Goal: Task Accomplishment & Management: Use online tool/utility

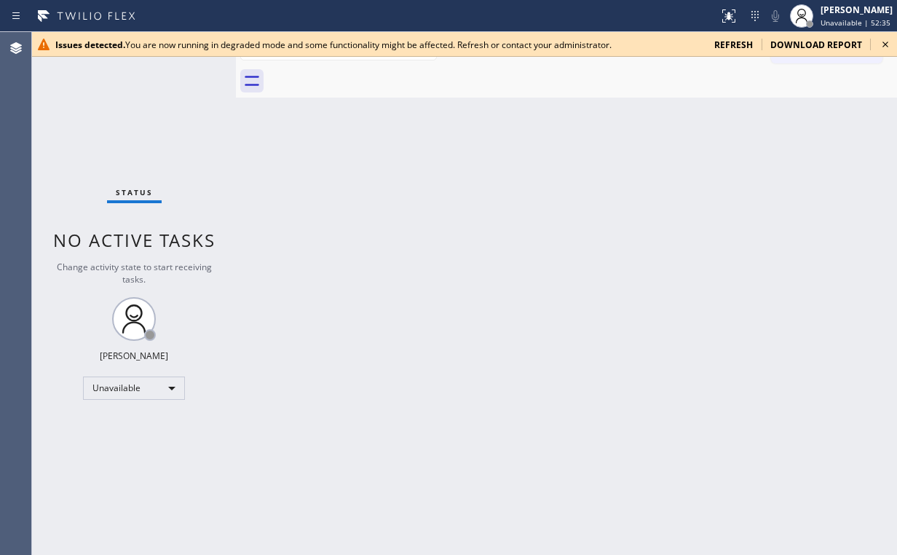
click at [99, 122] on div "Status No active tasks Change activity state to start receiving tasks. [PERSON_…" at bounding box center [134, 293] width 204 height 523
click at [882, 44] on icon at bounding box center [885, 44] width 17 height 17
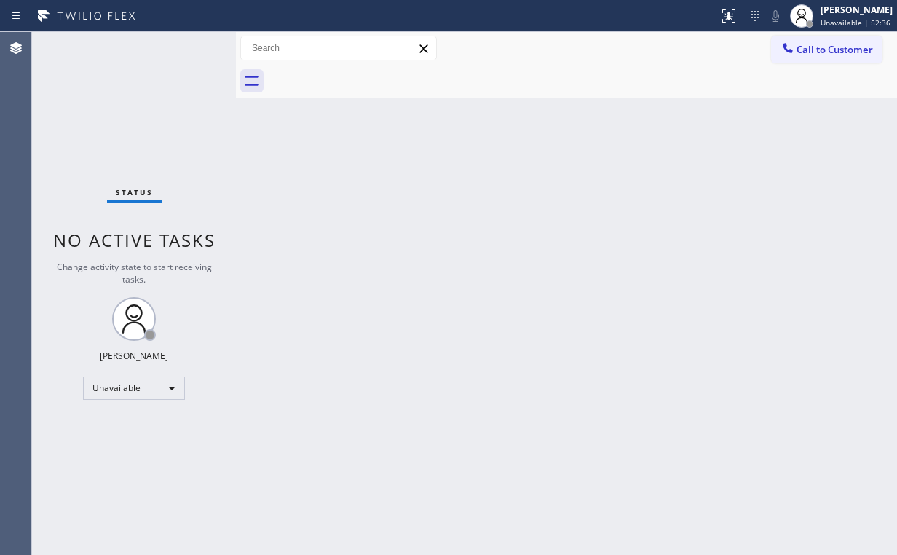
click at [317, 269] on div "Back to Dashboard Change Sender ID Customers Technicians Select a contact Outbo…" at bounding box center [566, 293] width 661 height 523
click at [815, 52] on span "Call to Customer" at bounding box center [835, 49] width 76 height 13
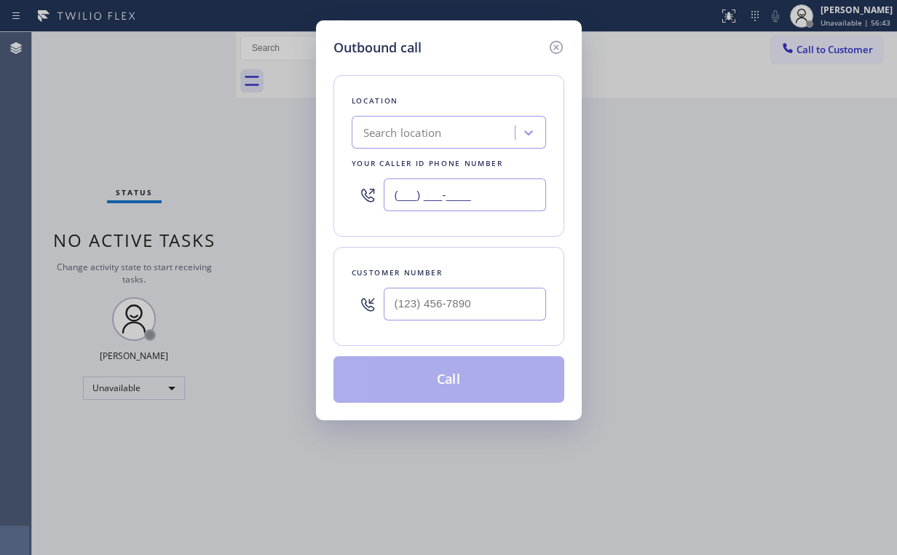
drag, startPoint x: 486, startPoint y: 190, endPoint x: 138, endPoint y: 160, distance: 348.6
click at [227, 180] on div "Outbound call Location Search location Your caller id phone number (___) ___-__…" at bounding box center [448, 277] width 897 height 555
paste input "347) 407-9102"
type input "[PHONE_NUMBER]"
click at [467, 330] on div "Customer number" at bounding box center [448, 296] width 231 height 99
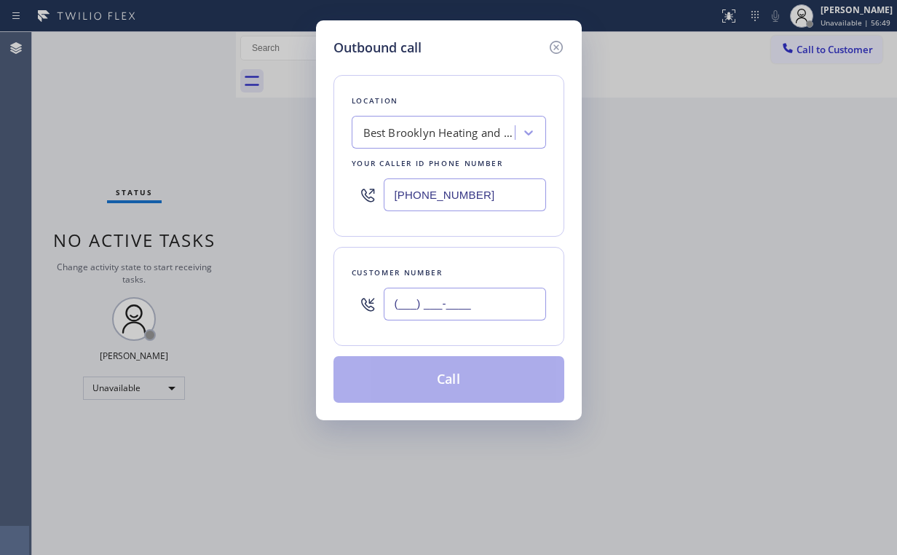
drag, startPoint x: 492, startPoint y: 301, endPoint x: 507, endPoint y: 297, distance: 15.0
click at [496, 300] on input "(___) ___-____" at bounding box center [465, 304] width 162 height 33
paste input "917) 731-8300"
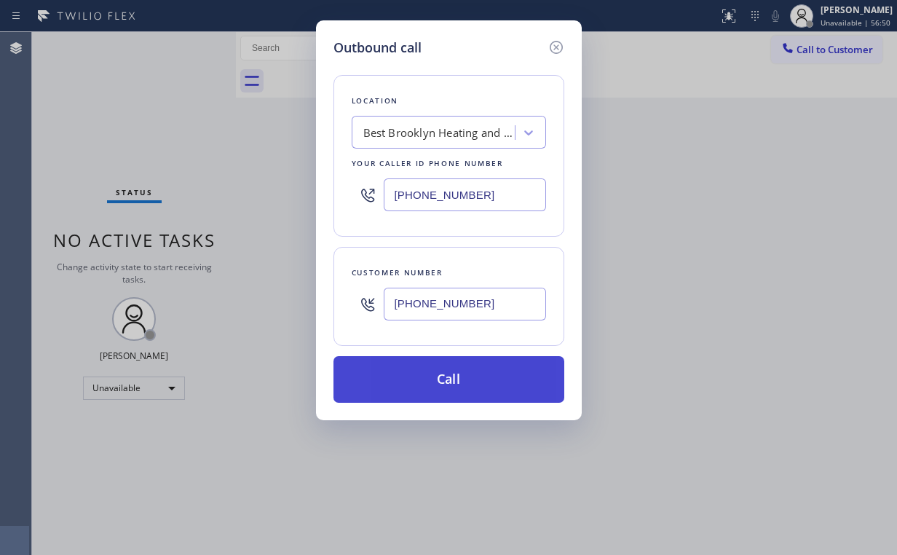
type input "[PHONE_NUMBER]"
click at [446, 374] on button "Call" at bounding box center [448, 379] width 231 height 47
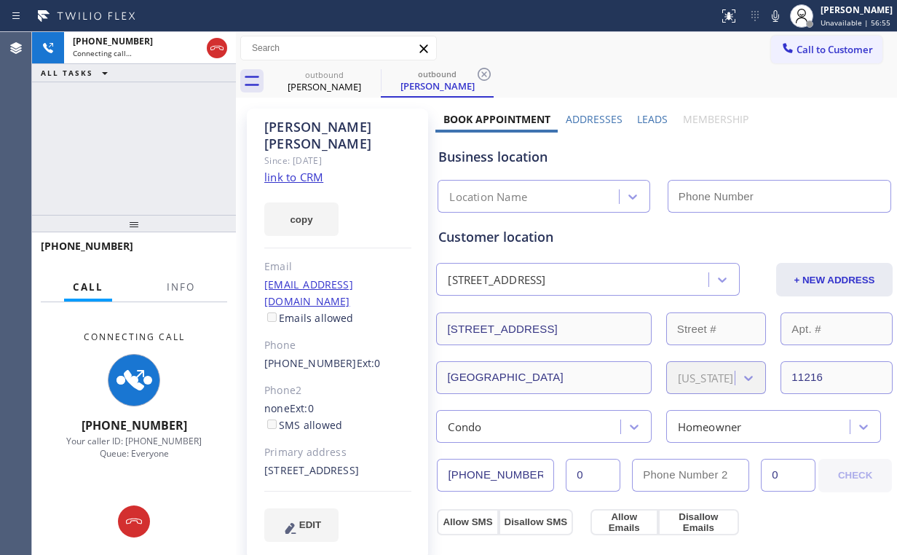
type input "(347) 407-9102"
click at [188, 286] on span "Info" at bounding box center [181, 286] width 28 height 13
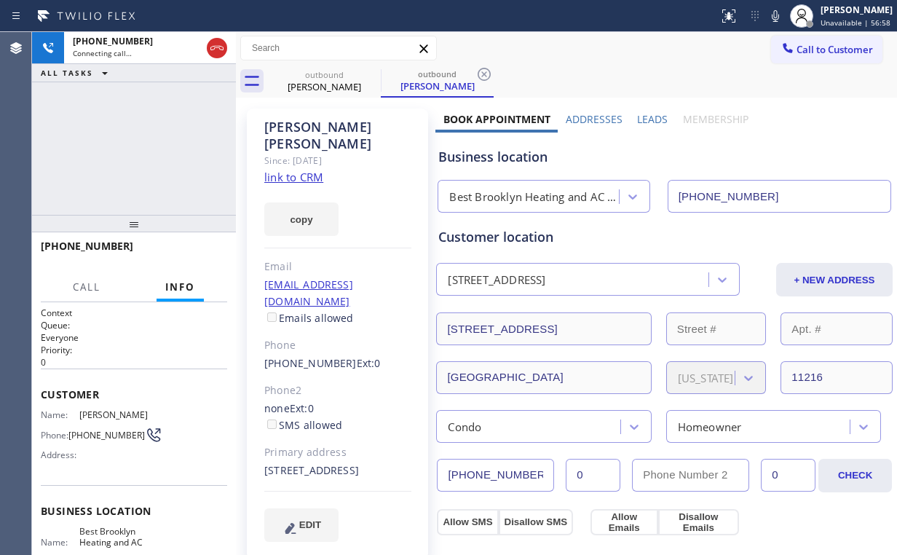
click at [172, 175] on div "+19177318300 Connecting call… ALL TASKS ALL TASKS ACTIVE TASKS TASKS IN WRAP UP" at bounding box center [134, 123] width 204 height 183
click at [300, 170] on link "link to CRM" at bounding box center [293, 177] width 59 height 15
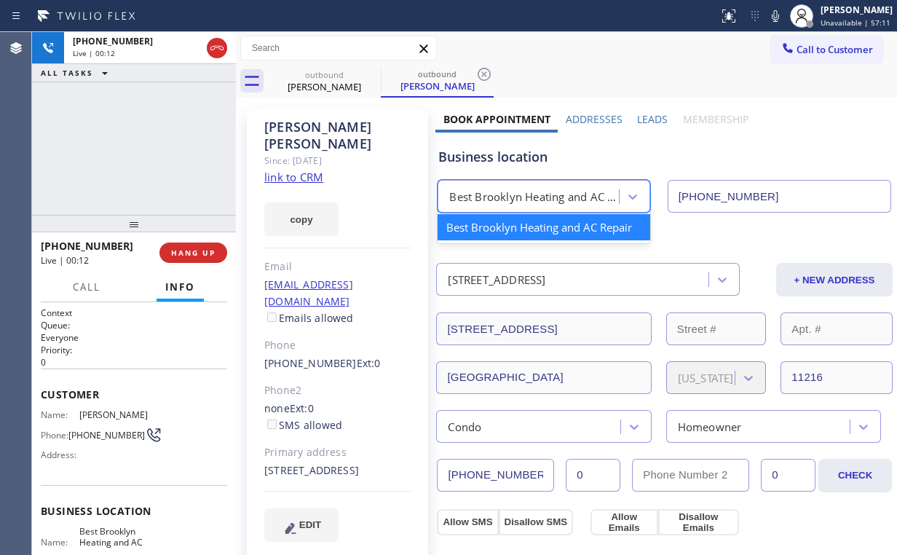
click at [504, 196] on div "Best Brooklyn Heating and AC Repair" at bounding box center [534, 197] width 170 height 17
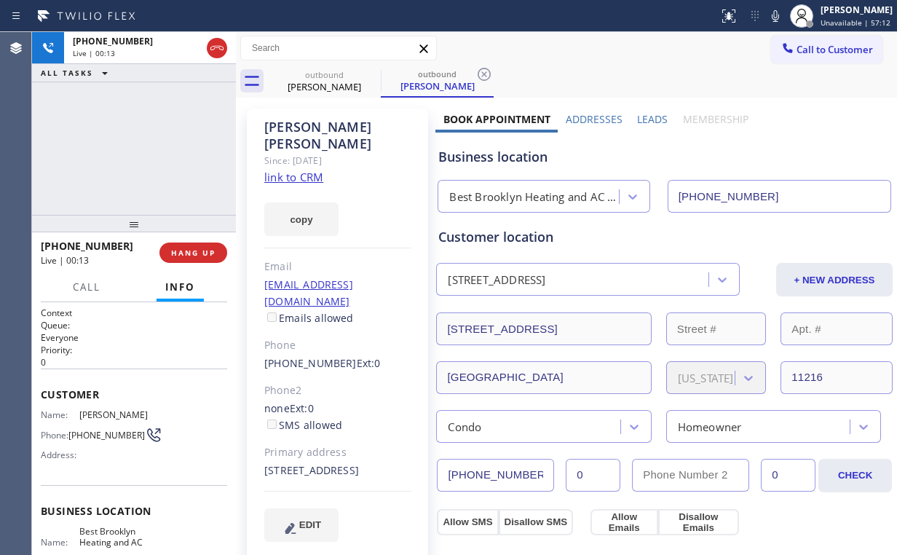
click at [151, 154] on div "+19177318300 Live | 00:13 ALL TASKS ALL TASKS ACTIVE TASKS TASKS IN WRAP UP" at bounding box center [134, 123] width 204 height 183
drag, startPoint x: 142, startPoint y: 149, endPoint x: 199, endPoint y: 6, distance: 154.3
click at [157, 129] on div "+19177318300 Live | 00:15 ALL TASKS ALL TASKS ACTIVE TASKS TASKS IN WRAP UP" at bounding box center [134, 123] width 204 height 183
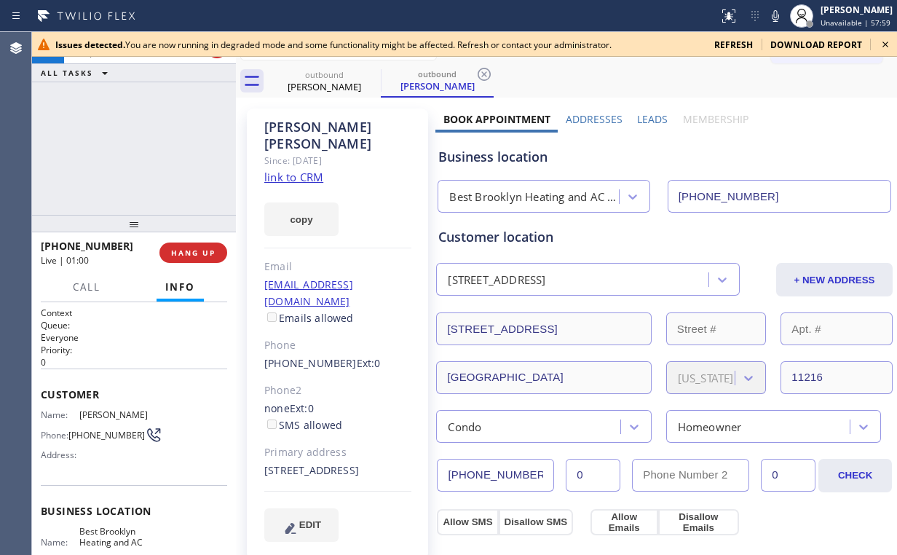
click at [91, 135] on div "+19177318300 Live | 01:00 ALL TASKS ALL TASKS ACTIVE TASKS TASKS IN WRAP UP" at bounding box center [134, 123] width 204 height 183
click at [885, 43] on icon at bounding box center [885, 44] width 17 height 17
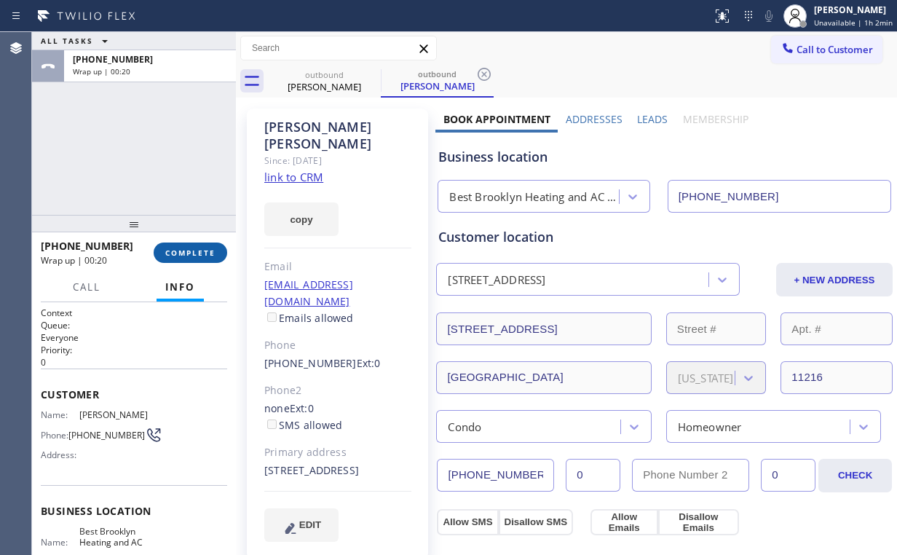
click at [192, 245] on button "COMPLETE" at bounding box center [191, 252] width 74 height 20
drag, startPoint x: 335, startPoint y: 87, endPoint x: 387, endPoint y: 66, distance: 56.2
click at [336, 85] on div "Shawn David" at bounding box center [324, 86] width 110 height 13
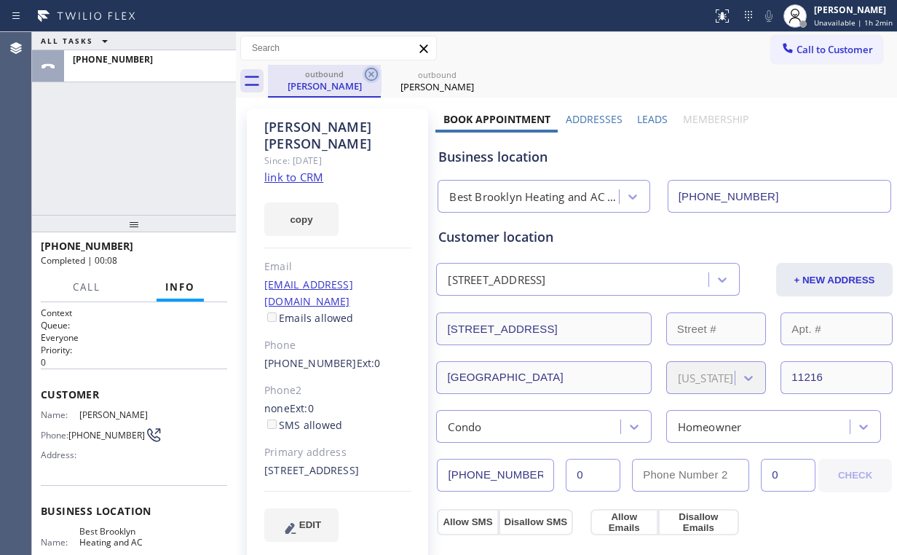
click at [368, 71] on icon at bounding box center [371, 74] width 17 height 17
drag, startPoint x: 368, startPoint y: 71, endPoint x: 344, endPoint y: 100, distance: 37.3
click at [0, 0] on icon at bounding box center [0, 0] width 0 height 0
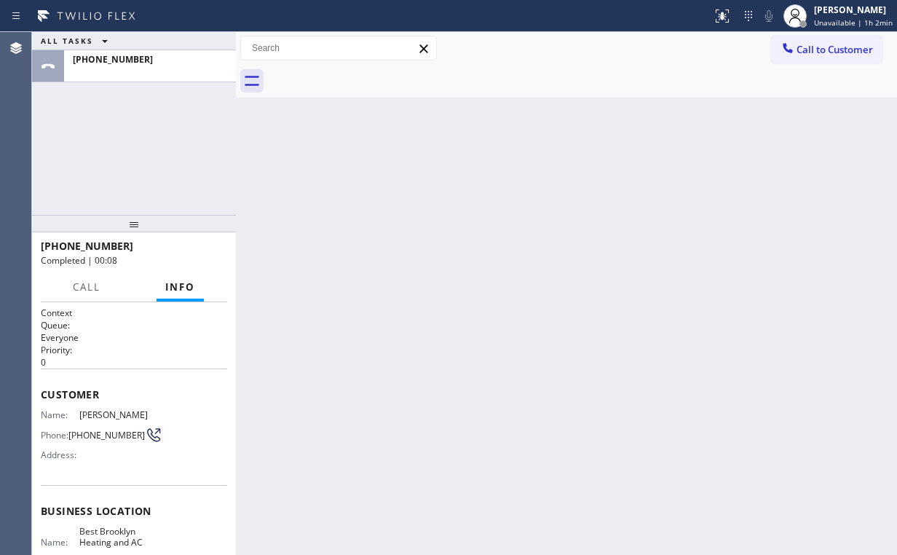
click at [137, 137] on div "ALL TASKS ALL TASKS ACTIVE TASKS TASKS IN WRAP UP +19177318300" at bounding box center [134, 123] width 204 height 183
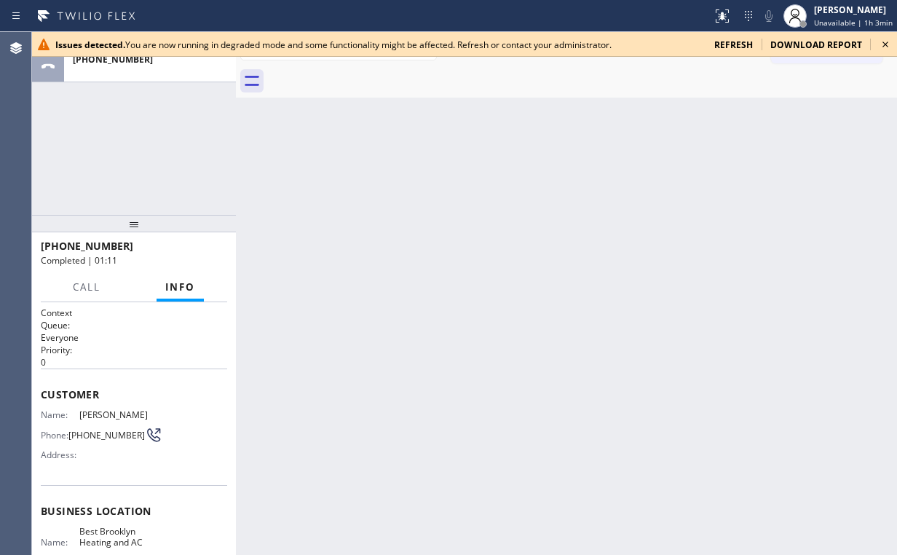
click at [888, 47] on icon at bounding box center [885, 45] width 6 height 6
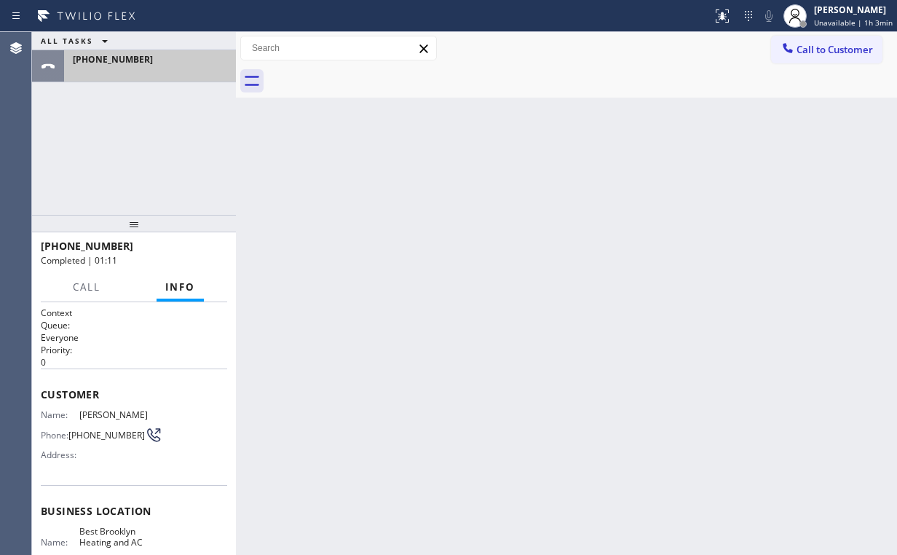
click at [172, 66] on div at bounding box center [150, 71] width 154 height 10
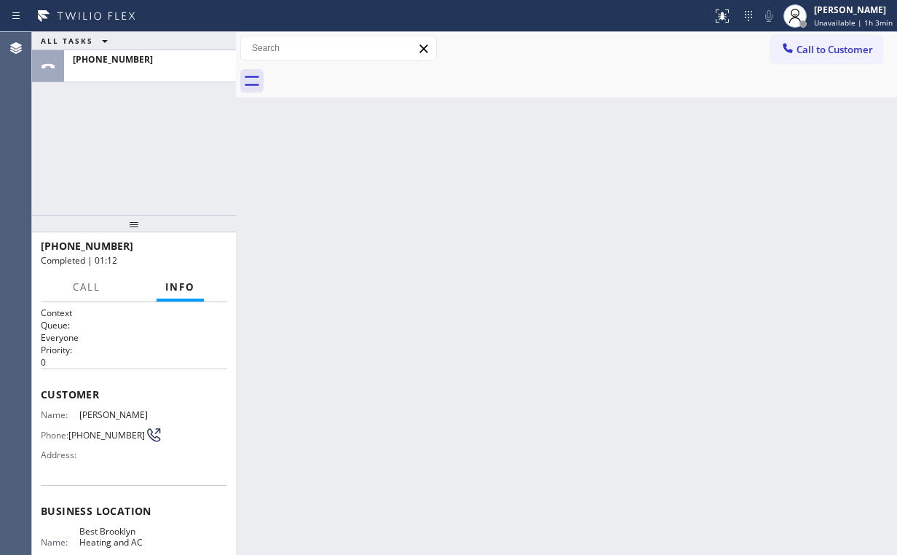
click at [490, 253] on div "Back to Dashboard Change Sender ID Customers Technicians Select a contact Outbo…" at bounding box center [566, 293] width 661 height 523
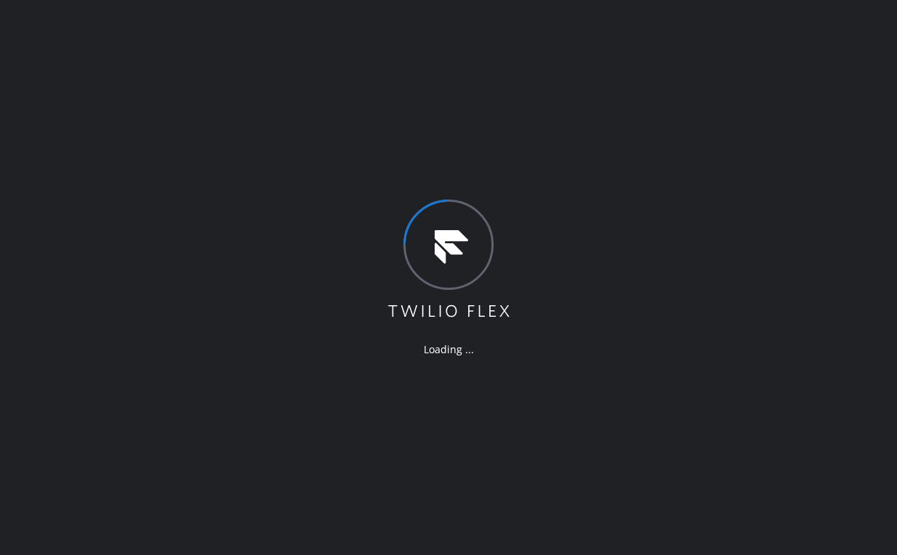
click at [82, 47] on div "Loading ..." at bounding box center [448, 277] width 897 height 555
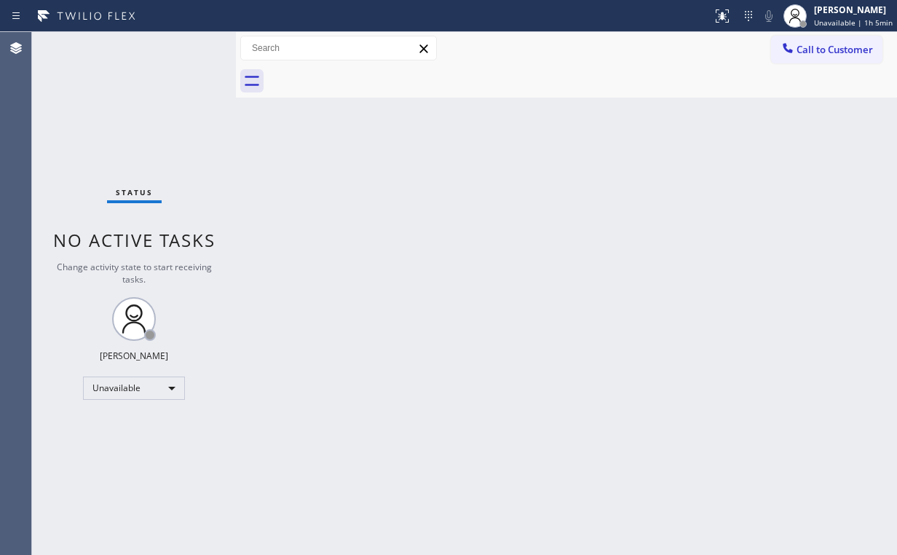
drag, startPoint x: 66, startPoint y: 122, endPoint x: 101, endPoint y: 3, distance: 124.4
click at [66, 122] on div "Status No active tasks Change activity state to start receiving tasks. [PERSON_…" at bounding box center [134, 293] width 204 height 523
drag, startPoint x: 838, startPoint y: 50, endPoint x: 725, endPoint y: 119, distance: 132.4
click at [828, 55] on span "Call to Customer" at bounding box center [835, 49] width 76 height 13
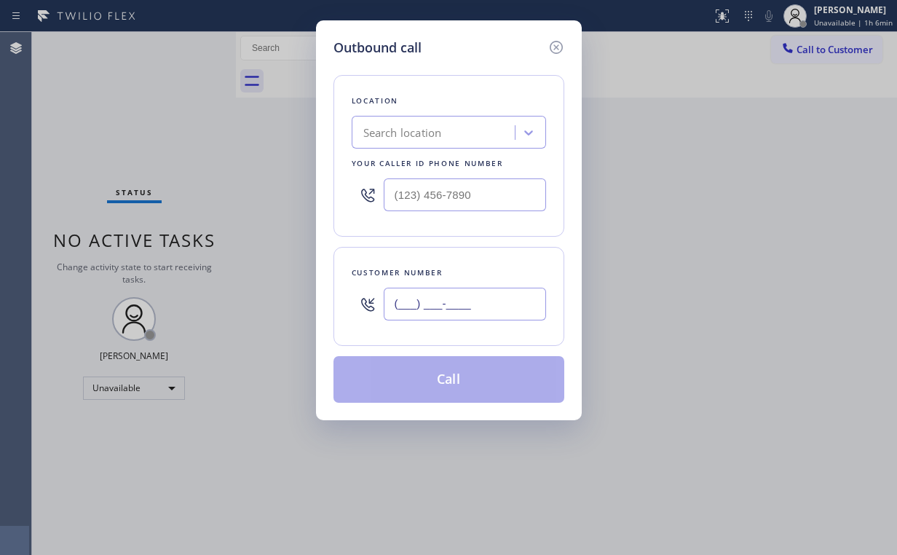
click at [502, 301] on input "(___) ___-____" at bounding box center [465, 304] width 162 height 33
paste input "213) 840-1121"
type input "[PHONE_NUMBER]"
drag, startPoint x: 324, startPoint y: 217, endPoint x: 354, endPoint y: 213, distance: 30.2
click at [324, 217] on div "Outbound call Location Search location Your caller id phone number Customer num…" at bounding box center [449, 220] width 266 height 400
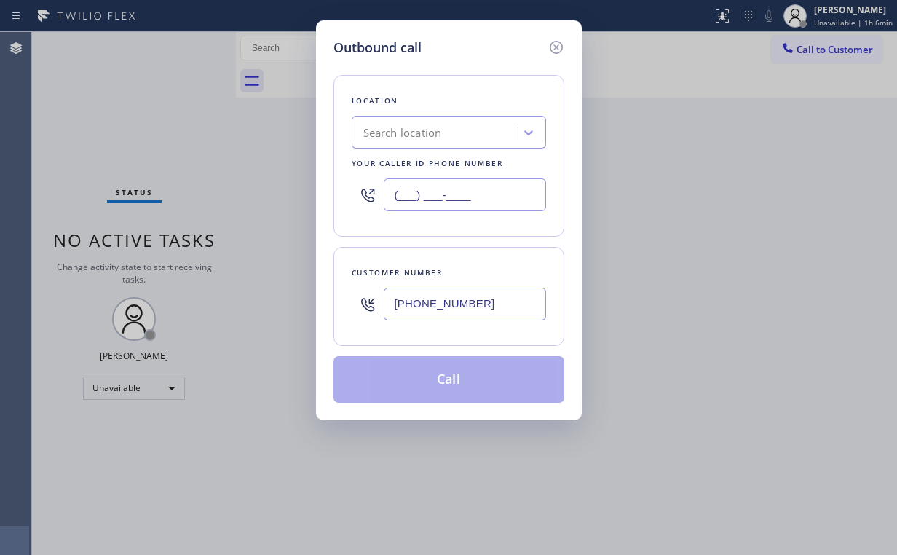
drag, startPoint x: 480, startPoint y: 191, endPoint x: 432, endPoint y: 185, distance: 47.7
click at [411, 186] on input "(___) ___-____" at bounding box center [465, 194] width 162 height 33
paste input "8) 557-3149"
click at [516, 188] on input "(__8) 557-3149" at bounding box center [465, 194] width 162 height 33
drag, startPoint x: 323, startPoint y: 175, endPoint x: 270, endPoint y: 181, distance: 53.5
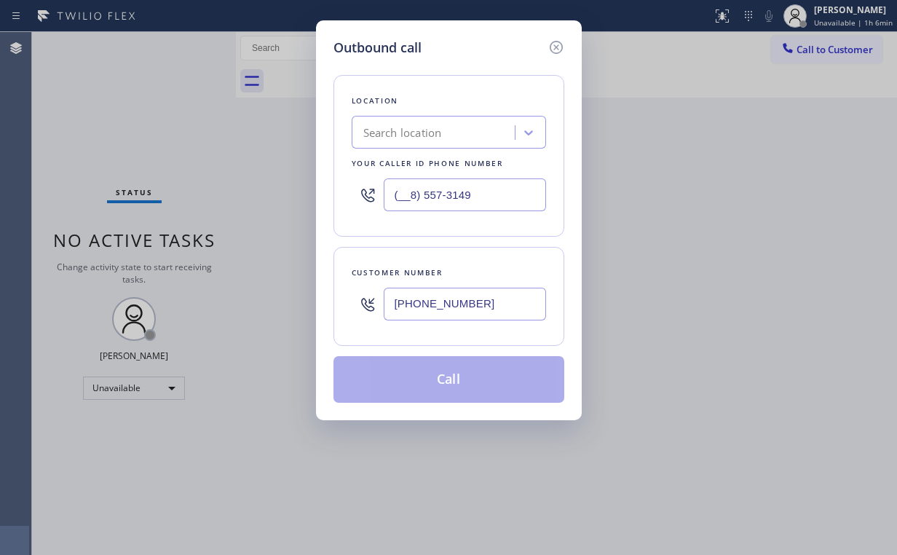
click at [284, 175] on div "Outbound call Location Search location Your caller id phone number (__8) [PHONE…" at bounding box center [448, 277] width 897 height 555
paste input "855) 731-4952"
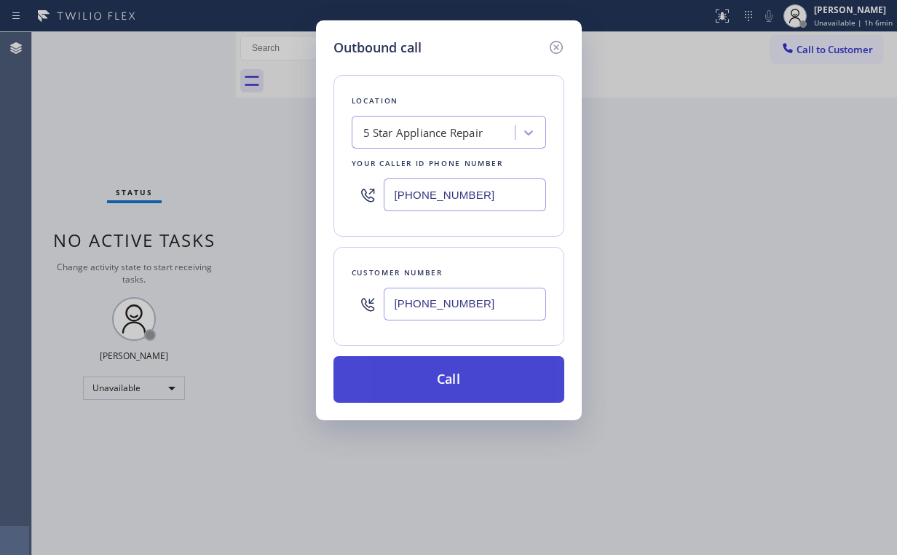
type input "[PHONE_NUMBER]"
click at [452, 385] on button "Call" at bounding box center [448, 379] width 231 height 47
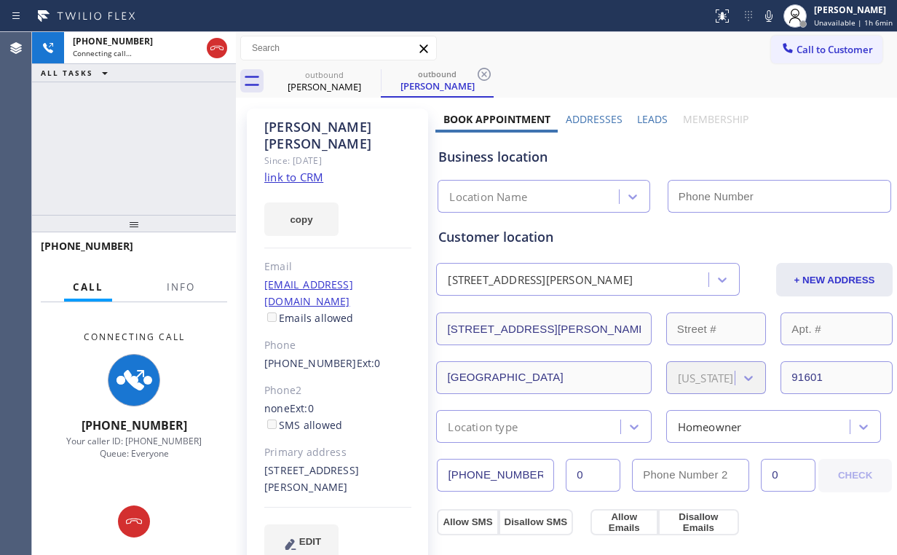
type input "[PHONE_NUMBER]"
drag, startPoint x: 176, startPoint y: 291, endPoint x: 190, endPoint y: 239, distance: 53.5
click at [176, 291] on span "Info" at bounding box center [181, 286] width 28 height 13
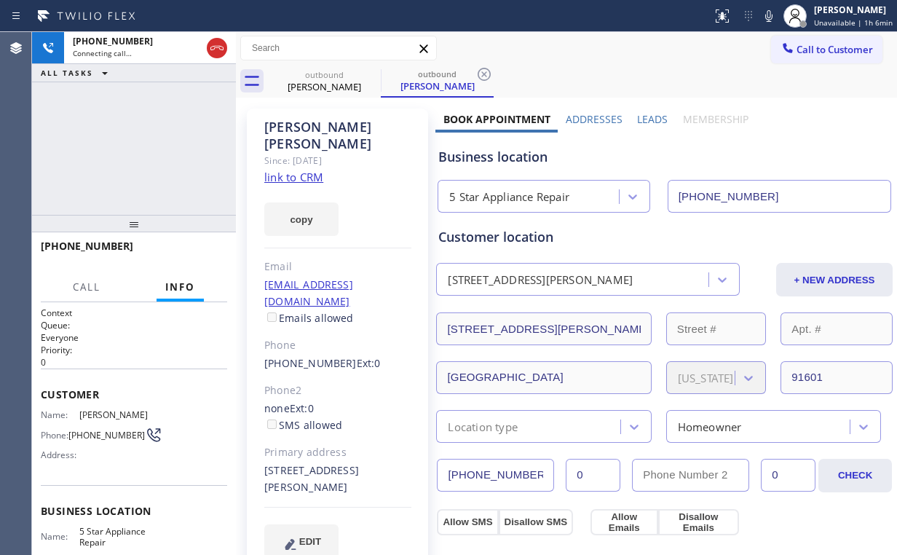
click at [172, 130] on div "[PHONE_NUMBER] Connecting call… ALL TASKS ALL TASKS ACTIVE TASKS TASKS IN WRAP …" at bounding box center [134, 123] width 204 height 183
click at [106, 153] on div "[PHONE_NUMBER] Connecting call… ALL TASKS ALL TASKS ACTIVE TASKS TASKS IN WRAP …" at bounding box center [134, 123] width 204 height 183
click at [140, 146] on div "[PHONE_NUMBER] Connecting call… ALL TASKS ALL TASKS ACTIVE TASKS TASKS IN WRAP …" at bounding box center [134, 123] width 204 height 183
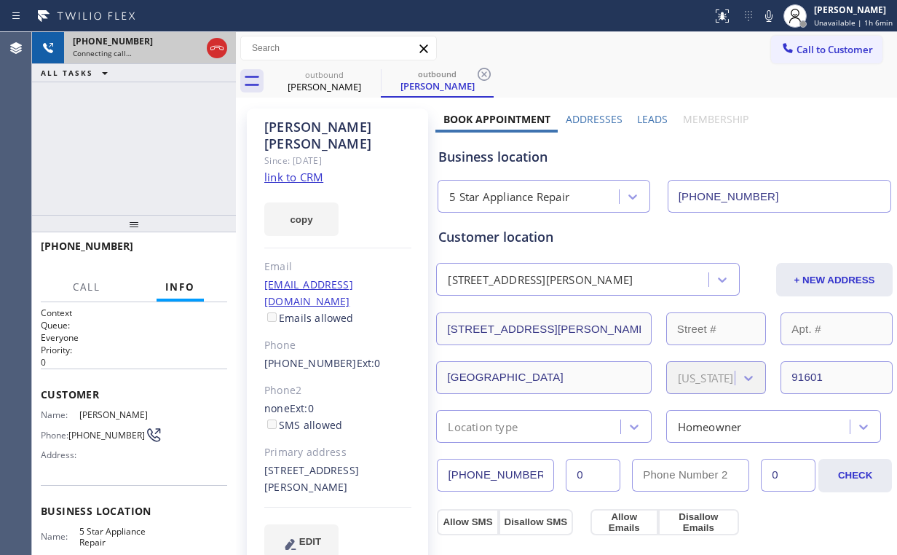
drag, startPoint x: 74, startPoint y: 112, endPoint x: 128, endPoint y: 51, distance: 81.5
click at [75, 113] on div "[PHONE_NUMBER] Connecting call… ALL TASKS ALL TASKS ACTIVE TASKS TASKS IN WRAP …" at bounding box center [134, 123] width 204 height 183
click at [213, 43] on icon at bounding box center [216, 47] width 17 height 17
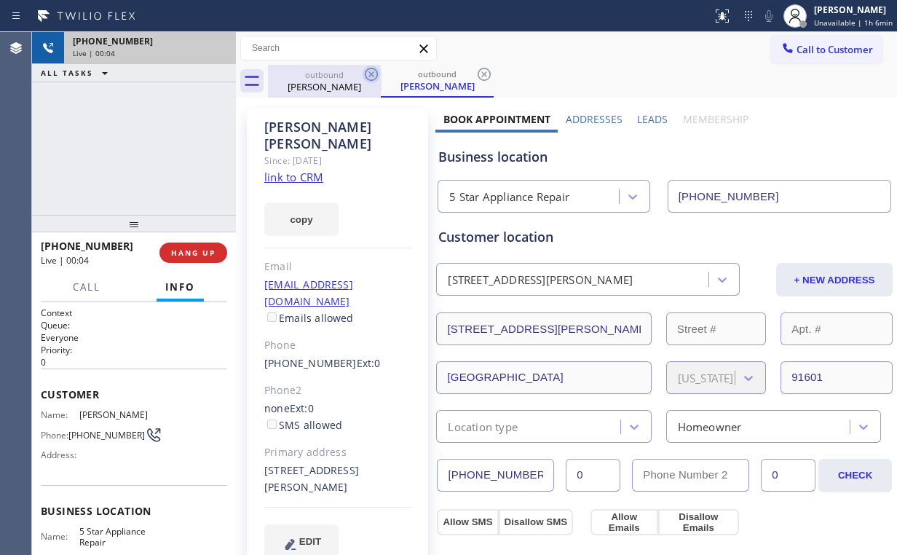
drag, startPoint x: 309, startPoint y: 77, endPoint x: 371, endPoint y: 76, distance: 62.6
click at [312, 79] on div "outbound" at bounding box center [324, 74] width 110 height 11
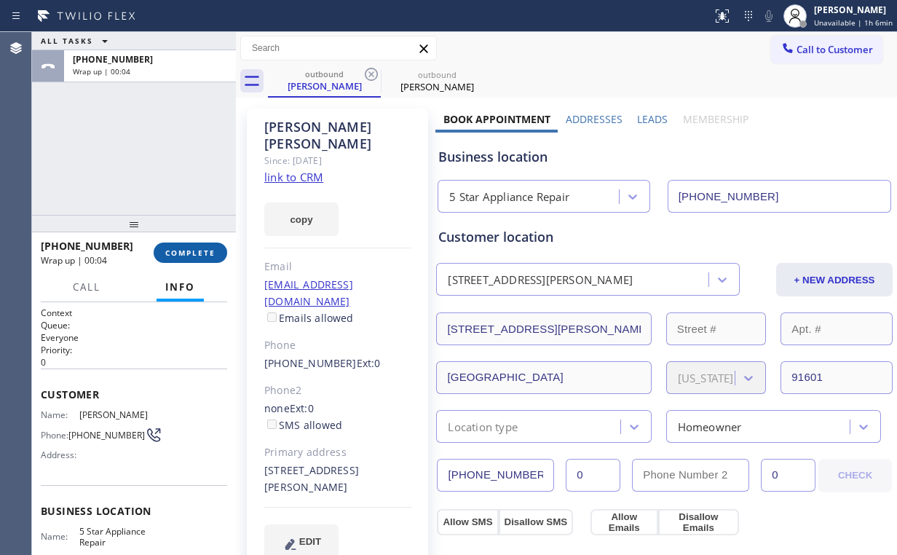
click at [201, 258] on button "COMPLETE" at bounding box center [191, 252] width 74 height 20
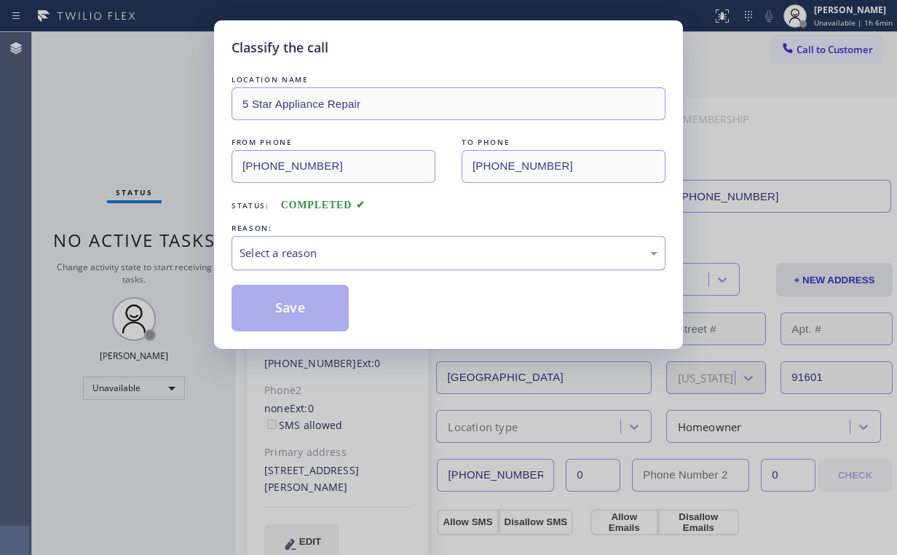
click at [289, 257] on div "Select a reason" at bounding box center [449, 253] width 418 height 17
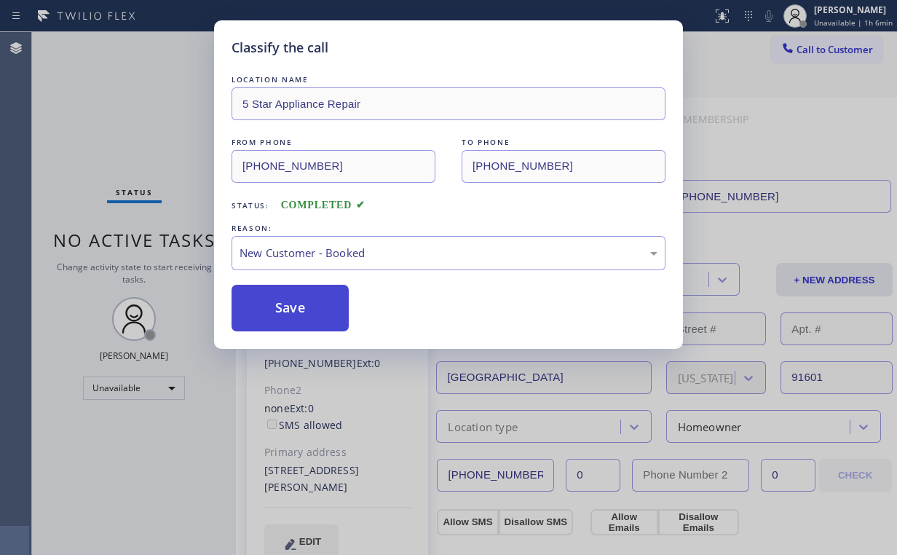
click at [288, 296] on button "Save" at bounding box center [290, 308] width 117 height 47
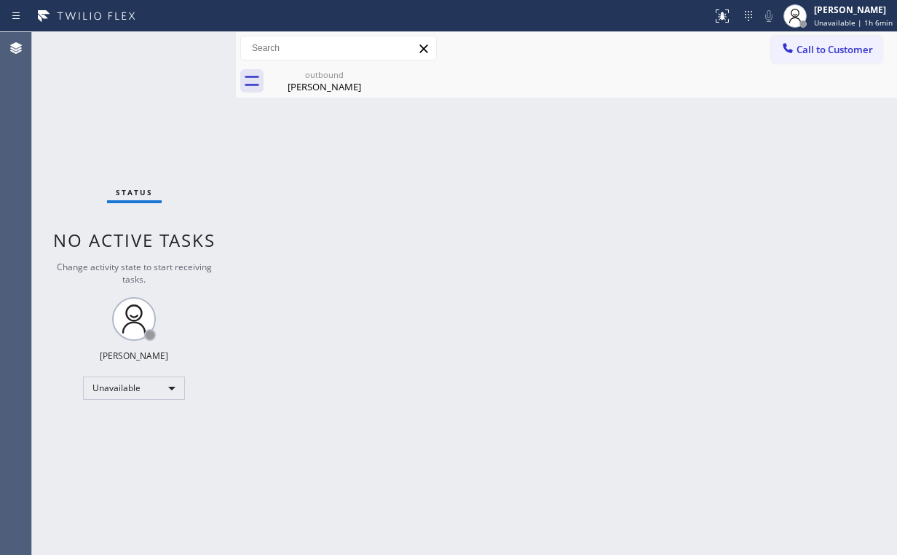
drag, startPoint x: 138, startPoint y: 130, endPoint x: 258, endPoint y: 125, distance: 120.2
click at [138, 130] on div "Status No active tasks Change activity state to start receiving tasks. [PERSON_…" at bounding box center [134, 293] width 204 height 523
drag, startPoint x: 301, startPoint y: 82, endPoint x: 366, endPoint y: 79, distance: 64.9
click at [306, 84] on div "[PERSON_NAME]" at bounding box center [324, 86] width 110 height 13
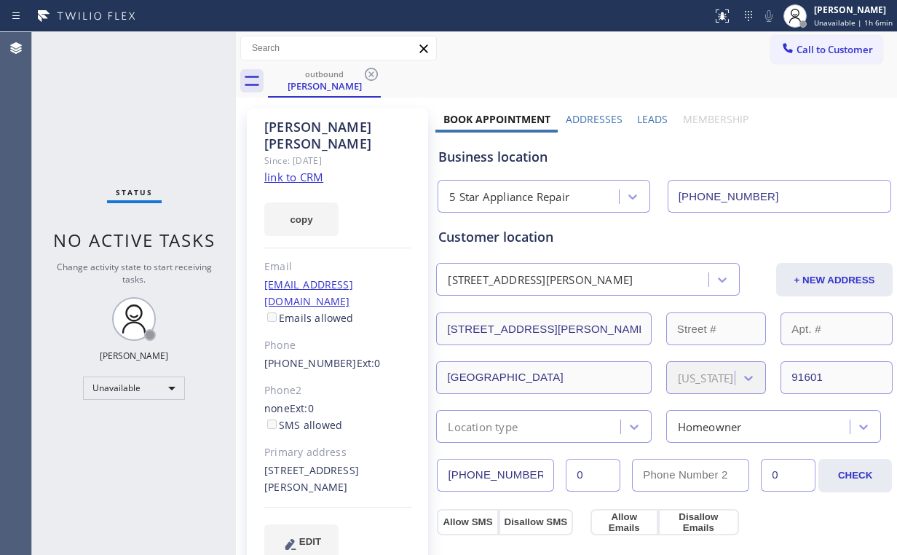
click at [381, 76] on div "outbound [PERSON_NAME]" at bounding box center [582, 81] width 629 height 33
click at [378, 76] on icon at bounding box center [371, 74] width 17 height 17
click at [374, 73] on div "outbound [PERSON_NAME]" at bounding box center [582, 81] width 629 height 33
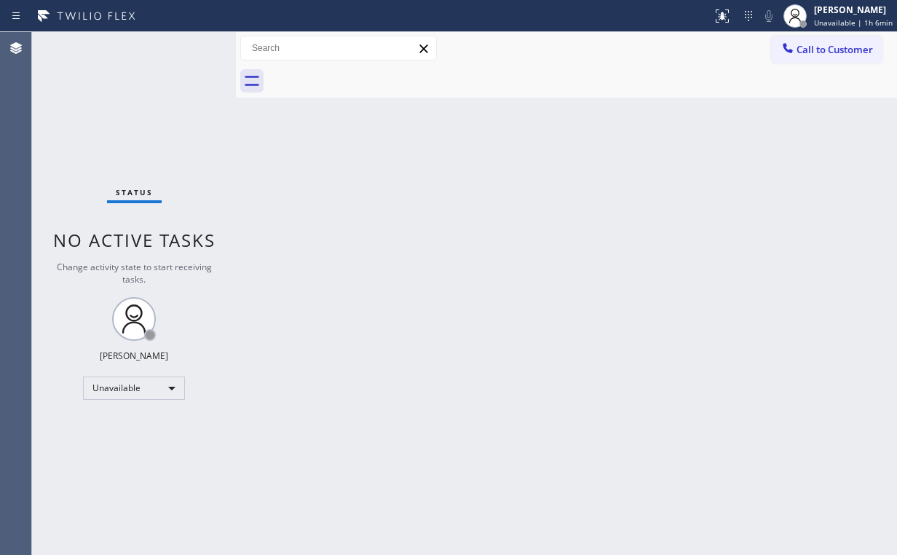
click at [689, 172] on div "Back to Dashboard Change Sender ID Customers Technicians Select a contact Outbo…" at bounding box center [566, 293] width 661 height 523
click at [804, 55] on span "Call to Customer" at bounding box center [835, 49] width 76 height 13
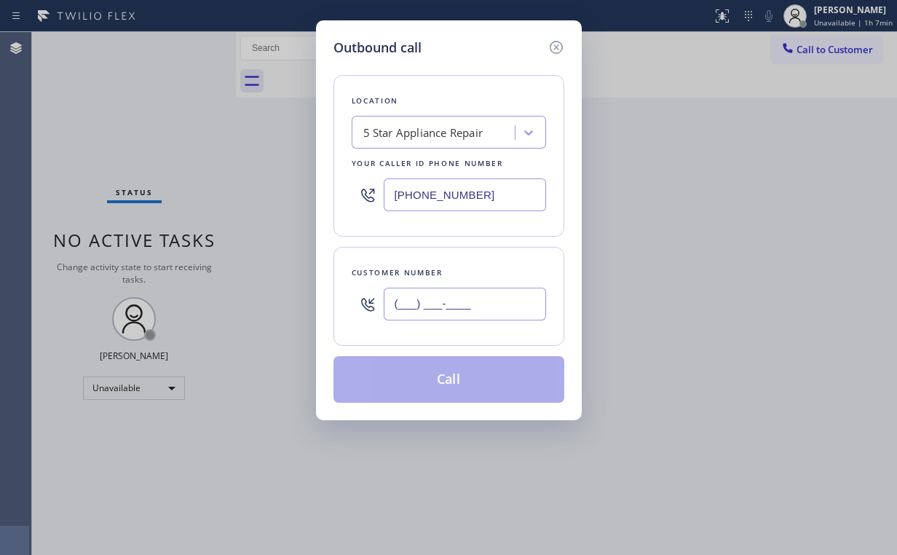
drag, startPoint x: 462, startPoint y: 315, endPoint x: 475, endPoint y: 316, distance: 13.2
click at [462, 315] on input "(___) ___-____" at bounding box center [465, 304] width 162 height 33
paste input "855) 731-4952"
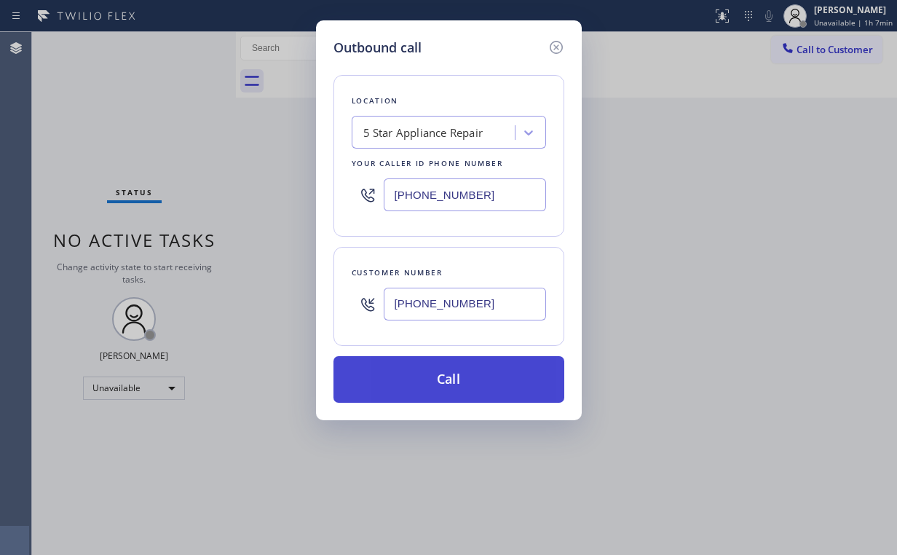
type input "[PHONE_NUMBER]"
click at [422, 389] on button "Call" at bounding box center [448, 379] width 231 height 47
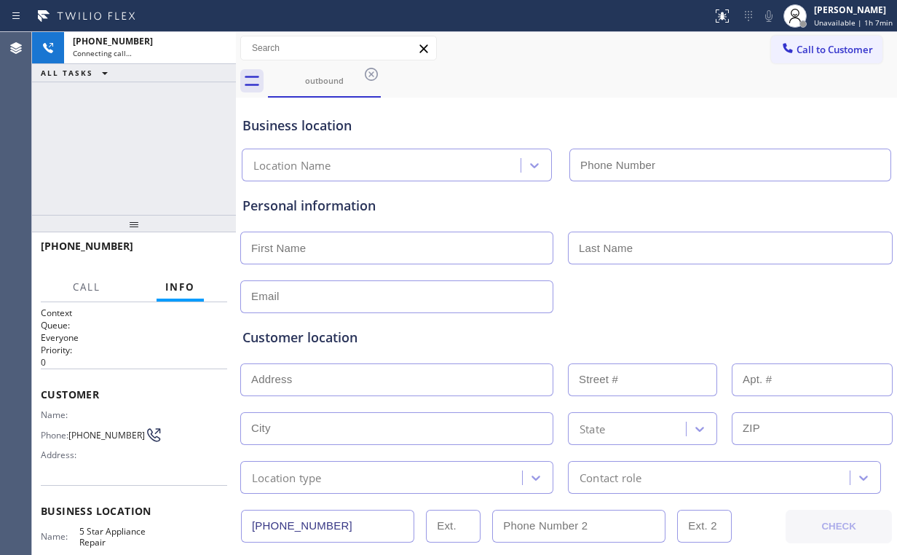
type input "[PHONE_NUMBER]"
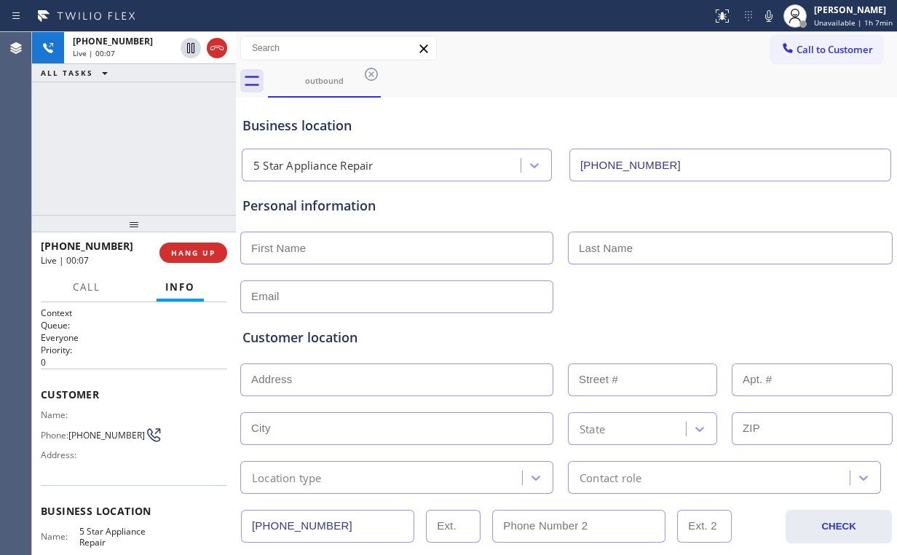
click at [175, 156] on div "[PHONE_NUMBER] Live | 00:07 ALL TASKS ALL TASKS ACTIVE TASKS TASKS IN WRAP UP" at bounding box center [134, 123] width 204 height 183
click at [210, 253] on span "HANG UP" at bounding box center [193, 253] width 44 height 10
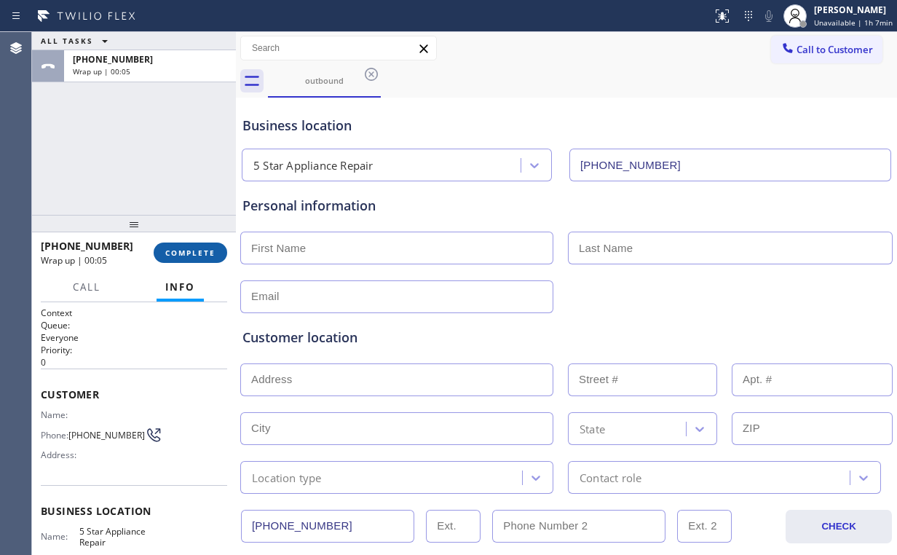
click at [178, 251] on span "COMPLETE" at bounding box center [190, 253] width 50 height 10
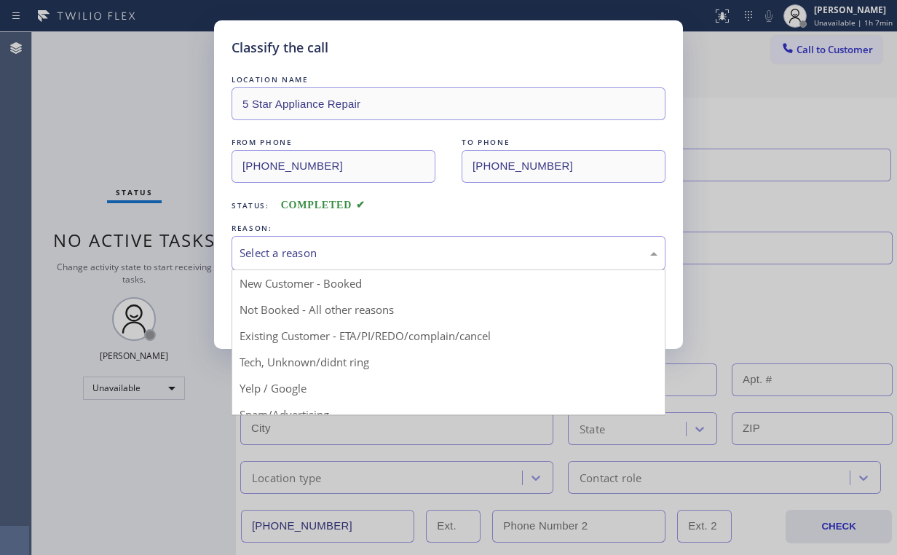
click at [293, 254] on div "Select a reason" at bounding box center [449, 253] width 418 height 17
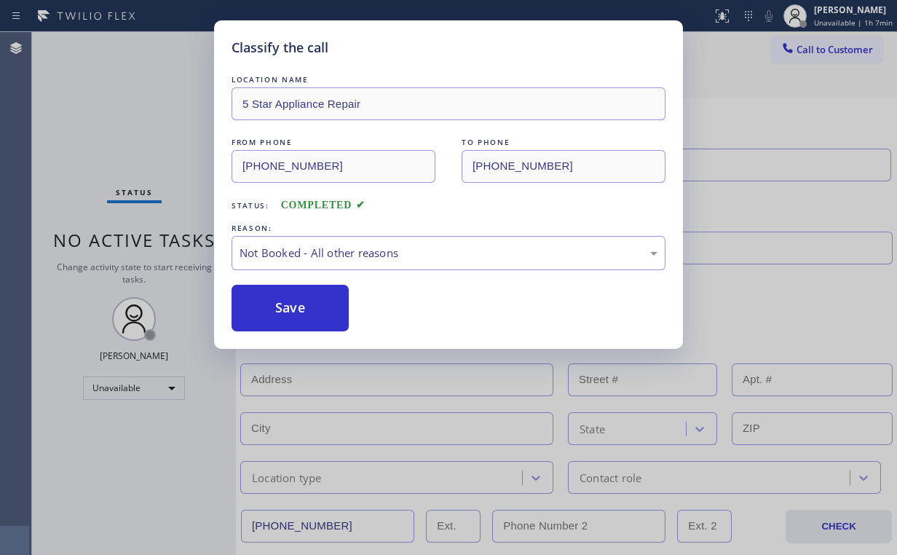
drag, startPoint x: 299, startPoint y: 310, endPoint x: 208, endPoint y: 218, distance: 129.2
click at [299, 310] on button "Save" at bounding box center [290, 308] width 117 height 47
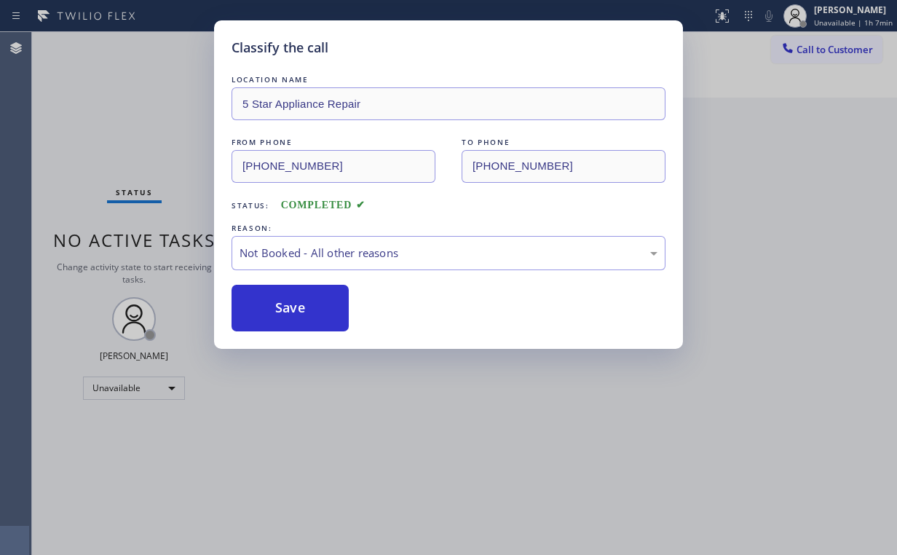
click at [95, 111] on div "Classify the call LOCATION NAME 5 Star Appliance Repair FROM PHONE [PHONE_NUMBE…" at bounding box center [448, 277] width 897 height 555
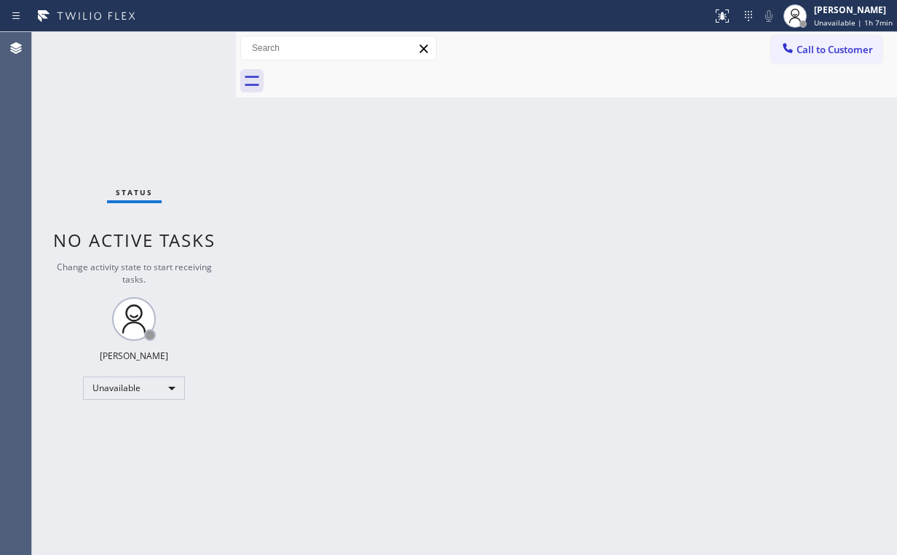
click at [805, 61] on button "Call to Customer" at bounding box center [826, 50] width 111 height 28
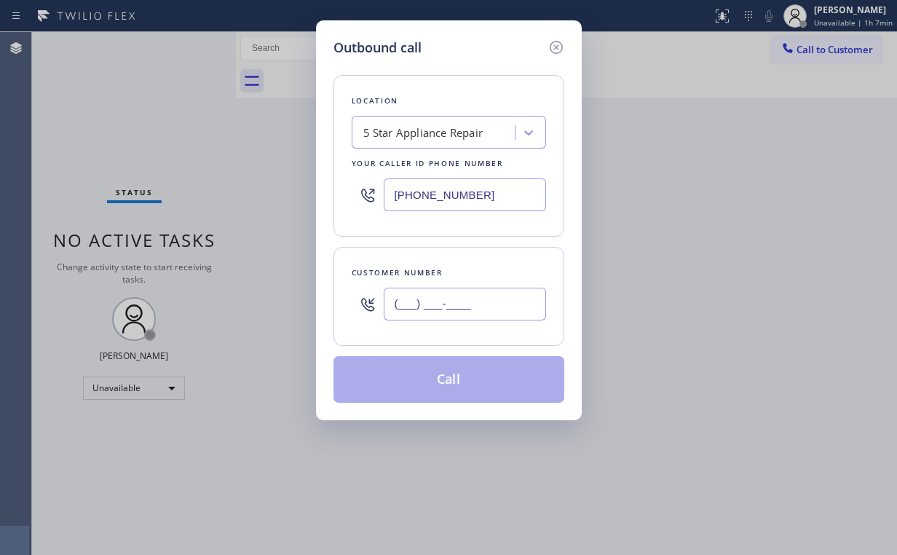
click at [435, 309] on input "(___) ___-____" at bounding box center [465, 304] width 162 height 33
paste input "213) 840-1121"
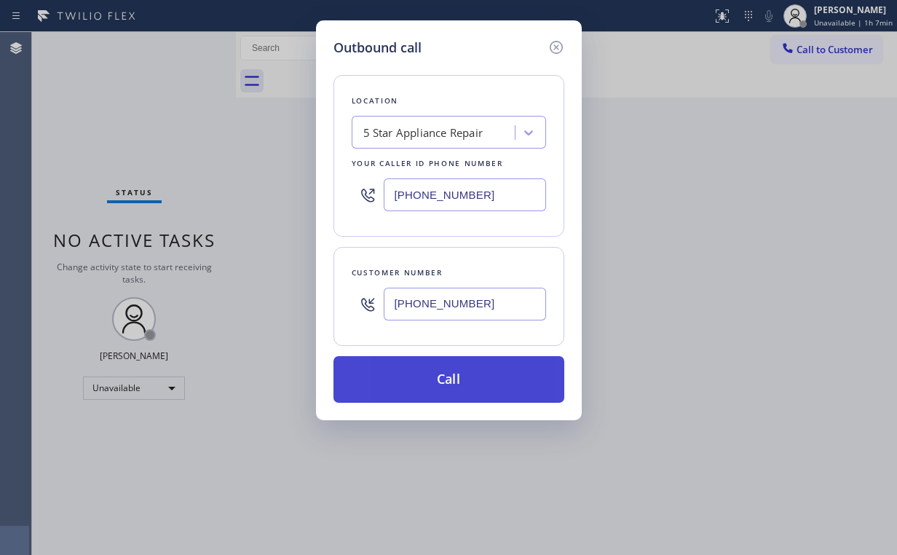
type input "[PHONE_NUMBER]"
click at [451, 383] on button "Call" at bounding box center [448, 379] width 231 height 47
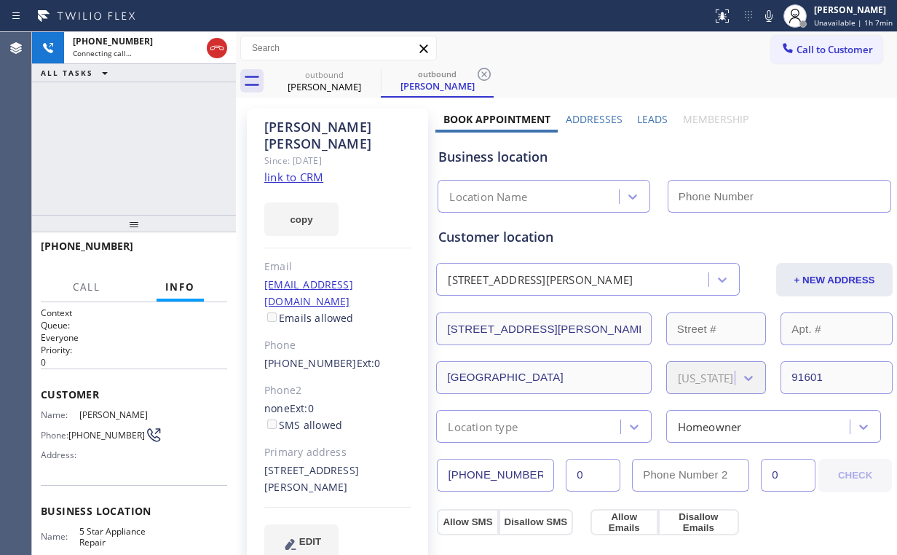
click at [165, 108] on div "[PHONE_NUMBER] Connecting call… ALL TASKS ALL TASKS ACTIVE TASKS TASKS IN WRAP …" at bounding box center [134, 123] width 204 height 183
type input "[PHONE_NUMBER]"
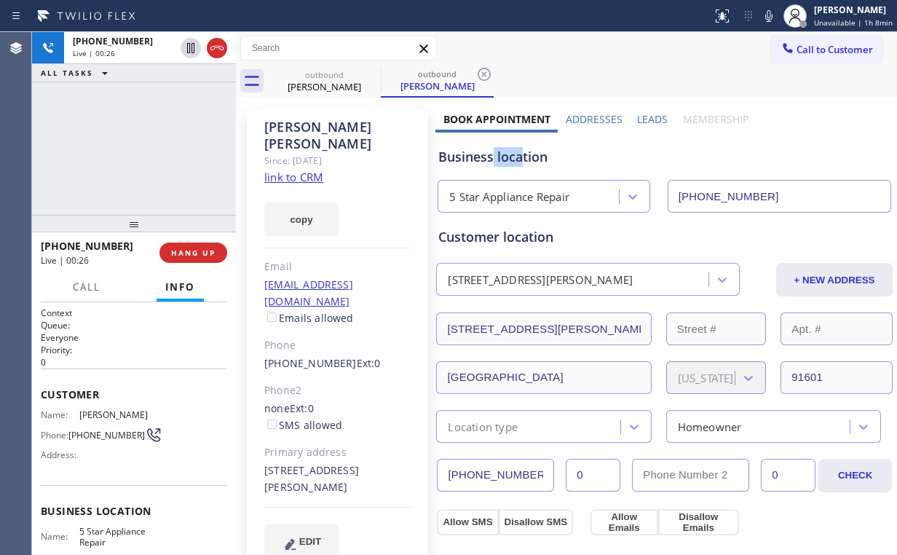
drag, startPoint x: 521, startPoint y: 157, endPoint x: 492, endPoint y: 159, distance: 29.2
click at [492, 159] on div "Business location" at bounding box center [664, 157] width 452 height 20
click at [297, 170] on link "link to CRM" at bounding box center [293, 177] width 59 height 15
drag, startPoint x: 487, startPoint y: 158, endPoint x: 499, endPoint y: 159, distance: 11.7
click at [488, 159] on div "Business location" at bounding box center [664, 157] width 452 height 20
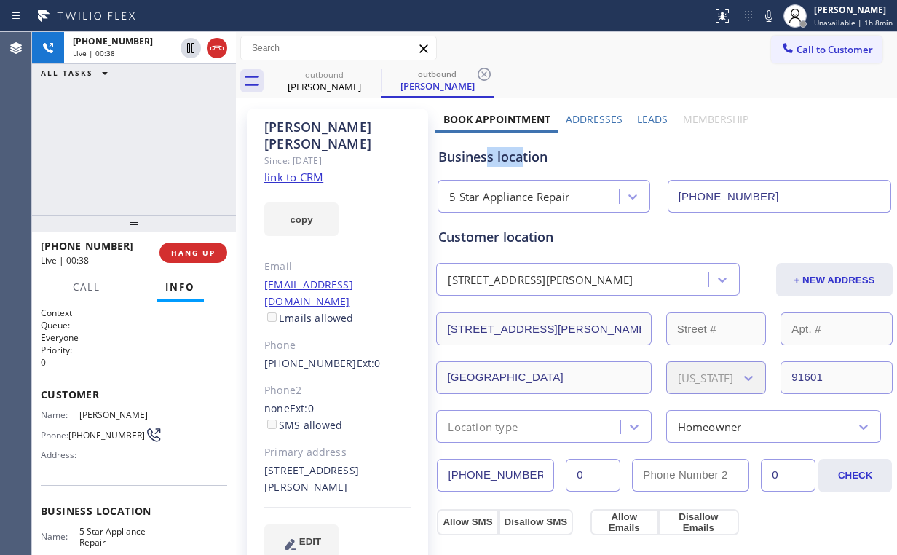
drag, startPoint x: 521, startPoint y: 157, endPoint x: 483, endPoint y: 159, distance: 38.6
click at [483, 159] on div "Business location" at bounding box center [664, 157] width 452 height 20
drag, startPoint x: 99, startPoint y: 128, endPoint x: 163, endPoint y: 4, distance: 139.4
click at [103, 127] on div "[PHONE_NUMBER] Live | 00:39 ALL TASKS ALL TASKS ACTIVE TASKS TASKS IN WRAP UP" at bounding box center [134, 123] width 204 height 183
click at [151, 141] on div "[PHONE_NUMBER] Live | 00:42 ALL TASKS ALL TASKS ACTIVE TASKS TASKS IN WRAP UP" at bounding box center [134, 123] width 204 height 183
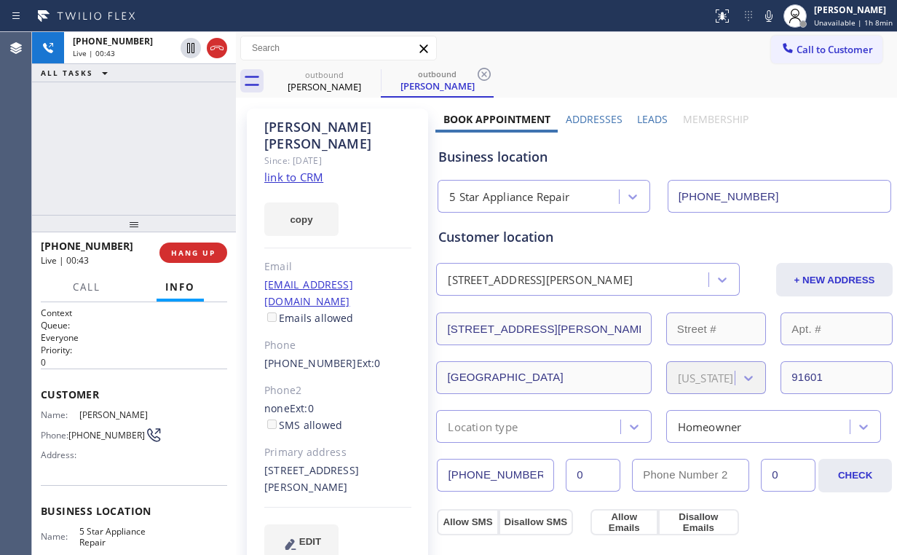
click at [151, 149] on div "[PHONE_NUMBER] Live | 00:43 ALL TASKS ALL TASKS ACTIVE TASKS TASKS IN WRAP UP" at bounding box center [134, 123] width 204 height 183
click at [140, 149] on div "[PHONE_NUMBER] Live | 00:44 ALL TASKS ALL TASKS ACTIVE TASKS TASKS IN WRAP UP" at bounding box center [134, 123] width 204 height 183
drag, startPoint x: 146, startPoint y: 151, endPoint x: 184, endPoint y: 253, distance: 109.0
click at [146, 154] on div "[PHONE_NUMBER] Live | 00:47 ALL TASKS ALL TASKS ACTIVE TASKS TASKS IN WRAP UP" at bounding box center [134, 123] width 204 height 183
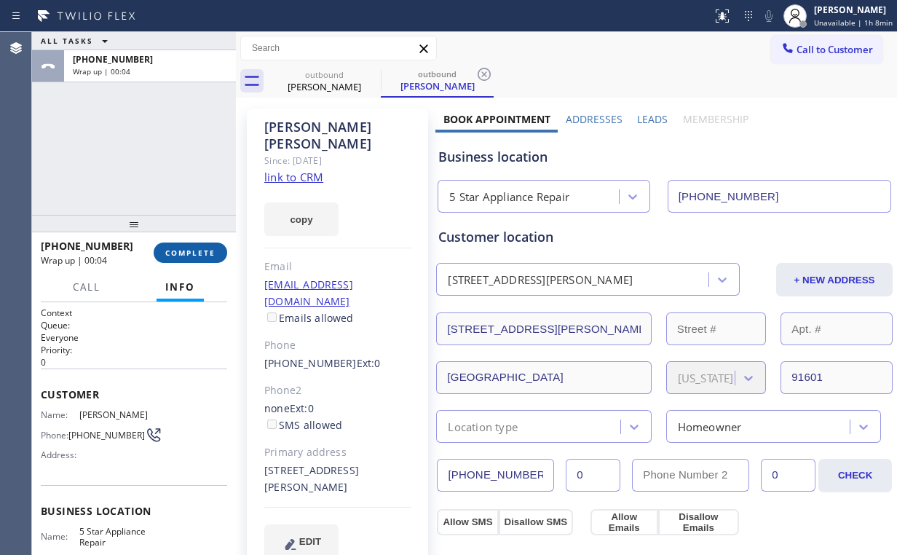
drag, startPoint x: 193, startPoint y: 258, endPoint x: 206, endPoint y: 256, distance: 13.2
click at [194, 258] on button "COMPLETE" at bounding box center [191, 252] width 74 height 20
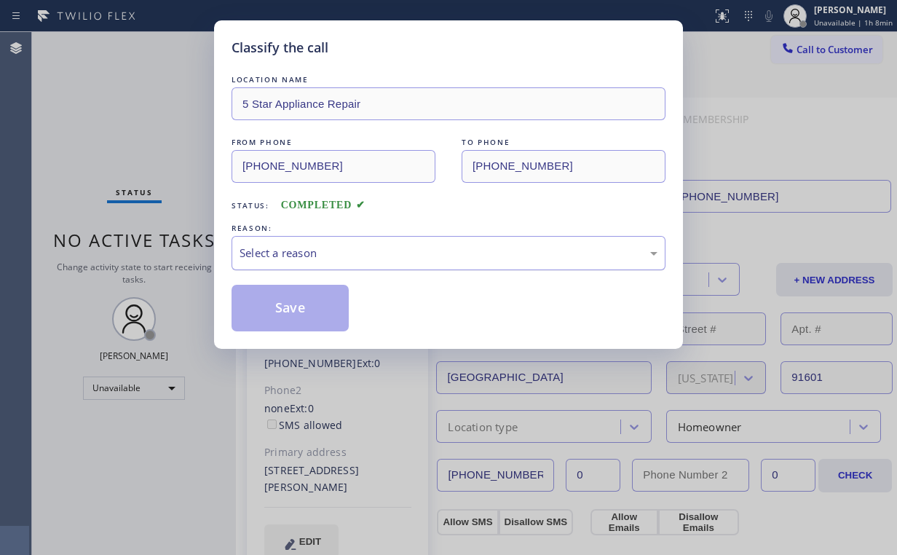
click at [307, 254] on div "Select a reason" at bounding box center [449, 253] width 418 height 17
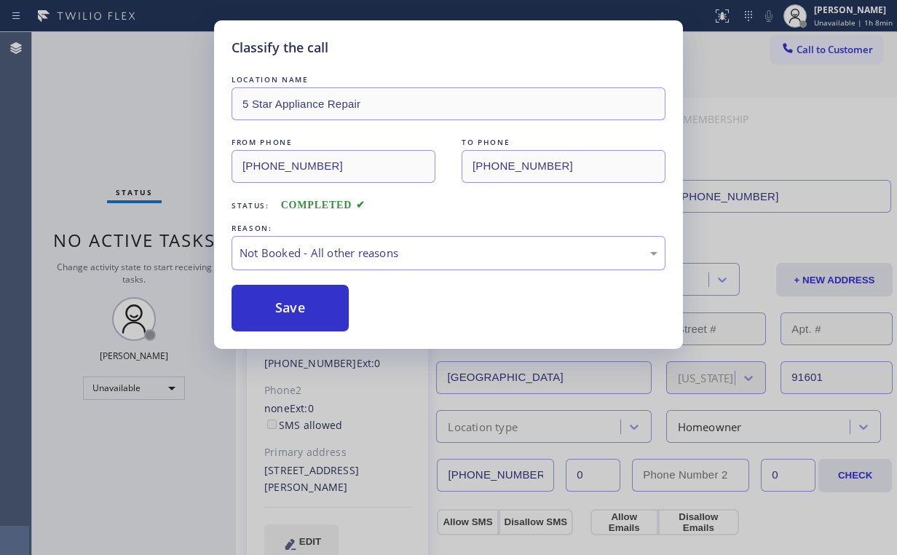
drag, startPoint x: 321, startPoint y: 307, endPoint x: 140, endPoint y: 116, distance: 262.6
click at [323, 307] on button "Save" at bounding box center [290, 308] width 117 height 47
drag, startPoint x: 122, startPoint y: 90, endPoint x: 140, endPoint y: 98, distance: 19.2
click at [123, 93] on div "Classify the call LOCATION NAME 5 Star Appliance Repair FROM PHONE [PHONE_NUMBE…" at bounding box center [448, 277] width 897 height 555
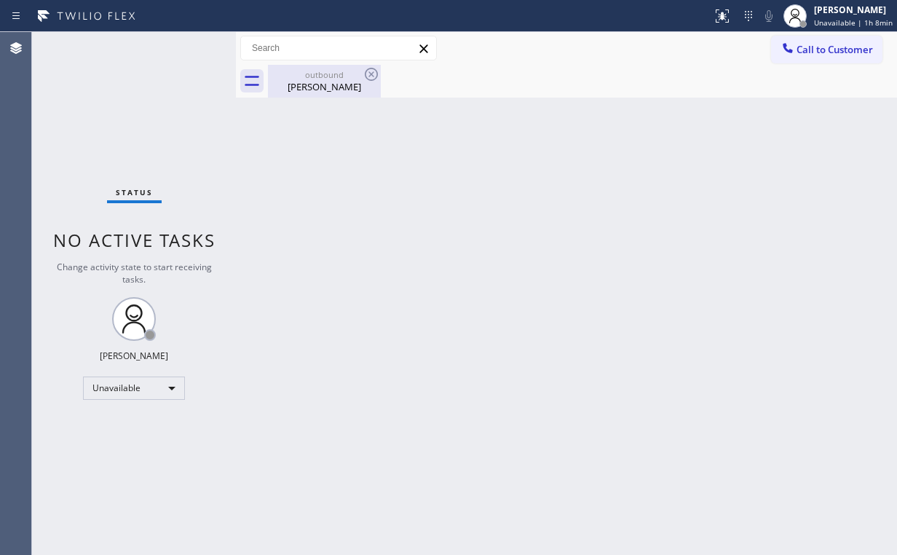
drag, startPoint x: 315, startPoint y: 86, endPoint x: 360, endPoint y: 79, distance: 45.7
click at [318, 86] on div "[PERSON_NAME]" at bounding box center [324, 86] width 110 height 13
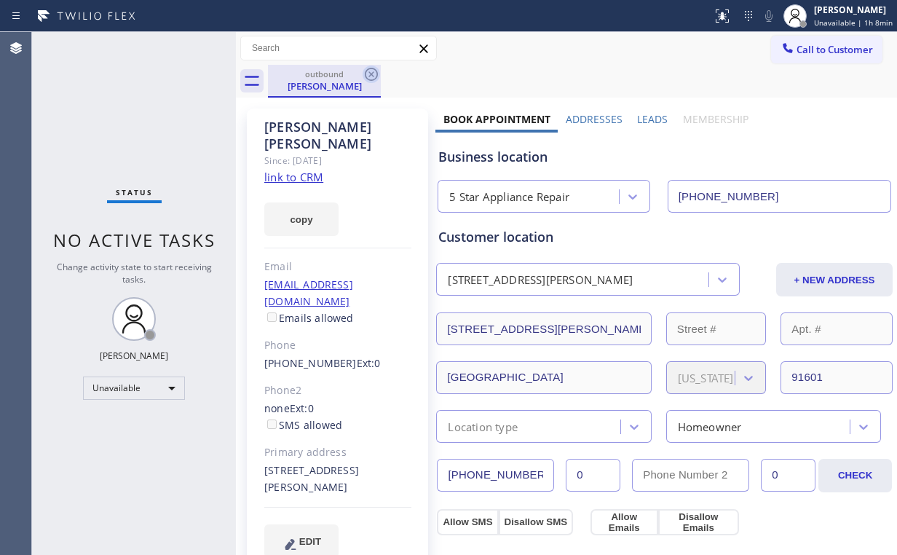
click at [370, 73] on icon at bounding box center [371, 74] width 13 height 13
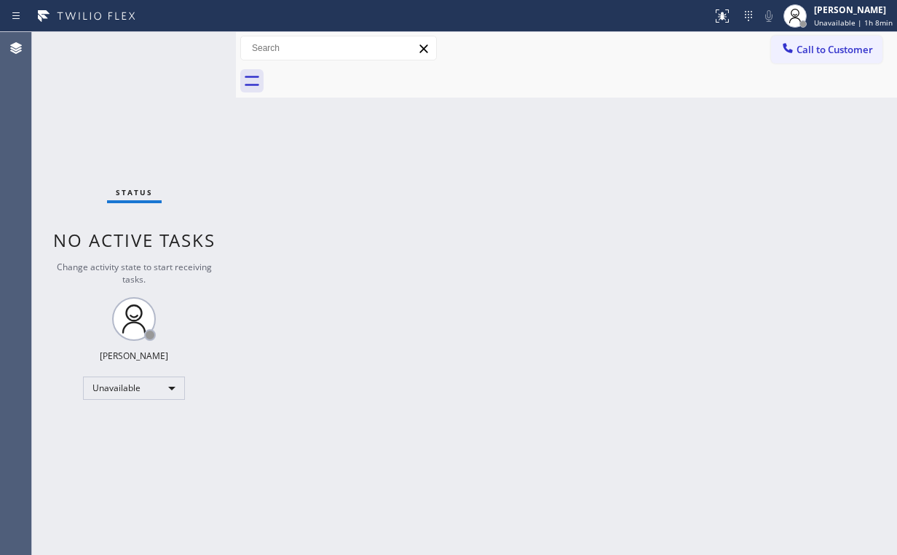
click at [122, 97] on div "Status No active tasks Change activity state to start receiving tasks. [PERSON_…" at bounding box center [134, 293] width 204 height 523
click at [796, 60] on button "Call to Customer" at bounding box center [826, 50] width 111 height 28
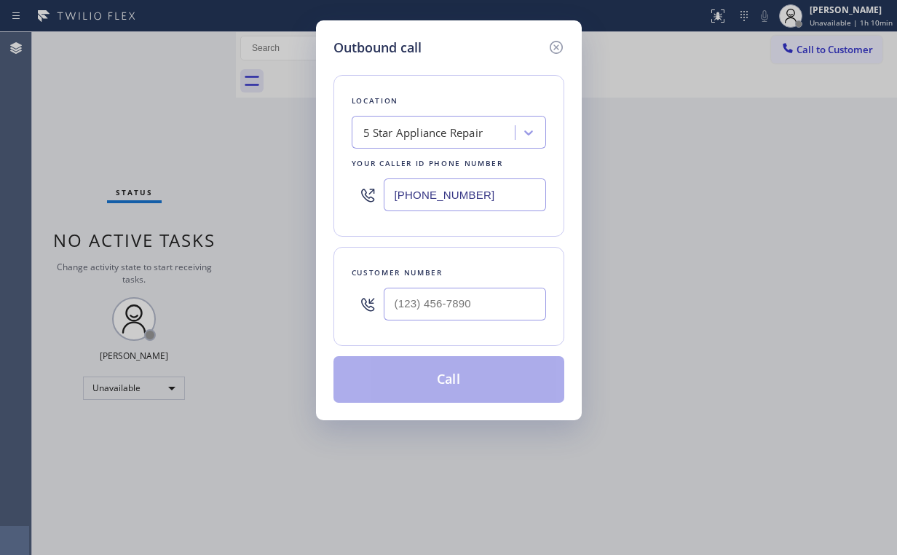
drag, startPoint x: 483, startPoint y: 197, endPoint x: 241, endPoint y: 158, distance: 245.5
click at [173, 194] on div "Outbound call Location 5 Star Appliance Repair Your caller id phone number [PHO…" at bounding box center [448, 277] width 897 height 555
paste input "714) 266-1870"
type input "[PHONE_NUMBER]"
click at [475, 311] on input "(___) ___-____" at bounding box center [465, 304] width 162 height 33
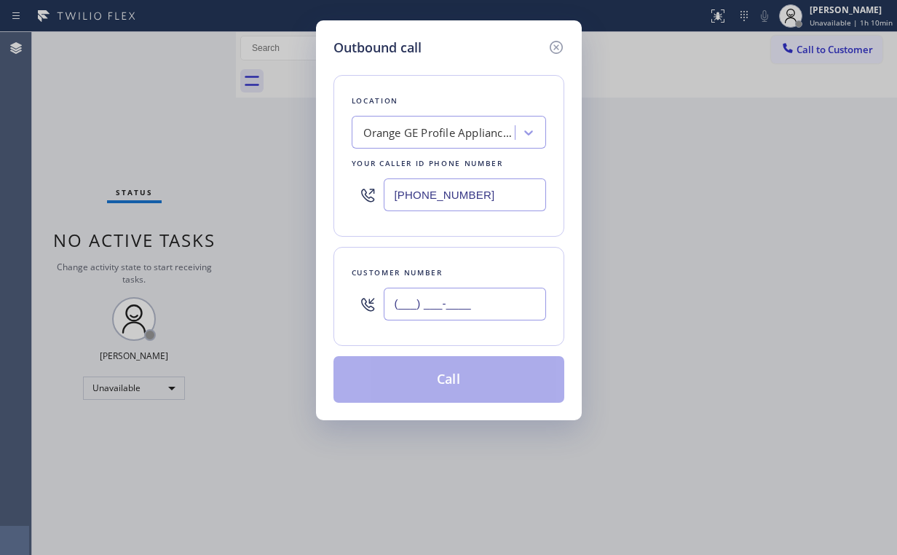
paste input "714) 227-9910"
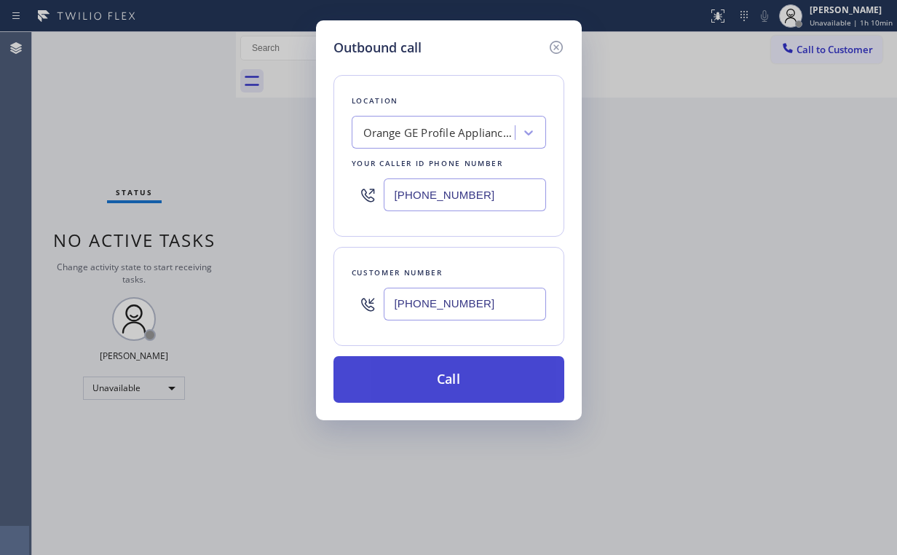
type input "[PHONE_NUMBER]"
click at [440, 382] on button "Call" at bounding box center [448, 379] width 231 height 47
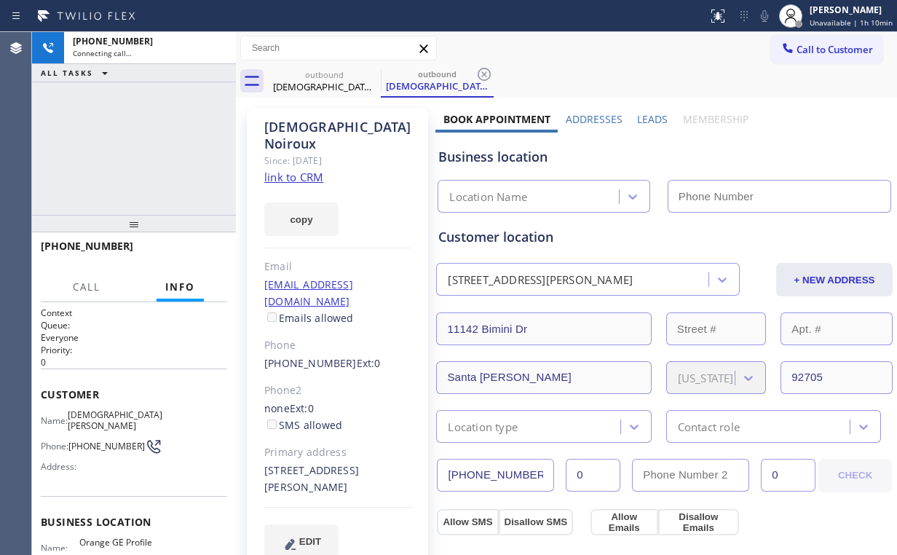
drag, startPoint x: 141, startPoint y: 150, endPoint x: 161, endPoint y: 149, distance: 20.4
click at [143, 150] on div "[PHONE_NUMBER] Connecting call… ALL TASKS ALL TASKS ACTIVE TASKS TASKS IN WRAP …" at bounding box center [134, 123] width 204 height 183
click at [297, 170] on link "link to CRM" at bounding box center [293, 177] width 59 height 15
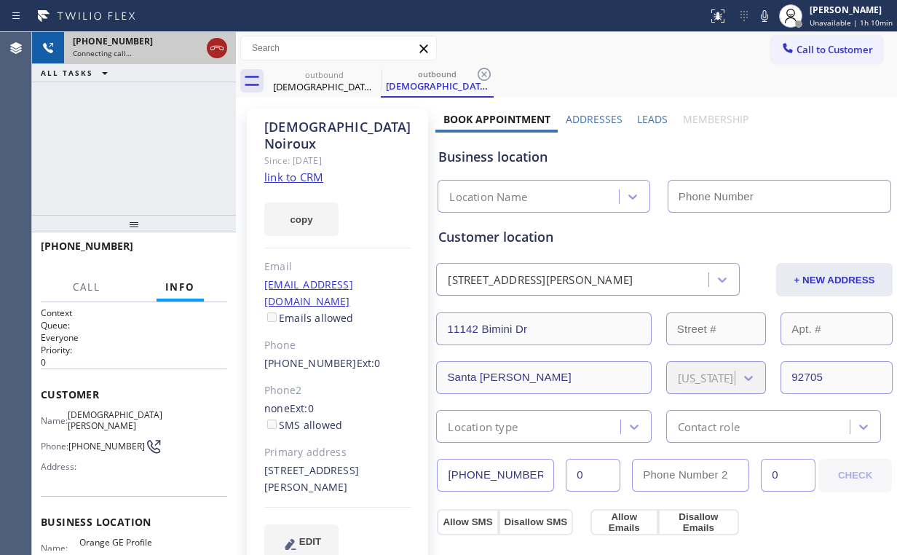
type input "[PHONE_NUMBER]"
click at [215, 44] on icon at bounding box center [216, 47] width 17 height 17
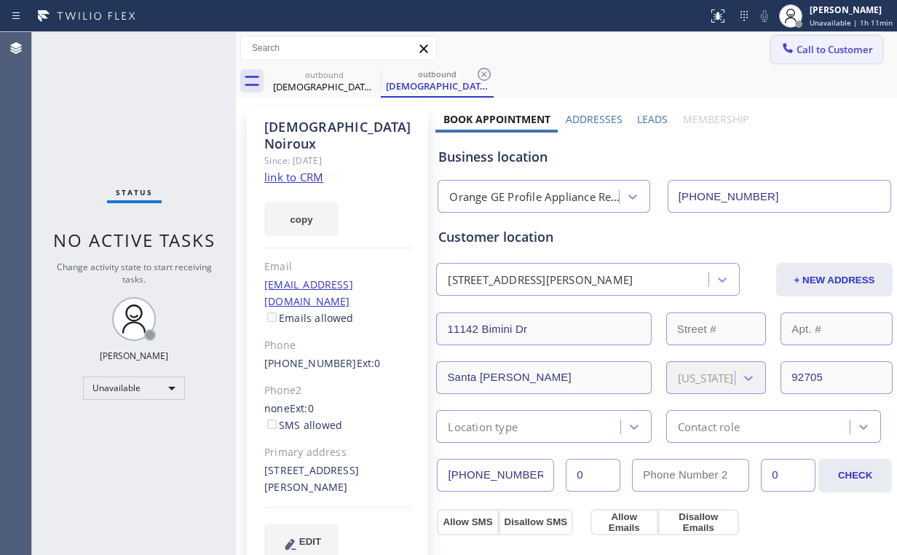
click at [804, 58] on button "Call to Customer" at bounding box center [826, 50] width 111 height 28
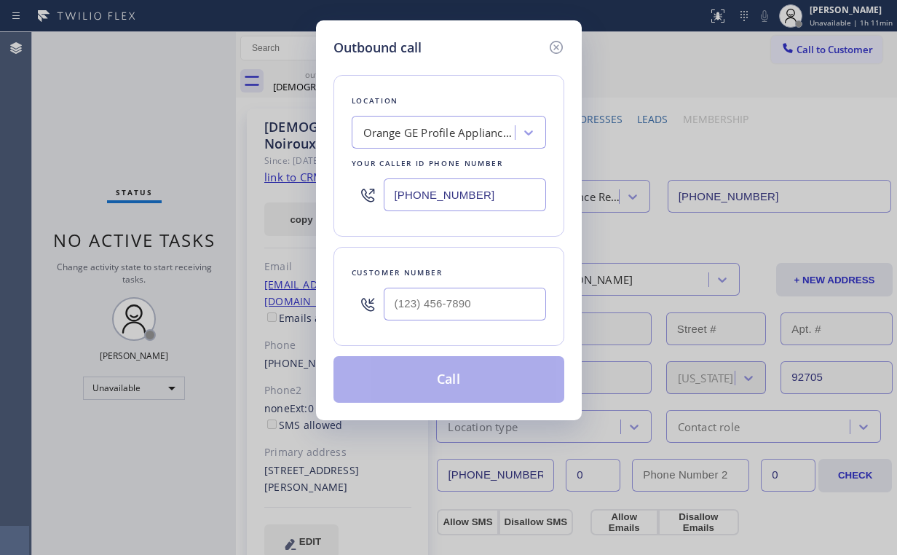
click at [504, 280] on div at bounding box center [465, 303] width 162 height 47
click at [488, 307] on input "(___) ___-____" at bounding box center [465, 304] width 162 height 33
paste input "714) 227-9910"
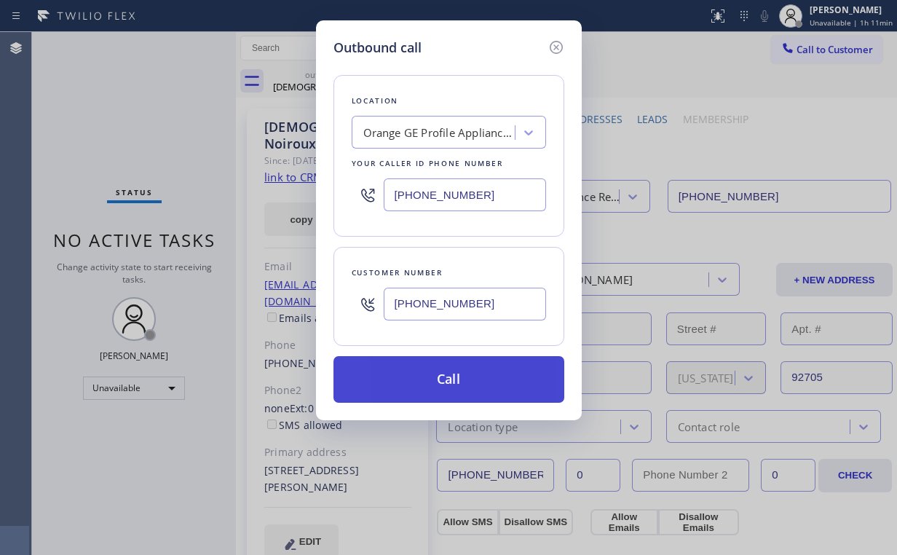
type input "[PHONE_NUMBER]"
click at [435, 373] on button "Call" at bounding box center [448, 379] width 231 height 47
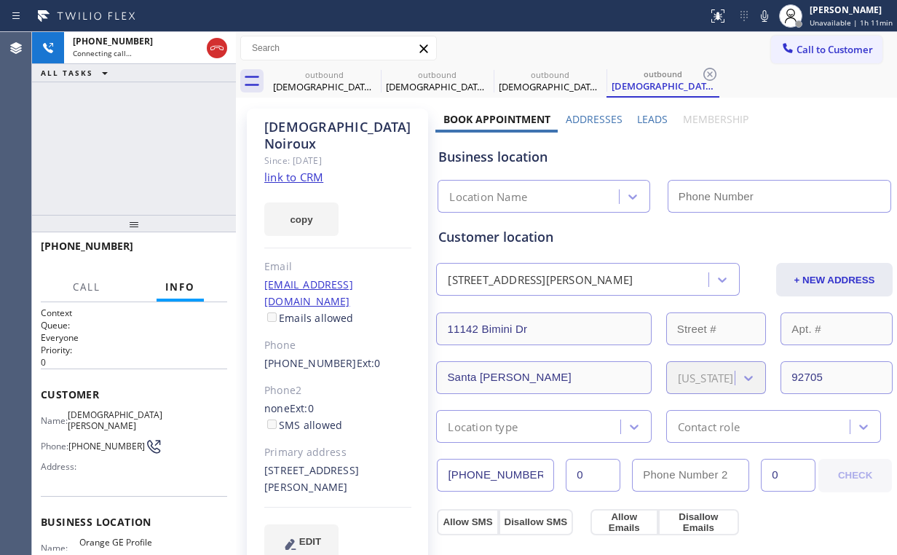
drag, startPoint x: 128, startPoint y: 151, endPoint x: 141, endPoint y: 151, distance: 12.4
click at [129, 151] on div "[PHONE_NUMBER] Connecting call… ALL TASKS ALL TASKS ACTIVE TASKS TASKS IN WRAP …" at bounding box center [134, 123] width 204 height 183
drag, startPoint x: 311, startPoint y: 77, endPoint x: 353, endPoint y: 78, distance: 42.2
click at [315, 79] on div "outbound" at bounding box center [324, 74] width 110 height 11
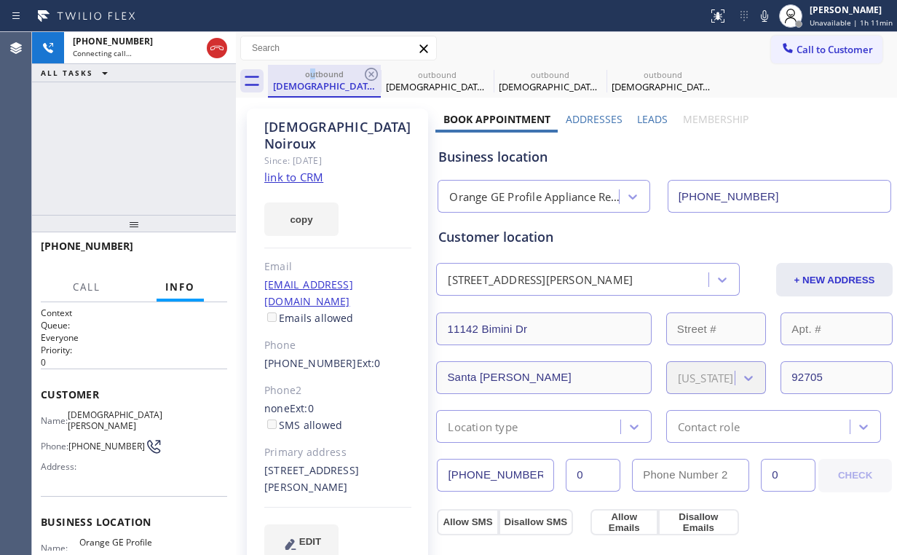
type input "[PHONE_NUMBER]"
click at [374, 72] on icon at bounding box center [371, 74] width 17 height 17
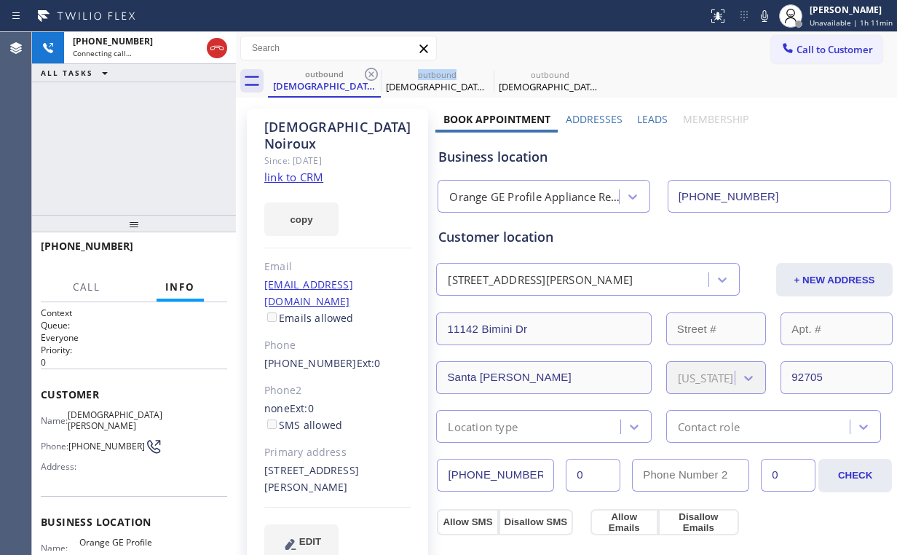
click at [374, 72] on icon at bounding box center [371, 74] width 17 height 17
click at [134, 121] on div "[PHONE_NUMBER] Connecting call… ALL TASKS ALL TASKS ACTIVE TASKS TASKS IN WRAP …" at bounding box center [134, 123] width 204 height 183
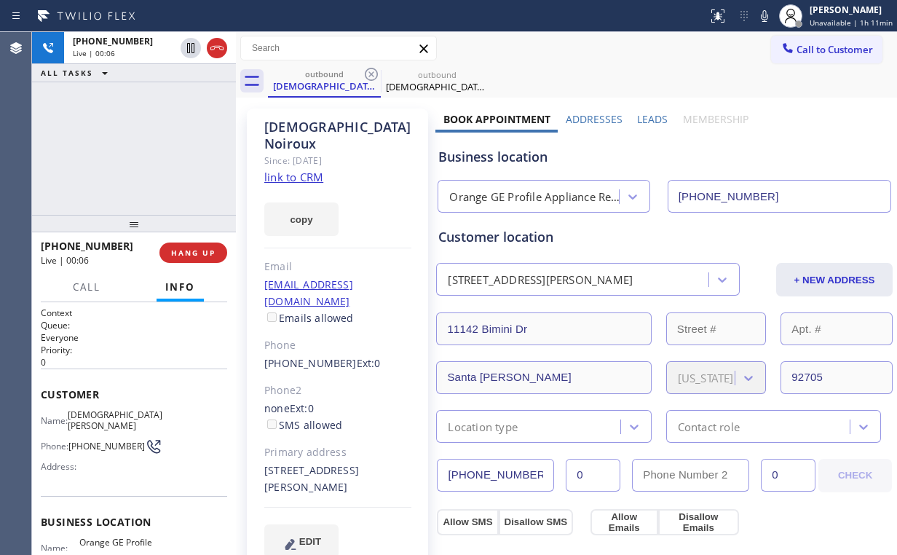
click at [87, 160] on div "[PHONE_NUMBER] Live | 00:06 ALL TASKS ALL TASKS ACTIVE TASKS TASKS IN WRAP UP" at bounding box center [134, 123] width 204 height 183
click at [193, 258] on button "HANG UP" at bounding box center [193, 252] width 68 height 20
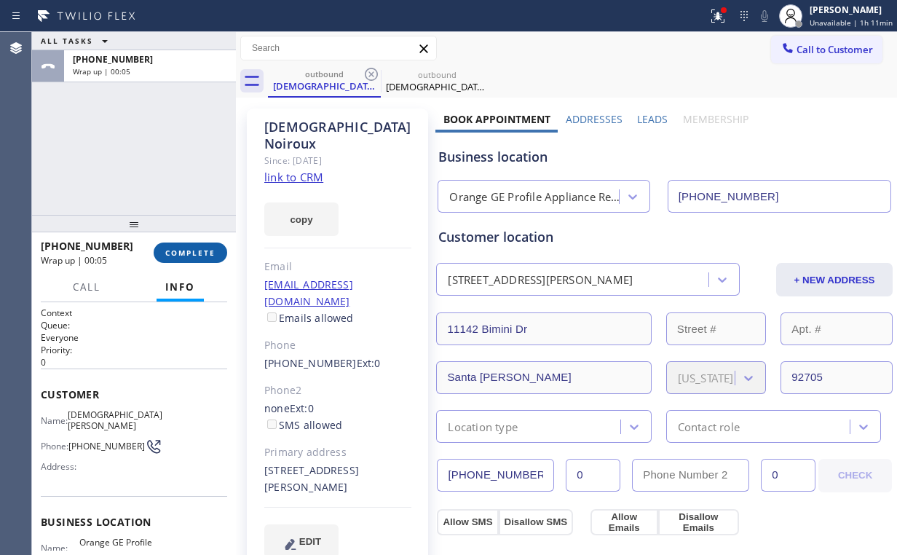
click at [187, 253] on span "COMPLETE" at bounding box center [190, 253] width 50 height 10
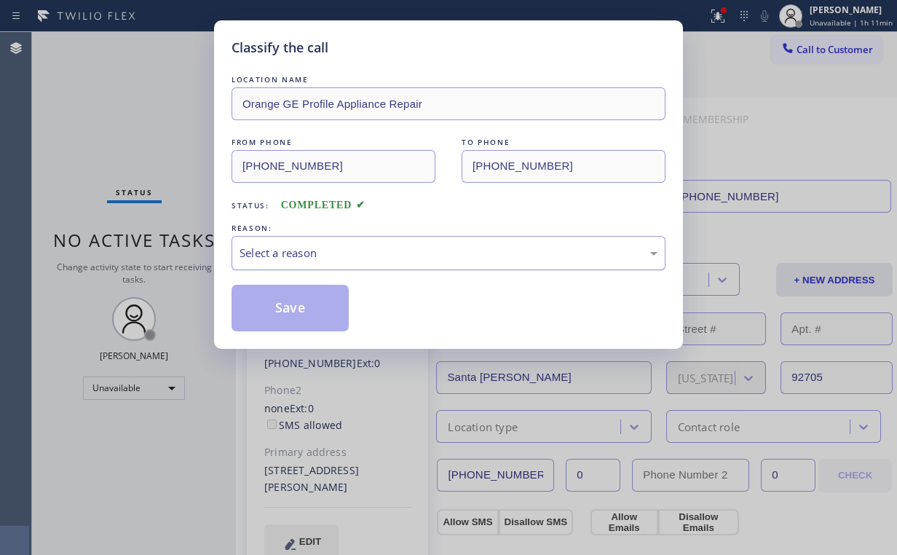
drag, startPoint x: 306, startPoint y: 248, endPoint x: 309, endPoint y: 257, distance: 9.9
click at [309, 250] on div "Select a reason" at bounding box center [449, 253] width 418 height 17
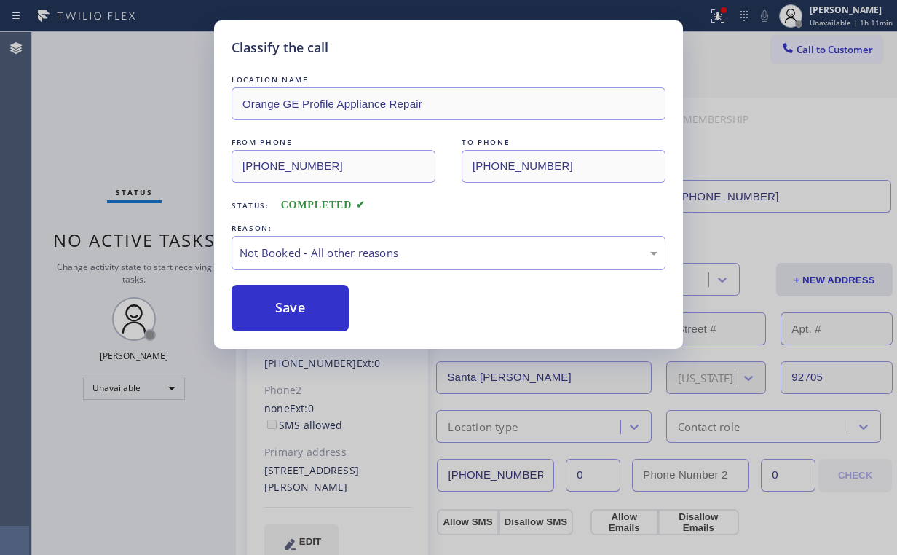
click at [307, 305] on button "Save" at bounding box center [290, 308] width 117 height 47
click at [146, 143] on div "Classify the call LOCATION NAME Orange GE Profile Appliance Repair FROM PHONE […" at bounding box center [448, 277] width 897 height 555
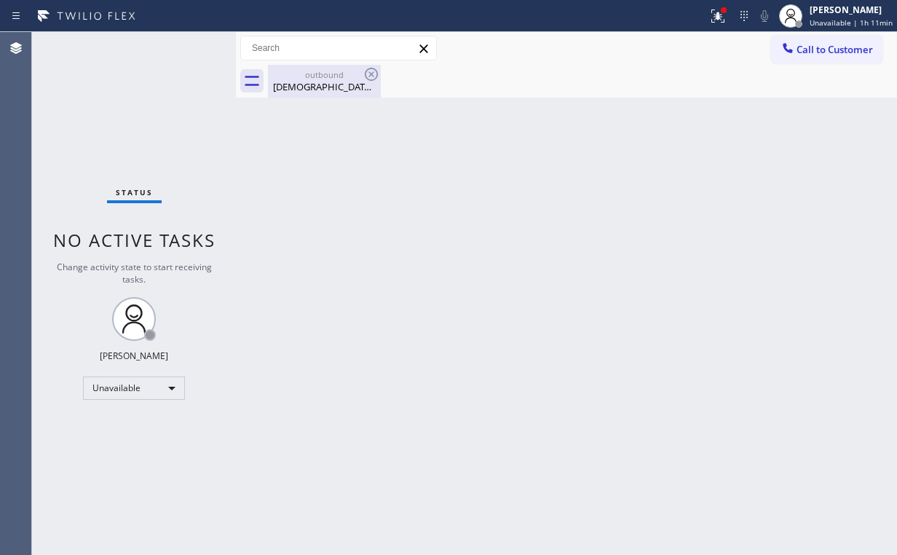
drag, startPoint x: 326, startPoint y: 84, endPoint x: 339, endPoint y: 87, distance: 12.7
click at [326, 84] on div "[DEMOGRAPHIC_DATA][PERSON_NAME]" at bounding box center [324, 86] width 110 height 13
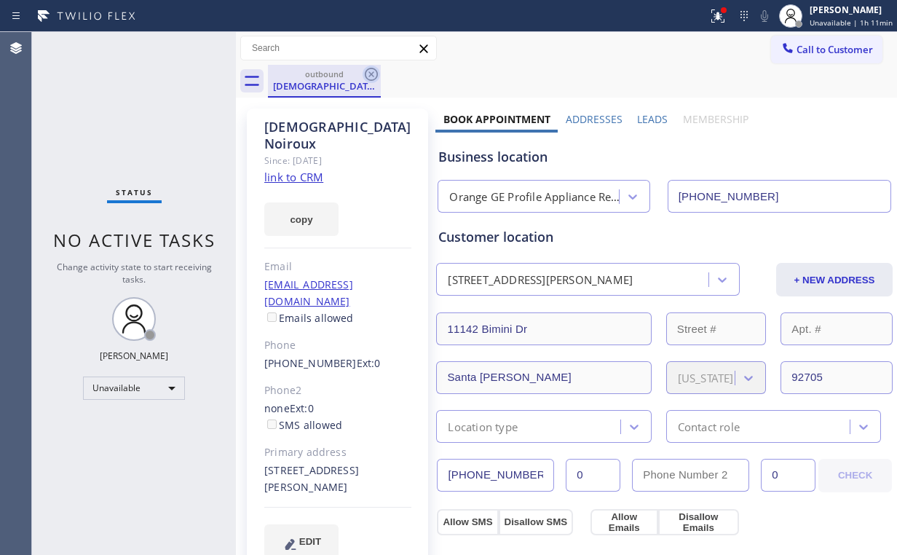
click at [379, 69] on icon at bounding box center [371, 74] width 17 height 17
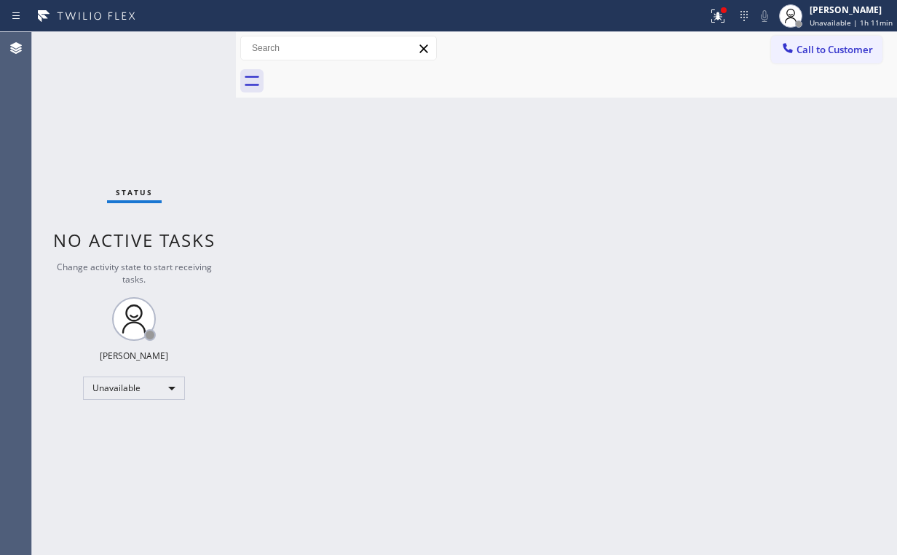
click at [795, 192] on div "Back to Dashboard Change Sender ID Customers Technicians Select a contact Outbo…" at bounding box center [566, 293] width 661 height 523
drag, startPoint x: 728, startPoint y: 15, endPoint x: 713, endPoint y: 116, distance: 103.1
click at [727, 15] on icon at bounding box center [717, 15] width 17 height 17
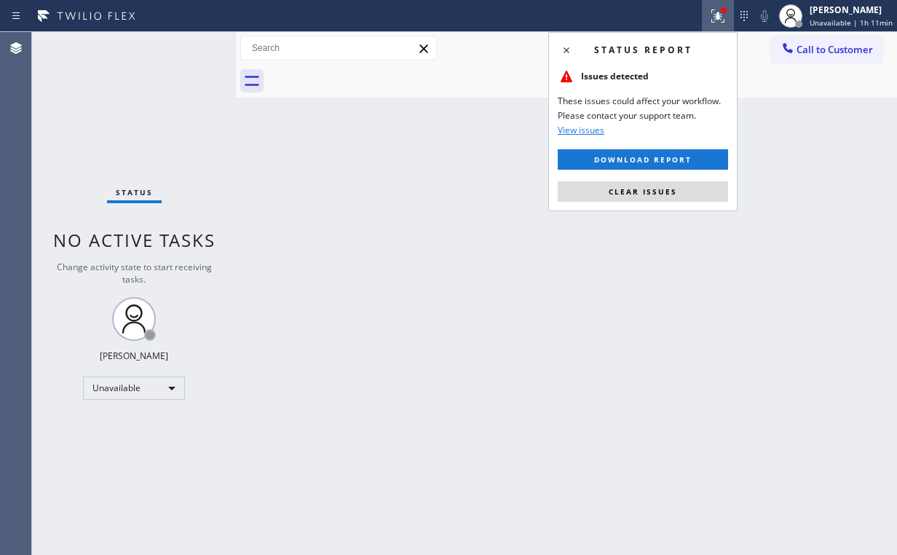
drag, startPoint x: 683, startPoint y: 192, endPoint x: 703, endPoint y: 185, distance: 21.6
click at [683, 192] on button "Clear issues" at bounding box center [643, 191] width 170 height 20
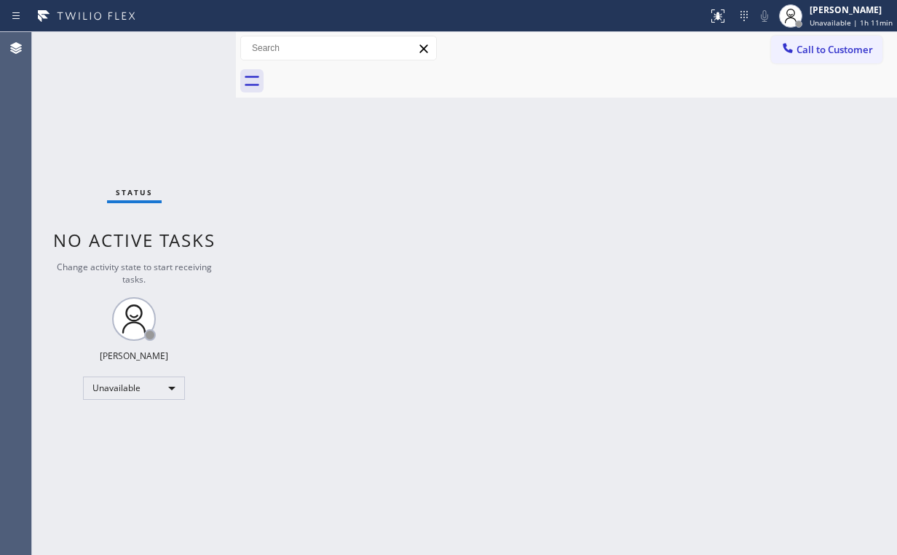
click at [815, 125] on div "Back to Dashboard Change Sender ID Customers Technicians Select a contact Outbo…" at bounding box center [566, 293] width 661 height 523
drag, startPoint x: 821, startPoint y: 48, endPoint x: 807, endPoint y: 61, distance: 19.6
click at [821, 49] on span "Call to Customer" at bounding box center [835, 49] width 76 height 13
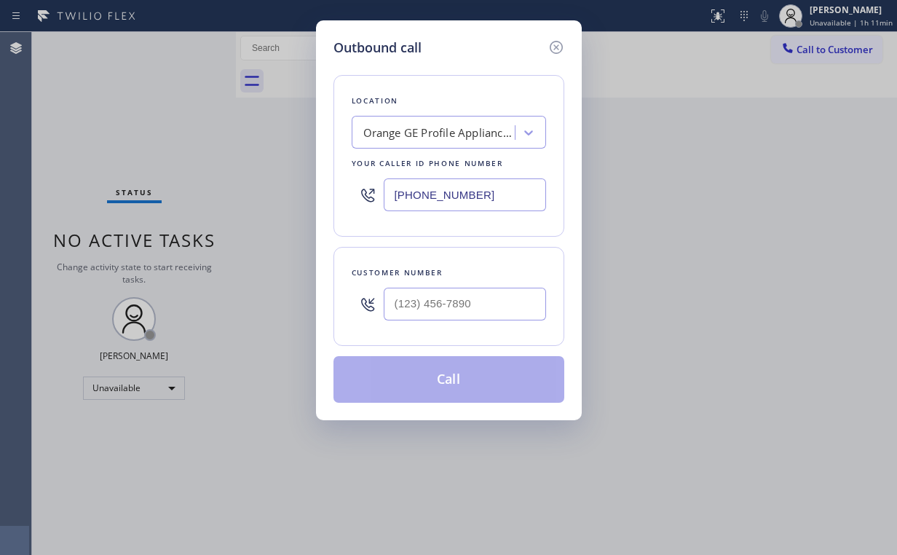
click at [463, 323] on div at bounding box center [465, 303] width 162 height 47
click at [475, 312] on input "(___) ___-____" at bounding box center [465, 304] width 162 height 33
paste input "714) 227-9910"
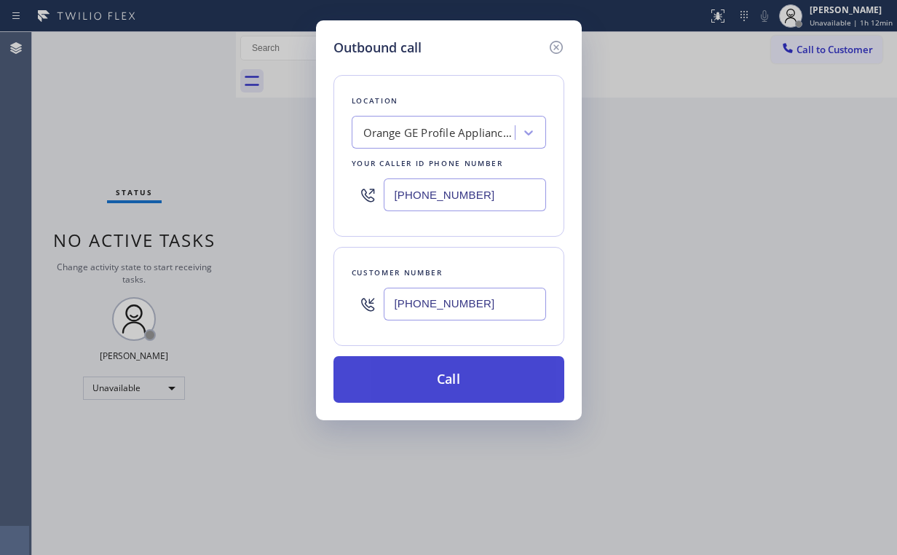
type input "[PHONE_NUMBER]"
drag, startPoint x: 443, startPoint y: 373, endPoint x: 443, endPoint y: 381, distance: 8.0
click at [443, 373] on button "Call" at bounding box center [448, 379] width 231 height 47
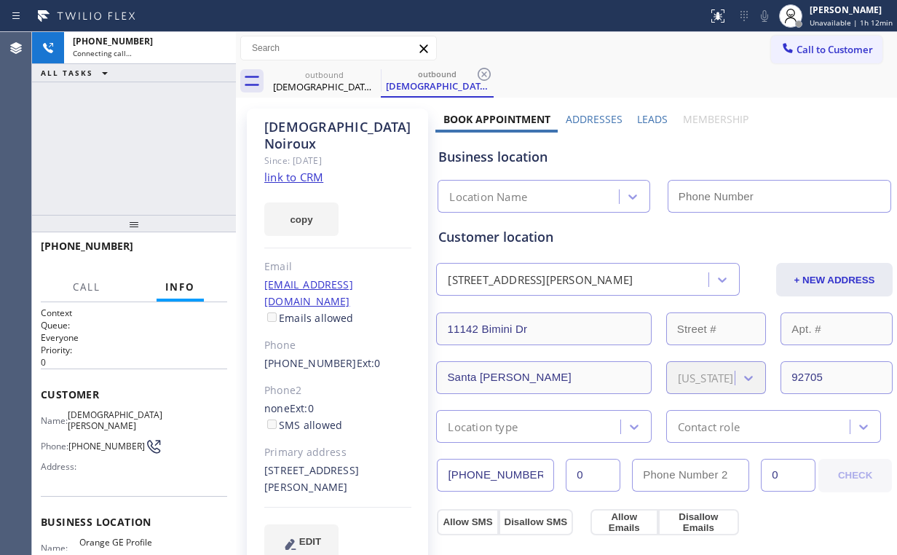
click at [176, 152] on div "[PHONE_NUMBER] Connecting call… ALL TASKS ALL TASKS ACTIVE TASKS TASKS IN WRAP …" at bounding box center [134, 123] width 204 height 183
type input "[PHONE_NUMBER]"
click at [103, 173] on div "[PHONE_NUMBER] Connecting call… ALL TASKS ALL TASKS ACTIVE TASKS TASKS IN WRAP …" at bounding box center [134, 123] width 204 height 183
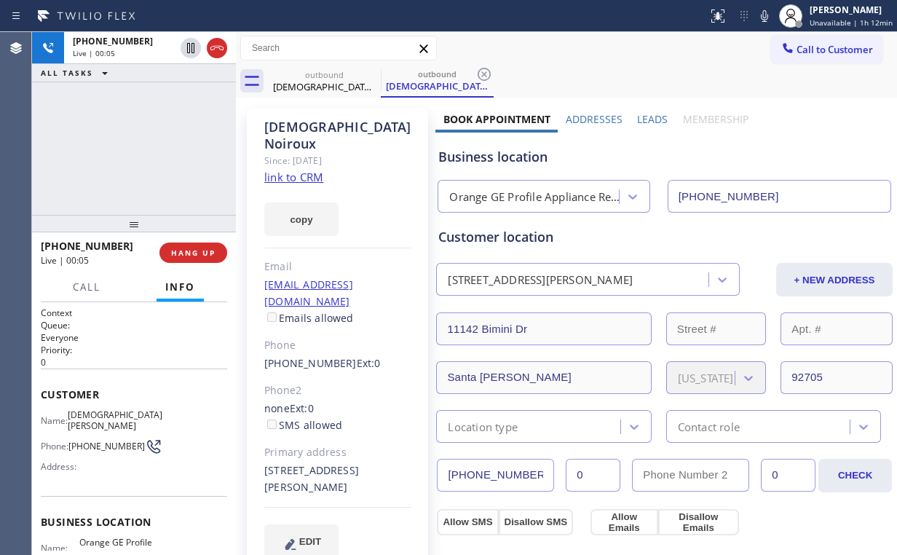
drag, startPoint x: 79, startPoint y: 141, endPoint x: 88, endPoint y: 140, distance: 9.5
click at [79, 141] on div "[PHONE_NUMBER] Live | 00:05 ALL TASKS ALL TASKS ACTIVE TASKS TASKS IN WRAP UP" at bounding box center [134, 123] width 204 height 183
click at [192, 250] on span "HANG UP" at bounding box center [193, 253] width 44 height 10
click at [196, 250] on span "HANG UP" at bounding box center [193, 253] width 44 height 10
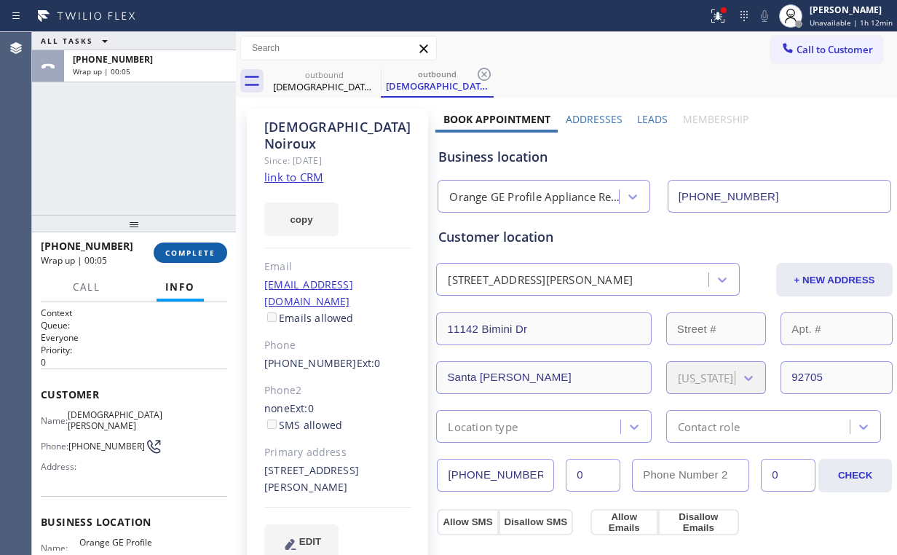
click at [202, 261] on button "COMPLETE" at bounding box center [191, 252] width 74 height 20
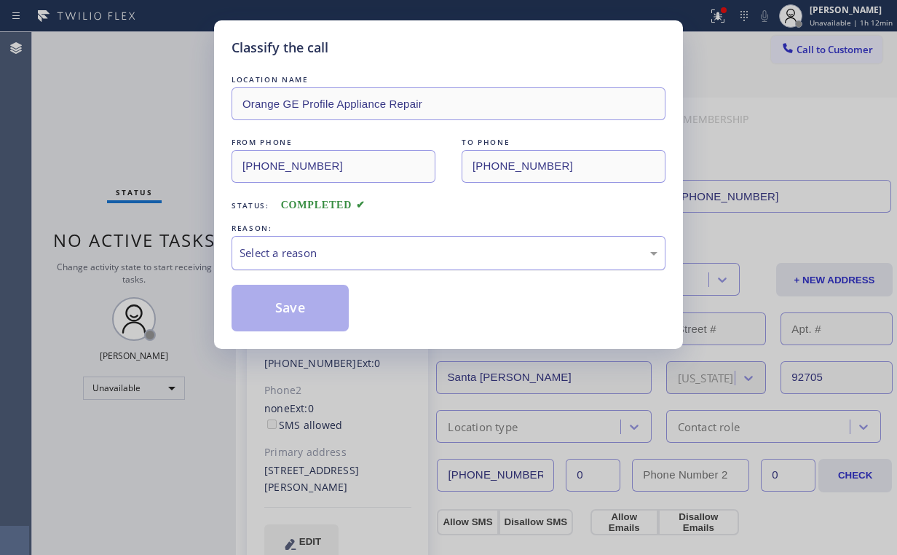
click at [313, 260] on div "Select a reason" at bounding box center [449, 253] width 418 height 17
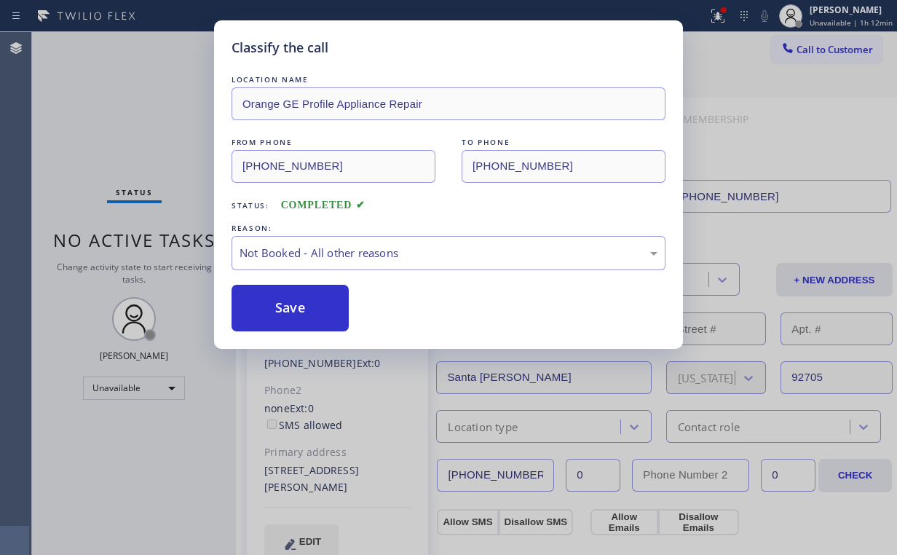
click at [297, 299] on button "Save" at bounding box center [290, 308] width 117 height 47
click at [159, 160] on div "Classify the call LOCATION NAME Orange GE Profile Appliance Repair FROM PHONE […" at bounding box center [448, 277] width 897 height 555
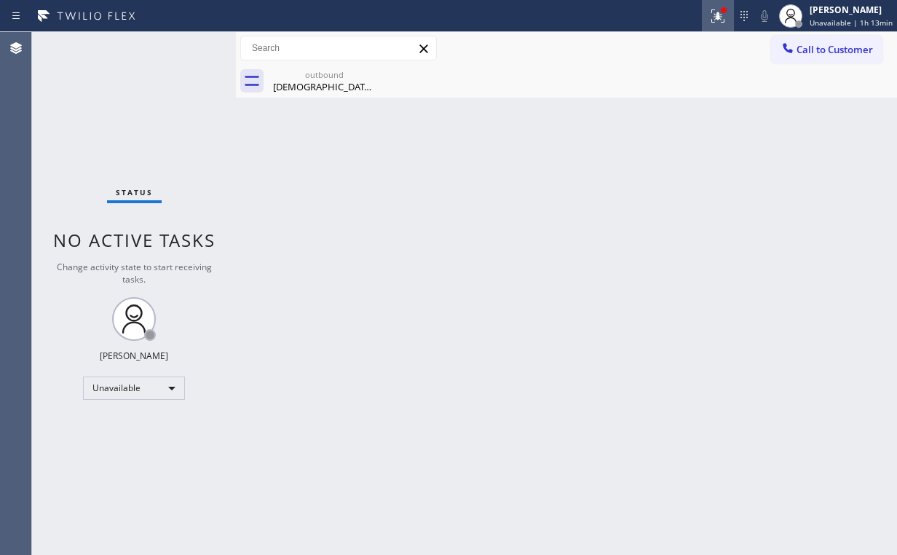
drag, startPoint x: 719, startPoint y: 14, endPoint x: 719, endPoint y: 35, distance: 21.1
click at [719, 15] on icon at bounding box center [717, 15] width 13 height 13
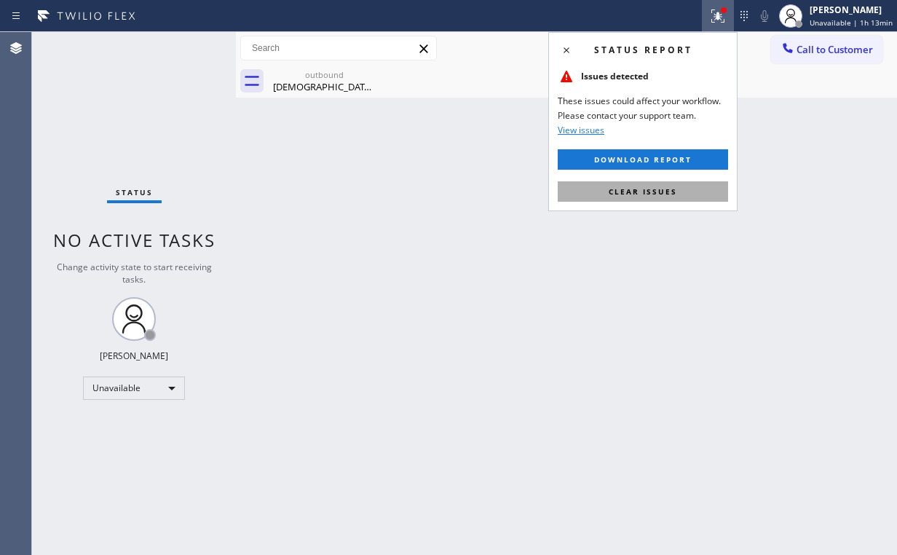
click at [656, 193] on span "Clear issues" at bounding box center [643, 191] width 68 height 10
drag, startPoint x: 390, startPoint y: 182, endPoint x: 382, endPoint y: 169, distance: 15.4
click at [382, 169] on div "Back to Dashboard Change Sender ID Customers Technicians Select a contact Outbo…" at bounding box center [566, 293] width 661 height 523
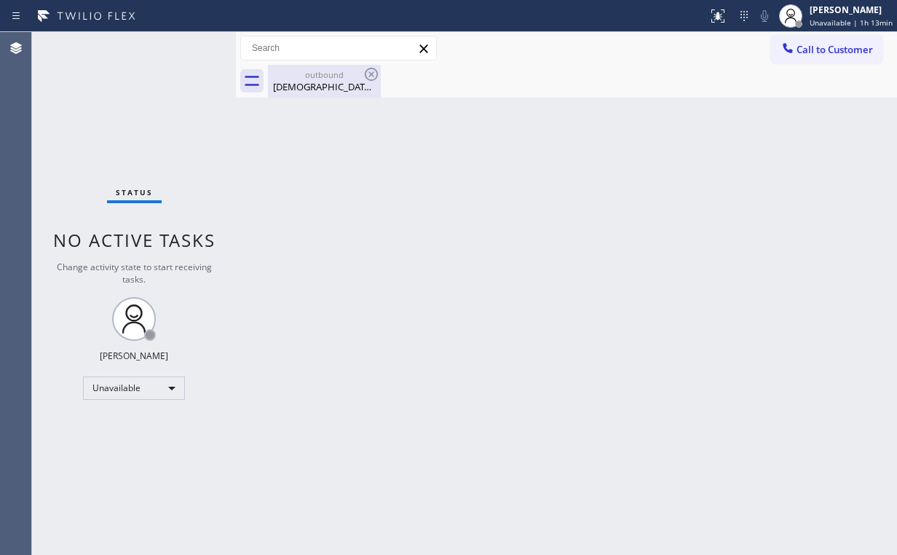
drag, startPoint x: 297, startPoint y: 86, endPoint x: 352, endPoint y: 76, distance: 56.3
click at [299, 86] on div "[DEMOGRAPHIC_DATA][PERSON_NAME]" at bounding box center [324, 86] width 110 height 13
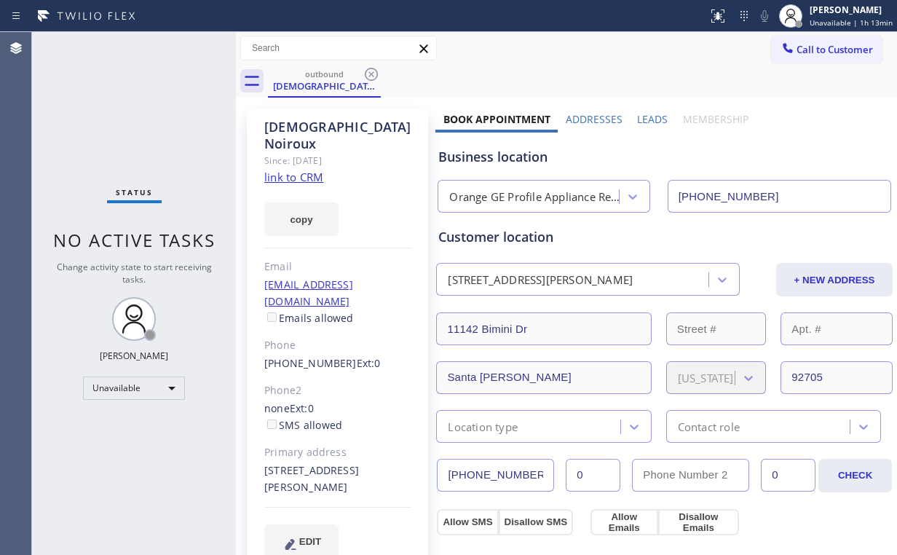
drag, startPoint x: 366, startPoint y: 72, endPoint x: 400, endPoint y: 81, distance: 35.3
click at [367, 72] on icon at bounding box center [371, 74] width 17 height 17
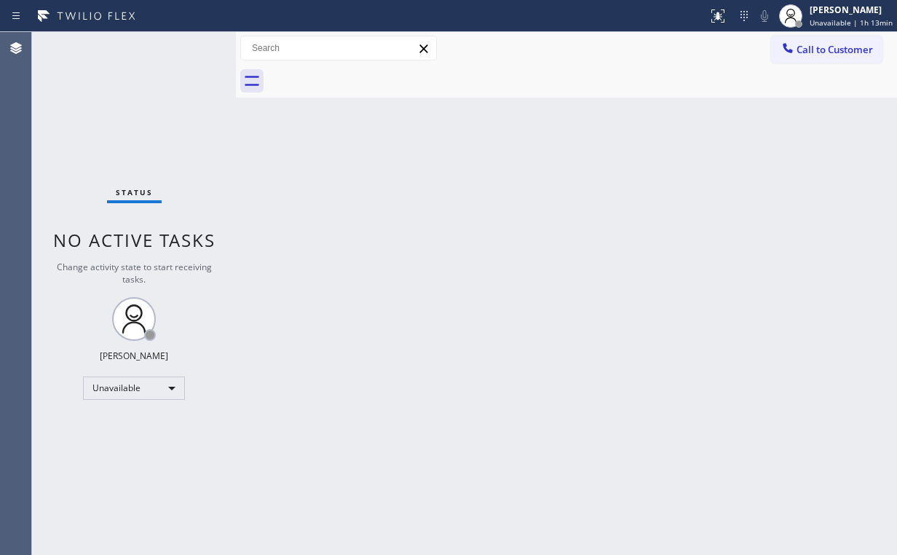
click at [771, 130] on div "Back to Dashboard Change Sender ID Customers Technicians Select a contact Outbo…" at bounding box center [566, 293] width 661 height 523
drag, startPoint x: 818, startPoint y: 44, endPoint x: 556, endPoint y: 213, distance: 311.8
click at [816, 47] on span "Call to Customer" at bounding box center [835, 49] width 76 height 13
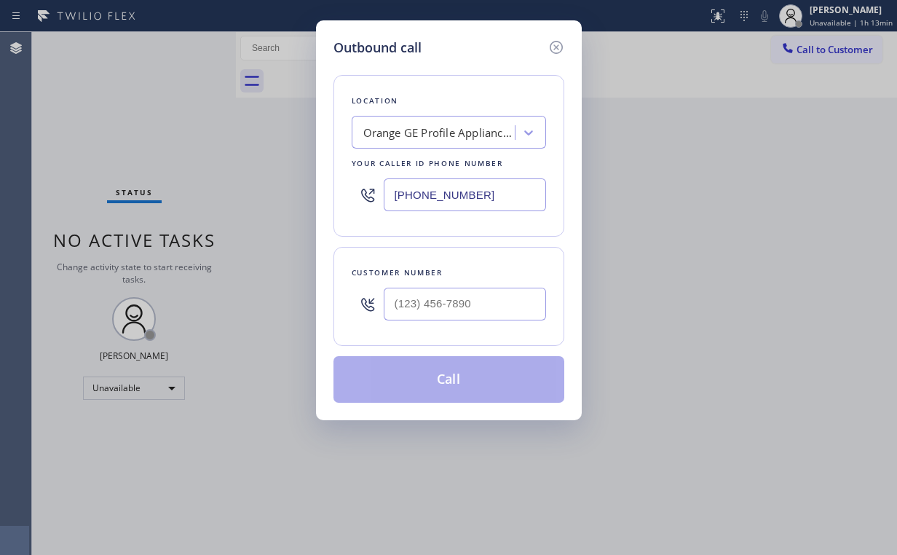
drag, startPoint x: 363, startPoint y: 200, endPoint x: 306, endPoint y: 199, distance: 56.8
click at [312, 200] on div "Outbound call Location Orange GE Profile Appliance Repair Your caller id phone …" at bounding box center [448, 277] width 897 height 555
paste input "661) 368-9097"
type input "[PHONE_NUMBER]"
click at [489, 295] on input "(___) ___-____" at bounding box center [465, 304] width 162 height 33
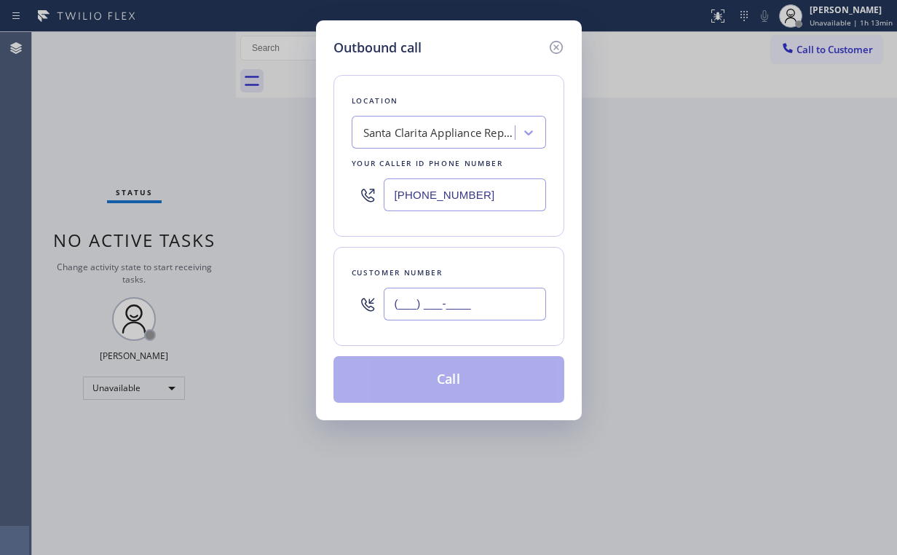
paste input "661) 753-7272"
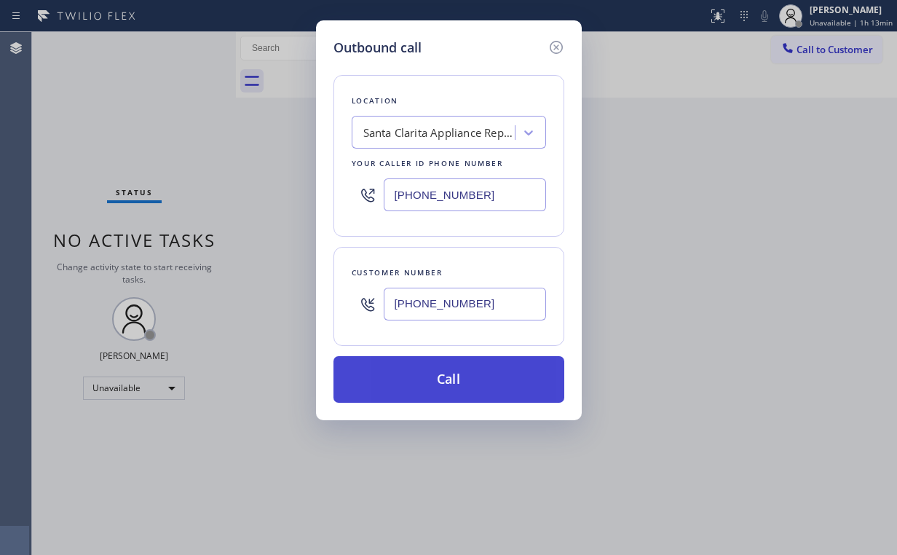
type input "[PHONE_NUMBER]"
click at [434, 382] on button "Call" at bounding box center [448, 379] width 231 height 47
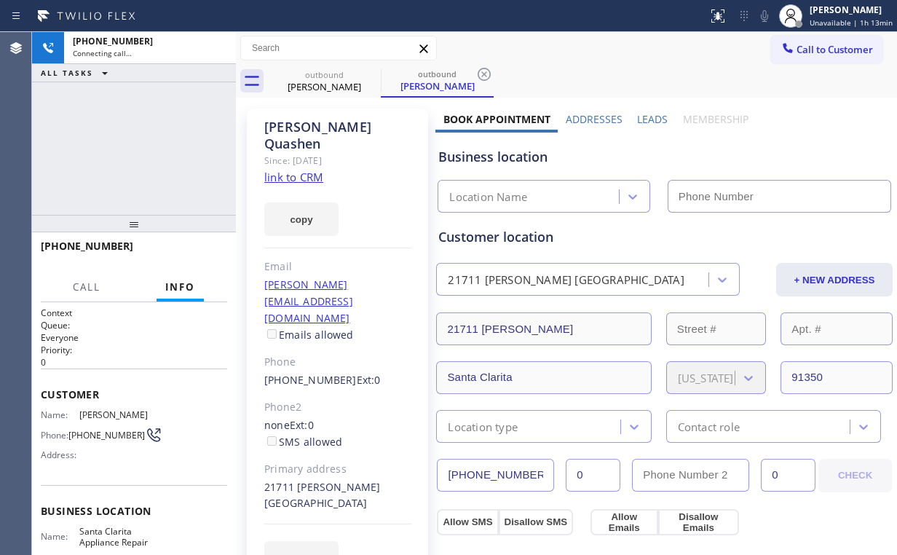
click at [187, 137] on div "[PHONE_NUMBER] Connecting call… ALL TASKS ALL TASKS ACTIVE TASKS TASKS IN WRAP …" at bounding box center [134, 123] width 204 height 183
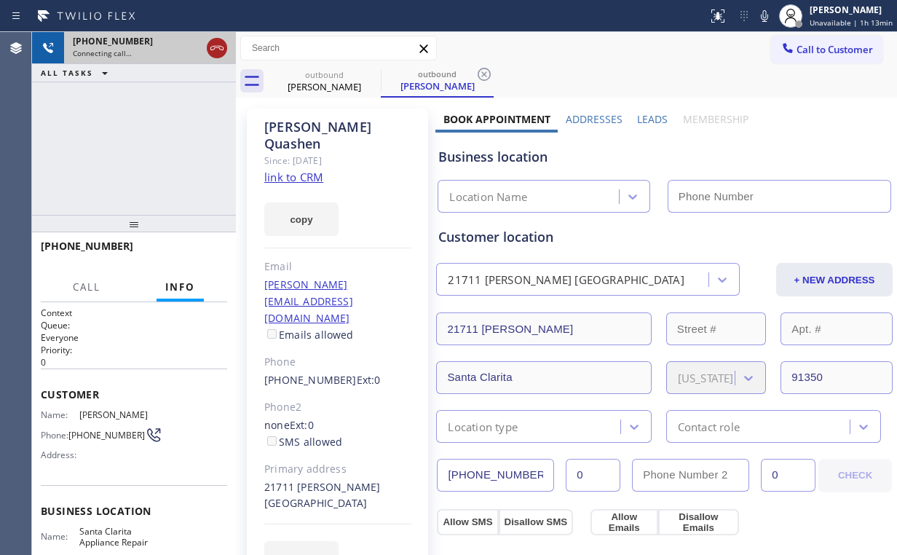
click at [214, 50] on icon at bounding box center [216, 47] width 17 height 17
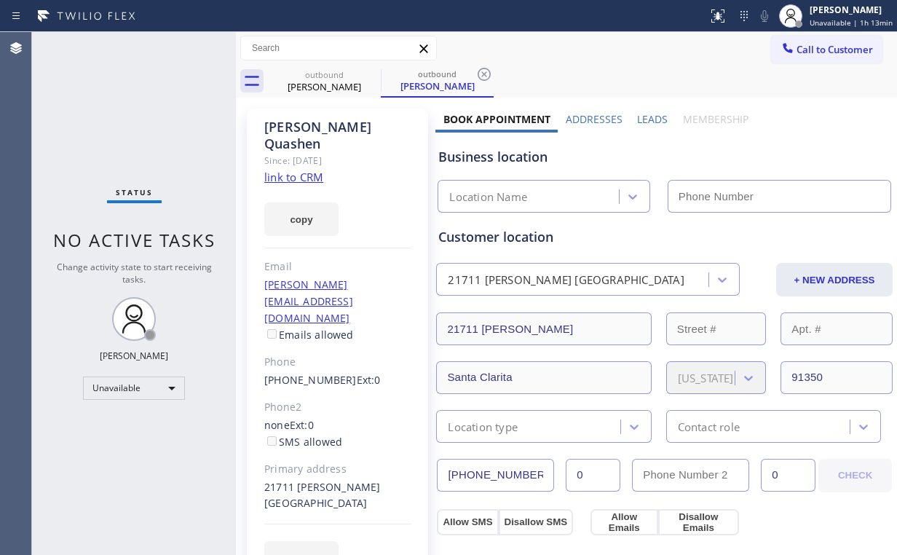
click at [299, 170] on link "link to CRM" at bounding box center [293, 177] width 59 height 15
type input "[PHONE_NUMBER]"
click at [848, 50] on span "Call to Customer" at bounding box center [835, 49] width 76 height 13
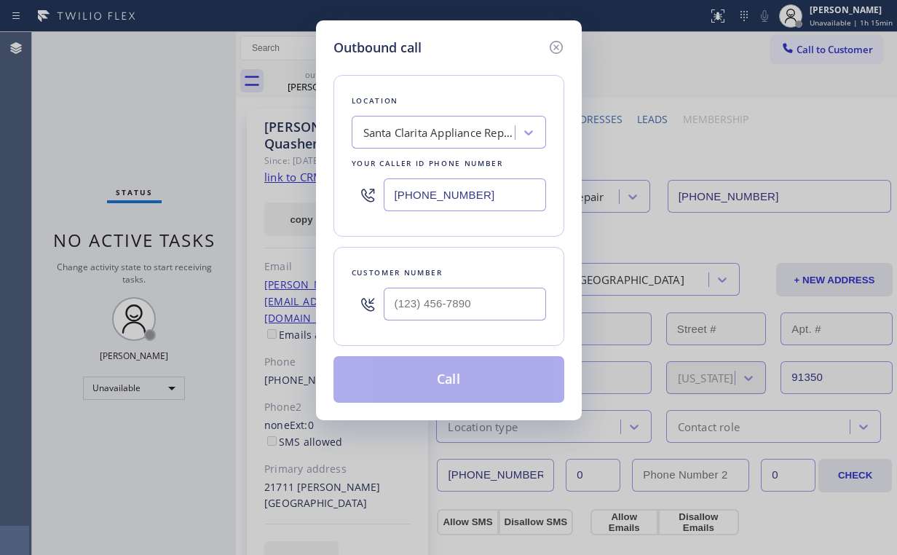
drag, startPoint x: 494, startPoint y: 196, endPoint x: 119, endPoint y: 192, distance: 375.7
click at [245, 194] on div "Outbound call Location [GEOGRAPHIC_DATA] Appliance Repair Your caller id phone …" at bounding box center [448, 277] width 897 height 555
paste input "855) 731-4952"
type input "[PHONE_NUMBER]"
click at [498, 315] on input "(___) ___-____" at bounding box center [465, 304] width 162 height 33
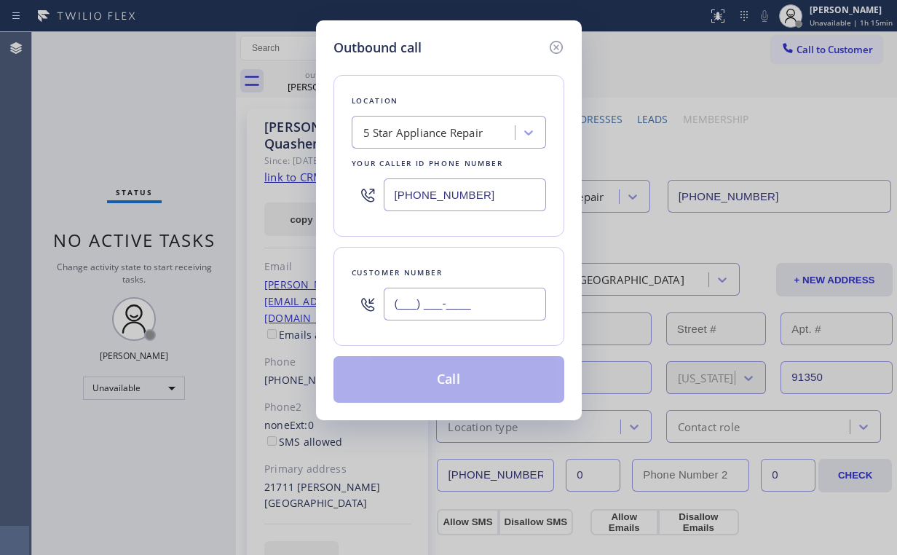
paste input "714) 357-5016"
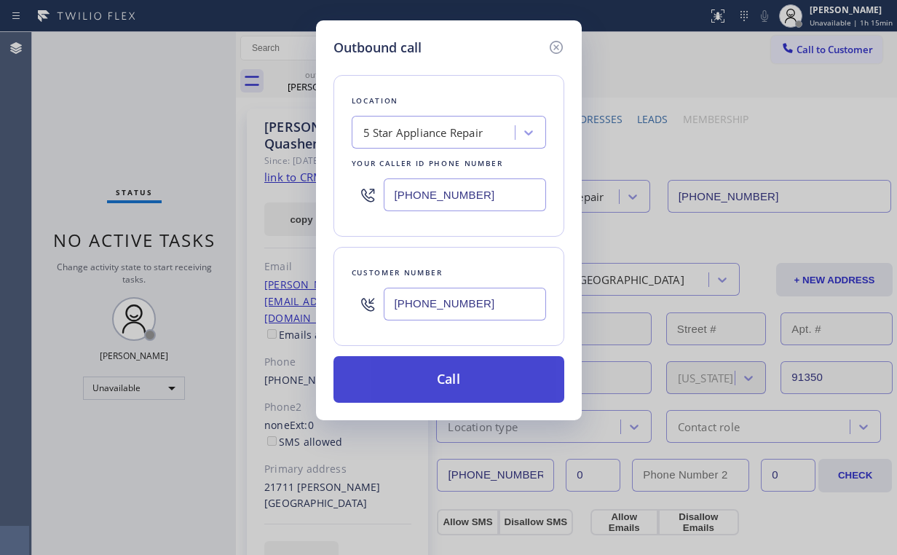
type input "[PHONE_NUMBER]"
drag, startPoint x: 443, startPoint y: 376, endPoint x: 430, endPoint y: 433, distance: 58.8
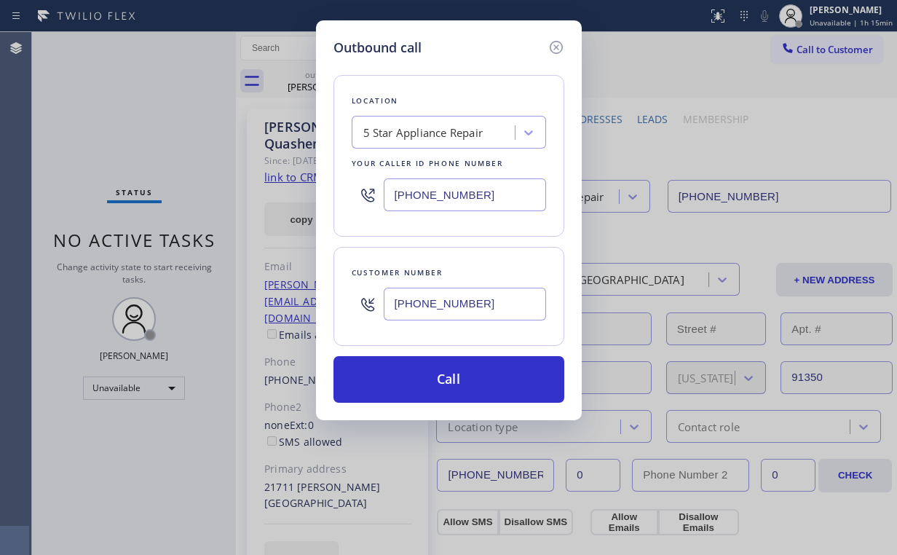
click at [443, 376] on button "Call" at bounding box center [448, 379] width 231 height 47
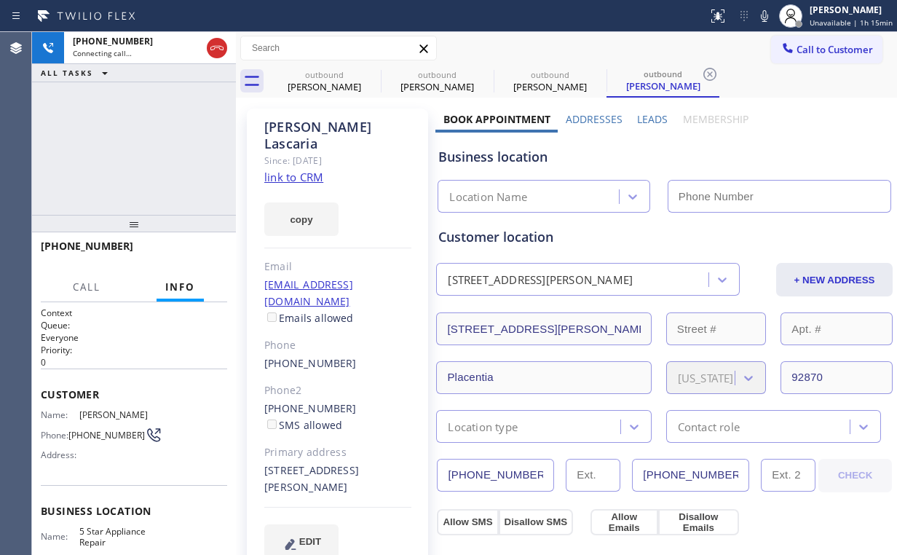
type input "[PHONE_NUMBER]"
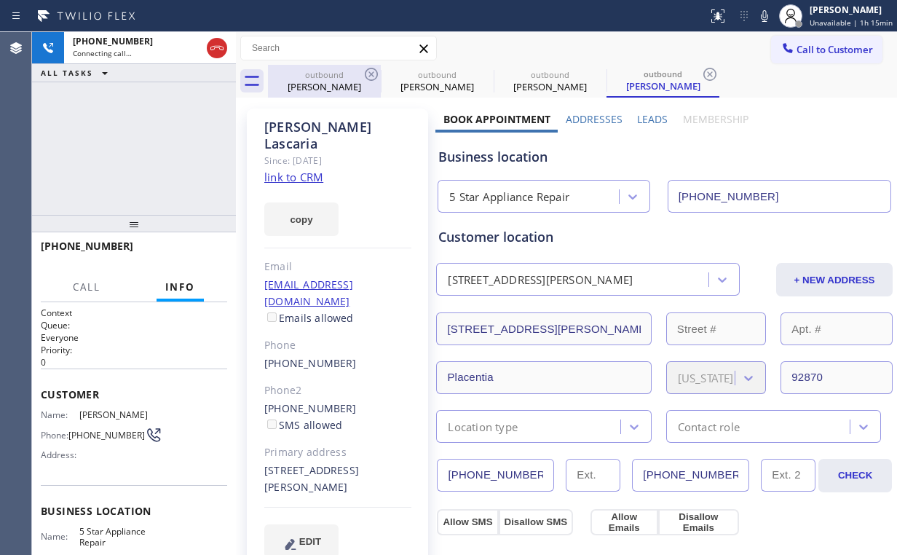
click at [313, 87] on div "[PERSON_NAME]" at bounding box center [324, 86] width 110 height 13
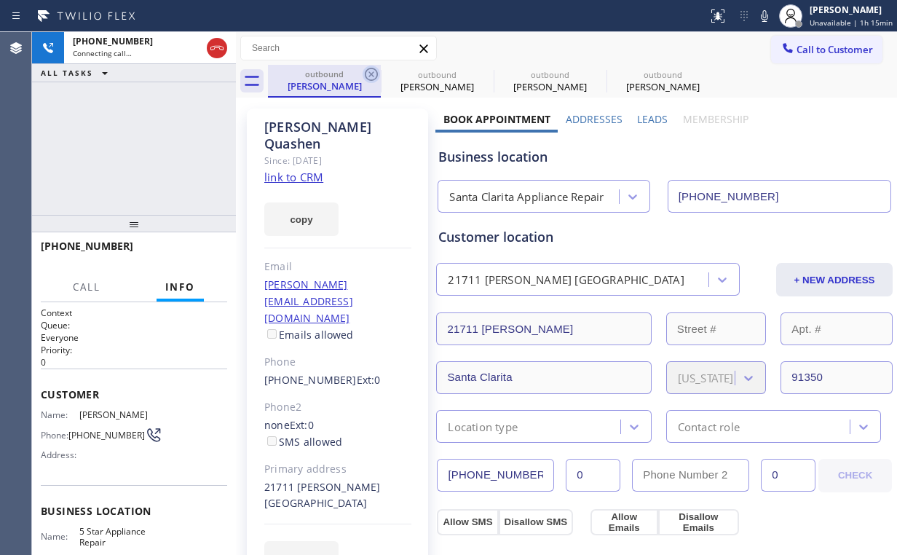
click at [370, 74] on icon at bounding box center [371, 74] width 17 height 17
click at [0, 0] on icon at bounding box center [0, 0] width 0 height 0
type input "[PHONE_NUMBER]"
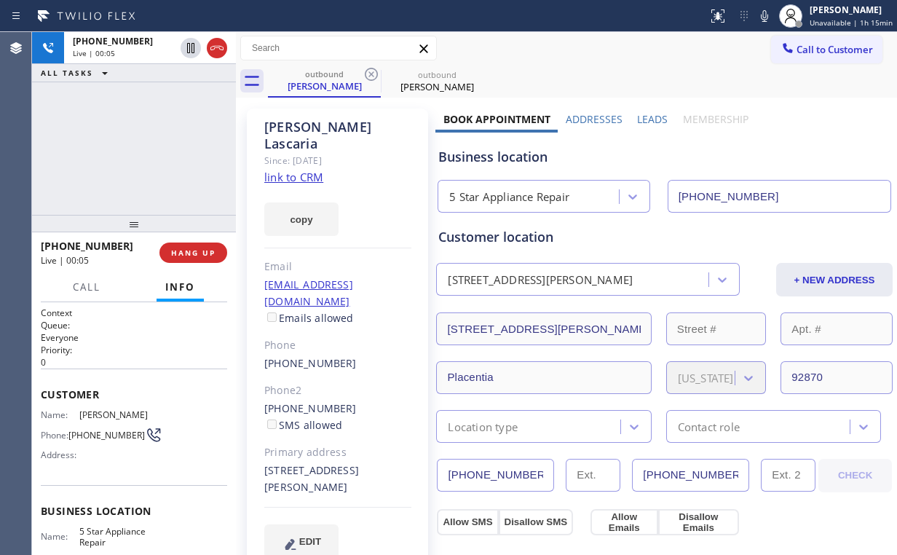
click at [155, 128] on div "[PHONE_NUMBER] Live | 00:05 ALL TASKS ALL TASKS ACTIVE TASKS TASKS IN WRAP UP" at bounding box center [134, 123] width 204 height 183
click at [200, 255] on span "HANG UP" at bounding box center [193, 253] width 44 height 10
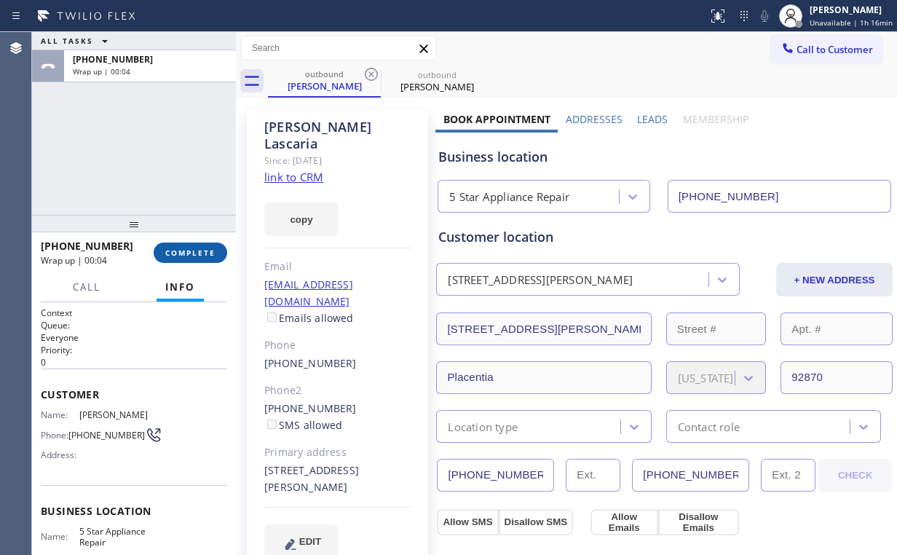
click at [200, 255] on span "COMPLETE" at bounding box center [190, 253] width 50 height 10
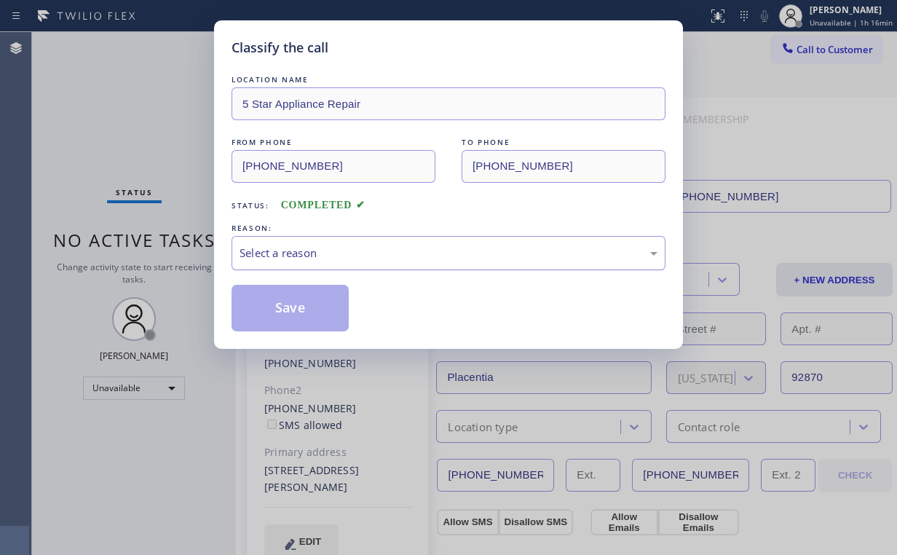
click at [294, 246] on div "Select a reason" at bounding box center [449, 253] width 418 height 17
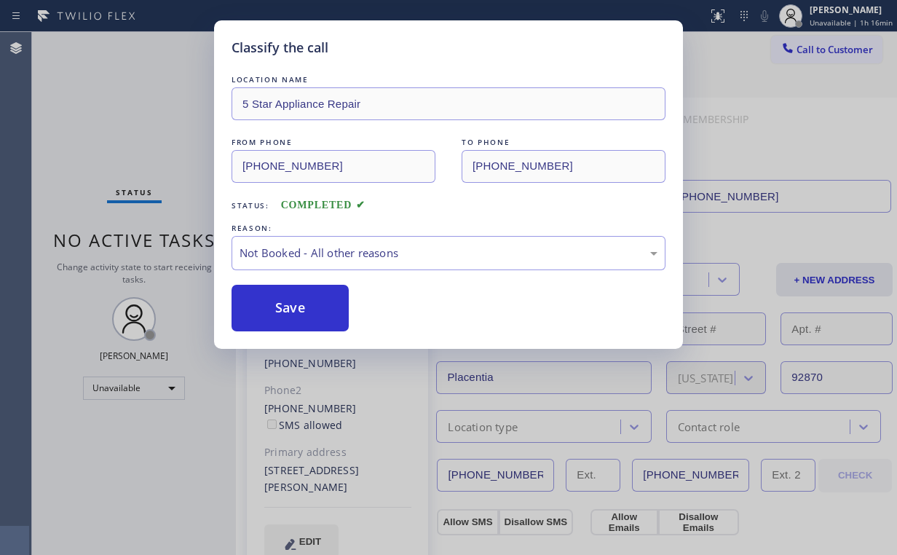
drag, startPoint x: 306, startPoint y: 307, endPoint x: 244, endPoint y: 219, distance: 107.7
click at [306, 307] on button "Save" at bounding box center [290, 308] width 117 height 47
click at [164, 99] on div "Classify the call LOCATION NAME 5 Star Appliance Repair FROM PHONE [PHONE_NUMBE…" at bounding box center [448, 277] width 897 height 555
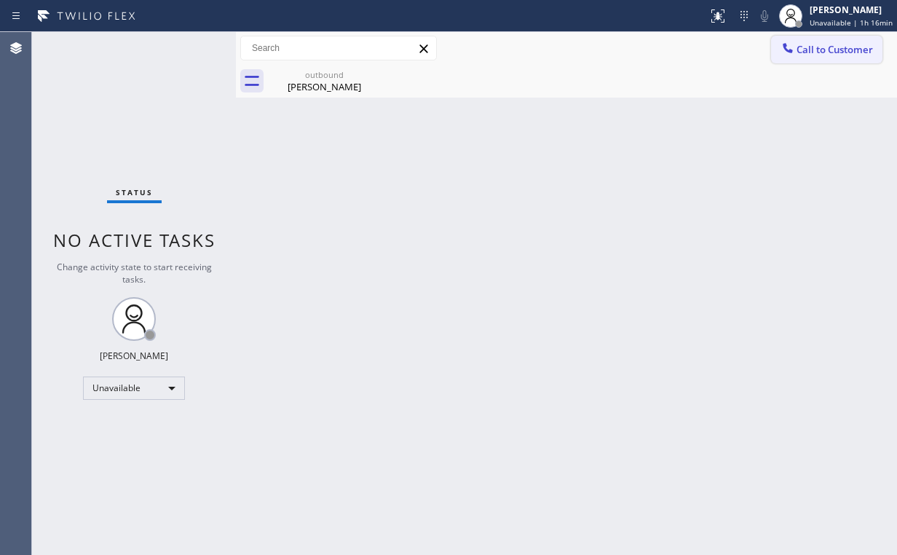
drag, startPoint x: 681, startPoint y: 85, endPoint x: 814, endPoint y: 60, distance: 135.5
click at [685, 86] on div "outbound [PERSON_NAME]" at bounding box center [582, 81] width 629 height 33
drag, startPoint x: 819, startPoint y: 52, endPoint x: 633, endPoint y: 141, distance: 206.1
click at [815, 54] on span "Call to Customer" at bounding box center [835, 49] width 76 height 13
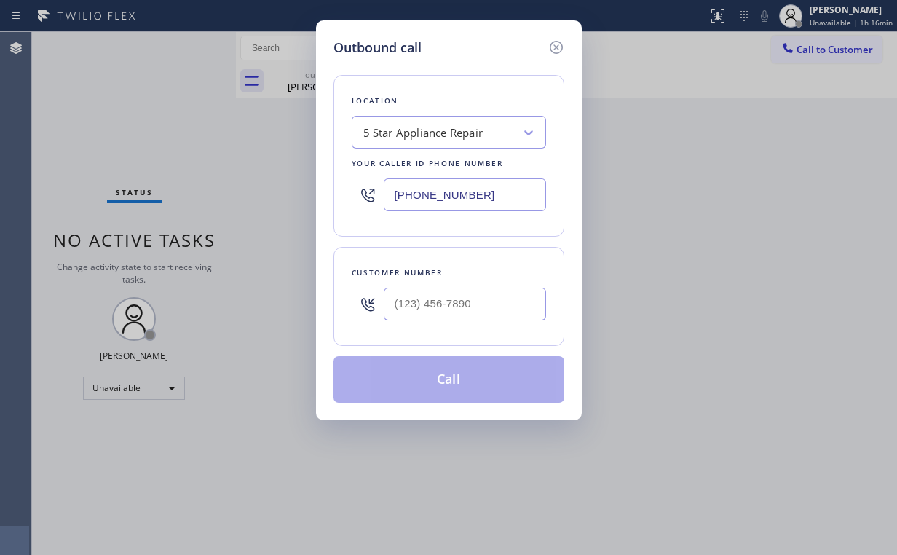
drag, startPoint x: 500, startPoint y: 201, endPoint x: 291, endPoint y: 201, distance: 209.0
click at [291, 201] on div "Outbound call Location 5 Star Appliance Repair Your caller id phone number [PHO…" at bounding box center [448, 277] width 897 height 555
paste input "617) 981-4533"
type input "[PHONE_NUMBER]"
click at [449, 296] on input "(___) ___-____" at bounding box center [465, 304] width 162 height 33
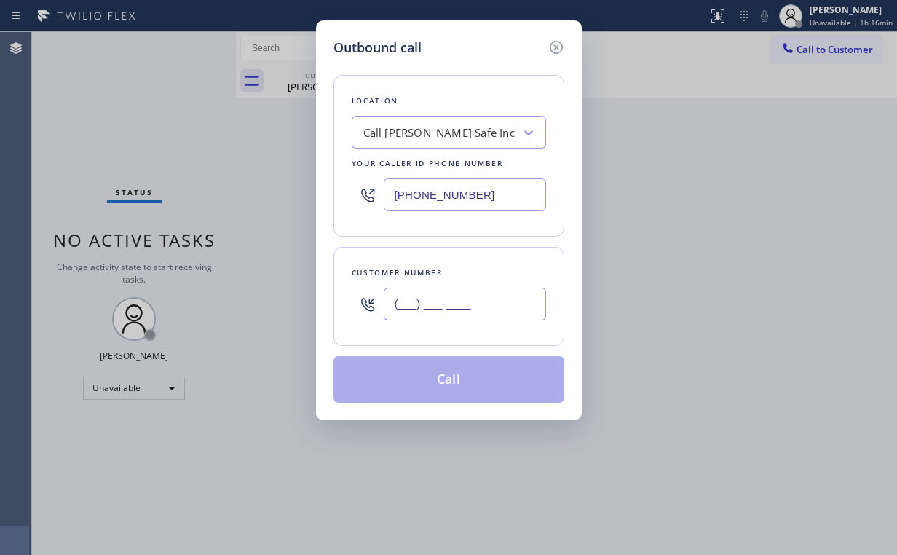
paste input "470) 834-1224"
type input "[PHONE_NUMBER]"
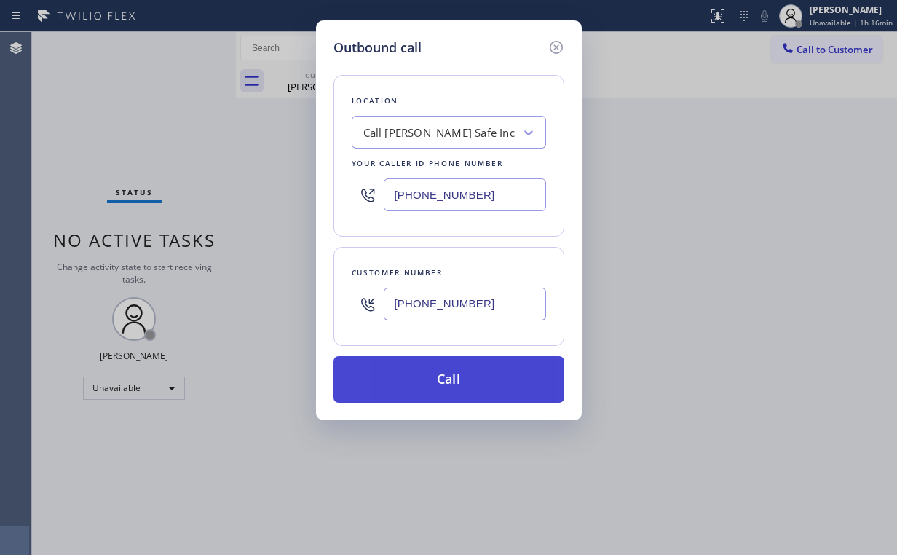
click at [432, 357] on button "Call" at bounding box center [448, 379] width 231 height 47
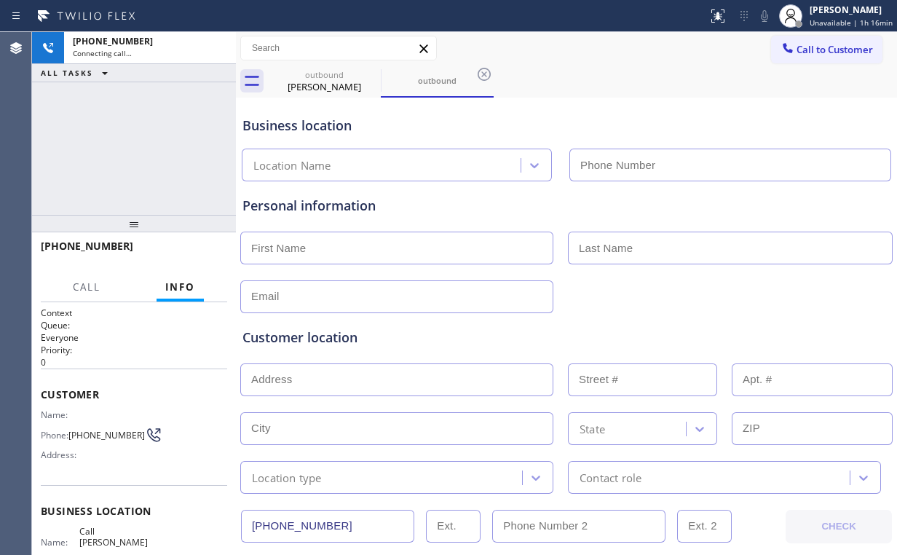
type input "[PHONE_NUMBER]"
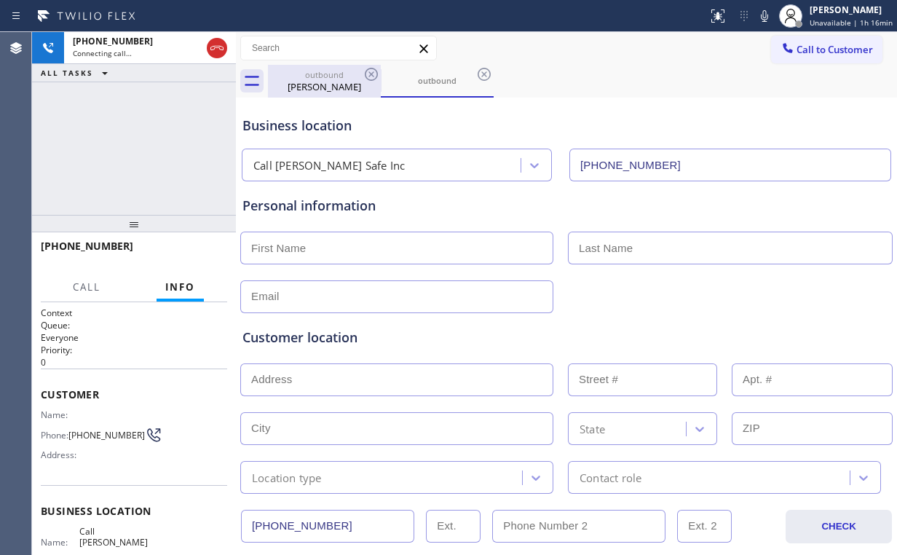
click at [325, 80] on div "[PERSON_NAME]" at bounding box center [324, 86] width 110 height 13
type input "[PHONE_NUMBER]"
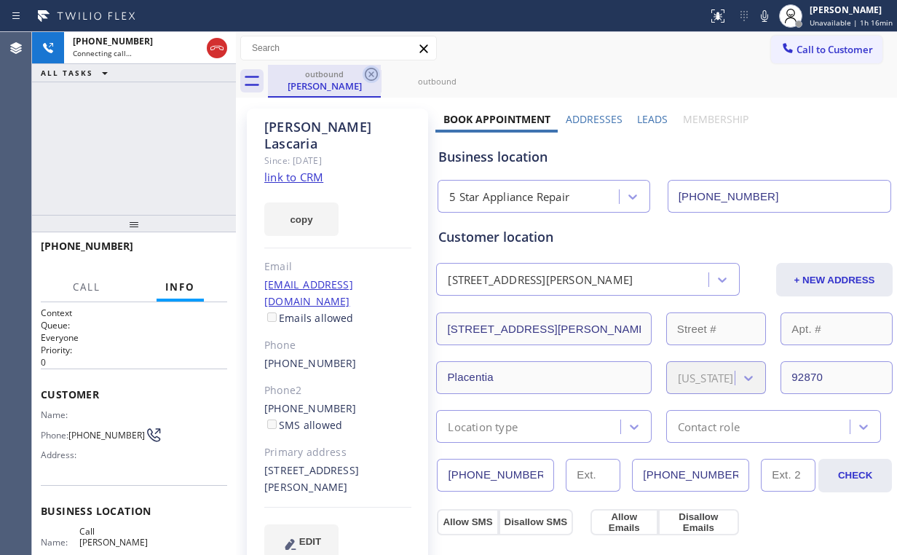
click at [368, 73] on icon at bounding box center [371, 74] width 17 height 17
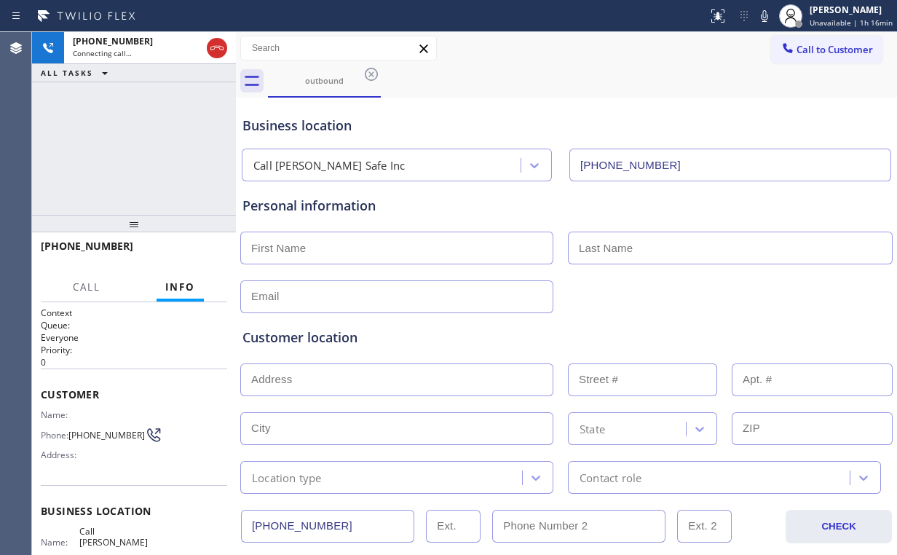
click at [167, 141] on div "[PHONE_NUMBER] Connecting call… ALL TASKS ALL TASKS ACTIVE TASKS TASKS IN WRAP …" at bounding box center [134, 123] width 204 height 183
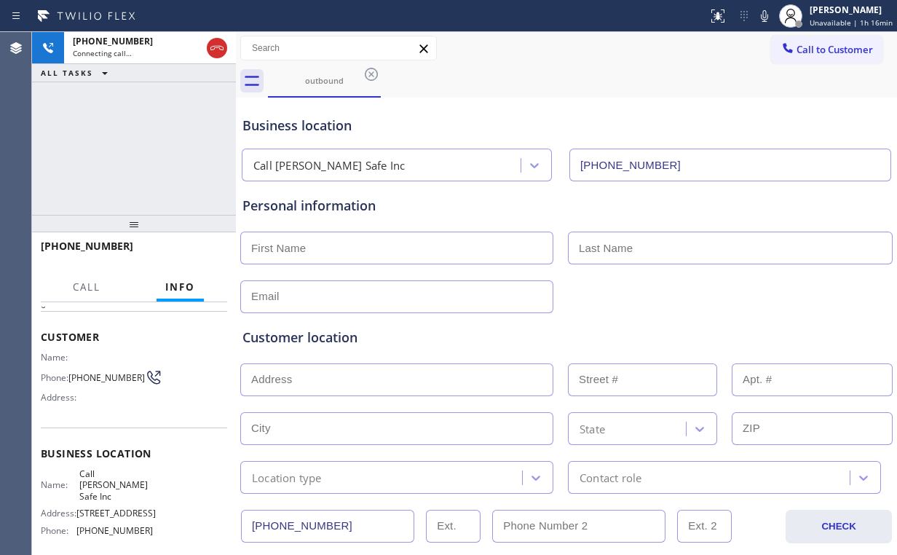
scroll to position [58, 0]
drag, startPoint x: 79, startPoint y: 502, endPoint x: 257, endPoint y: 399, distance: 206.2
click at [149, 506] on div "Name: Call [PERSON_NAME] Safe Inc Address: [STREET_ADDRESS] Phone: [PHONE_NUMBE…" at bounding box center [134, 504] width 186 height 74
copy span "[STREET_ADDRESS]"
drag, startPoint x: 67, startPoint y: 158, endPoint x: 95, endPoint y: 131, distance: 38.6
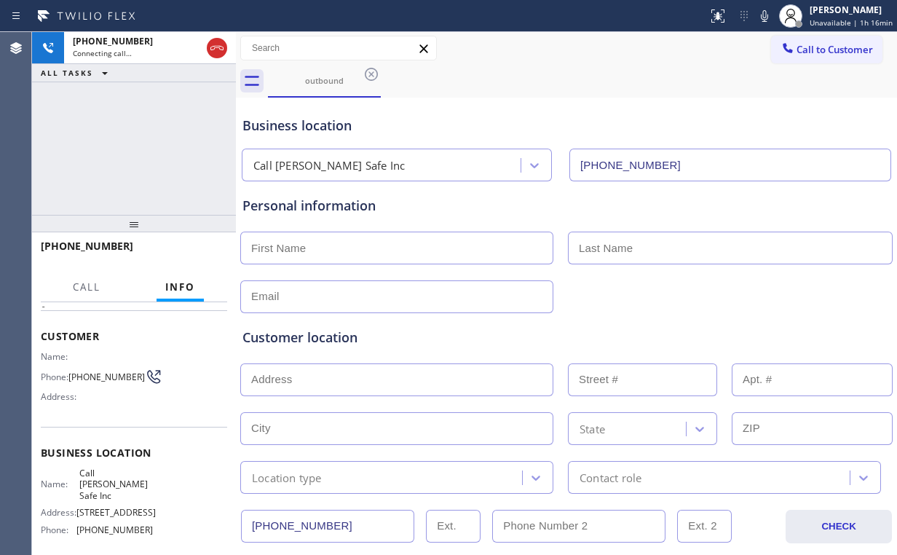
click at [71, 155] on div "[PHONE_NUMBER] Connecting call… ALL TASKS ALL TASKS ACTIVE TASKS TASKS IN WRAP …" at bounding box center [134, 123] width 204 height 183
click at [140, 119] on div "[PHONE_NUMBER] Connecting call… ALL TASKS ALL TASKS ACTIVE TASKS TASKS IN WRAP …" at bounding box center [134, 123] width 204 height 183
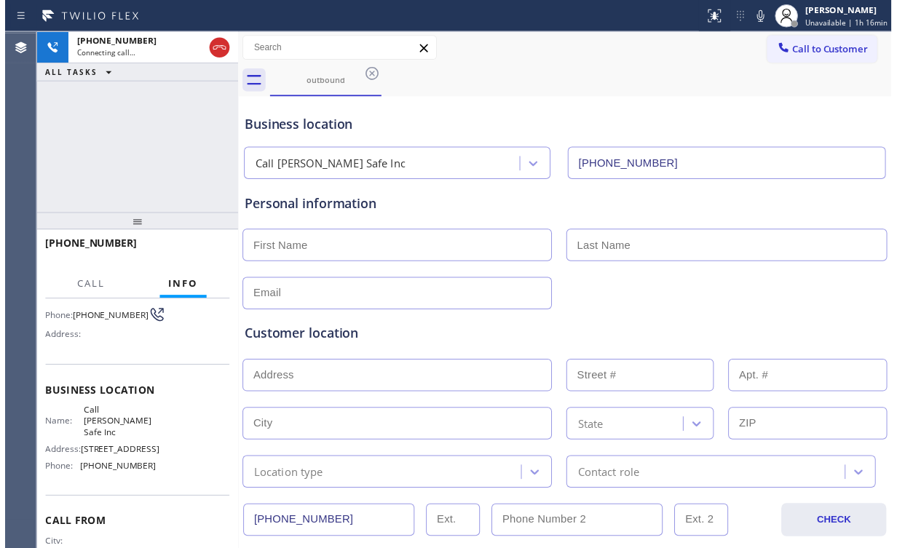
scroll to position [0, 0]
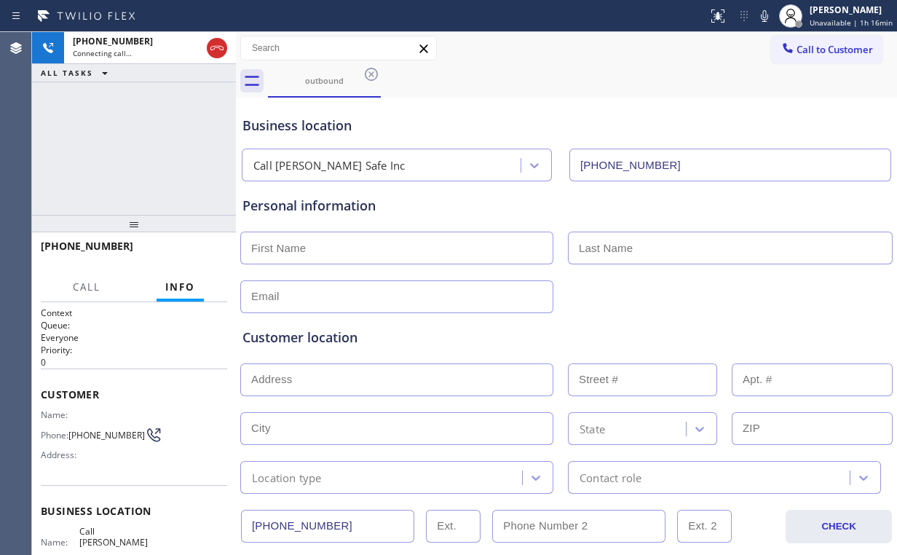
click at [146, 136] on div "[PHONE_NUMBER] Connecting call… ALL TASKS ALL TASKS ACTIVE TASKS TASKS IN WRAP …" at bounding box center [134, 123] width 204 height 183
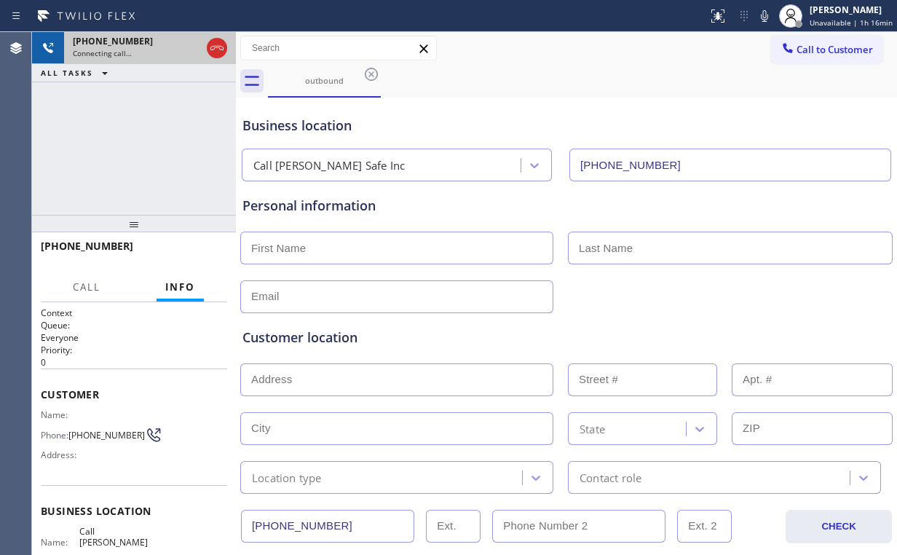
click at [218, 44] on icon at bounding box center [216, 47] width 17 height 17
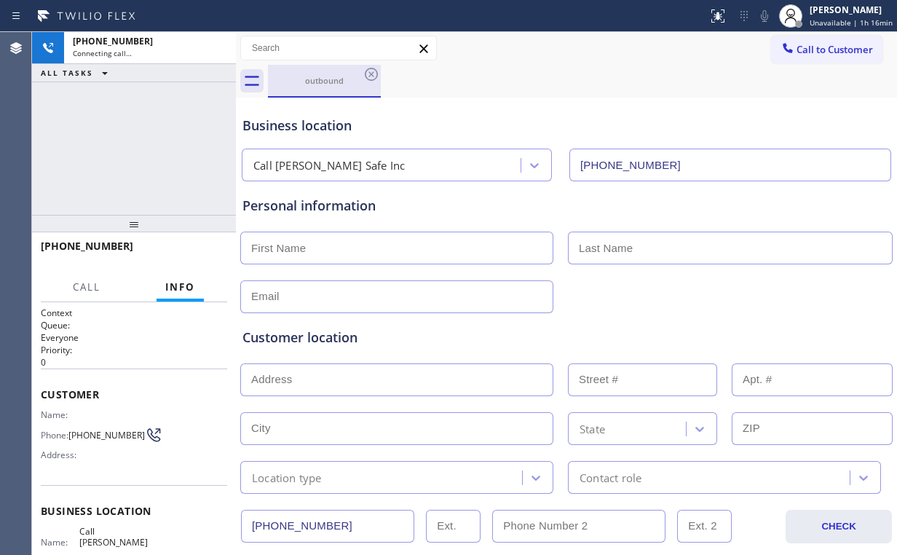
click at [324, 84] on div "outbound" at bounding box center [324, 80] width 110 height 11
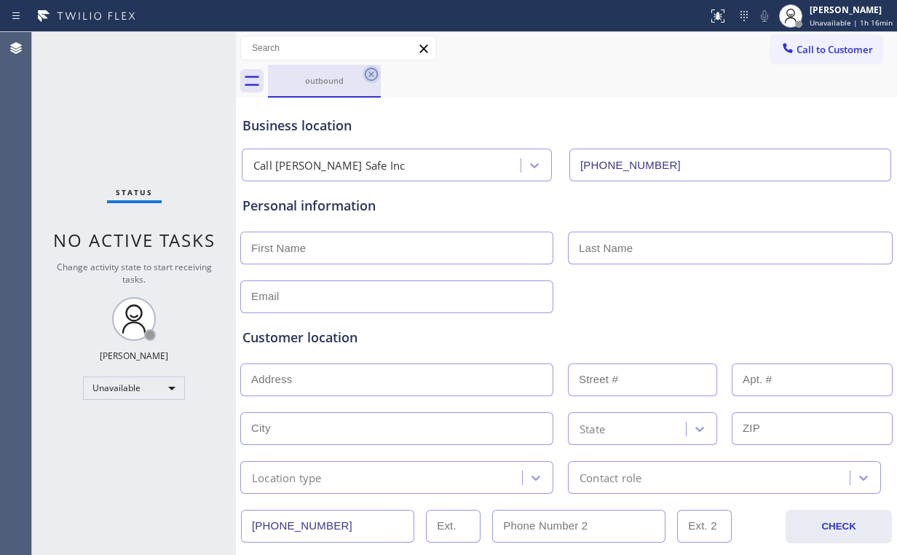
click at [371, 73] on icon at bounding box center [371, 74] width 13 height 13
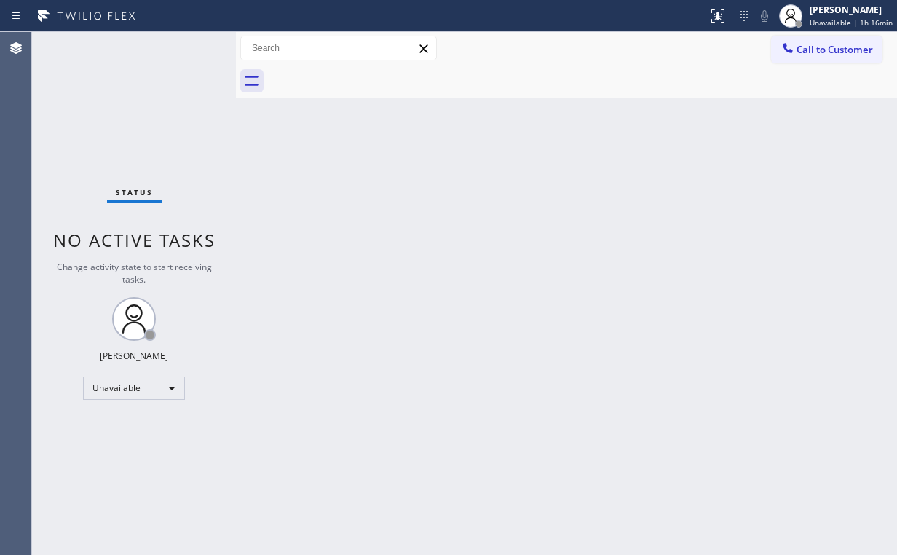
click at [68, 106] on div "Status No active tasks Change activity state to start receiving tasks. [PERSON_…" at bounding box center [134, 293] width 204 height 523
drag, startPoint x: 805, startPoint y: 50, endPoint x: 622, endPoint y: 128, distance: 199.6
click at [805, 50] on span "Call to Customer" at bounding box center [835, 49] width 76 height 13
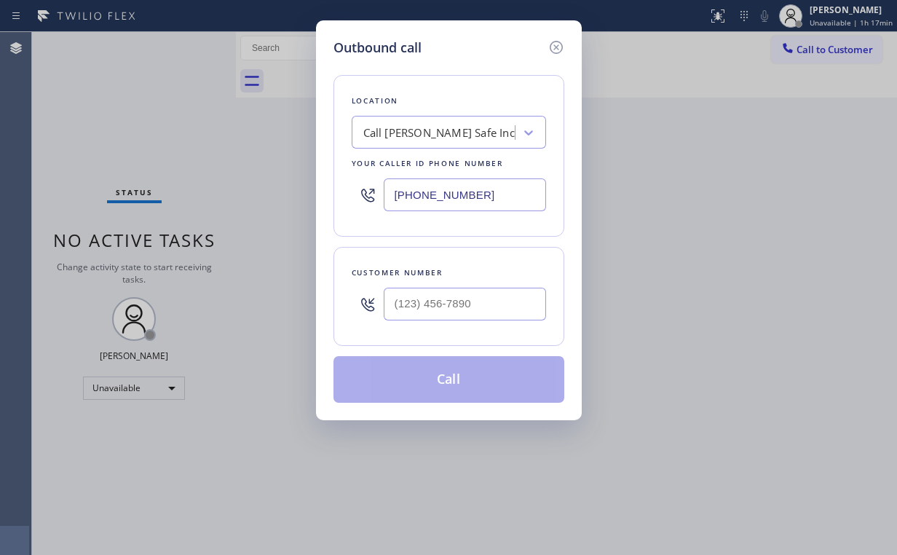
click at [323, 190] on div "Outbound call Location Call [PERSON_NAME] Safe Inc Your caller id phone number …" at bounding box center [449, 220] width 266 height 400
paste input "50) 297-2626"
type input "[PHONE_NUMBER]"
click at [457, 303] on input "(___) ___-____" at bounding box center [465, 304] width 162 height 33
paste input "650) 356-7092"
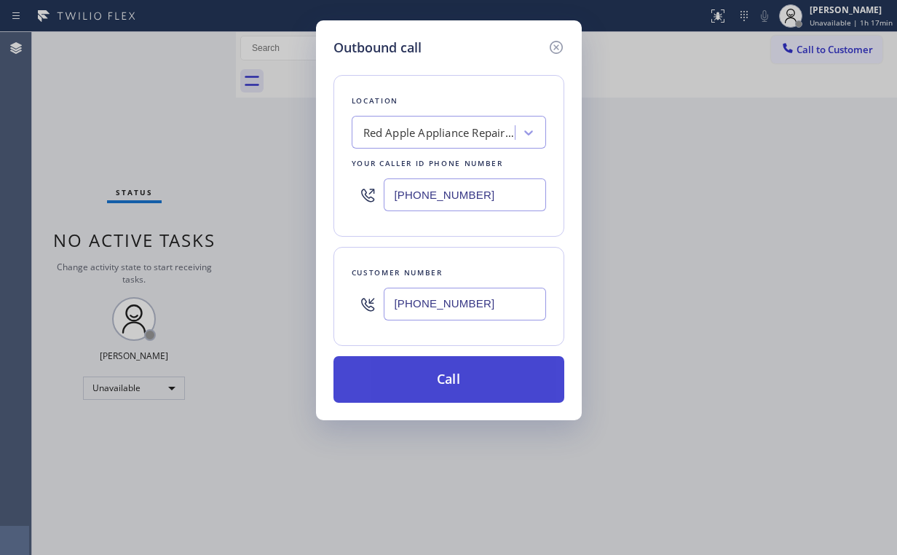
type input "[PHONE_NUMBER]"
click at [401, 384] on button "Call" at bounding box center [448, 379] width 231 height 47
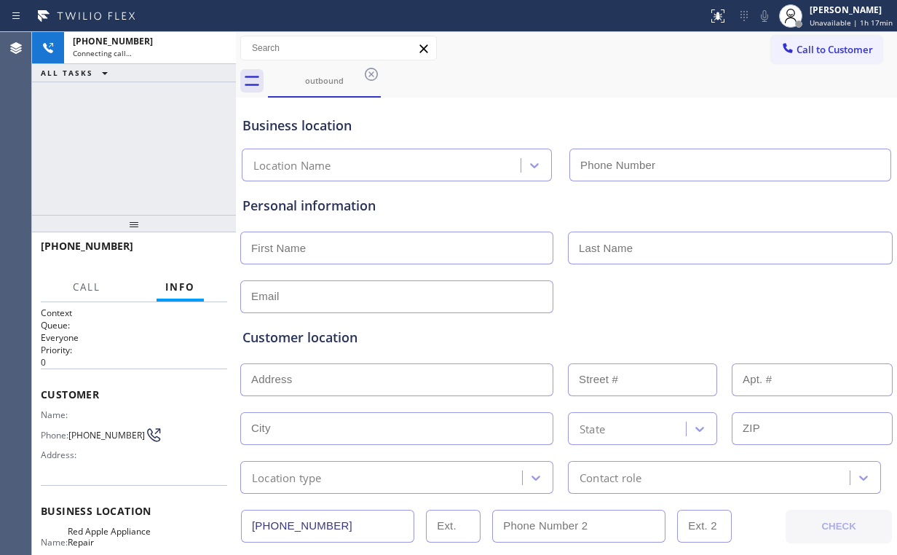
type input "[PHONE_NUMBER]"
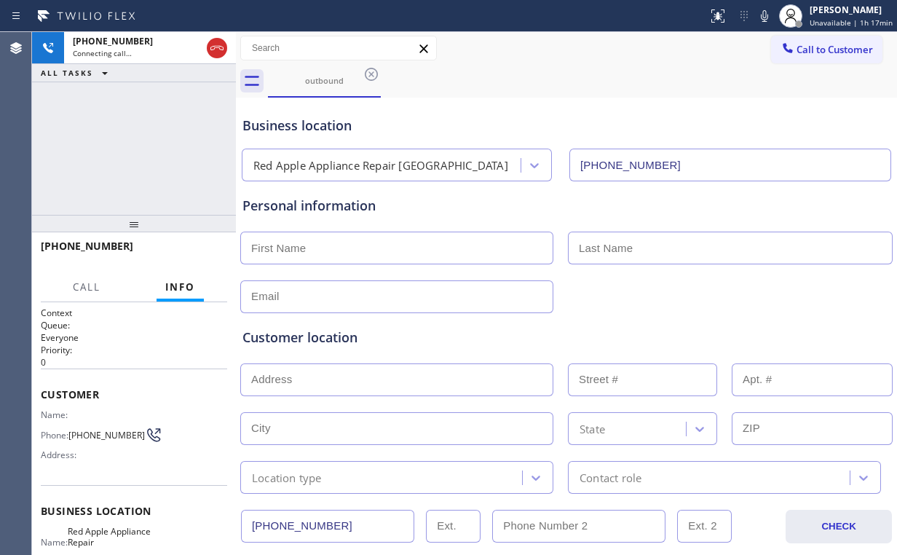
click at [83, 135] on div "[PHONE_NUMBER] Connecting call… ALL TASKS ALL TASKS ACTIVE TASKS TASKS IN WRAP …" at bounding box center [134, 123] width 204 height 183
click at [213, 43] on icon at bounding box center [216, 47] width 17 height 17
drag, startPoint x: 307, startPoint y: 82, endPoint x: 360, endPoint y: 79, distance: 52.6
click at [308, 82] on div "outbound" at bounding box center [324, 80] width 110 height 11
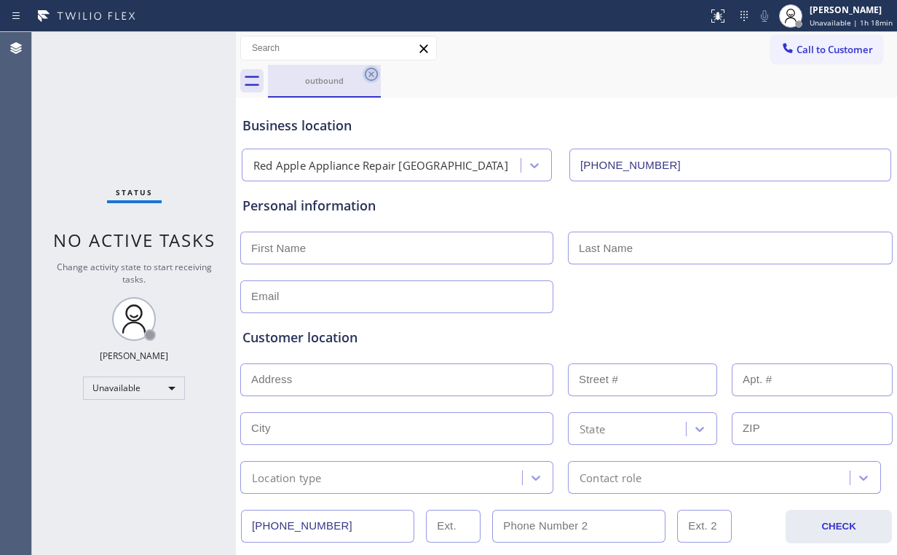
click at [368, 74] on icon at bounding box center [371, 74] width 17 height 17
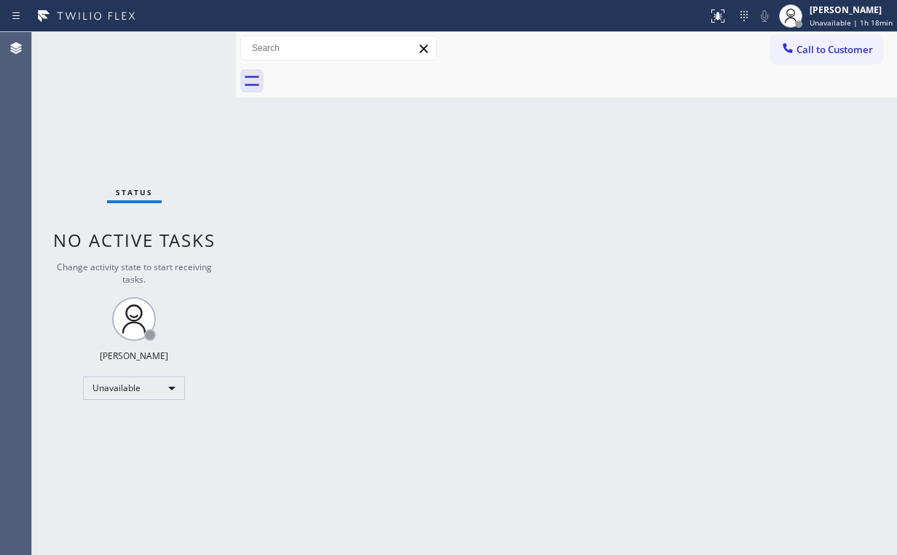
drag, startPoint x: 665, startPoint y: 209, endPoint x: 714, endPoint y: 221, distance: 51.0
click at [667, 210] on div "Back to Dashboard Change Sender ID Customers Technicians Select a contact Outbo…" at bounding box center [566, 293] width 661 height 523
click at [798, 281] on div "Back to Dashboard Change Sender ID Customers Technicians Select a contact Outbo…" at bounding box center [566, 293] width 661 height 523
drag, startPoint x: 745, startPoint y: 216, endPoint x: 797, endPoint y: 139, distance: 92.3
click at [751, 212] on div "Back to Dashboard Change Sender ID Customers Technicians Select a contact Outbo…" at bounding box center [566, 293] width 661 height 523
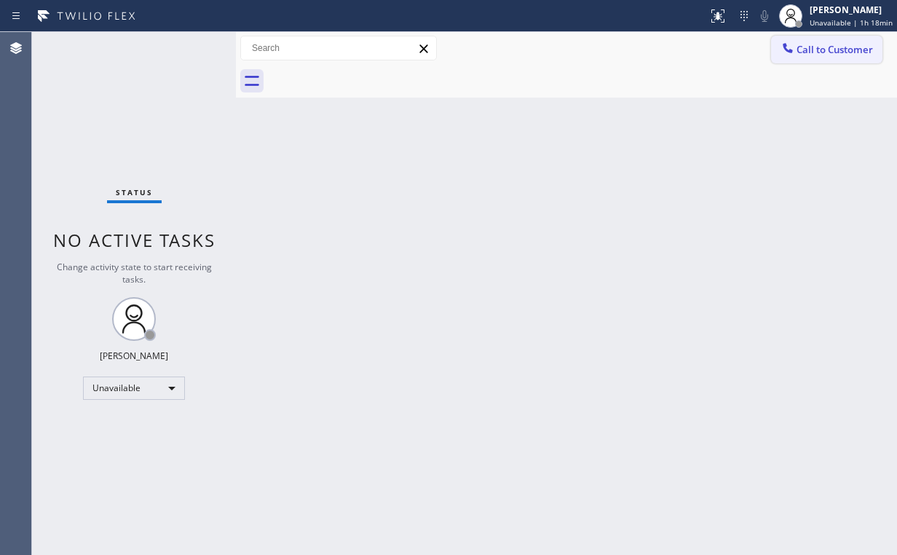
click at [823, 47] on span "Call to Customer" at bounding box center [835, 49] width 76 height 13
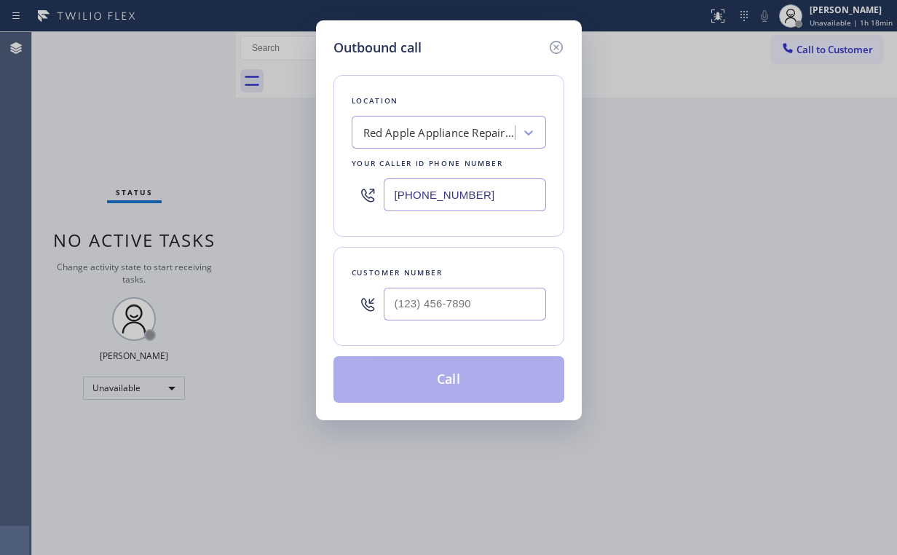
drag, startPoint x: 491, startPoint y: 200, endPoint x: 333, endPoint y: 189, distance: 159.1
click at [280, 183] on div "Outbound call Location Red Apple Appliance Repair [GEOGRAPHIC_DATA] Your caller…" at bounding box center [448, 277] width 897 height 555
paste input "206) 202-100"
type input "[PHONE_NUMBER]"
click at [395, 296] on input "(___) ___-____" at bounding box center [465, 304] width 162 height 33
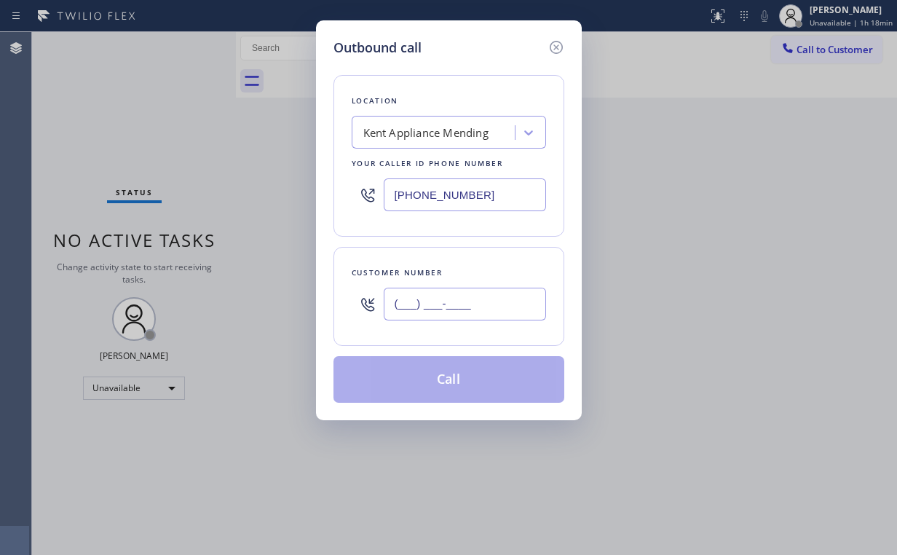
paste input "206) 939-0346"
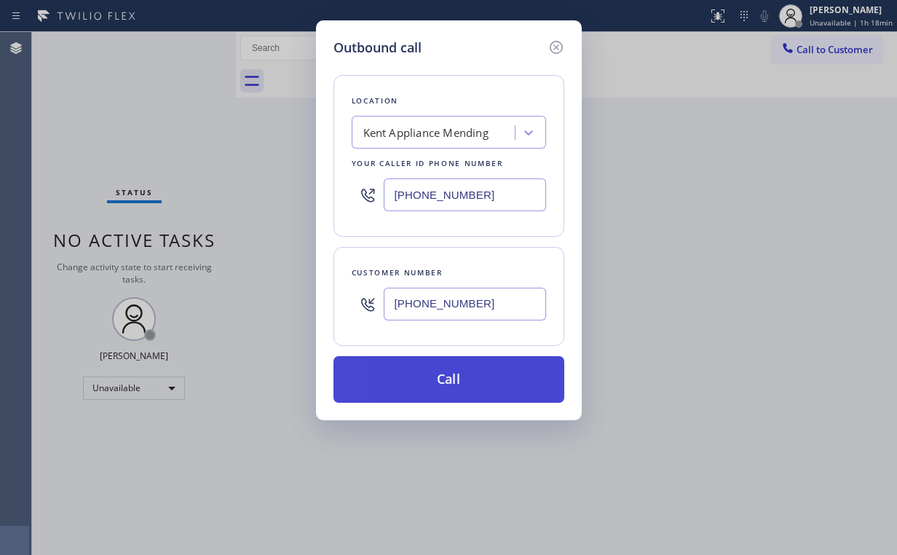
type input "[PHONE_NUMBER]"
click at [441, 381] on button "Call" at bounding box center [448, 379] width 231 height 47
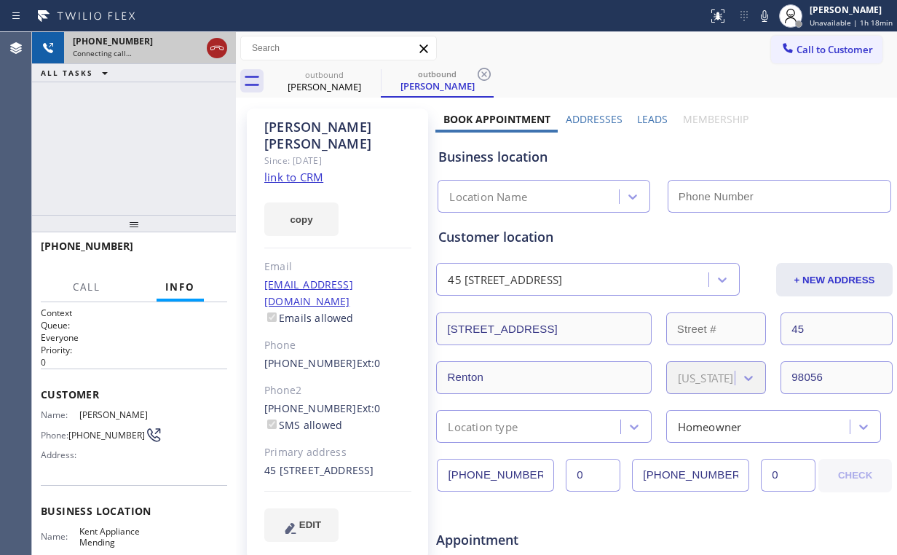
type input "[PHONE_NUMBER]"
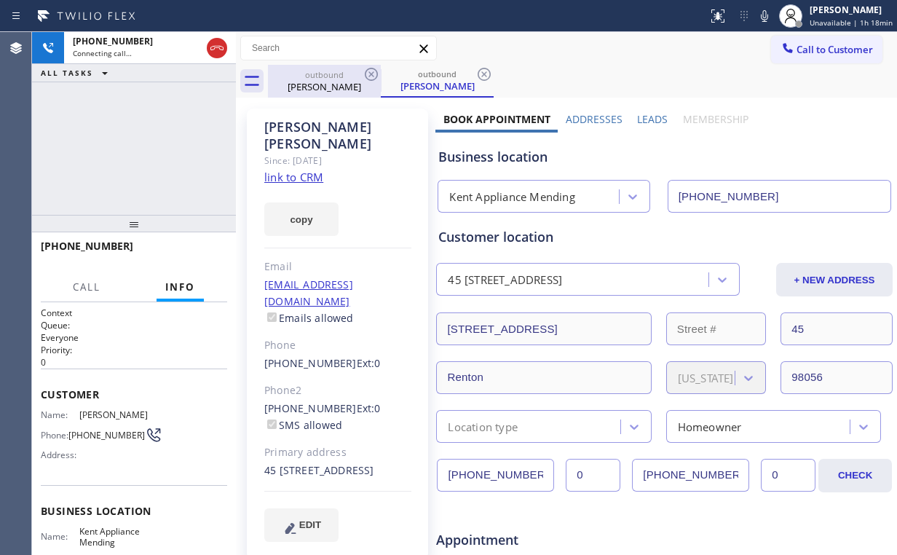
drag, startPoint x: 209, startPoint y: 48, endPoint x: 284, endPoint y: 93, distance: 87.5
click at [209, 48] on icon at bounding box center [216, 47] width 17 height 17
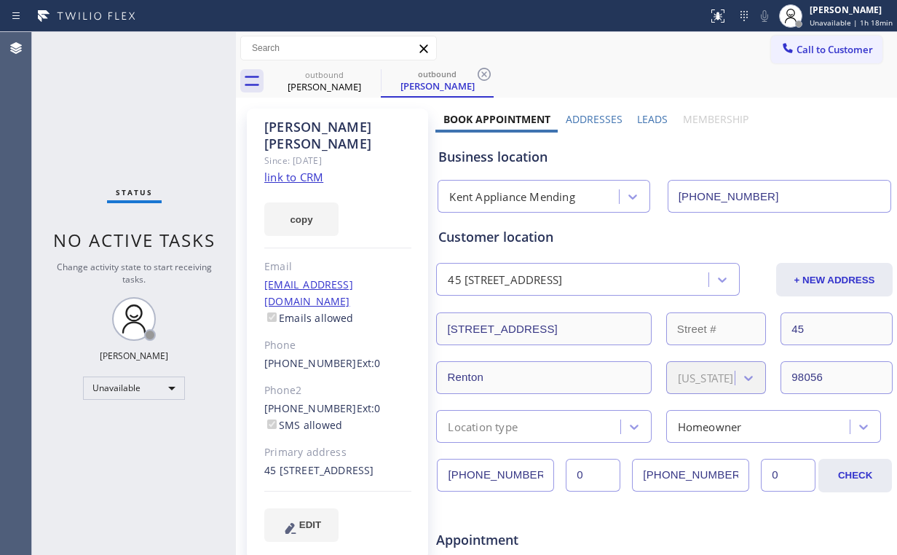
click at [312, 168] on div "[PERSON_NAME] Since: [DATE] link to CRM copy Email [EMAIL_ADDRESS][DOMAIN_NAME]…" at bounding box center [337, 333] width 181 height 451
click at [309, 170] on link "link to CRM" at bounding box center [293, 177] width 59 height 15
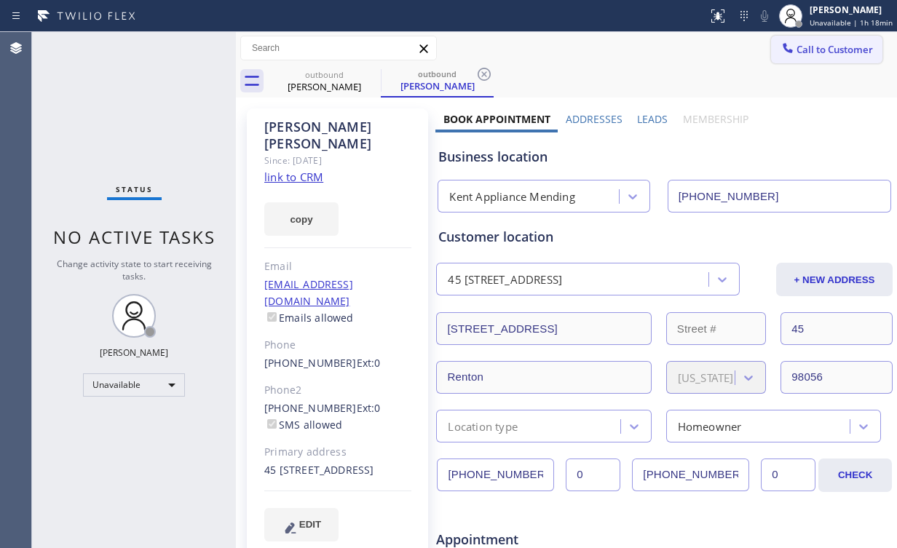
click at [840, 44] on span "Call to Customer" at bounding box center [835, 49] width 76 height 13
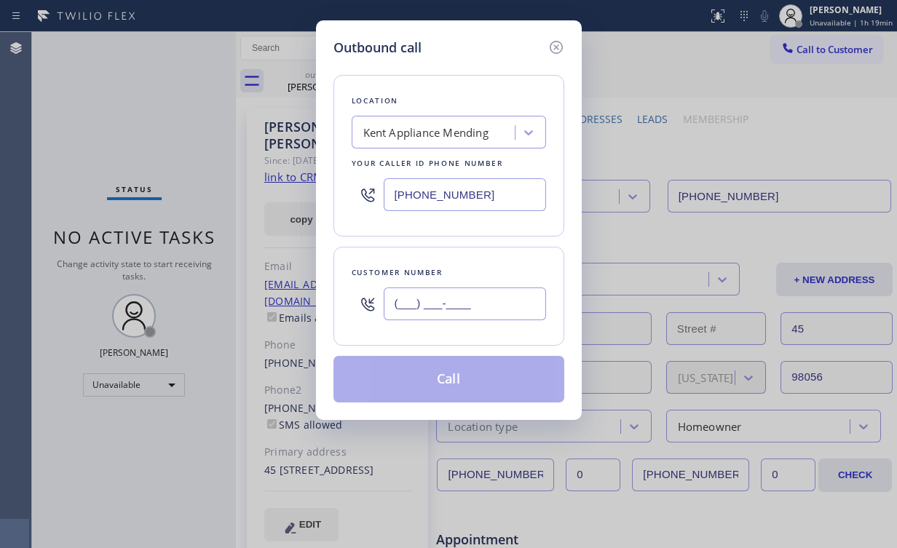
click at [478, 299] on input "(___) ___-____" at bounding box center [465, 304] width 162 height 33
paste input "206) 939-0346"
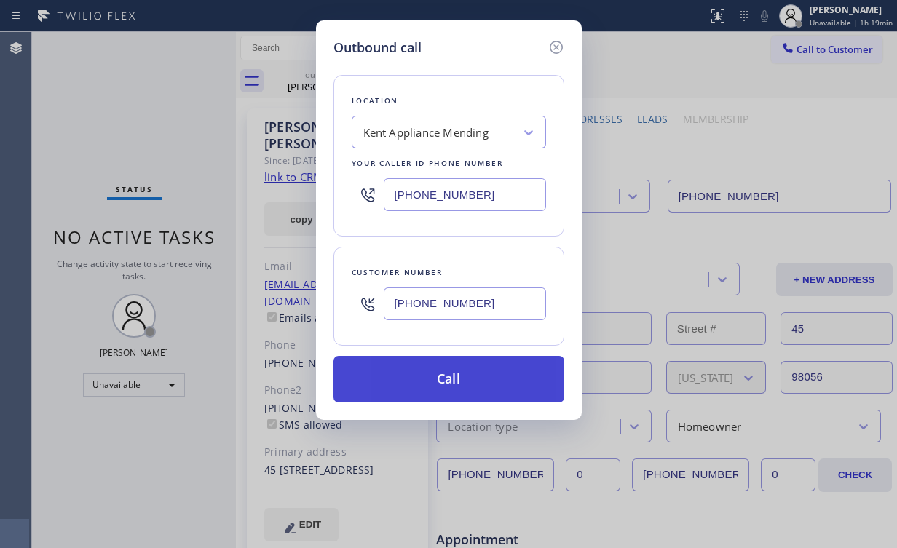
type input "[PHONE_NUMBER]"
click at [436, 375] on button "Call" at bounding box center [448, 379] width 231 height 47
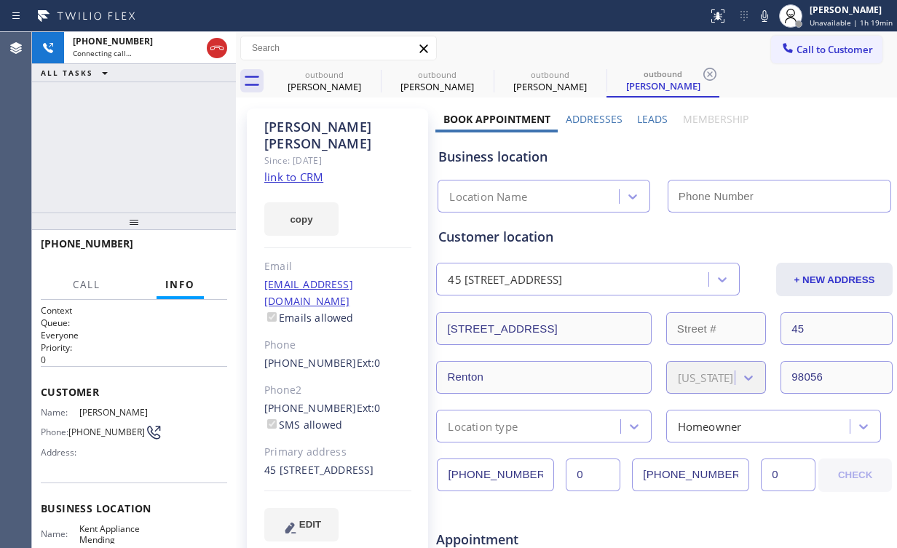
type input "[PHONE_NUMBER]"
drag, startPoint x: 161, startPoint y: 135, endPoint x: 301, endPoint y: 108, distance: 142.5
click at [171, 135] on div "[PHONE_NUMBER] Connecting call… ALL TASKS ALL TASKS ACTIVE TASKS TASKS IN WRAP …" at bounding box center [134, 122] width 204 height 181
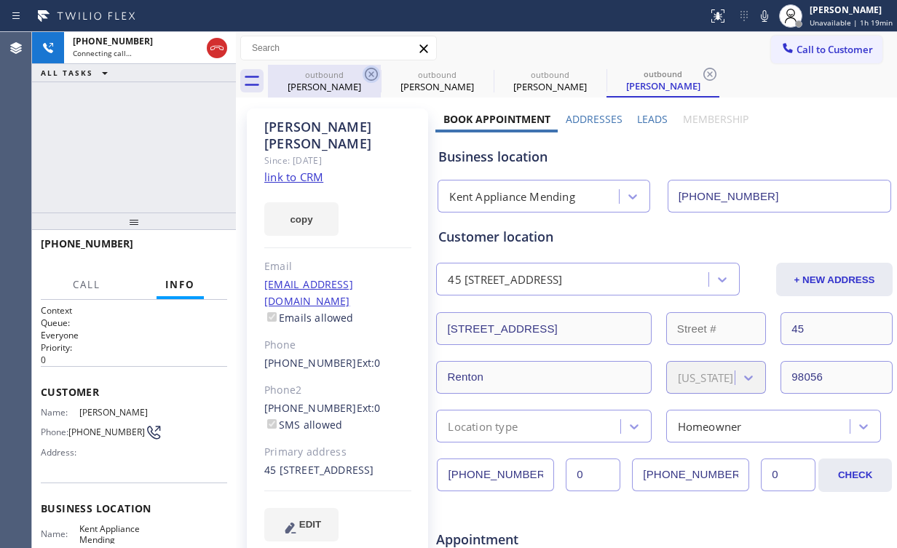
click at [341, 70] on div "outbound" at bounding box center [324, 74] width 110 height 11
click at [370, 73] on icon at bounding box center [371, 74] width 13 height 13
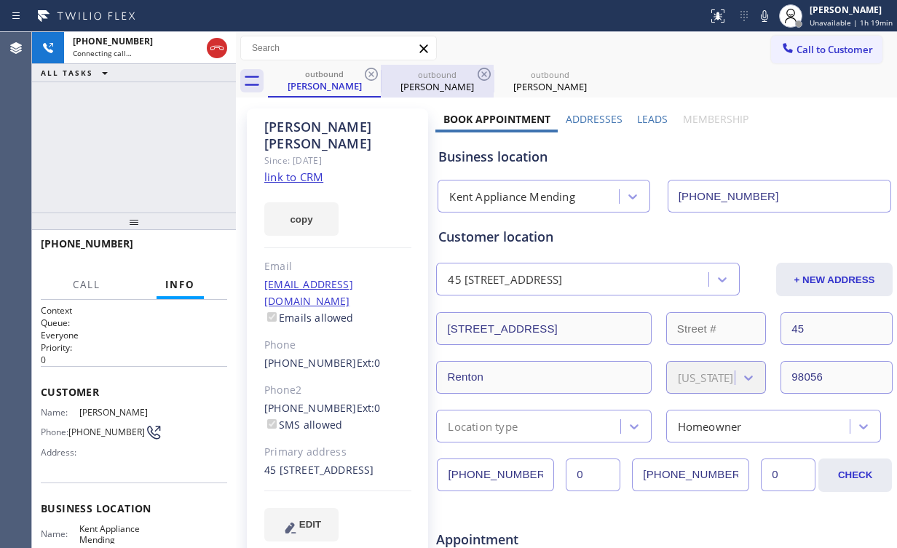
click at [371, 75] on icon at bounding box center [371, 74] width 13 height 13
drag, startPoint x: 178, startPoint y: 121, endPoint x: 862, endPoint y: 156, distance: 684.6
click at [179, 122] on div "[PHONE_NUMBER] Connecting call… ALL TASKS ALL TASKS ACTIVE TASKS TASKS IN WRAP …" at bounding box center [134, 122] width 204 height 181
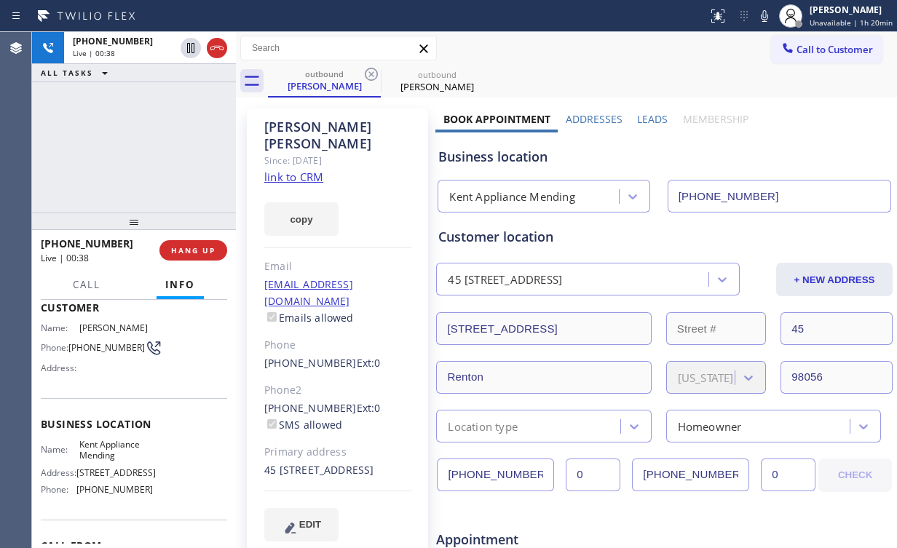
scroll to position [116, 0]
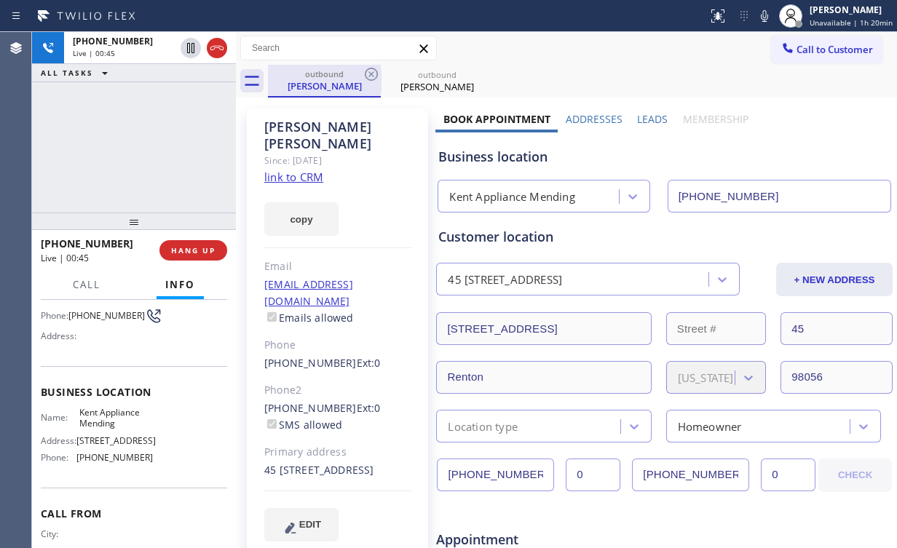
drag, startPoint x: 121, startPoint y: 145, endPoint x: 354, endPoint y: 95, distance: 238.2
click at [126, 144] on div "[PHONE_NUMBER] Live | 00:45 ALL TASKS ALL TASKS ACTIVE TASKS TASKS IN WRAP UP" at bounding box center [134, 122] width 204 height 181
click at [192, 242] on button "HANG UP" at bounding box center [193, 250] width 68 height 20
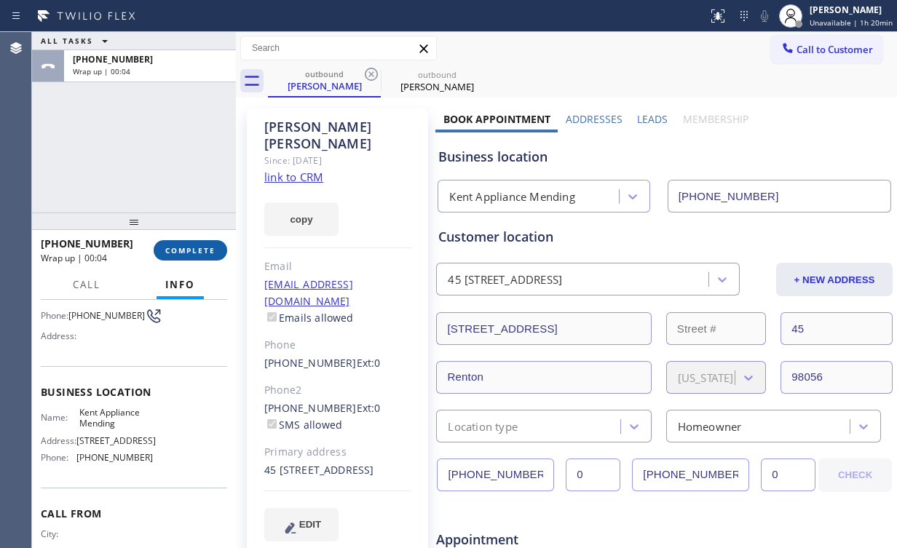
click at [201, 250] on span "COMPLETE" at bounding box center [190, 250] width 50 height 10
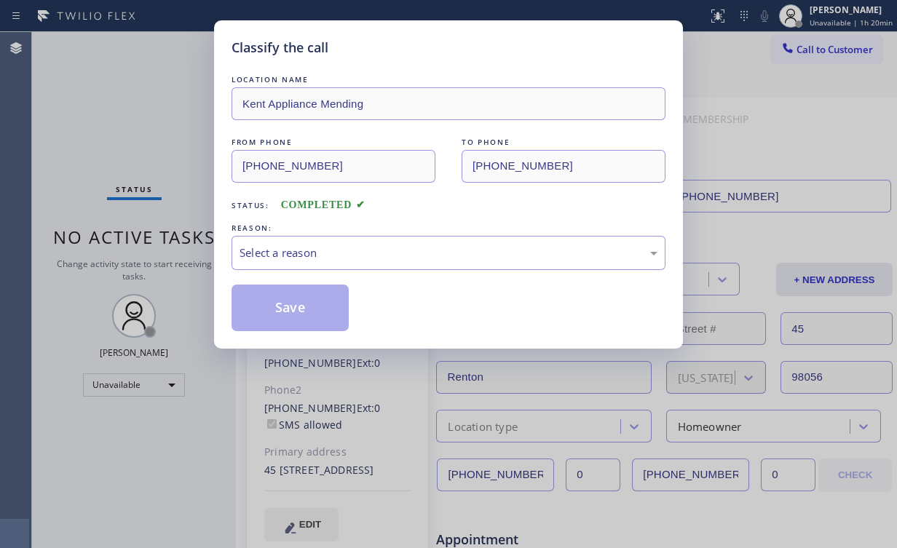
click at [149, 122] on div "Classify the call LOCATION NAME Kent Appliance Mending FROM PHONE [PHONE_NUMBER…" at bounding box center [448, 274] width 897 height 548
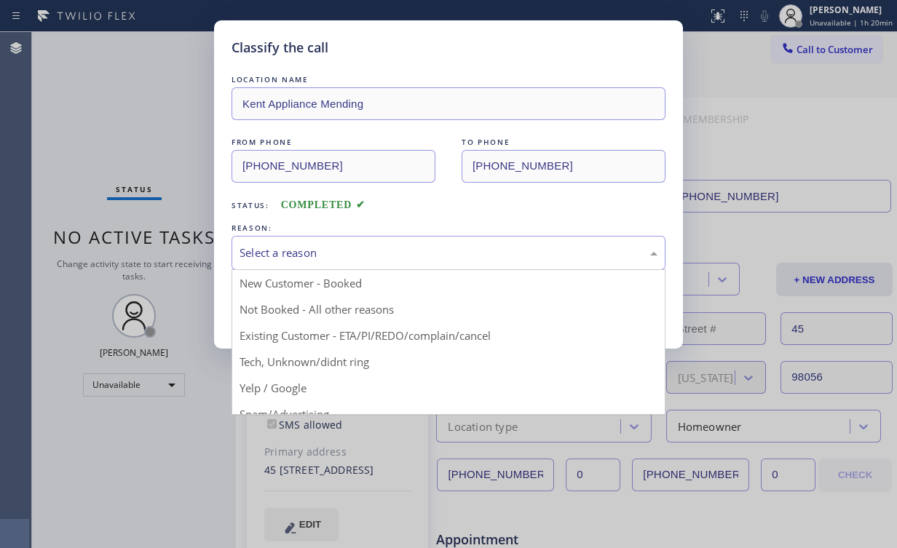
click at [298, 267] on div "Select a reason" at bounding box center [449, 253] width 434 height 34
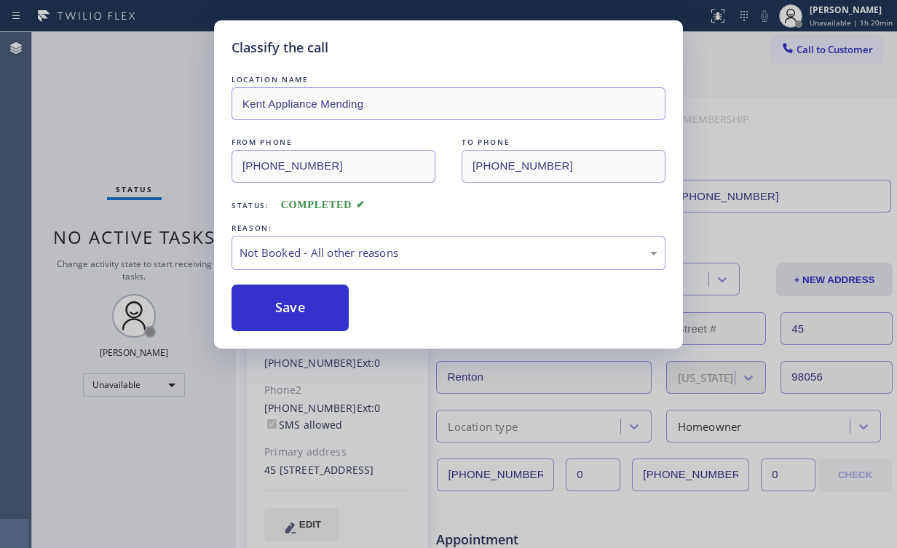
click at [293, 304] on button "Save" at bounding box center [290, 308] width 117 height 47
drag, startPoint x: 102, startPoint y: 87, endPoint x: 416, endPoint y: 93, distance: 313.9
click at [103, 88] on div "Classify the call LOCATION NAME Kent Appliance Mending FROM PHONE [PHONE_NUMBER…" at bounding box center [448, 274] width 897 height 548
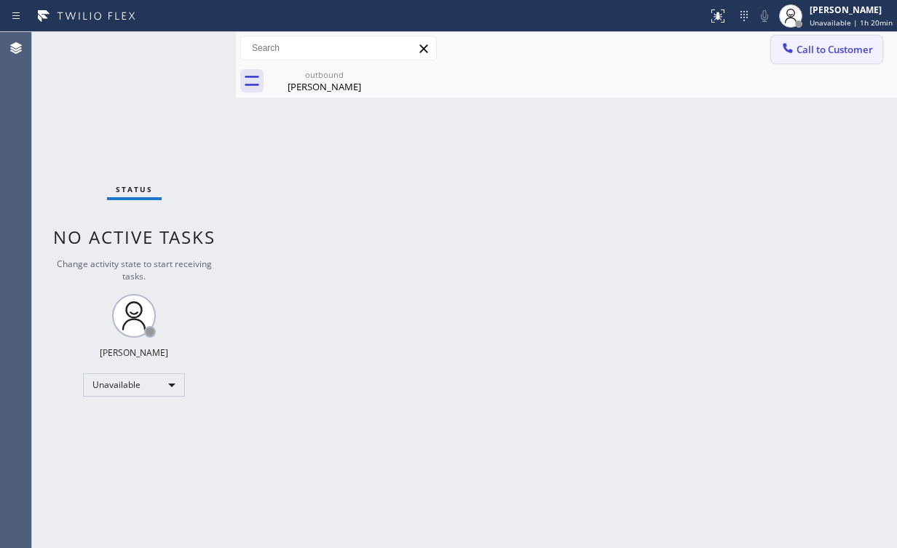
click at [798, 46] on span "Call to Customer" at bounding box center [835, 49] width 76 height 13
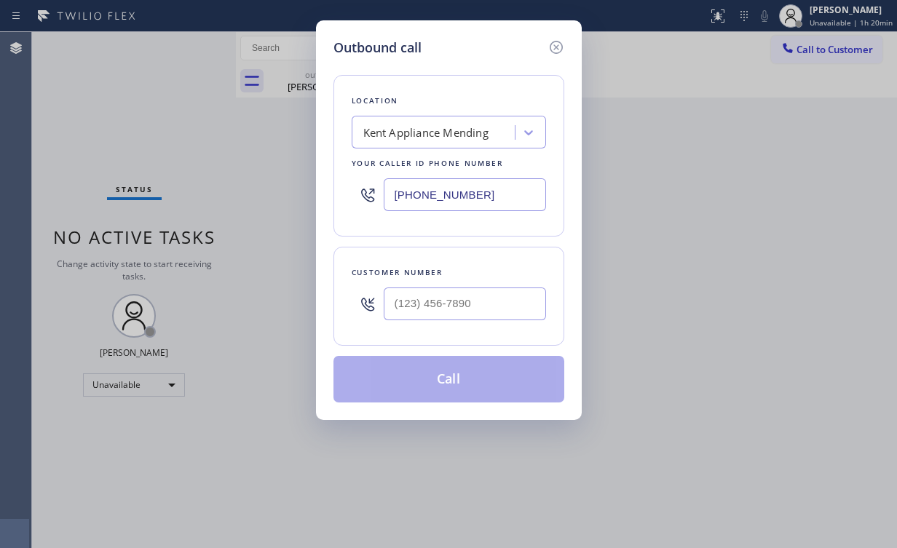
click at [291, 191] on div "Outbound call Location [GEOGRAPHIC_DATA] Appliance Mending Your caller id phone…" at bounding box center [448, 274] width 897 height 548
paste input "714) 908-9899"
type input "[PHONE_NUMBER]"
click at [475, 306] on input "(___) ___-____" at bounding box center [465, 304] width 162 height 33
paste input "219) 344-3192"
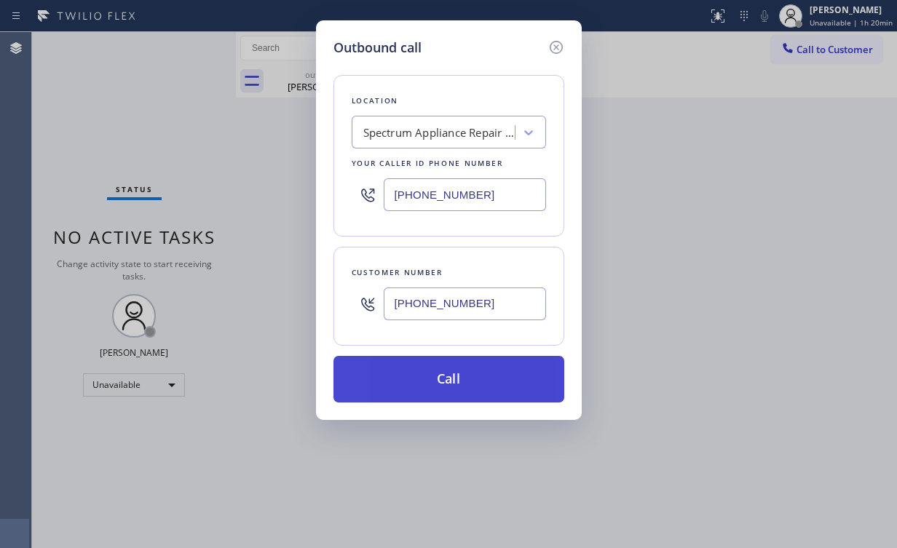
type input "[PHONE_NUMBER]"
click at [434, 368] on button "Call" at bounding box center [448, 379] width 231 height 47
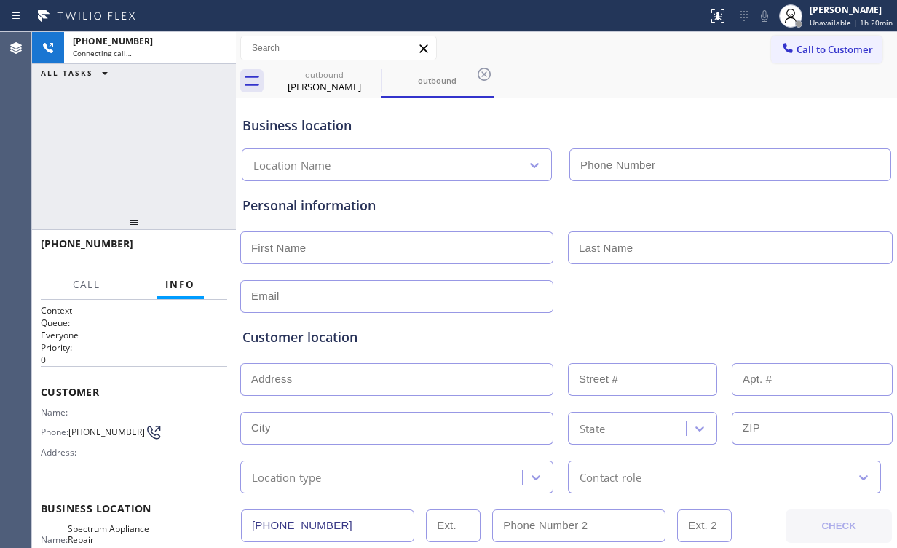
drag, startPoint x: 154, startPoint y: 152, endPoint x: 163, endPoint y: 151, distance: 9.5
click at [154, 151] on div "[PHONE_NUMBER] Connecting call… ALL TASKS ALL TASKS ACTIVE TASKS TASKS IN WRAP …" at bounding box center [134, 122] width 204 height 181
type input "[PHONE_NUMBER]"
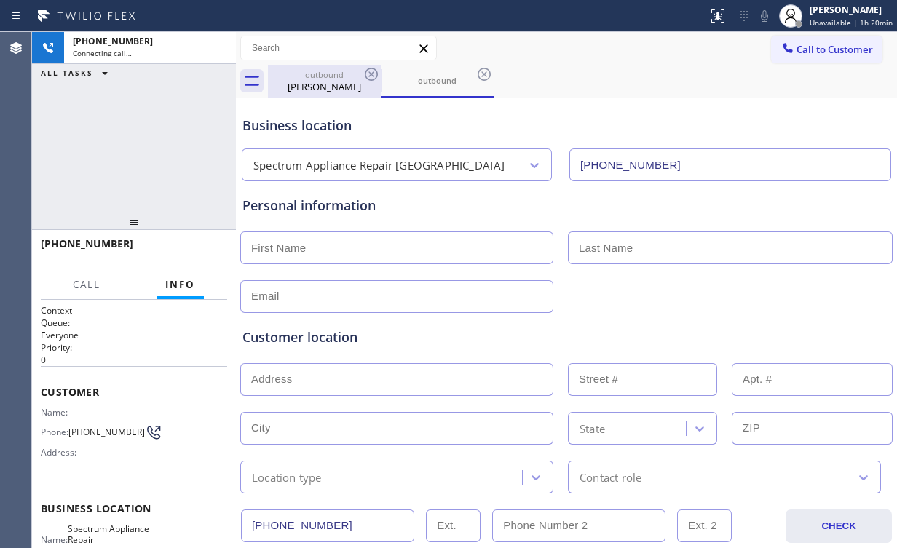
click at [337, 78] on div "outbound" at bounding box center [324, 74] width 110 height 11
type input "[PHONE_NUMBER]"
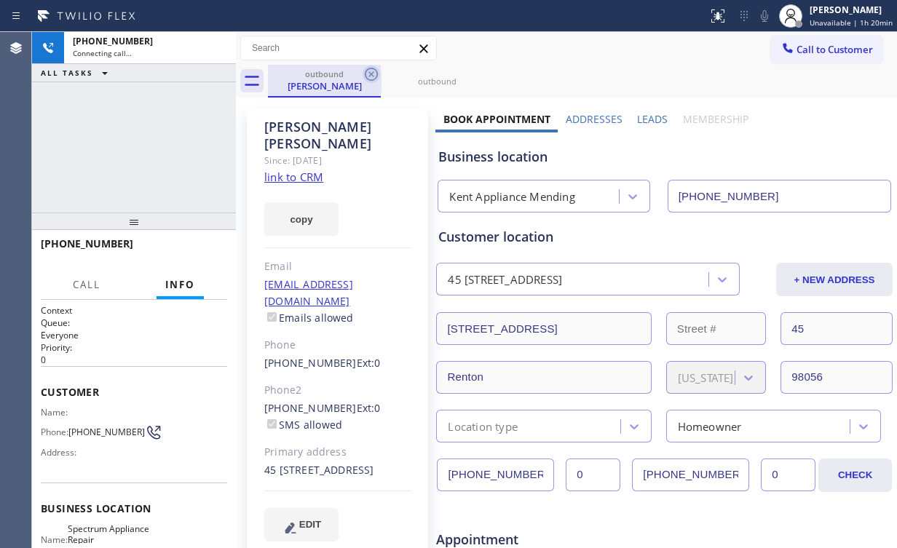
click at [371, 73] on icon at bounding box center [371, 74] width 13 height 13
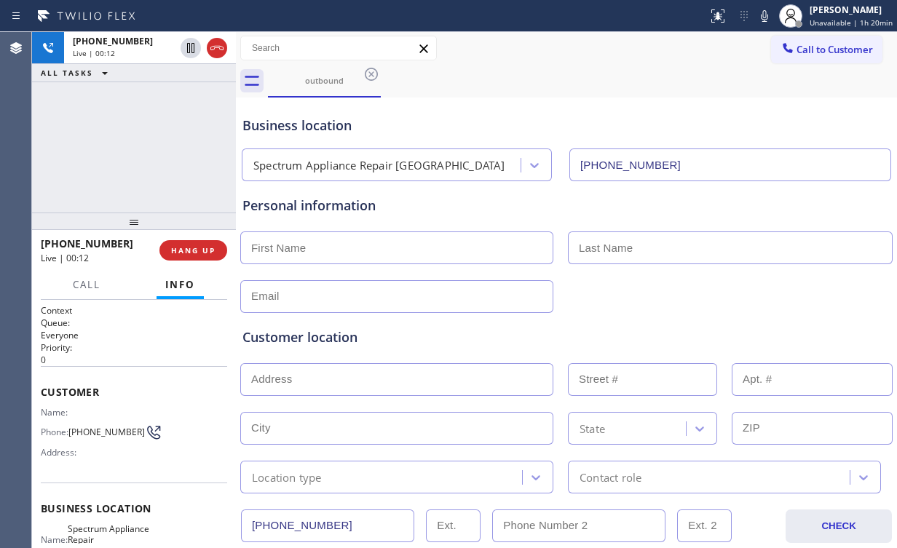
click at [170, 147] on div "[PHONE_NUMBER] Live | 00:12 ALL TASKS ALL TASKS ACTIVE TASKS TASKS IN WRAP UP" at bounding box center [134, 122] width 204 height 181
click at [138, 143] on div "[PHONE_NUMBER] Live | 00:18 ALL TASKS ALL TASKS ACTIVE TASKS TASKS IN WRAP UP" at bounding box center [134, 122] width 204 height 181
click at [138, 143] on div "[PHONE_NUMBER] Live | 00:19 ALL TASKS ALL TASKS ACTIVE TASKS TASKS IN WRAP UP" at bounding box center [134, 122] width 204 height 181
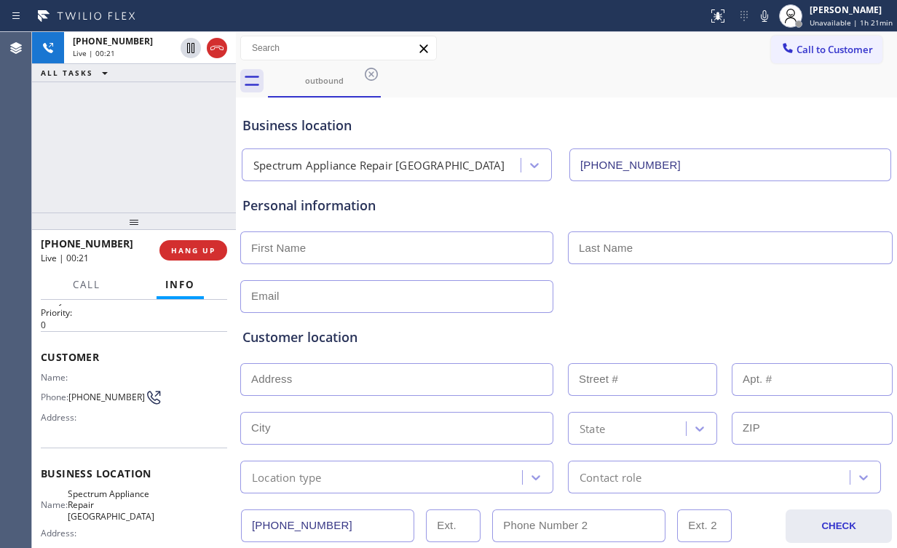
scroll to position [116, 0]
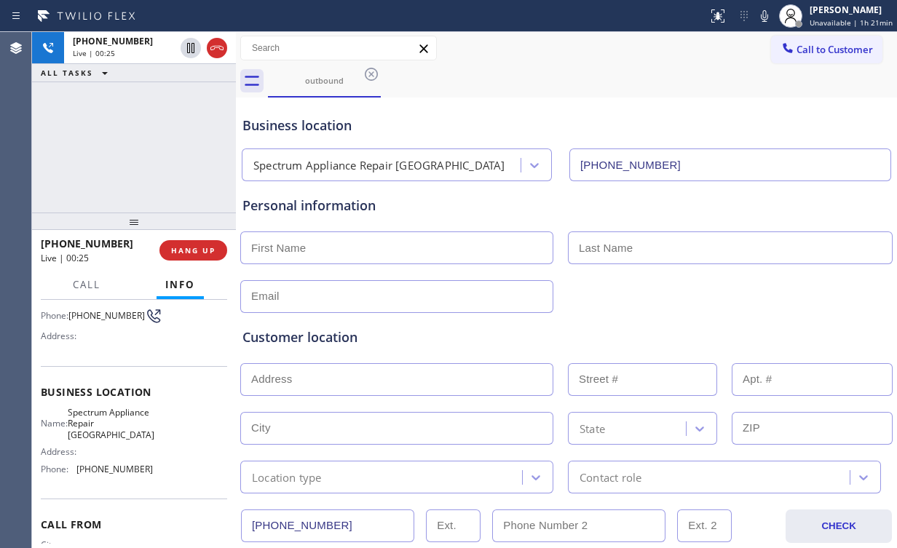
click at [151, 151] on div "[PHONE_NUMBER] Live | 00:25 ALL TASKS ALL TASKS ACTIVE TASKS TASKS IN WRAP UP" at bounding box center [134, 122] width 204 height 181
click at [146, 149] on div "[PHONE_NUMBER] Live | 00:26 ALL TASKS ALL TASKS ACTIVE TASKS TASKS IN WRAP UP" at bounding box center [134, 122] width 204 height 181
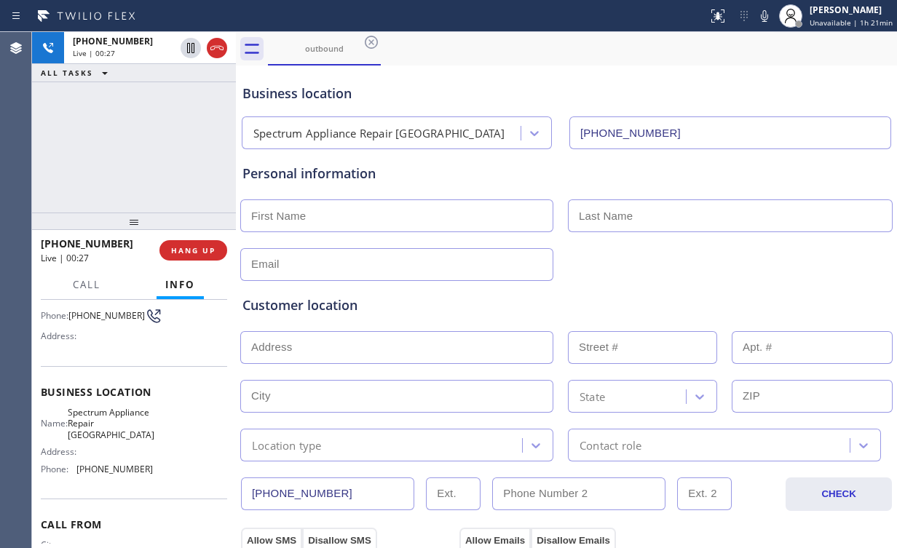
scroll to position [58, 0]
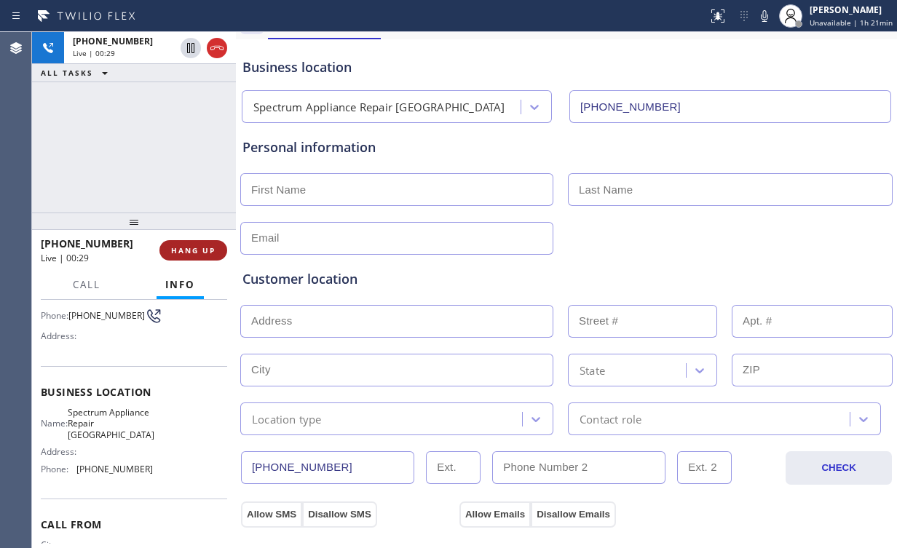
click at [186, 254] on span "HANG UP" at bounding box center [193, 250] width 44 height 10
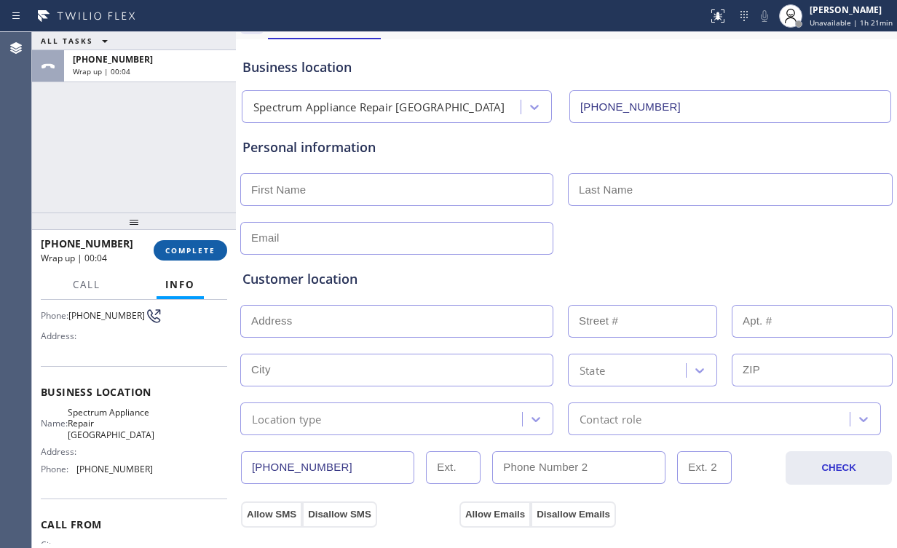
click at [189, 253] on span "COMPLETE" at bounding box center [190, 250] width 50 height 10
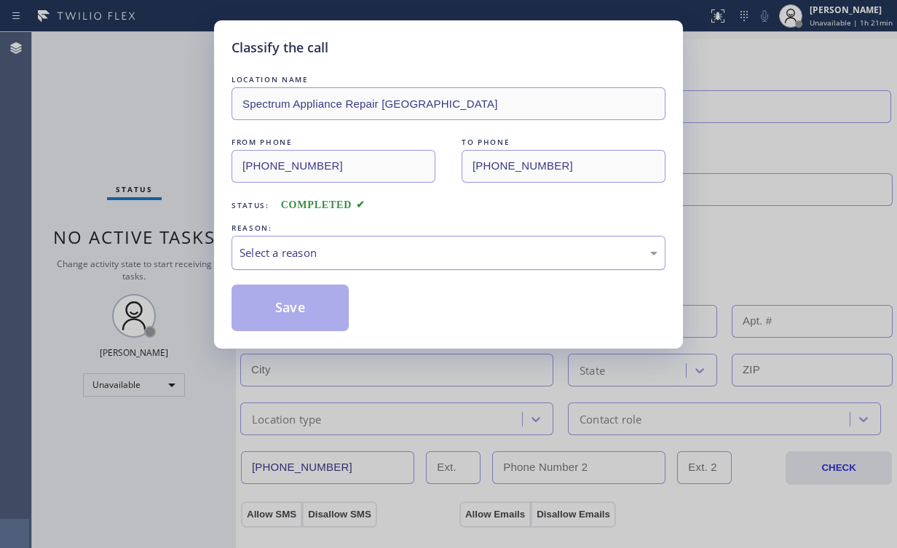
click at [283, 248] on div "Select a reason" at bounding box center [449, 253] width 418 height 17
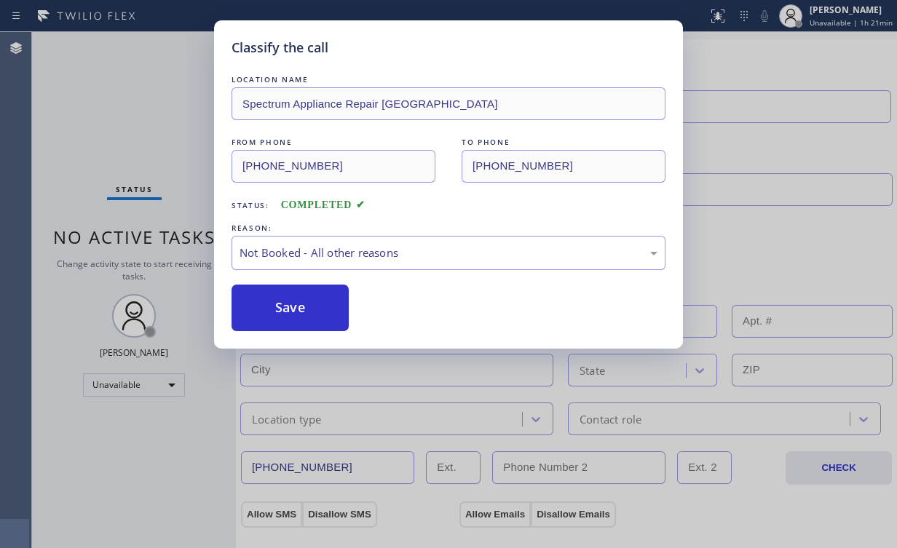
drag, startPoint x: 287, startPoint y: 312, endPoint x: 175, endPoint y: 155, distance: 192.6
click at [288, 311] on button "Save" at bounding box center [290, 308] width 117 height 47
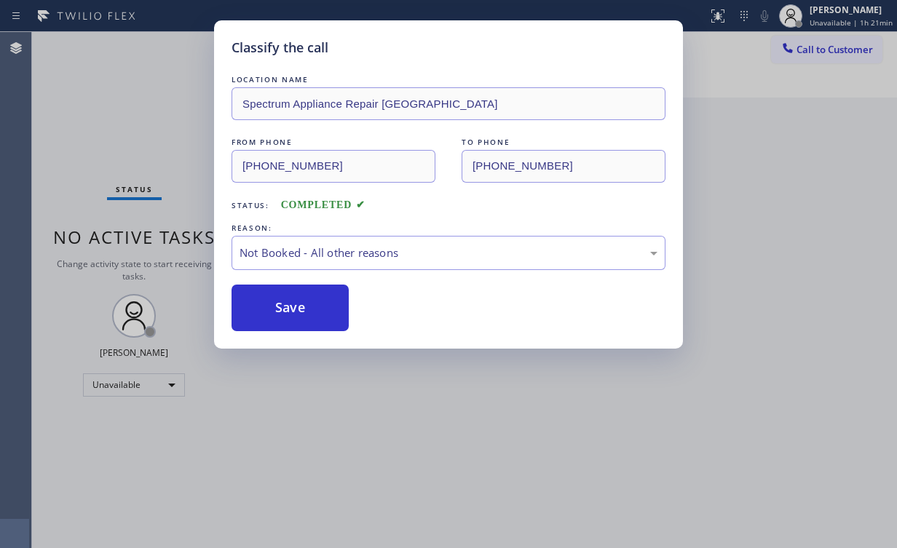
click at [161, 141] on div "Classify the call LOCATION NAME Spectrum Appliance Repair [GEOGRAPHIC_DATA] FRO…" at bounding box center [448, 274] width 897 height 548
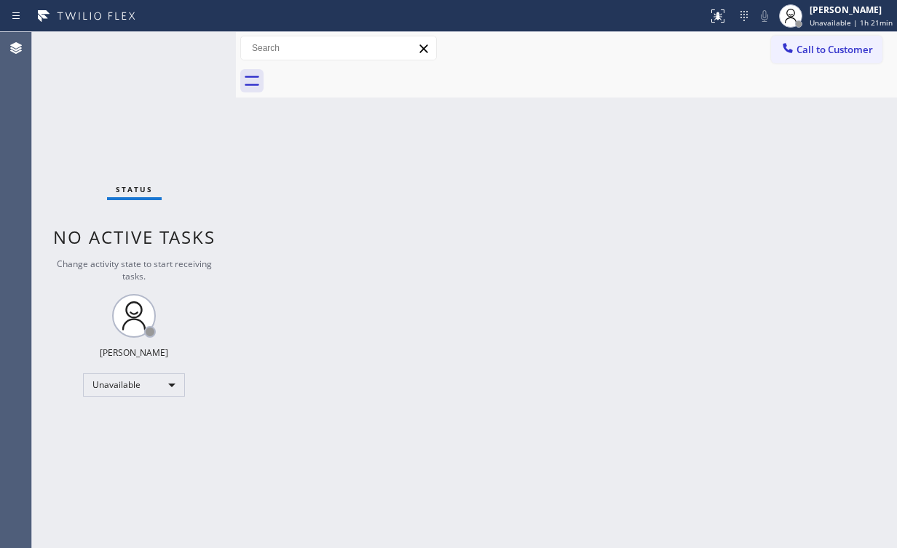
click at [655, 200] on div "Back to Dashboard Change Sender ID Customers Technicians Select a contact Outbo…" at bounding box center [566, 290] width 661 height 516
drag, startPoint x: 823, startPoint y: 54, endPoint x: 446, endPoint y: 202, distance: 405.4
click at [818, 55] on span "Call to Customer" at bounding box center [835, 49] width 76 height 13
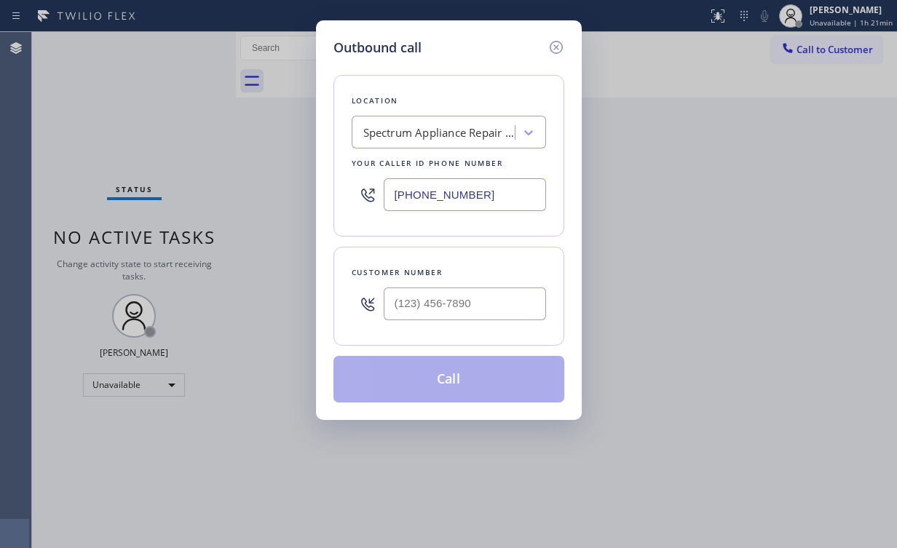
click at [308, 201] on div "Outbound call Location Spectrum Appliance Repair [GEOGRAPHIC_DATA] Your caller …" at bounding box center [448, 274] width 897 height 548
paste input "650) 297-2626"
type input "[PHONE_NUMBER]"
drag, startPoint x: 419, startPoint y: 309, endPoint x: 427, endPoint y: 307, distance: 7.6
click at [420, 309] on input "(___) ___-____" at bounding box center [465, 304] width 162 height 33
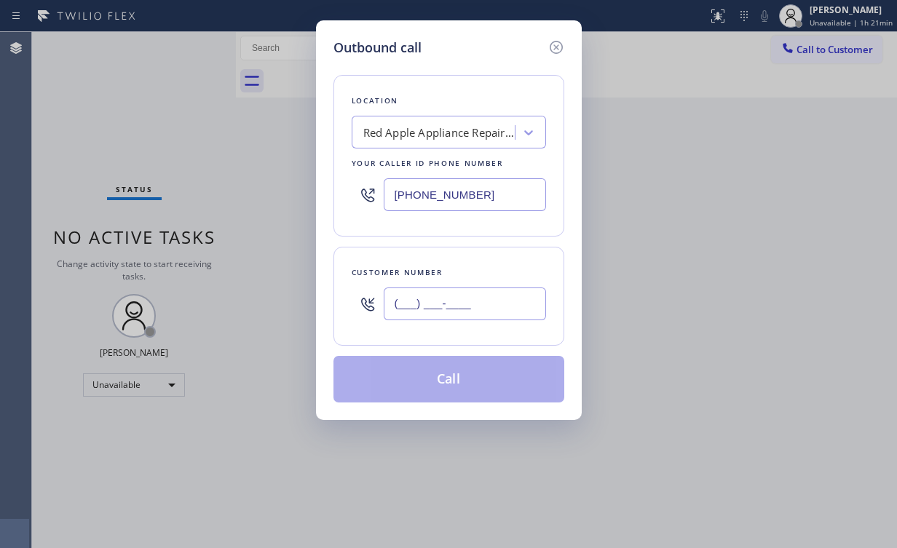
paste input "650) 356-7092"
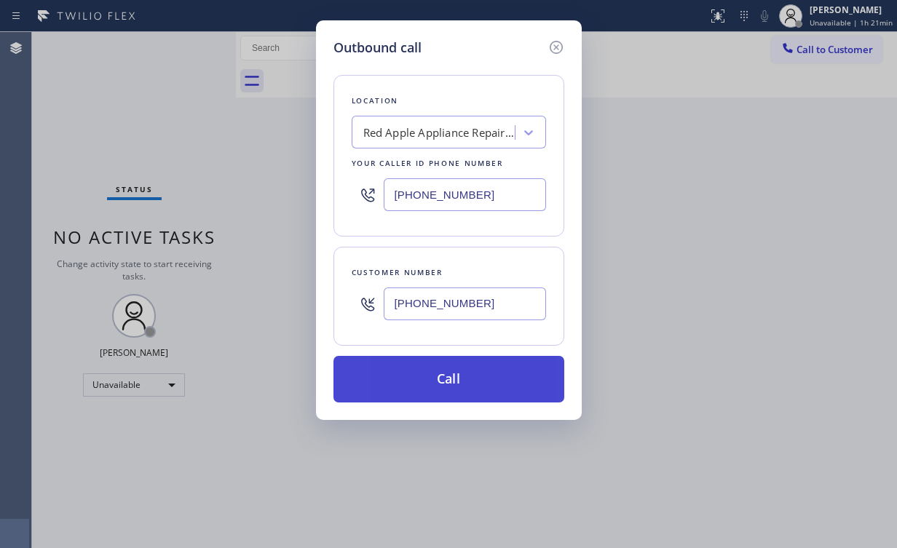
type input "[PHONE_NUMBER]"
click at [433, 378] on button "Call" at bounding box center [448, 379] width 231 height 47
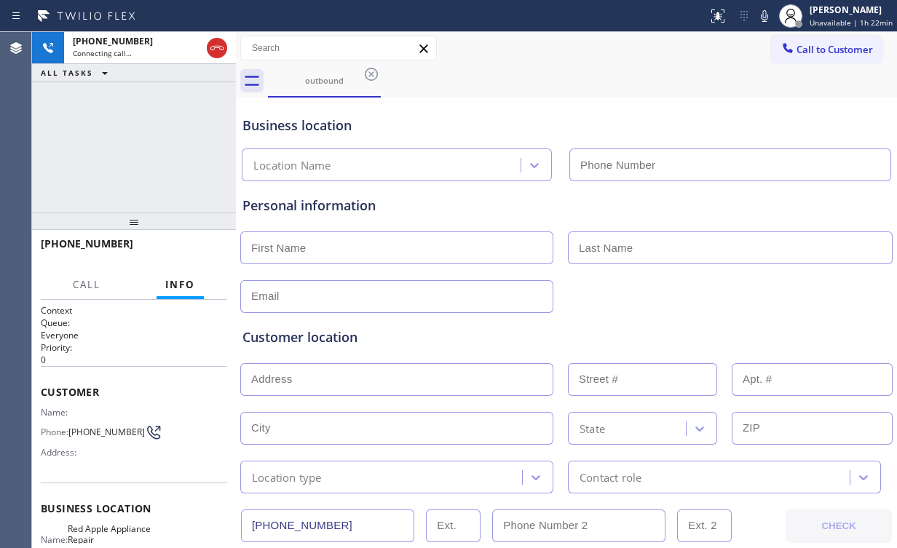
type input "[PHONE_NUMBER]"
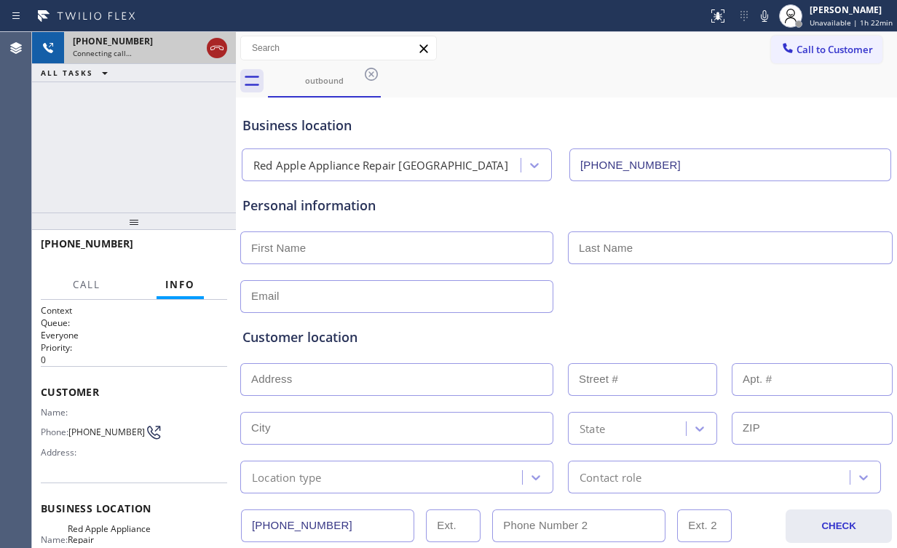
click at [207, 47] on div at bounding box center [217, 47] width 20 height 17
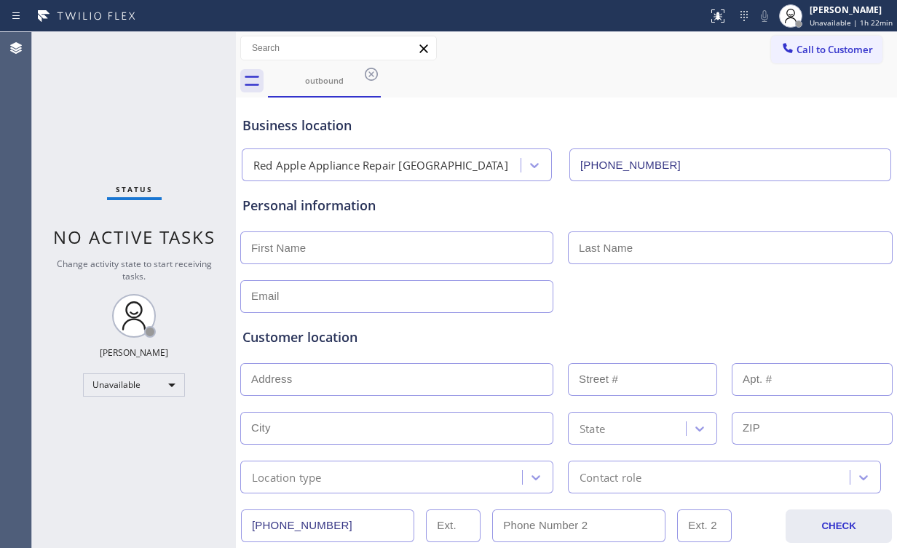
drag, startPoint x: 795, startPoint y: 44, endPoint x: 670, endPoint y: 106, distance: 139.7
click at [797, 44] on span "Call to Customer" at bounding box center [835, 49] width 76 height 13
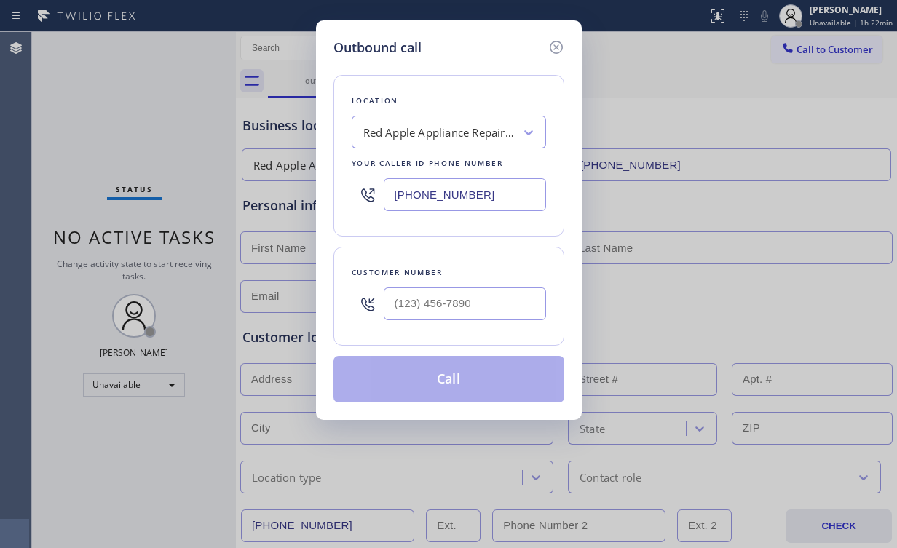
drag, startPoint x: 490, startPoint y: 189, endPoint x: 178, endPoint y: 188, distance: 312.4
click at [210, 189] on div "Outbound call Location Red Apple Appliance Repair [GEOGRAPHIC_DATA] Your caller…" at bounding box center [448, 274] width 897 height 548
paste input "206) 202-100"
type input "[PHONE_NUMBER]"
click at [465, 318] on input "(___) ___-____" at bounding box center [465, 304] width 162 height 33
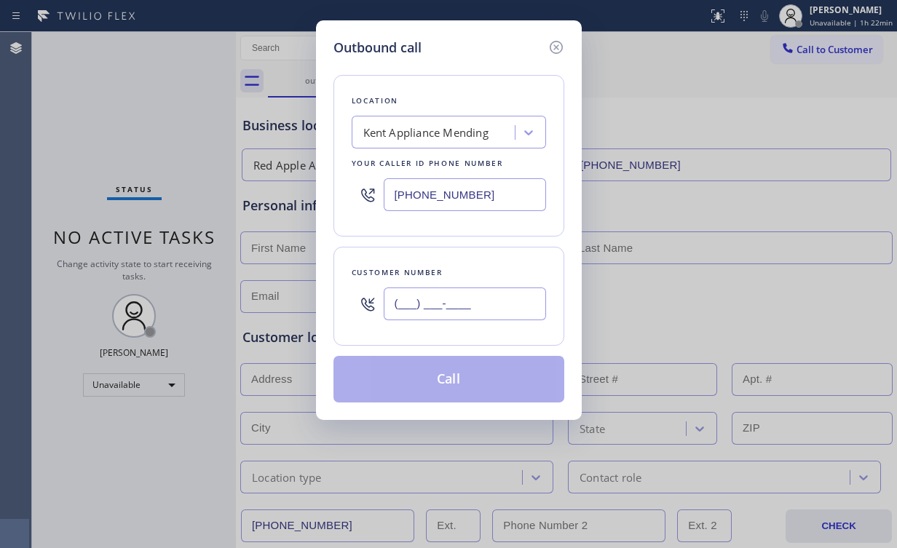
paste input "206) 939-0346"
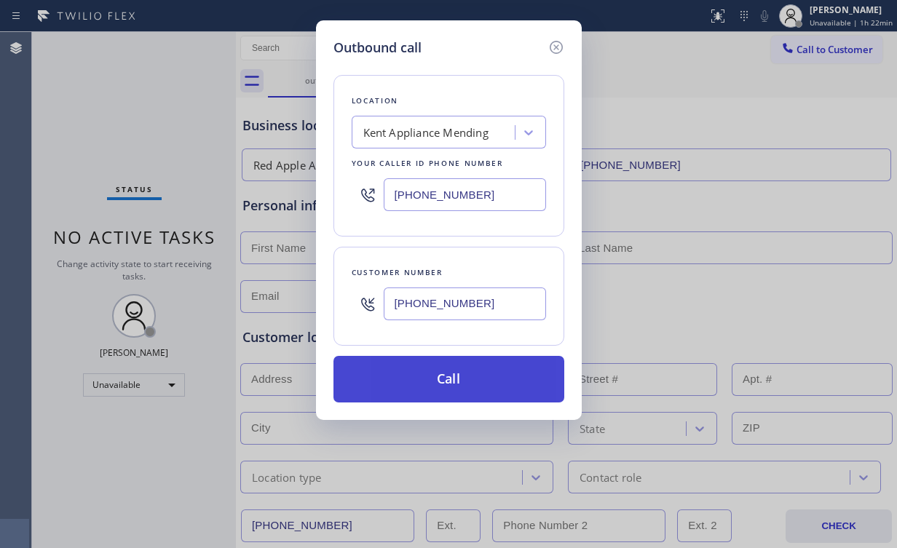
type input "[PHONE_NUMBER]"
click at [392, 384] on button "Call" at bounding box center [448, 379] width 231 height 47
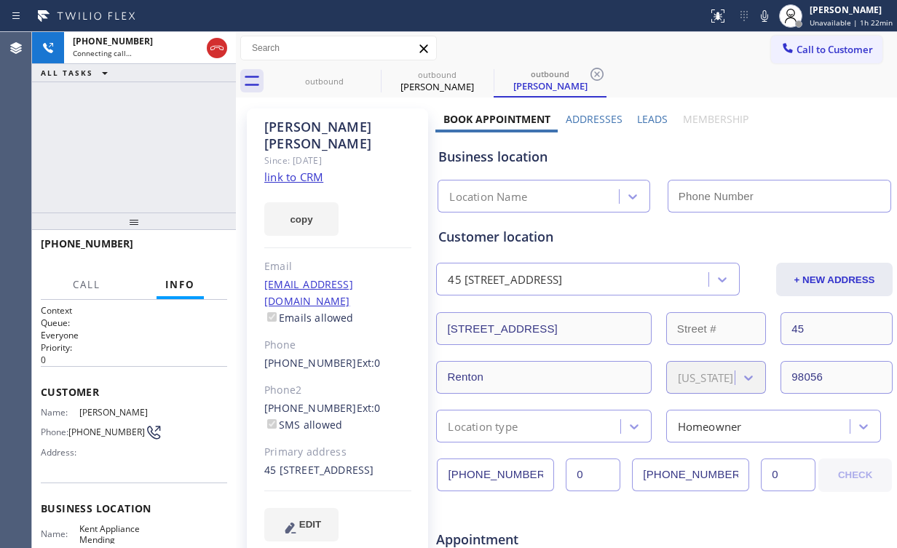
drag, startPoint x: 159, startPoint y: 105, endPoint x: 319, endPoint y: 98, distance: 159.6
click at [168, 106] on div "[PHONE_NUMBER] Connecting call… ALL TASKS ALL TASKS ACTIVE TASKS TASKS IN WRAP …" at bounding box center [134, 122] width 204 height 181
click at [306, 83] on div "outbound" at bounding box center [324, 81] width 110 height 11
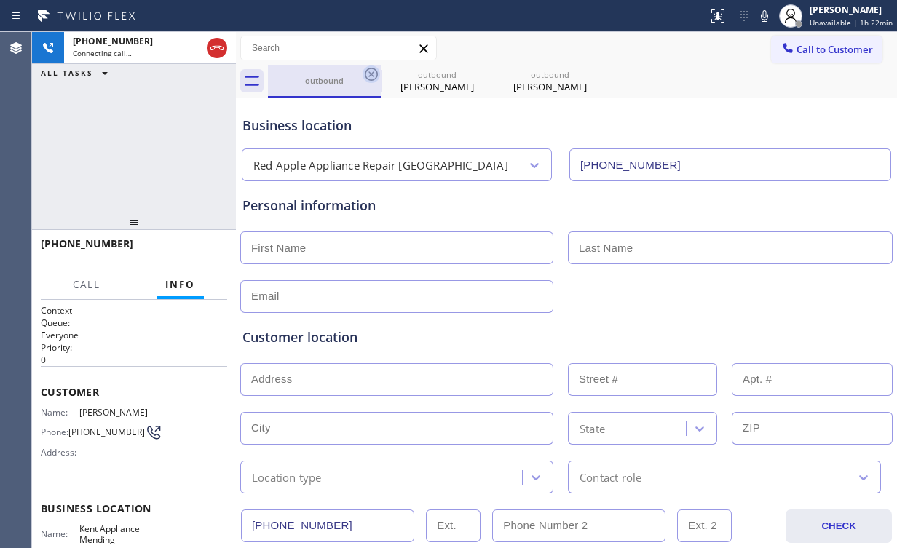
type input "[PHONE_NUMBER]"
click at [376, 71] on icon at bounding box center [371, 74] width 13 height 13
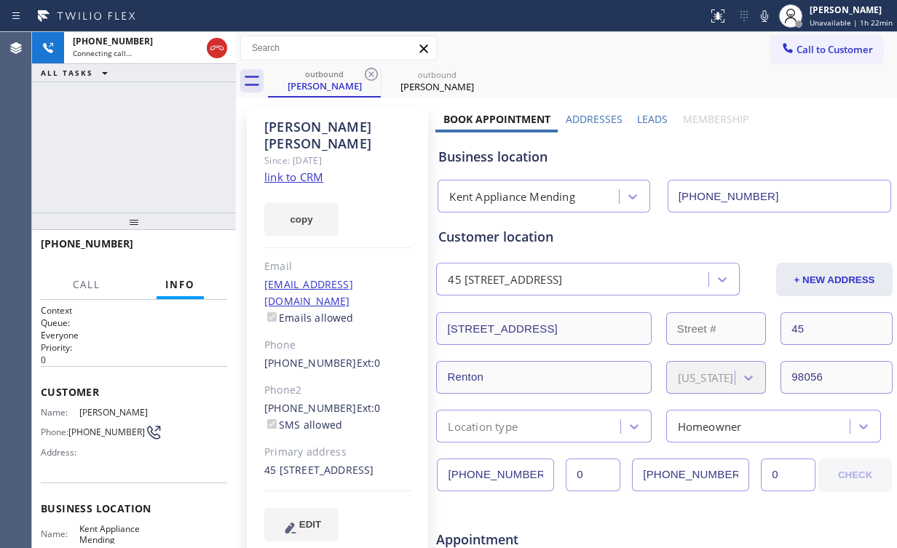
click at [114, 141] on div "[PHONE_NUMBER] Connecting call… ALL TASKS ALL TASKS ACTIVE TASKS TASKS IN WRAP …" at bounding box center [134, 122] width 204 height 181
click at [204, 245] on span "HANG UP" at bounding box center [193, 250] width 44 height 10
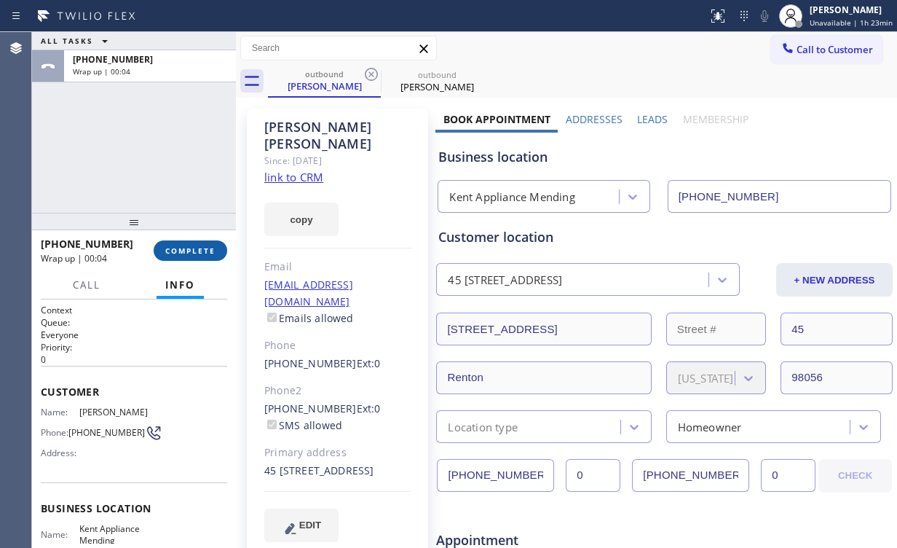
click at [186, 246] on span "COMPLETE" at bounding box center [190, 250] width 50 height 10
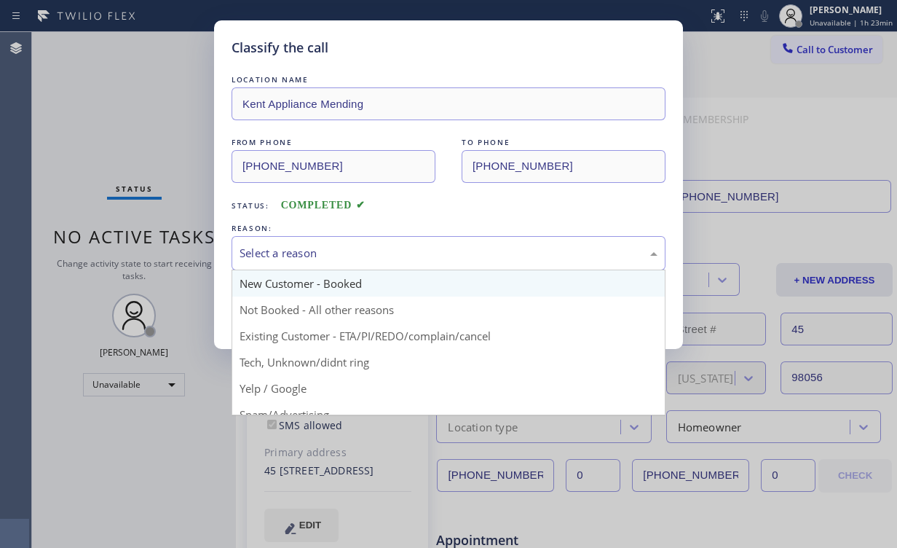
drag, startPoint x: 280, startPoint y: 242, endPoint x: 294, endPoint y: 289, distance: 48.8
click at [281, 242] on div "Select a reason" at bounding box center [449, 253] width 434 height 34
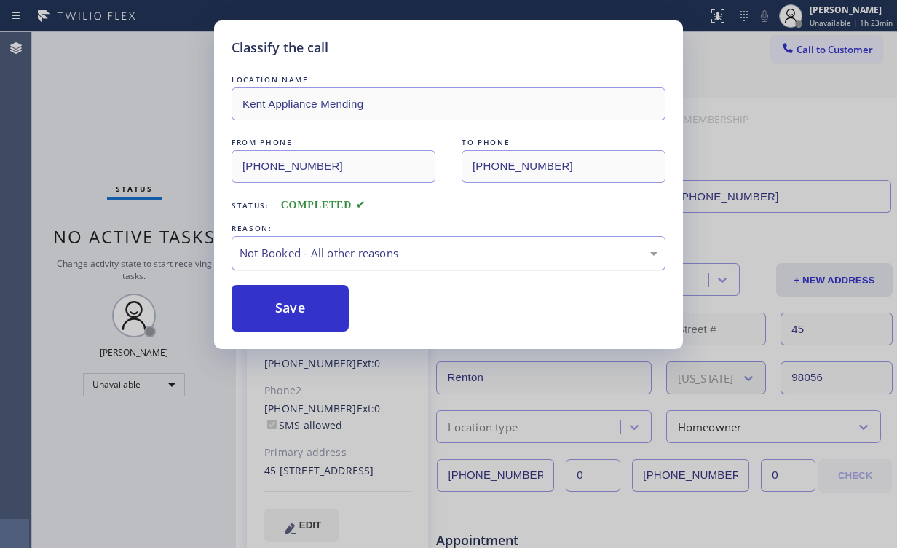
drag, startPoint x: 295, startPoint y: 307, endPoint x: 247, endPoint y: 254, distance: 71.1
click at [296, 307] on button "Save" at bounding box center [290, 308] width 117 height 47
click at [159, 151] on div "Classify the call LOCATION NAME Kent Appliance Mending FROM PHONE [PHONE_NUMBER…" at bounding box center [448, 274] width 897 height 548
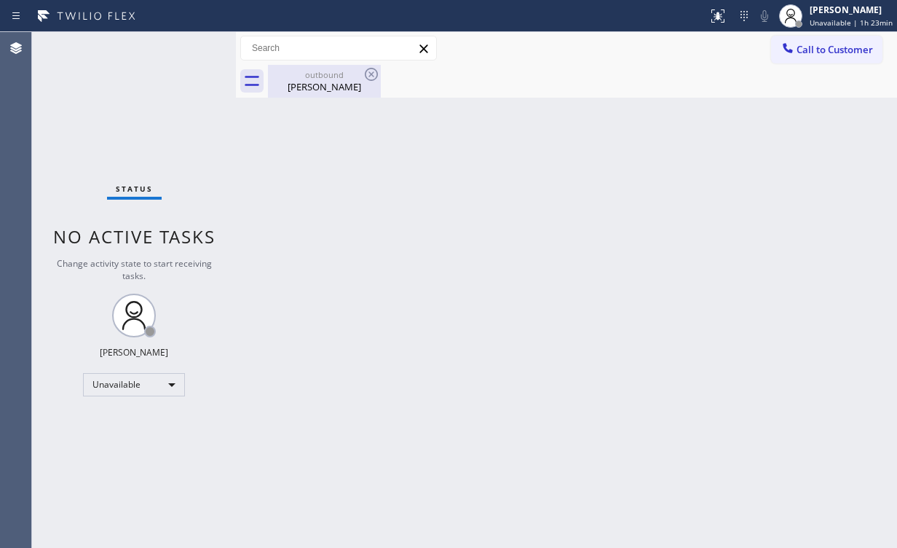
click at [341, 74] on div "outbound" at bounding box center [324, 74] width 110 height 11
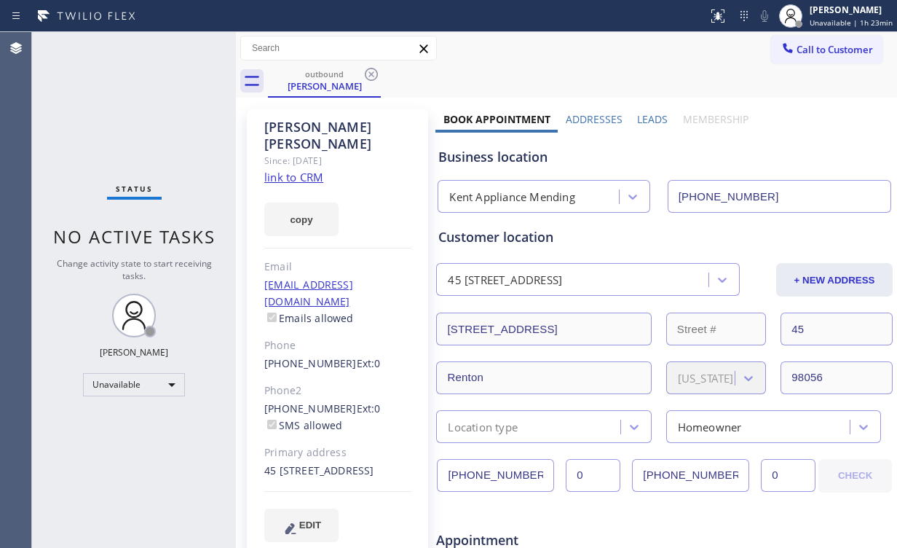
click at [370, 76] on icon at bounding box center [371, 74] width 17 height 17
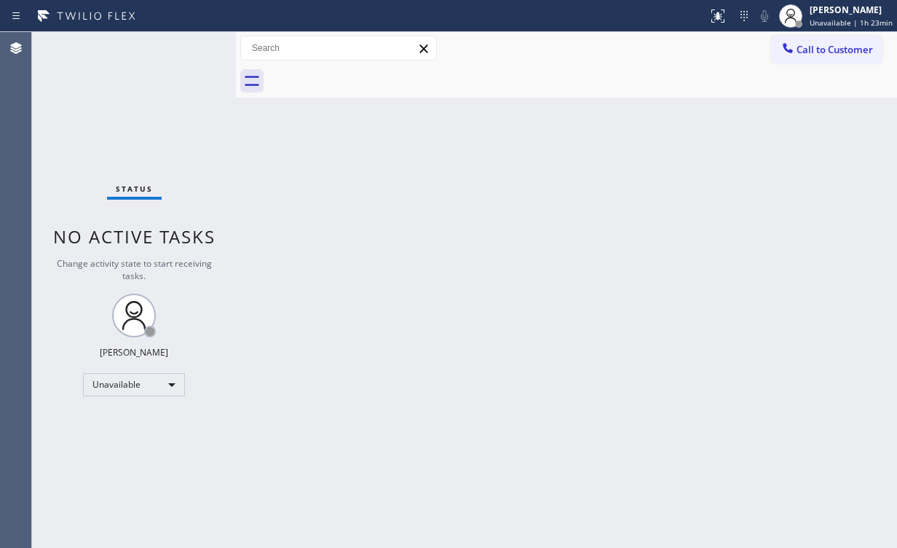
drag, startPoint x: 152, startPoint y: 84, endPoint x: 110, endPoint y: 3, distance: 91.8
click at [151, 76] on div "Status No active tasks Change activity state to start receiving tasks. [PERSON_…" at bounding box center [134, 290] width 204 height 516
click at [795, 54] on div at bounding box center [787, 49] width 17 height 17
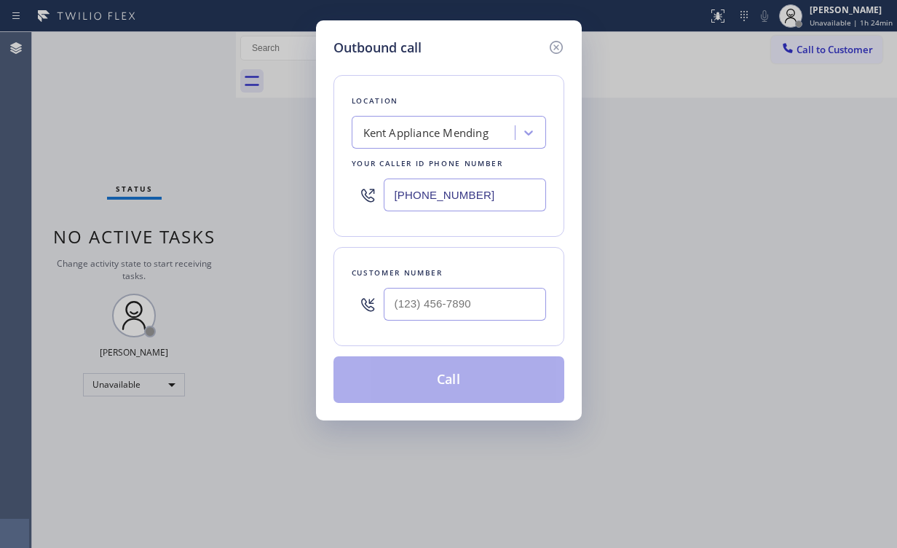
drag, startPoint x: 492, startPoint y: 191, endPoint x: 258, endPoint y: 194, distance: 234.5
click at [266, 194] on div "Outbound call Location [GEOGRAPHIC_DATA] Appliance Mending Your caller id phone…" at bounding box center [448, 274] width 897 height 548
type input "(___) ___-____"
drag, startPoint x: 406, startPoint y: 119, endPoint x: 416, endPoint y: 124, distance: 10.4
click at [407, 119] on div "Search location" at bounding box center [449, 132] width 194 height 33
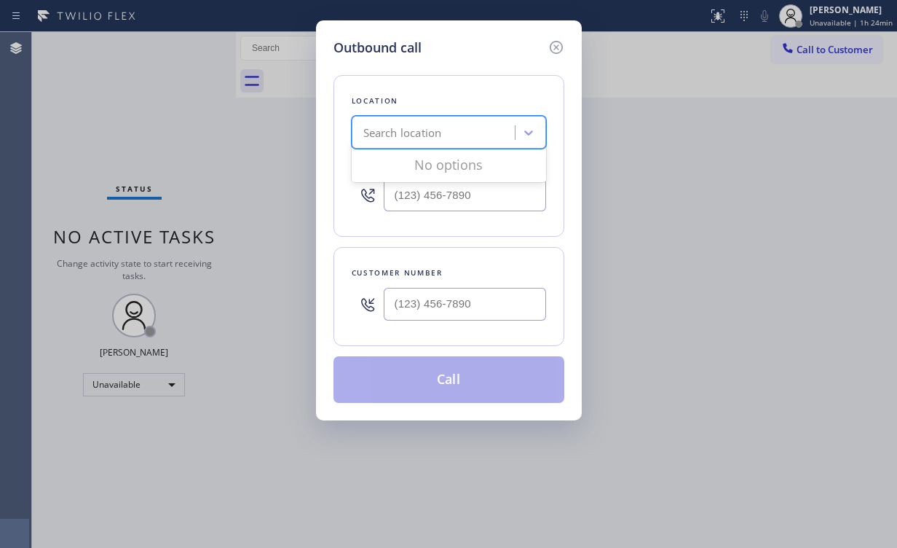
paste input "GE Monogram Inc Repair Phoenix"
type input "GE Monogram Inc Repair Phoenix"
click at [419, 166] on div "GE Monogram Inc Repair Phoenix" at bounding box center [449, 163] width 194 height 26
type input "[PHONE_NUMBER]"
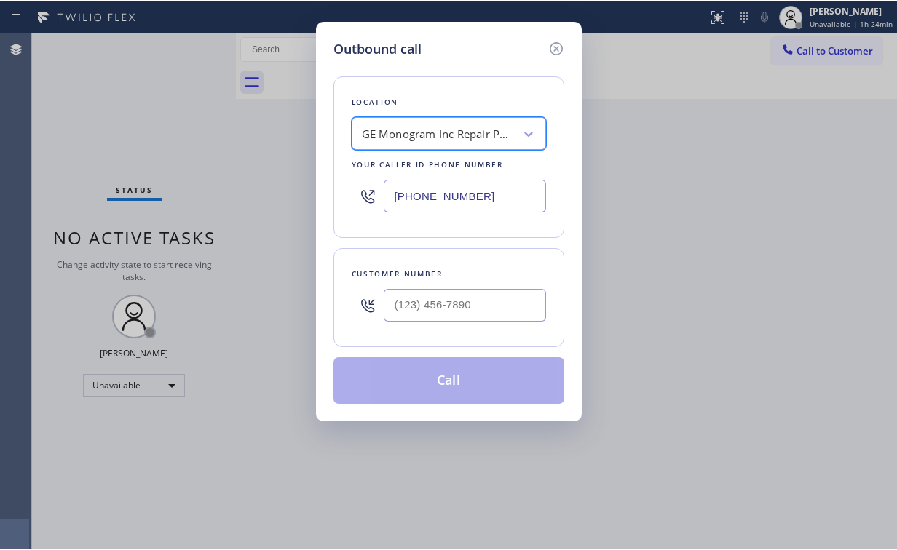
scroll to position [0, 1]
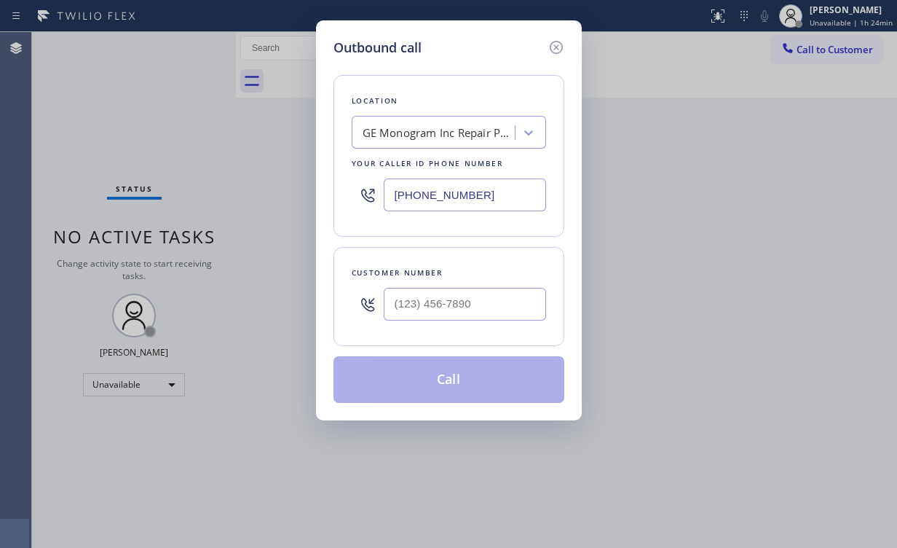
click at [84, 107] on div "Outbound call Location GE Monogram Inc Repair [GEOGRAPHIC_DATA] Your caller id …" at bounding box center [448, 274] width 897 height 548
click at [484, 299] on input "(___) ___-____" at bounding box center [465, 304] width 162 height 33
paste input "602) 751-3707"
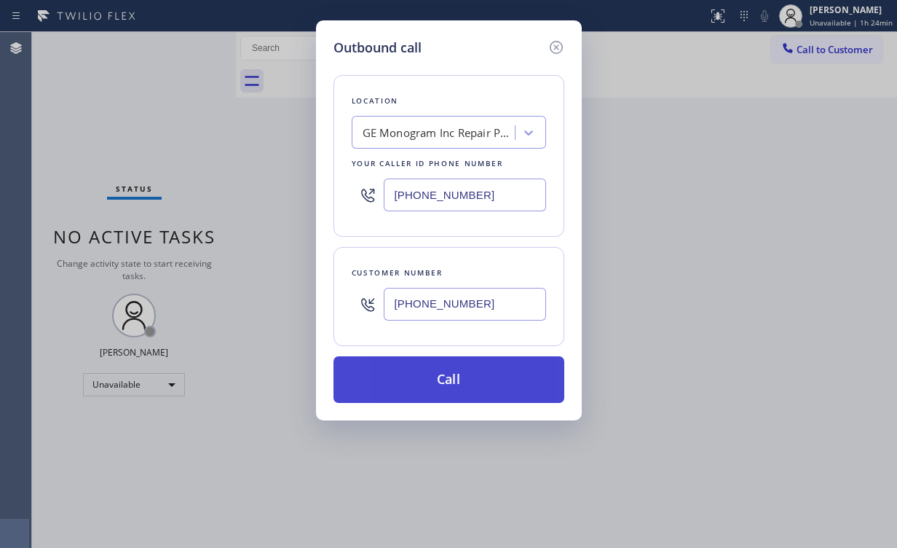
type input "[PHONE_NUMBER]"
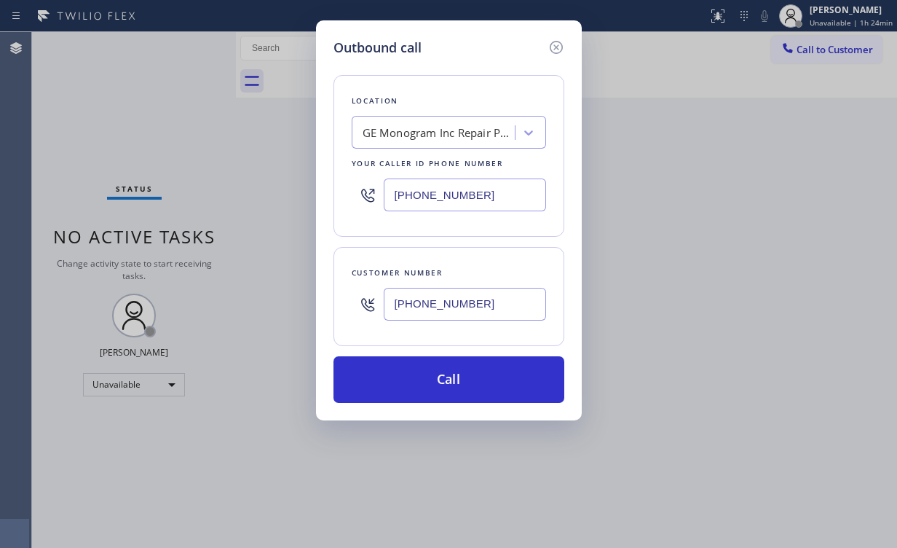
drag, startPoint x: 434, startPoint y: 376, endPoint x: 384, endPoint y: 422, distance: 67.5
click at [432, 379] on button "Call" at bounding box center [448, 379] width 231 height 47
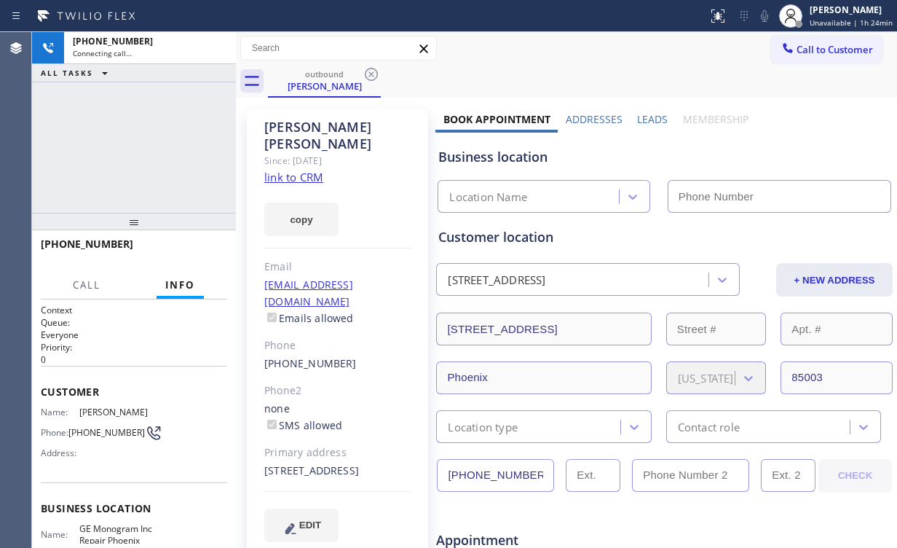
click at [95, 125] on div "[PHONE_NUMBER] Connecting call… ALL TASKS ALL TASKS ACTIVE TASKS TASKS IN WRAP …" at bounding box center [134, 122] width 204 height 181
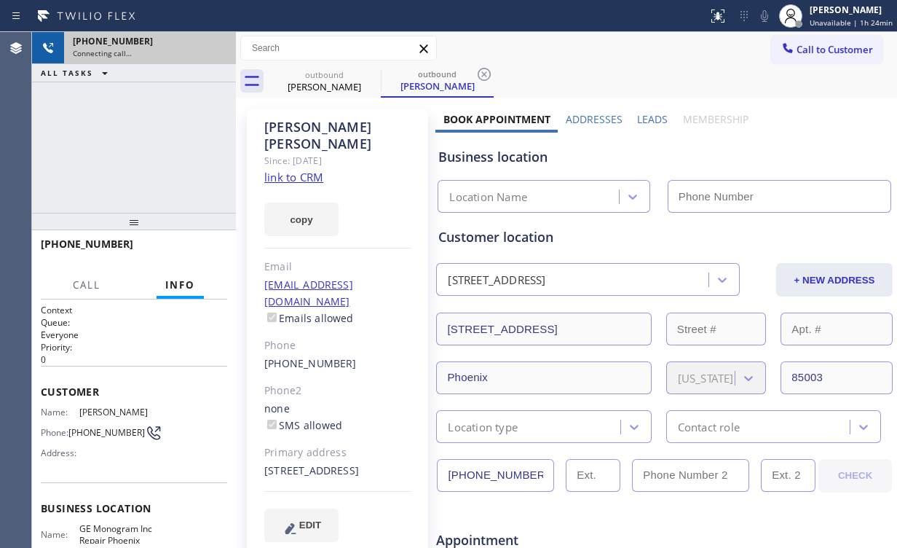
type input "[PHONE_NUMBER]"
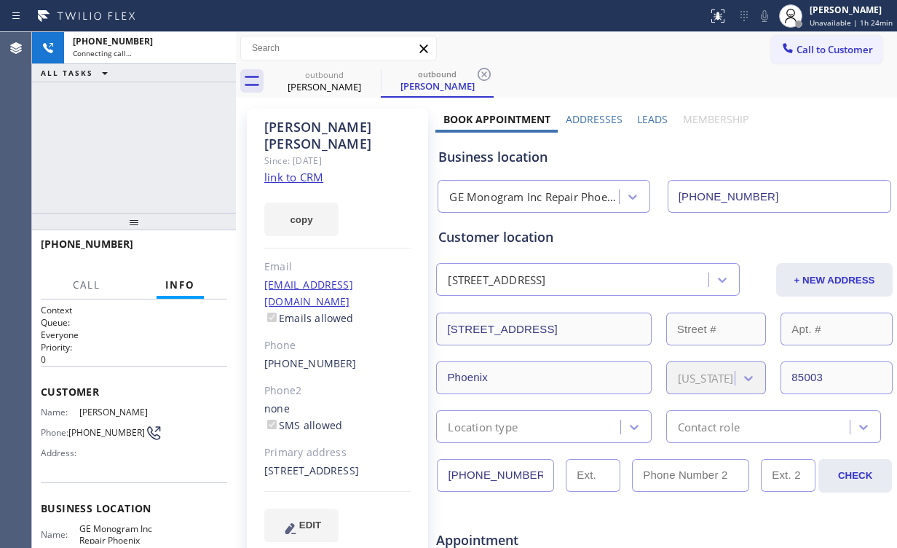
click at [301, 170] on link "link to CRM" at bounding box center [293, 177] width 59 height 15
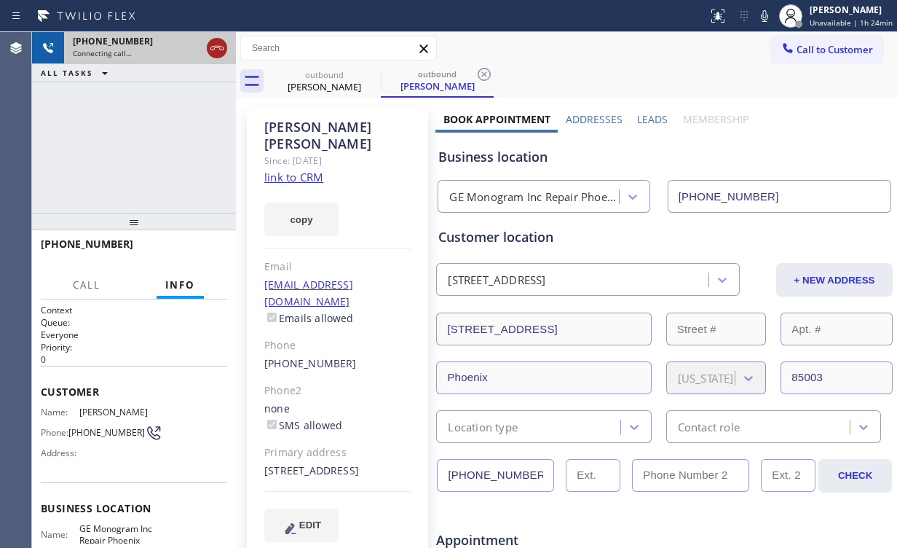
click at [213, 48] on icon at bounding box center [216, 47] width 17 height 17
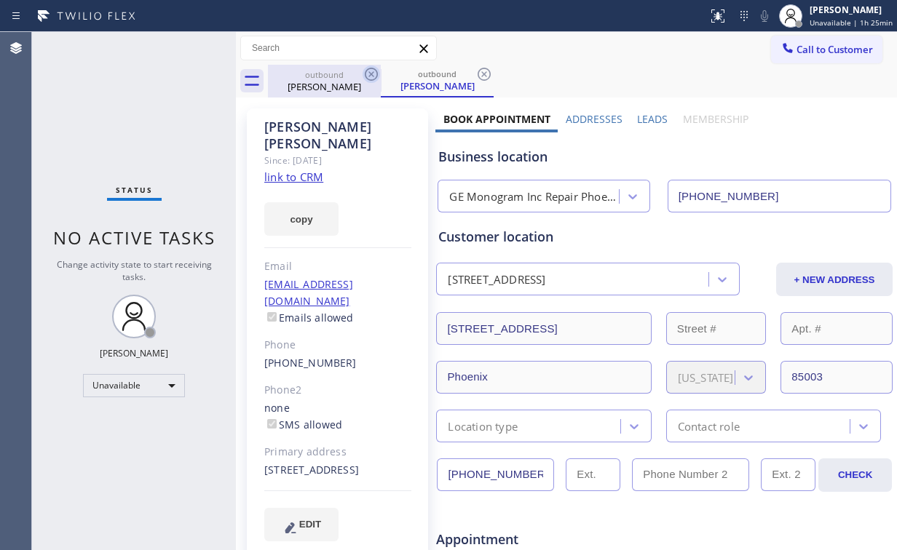
drag, startPoint x: 315, startPoint y: 82, endPoint x: 369, endPoint y: 69, distance: 55.5
click at [319, 82] on div "[PERSON_NAME]" at bounding box center [324, 86] width 110 height 13
click at [372, 69] on icon at bounding box center [371, 74] width 17 height 17
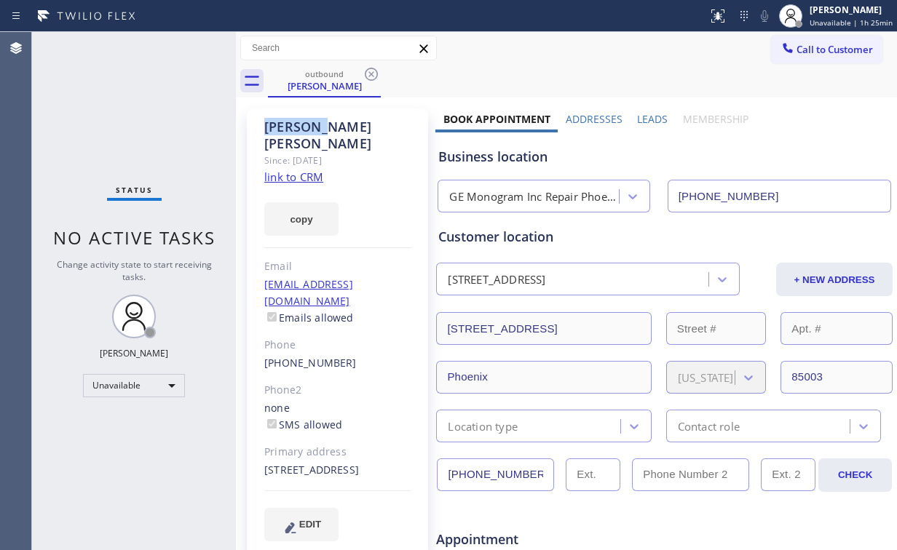
drag, startPoint x: 372, startPoint y: 69, endPoint x: 380, endPoint y: 71, distance: 8.3
click at [372, 70] on icon at bounding box center [371, 74] width 17 height 17
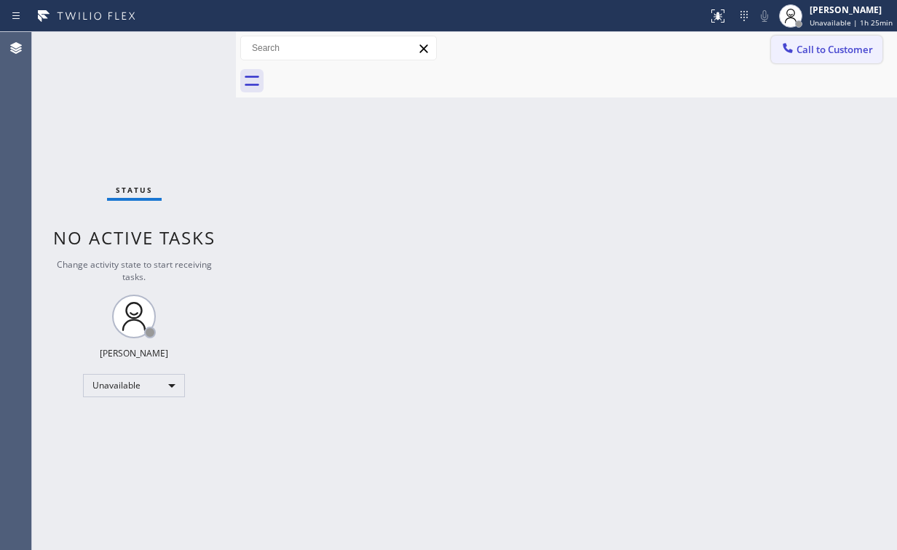
click at [795, 53] on div at bounding box center [787, 49] width 17 height 17
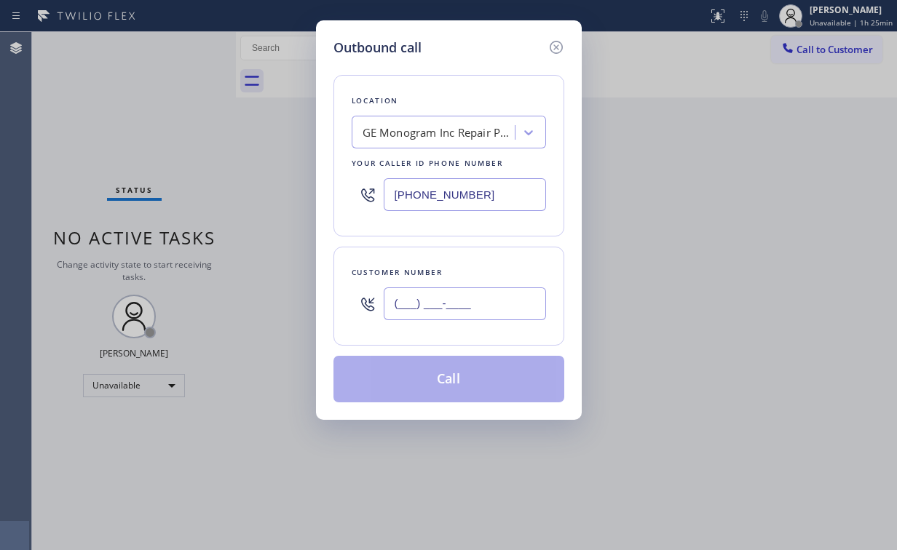
drag, startPoint x: 478, startPoint y: 309, endPoint x: 485, endPoint y: 303, distance: 9.3
click at [478, 309] on input "(___) ___-____" at bounding box center [465, 304] width 162 height 33
paste input "602) 751-3707"
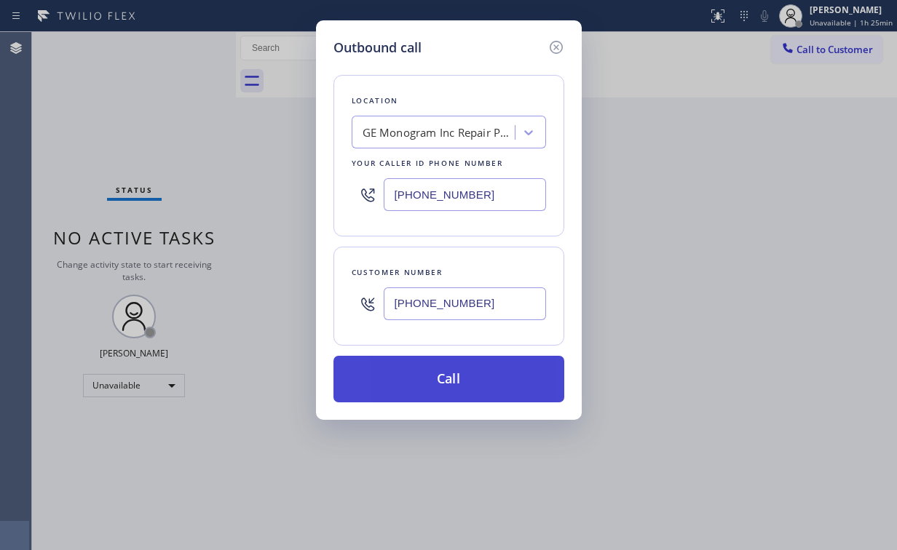
type input "[PHONE_NUMBER]"
click at [436, 374] on button "Call" at bounding box center [448, 379] width 231 height 47
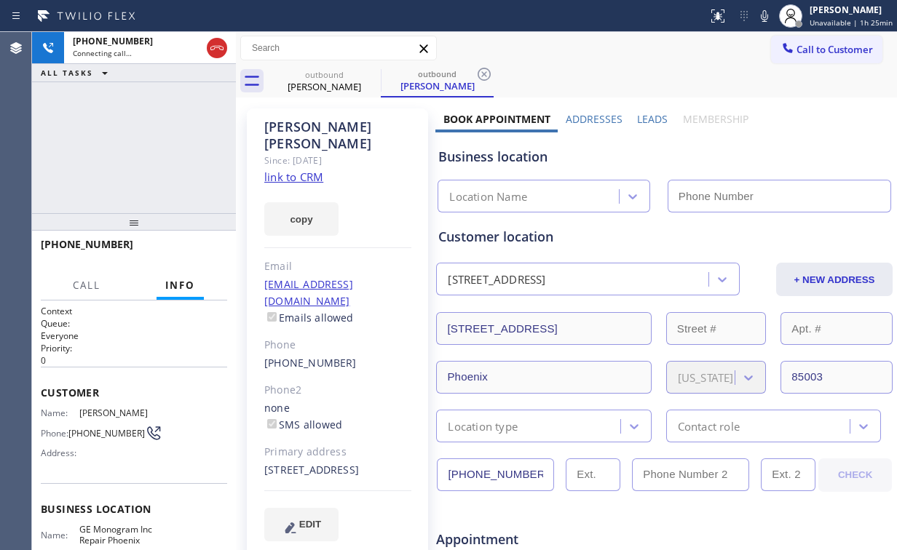
click at [138, 151] on div "[PHONE_NUMBER] Connecting call… ALL TASKS ALL TASKS ACTIVE TASKS TASKS IN WRAP …" at bounding box center [134, 122] width 204 height 181
type input "[PHONE_NUMBER]"
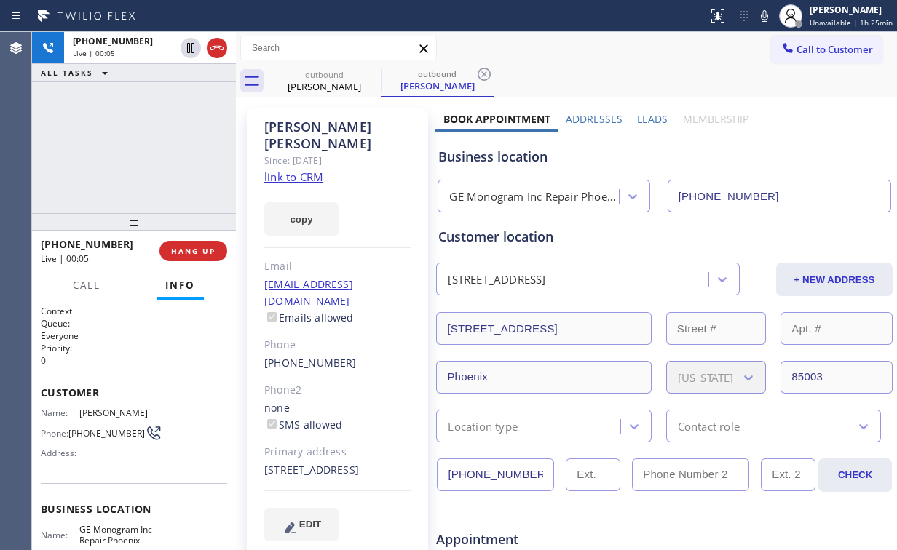
click at [99, 132] on div "[PHONE_NUMBER] Live | 00:05 ALL TASKS ALL TASKS ACTIVE TASKS TASKS IN WRAP UP" at bounding box center [134, 122] width 204 height 181
click at [149, 141] on div "[PHONE_NUMBER] Live | 00:11 ALL TASKS ALL TASKS ACTIVE TASKS TASKS IN WRAP UP" at bounding box center [134, 122] width 204 height 181
click at [495, 200] on div "GE Monogram Inc Repair Phoenix" at bounding box center [534, 197] width 170 height 17
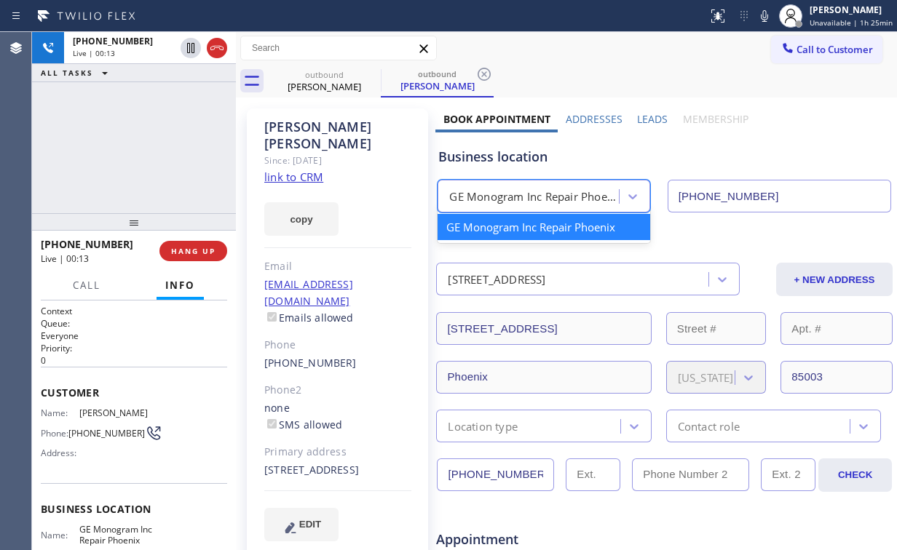
click at [513, 192] on div "GE Monogram Inc Repair Phoenix" at bounding box center [534, 197] width 170 height 17
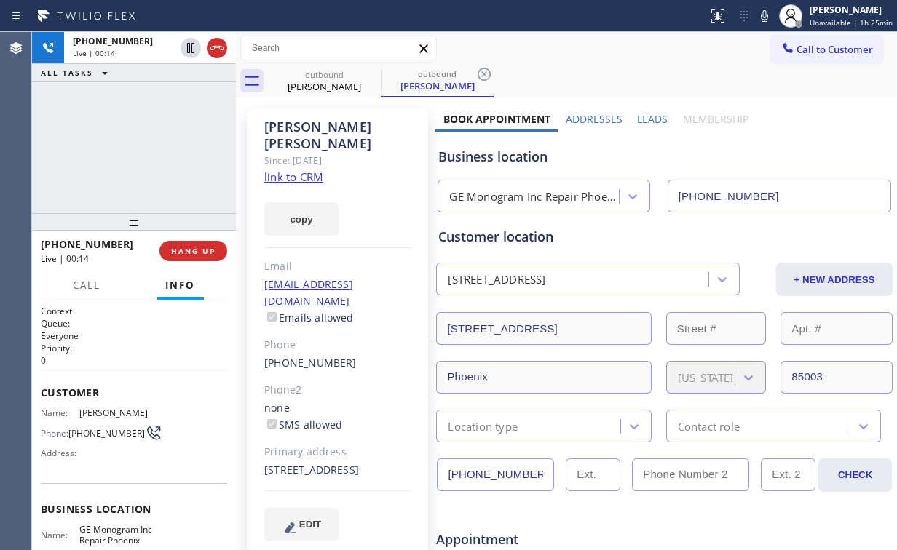
click at [143, 146] on div "[PHONE_NUMBER] Live | 00:14 ALL TASKS ALL TASKS ACTIVE TASKS TASKS IN WRAP UP" at bounding box center [134, 122] width 204 height 181
click at [146, 146] on div "[PHONE_NUMBER] Live | 00:31 ALL TASKS ALL TASKS ACTIVE TASKS TASKS IN WRAP UP" at bounding box center [134, 122] width 204 height 181
click at [146, 146] on div "[PHONE_NUMBER] Live | 00:32 ALL TASKS ALL TASKS ACTIVE TASKS TASKS IN WRAP UP" at bounding box center [134, 122] width 204 height 181
click at [145, 146] on div "[PHONE_NUMBER] Live | 00:33 ALL TASKS ALL TASKS ACTIVE TASKS TASKS IN WRAP UP" at bounding box center [134, 122] width 204 height 181
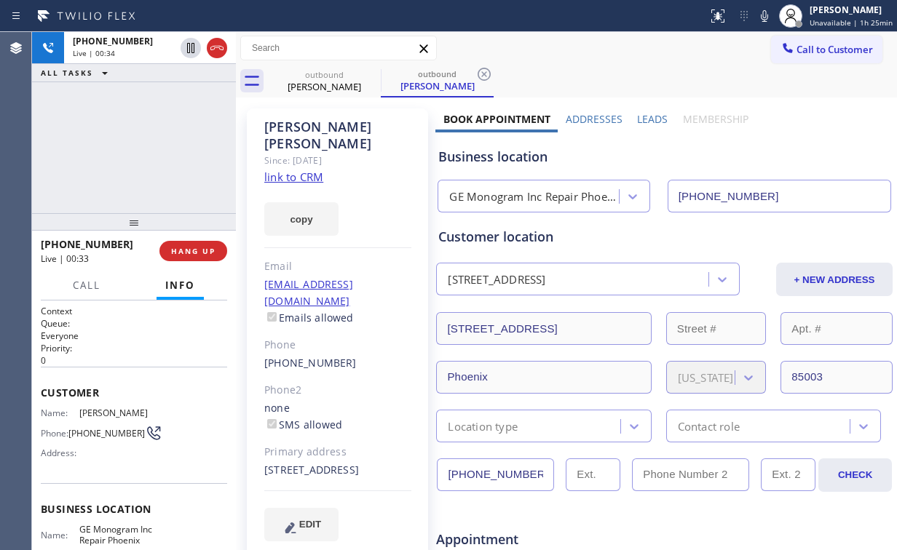
click at [145, 146] on div "[PHONE_NUMBER] Live | 00:34 ALL TASKS ALL TASKS ACTIVE TASKS TASKS IN WRAP UP" at bounding box center [134, 122] width 204 height 181
click at [145, 147] on div "[PHONE_NUMBER] Live | 00:35 ALL TASKS ALL TASKS ACTIVE TASKS TASKS IN WRAP UP" at bounding box center [134, 122] width 204 height 181
click at [145, 147] on div "[PHONE_NUMBER] Live | 00:38 ALL TASKS ALL TASKS ACTIVE TASKS TASKS IN WRAP UP" at bounding box center [134, 122] width 204 height 181
click at [142, 149] on div "[PHONE_NUMBER] Live | 00:41 ALL TASKS ALL TASKS ACTIVE TASKS TASKS IN WRAP UP" at bounding box center [134, 122] width 204 height 181
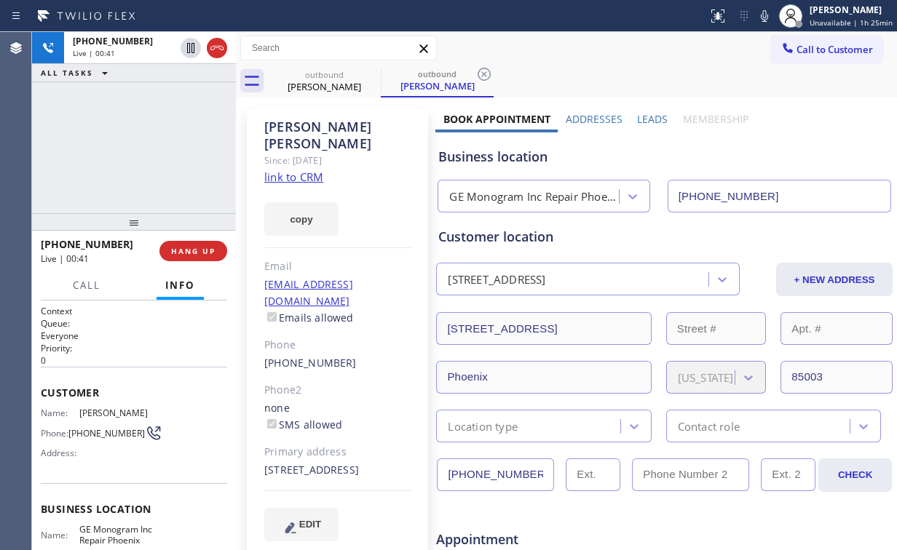
click at [142, 149] on div "[PHONE_NUMBER] Live | 00:41 ALL TASKS ALL TASKS ACTIVE TASKS TASKS IN WRAP UP" at bounding box center [134, 122] width 204 height 181
click at [142, 149] on div "[PHONE_NUMBER] Live | 00:43 ALL TASKS ALL TASKS ACTIVE TASKS TASKS IN WRAP UP" at bounding box center [134, 122] width 204 height 181
click at [143, 150] on div "[PHONE_NUMBER] Live | 00:44 ALL TASKS ALL TASKS ACTIVE TASKS TASKS IN WRAP UP" at bounding box center [134, 122] width 204 height 181
click at [144, 151] on div "[PHONE_NUMBER] Live | 00:45 ALL TASKS ALL TASKS ACTIVE TASKS TASKS IN WRAP UP" at bounding box center [134, 122] width 204 height 181
click at [144, 151] on div "[PHONE_NUMBER] Live | 00:48 ALL TASKS ALL TASKS ACTIVE TASKS TASKS IN WRAP UP" at bounding box center [134, 122] width 204 height 181
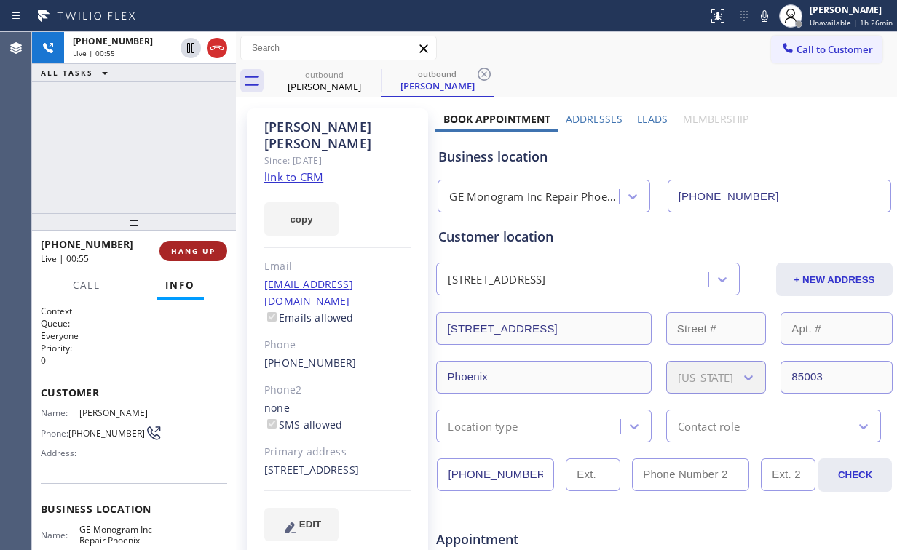
click at [197, 245] on button "HANG UP" at bounding box center [193, 251] width 68 height 20
click at [197, 245] on button "COMPLETE" at bounding box center [191, 251] width 74 height 20
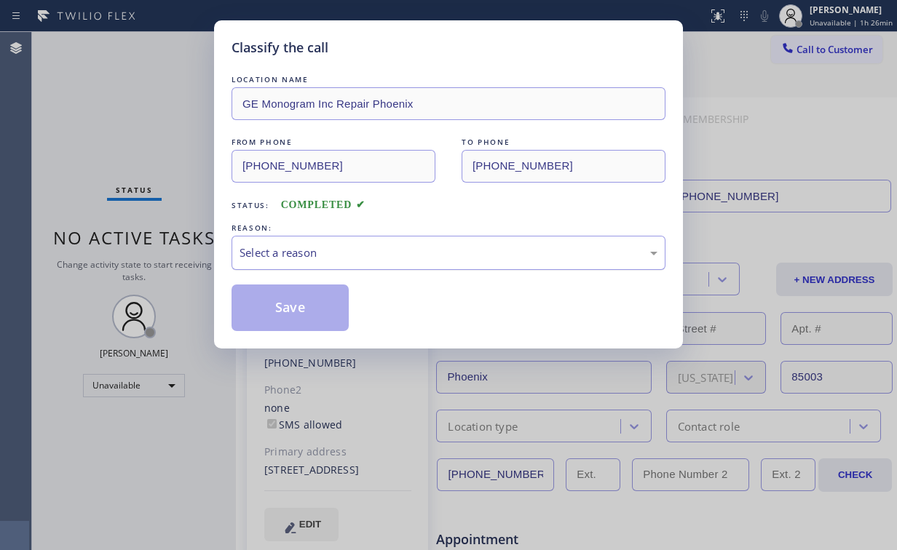
click at [309, 245] on div "Select a reason" at bounding box center [449, 253] width 418 height 17
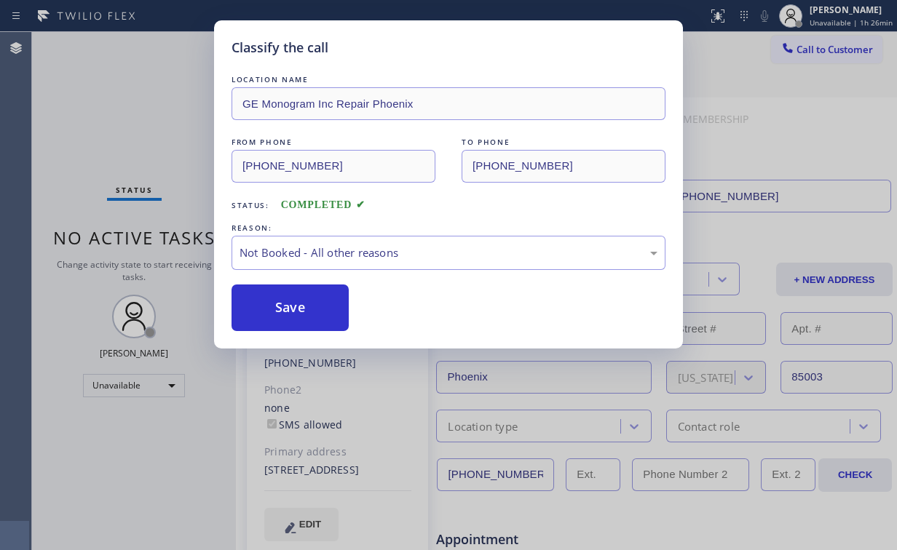
drag, startPoint x: 301, startPoint y: 313, endPoint x: 163, endPoint y: 105, distance: 249.6
click at [302, 312] on button "Save" at bounding box center [290, 308] width 117 height 47
click at [159, 101] on div "Classify the call LOCATION NAME GE Monogram Inc Repair Phoenix FROM PHONE [PHON…" at bounding box center [448, 275] width 897 height 550
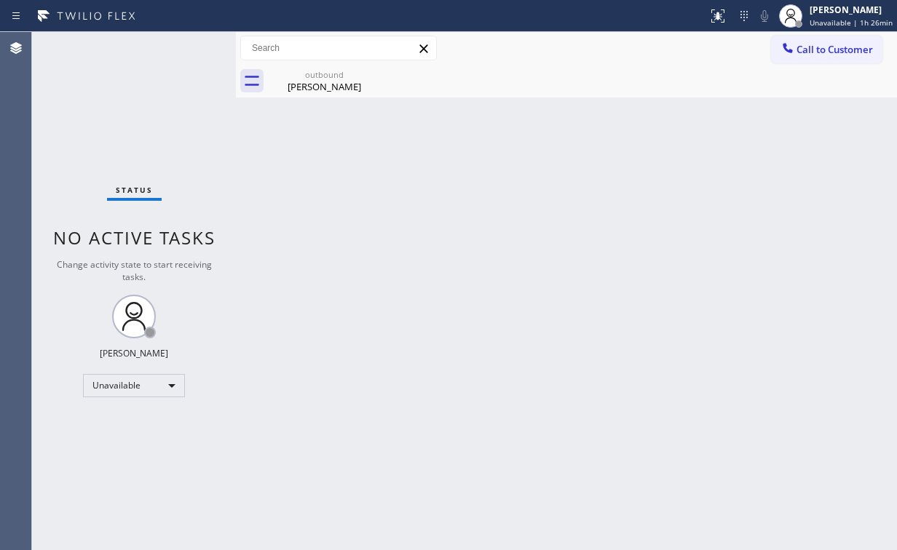
drag, startPoint x: 140, startPoint y: 118, endPoint x: 154, endPoint y: 115, distance: 14.1
drag, startPoint x: 151, startPoint y: 108, endPoint x: 149, endPoint y: 101, distance: 7.6
click at [149, 101] on div "Status No active tasks Change activity state to start receiving tasks. [PERSON_…" at bounding box center [134, 291] width 204 height 518
drag, startPoint x: 90, startPoint y: 105, endPoint x: 97, endPoint y: 108, distance: 7.5
click at [90, 105] on div "Status No active tasks Change activity state to start receiving tasks. [PERSON_…" at bounding box center [134, 291] width 204 height 518
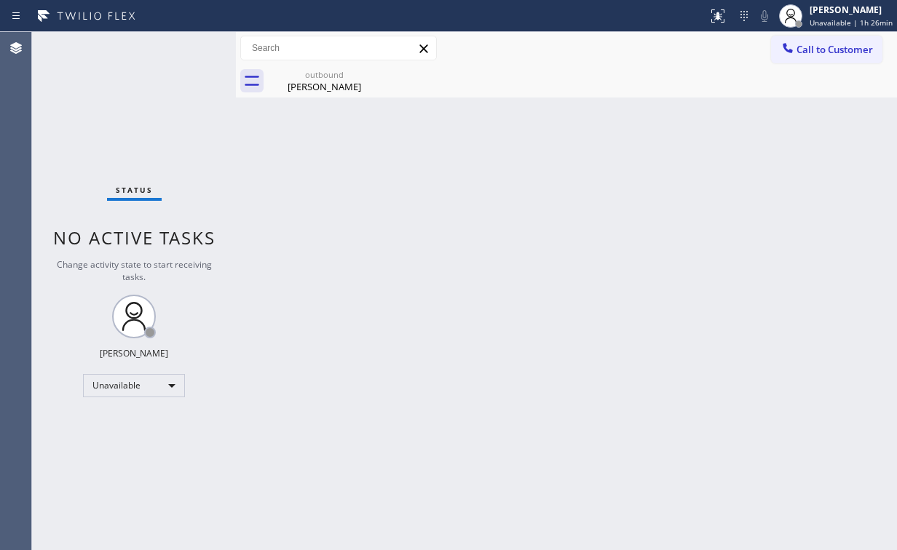
drag, startPoint x: 814, startPoint y: 47, endPoint x: 574, endPoint y: 210, distance: 290.0
click at [815, 47] on span "Call to Customer" at bounding box center [835, 49] width 76 height 13
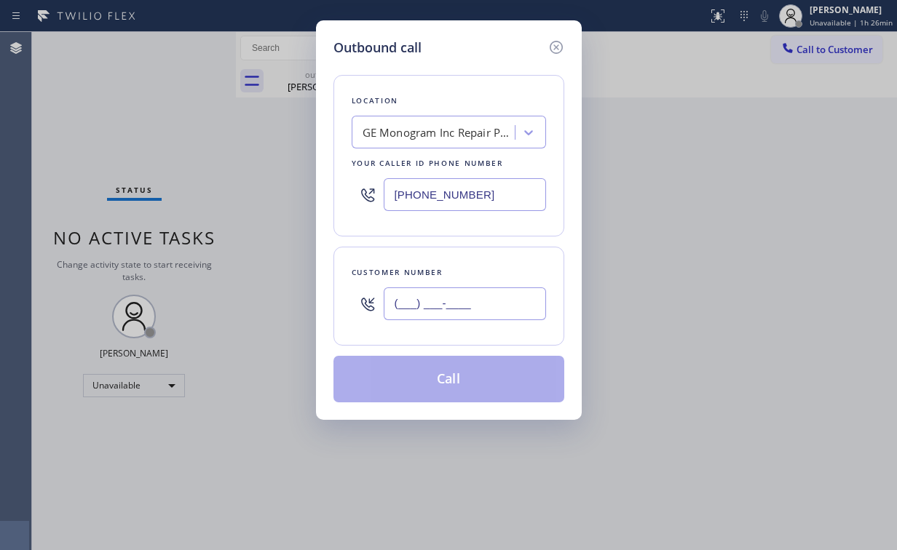
click at [529, 288] on input "(___) ___-____" at bounding box center [465, 304] width 162 height 33
paste input "602) 751-3707"
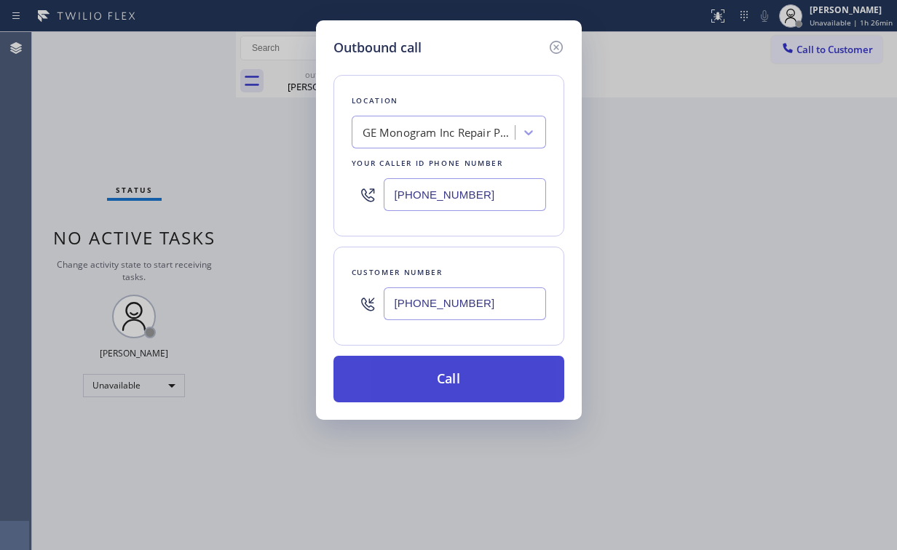
type input "[PHONE_NUMBER]"
click at [435, 383] on button "Call" at bounding box center [448, 379] width 231 height 47
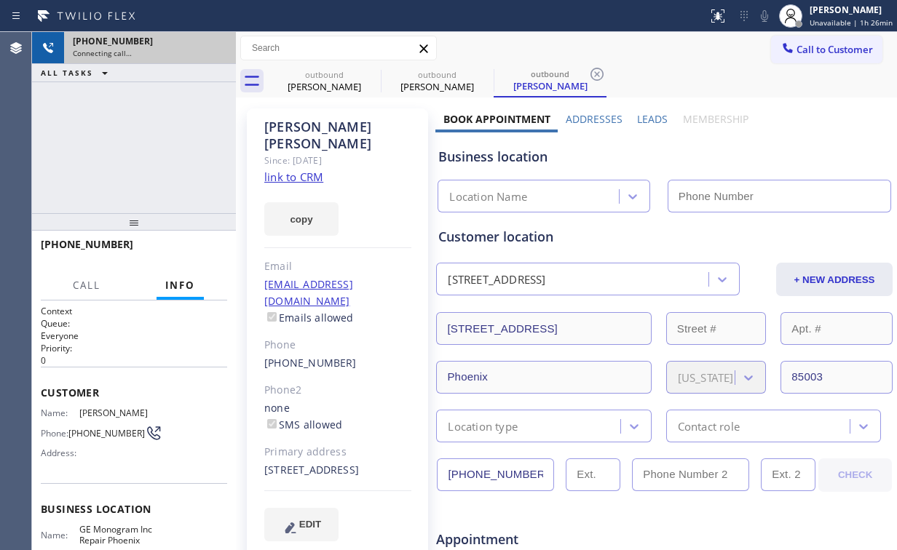
type input "[PHONE_NUMBER]"
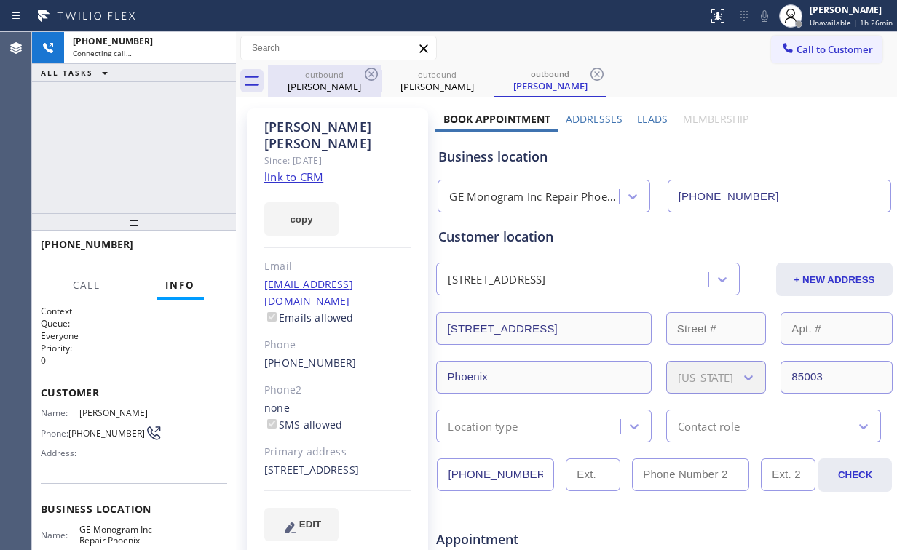
drag, startPoint x: 301, startPoint y: 84, endPoint x: 347, endPoint y: 76, distance: 46.7
click at [304, 84] on div "[PERSON_NAME]" at bounding box center [324, 86] width 110 height 13
click at [373, 73] on icon at bounding box center [371, 74] width 13 height 13
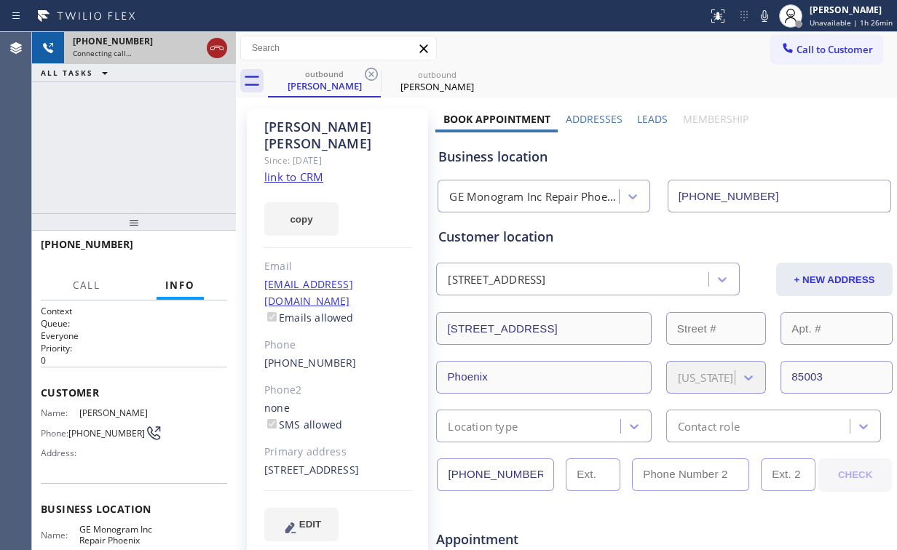
click at [218, 47] on icon at bounding box center [216, 47] width 17 height 17
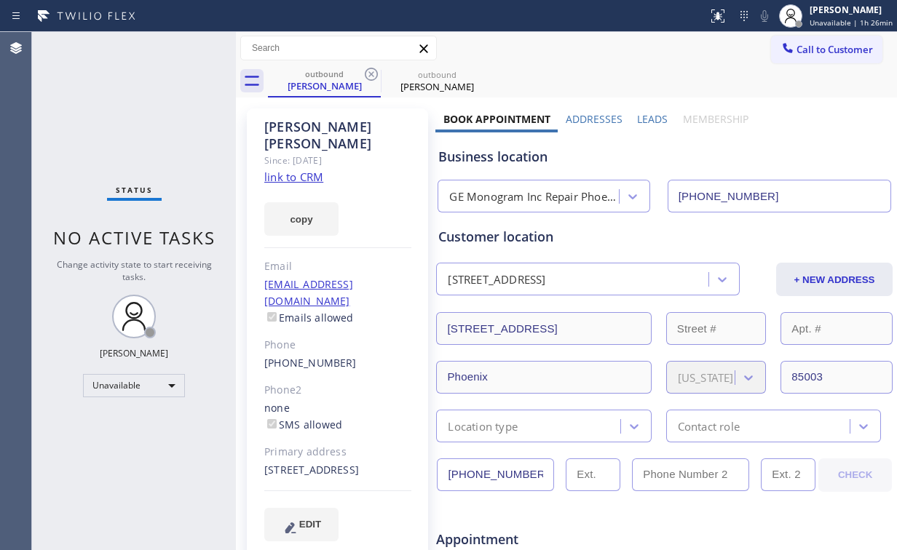
click at [67, 105] on div "Status No active tasks Change activity state to start receiving tasks. [PERSON_…" at bounding box center [134, 291] width 204 height 518
click at [810, 40] on button "Call to Customer" at bounding box center [826, 50] width 111 height 28
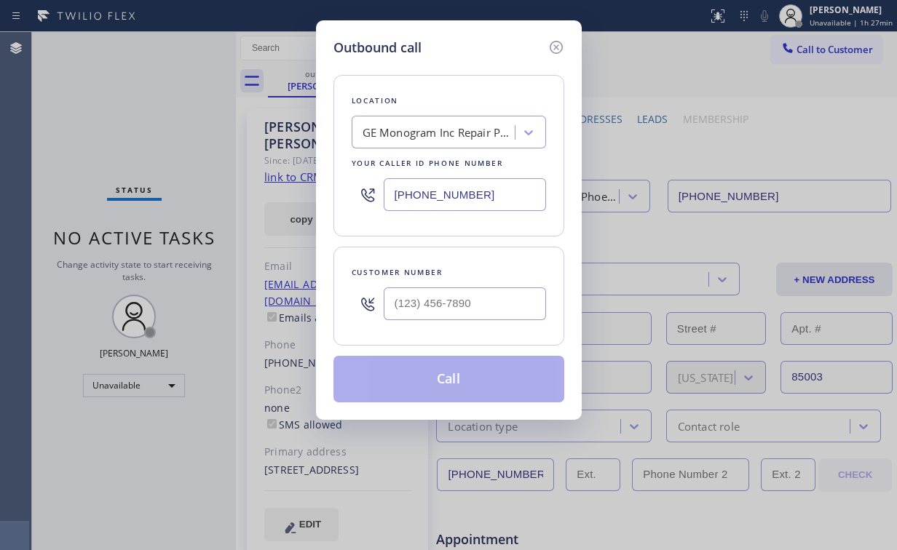
drag, startPoint x: 329, startPoint y: 198, endPoint x: 352, endPoint y: 193, distance: 23.9
click at [285, 197] on div "Outbound call Location GE Monogram Inc Repair [GEOGRAPHIC_DATA] Your caller id …" at bounding box center [448, 275] width 897 height 550
paste input "720) 605-2691"
type input "[PHONE_NUMBER]"
click at [458, 307] on input "(___) ___-____" at bounding box center [465, 304] width 162 height 33
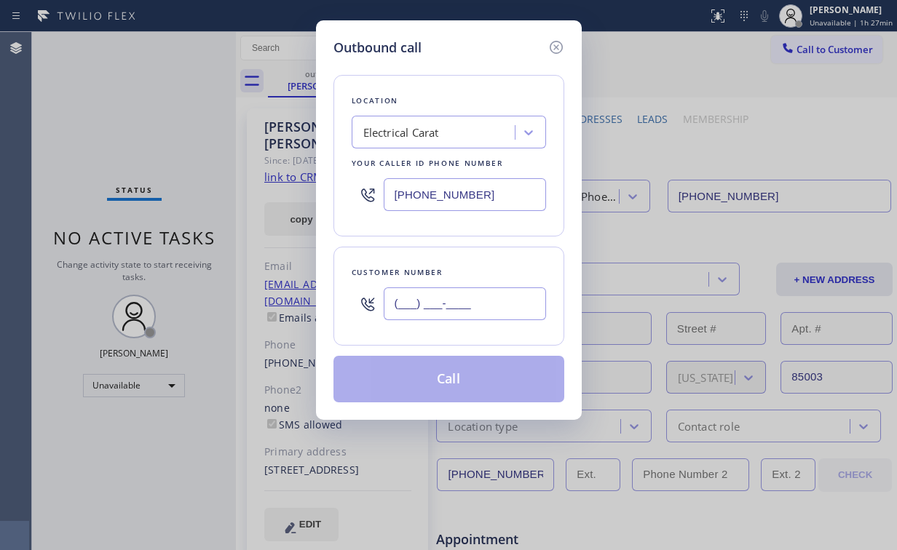
paste input "720) 682-2503"
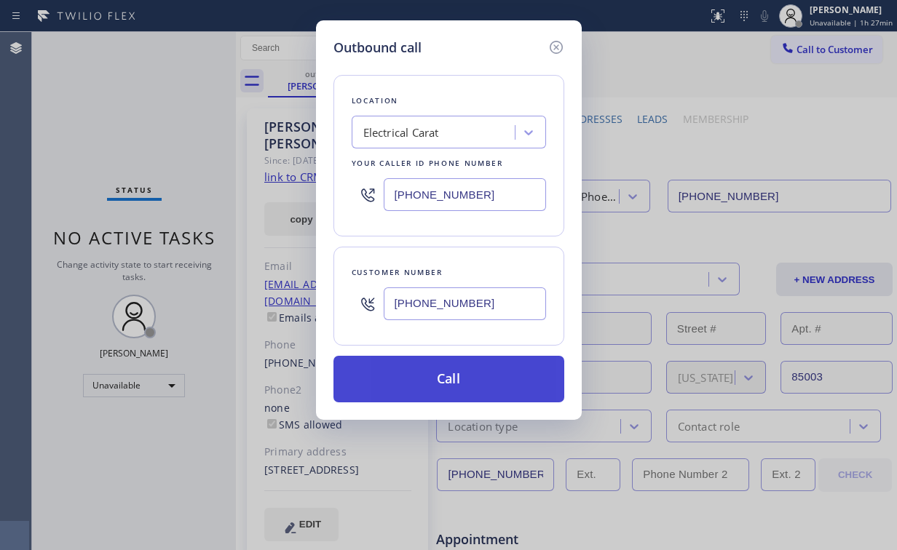
type input "[PHONE_NUMBER]"
drag, startPoint x: 430, startPoint y: 386, endPoint x: 414, endPoint y: 399, distance: 21.3
click at [430, 386] on button "Call" at bounding box center [448, 379] width 231 height 47
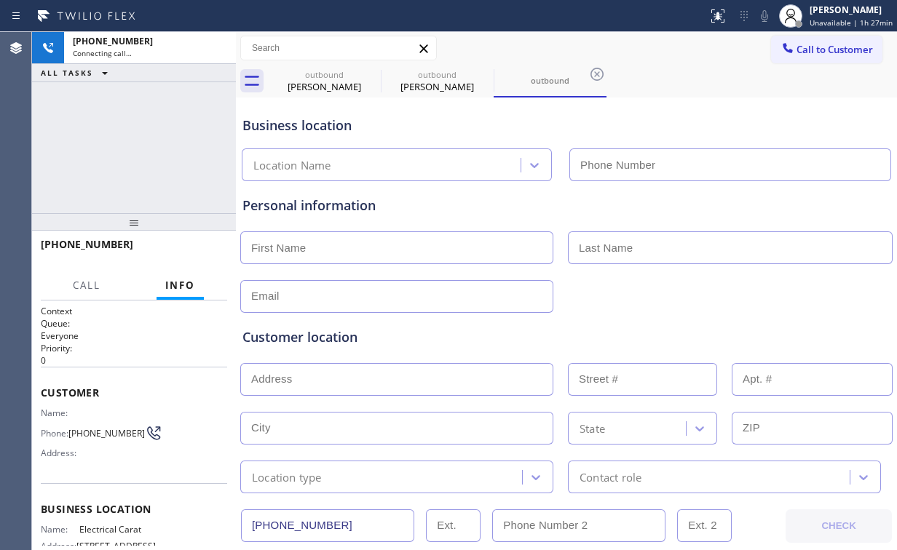
type input "[PHONE_NUMBER]"
click at [175, 143] on div "[PHONE_NUMBER] Connecting call… ALL TASKS ALL TASKS ACTIVE TASKS TASKS IN WRAP …" at bounding box center [134, 122] width 204 height 181
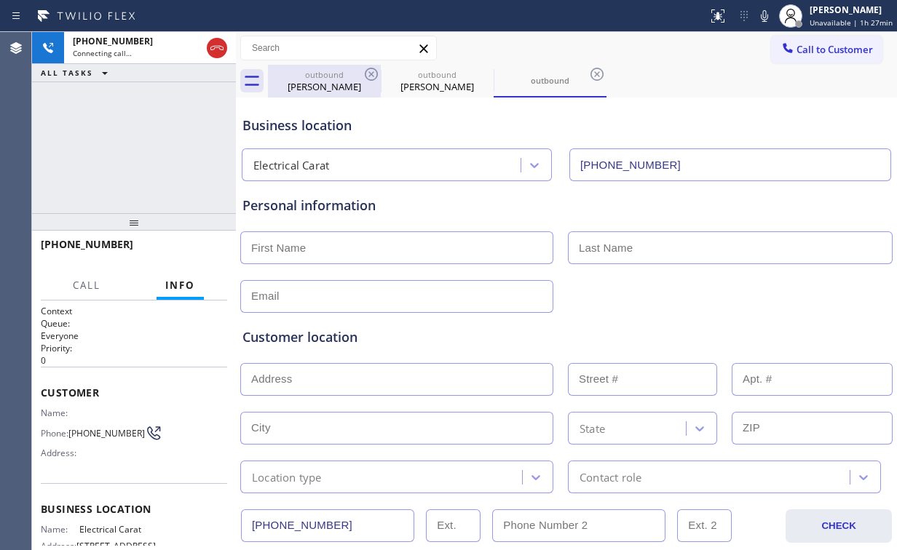
drag, startPoint x: 318, startPoint y: 78, endPoint x: 357, endPoint y: 76, distance: 38.7
click at [321, 79] on div "outbound" at bounding box center [324, 74] width 110 height 11
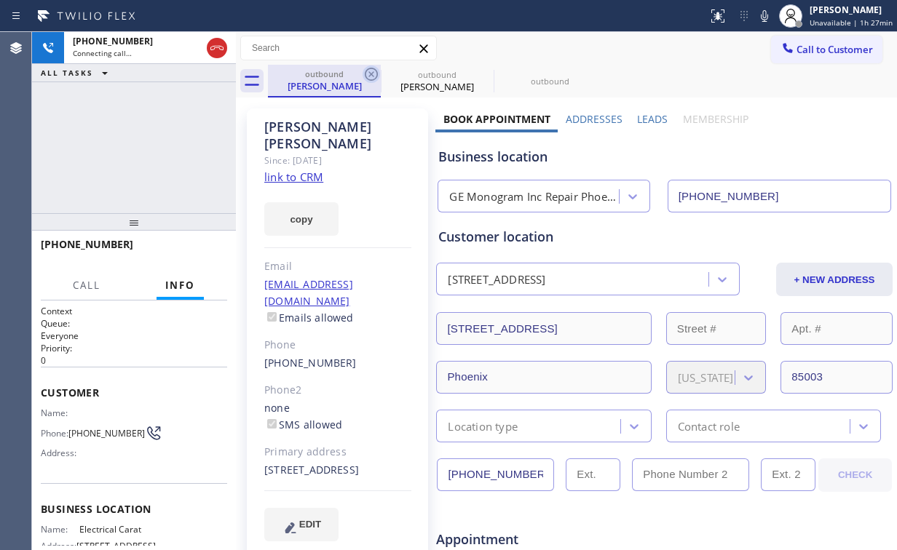
click at [371, 71] on icon at bounding box center [371, 74] width 17 height 17
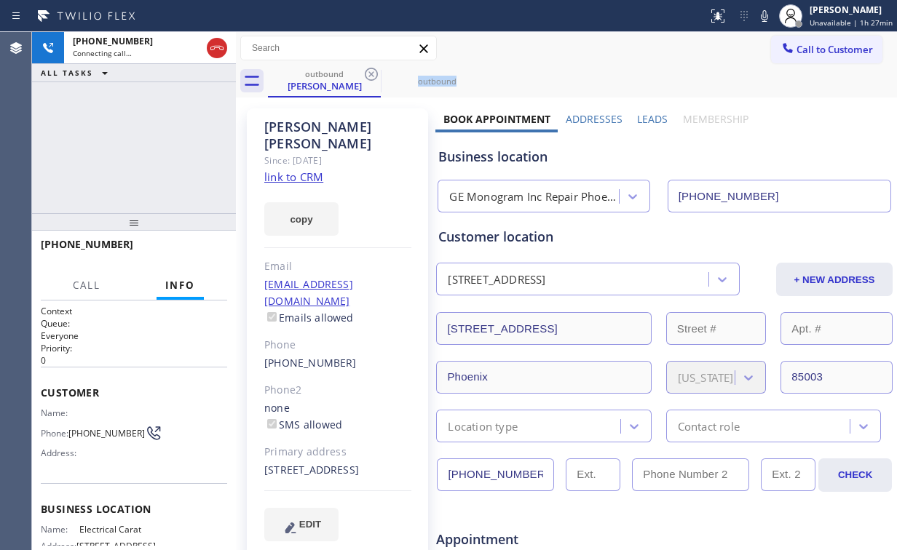
click at [371, 71] on icon at bounding box center [371, 74] width 17 height 17
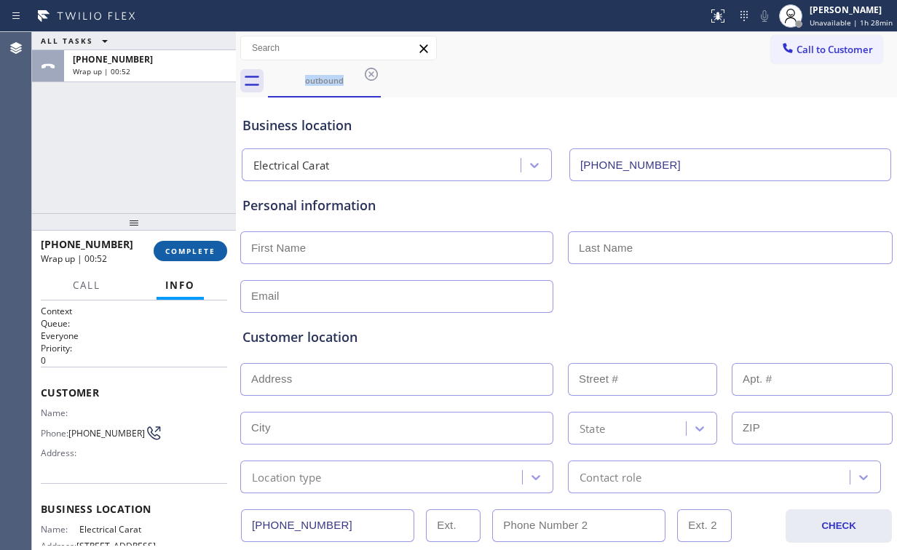
click at [178, 242] on button "COMPLETE" at bounding box center [191, 251] width 74 height 20
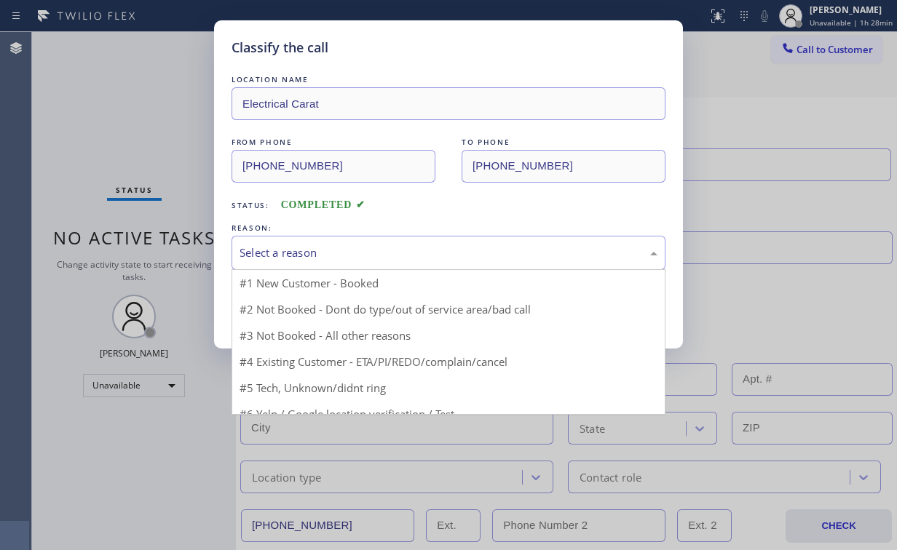
click at [268, 253] on div "Select a reason" at bounding box center [449, 253] width 418 height 17
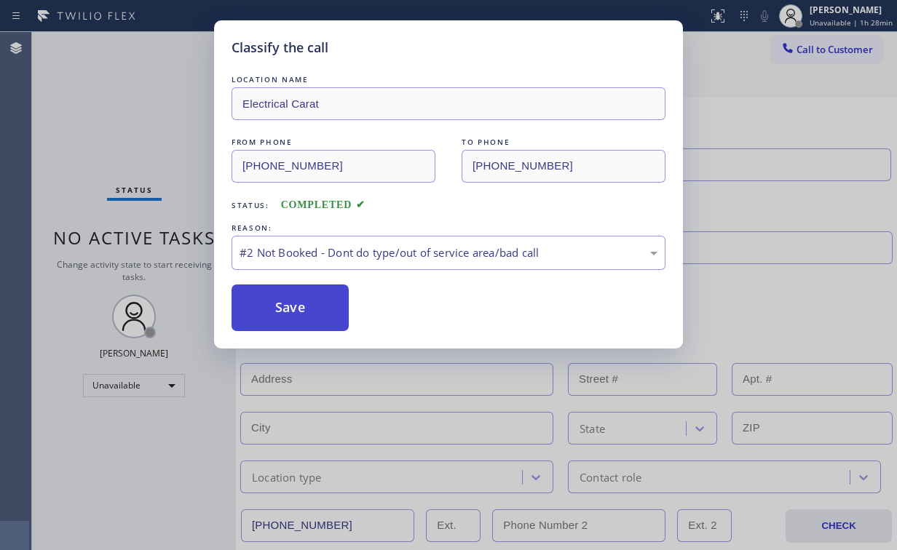
click at [272, 309] on button "Save" at bounding box center [290, 308] width 117 height 47
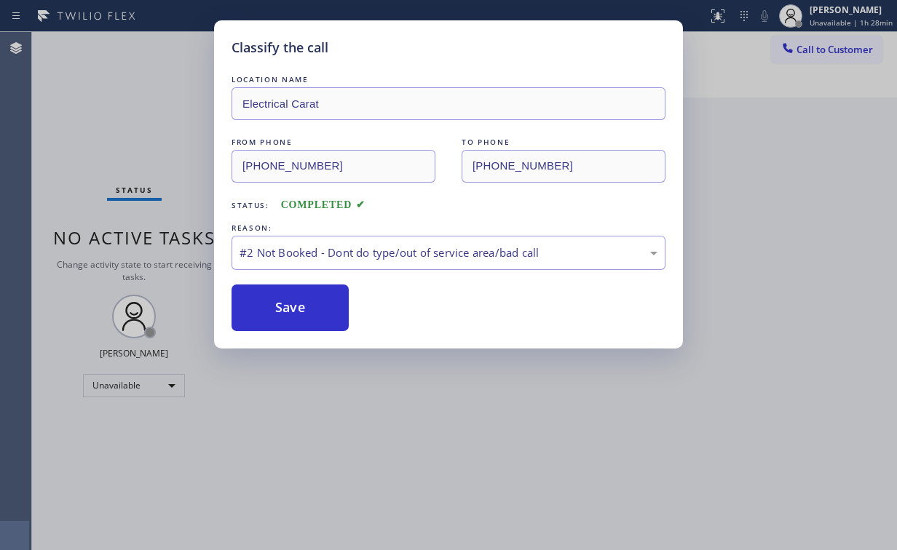
drag, startPoint x: 127, startPoint y: 140, endPoint x: 739, endPoint y: 119, distance: 612.0
click at [143, 141] on div "Classify the call LOCATION NAME Electrical Carat FROM PHONE [PHONE_NUMBER] TO P…" at bounding box center [448, 275] width 897 height 550
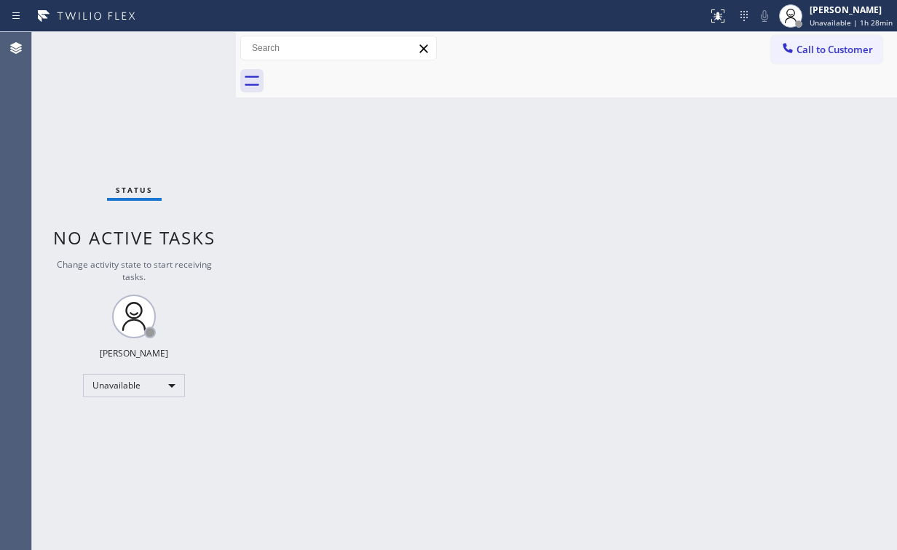
drag, startPoint x: 803, startPoint y: 52, endPoint x: 569, endPoint y: 194, distance: 274.1
click at [803, 50] on span "Call to Customer" at bounding box center [835, 49] width 76 height 13
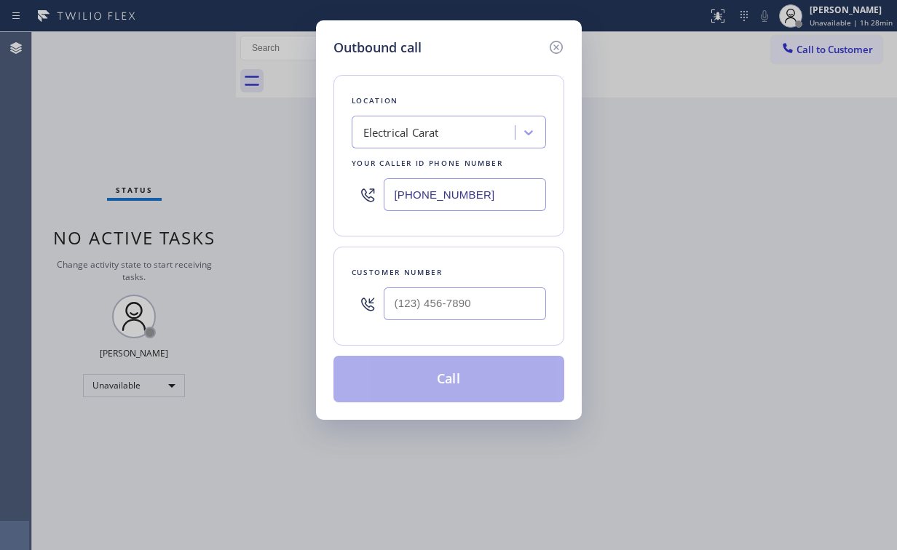
type input "(___) ___-____"
click at [488, 303] on input "(___) ___-____" at bounding box center [465, 304] width 162 height 33
paste input "text"
click at [517, 291] on input "text" at bounding box center [465, 304] width 162 height 33
paste input "(___) ___-____"
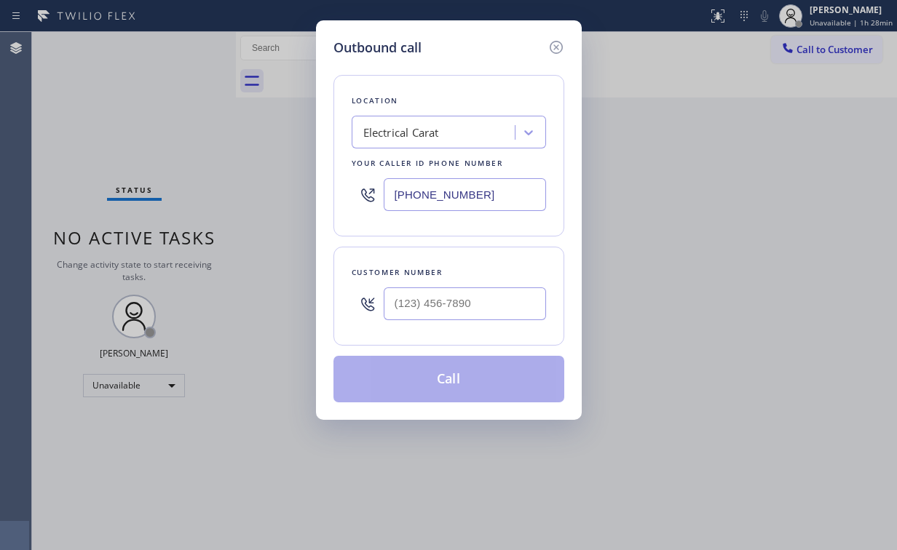
type input "(___) ___-____"
click at [466, 301] on input "(___) ___-____" at bounding box center [465, 304] width 162 height 33
paste input "7"
drag, startPoint x: 499, startPoint y: 304, endPoint x: 383, endPoint y: 294, distance: 116.2
click at [384, 295] on input "(___) ___-___7" at bounding box center [465, 304] width 162 height 33
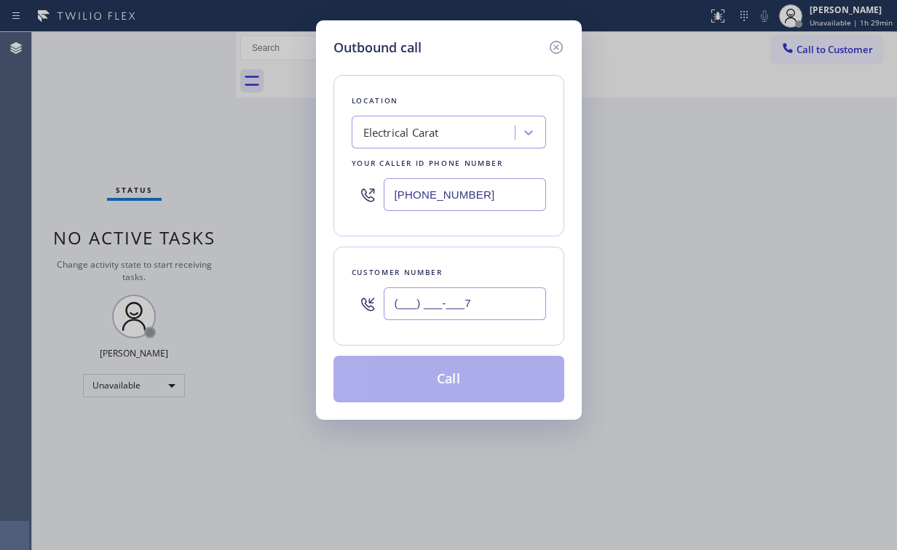
paste input "720) 682-2503"
paste input "text"
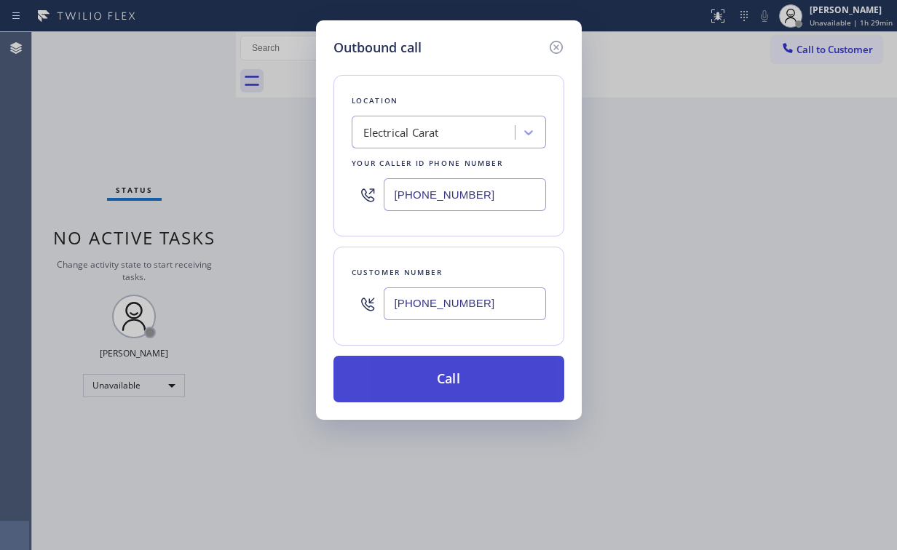
type input "[PHONE_NUMBER]"
click at [446, 382] on button "Call" at bounding box center [448, 379] width 231 height 47
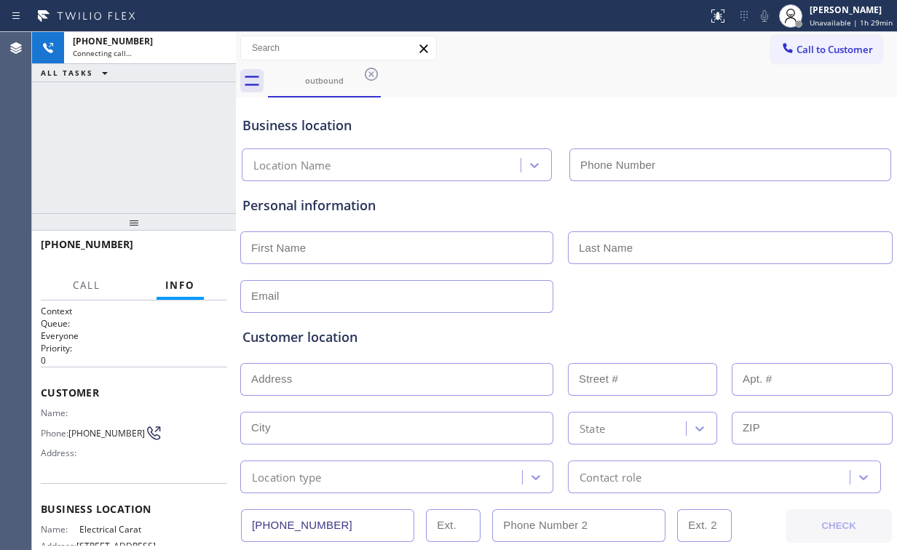
type input "[PHONE_NUMBER]"
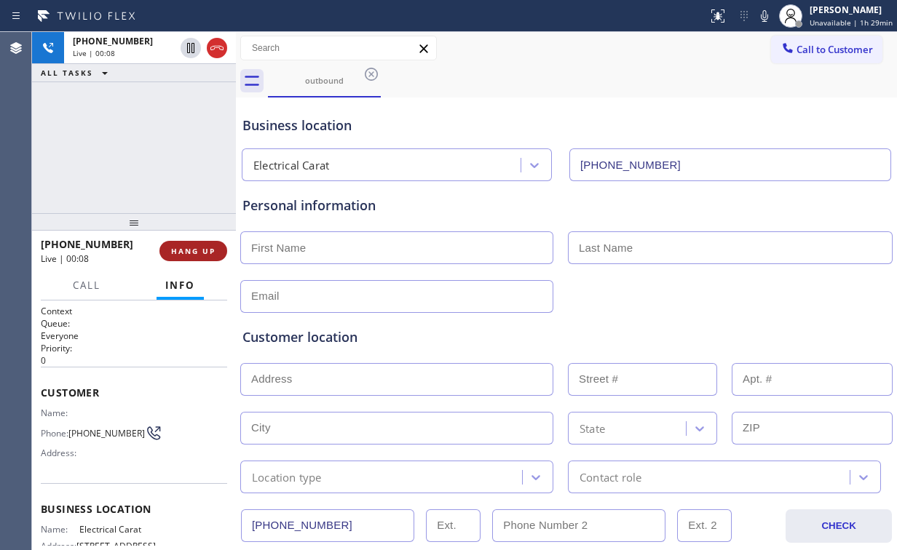
click at [192, 250] on span "HANG UP" at bounding box center [193, 251] width 44 height 10
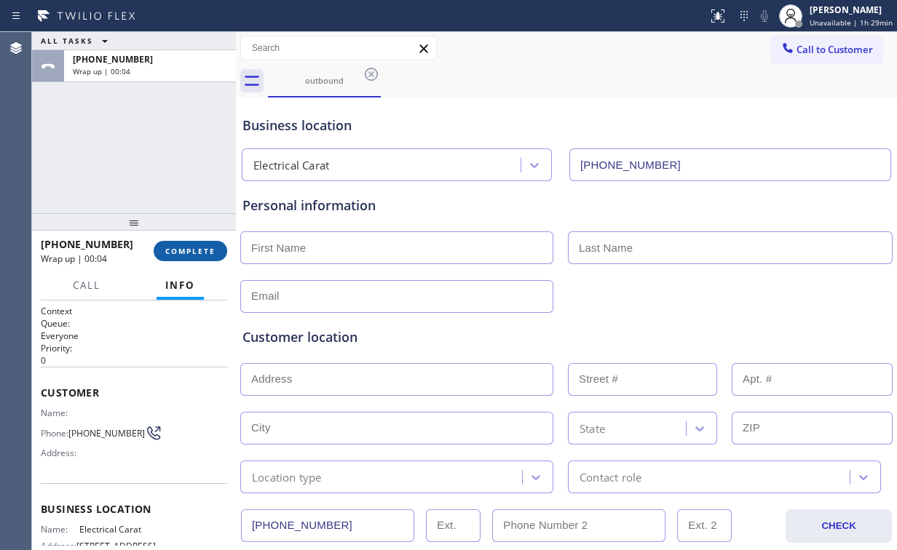
click at [189, 253] on span "COMPLETE" at bounding box center [190, 251] width 50 height 10
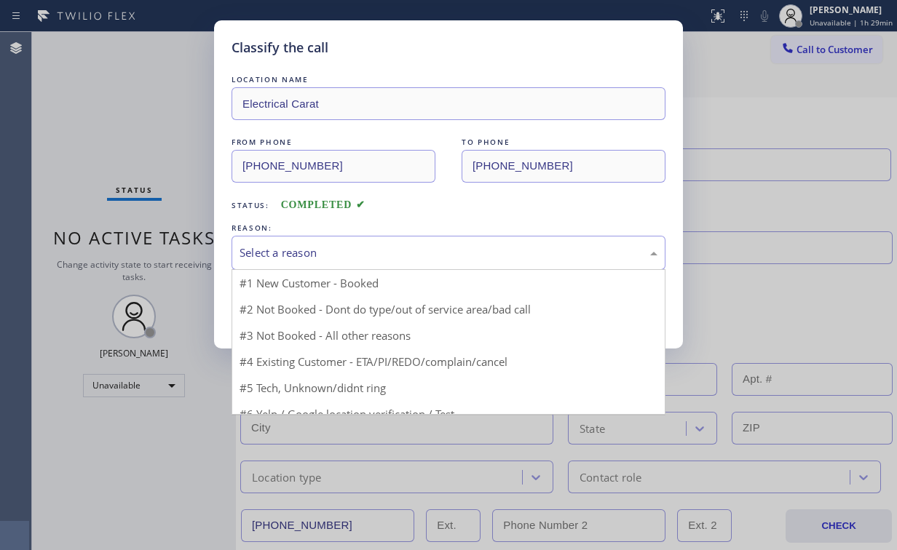
click at [274, 256] on div "Select a reason" at bounding box center [449, 253] width 418 height 17
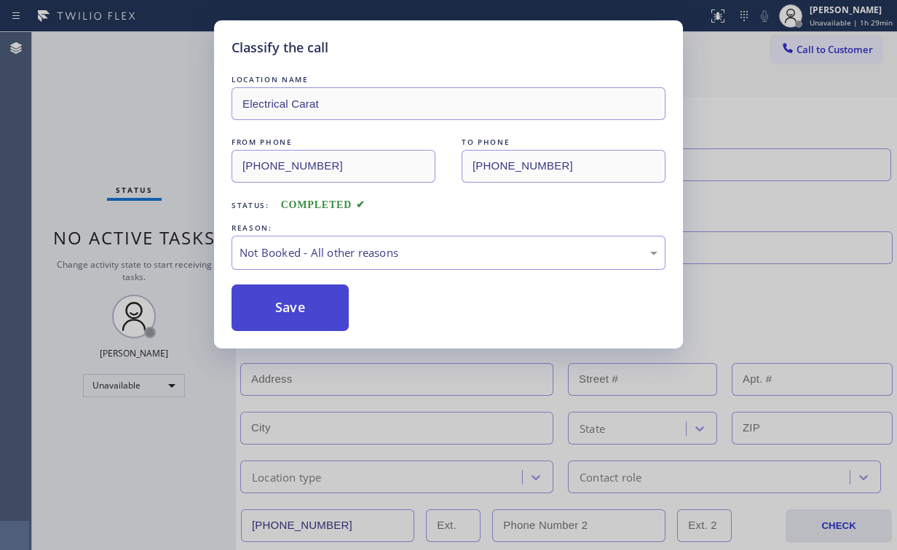
click at [290, 307] on button "Save" at bounding box center [290, 308] width 117 height 47
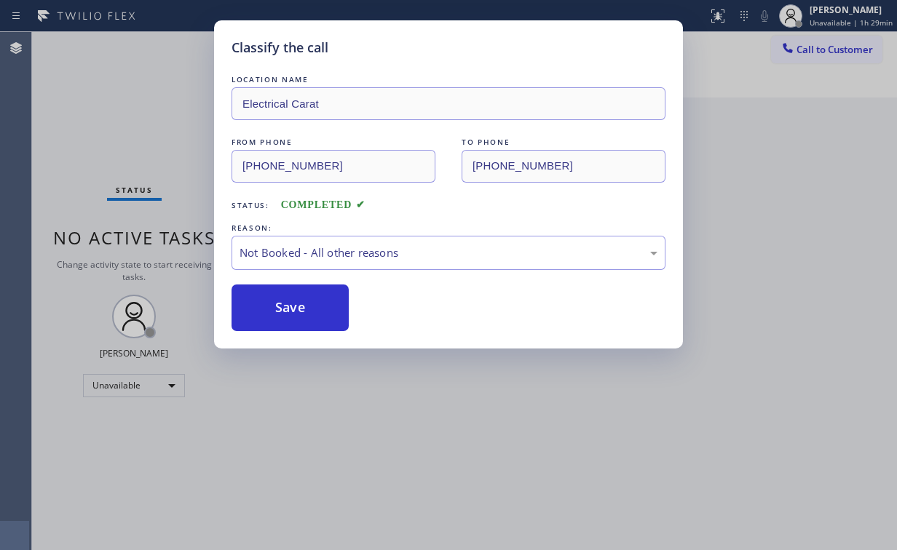
click at [122, 117] on div "Classify the call LOCATION NAME Electrical Carat FROM PHONE [PHONE_NUMBER] TO P…" at bounding box center [448, 275] width 897 height 550
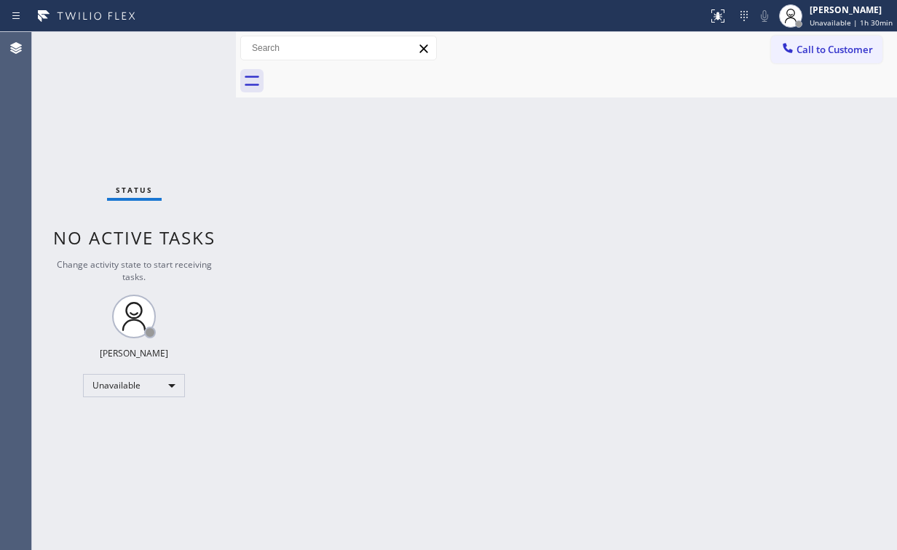
click at [87, 114] on div "Status No active tasks Change activity state to start receiving tasks. [PERSON_…" at bounding box center [134, 291] width 204 height 518
click at [77, 114] on div "Status No active tasks Change activity state to start receiving tasks. [PERSON_…" at bounding box center [134, 291] width 204 height 518
drag, startPoint x: 108, startPoint y: 113, endPoint x: 108, endPoint y: 29, distance: 83.7
click at [108, 113] on div "Status No active tasks Change activity state to start receiving tasks. [PERSON_…" at bounding box center [134, 291] width 204 height 518
click at [802, 54] on span "Call to Customer" at bounding box center [835, 49] width 76 height 13
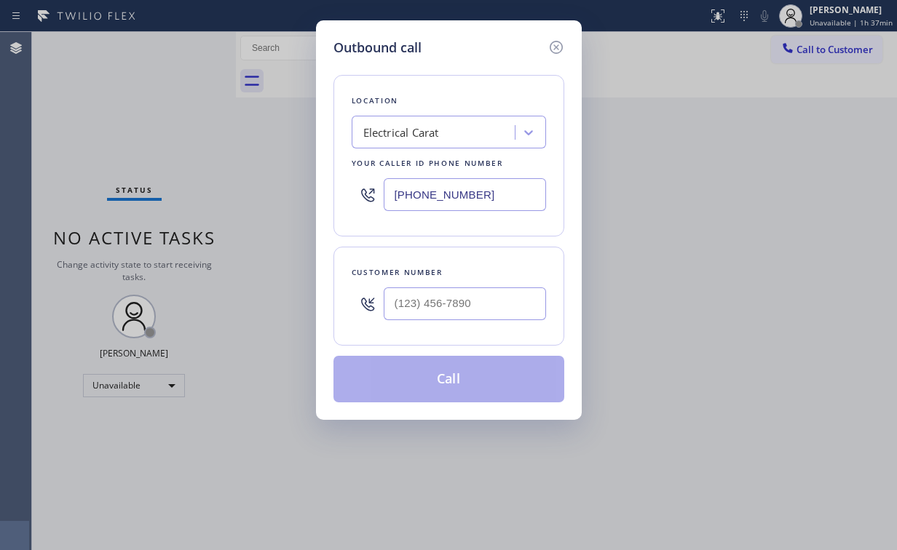
drag, startPoint x: 486, startPoint y: 188, endPoint x: 189, endPoint y: 202, distance: 296.7
click at [200, 202] on div "Outbound call Location Electrical Carat Your caller id phone number [PHONE_NUMB…" at bounding box center [448, 275] width 897 height 550
paste input "617) 981-4533"
type input "[PHONE_NUMBER]"
click at [437, 303] on input "(___) ___-____" at bounding box center [465, 304] width 162 height 33
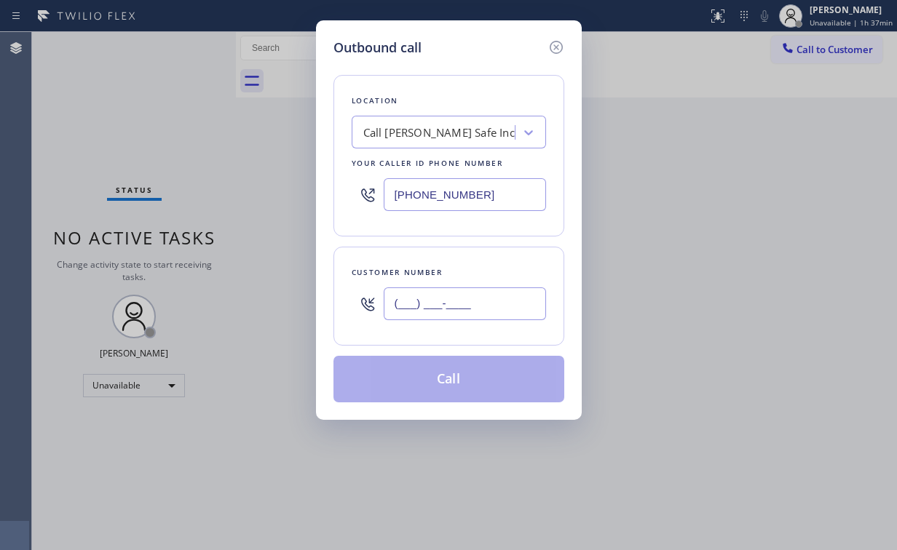
paste input "470) 834-1224"
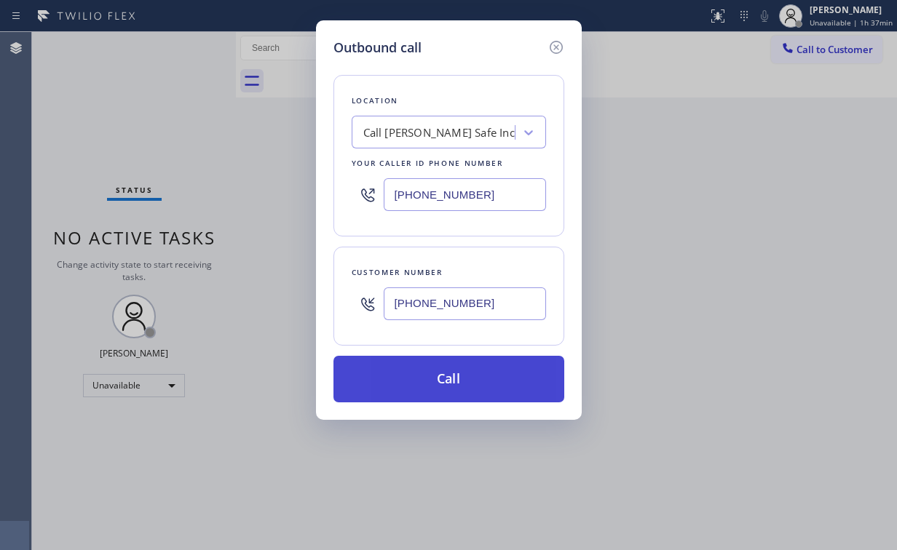
type input "[PHONE_NUMBER]"
click at [414, 369] on button "Call" at bounding box center [448, 379] width 231 height 47
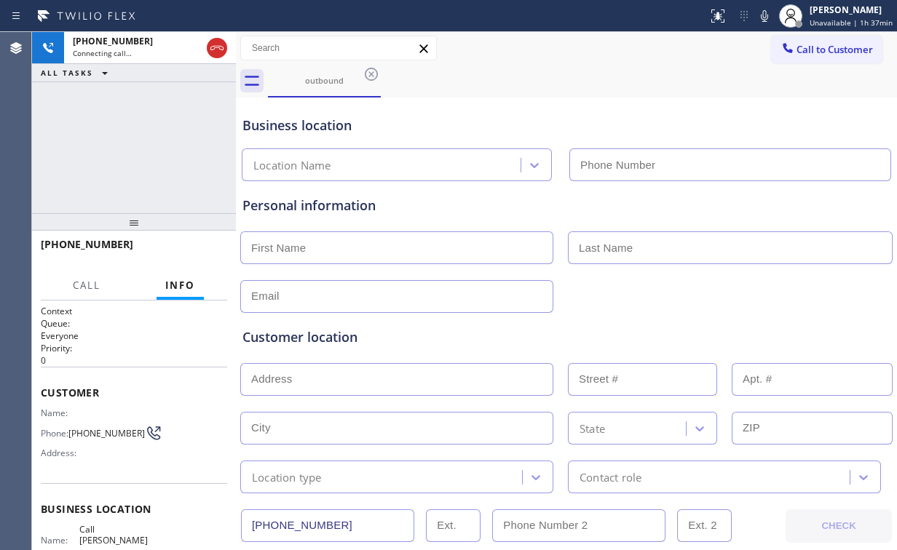
type input "[PHONE_NUMBER]"
drag, startPoint x: 119, startPoint y: 146, endPoint x: 136, endPoint y: 146, distance: 16.8
click at [122, 146] on div "[PHONE_NUMBER] Connecting call… ALL TASKS ALL TASKS ACTIVE TASKS TASKS IN WRAP …" at bounding box center [134, 122] width 204 height 181
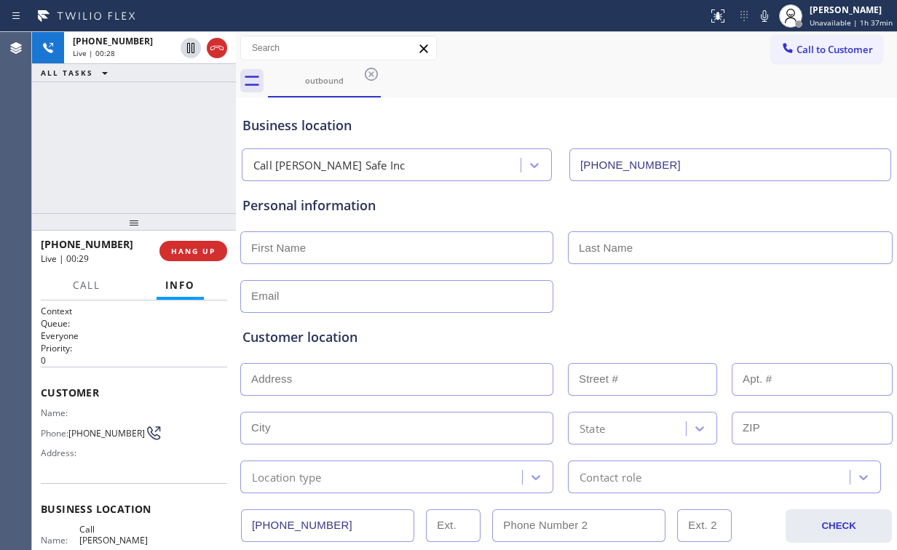
click at [154, 132] on div "[PHONE_NUMBER] Live | 00:28 ALL TASKS ALL TASKS ACTIVE TASKS TASKS IN WRAP UP" at bounding box center [134, 122] width 204 height 181
click at [205, 253] on span "HANG UP" at bounding box center [193, 251] width 44 height 10
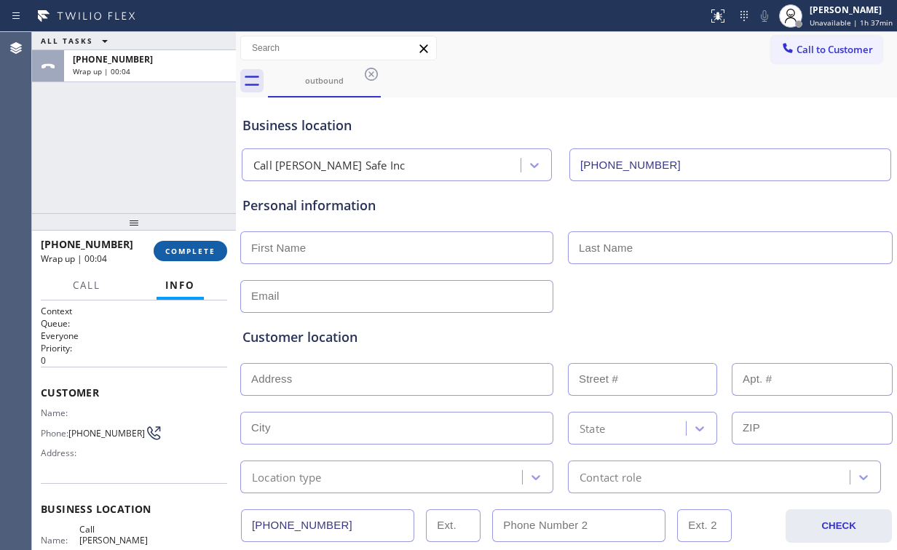
click at [204, 253] on span "COMPLETE" at bounding box center [190, 251] width 50 height 10
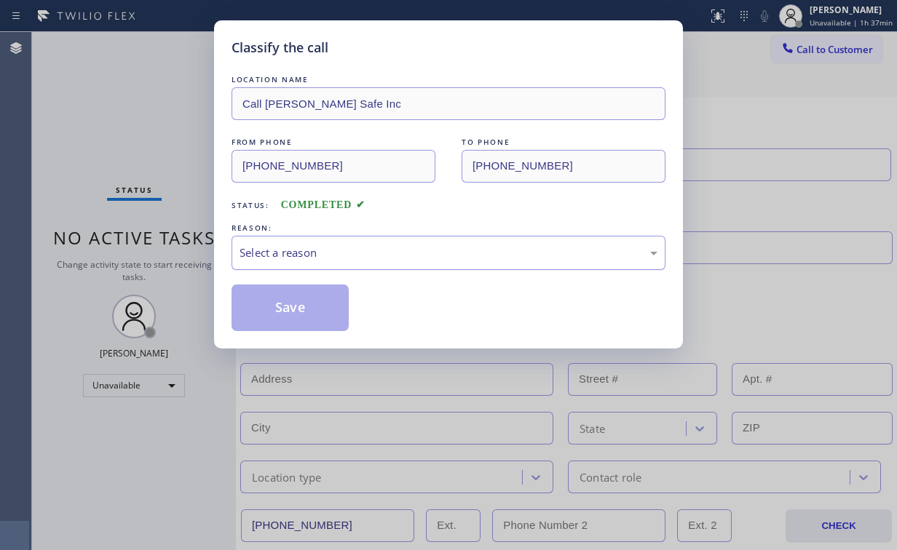
click at [315, 252] on div "Select a reason" at bounding box center [449, 253] width 418 height 17
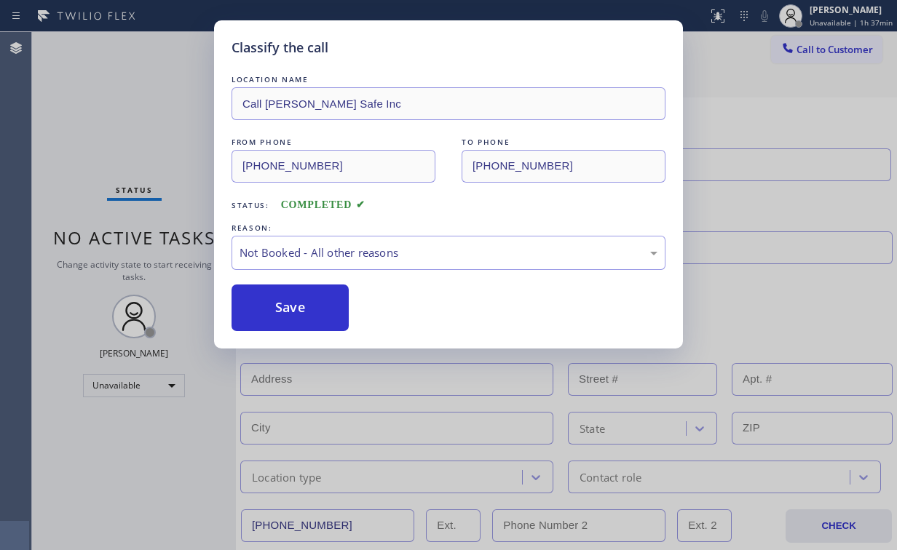
click at [305, 312] on button "Save" at bounding box center [290, 308] width 117 height 47
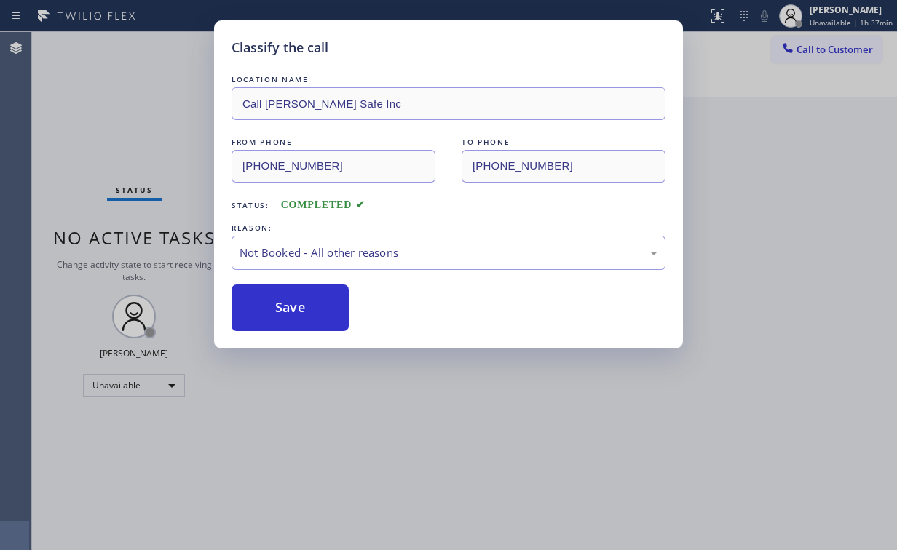
click at [106, 124] on div "Classify the call LOCATION NAME Call [PERSON_NAME] Safe Inc FROM PHONE [PHONE_N…" at bounding box center [448, 275] width 897 height 550
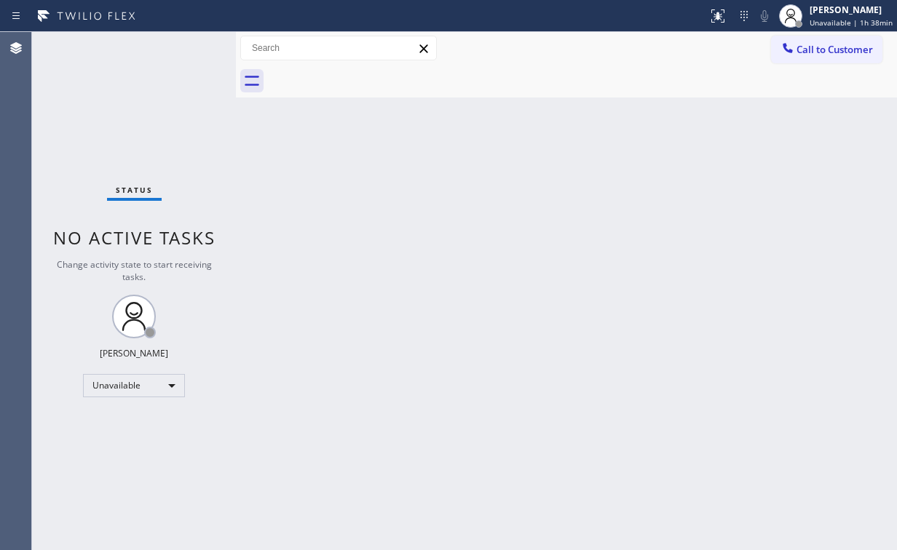
drag, startPoint x: 840, startPoint y: 55, endPoint x: 827, endPoint y: 58, distance: 13.6
click at [838, 55] on span "Call to Customer" at bounding box center [835, 49] width 76 height 13
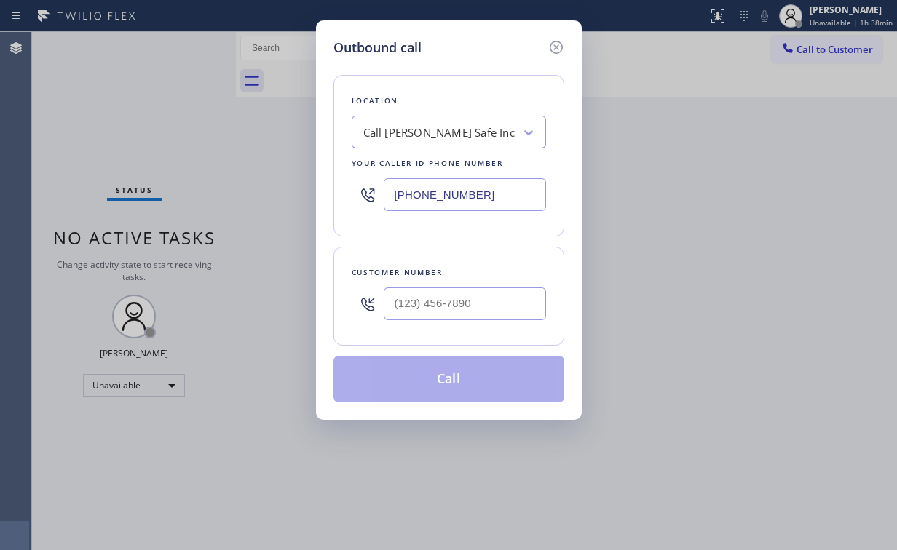
drag, startPoint x: 476, startPoint y: 199, endPoint x: 214, endPoint y: 200, distance: 262.1
click at [236, 199] on div "Outbound call Location Call [PERSON_NAME] Safe Inc Your caller id phone number …" at bounding box center [448, 275] width 897 height 550
paste input "773) 900-8292"
type input "[PHONE_NUMBER]"
click at [505, 292] on input "(___) ___-____" at bounding box center [465, 304] width 162 height 33
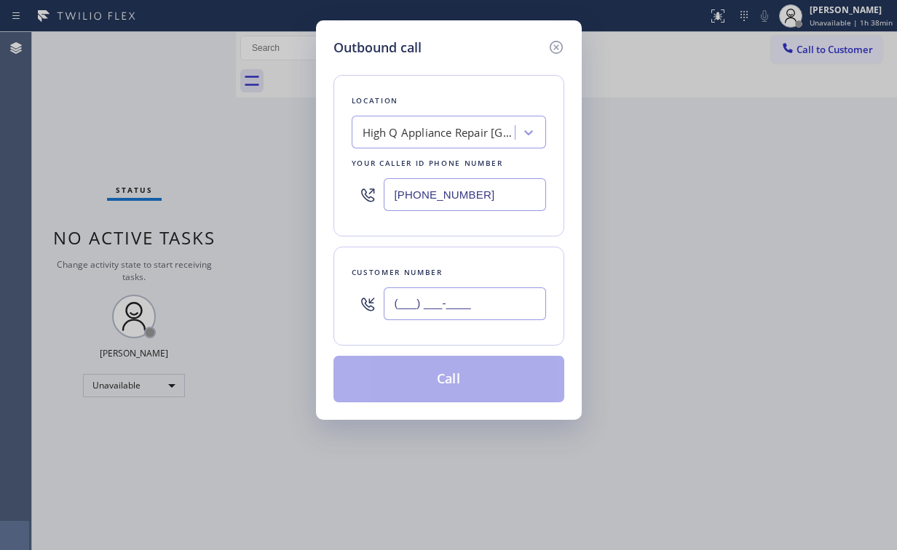
paste input "773) 954-1111"
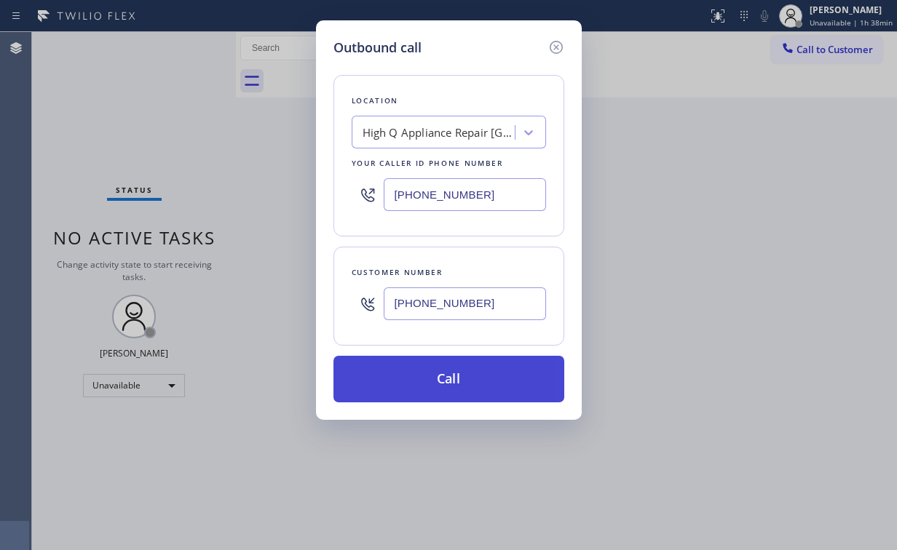
type input "[PHONE_NUMBER]"
click at [455, 369] on button "Call" at bounding box center [448, 379] width 231 height 47
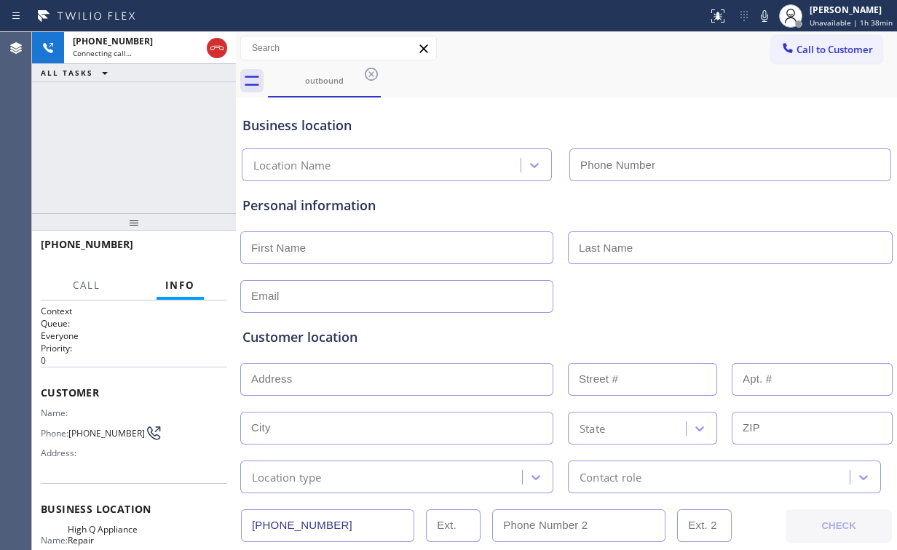
type input "[PHONE_NUMBER]"
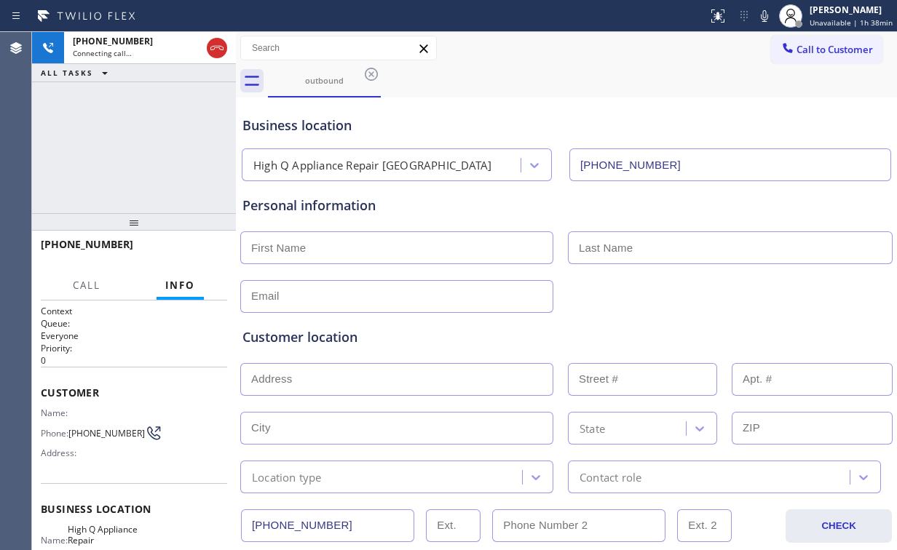
click at [175, 141] on div "[PHONE_NUMBER] Connecting call… ALL TASKS ALL TASKS ACTIVE TASKS TASKS IN WRAP …" at bounding box center [134, 122] width 204 height 181
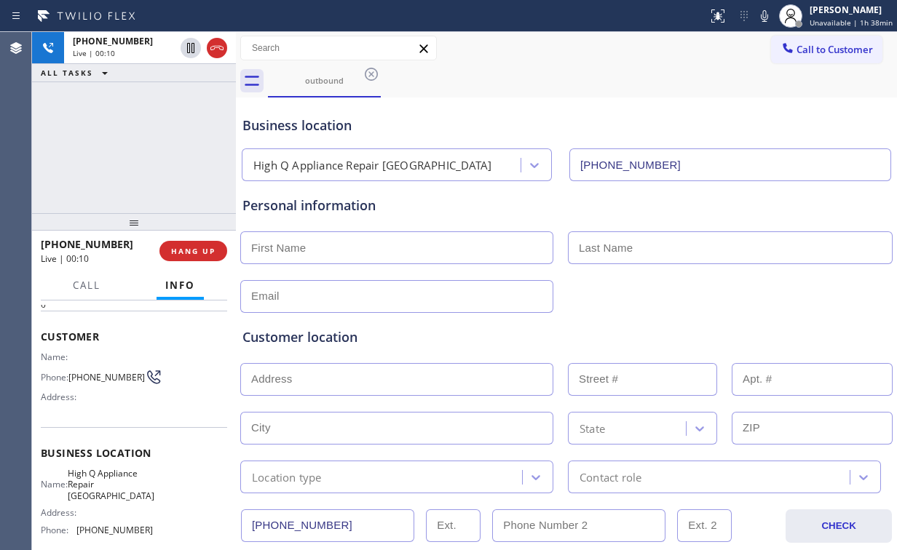
scroll to position [58, 0]
click at [137, 149] on div "[PHONE_NUMBER] Live | 00:13 ALL TASKS ALL TASKS ACTIVE TASKS TASKS IN WRAP UP" at bounding box center [134, 122] width 204 height 181
click at [141, 146] on div "[PHONE_NUMBER] Live | 00:14 ALL TASKS ALL TASKS ACTIVE TASKS TASKS IN WRAP UP" at bounding box center [134, 122] width 204 height 181
click at [141, 146] on div "[PHONE_NUMBER] Live | 00:15 ALL TASKS ALL TASKS ACTIVE TASKS TASKS IN WRAP UP" at bounding box center [134, 122] width 204 height 181
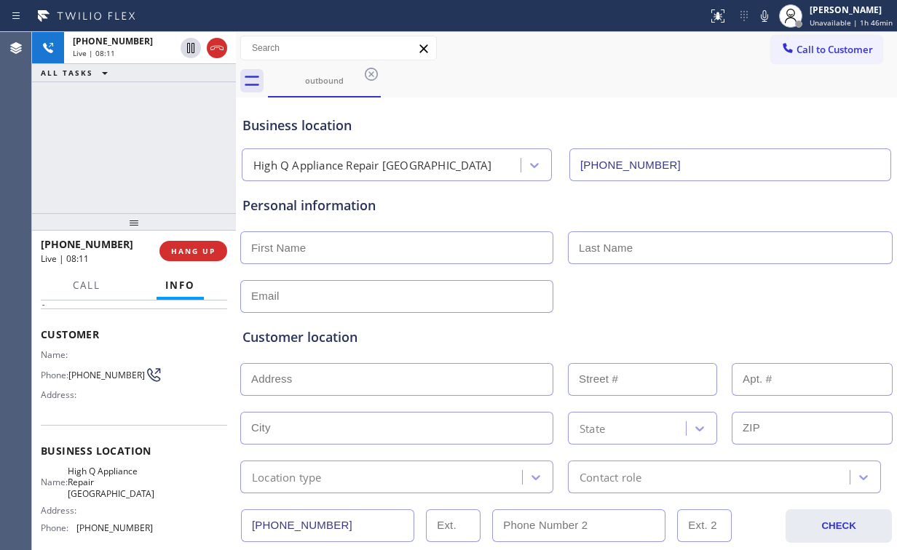
click at [317, 249] on input "text" at bounding box center [396, 248] width 313 height 33
type input "[PERSON_NAME]"
click at [502, 198] on div "Personal information" at bounding box center [566, 206] width 648 height 20
click at [159, 149] on div "[PHONE_NUMBER] Live | 08:56 ALL TASKS ALL TASKS ACTIVE TASKS TASKS IN WRAP UP" at bounding box center [134, 122] width 204 height 181
click at [127, 141] on div "[PHONE_NUMBER] Live | 09:02 ALL TASKS ALL TASKS ACTIVE TASKS TASKS IN WRAP UP" at bounding box center [134, 122] width 204 height 181
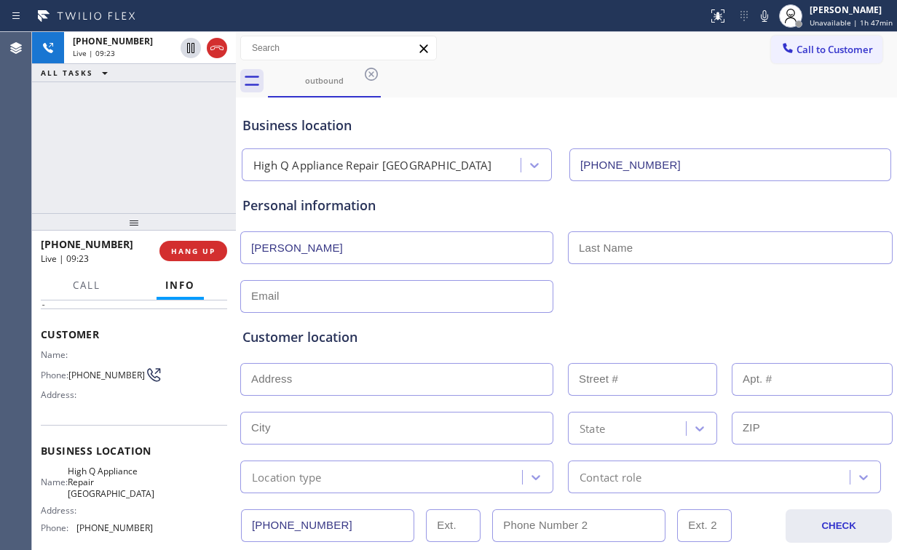
click at [139, 147] on div "[PHONE_NUMBER] Live | 09:23 ALL TASKS ALL TASKS ACTIVE TASKS TASKS IN WRAP UP" at bounding box center [134, 122] width 204 height 181
click at [154, 152] on div "[PHONE_NUMBER] Live | 09:29 ALL TASKS ALL TASKS ACTIVE TASKS TASKS IN WRAP UP" at bounding box center [134, 122] width 204 height 181
click at [102, 130] on div "[PHONE_NUMBER] Live | 09:42 ALL TASKS ALL TASKS ACTIVE TASKS TASKS IN WRAP UP" at bounding box center [134, 122] width 204 height 181
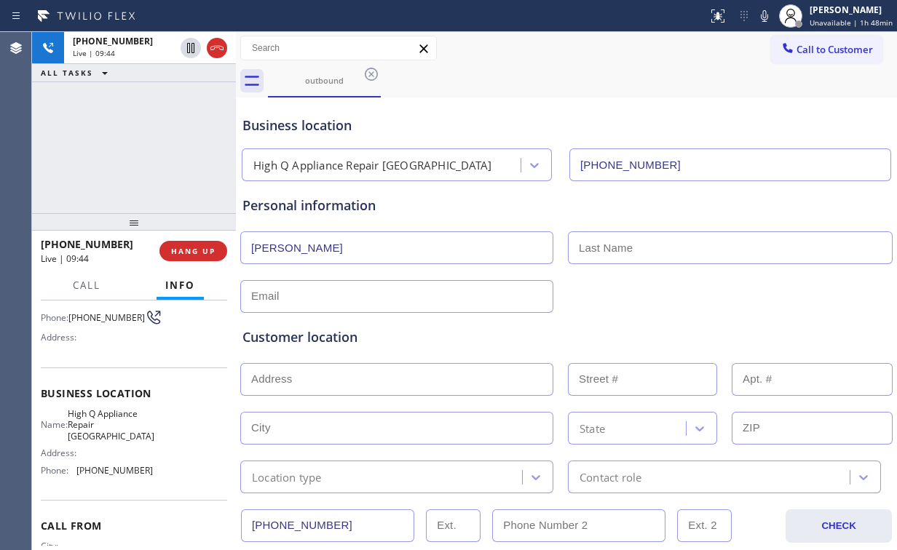
scroll to position [116, 0]
drag, startPoint x: 149, startPoint y: 154, endPoint x: 146, endPoint y: 146, distance: 8.5
click at [146, 146] on div "[PHONE_NUMBER] Live | 09:55 ALL TASKS ALL TASKS ACTIVE TASKS TASKS IN WRAP UP" at bounding box center [134, 122] width 204 height 181
click at [146, 146] on div "[PHONE_NUMBER] Live | 09:56 ALL TASKS ALL TASKS ACTIVE TASKS TASKS IN WRAP UP" at bounding box center [134, 122] width 204 height 181
click at [146, 146] on div "[PHONE_NUMBER] Live | 09:58 ALL TASKS ALL TASKS ACTIVE TASKS TASKS IN WRAP UP" at bounding box center [134, 122] width 204 height 181
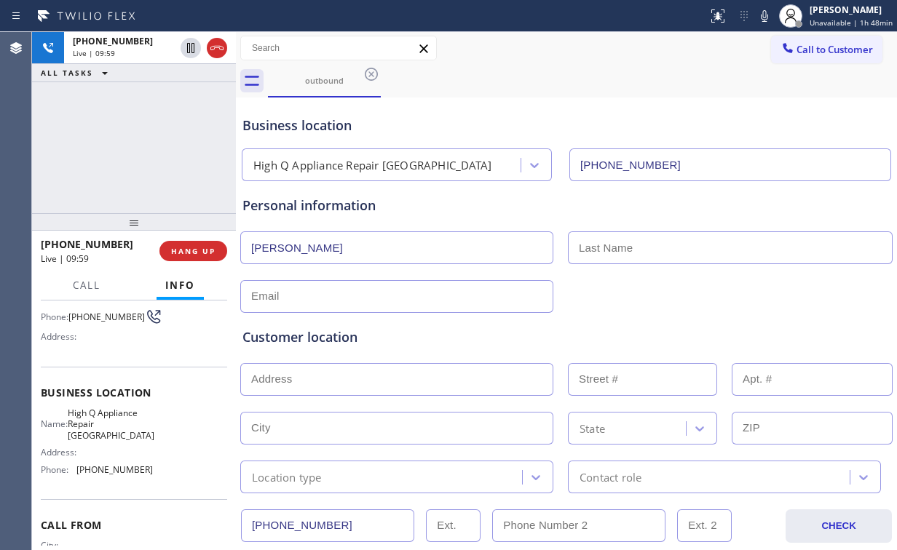
click at [146, 150] on div "[PHONE_NUMBER] Live | 09:59 ALL TASKS ALL TASKS ACTIVE TASKS TASKS IN WRAP UP" at bounding box center [134, 122] width 204 height 181
click at [146, 150] on div "[PHONE_NUMBER] Live | 10:00 ALL TASKS ALL TASKS ACTIVE TASKS TASKS IN WRAP UP" at bounding box center [134, 122] width 204 height 181
click at [146, 150] on div "[PHONE_NUMBER] Live | 10:02 ALL TASKS ALL TASKS ACTIVE TASKS TASKS IN WRAP UP" at bounding box center [134, 122] width 204 height 181
click at [321, 296] on input "text" at bounding box center [396, 296] width 313 height 33
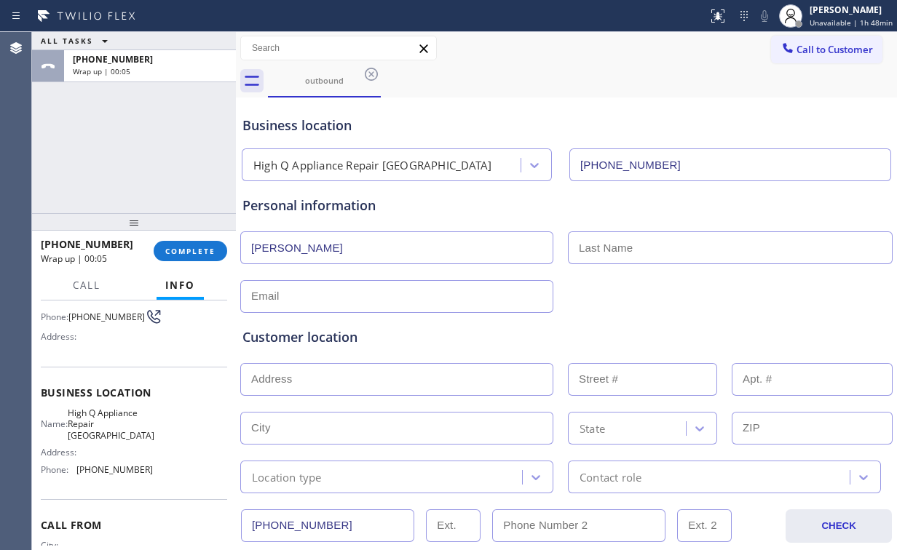
click at [135, 134] on div "ALL TASKS ALL TASKS ACTIVE TASKS TASKS IN WRAP UP [PHONE_NUMBER] Wrap up | 00:05" at bounding box center [134, 122] width 204 height 181
click at [141, 144] on div "ALL TASKS ALL TASKS ACTIVE TASKS TASKS IN WRAP UP [PHONE_NUMBER] Wrap up | 00:05" at bounding box center [134, 122] width 204 height 181
click at [639, 269] on div "Personal information [PERSON_NAME]" at bounding box center [566, 254] width 648 height 117
click at [653, 260] on input "text" at bounding box center [730, 248] width 325 height 33
click at [653, 253] on input "text" at bounding box center [730, 248] width 325 height 33
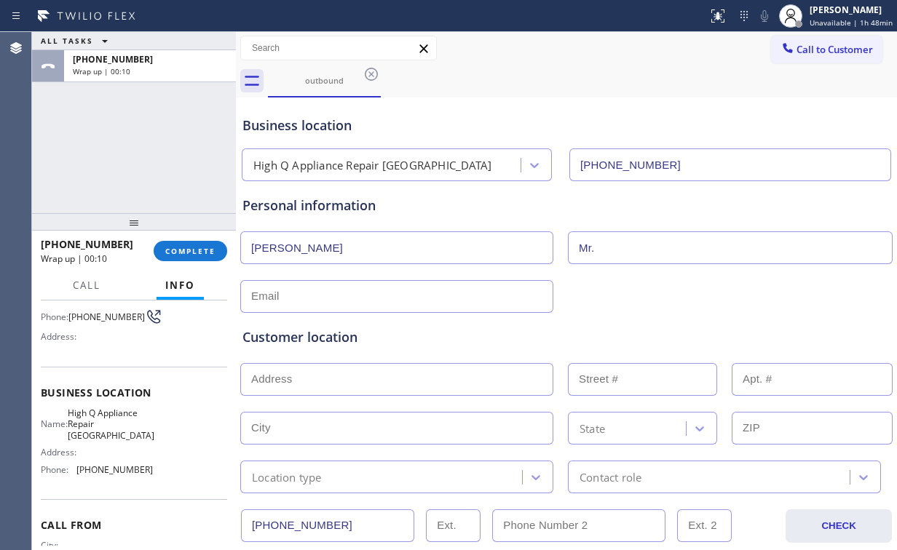
type input "Mr."
click at [347, 293] on input "text" at bounding box center [396, 296] width 313 height 33
click at [422, 300] on input "text" at bounding box center [396, 296] width 313 height 33
type input "[EMAIL_ADDRESS][DOMAIN_NAME]"
click at [105, 128] on div "ALL TASKS ALL TASKS ACTIVE TASKS TASKS IN WRAP UP [PHONE_NUMBER] Wrap up | 00:17" at bounding box center [134, 122] width 204 height 181
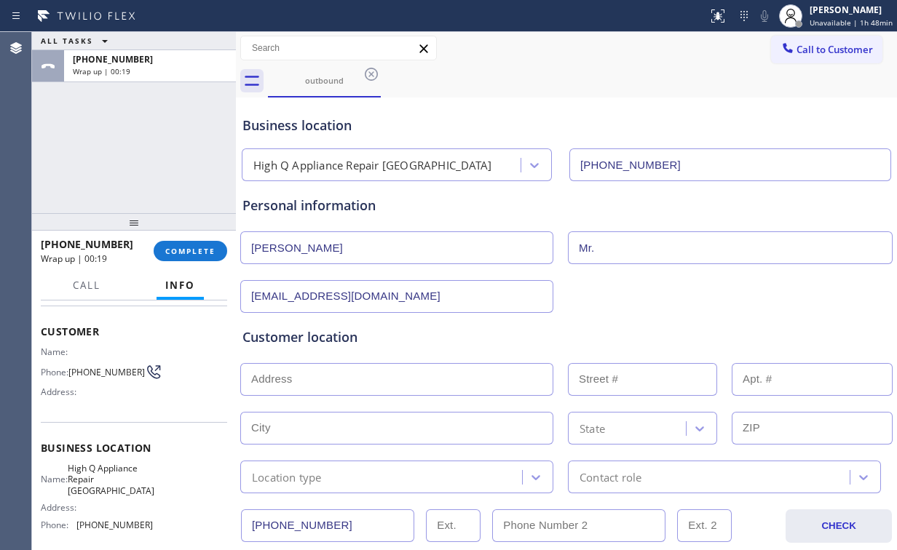
scroll to position [0, 0]
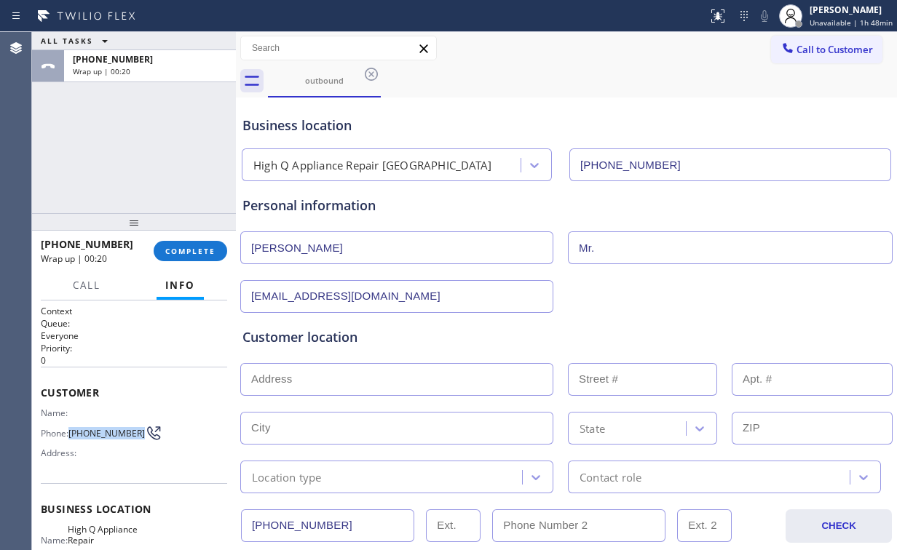
drag, startPoint x: 70, startPoint y: 427, endPoint x: 99, endPoint y: 443, distance: 32.9
click at [98, 444] on div "Name: Phone: [PHONE_NUMBER] Address:" at bounding box center [97, 437] width 112 height 58
copy div "[PHONE_NUMBER]"
click at [478, 102] on div "Business location High Q Appliance Repair [GEOGRAPHIC_DATA] [PHONE_NUMBER]" at bounding box center [567, 141] width 654 height 80
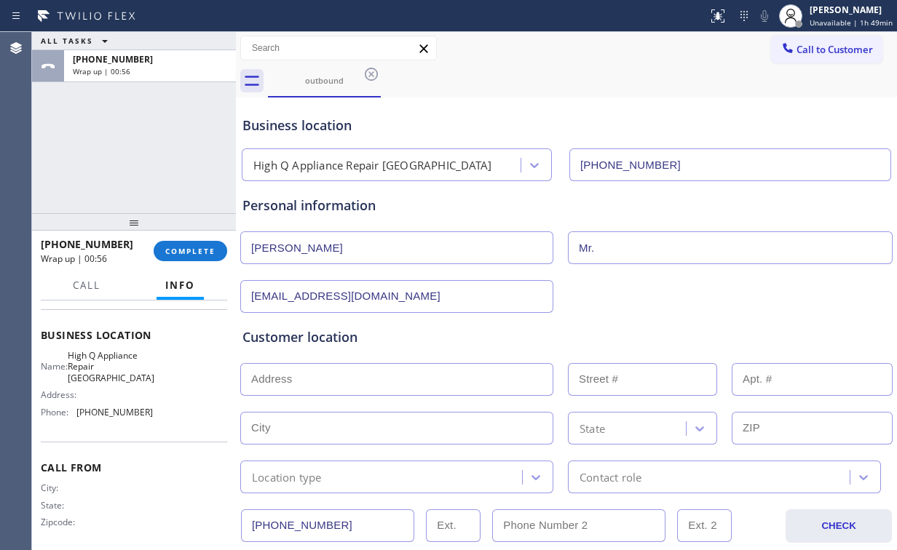
scroll to position [175, 0]
drag, startPoint x: 79, startPoint y: 413, endPoint x: 181, endPoint y: 414, distance: 101.2
click at [173, 418] on div "Name: High Q Appliance Repair [GEOGRAPHIC_DATA] Address: Phone: [PHONE_NUMBER]" at bounding box center [134, 386] width 186 height 74
copy span "773) 900-8292"
click at [427, 355] on div "Customer location >> ADD NEW ADDRESS << + NEW ADDRESS State Location type Conta…" at bounding box center [566, 411] width 648 height 166
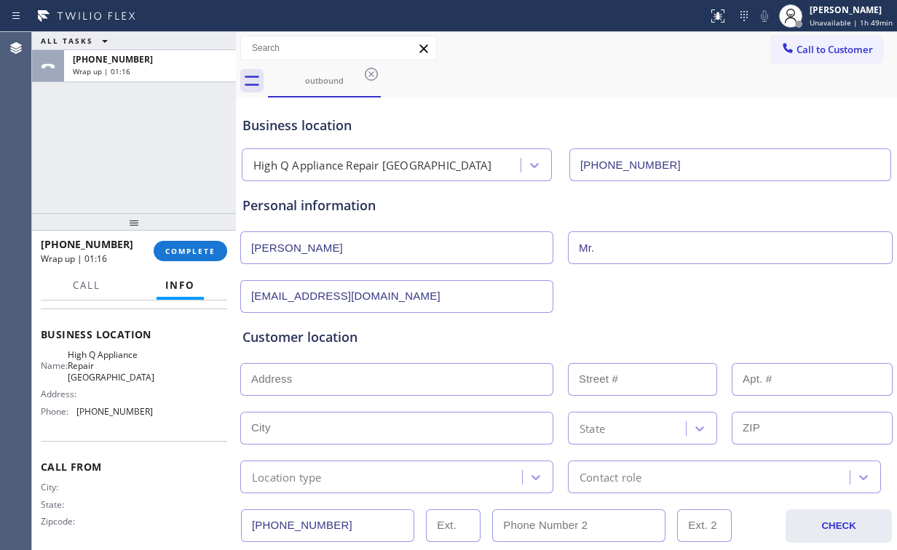
click at [364, 377] on input "text" at bounding box center [396, 379] width 313 height 33
click at [293, 331] on div "Customer location" at bounding box center [566, 338] width 648 height 20
click at [322, 379] on input "text" at bounding box center [396, 379] width 313 height 33
paste input "60202"
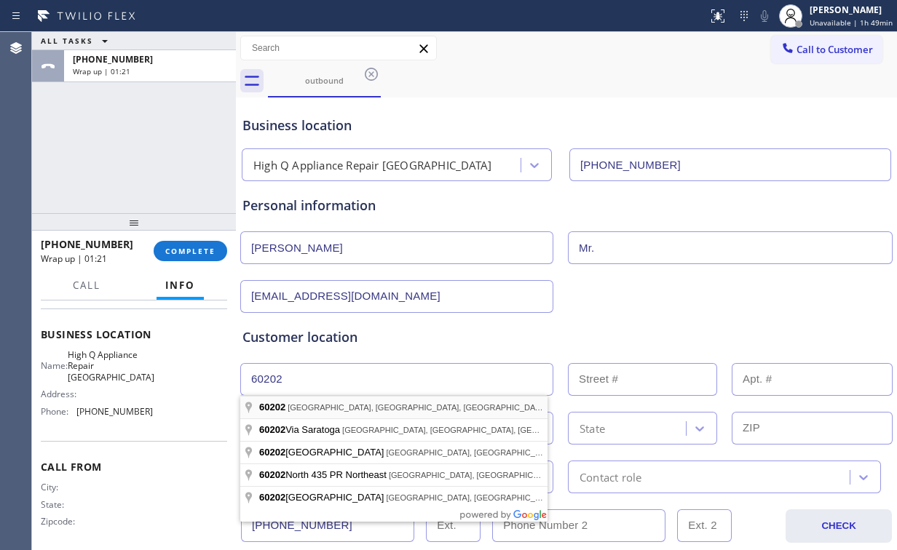
type input "[GEOGRAPHIC_DATA], IL 60202, [GEOGRAPHIC_DATA]"
type input "Evanston"
type input "60202"
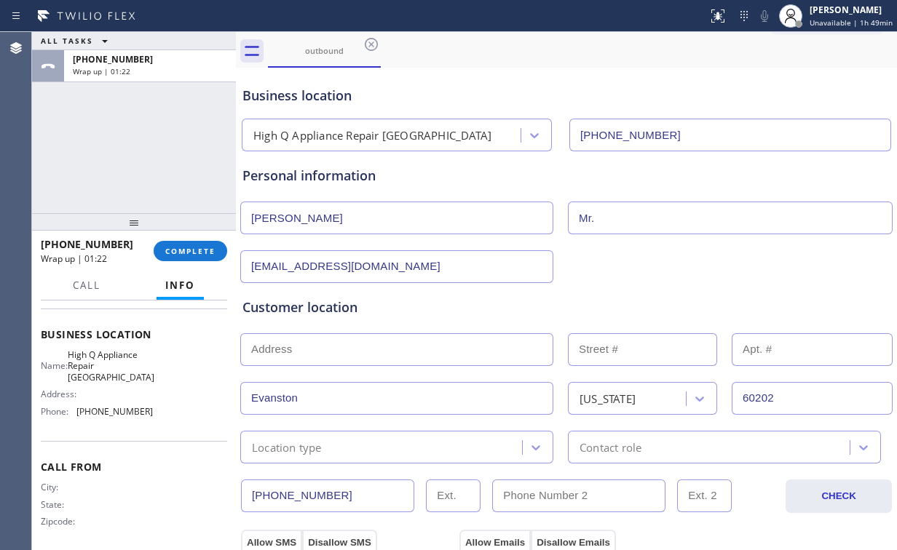
scroll to position [116, 0]
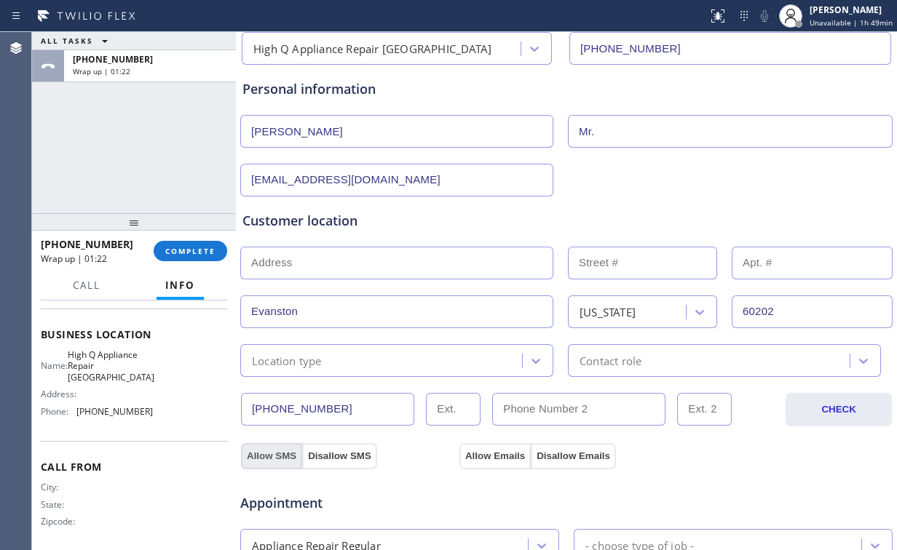
drag, startPoint x: 264, startPoint y: 449, endPoint x: 281, endPoint y: 449, distance: 16.7
click at [264, 449] on button "Allow SMS" at bounding box center [271, 456] width 61 height 26
click at [510, 453] on button "Allow Emails" at bounding box center [494, 456] width 71 height 26
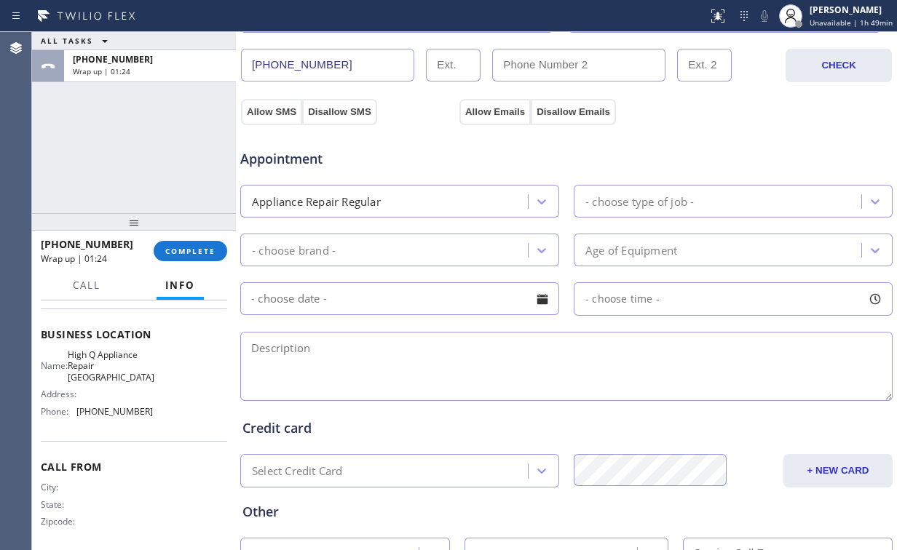
scroll to position [466, 0]
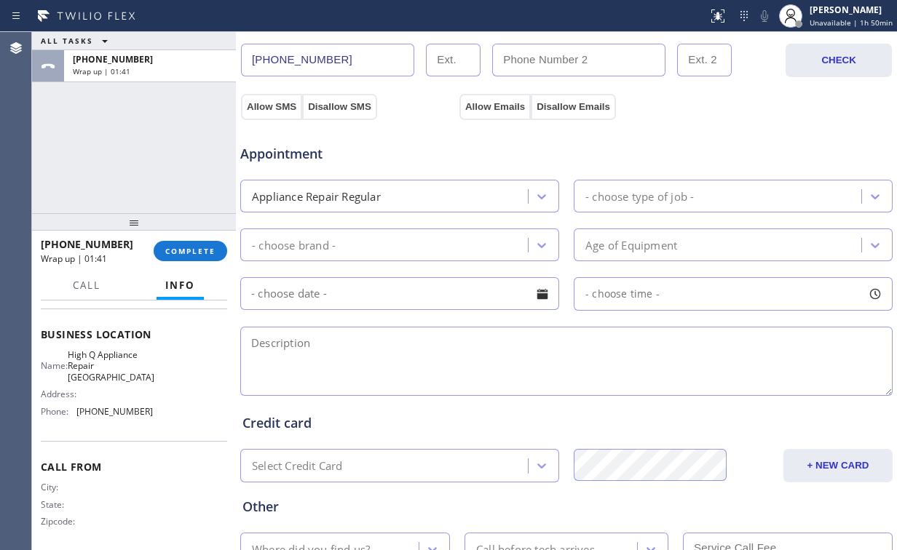
click at [271, 339] on textarea at bounding box center [566, 361] width 652 height 69
paste textarea "No brand | dryer | not drying | 60202"
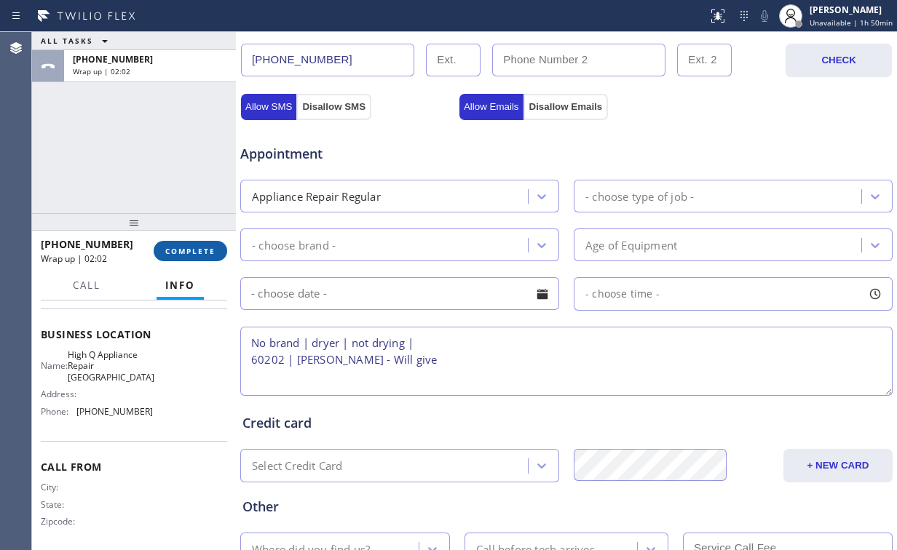
type textarea "No brand | dryer | not drying | 60202 | [PERSON_NAME] - Will give"
click at [195, 256] on span "COMPLETE" at bounding box center [190, 251] width 50 height 10
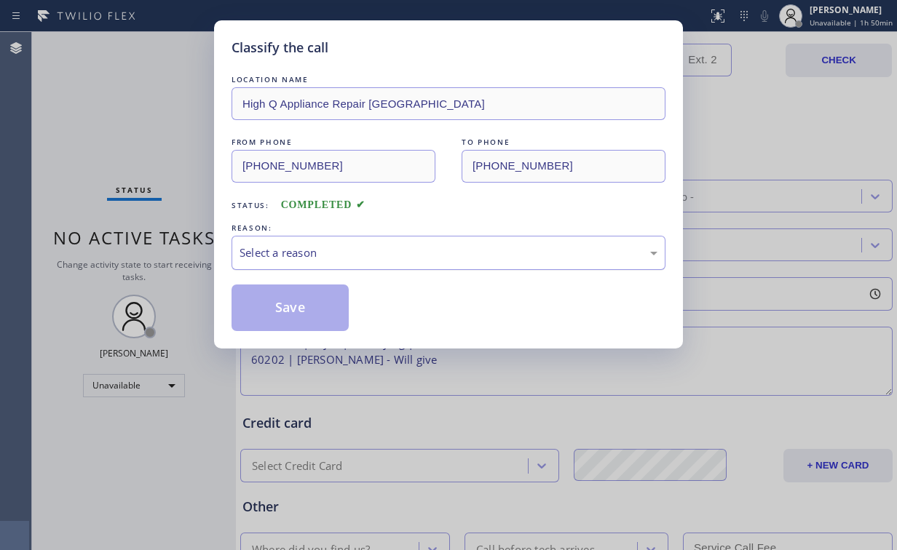
click at [304, 259] on div "Select a reason" at bounding box center [449, 253] width 418 height 17
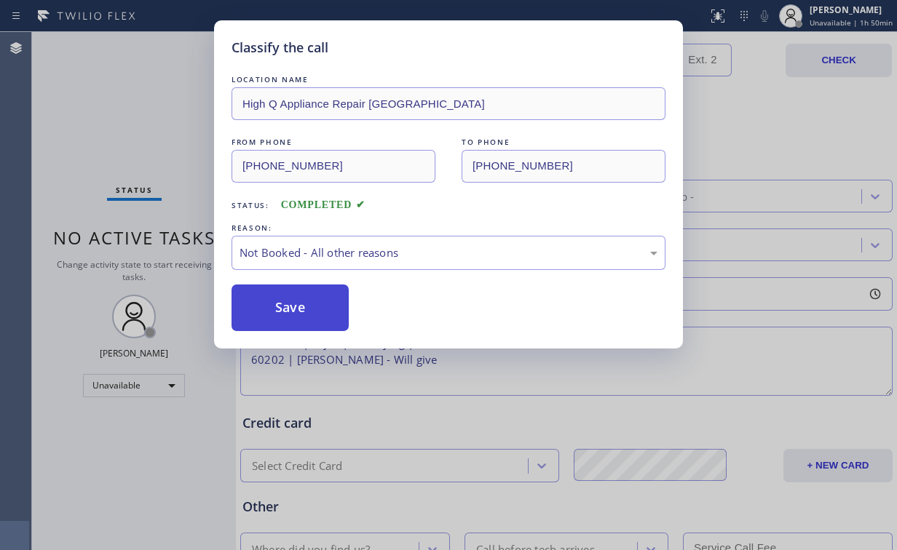
click at [291, 312] on button "Save" at bounding box center [290, 308] width 117 height 47
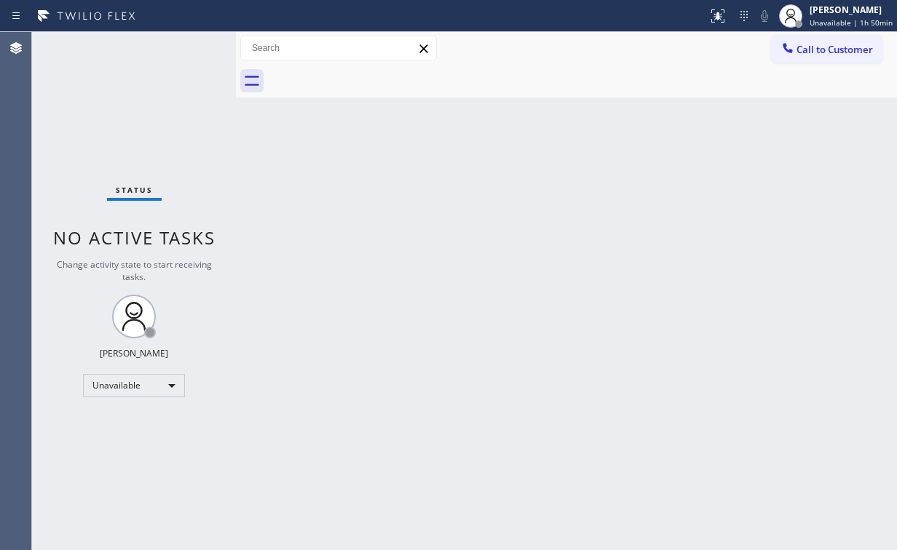
click at [240, 114] on div "Back to Dashboard Change Sender ID Customers Technicians Select a contact Outbo…" at bounding box center [566, 291] width 661 height 518
click at [818, 55] on span "Call to Customer" at bounding box center [835, 49] width 76 height 13
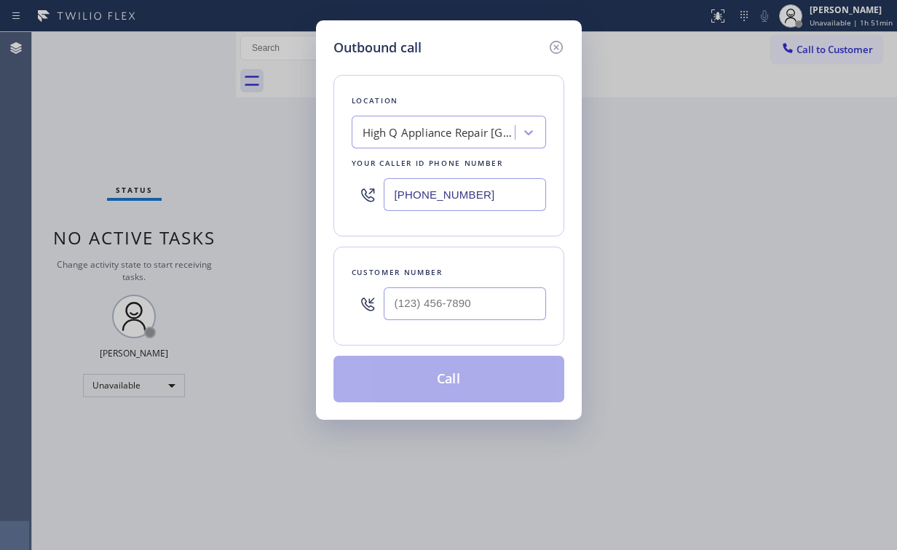
drag, startPoint x: 470, startPoint y: 188, endPoint x: 242, endPoint y: 183, distance: 227.9
click at [242, 183] on div "Outbound call Location High Q Appliance Repair [GEOGRAPHIC_DATA] Your caller id…" at bounding box center [448, 275] width 897 height 550
paste input "20) 605-2691"
type input "[PHONE_NUMBER]"
drag, startPoint x: 451, startPoint y: 36, endPoint x: 486, endPoint y: 108, distance: 79.5
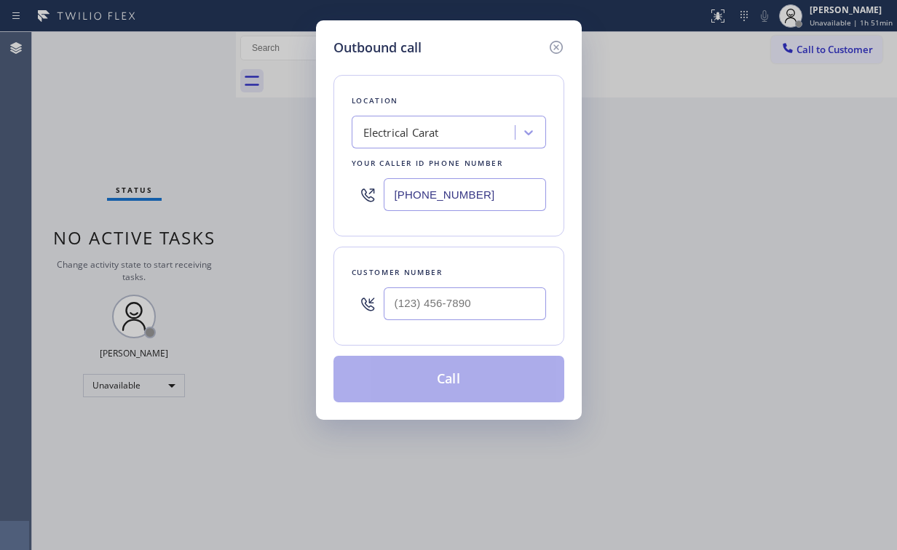
click at [451, 36] on div "Outbound call Location Electrical Carat Your caller id phone number [PHONE_NUMB…" at bounding box center [449, 220] width 266 height 400
click at [444, 291] on input "(___) ___-____" at bounding box center [465, 304] width 162 height 33
click at [443, 303] on input "(___) ___-____" at bounding box center [465, 304] width 162 height 33
paste input "7206"
drag, startPoint x: 492, startPoint y: 296, endPoint x: 248, endPoint y: 277, distance: 245.3
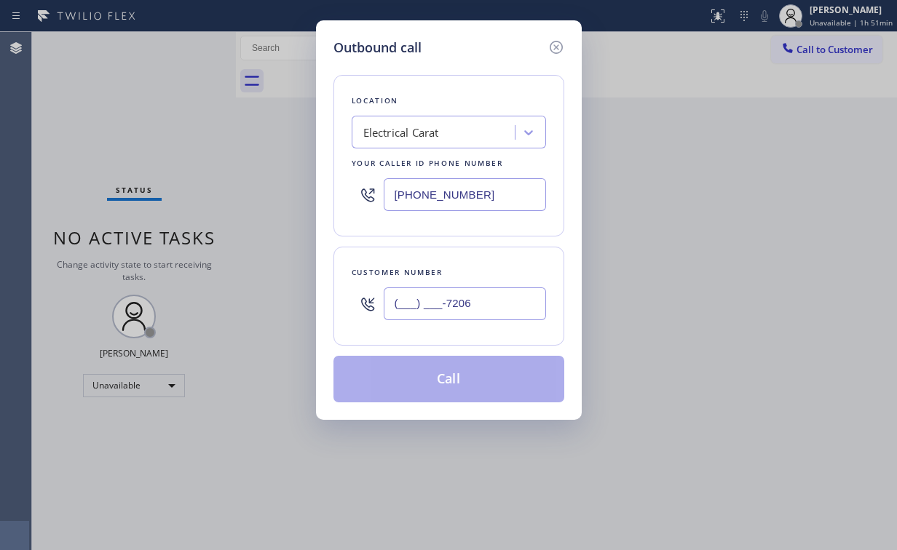
click at [248, 277] on div "Outbound call Location Electrical Carat Your caller id phone number [PHONE_NUMB…" at bounding box center [448, 275] width 897 height 550
paste input "720) 682-2503"
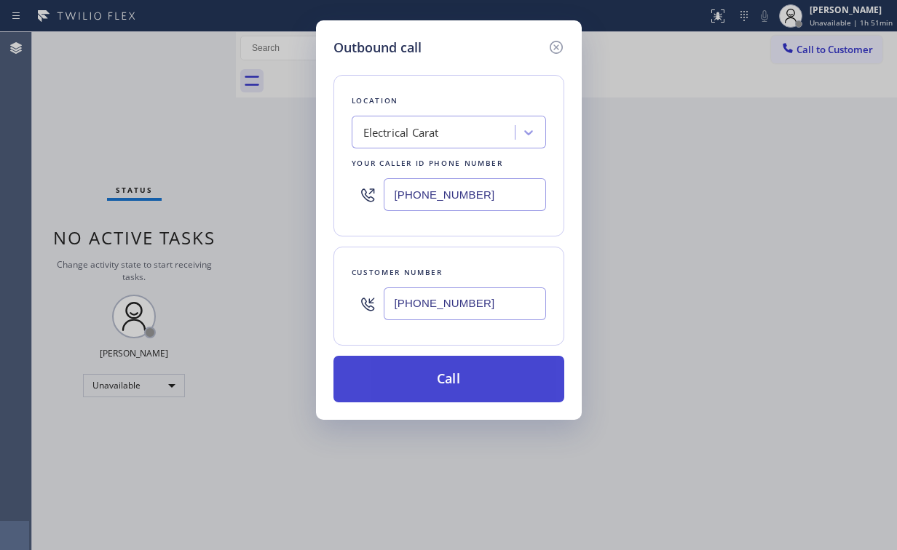
type input "[PHONE_NUMBER]"
click at [432, 384] on button "Call" at bounding box center [448, 379] width 231 height 47
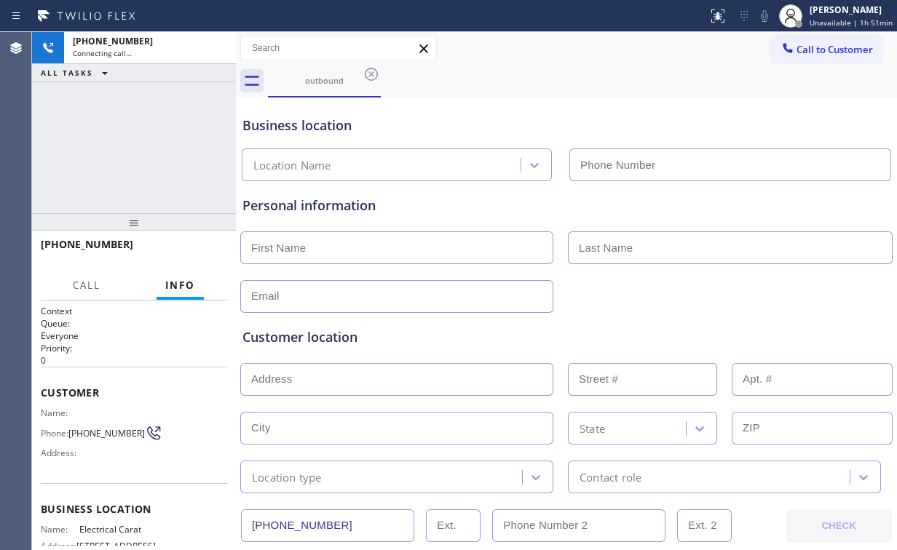
type input "[PHONE_NUMBER]"
click at [141, 114] on div "[PHONE_NUMBER] Connecting call… ALL TASKS ALL TASKS ACTIVE TASKS TASKS IN WRAP …" at bounding box center [134, 122] width 204 height 181
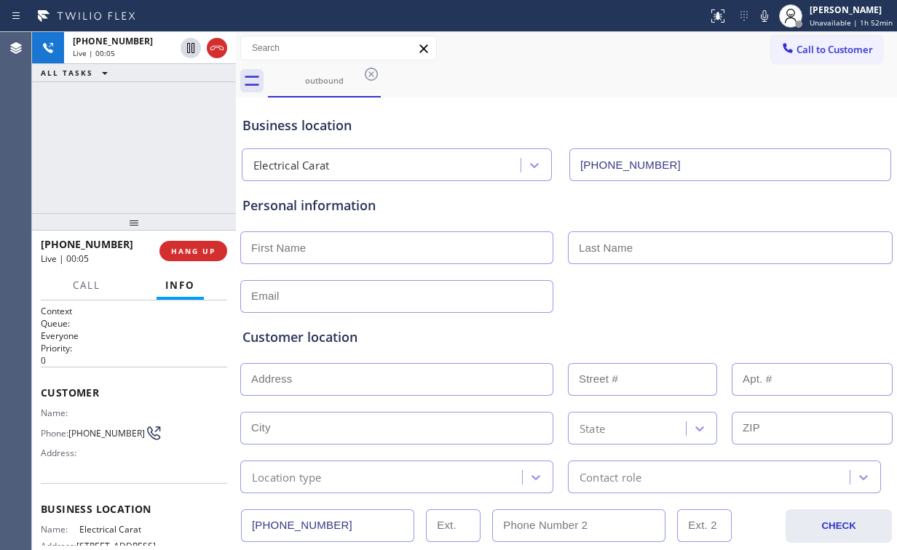
click at [162, 149] on div "[PHONE_NUMBER] Live | 00:05 ALL TASKS ALL TASKS ACTIVE TASKS TASKS IN WRAP UP" at bounding box center [134, 122] width 204 height 181
click at [159, 146] on div "[PHONE_NUMBER] Live | 00:05 ALL TASKS ALL TASKS ACTIVE TASKS TASKS IN WRAP UP" at bounding box center [134, 122] width 204 height 181
click at [145, 146] on div "[PHONE_NUMBER] Live | 00:08 ALL TASKS ALL TASKS ACTIVE TASKS TASKS IN WRAP UP" at bounding box center [134, 122] width 204 height 181
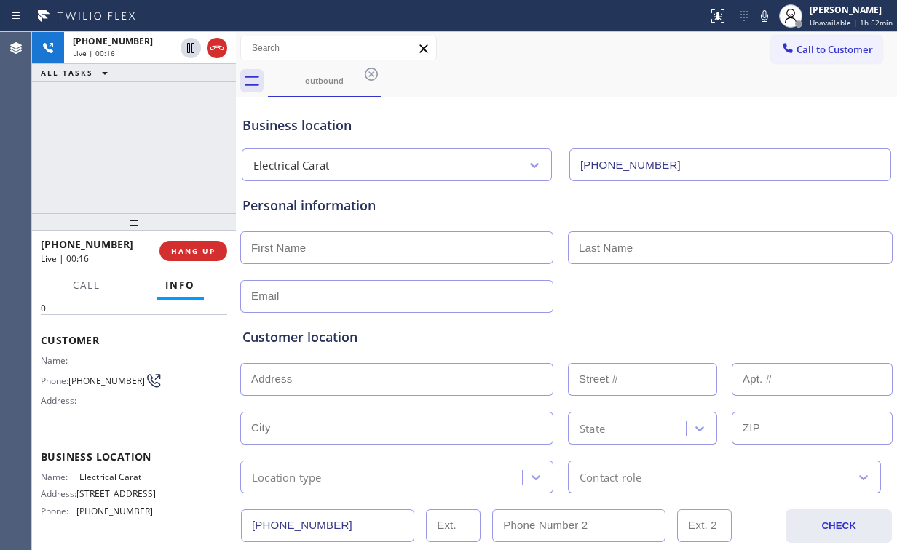
scroll to position [42, 0]
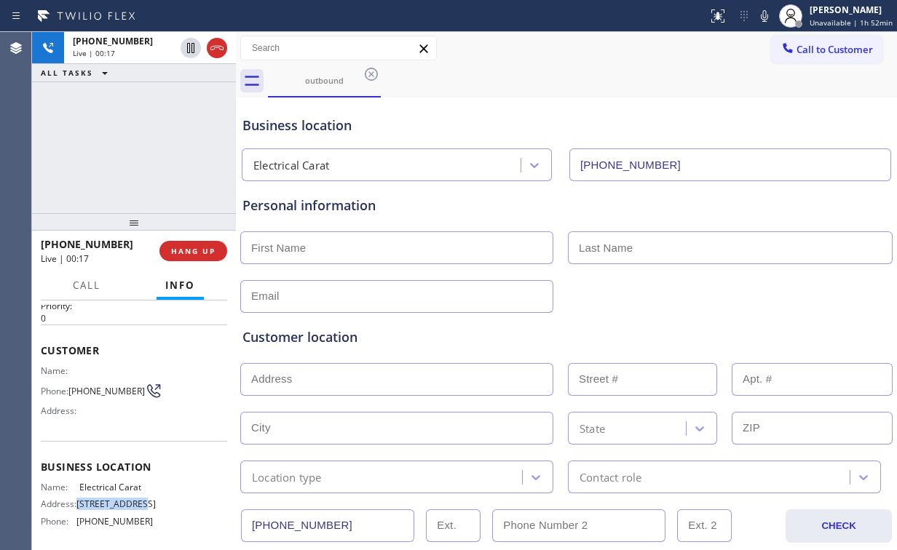
drag, startPoint x: 79, startPoint y: 504, endPoint x: 144, endPoint y: 510, distance: 65.8
click at [144, 510] on span "[STREET_ADDRESS]" at bounding box center [115, 504] width 79 height 11
copy span "[STREET_ADDRESS]"
click at [148, 148] on div "[PHONE_NUMBER] Live | 00:24 ALL TASKS ALL TASKS ACTIVE TASKS TASKS IN WRAP UP" at bounding box center [134, 122] width 204 height 181
click at [141, 146] on div "[PHONE_NUMBER] Live | 00:26 ALL TASKS ALL TASKS ACTIVE TASKS TASKS IN WRAP UP" at bounding box center [134, 122] width 204 height 181
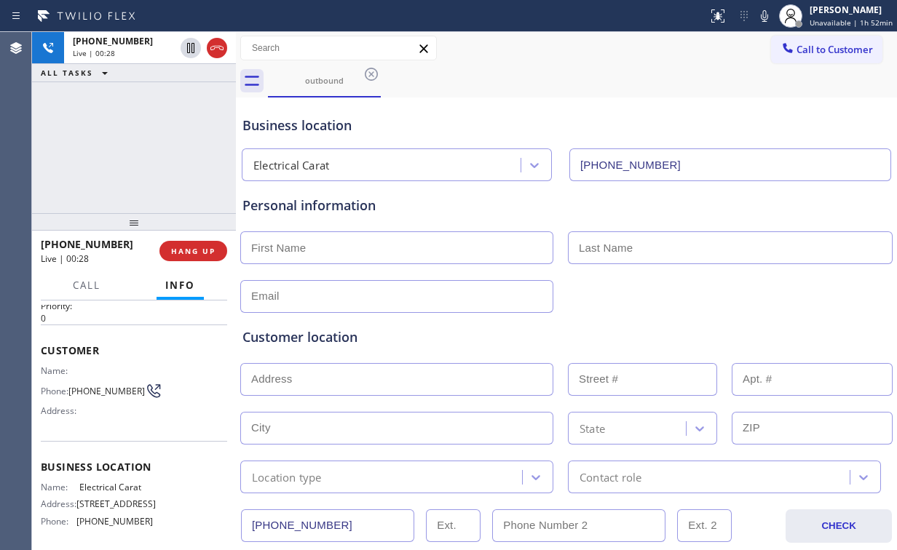
click at [143, 146] on div "[PHONE_NUMBER] Live | 00:28 ALL TASKS ALL TASKS ACTIVE TASKS TASKS IN WRAP UP" at bounding box center [134, 122] width 204 height 181
click at [143, 146] on div "[PHONE_NUMBER] Live | 00:29 ALL TASKS ALL TASKS ACTIVE TASKS TASKS IN WRAP UP" at bounding box center [134, 122] width 204 height 181
click at [143, 146] on div "[PHONE_NUMBER] Live | 00:30 ALL TASKS ALL TASKS ACTIVE TASKS TASKS IN WRAP UP" at bounding box center [134, 122] width 204 height 181
click at [143, 146] on div "[PHONE_NUMBER] Live | 00:31 ALL TASKS ALL TASKS ACTIVE TASKS TASKS IN WRAP UP" at bounding box center [134, 122] width 204 height 181
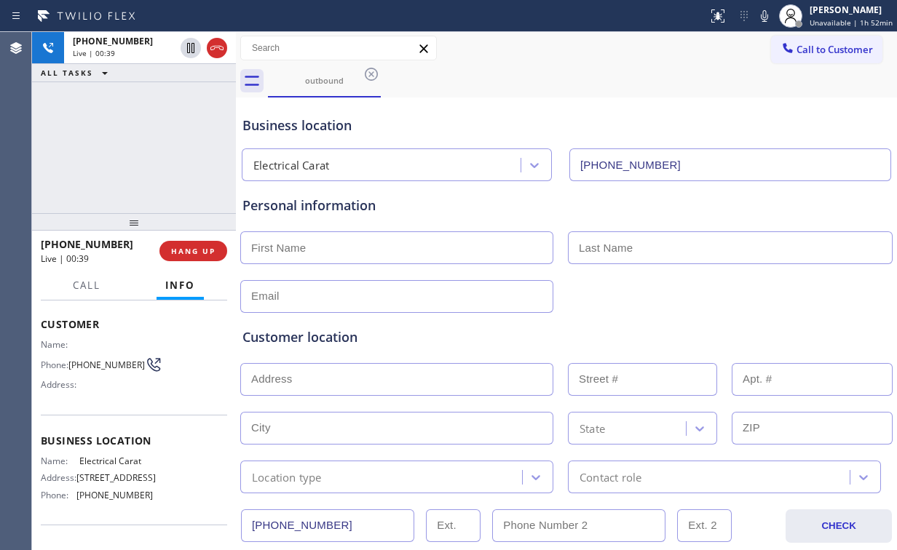
scroll to position [0, 0]
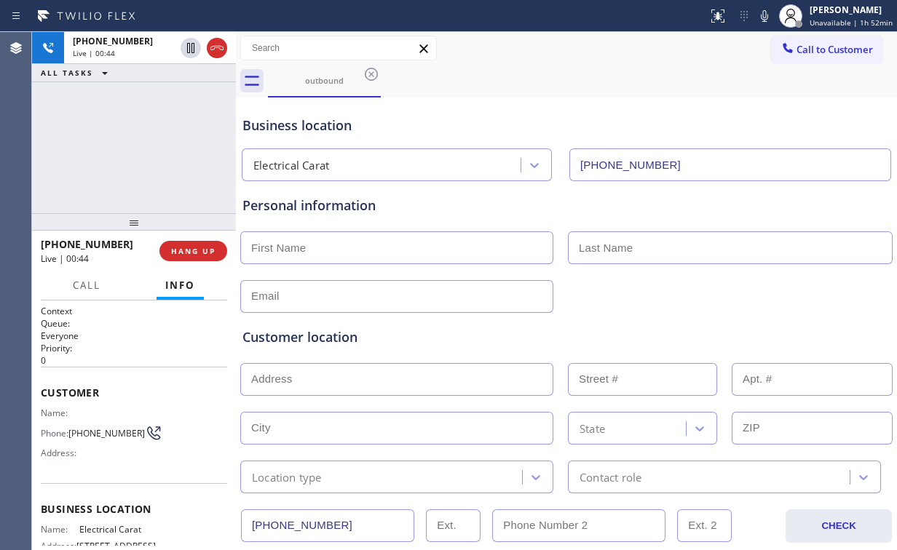
click at [145, 146] on div "[PHONE_NUMBER] Live | 00:44 ALL TASKS ALL TASKS ACTIVE TASKS TASKS IN WRAP UP" at bounding box center [134, 122] width 204 height 181
click at [145, 146] on div "[PHONE_NUMBER] Live | 00:45 ALL TASKS ALL TASKS ACTIVE TASKS TASKS IN WRAP UP" at bounding box center [134, 122] width 204 height 181
click at [145, 146] on div "[PHONE_NUMBER] Live | 00:46 ALL TASKS ALL TASKS ACTIVE TASKS TASKS IN WRAP UP" at bounding box center [134, 122] width 204 height 181
click at [145, 146] on div "[PHONE_NUMBER] Live | 00:47 ALL TASKS ALL TASKS ACTIVE TASKS TASKS IN WRAP UP" at bounding box center [134, 122] width 204 height 181
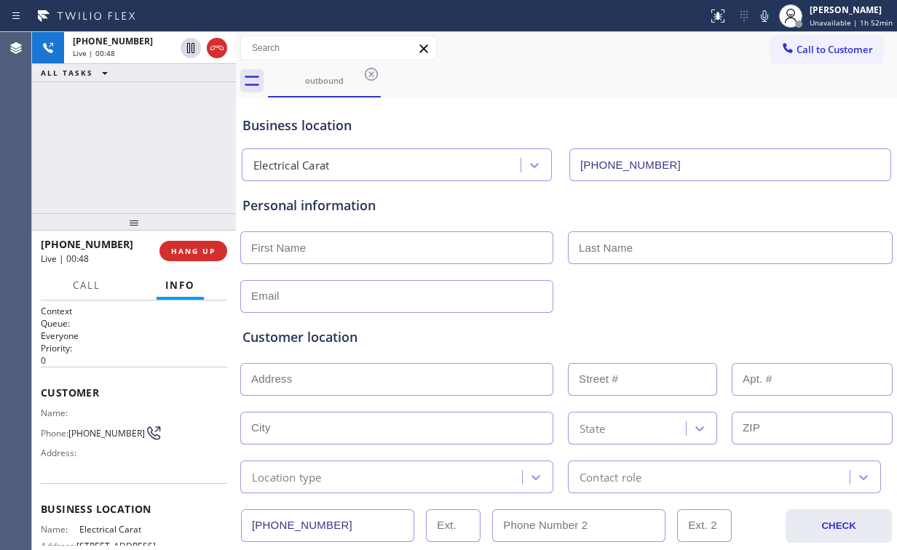
click at [145, 146] on div "[PHONE_NUMBER] Live | 00:48 ALL TASKS ALL TASKS ACTIVE TASKS TASKS IN WRAP UP" at bounding box center [134, 122] width 204 height 181
click at [145, 146] on div "[PHONE_NUMBER] Live | 00:49 ALL TASKS ALL TASKS ACTIVE TASKS TASKS IN WRAP UP" at bounding box center [134, 122] width 204 height 181
click at [145, 146] on div "[PHONE_NUMBER] Live | 00:50 ALL TASKS ALL TASKS ACTIVE TASKS TASKS IN WRAP UP" at bounding box center [134, 122] width 204 height 181
click at [145, 146] on div "[PHONE_NUMBER] Live | 00:51 ALL TASKS ALL TASKS ACTIVE TASKS TASKS IN WRAP UP" at bounding box center [134, 122] width 204 height 181
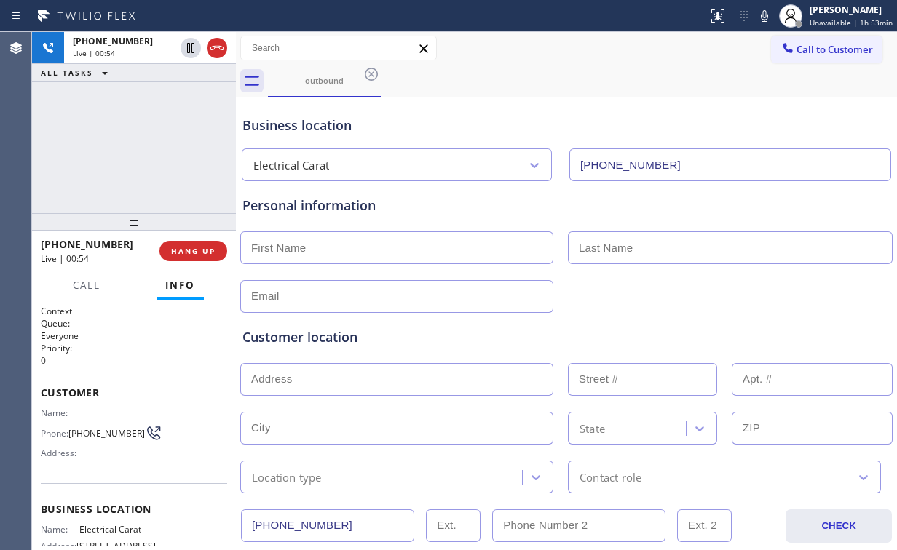
click at [143, 144] on div "[PHONE_NUMBER] Live | 00:54 ALL TASKS ALL TASKS ACTIVE TASKS TASKS IN WRAP UP" at bounding box center [134, 122] width 204 height 181
click at [143, 144] on div "[PHONE_NUMBER] Live | 00:55 ALL TASKS ALL TASKS ACTIVE TASKS TASKS IN WRAP UP" at bounding box center [134, 122] width 204 height 181
click at [143, 144] on div "[PHONE_NUMBER] Live | 00:56 ALL TASKS ALL TASKS ACTIVE TASKS TASKS IN WRAP UP" at bounding box center [134, 122] width 204 height 181
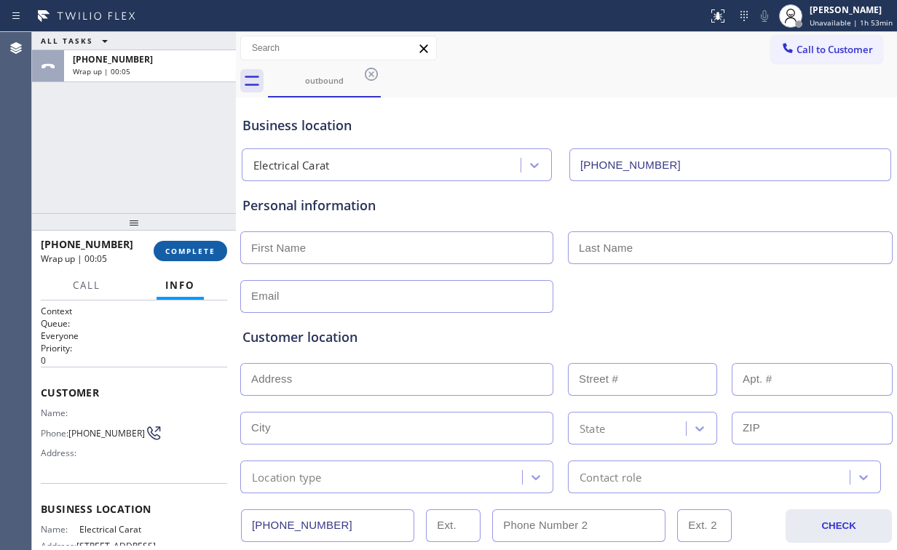
click at [191, 248] on span "COMPLETE" at bounding box center [190, 251] width 50 height 10
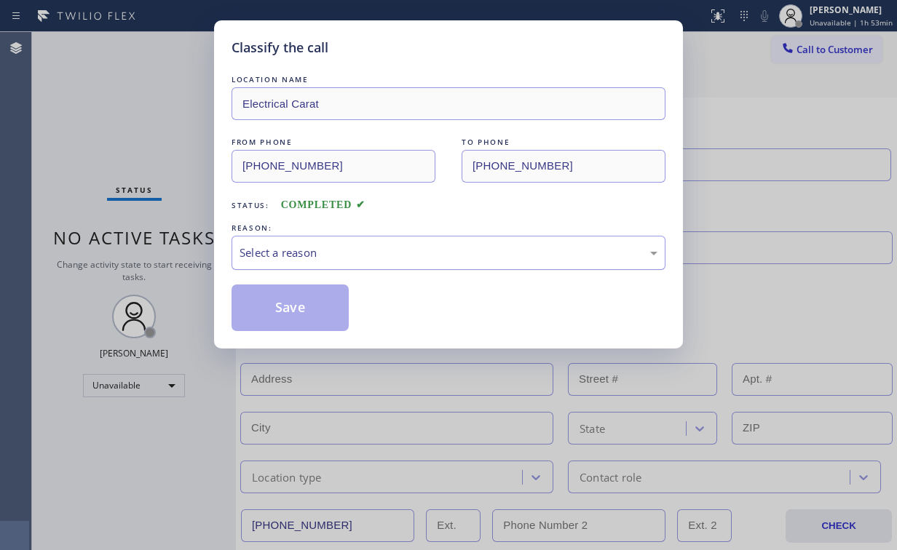
drag, startPoint x: 300, startPoint y: 239, endPoint x: 304, endPoint y: 266, distance: 27.3
click at [303, 245] on div "Select a reason" at bounding box center [449, 253] width 434 height 34
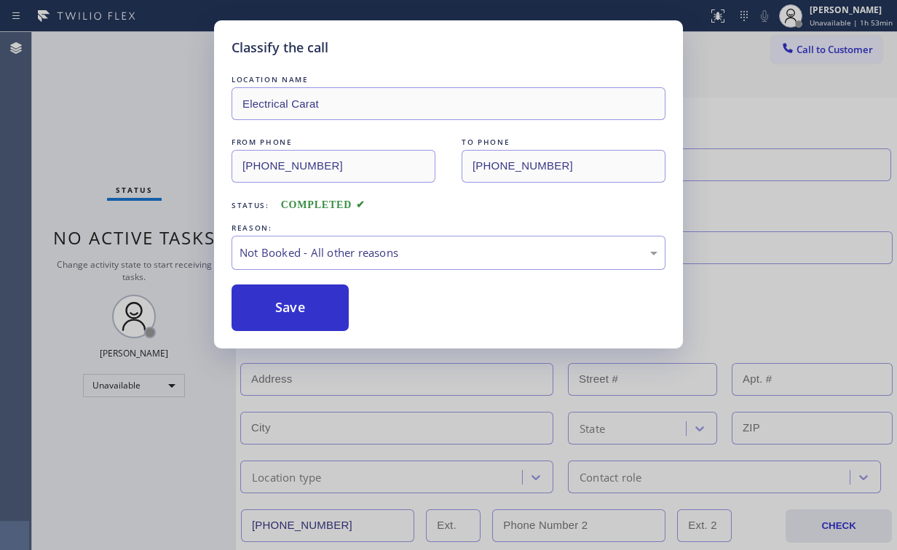
drag, startPoint x: 298, startPoint y: 303, endPoint x: 162, endPoint y: 129, distance: 221.0
click at [299, 303] on button "Save" at bounding box center [290, 308] width 117 height 47
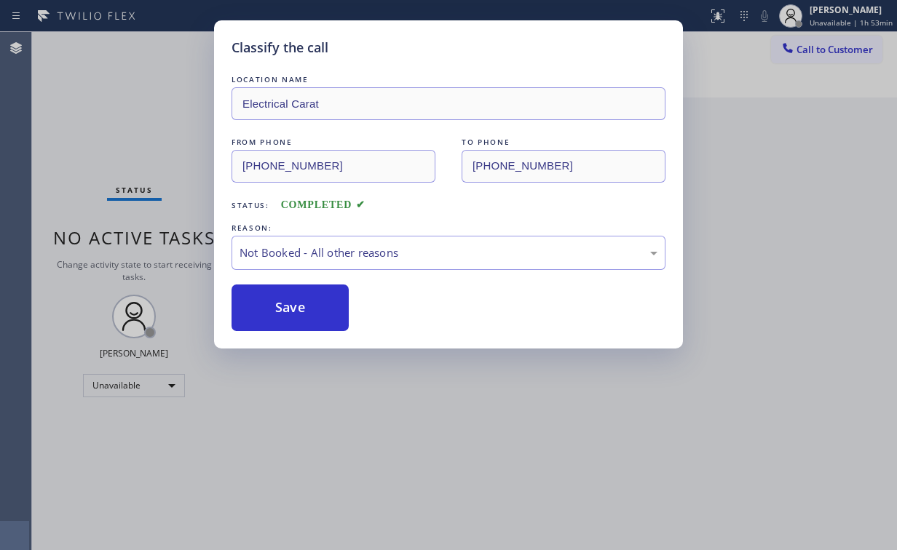
click at [160, 114] on div "Classify the call LOCATION NAME Electrical Carat FROM PHONE [PHONE_NUMBER] TO P…" at bounding box center [448, 275] width 897 height 550
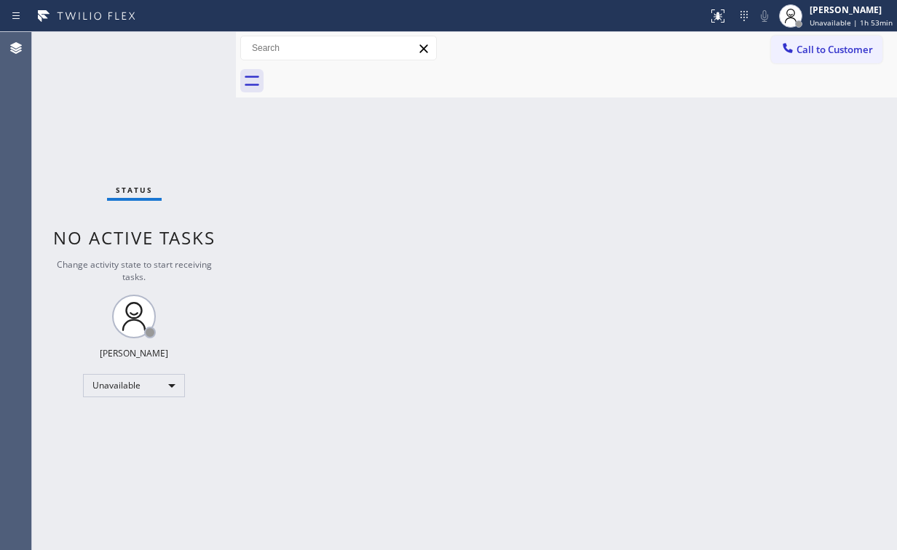
drag, startPoint x: 799, startPoint y: 40, endPoint x: 789, endPoint y: 57, distance: 19.2
click at [799, 42] on button "Call to Customer" at bounding box center [826, 50] width 111 height 28
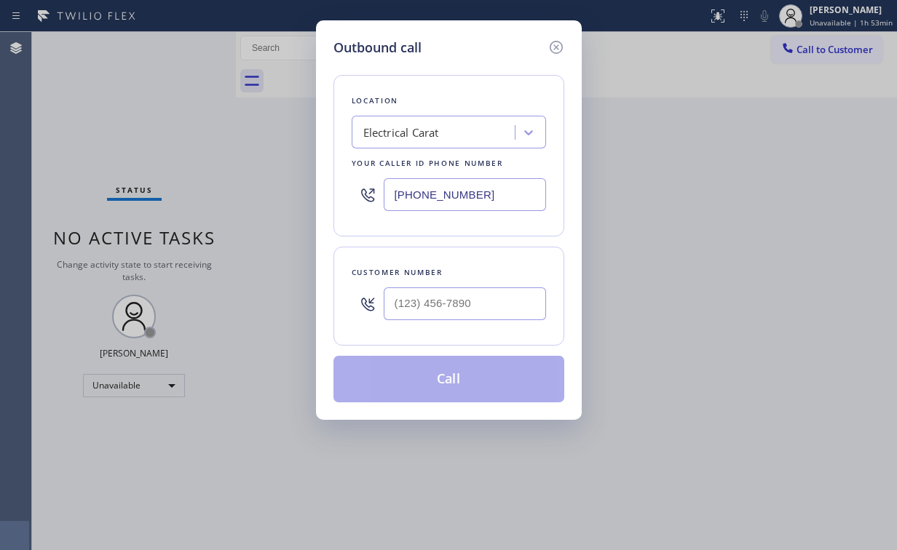
drag, startPoint x: 472, startPoint y: 200, endPoint x: 243, endPoint y: 172, distance: 230.3
click at [321, 178] on div "Outbound call Location Electrical Carat Your caller id phone number [PHONE_NUMB…" at bounding box center [449, 220] width 266 height 400
paste input "73) 900-8292"
type input "[PHONE_NUMBER]"
click at [325, 256] on div "Outbound call Location High Q Appliance Repair [GEOGRAPHIC_DATA] Your caller id…" at bounding box center [449, 220] width 266 height 400
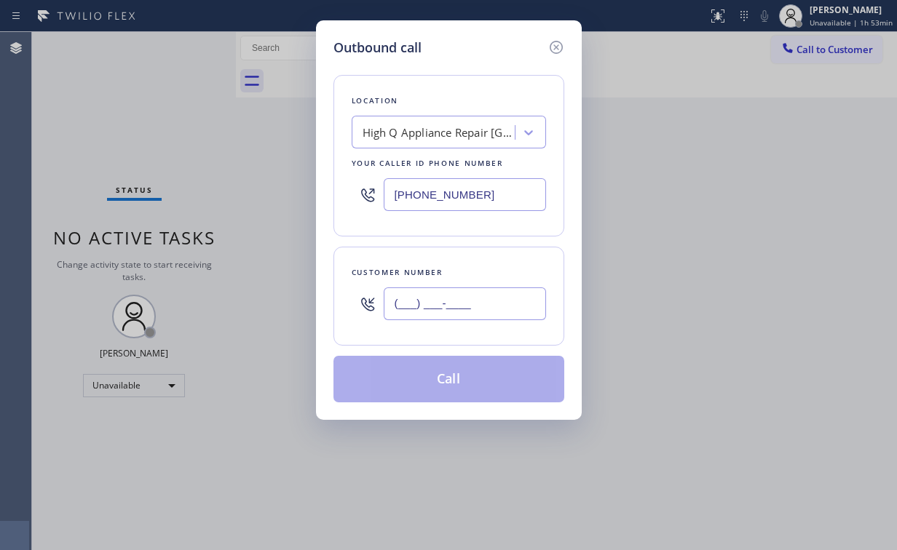
click at [487, 301] on input "(___) ___-____" at bounding box center [465, 304] width 162 height 33
paste input "773) 954-1111"
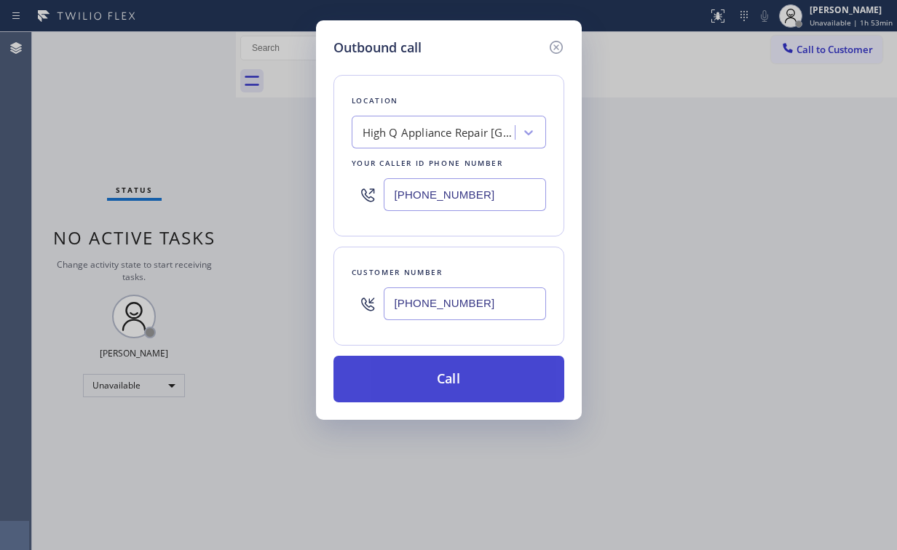
type input "[PHONE_NUMBER]"
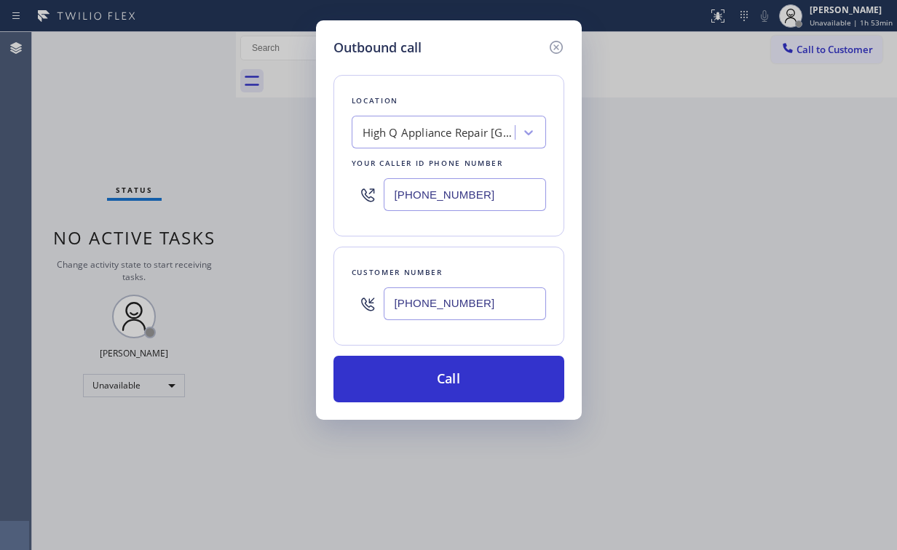
drag, startPoint x: 434, startPoint y: 382, endPoint x: 422, endPoint y: 417, distance: 37.5
click at [434, 385] on button "Call" at bounding box center [448, 379] width 231 height 47
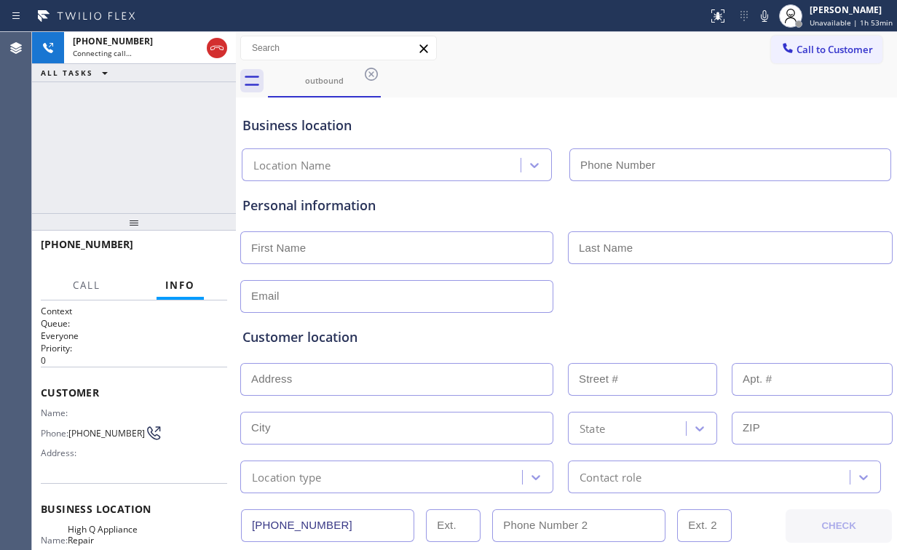
type input "[PHONE_NUMBER]"
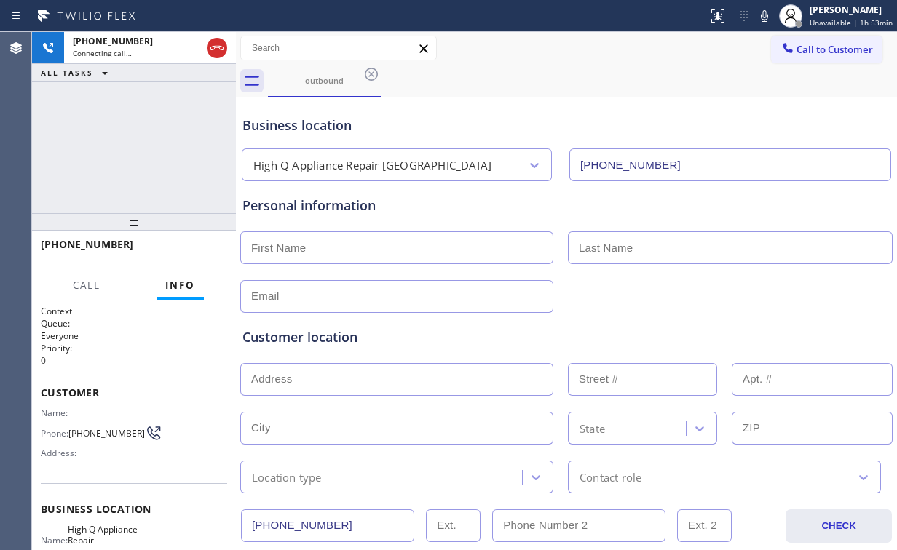
drag, startPoint x: 120, startPoint y: 161, endPoint x: 157, endPoint y: 160, distance: 36.4
click at [122, 161] on div "[PHONE_NUMBER] Connecting call… ALL TASKS ALL TASKS ACTIVE TASKS TASKS IN WRAP …" at bounding box center [134, 122] width 204 height 181
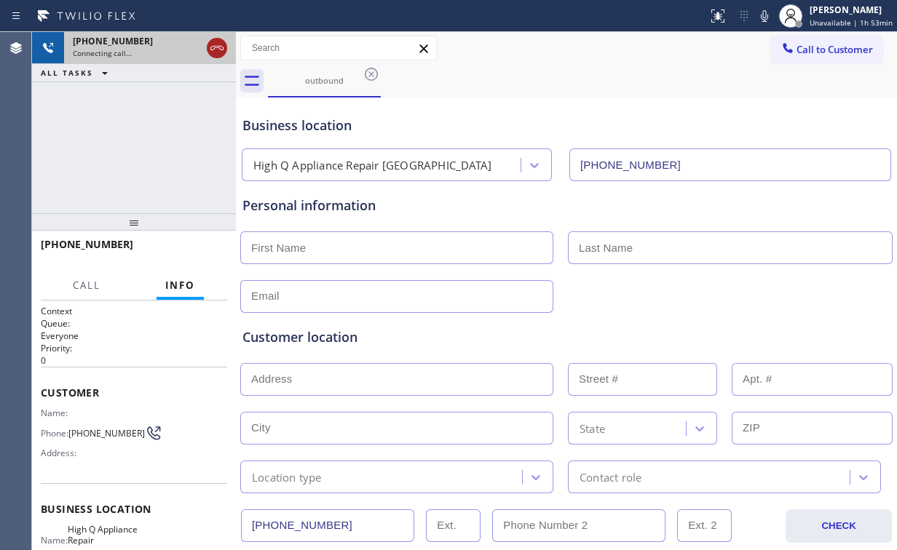
click at [216, 52] on icon at bounding box center [216, 47] width 17 height 17
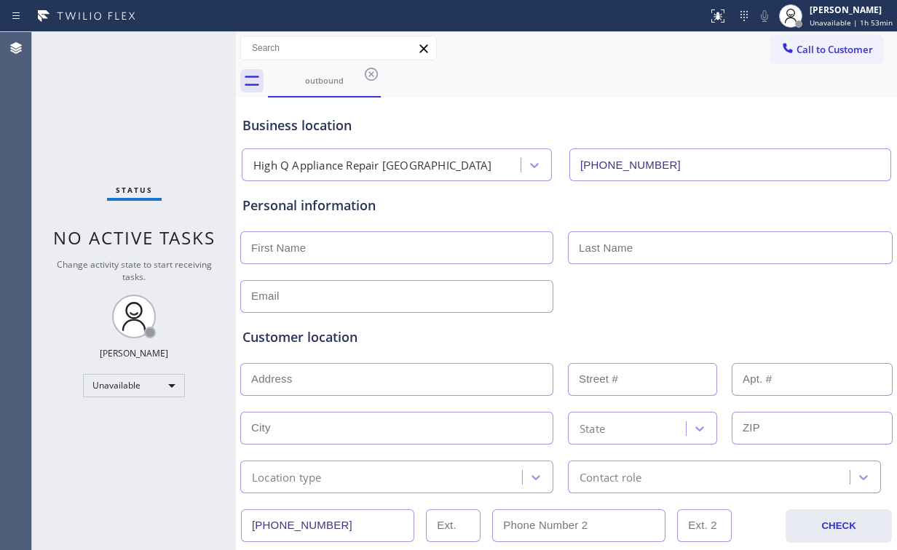
click at [315, 239] on input "text" at bounding box center [396, 248] width 313 height 33
type input "[PERSON_NAME]"
type input "Mr."
type input "[EMAIL_ADDRESS][DOMAIN_NAME]"
click at [297, 337] on div "Customer location" at bounding box center [566, 338] width 648 height 20
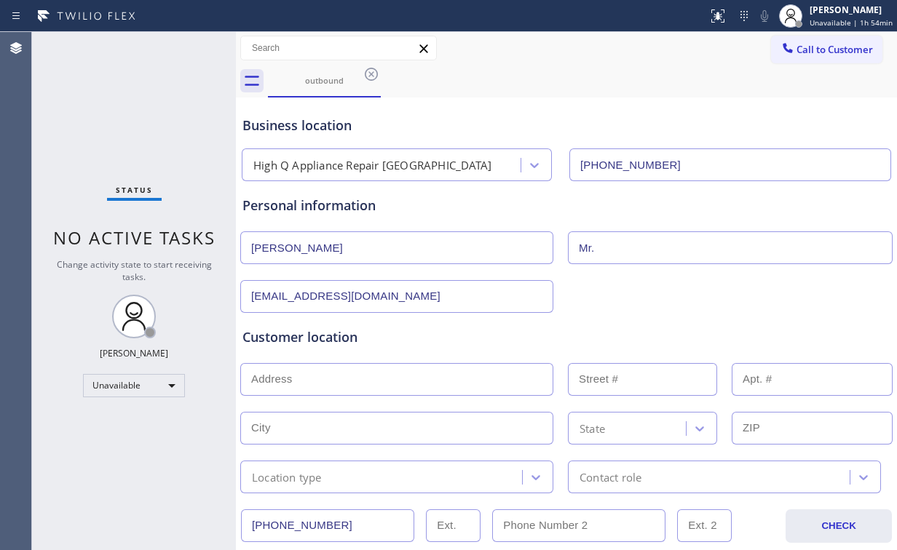
click at [294, 368] on input "text" at bounding box center [396, 379] width 313 height 33
paste input "60202"
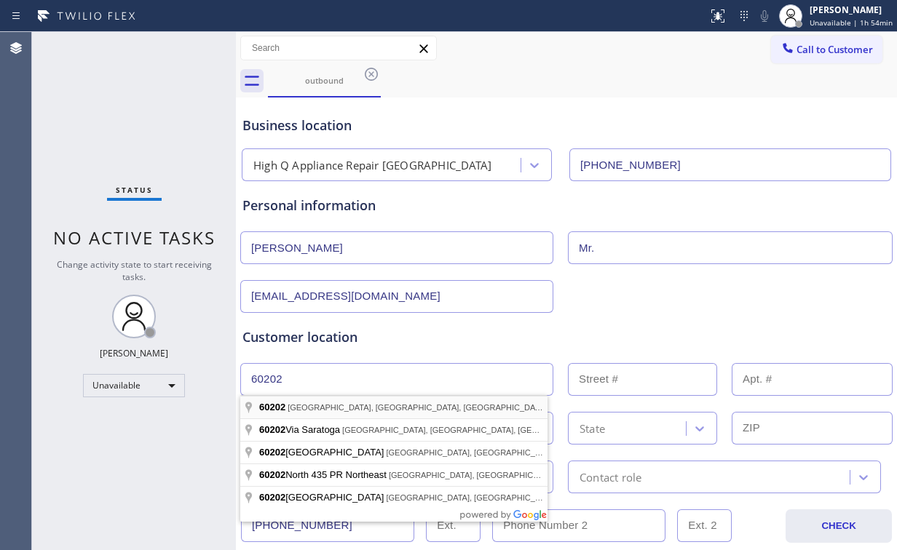
type input "[GEOGRAPHIC_DATA], IL 60202, [GEOGRAPHIC_DATA]"
type input "Evanston"
type input "60202"
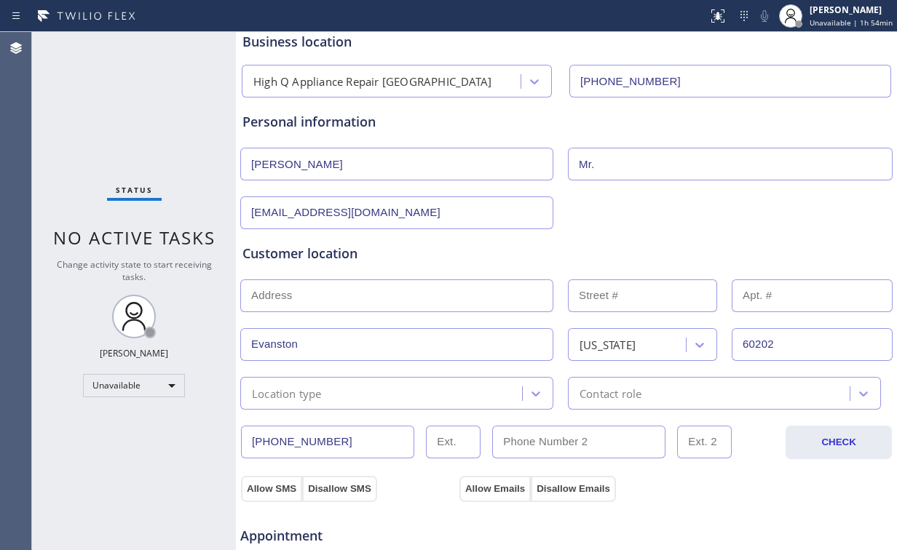
scroll to position [233, 0]
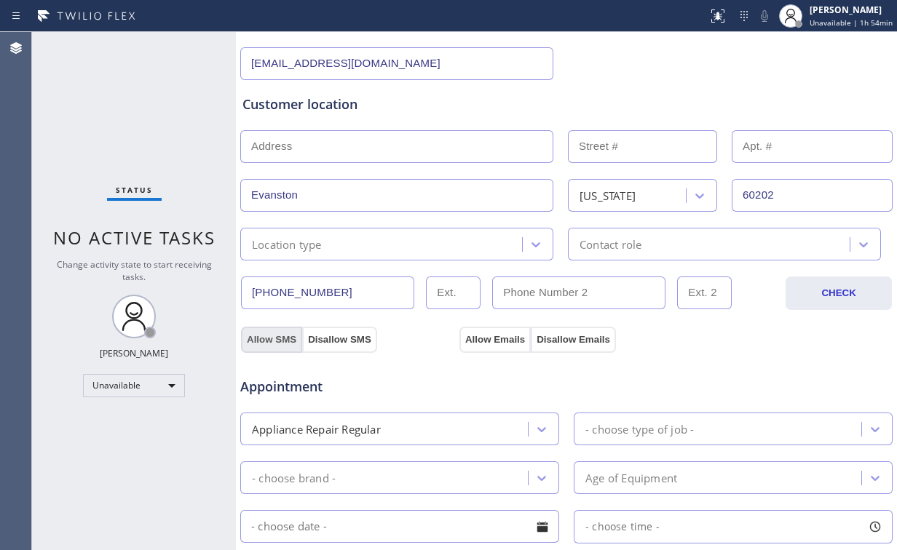
click at [262, 336] on button "Allow SMS" at bounding box center [271, 340] width 61 height 26
click at [488, 338] on button "Allow Emails" at bounding box center [494, 340] width 71 height 26
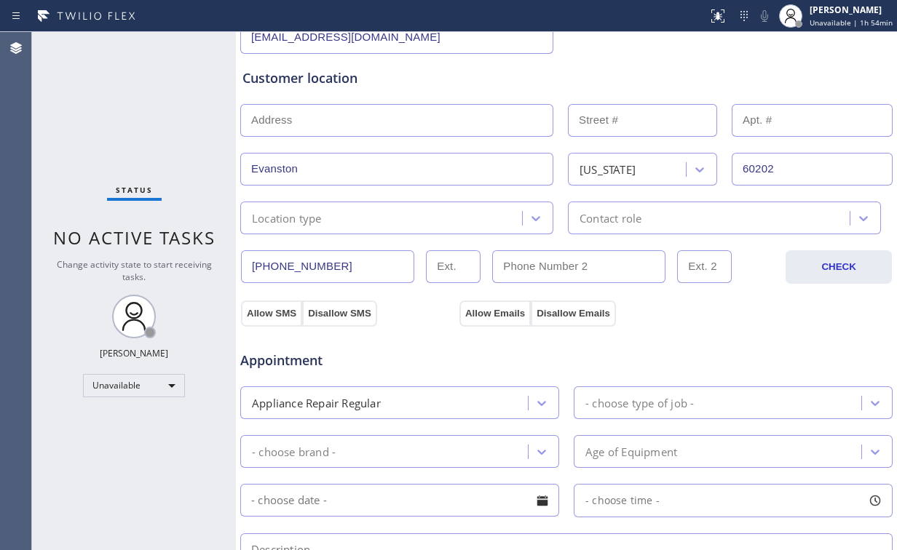
scroll to position [291, 0]
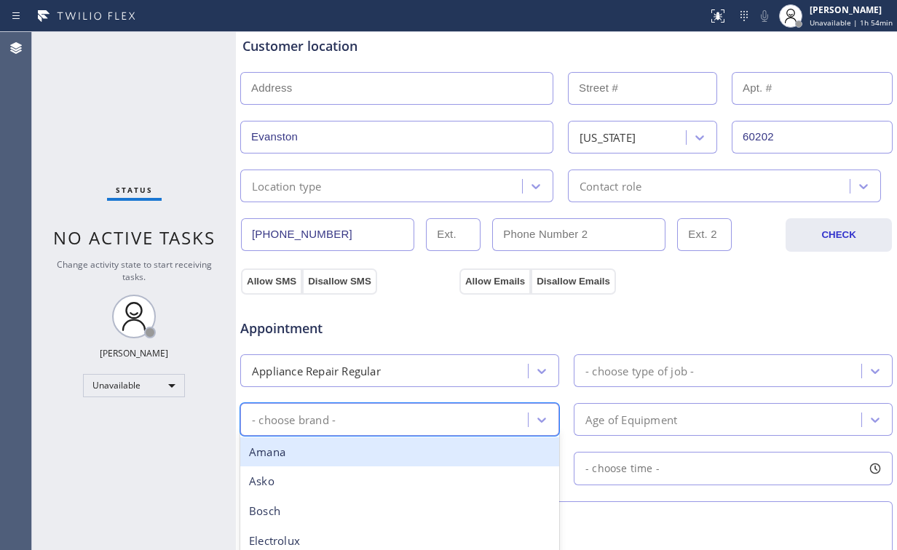
click at [347, 413] on div "- choose brand -" at bounding box center [386, 419] width 283 height 25
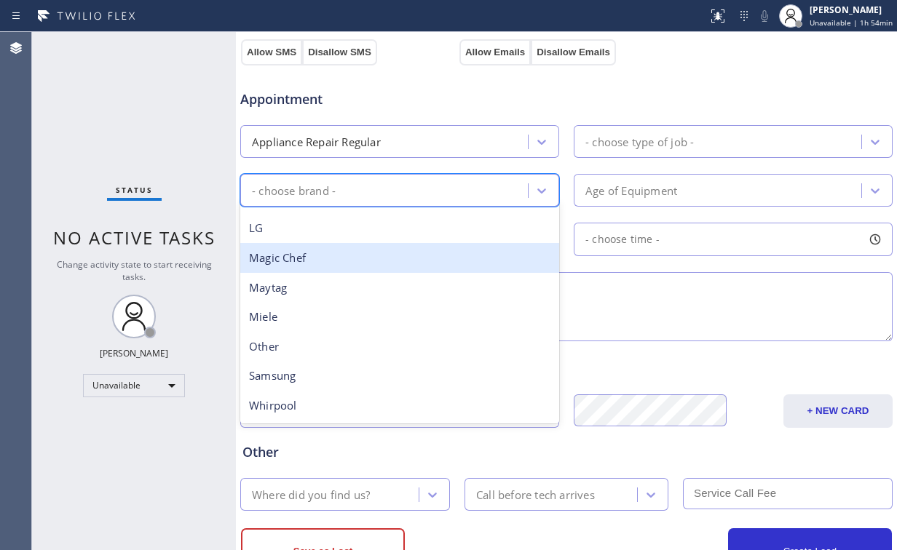
scroll to position [524, 0]
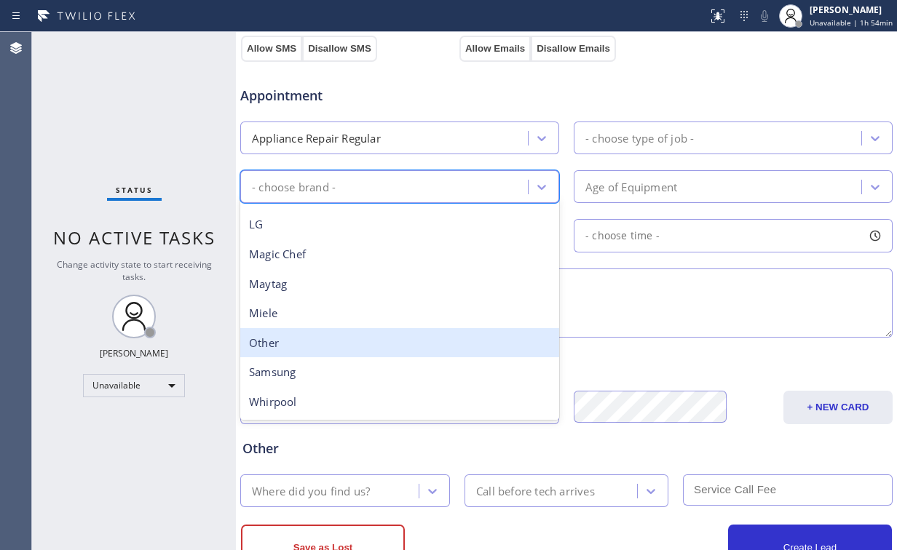
click at [291, 332] on div "Other" at bounding box center [399, 343] width 319 height 30
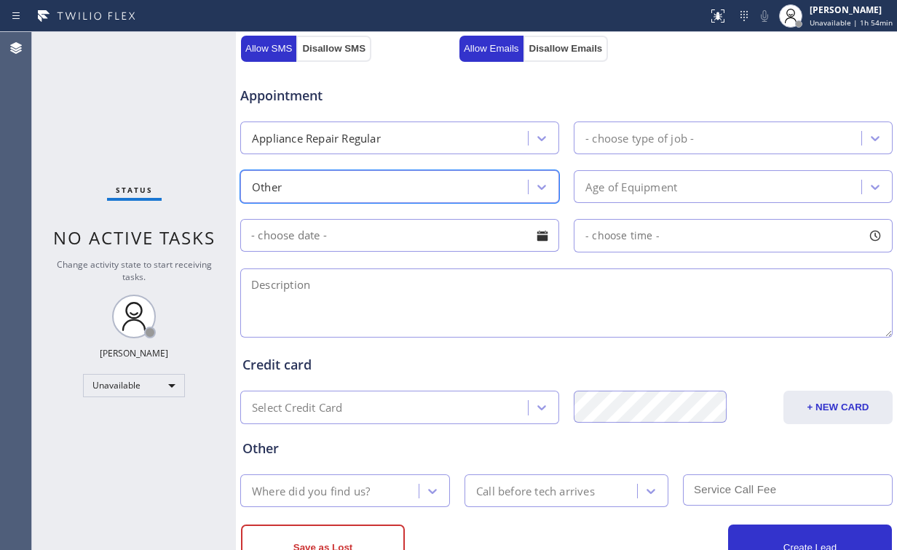
click at [649, 132] on div "- choose type of job -" at bounding box center [639, 138] width 108 height 17
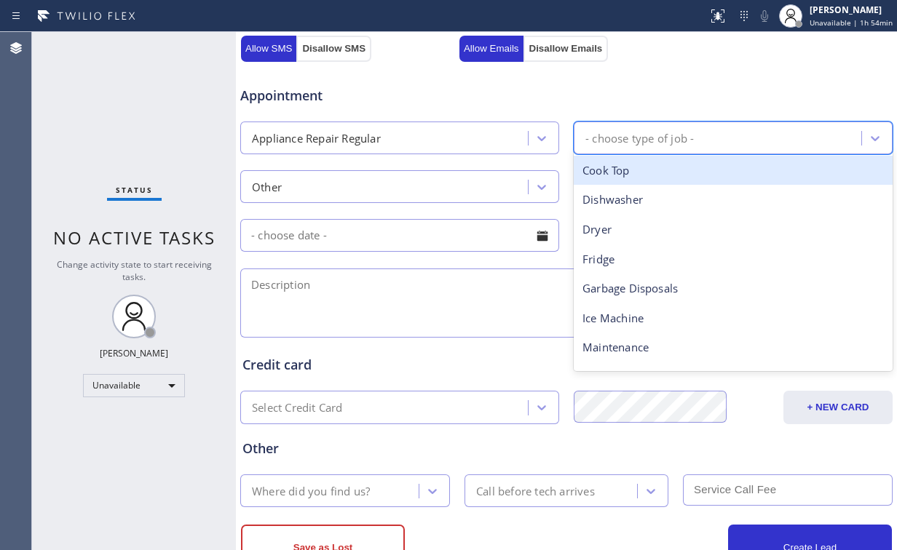
type input "d"
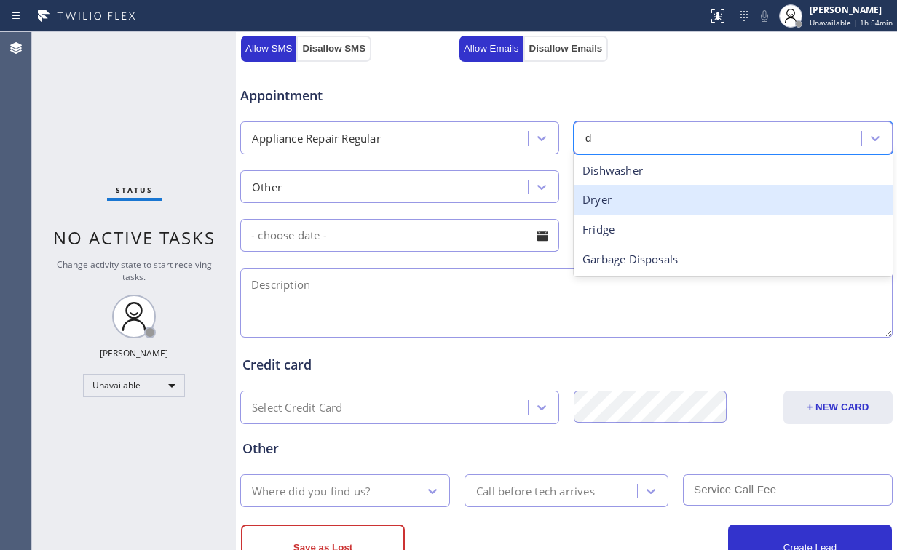
click at [607, 194] on div "Dryer" at bounding box center [733, 200] width 319 height 30
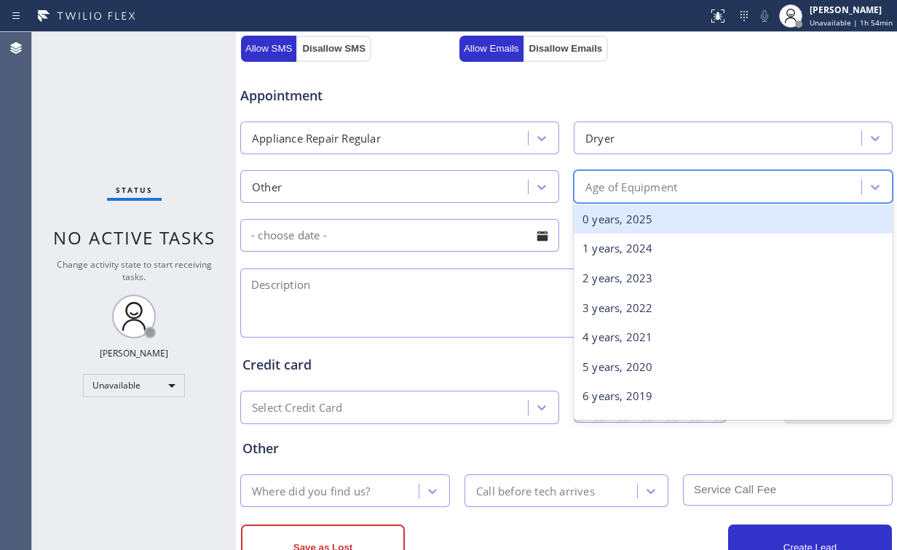
click at [626, 189] on div "Age of Equipment" at bounding box center [631, 186] width 92 height 17
click at [610, 221] on div "0 years, 2025" at bounding box center [733, 220] width 319 height 30
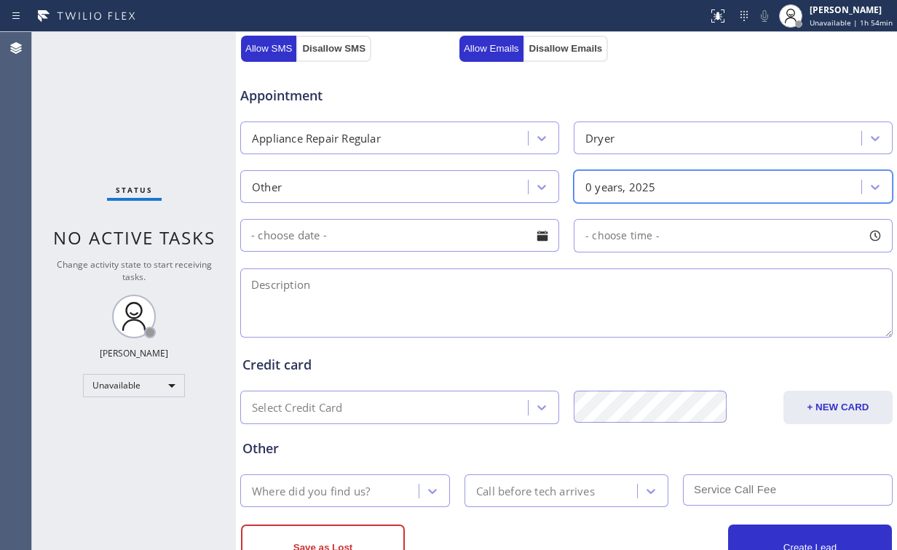
click at [431, 258] on div "Appointment Appliance Repair Regular Dryer Other option 0 years, 2025, selected…" at bounding box center [566, 204] width 648 height 272
click at [566, 249] on div "- choose time -" at bounding box center [730, 235] width 328 height 33
click at [264, 292] on textarea at bounding box center [566, 303] width 652 height 69
paste textarea "No brand | dryer | not drying | 60202"
click at [339, 296] on textarea "No brand | dryer | not drying | 60202" at bounding box center [566, 303] width 652 height 69
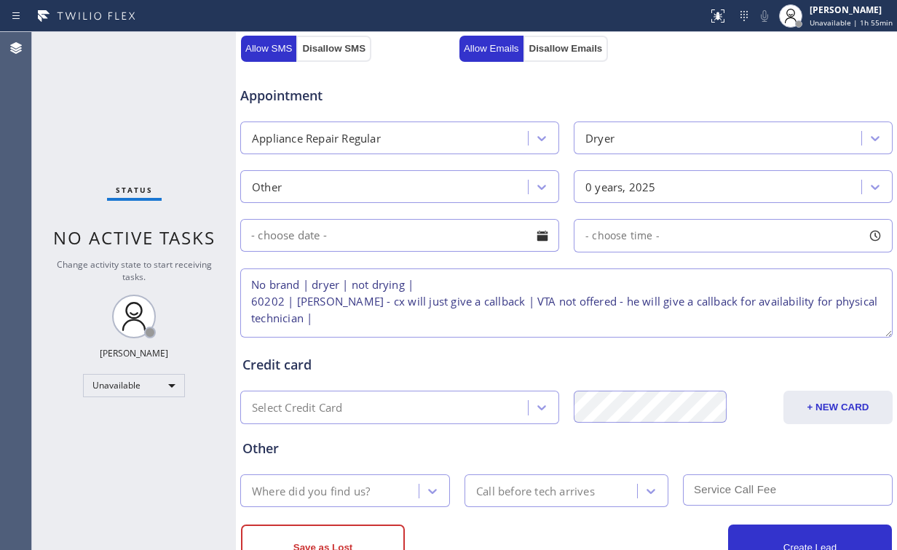
click at [450, 280] on textarea "No brand | dryer | not drying | 60202 | [PERSON_NAME] - cx will just give a cal…" at bounding box center [566, 303] width 652 height 69
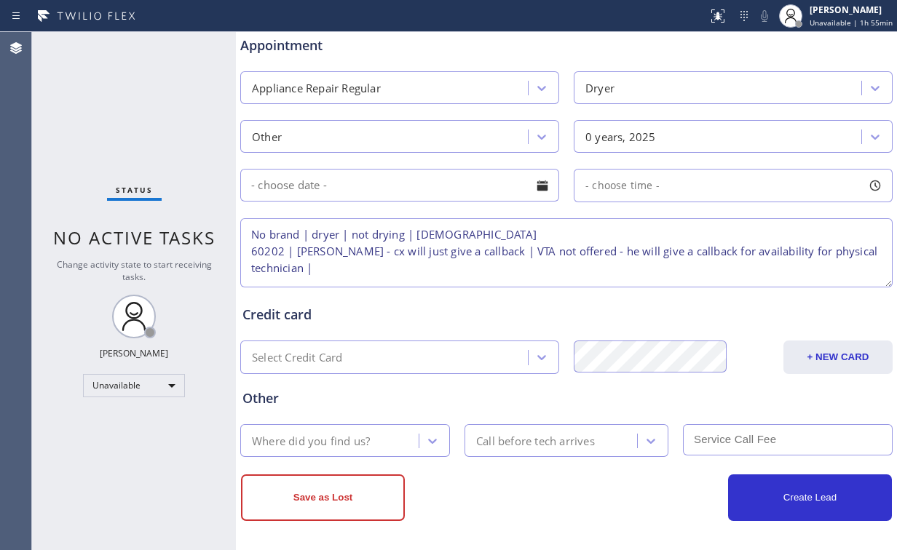
type textarea "No brand | dryer | not drying | [DEMOGRAPHIC_DATA] 60202 | [PERSON_NAME] - cx w…"
click at [615, 133] on div "0 years, 2025" at bounding box center [620, 136] width 71 height 17
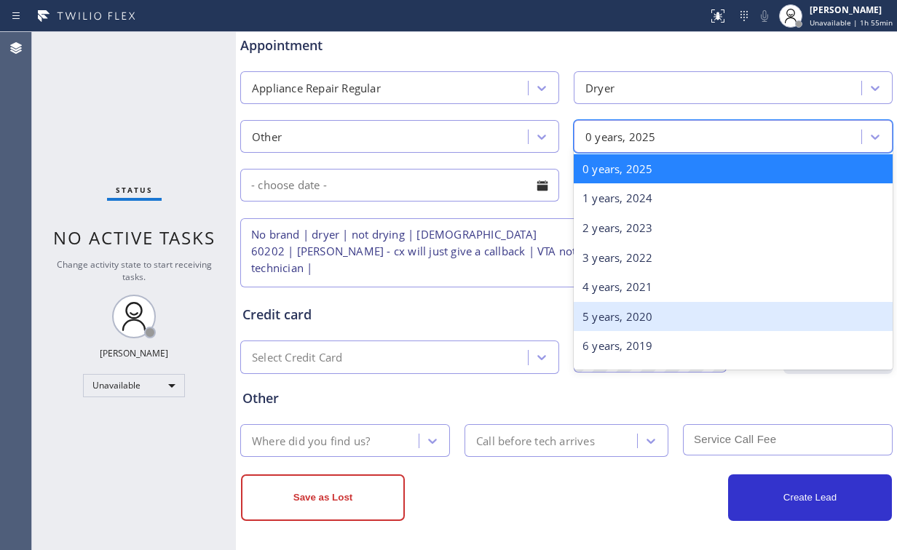
click at [612, 309] on div "5 years, 2020" at bounding box center [733, 317] width 319 height 30
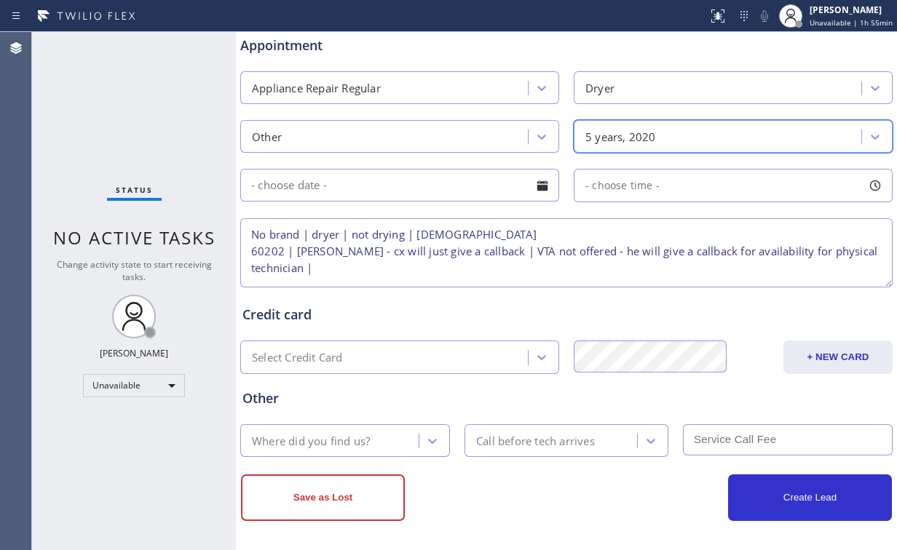
click at [518, 207] on div "Appointment Appliance Repair Regular Dryer Other option 5 years, 2020, selected…" at bounding box center [566, 154] width 648 height 272
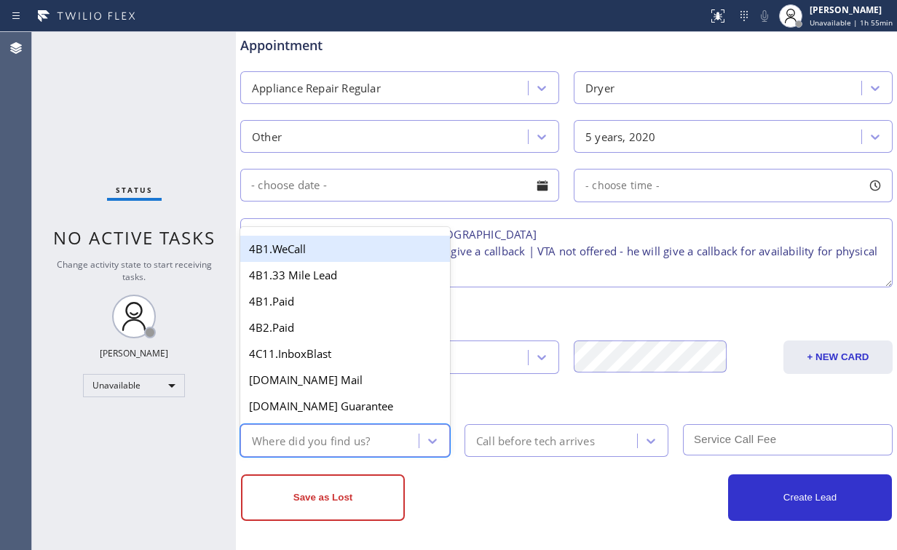
click at [304, 443] on div "Where did you find us?" at bounding box center [311, 440] width 118 height 17
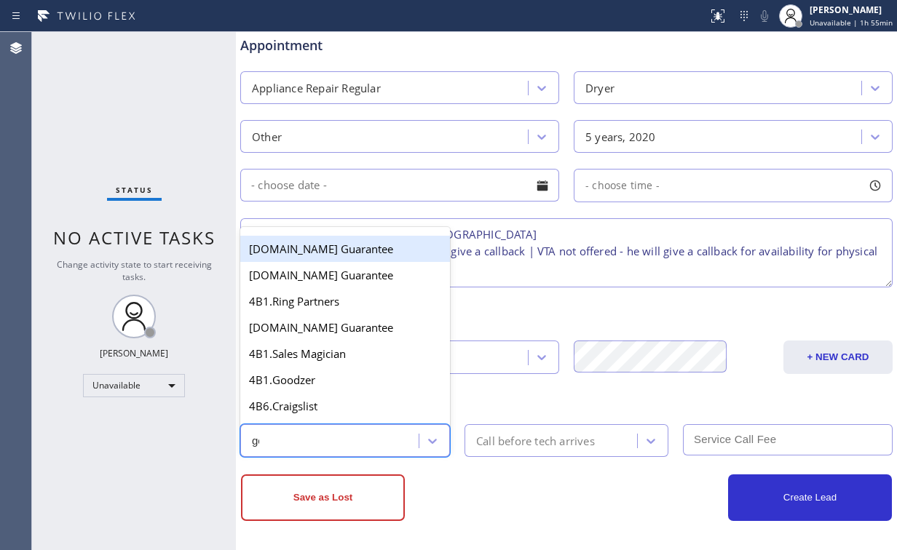
type input "goo"
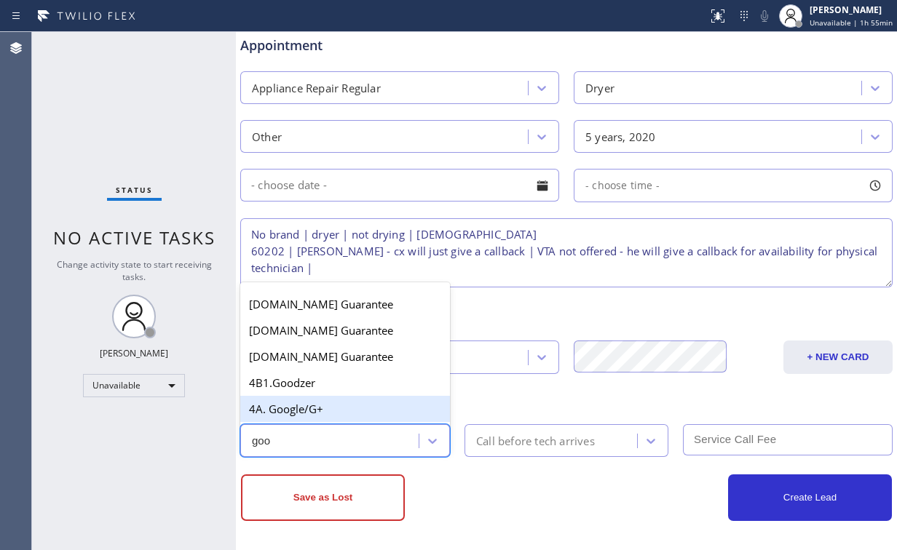
click at [320, 410] on div "4A. Google/G+" at bounding box center [345, 409] width 210 height 26
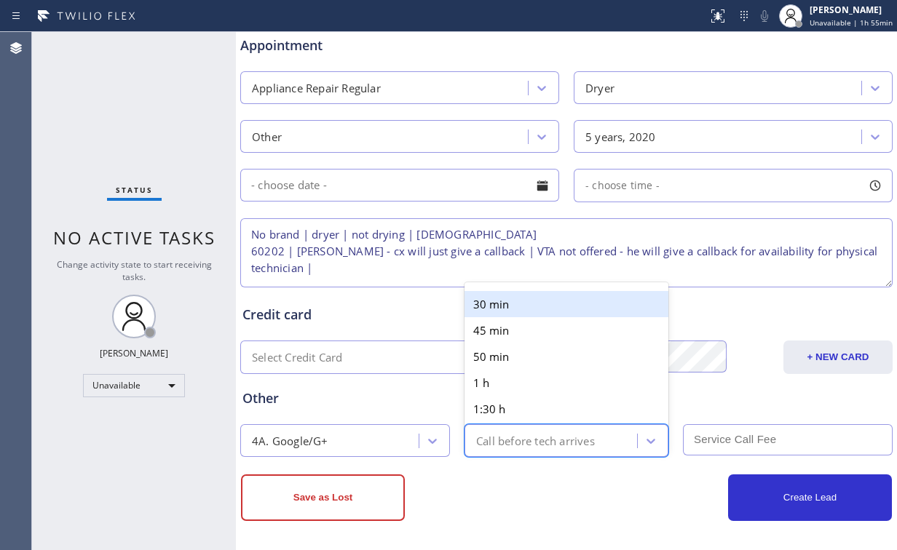
click at [540, 439] on div "Call before tech arrives" at bounding box center [535, 440] width 119 height 17
click at [414, 375] on div "Other 4A. Google/G+ option 30 min focused, 1 of 6. 6 results available. Use Up …" at bounding box center [567, 415] width 654 height 83
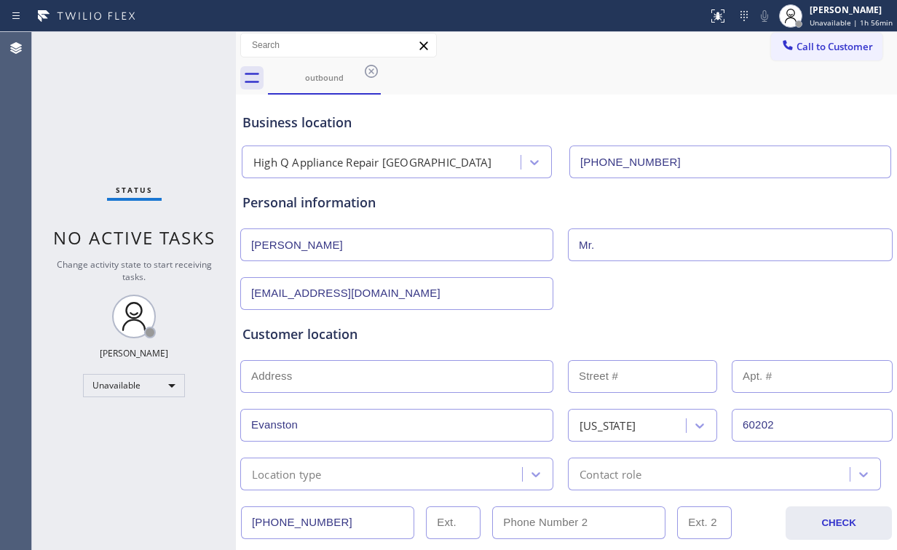
scroll to position [0, 0]
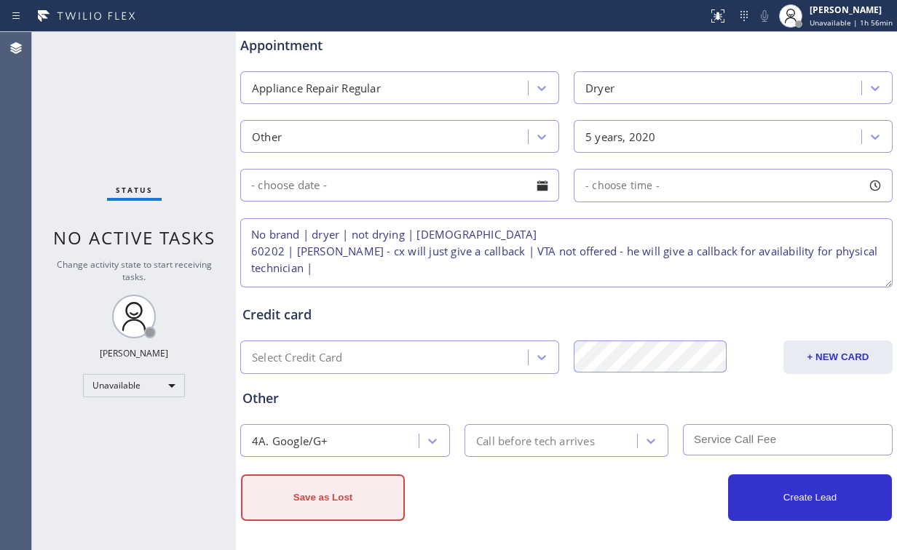
click at [327, 505] on button "Save as Lost" at bounding box center [323, 498] width 164 height 47
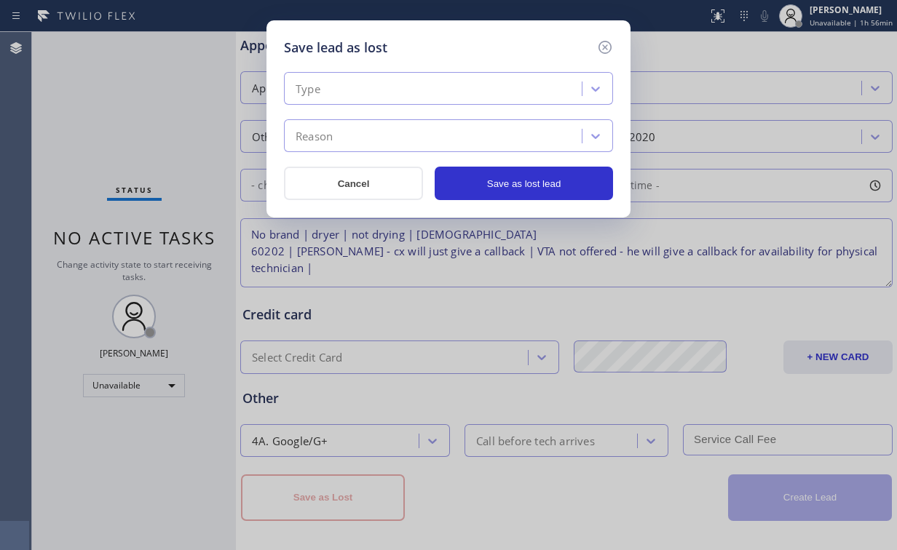
click at [403, 82] on div "Type" at bounding box center [434, 88] width 293 height 25
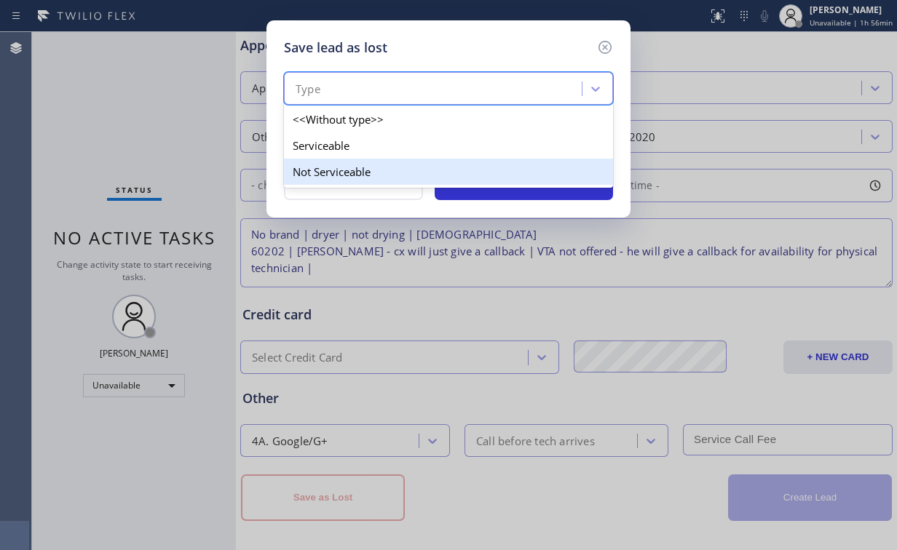
click at [336, 151] on div "Serviceable" at bounding box center [448, 146] width 329 height 26
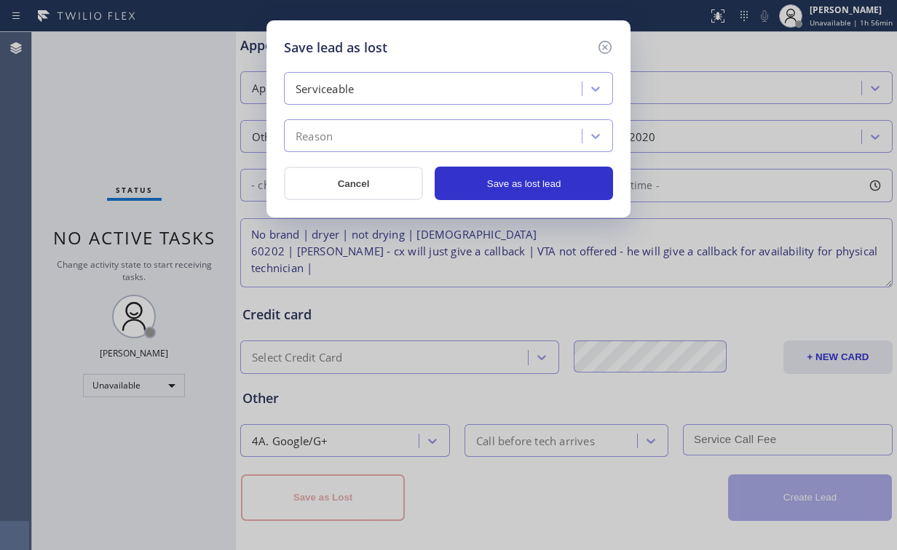
click at [354, 137] on div "Reason" at bounding box center [434, 136] width 293 height 25
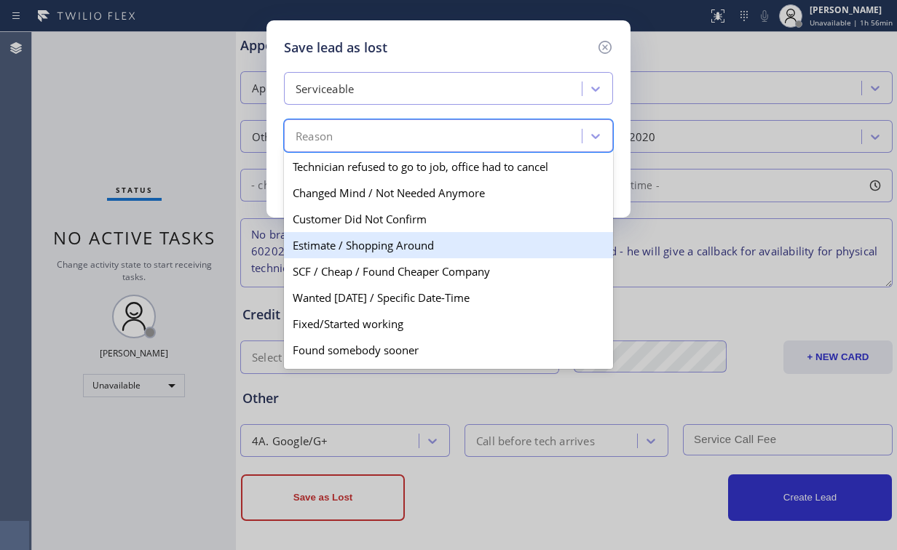
click at [422, 250] on div "Estimate / Shopping Around" at bounding box center [448, 245] width 329 height 26
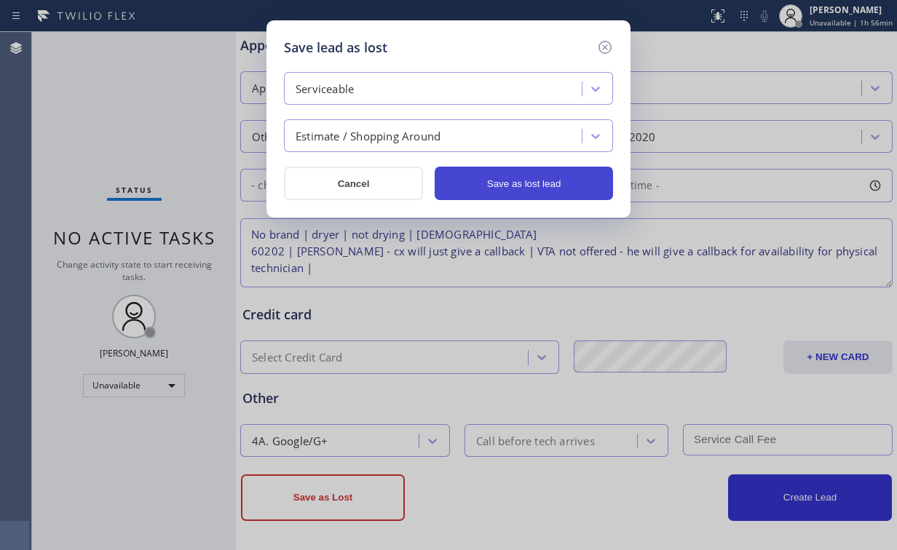
click at [531, 185] on button "Save as lost lead" at bounding box center [524, 183] width 178 height 33
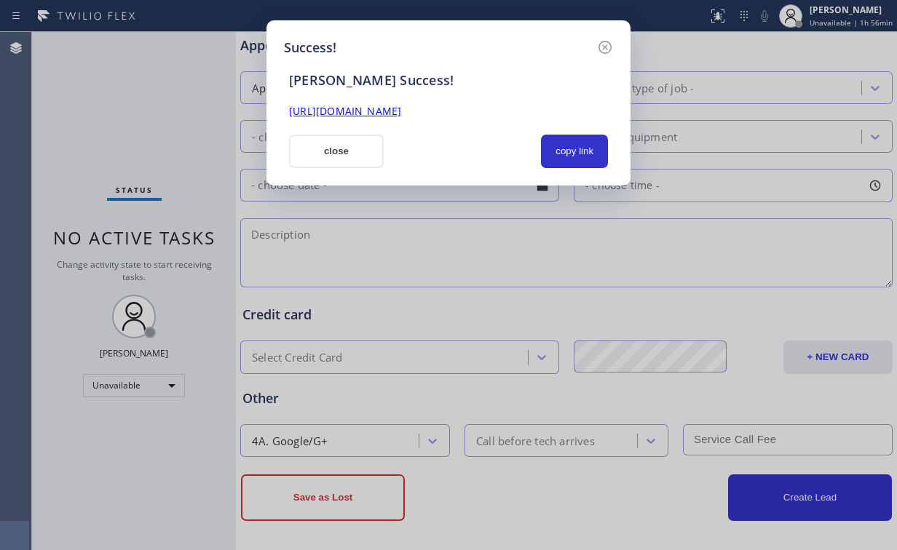
scroll to position [0, 0]
click at [566, 151] on button "copy link" at bounding box center [574, 151] width 67 height 33
click at [339, 152] on button "close" at bounding box center [336, 151] width 95 height 33
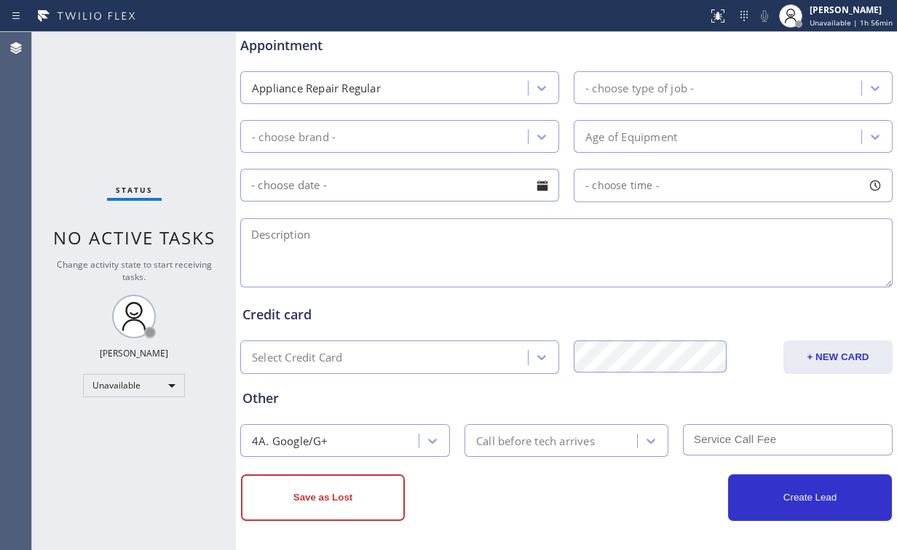
click at [143, 99] on div "Status No active tasks Change activity state to start receiving tasks. [PERSON_…" at bounding box center [134, 291] width 204 height 518
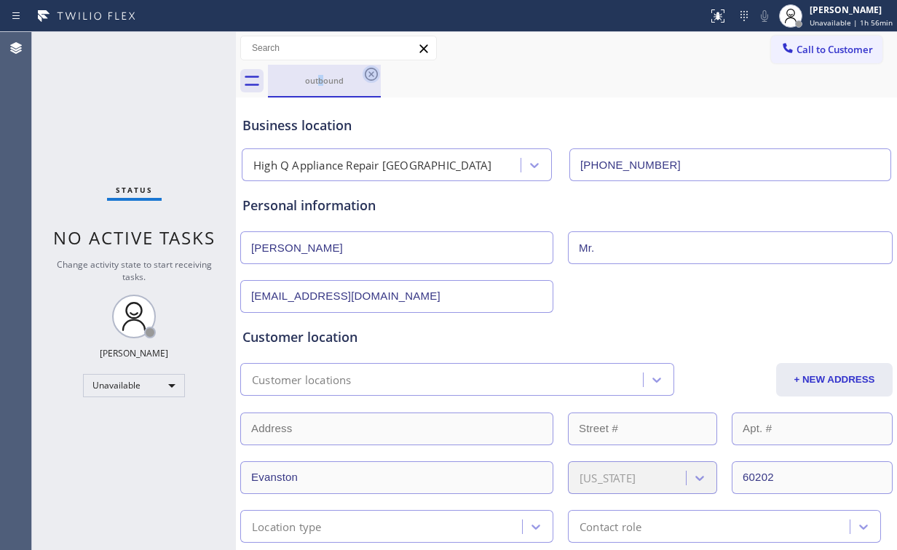
drag, startPoint x: 320, startPoint y: 79, endPoint x: 374, endPoint y: 75, distance: 54.7
click at [321, 79] on div "outbound" at bounding box center [324, 80] width 110 height 11
click at [376, 72] on icon at bounding box center [371, 74] width 17 height 17
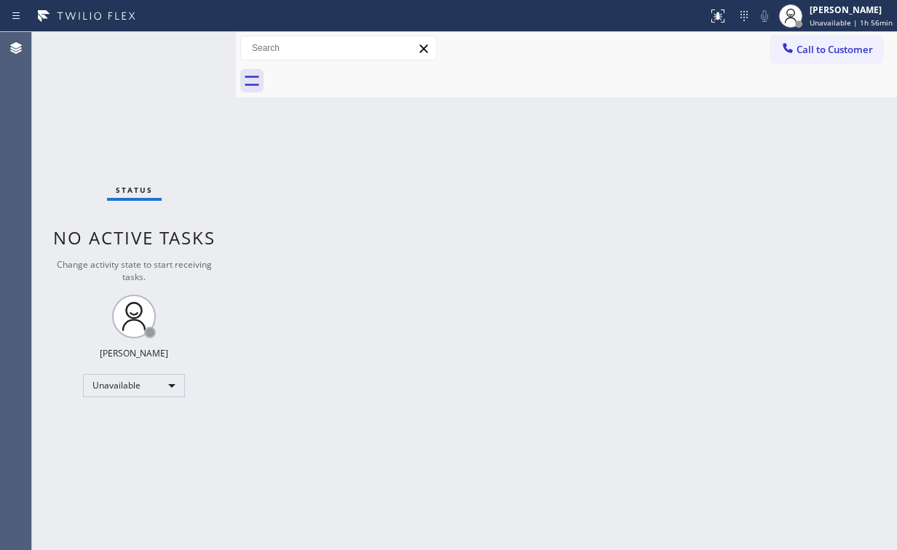
drag, startPoint x: 483, startPoint y: 122, endPoint x: 504, endPoint y: 119, distance: 21.4
click at [483, 122] on div "Back to Dashboard Change Sender ID Customers Technicians Select a contact Outbo…" at bounding box center [566, 291] width 661 height 518
drag, startPoint x: 814, startPoint y: 42, endPoint x: 490, endPoint y: 194, distance: 358.0
click at [814, 43] on span "Call to Customer" at bounding box center [835, 49] width 76 height 13
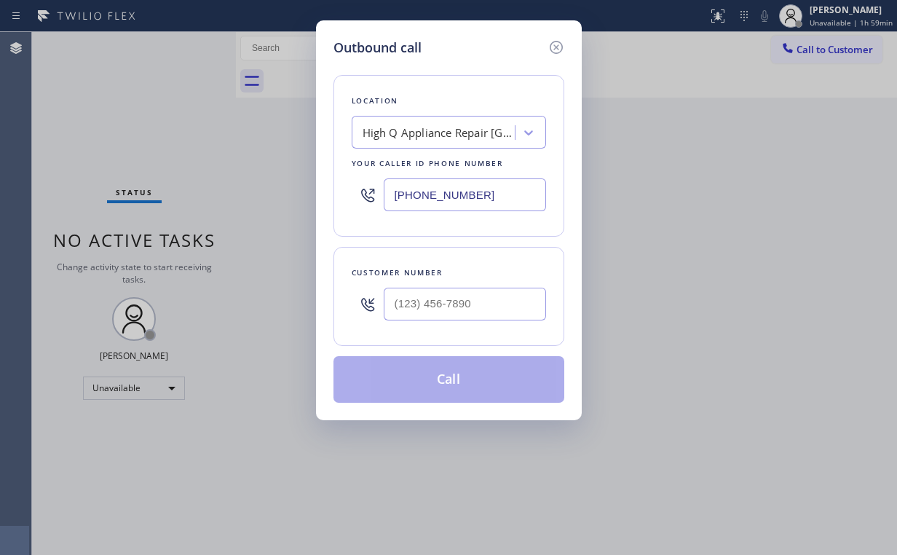
drag, startPoint x: 492, startPoint y: 193, endPoint x: 232, endPoint y: 189, distance: 260.7
click at [245, 202] on div "Outbound call Location High Q Appliance Repair [GEOGRAPHIC_DATA] Your caller id…" at bounding box center [448, 277] width 897 height 555
paste input "206) 202-1006"
type input "[PHONE_NUMBER]"
click at [328, 297] on div "Outbound call Location [GEOGRAPHIC_DATA] Appliance Mending Your caller id phone…" at bounding box center [449, 220] width 266 height 400
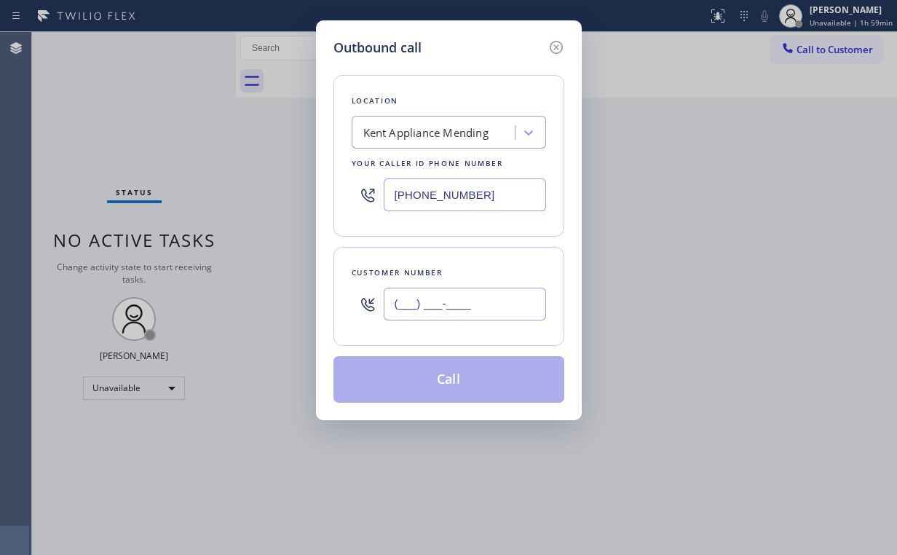
click at [446, 297] on input "(___) ___-____" at bounding box center [465, 304] width 162 height 33
paste input "206) 939-0346"
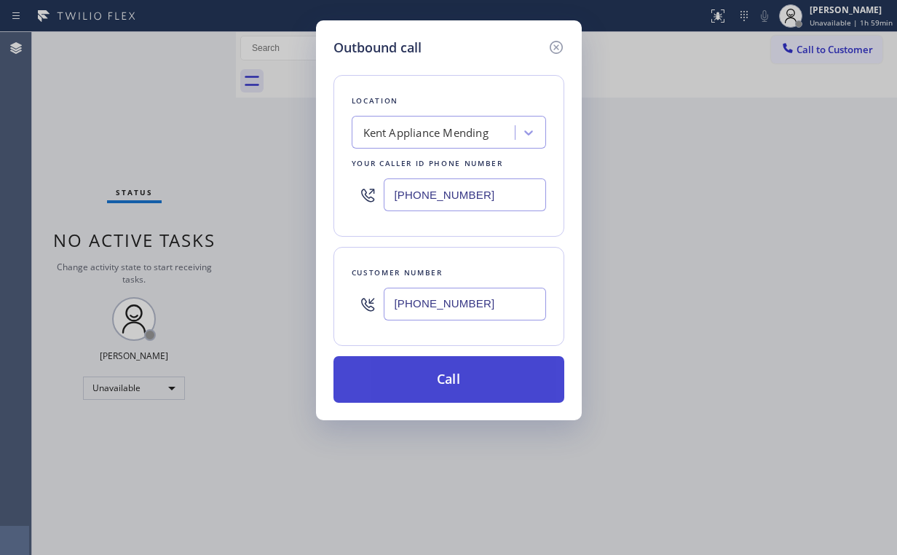
type input "[PHONE_NUMBER]"
click at [447, 374] on button "Call" at bounding box center [448, 379] width 231 height 47
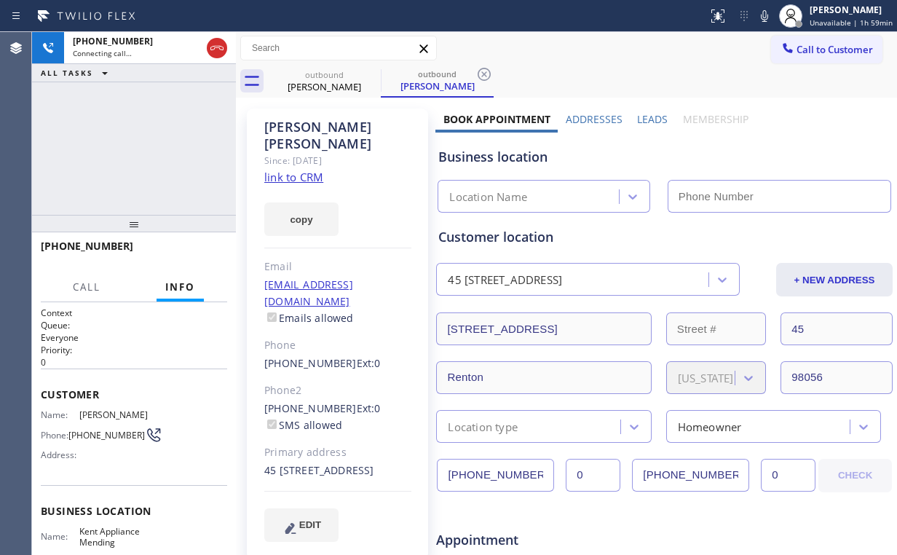
drag, startPoint x: 146, startPoint y: 146, endPoint x: 180, endPoint y: 147, distance: 34.3
click at [146, 146] on div "[PHONE_NUMBER] Connecting call… ALL TASKS ALL TASKS ACTIVE TASKS TASKS IN WRAP …" at bounding box center [134, 123] width 204 height 183
type input "[PHONE_NUMBER]"
click at [144, 143] on div "[PHONE_NUMBER] Connecting call… ALL TASKS ALL TASKS ACTIVE TASKS TASKS IN WRAP …" at bounding box center [134, 123] width 204 height 183
click at [143, 146] on div "[PHONE_NUMBER] Connecting call… ALL TASKS ALL TASKS ACTIVE TASKS TASKS IN WRAP …" at bounding box center [134, 123] width 204 height 183
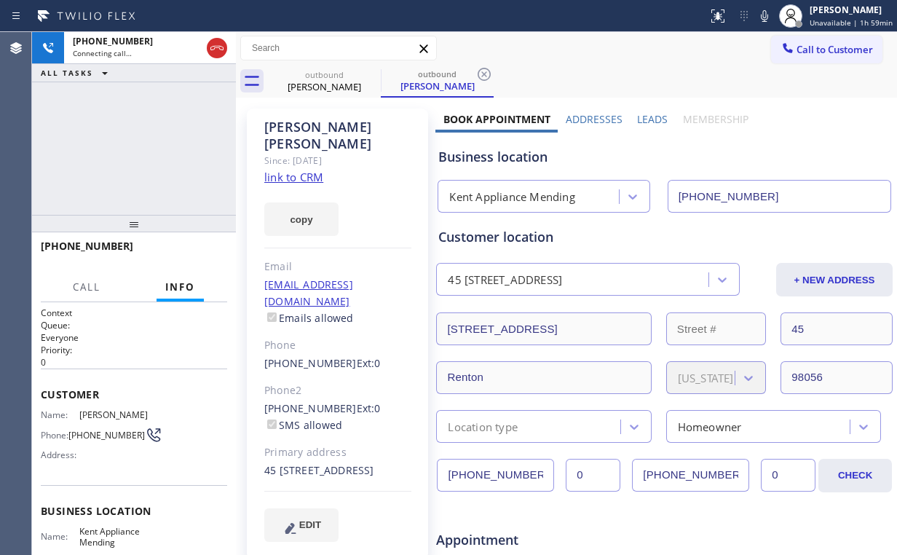
click at [143, 146] on div "[PHONE_NUMBER] Connecting call… ALL TASKS ALL TASKS ACTIVE TASKS TASKS IN WRAP …" at bounding box center [134, 123] width 204 height 183
click at [183, 256] on span "HANG UP" at bounding box center [193, 253] width 44 height 10
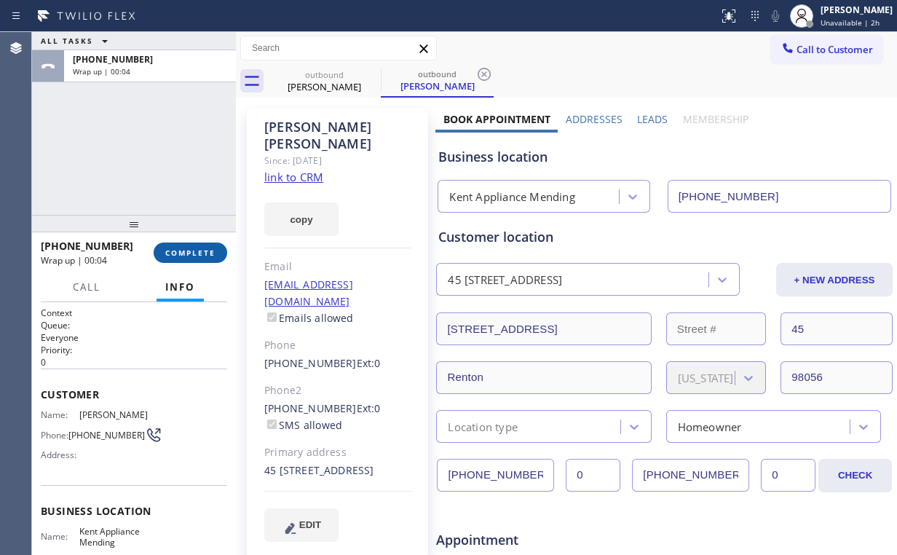
click at [186, 256] on span "COMPLETE" at bounding box center [190, 253] width 50 height 10
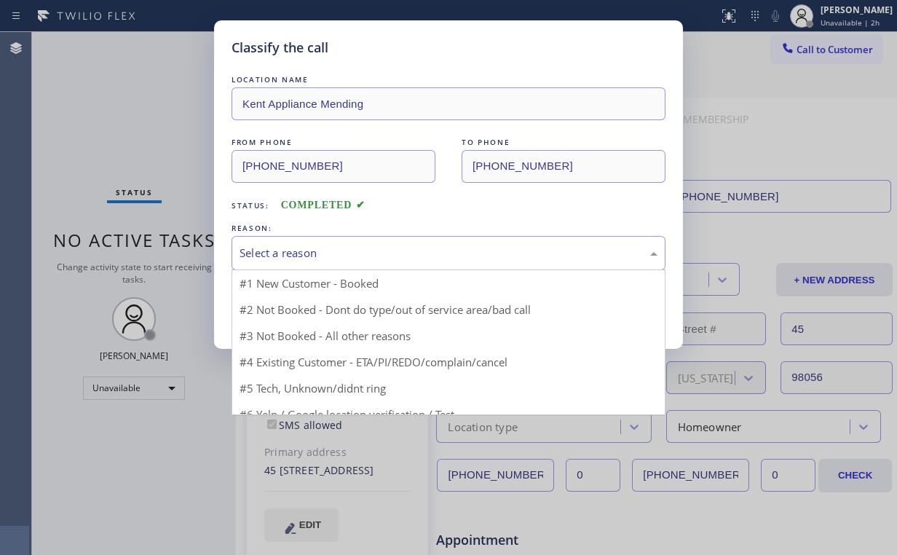
click at [272, 248] on div "Select a reason" at bounding box center [449, 253] width 418 height 17
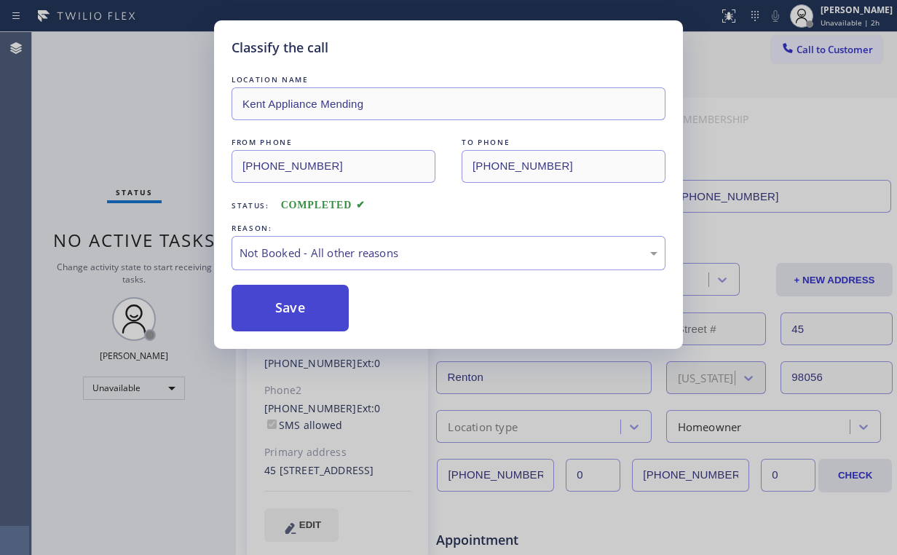
click at [285, 315] on button "Save" at bounding box center [290, 308] width 117 height 47
click at [107, 95] on div "Classify the call LOCATION NAME Kent Appliance Mending FROM PHONE [PHONE_NUMBER…" at bounding box center [448, 277] width 897 height 555
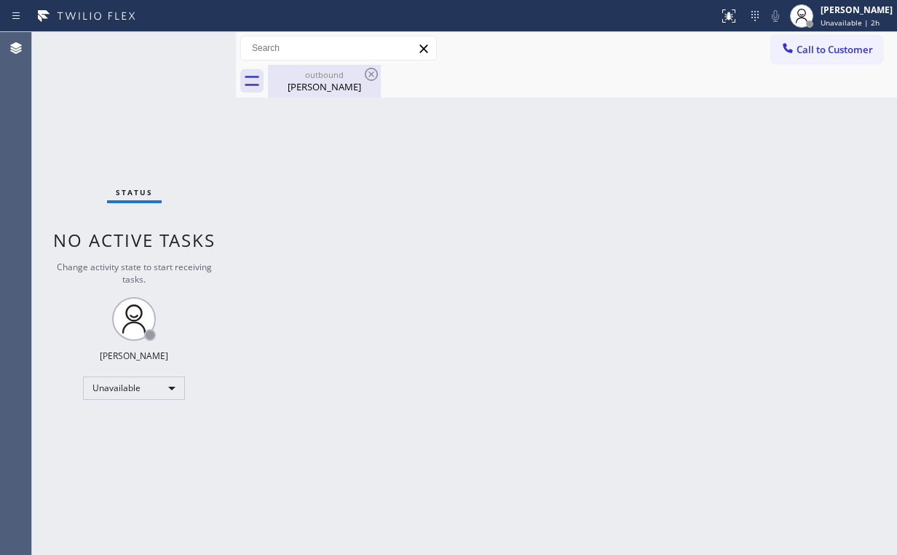
drag, startPoint x: 317, startPoint y: 87, endPoint x: 358, endPoint y: 84, distance: 40.8
click at [317, 87] on div "[PERSON_NAME]" at bounding box center [324, 86] width 110 height 13
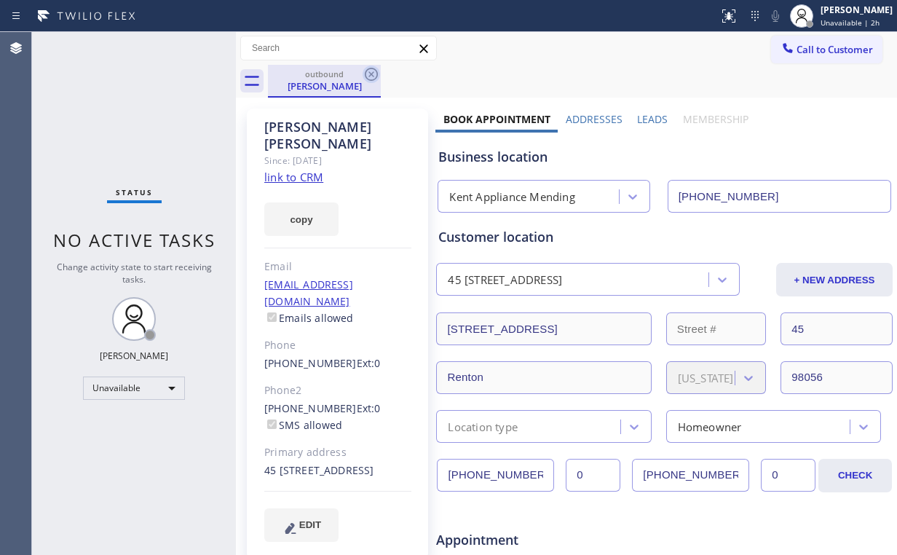
click at [367, 73] on icon at bounding box center [371, 74] width 17 height 17
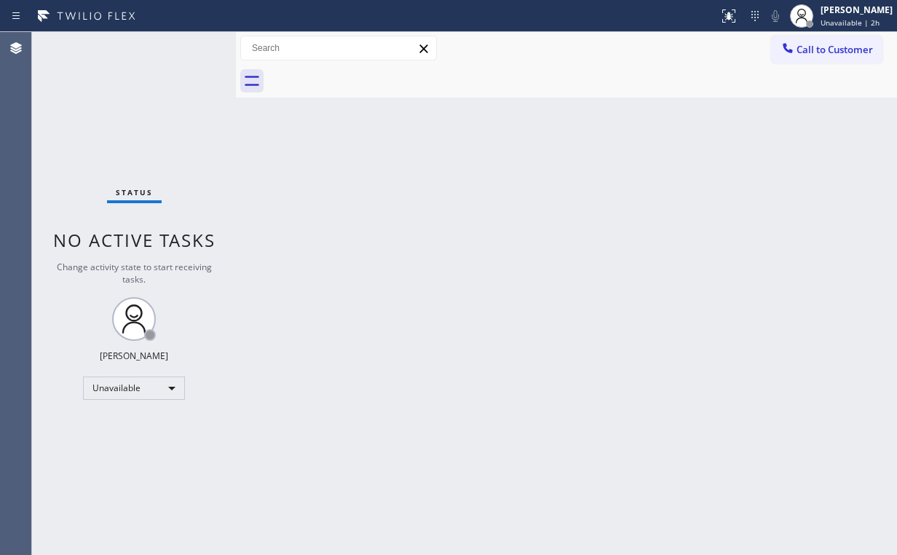
click at [111, 116] on div "Status No active tasks Change activity state to start receiving tasks. [PERSON_…" at bounding box center [134, 293] width 204 height 523
click at [157, 378] on div "Unavailable" at bounding box center [134, 387] width 102 height 23
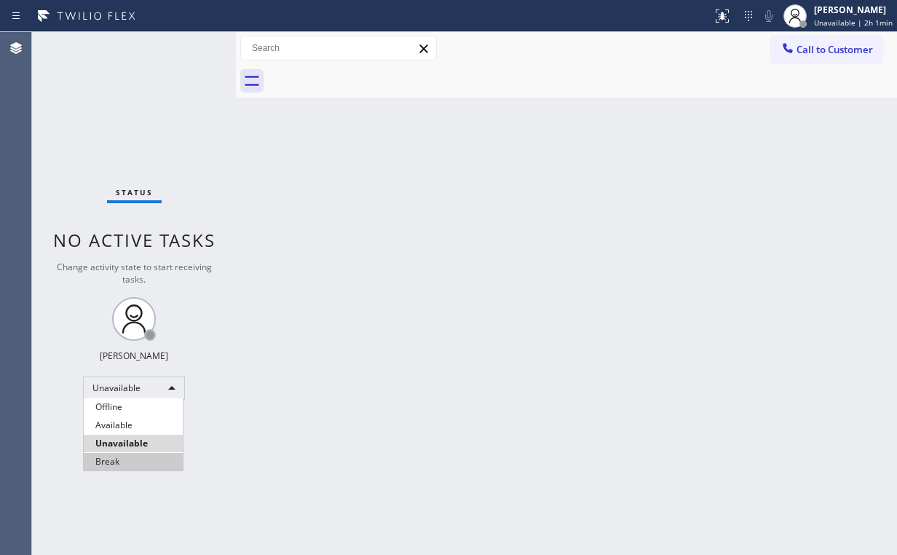
click at [151, 463] on li "Break" at bounding box center [133, 461] width 99 height 17
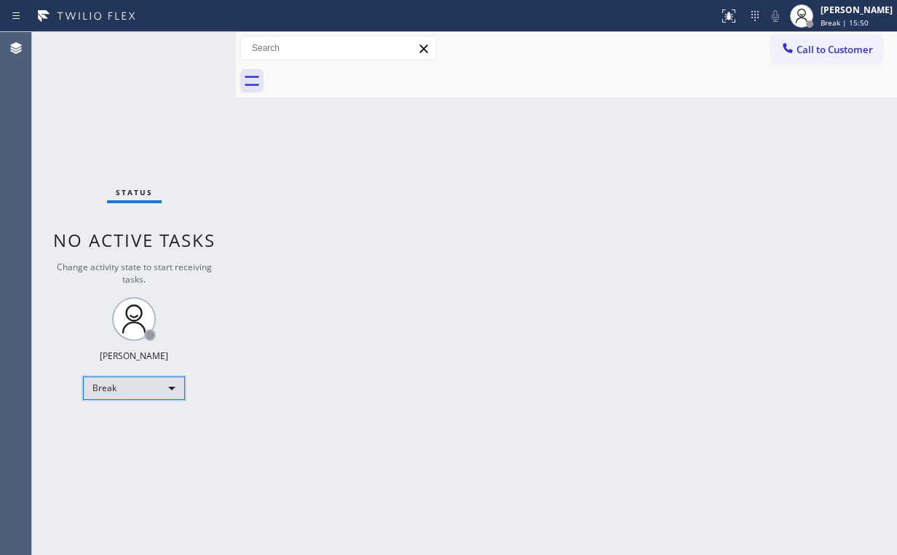
click at [148, 396] on div "Break" at bounding box center [134, 387] width 102 height 23
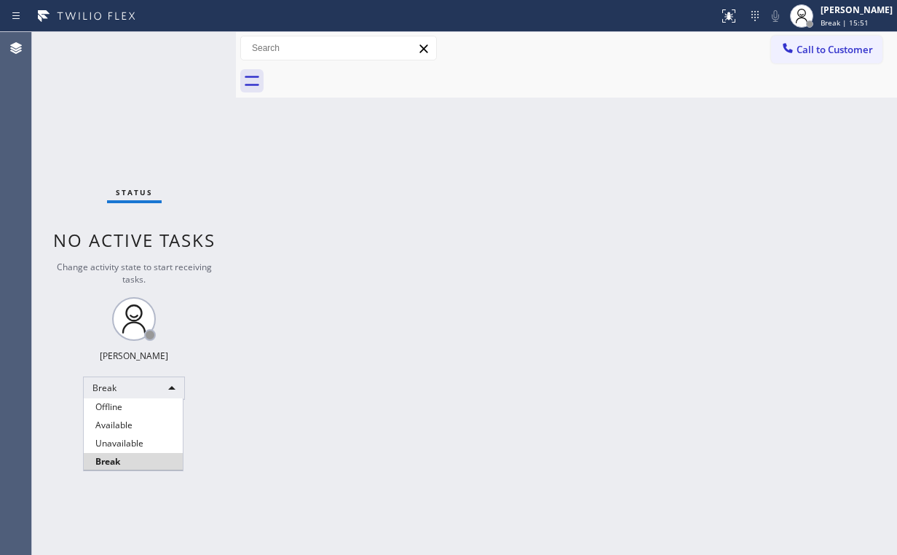
click at [141, 446] on li "Unavailable" at bounding box center [133, 443] width 99 height 17
click at [789, 47] on icon at bounding box center [788, 48] width 15 height 15
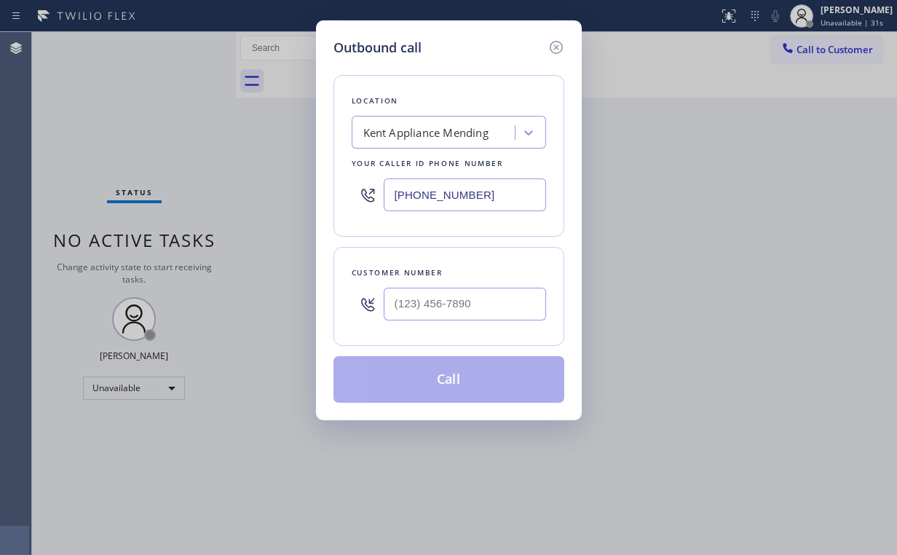
drag, startPoint x: 500, startPoint y: 183, endPoint x: 183, endPoint y: 217, distance: 319.2
click at [190, 217] on div "Outbound call Location [GEOGRAPHIC_DATA] Appliance Mending Your caller id phone…" at bounding box center [448, 277] width 897 height 555
paste input "626) 469-4805"
type input "[PHONE_NUMBER]"
click at [484, 300] on input "(___) ___-____" at bounding box center [465, 304] width 162 height 33
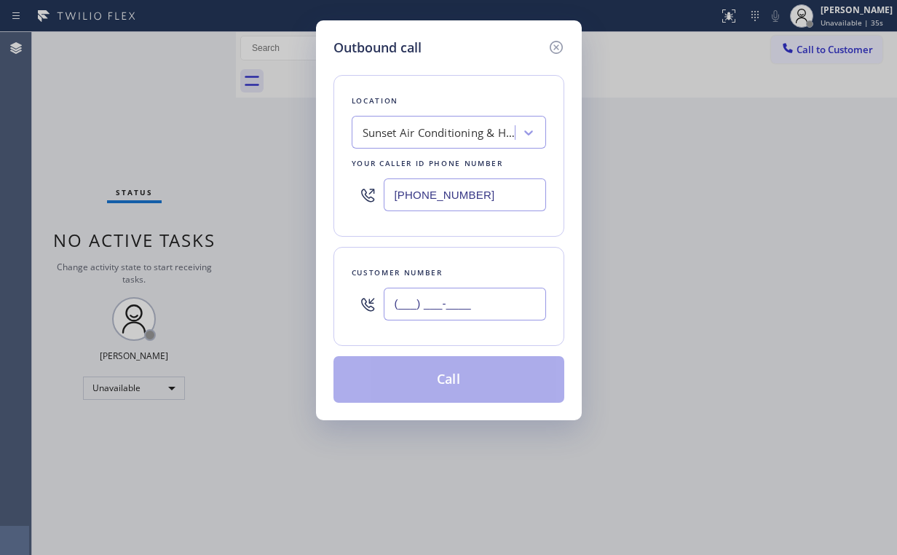
paste input "279) 233-8617"
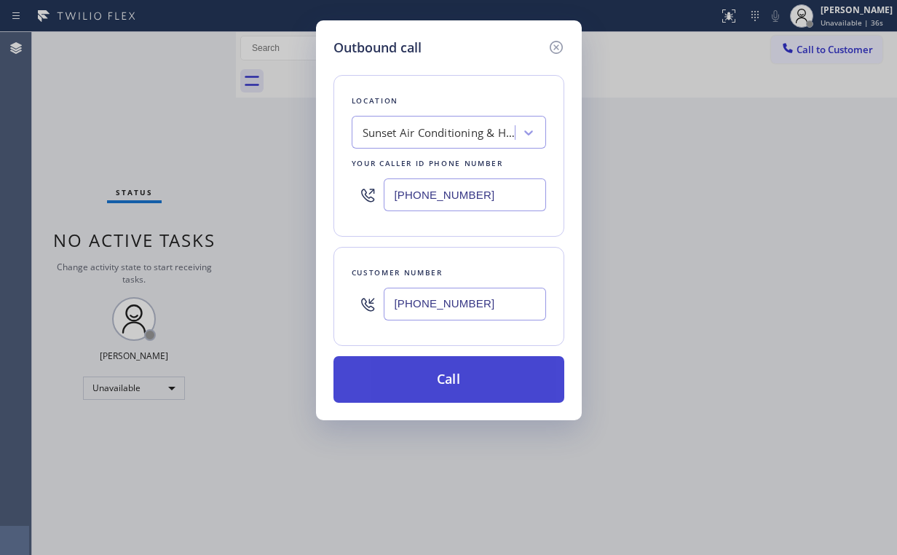
type input "[PHONE_NUMBER]"
click at [438, 368] on button "Call" at bounding box center [448, 379] width 231 height 47
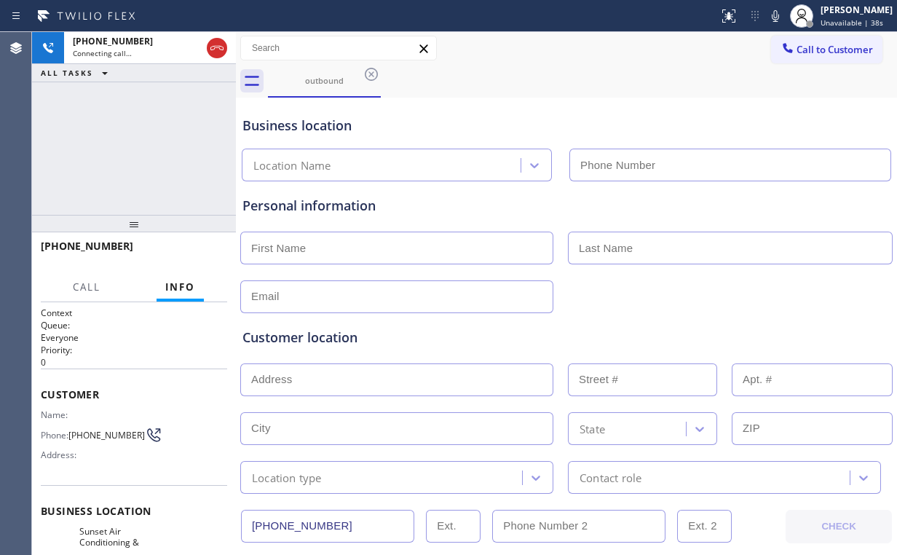
type input "[PHONE_NUMBER]"
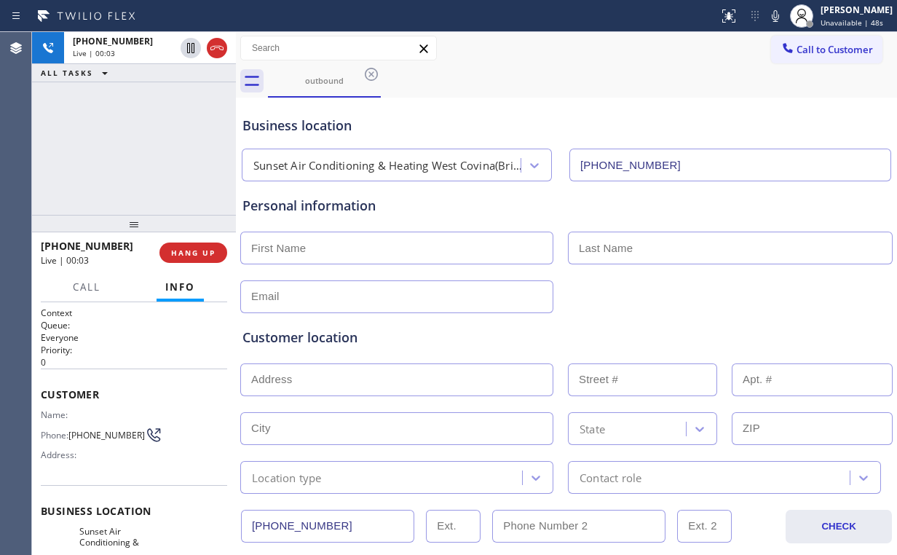
click at [188, 155] on div "[PHONE_NUMBER] Live | 00:03 ALL TASKS ALL TASKS ACTIVE TASKS TASKS IN WRAP UP" at bounding box center [134, 123] width 204 height 183
click at [198, 245] on button "HANG UP" at bounding box center [193, 252] width 68 height 20
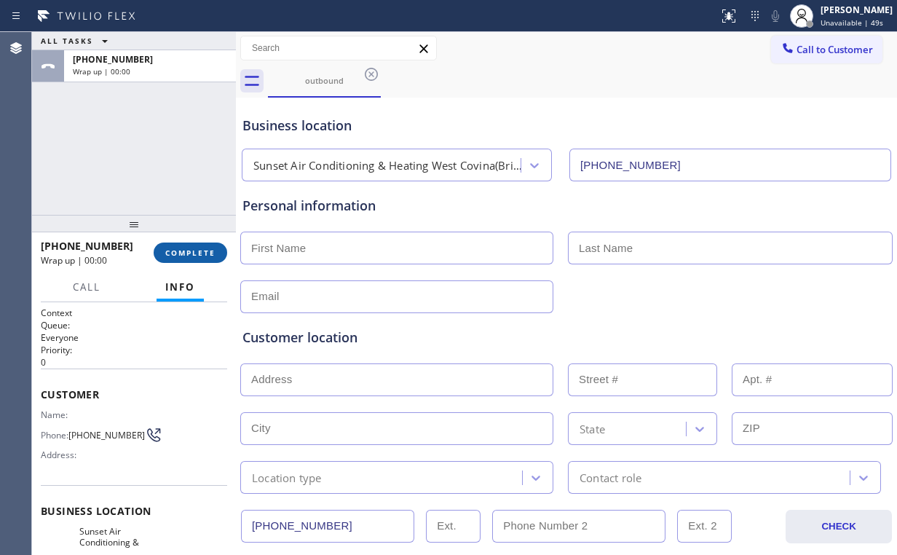
click at [198, 245] on button "COMPLETE" at bounding box center [191, 252] width 74 height 20
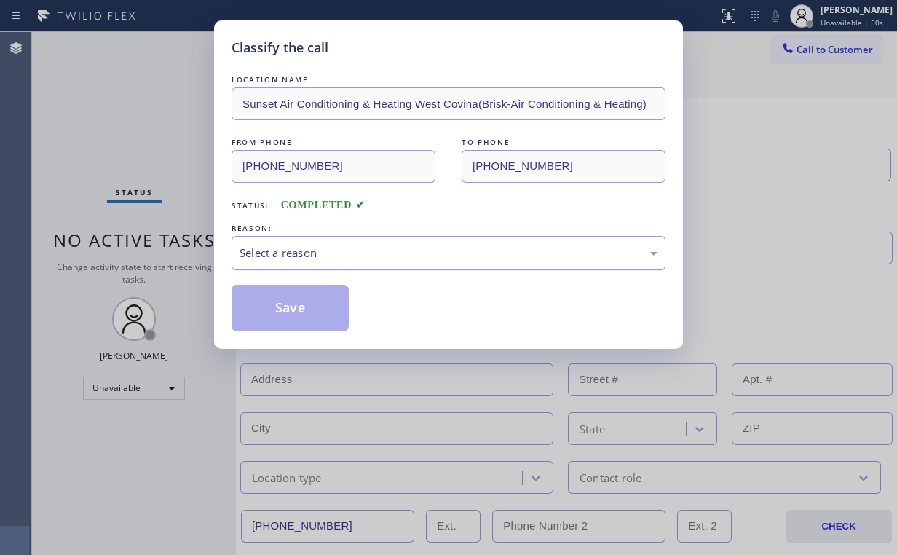
click at [305, 256] on div "Select a reason" at bounding box center [449, 253] width 418 height 17
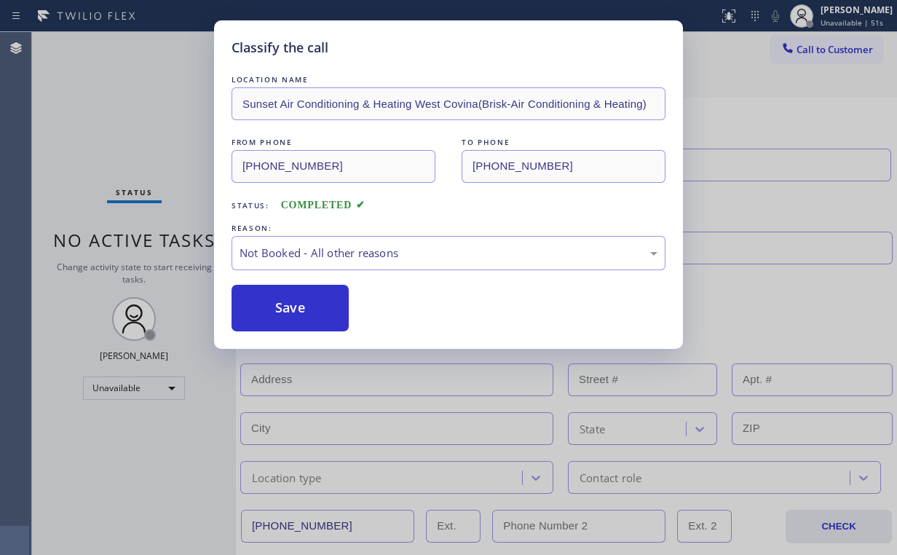
drag, startPoint x: 307, startPoint y: 303, endPoint x: 223, endPoint y: 183, distance: 146.3
click at [308, 300] on button "Save" at bounding box center [290, 308] width 117 height 47
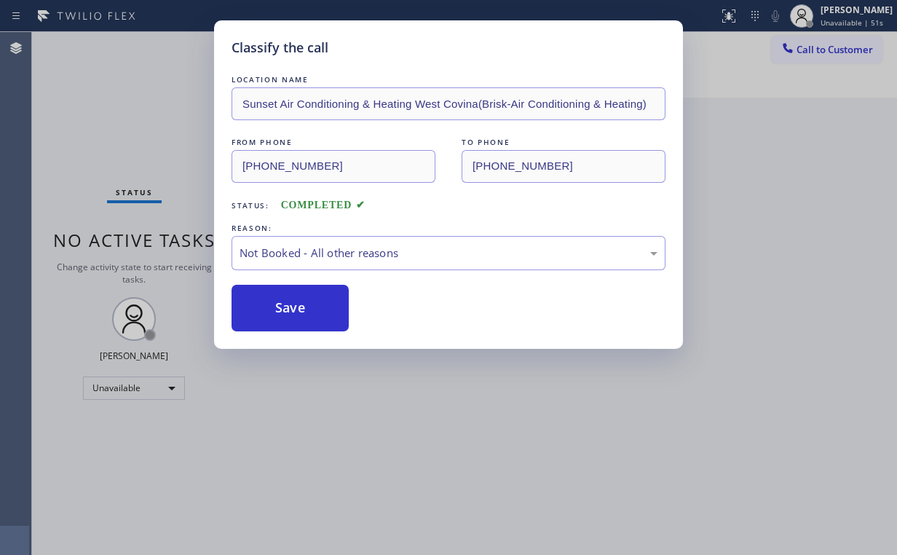
click at [163, 118] on div "Classify the call LOCATION NAME Sunset Air Conditioning & Heating [GEOGRAPHIC_D…" at bounding box center [448, 277] width 897 height 555
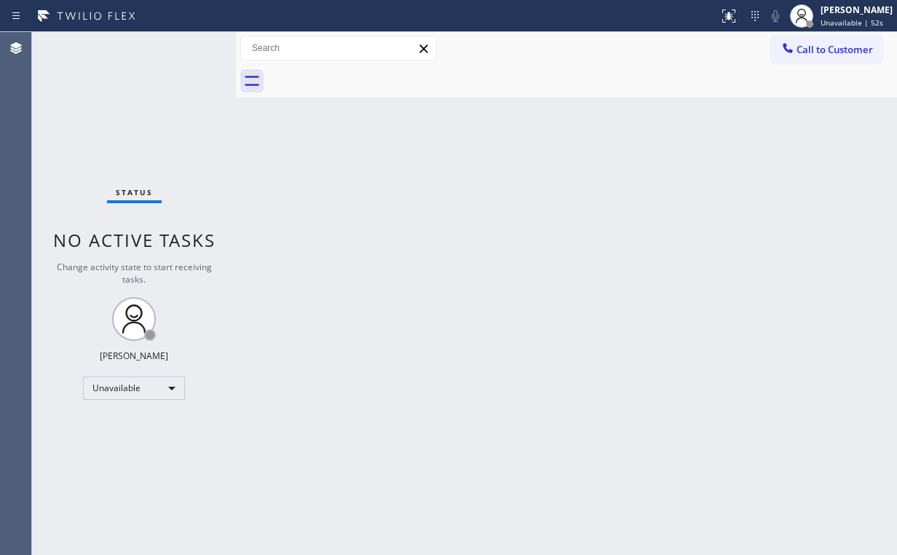
click at [191, 112] on div "Status No active tasks Change activity state to start receiving tasks. [PERSON_…" at bounding box center [134, 293] width 204 height 523
drag, startPoint x: 814, startPoint y: 49, endPoint x: 701, endPoint y: 102, distance: 124.7
click at [811, 50] on span "Call to Customer" at bounding box center [835, 49] width 76 height 13
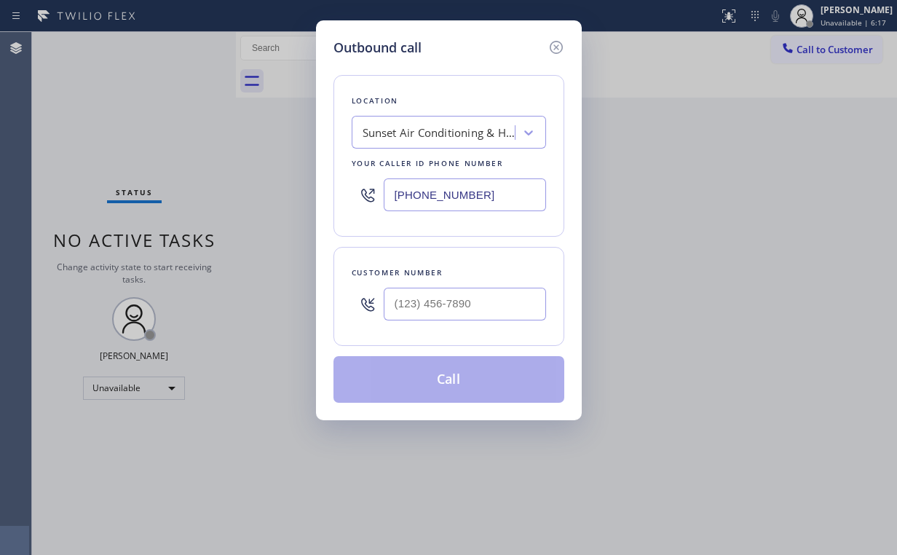
drag, startPoint x: 492, startPoint y: 190, endPoint x: 207, endPoint y: 191, distance: 285.4
click at [259, 191] on div "Outbound call Location Sunset Air Conditioning & Heating [GEOGRAPHIC_DATA](Bris…" at bounding box center [448, 277] width 897 height 555
paste input "206) 483-2311"
type input "[PHONE_NUMBER]"
drag, startPoint x: 454, startPoint y: 300, endPoint x: 465, endPoint y: 299, distance: 11.0
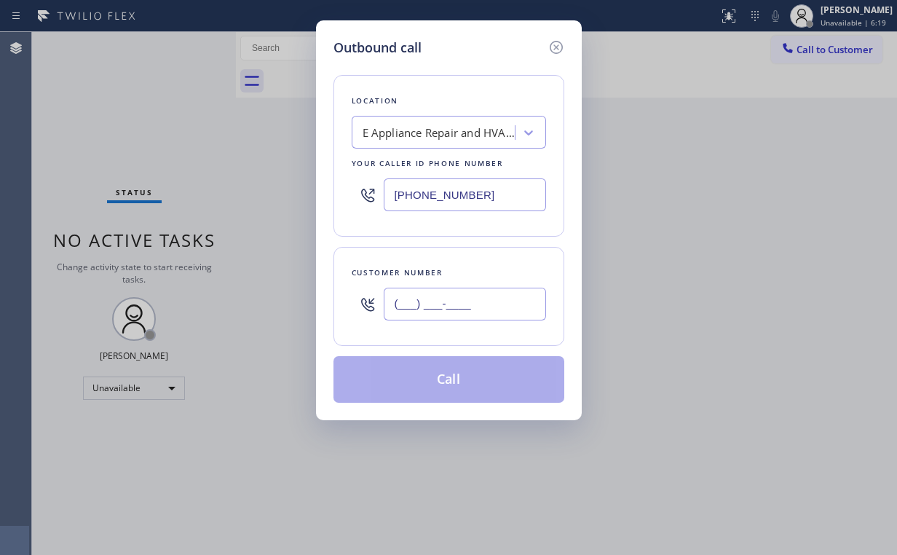
click at [454, 300] on input "(___) ___-____" at bounding box center [465, 304] width 162 height 33
paste input "206) 550-5905"
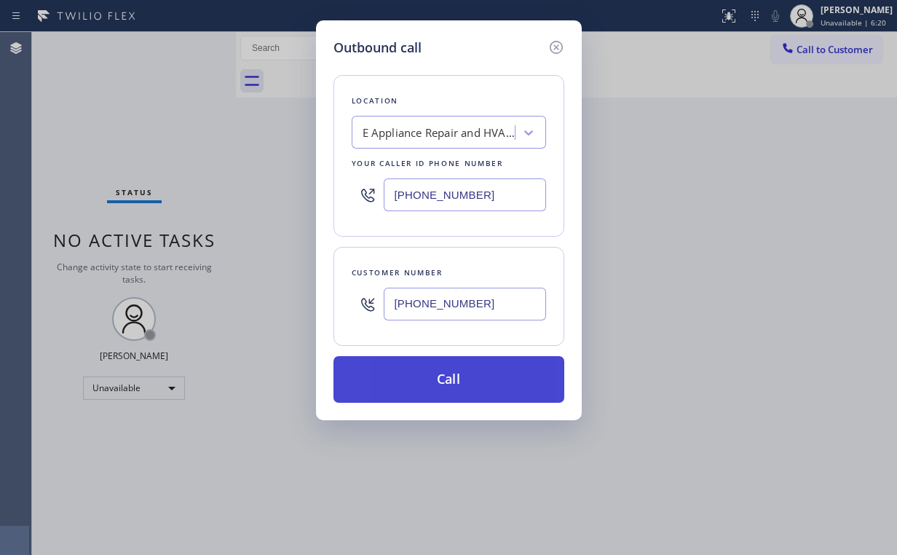
type input "[PHONE_NUMBER]"
click at [428, 384] on button "Call" at bounding box center [448, 379] width 231 height 47
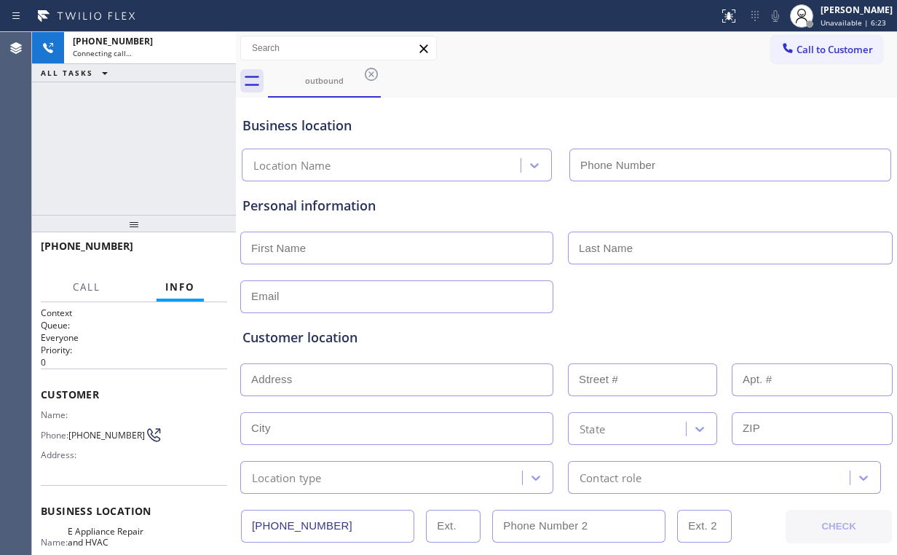
type input "[PHONE_NUMBER]"
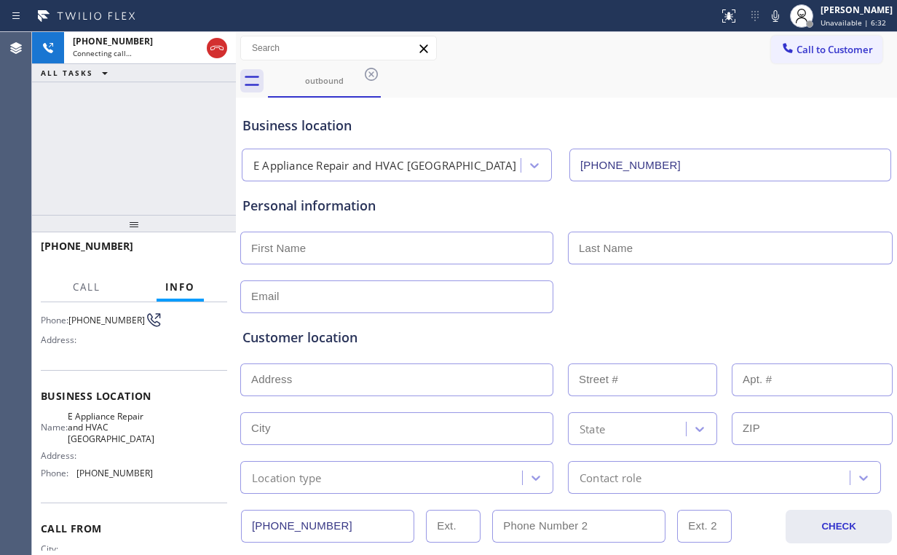
scroll to position [116, 0]
click at [140, 150] on div "[PHONE_NUMBER] Live | 00:08 ALL TASKS ALL TASKS ACTIVE TASKS TASKS IN WRAP UP" at bounding box center [134, 123] width 204 height 183
click at [143, 145] on div "[PHONE_NUMBER] Live | 00:40 ALL TASKS ALL TASKS ACTIVE TASKS TASKS IN WRAP UP" at bounding box center [134, 123] width 204 height 183
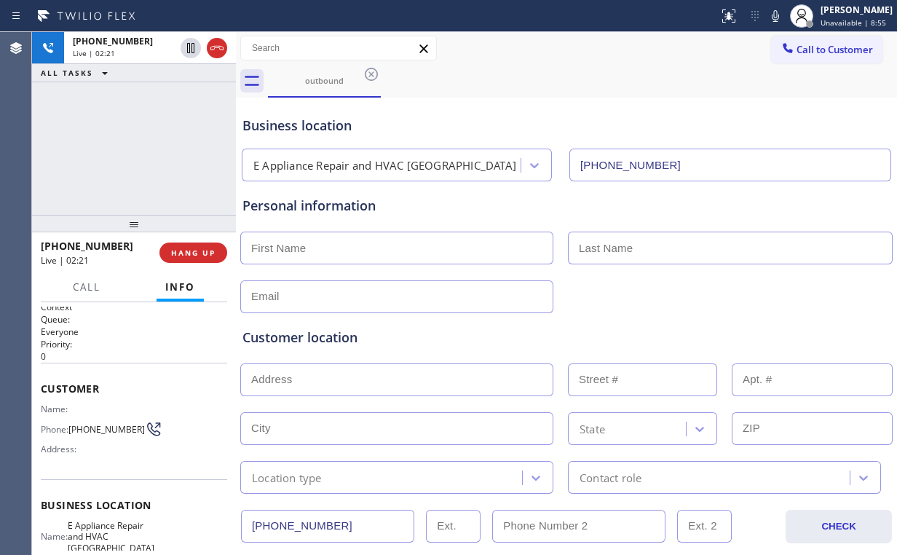
scroll to position [0, 0]
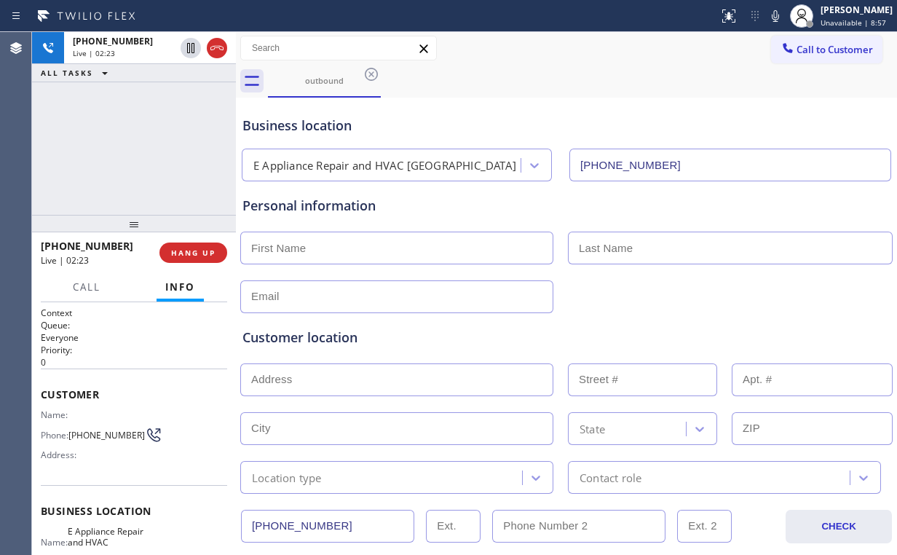
drag, startPoint x: 148, startPoint y: 135, endPoint x: 165, endPoint y: 162, distance: 31.5
click at [147, 135] on div "[PHONE_NUMBER] Live | 02:23 ALL TASKS ALL TASKS ACTIVE TASKS TASKS IN WRAP UP" at bounding box center [134, 123] width 204 height 183
drag, startPoint x: 72, startPoint y: 427, endPoint x: 92, endPoint y: 439, distance: 22.9
click at [92, 439] on span "[PHONE_NUMBER]" at bounding box center [106, 435] width 76 height 11
copy span "[PHONE_NUMBER]"
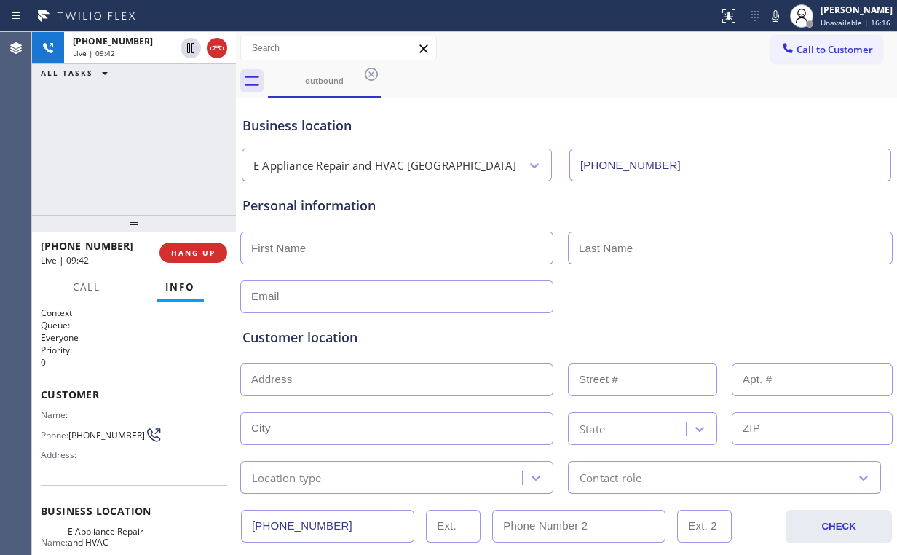
click at [149, 149] on div "[PHONE_NUMBER] Live | 09:42 ALL TASKS ALL TASKS ACTIVE TASKS TASKS IN WRAP UP" at bounding box center [134, 123] width 204 height 183
click at [199, 256] on span "HANG UP" at bounding box center [193, 253] width 44 height 10
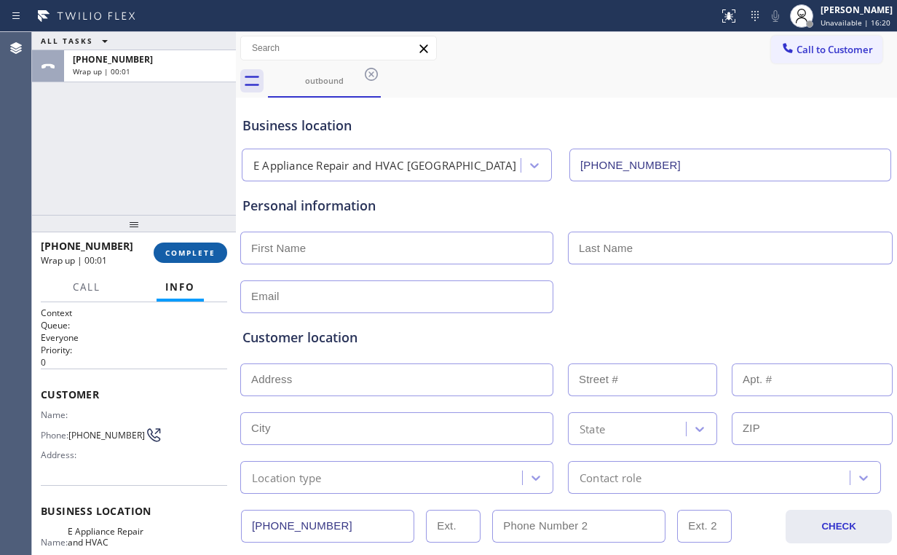
click at [198, 253] on span "COMPLETE" at bounding box center [190, 253] width 50 height 10
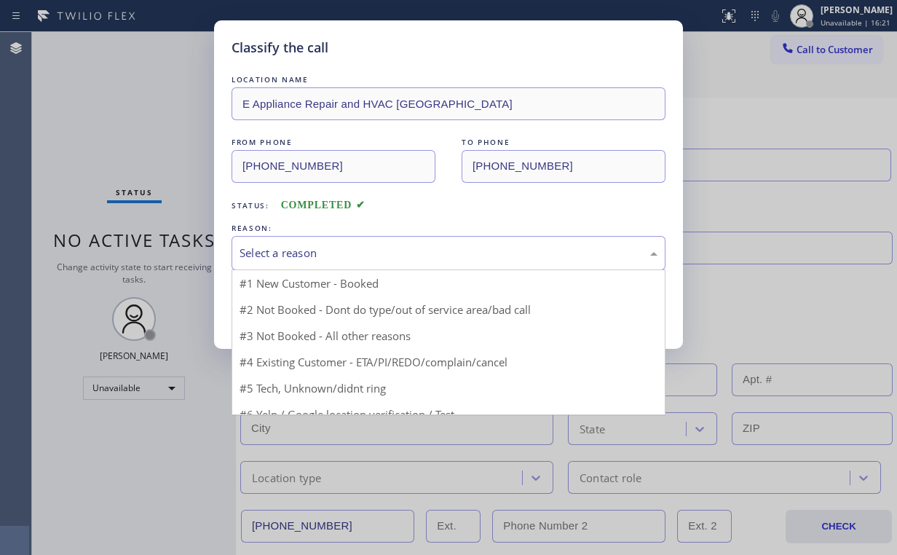
click at [264, 250] on div "Select a reason" at bounding box center [449, 253] width 418 height 17
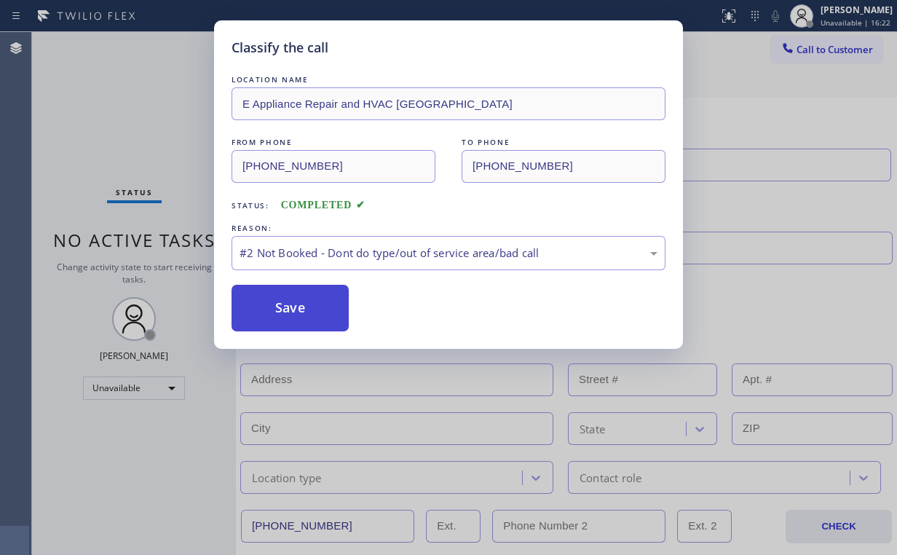
drag, startPoint x: 285, startPoint y: 307, endPoint x: 286, endPoint y: 296, distance: 10.9
click at [288, 307] on button "Save" at bounding box center [290, 308] width 117 height 47
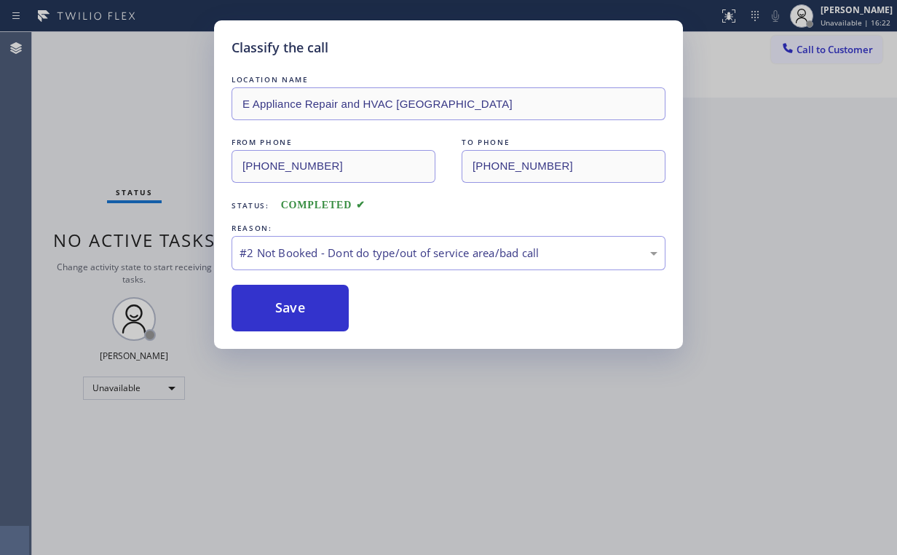
drag, startPoint x: 137, startPoint y: 114, endPoint x: 312, endPoint y: 485, distance: 410.4
click at [154, 154] on div "Classify the call LOCATION NAME E Appliance Repair and HVAC [GEOGRAPHIC_DATA] F…" at bounding box center [448, 277] width 897 height 555
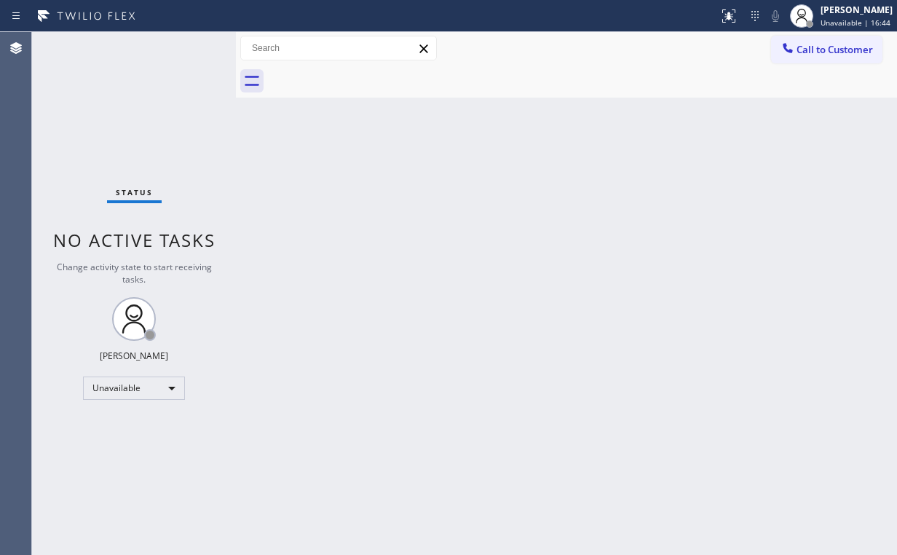
click at [128, 117] on div "Status No active tasks Change activity state to start receiving tasks. [PERSON_…" at bounding box center [134, 293] width 204 height 523
click at [829, 47] on span "Call to Customer" at bounding box center [835, 49] width 76 height 13
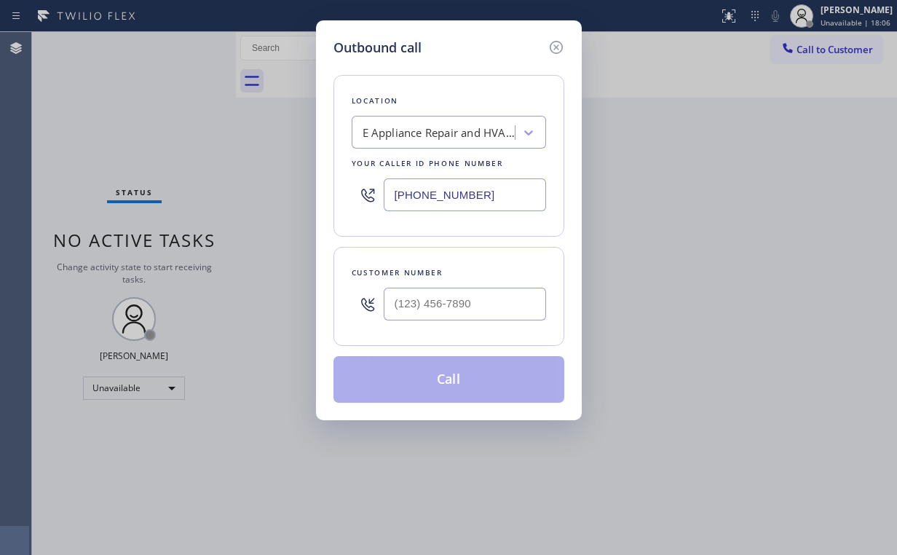
drag, startPoint x: 502, startPoint y: 186, endPoint x: 201, endPoint y: 160, distance: 302.5
click at [255, 169] on div "Outbound call Location E Appliance Repair and HVAC [GEOGRAPHIC_DATA] Your calle…" at bounding box center [448, 277] width 897 height 555
paste input "805) 420-7474"
type input "[PHONE_NUMBER]"
drag, startPoint x: 438, startPoint y: 297, endPoint x: 462, endPoint y: 288, distance: 24.9
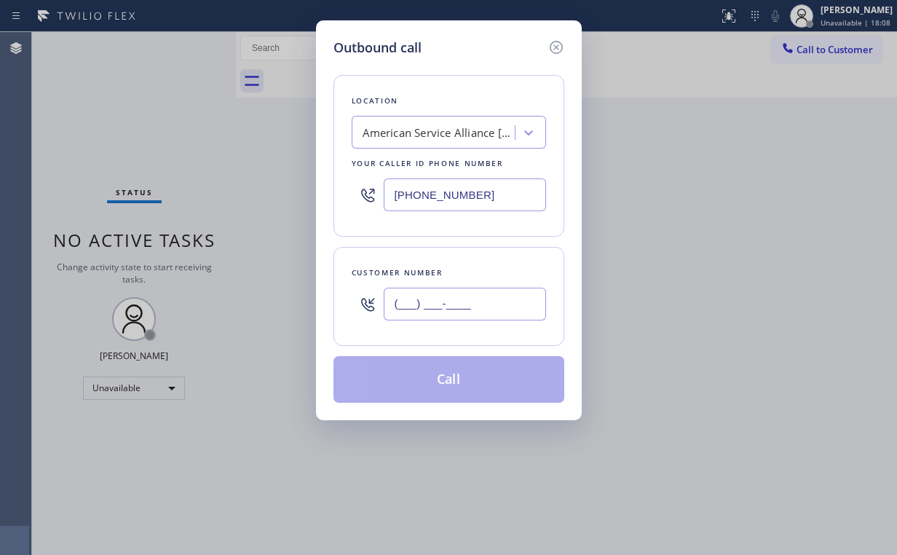
click at [438, 297] on input "(___) ___-____" at bounding box center [465, 304] width 162 height 33
paste input "805) 390-7712"
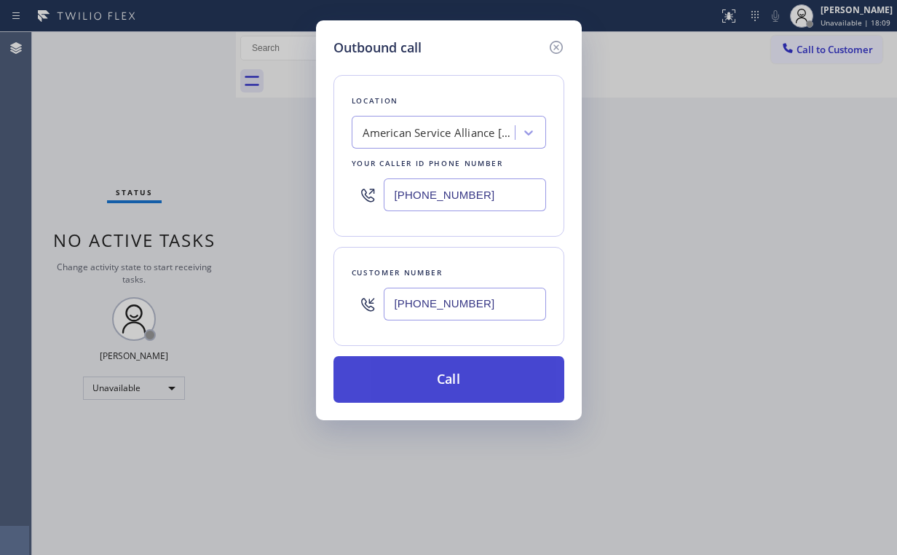
type input "[PHONE_NUMBER]"
click at [438, 382] on button "Call" at bounding box center [448, 379] width 231 height 47
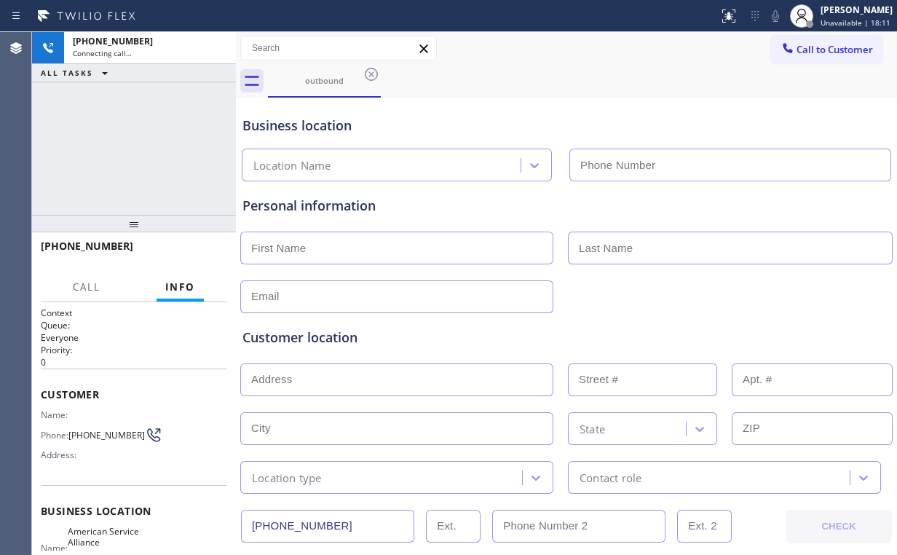
type input "[PHONE_NUMBER]"
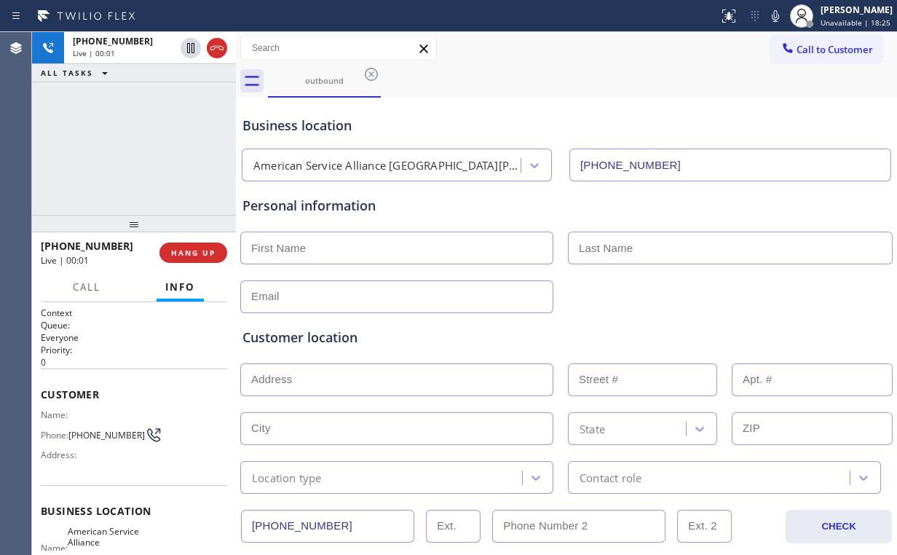
click at [88, 106] on div "[PHONE_NUMBER] Live | 00:01 ALL TASKS ALL TASKS ACTIVE TASKS TASKS IN WRAP UP" at bounding box center [134, 123] width 204 height 183
click at [143, 148] on div "[PHONE_NUMBER] Live | 00:07 ALL TASKS ALL TASKS ACTIVE TASKS TASKS IN WRAP UP" at bounding box center [134, 123] width 204 height 183
click at [143, 148] on div "[PHONE_NUMBER] Live | 00:08 ALL TASKS ALL TASKS ACTIVE TASKS TASKS IN WRAP UP" at bounding box center [134, 123] width 204 height 183
click at [143, 148] on div "[PHONE_NUMBER] Live | 00:09 ALL TASKS ALL TASKS ACTIVE TASKS TASKS IN WRAP UP" at bounding box center [134, 123] width 204 height 183
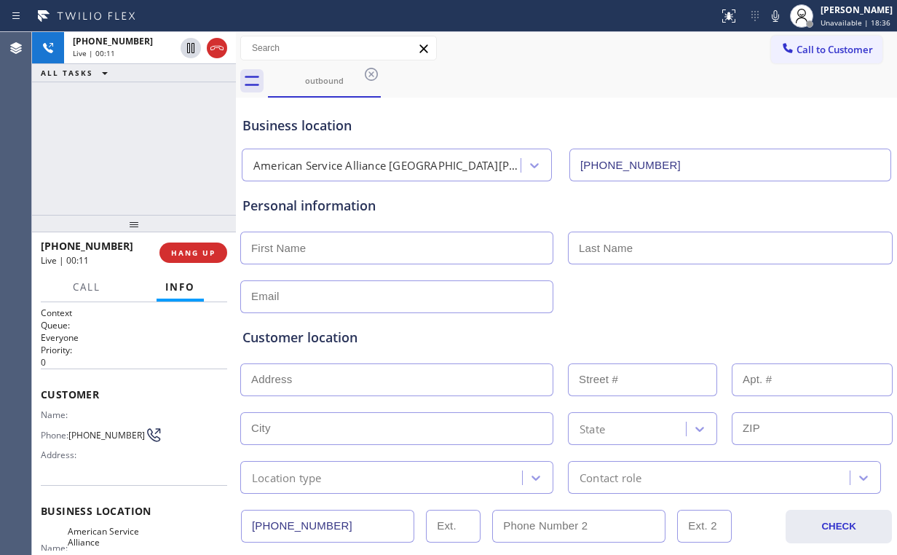
click at [143, 148] on div "[PHONE_NUMBER] Live | 00:11 ALL TASKS ALL TASKS ACTIVE TASKS TASKS IN WRAP UP" at bounding box center [134, 123] width 204 height 183
drag, startPoint x: 74, startPoint y: 423, endPoint x: 101, endPoint y: 443, distance: 33.4
click at [101, 441] on span "[PHONE_NUMBER]" at bounding box center [106, 435] width 76 height 11
copy span "805) 390-7712"
click at [135, 134] on div "[PHONE_NUMBER] Live | 03:04 ALL TASKS ALL TASKS ACTIVE TASKS TASKS IN WRAP UP" at bounding box center [134, 123] width 204 height 183
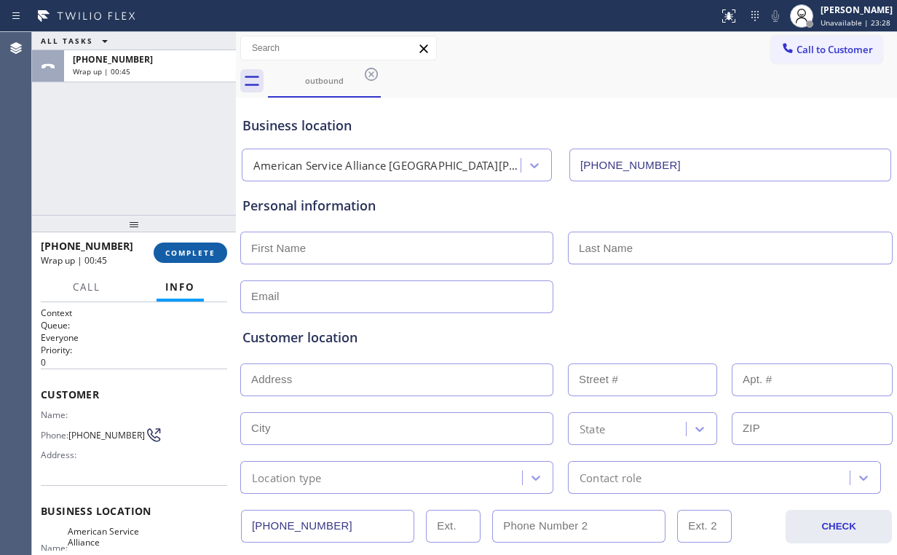
click at [179, 256] on span "COMPLETE" at bounding box center [190, 253] width 50 height 10
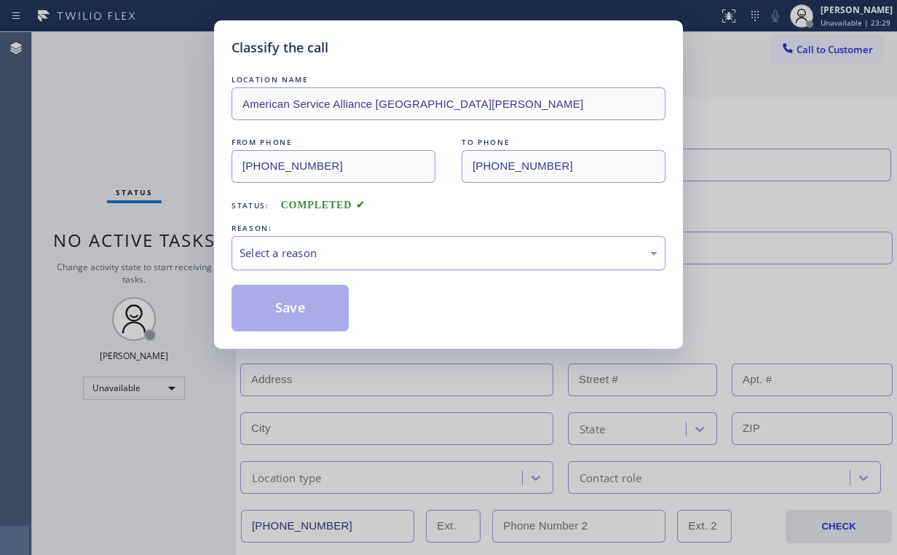
click at [288, 260] on div "Select a reason" at bounding box center [449, 253] width 418 height 17
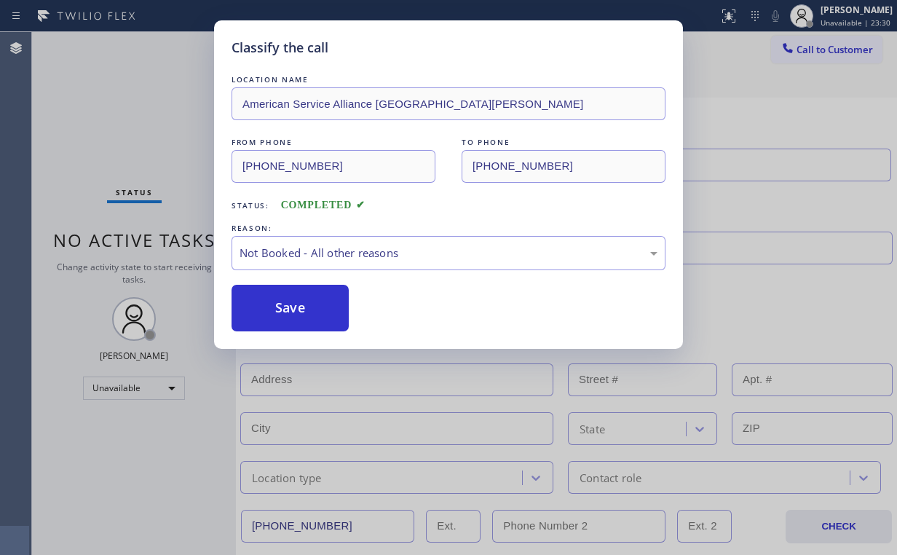
drag, startPoint x: 301, startPoint y: 310, endPoint x: 217, endPoint y: 232, distance: 114.9
click at [302, 309] on button "Save" at bounding box center [290, 308] width 117 height 47
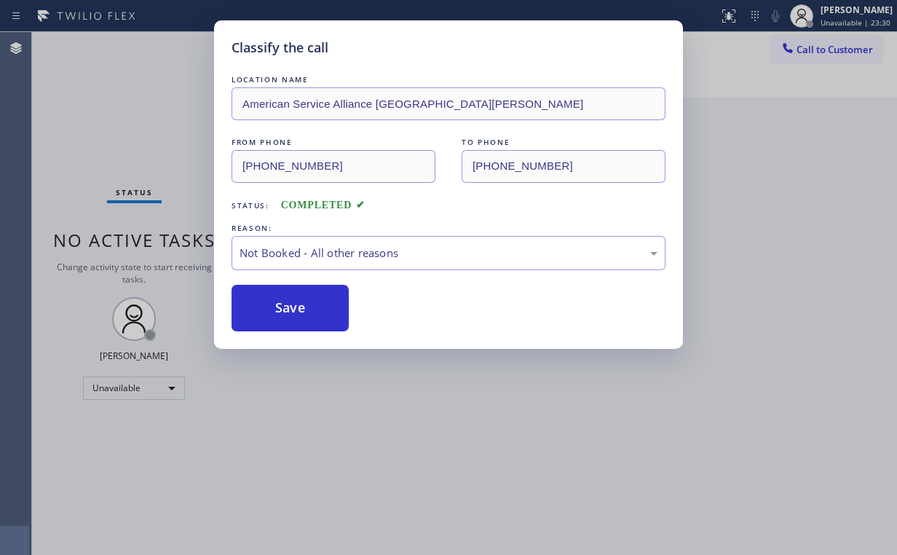
click at [120, 121] on div "Classify the call LOCATION NAME American Service Alliance Santa [PERSON_NAME] F…" at bounding box center [448, 277] width 897 height 555
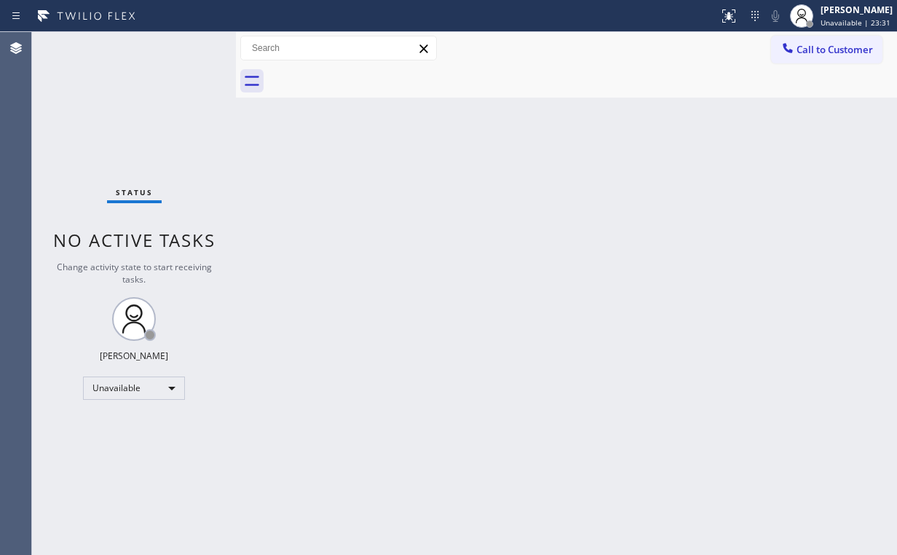
drag, startPoint x: 810, startPoint y: 47, endPoint x: 516, endPoint y: 150, distance: 311.6
click at [803, 47] on span "Call to Customer" at bounding box center [835, 49] width 76 height 13
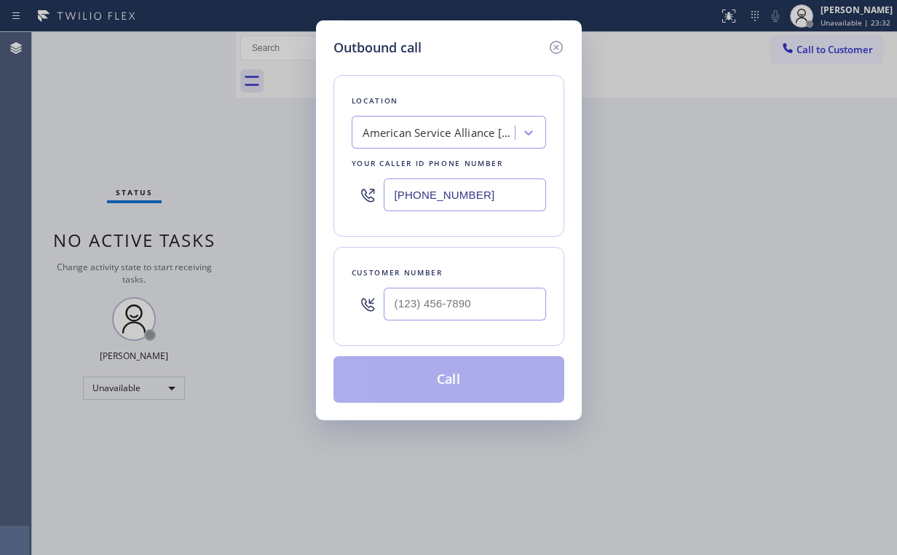
drag, startPoint x: 492, startPoint y: 190, endPoint x: 217, endPoint y: 196, distance: 275.3
click at [261, 196] on div "Outbound call Location American Service Alliance [GEOGRAPHIC_DATA][PERSON_NAME]…" at bounding box center [448, 277] width 897 height 555
paste input "623) 257-82"
type input "[PHONE_NUMBER]"
click at [443, 307] on input "(___) ___-____" at bounding box center [465, 304] width 162 height 33
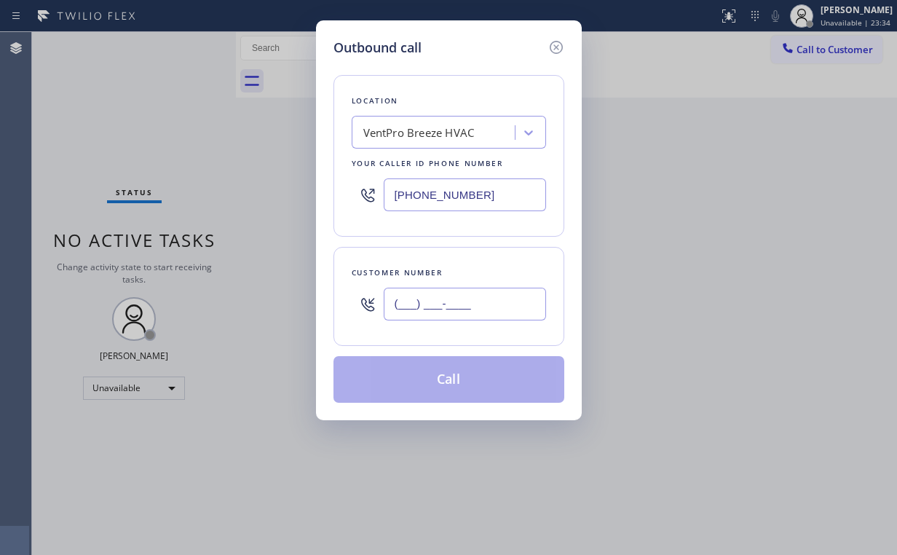
paste input "623) 241-9733"
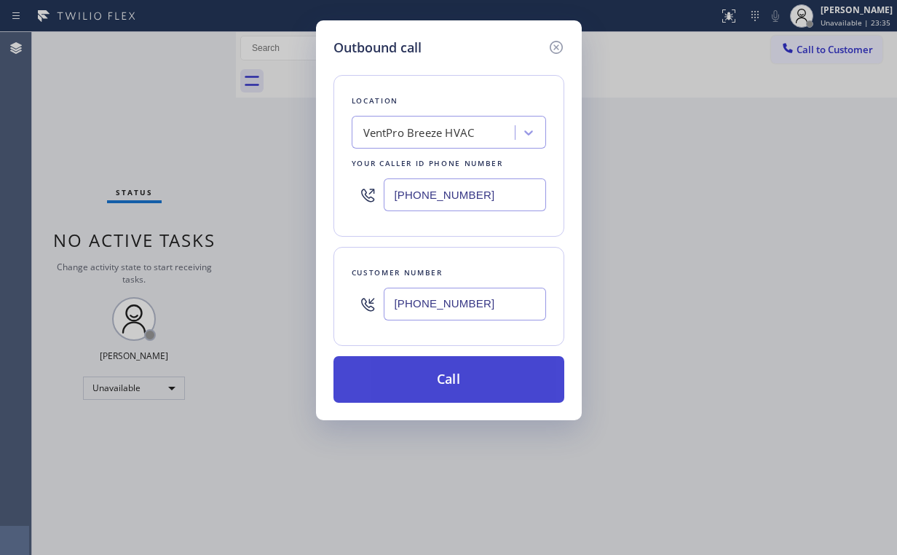
type input "[PHONE_NUMBER]"
drag, startPoint x: 437, startPoint y: 376, endPoint x: 434, endPoint y: 384, distance: 8.5
click at [437, 376] on button "Call" at bounding box center [448, 379] width 231 height 47
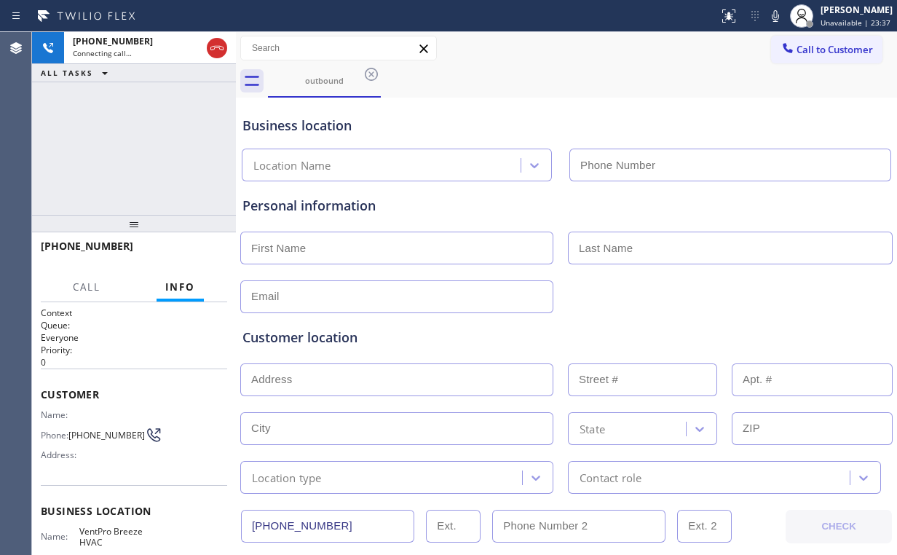
type input "[PHONE_NUMBER]"
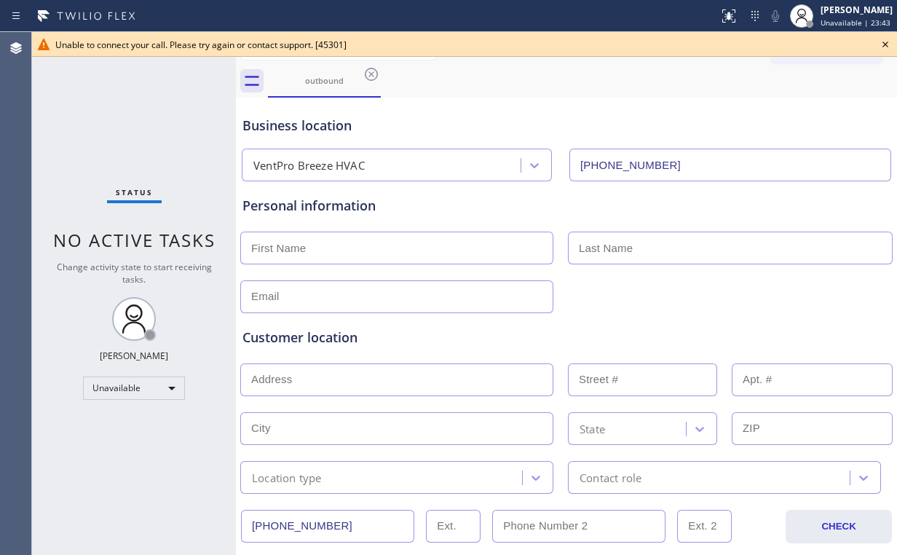
drag, startPoint x: 664, startPoint y: 103, endPoint x: 818, endPoint y: 69, distance: 157.4
click at [667, 103] on div "Business location VentPro Breeze HVAC [PHONE_NUMBER]" at bounding box center [567, 141] width 654 height 80
click at [888, 43] on icon at bounding box center [885, 44] width 17 height 17
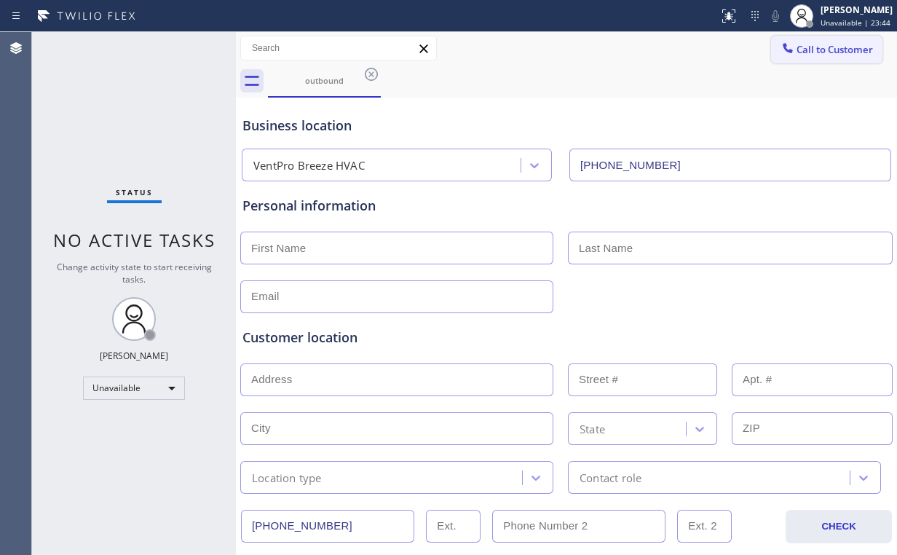
click at [824, 56] on button "Call to Customer" at bounding box center [826, 50] width 111 height 28
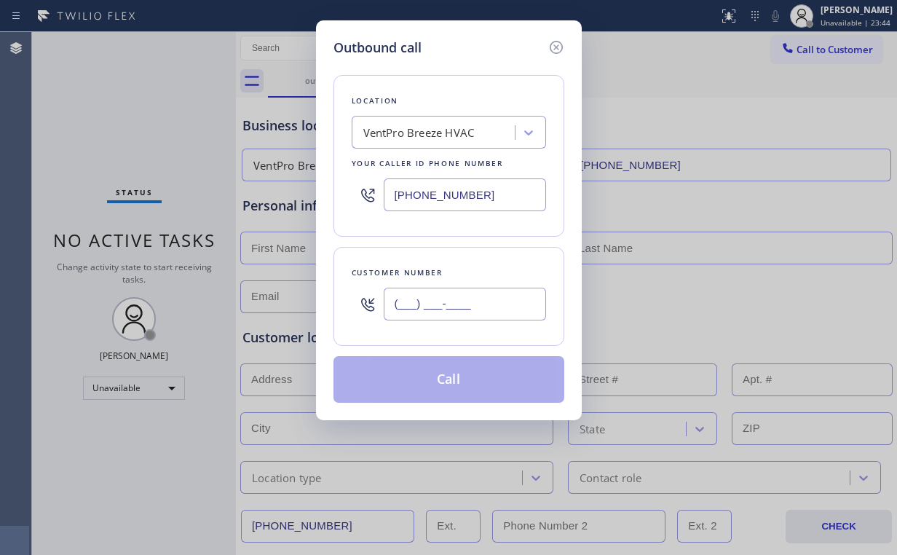
click at [465, 300] on input "(___) ___-____" at bounding box center [465, 304] width 162 height 33
paste input "623) 241-9733"
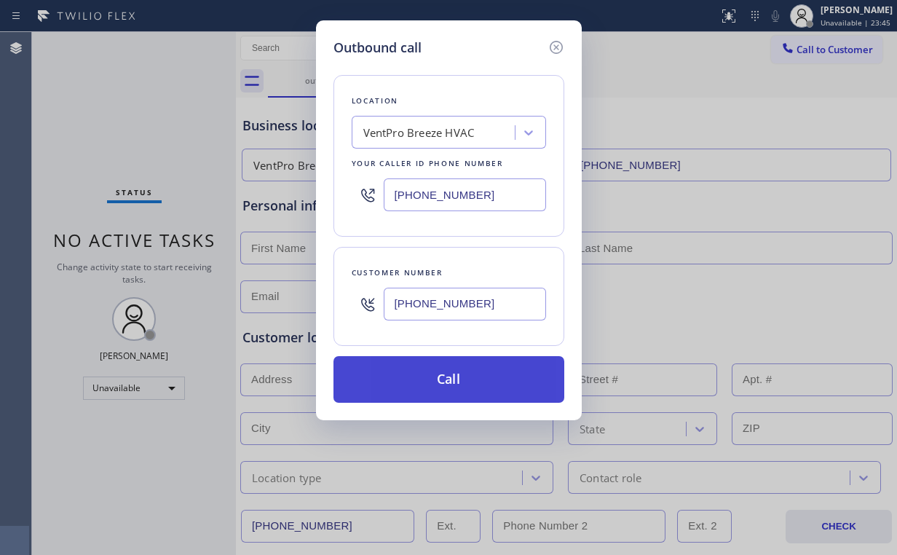
type input "[PHONE_NUMBER]"
click at [428, 379] on button "Call" at bounding box center [448, 379] width 231 height 47
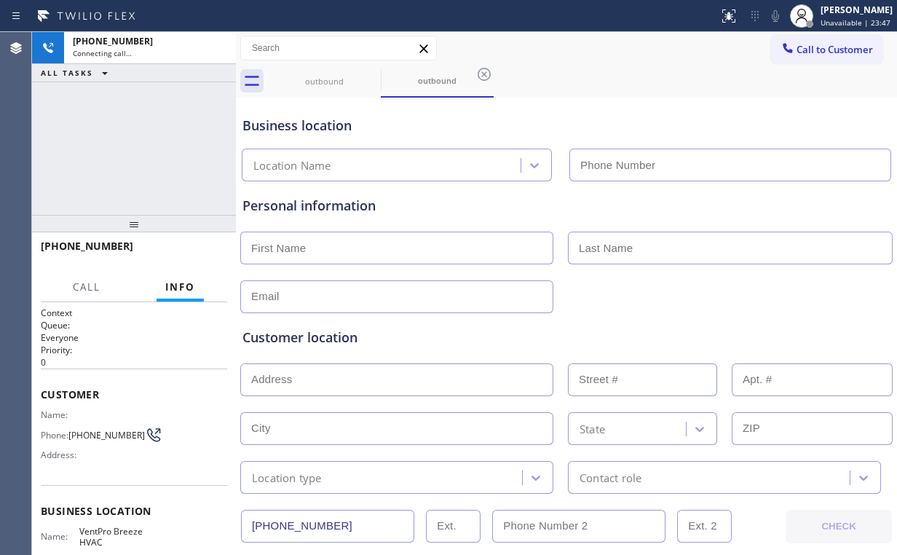
type input "[PHONE_NUMBER]"
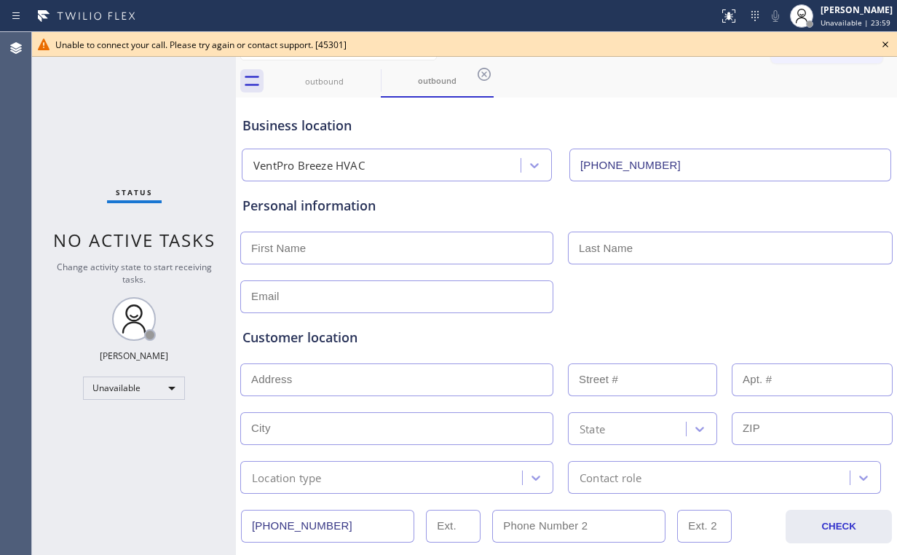
click at [888, 44] on icon at bounding box center [885, 44] width 17 height 17
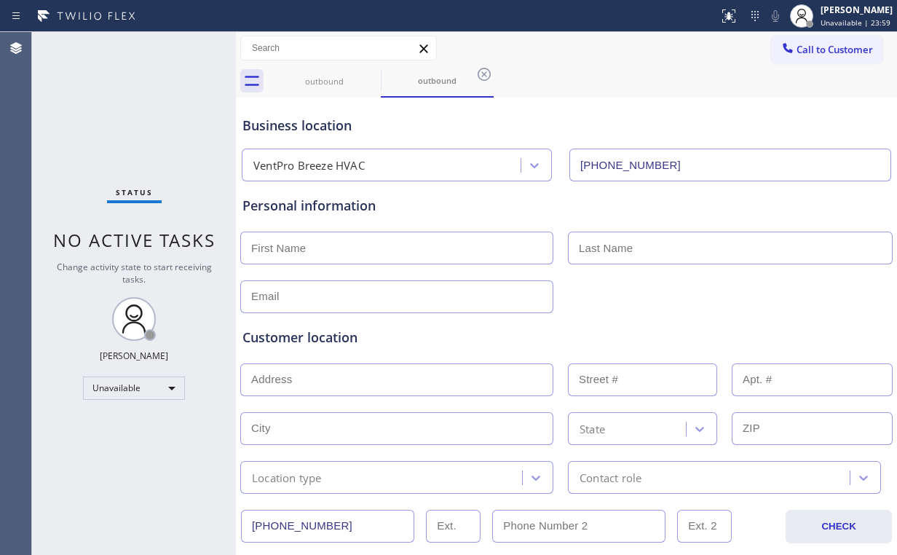
click at [827, 45] on span "Call to Customer" at bounding box center [835, 49] width 76 height 13
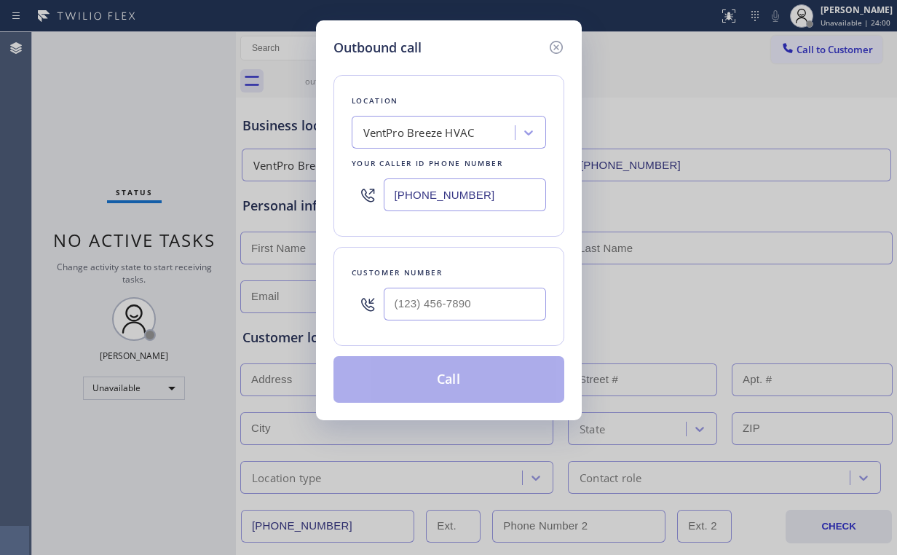
drag, startPoint x: 489, startPoint y: 196, endPoint x: 200, endPoint y: 190, distance: 289.1
click at [221, 196] on div "Outbound call Location VentPro Breeze HVAC Your caller id phone number [PHONE_N…" at bounding box center [448, 277] width 897 height 555
paste input "408) 409-8907"
type input "[PHONE_NUMBER]"
click at [443, 301] on input "(___) ___-____" at bounding box center [465, 304] width 162 height 33
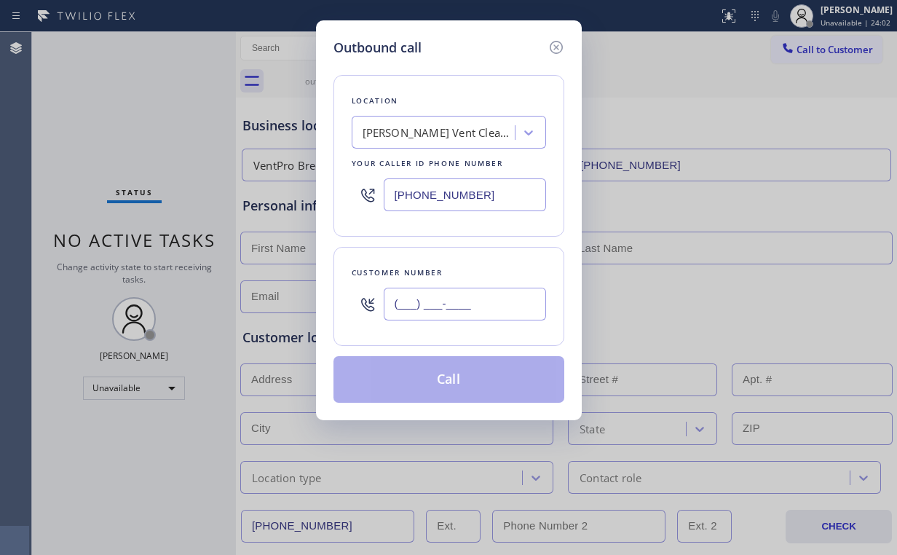
paste input "707) 206-8045"
type input "[PHONE_NUMBER]"
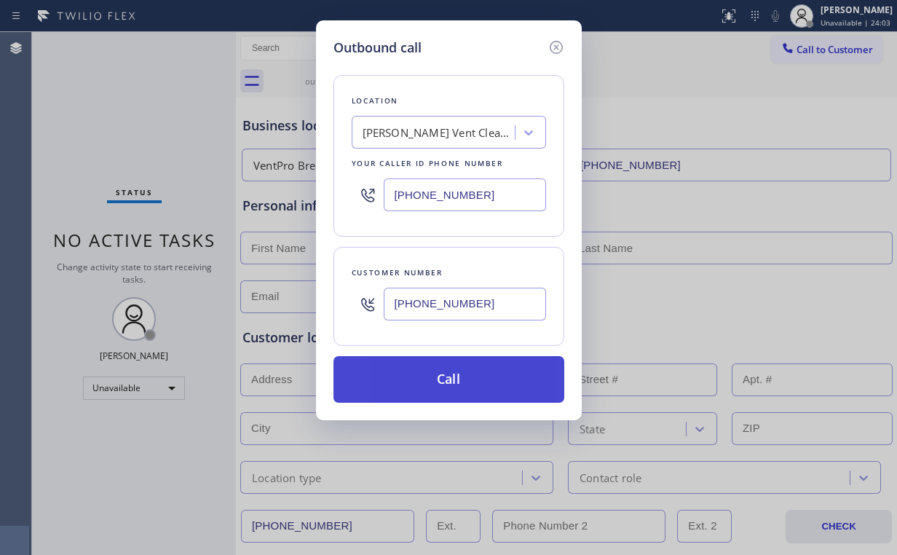
drag, startPoint x: 446, startPoint y: 367, endPoint x: 364, endPoint y: 489, distance: 147.0
click at [445, 368] on button "Call" at bounding box center [448, 379] width 231 height 47
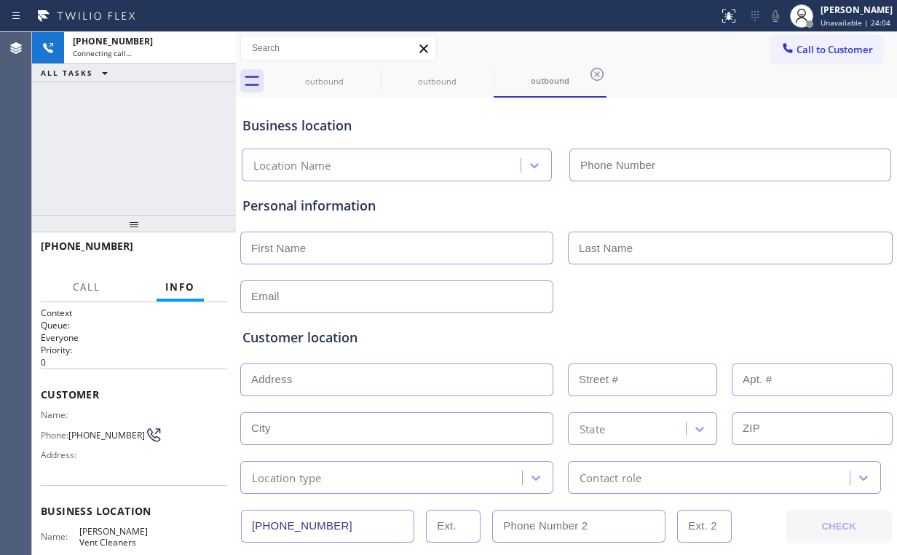
type input "[PHONE_NUMBER]"
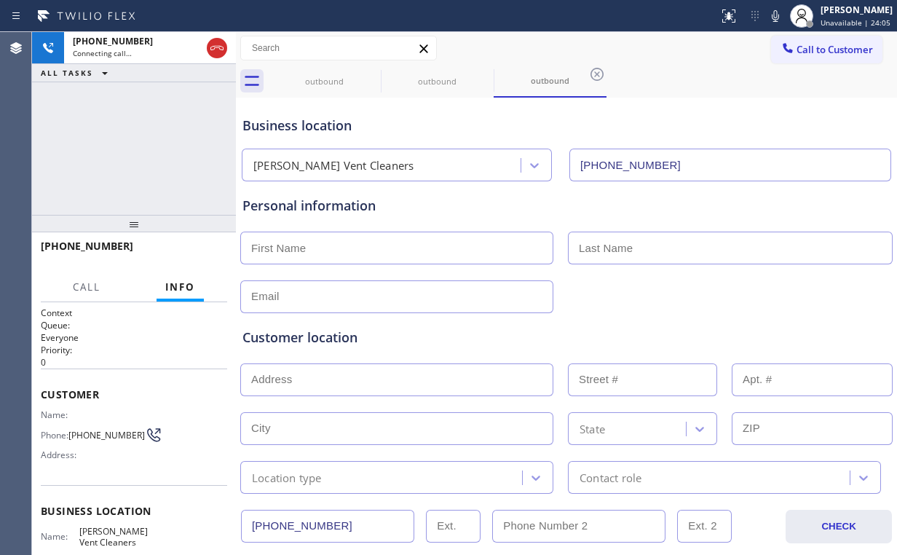
click at [114, 140] on div "[PHONE_NUMBER] Connecting call… ALL TASKS ALL TASKS ACTIVE TASKS TASKS IN WRAP …" at bounding box center [134, 123] width 204 height 183
click at [313, 87] on div "outbound" at bounding box center [324, 81] width 110 height 33
click at [373, 71] on icon at bounding box center [371, 74] width 17 height 17
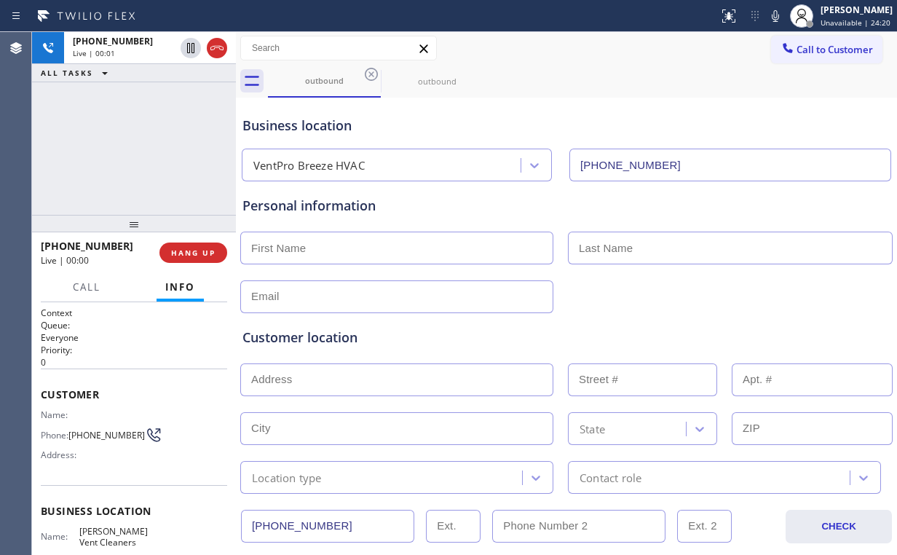
click at [125, 160] on div "[PHONE_NUMBER] Live | 00:01 ALL TASKS ALL TASKS ACTIVE TASKS TASKS IN WRAP UP" at bounding box center [134, 123] width 204 height 183
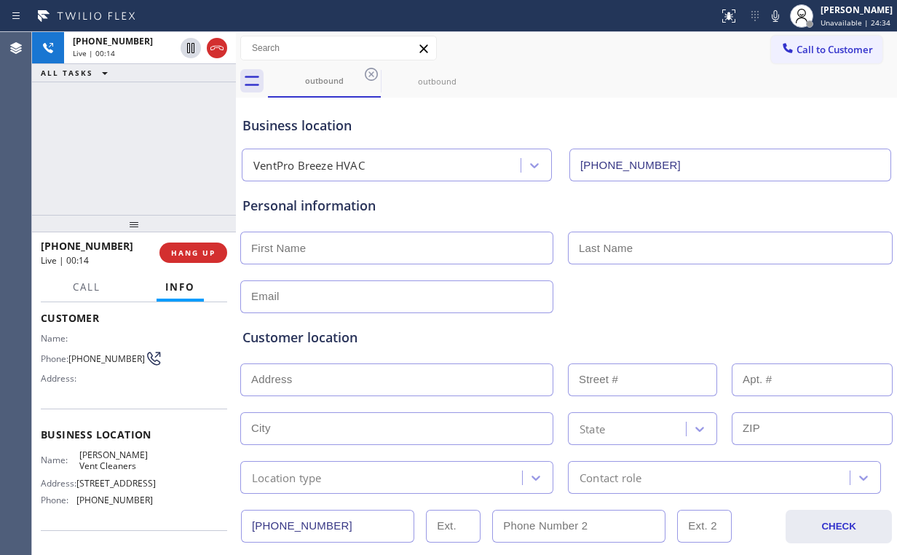
scroll to position [167, 0]
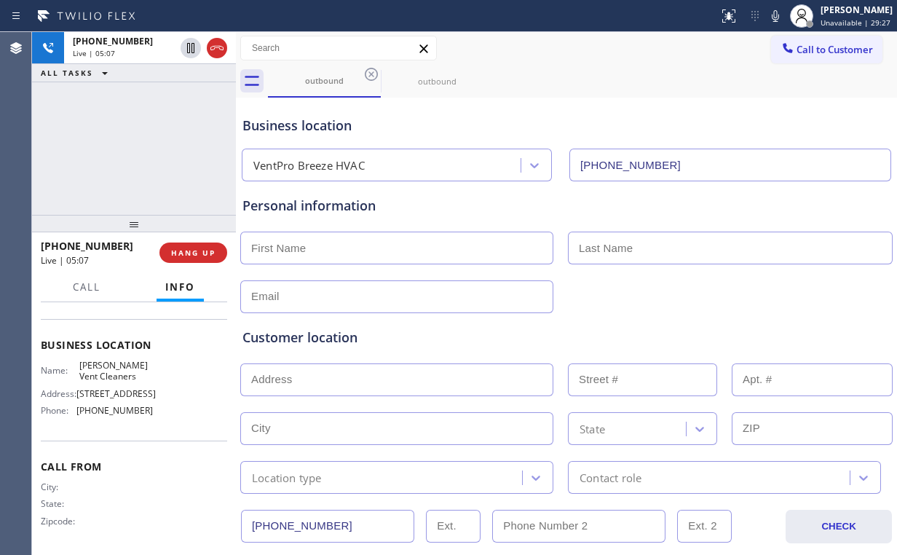
click at [299, 246] on input "text" at bounding box center [396, 248] width 313 height 33
click at [167, 156] on div "[PHONE_NUMBER] Live | 05:08 ALL TASKS ALL TASKS ACTIVE TASKS TASKS IN WRAP UP" at bounding box center [134, 123] width 204 height 183
drag, startPoint x: 125, startPoint y: 126, endPoint x: 130, endPoint y: 135, distance: 10.8
click at [128, 131] on div "[PHONE_NUMBER] Live | 05:22 ALL TASKS ALL TASKS ACTIVE TASKS TASKS IN WRAP UP" at bounding box center [134, 123] width 204 height 183
click at [201, 242] on button "HANG UP" at bounding box center [193, 252] width 68 height 20
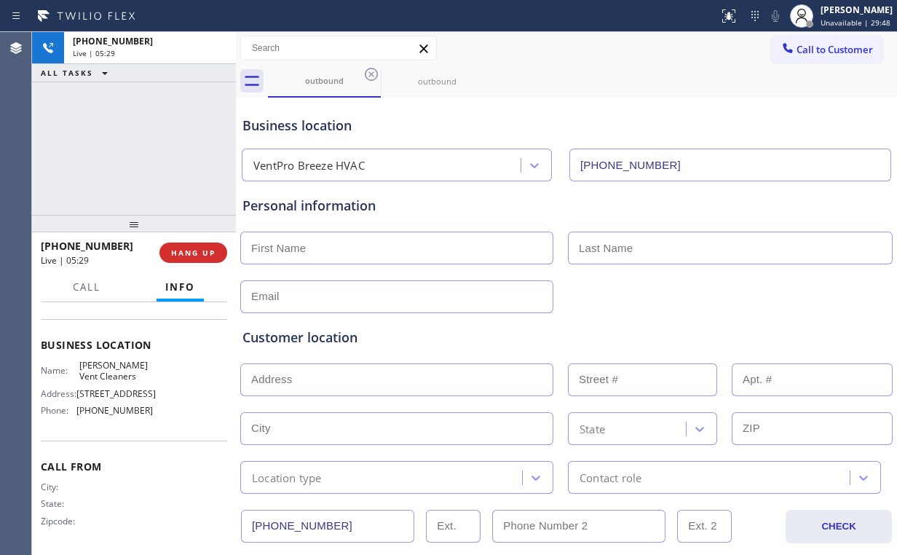
click at [314, 249] on input "text" at bounding box center [396, 248] width 313 height 33
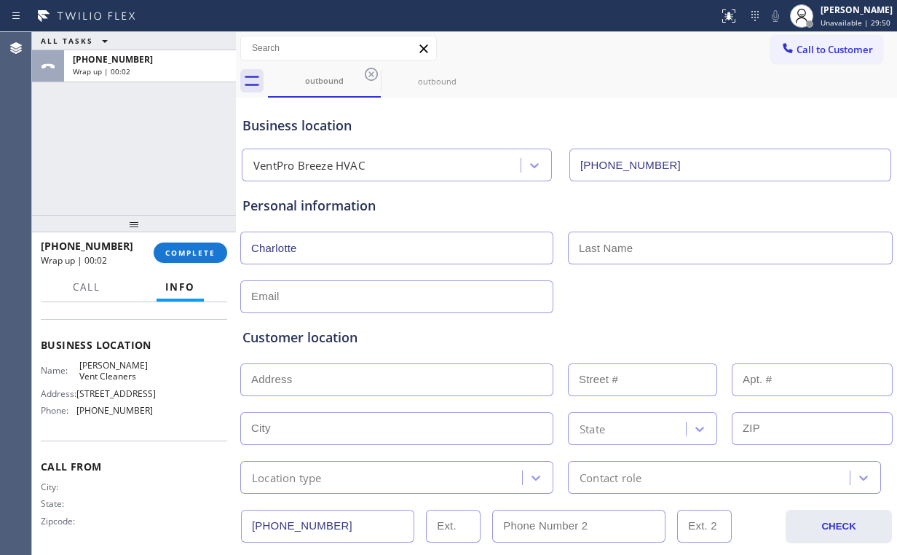
type input "Charlotte"
type input "L"
click at [611, 254] on input "MS" at bounding box center [730, 248] width 325 height 33
type input "Ms"
type input "[EMAIL_ADDRESS][DOMAIN_NAME]"
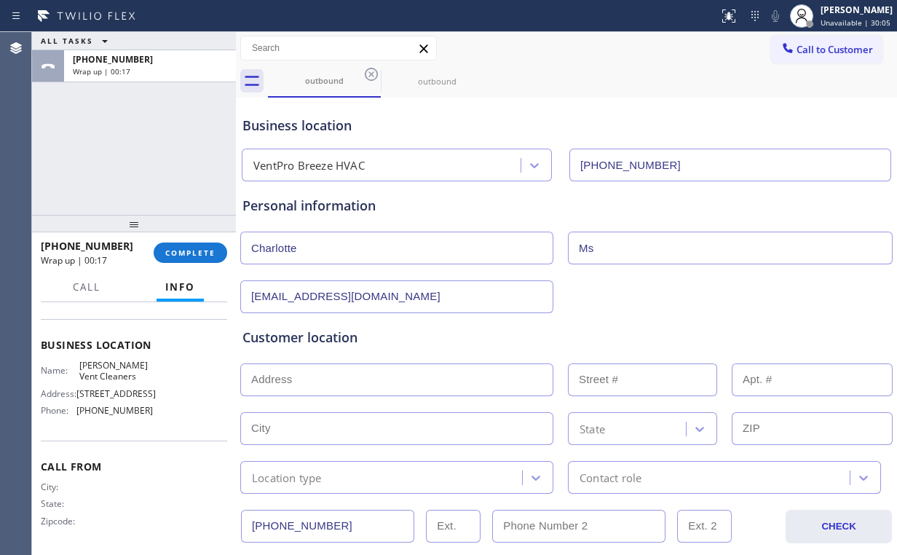
drag, startPoint x: 333, startPoint y: 376, endPoint x: 390, endPoint y: 362, distance: 59.3
click at [337, 377] on input "text" at bounding box center [396, 379] width 313 height 33
paste input "[STREET_ADDRESS][PERSON_NAME]"
type input "[STREET_ADDRESS]"
type input "333"
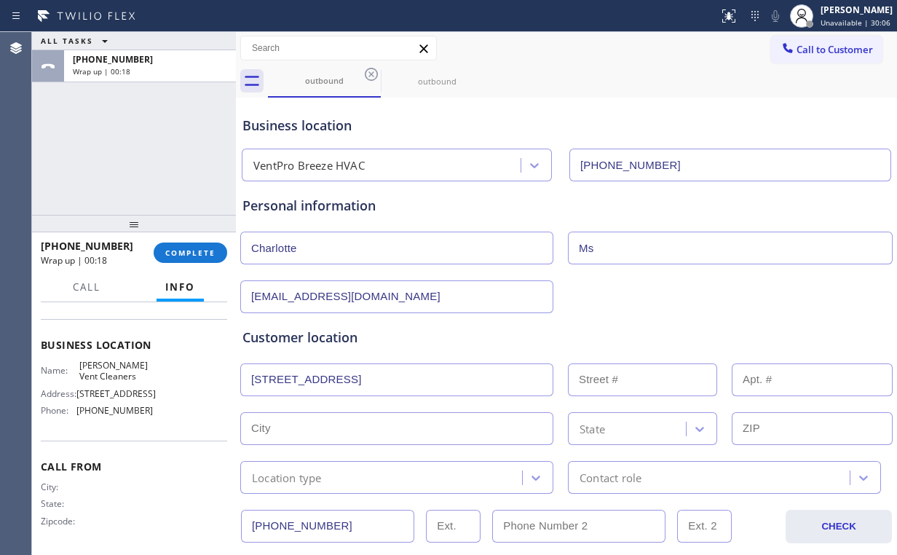
type input "Santa [PERSON_NAME]"
type input "95403"
click at [695, 294] on div "[EMAIL_ADDRESS][DOMAIN_NAME]" at bounding box center [566, 295] width 655 height 36
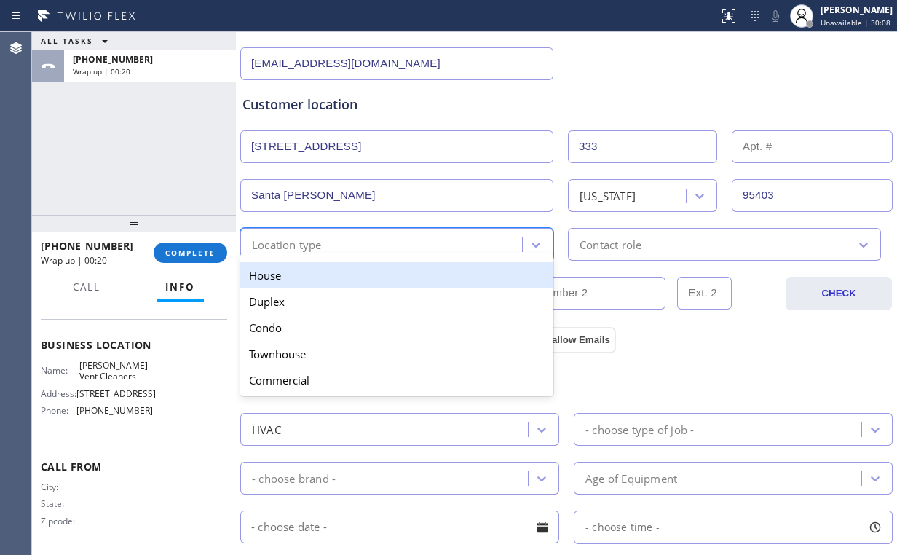
click at [412, 240] on div "Location type" at bounding box center [383, 244] width 277 height 25
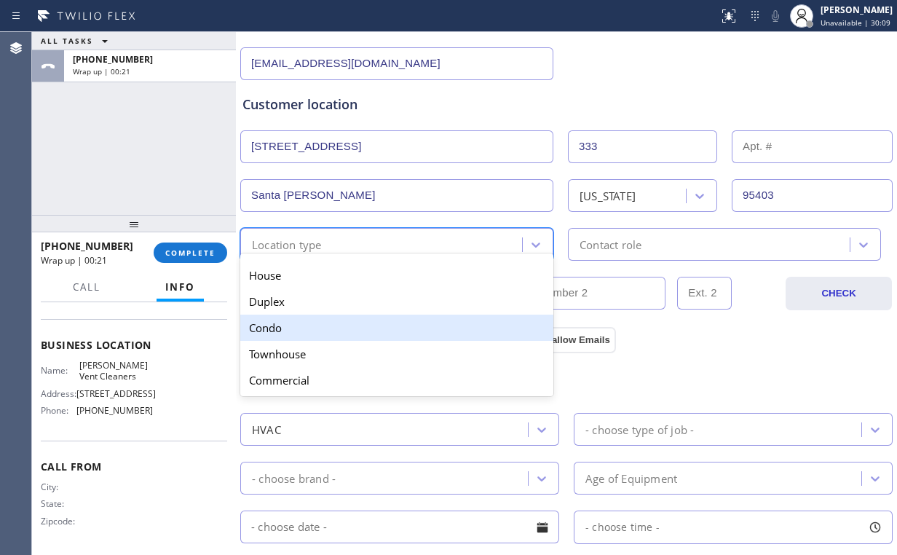
drag, startPoint x: 290, startPoint y: 333, endPoint x: 323, endPoint y: 332, distance: 32.8
click at [295, 333] on div "Condo" at bounding box center [396, 328] width 313 height 26
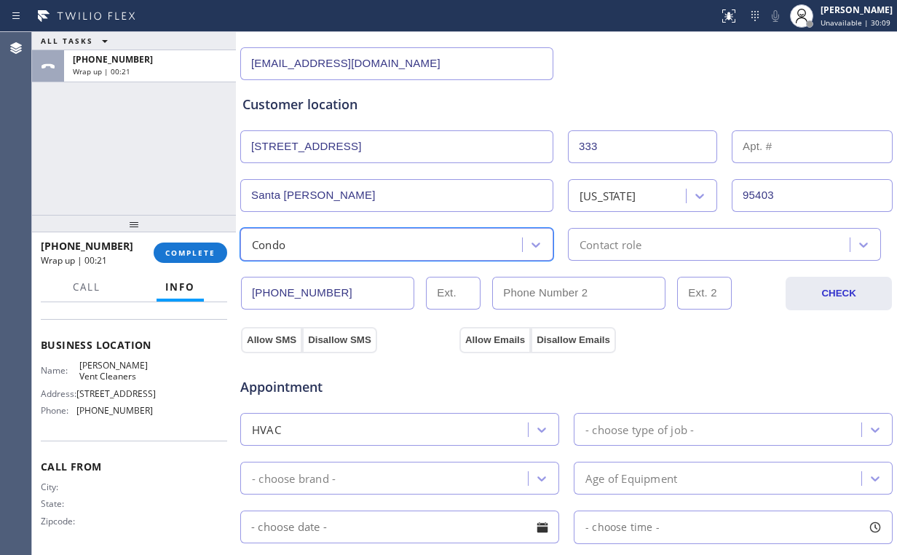
click at [649, 245] on div "Contact role" at bounding box center [710, 244] width 277 height 25
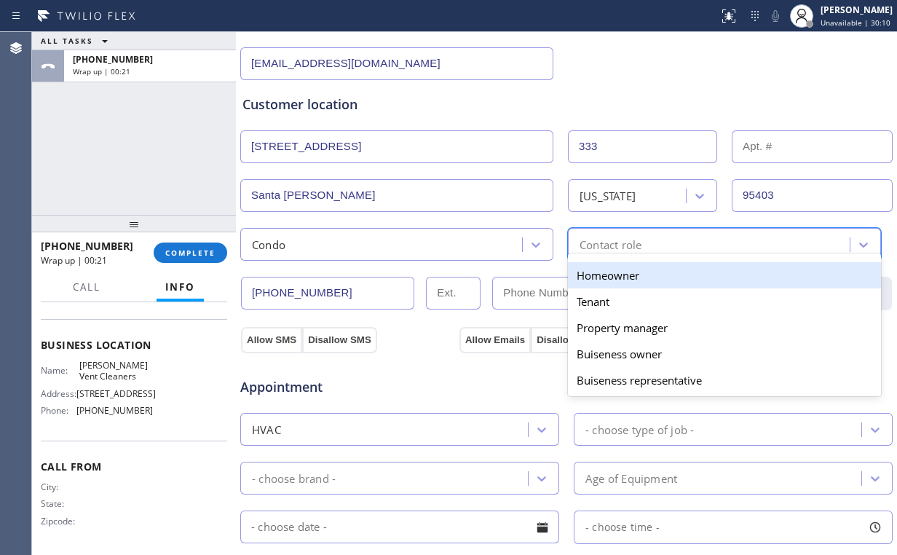
type input "h"
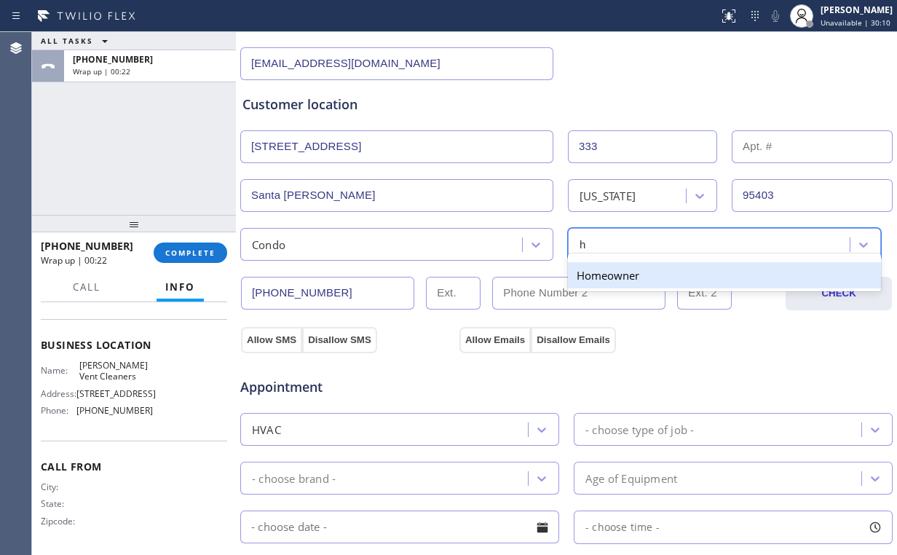
click at [597, 273] on div "Homeowner" at bounding box center [724, 275] width 313 height 26
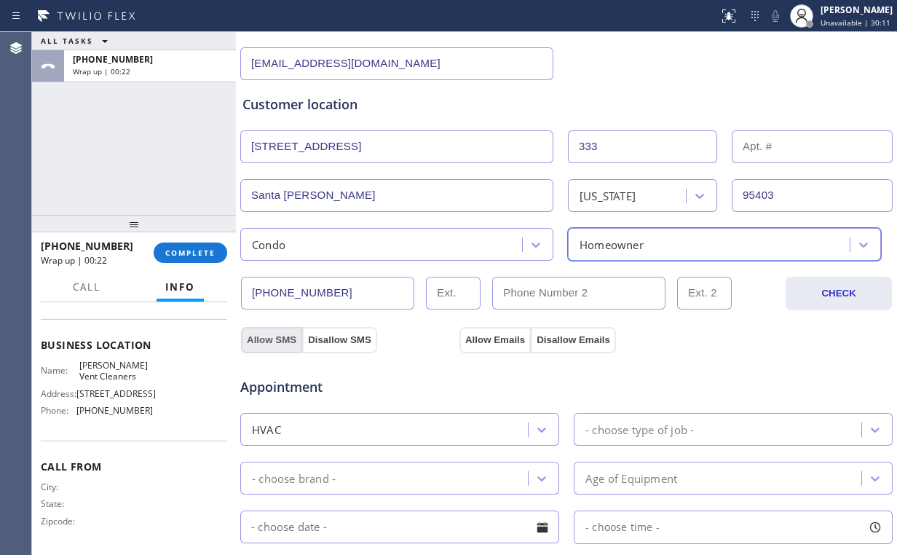
click at [270, 335] on button "Allow SMS" at bounding box center [271, 340] width 61 height 26
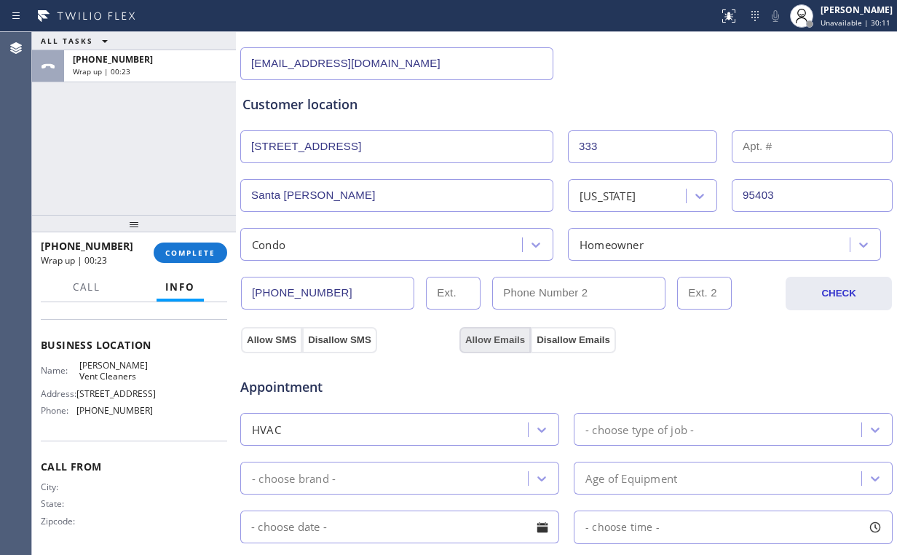
click at [516, 327] on button "Allow Emails" at bounding box center [494, 340] width 71 height 26
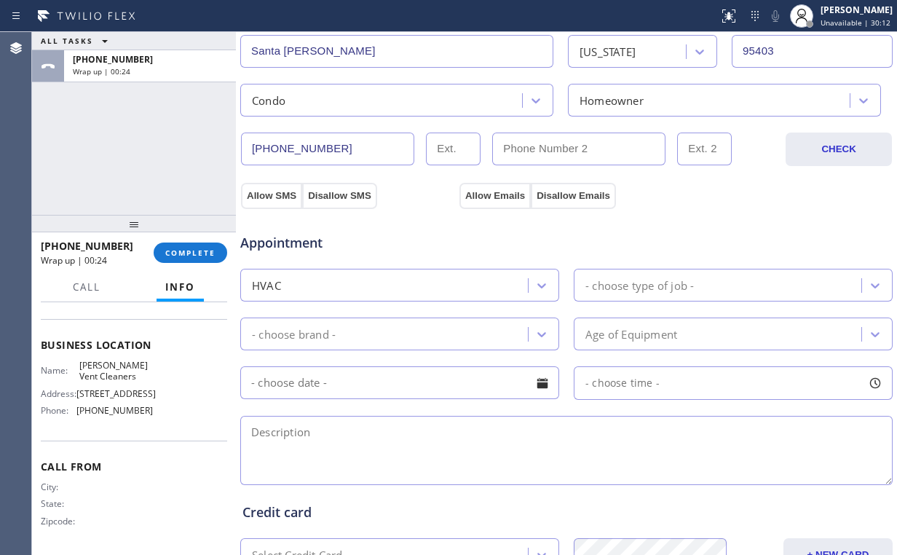
scroll to position [408, 0]
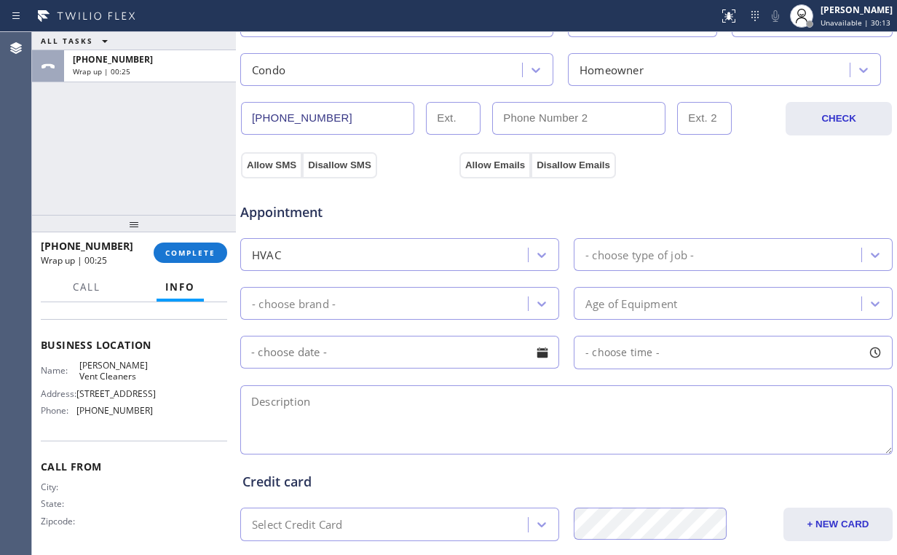
click at [348, 264] on div "HVAC" at bounding box center [386, 254] width 283 height 25
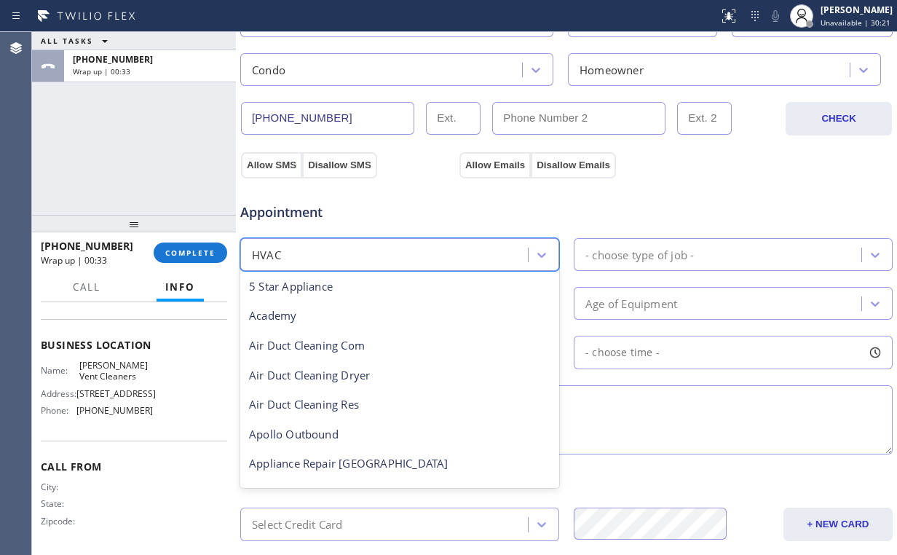
scroll to position [0, 0]
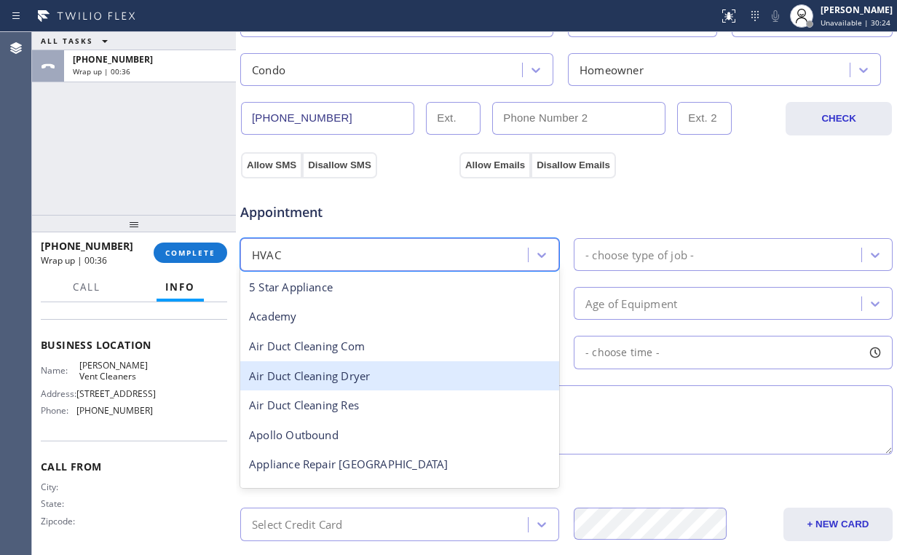
click at [344, 373] on div "Air Duct Cleaning Dryer" at bounding box center [399, 376] width 319 height 30
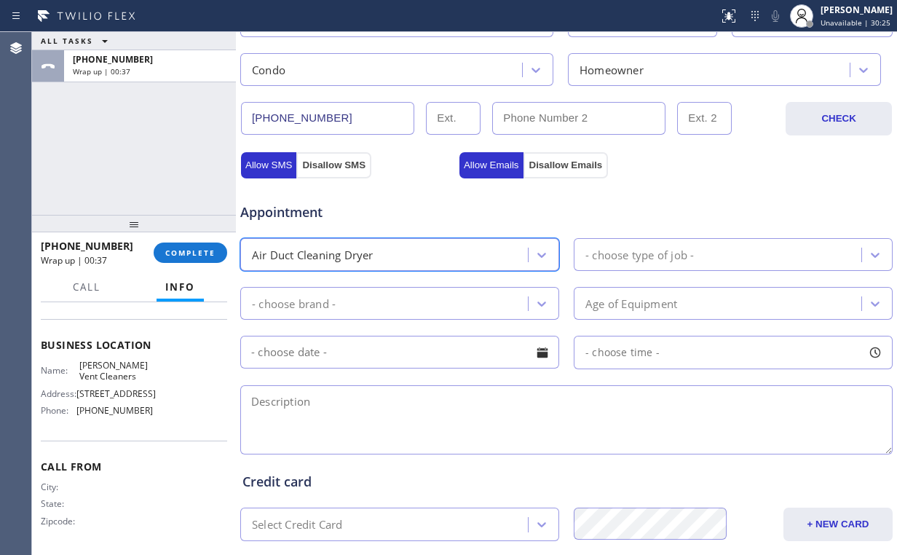
click at [347, 298] on div "- choose brand -" at bounding box center [386, 303] width 283 height 25
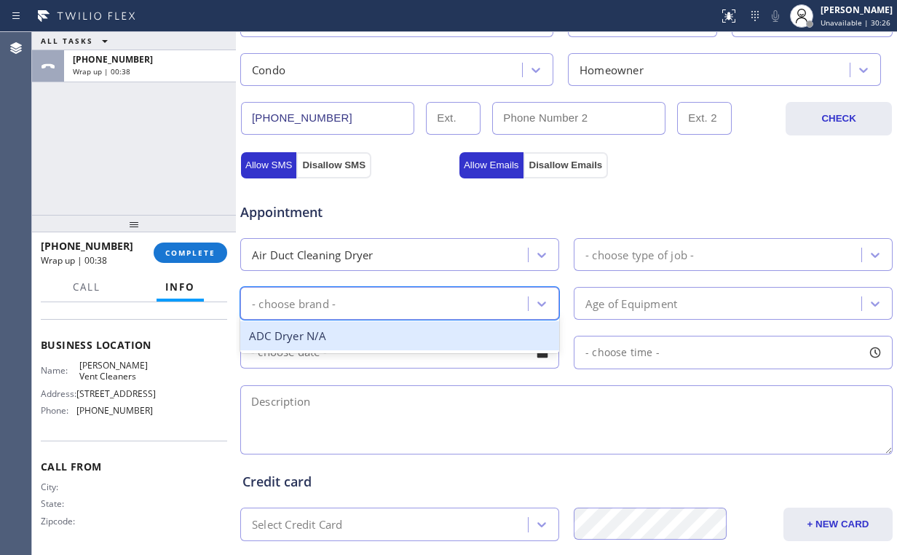
click at [298, 338] on div "ADC Dryer N/A" at bounding box center [399, 336] width 319 height 30
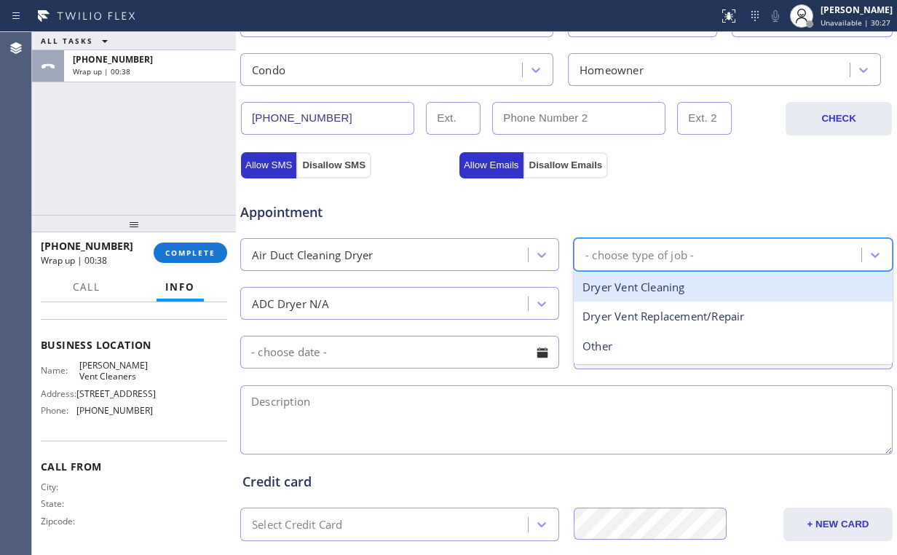
click at [669, 249] on div "- choose type of job -" at bounding box center [639, 254] width 108 height 17
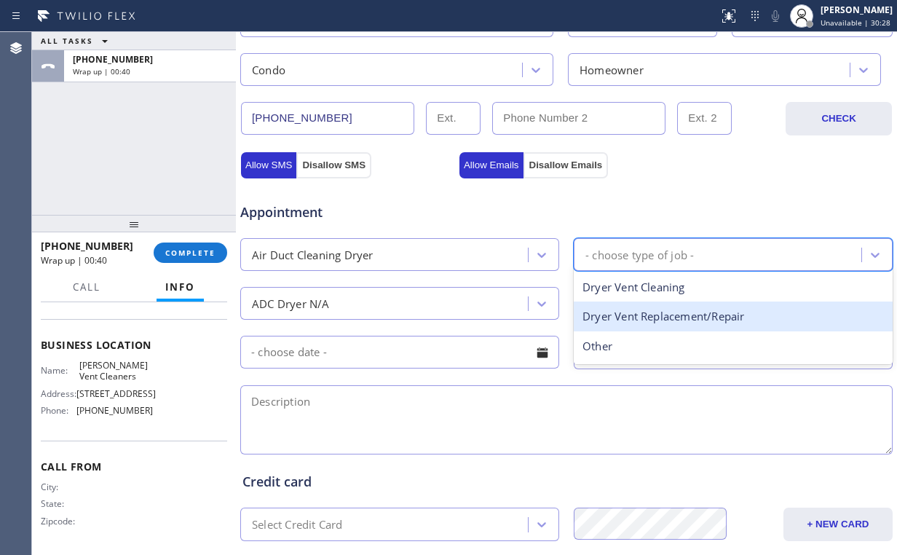
click at [674, 292] on div "Dryer Vent Cleaning" at bounding box center [733, 287] width 319 height 30
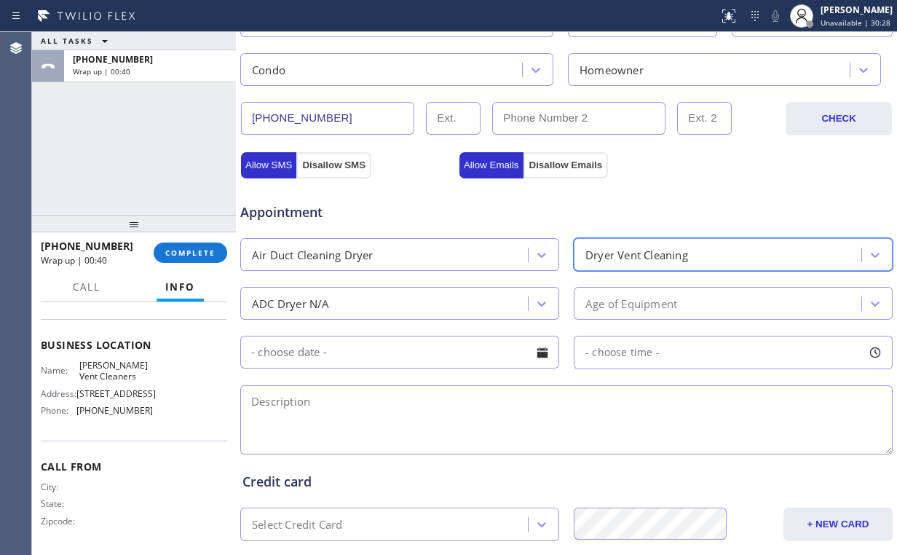
click at [664, 291] on div "Age of Equipment" at bounding box center [719, 303] width 283 height 25
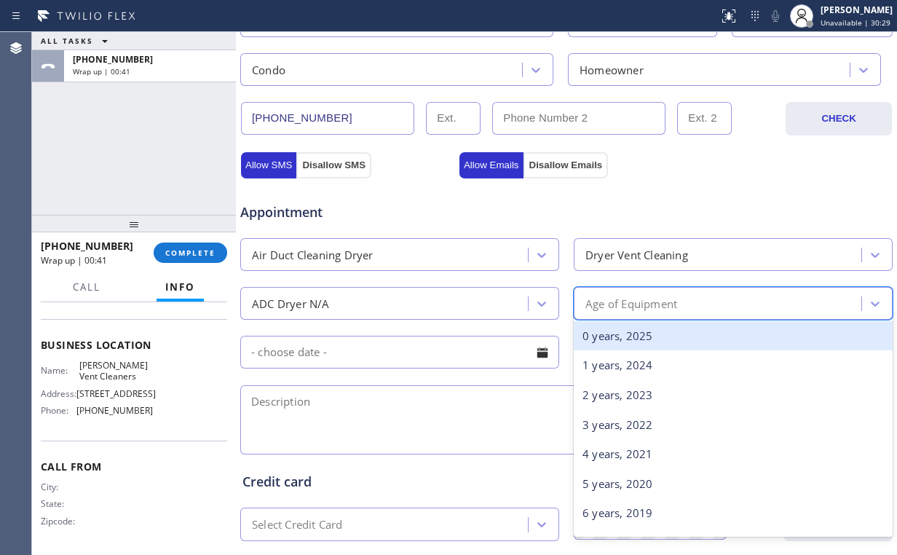
click at [617, 341] on div "0 years, 2025" at bounding box center [733, 336] width 319 height 30
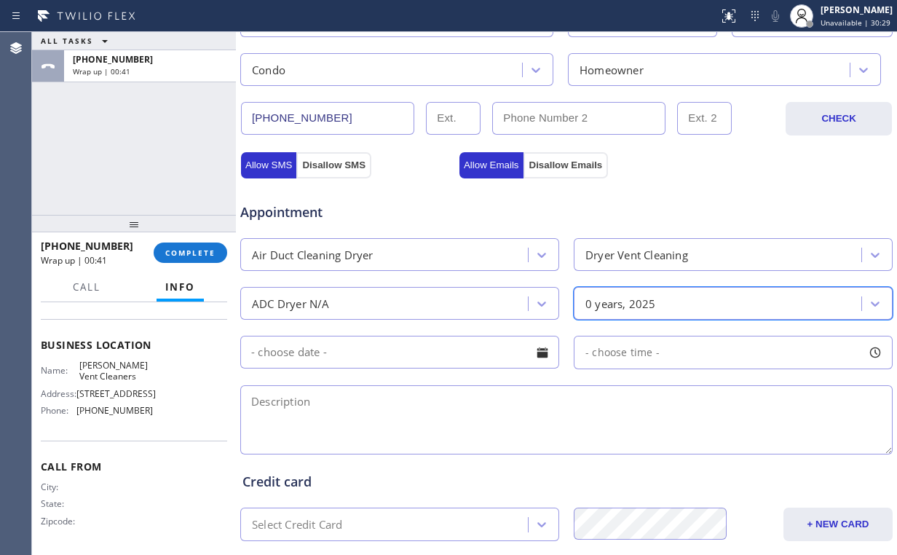
drag, startPoint x: 411, startPoint y: 414, endPoint x: 411, endPoint y: 449, distance: 34.2
click at [411, 416] on textarea at bounding box center [566, 419] width 652 height 69
click at [286, 412] on textarea at bounding box center [566, 419] width 652 height 69
paste textarea "Dryer Vent Cleaning | outside by the garage door, needs ladder 18ft | [STREET_A…"
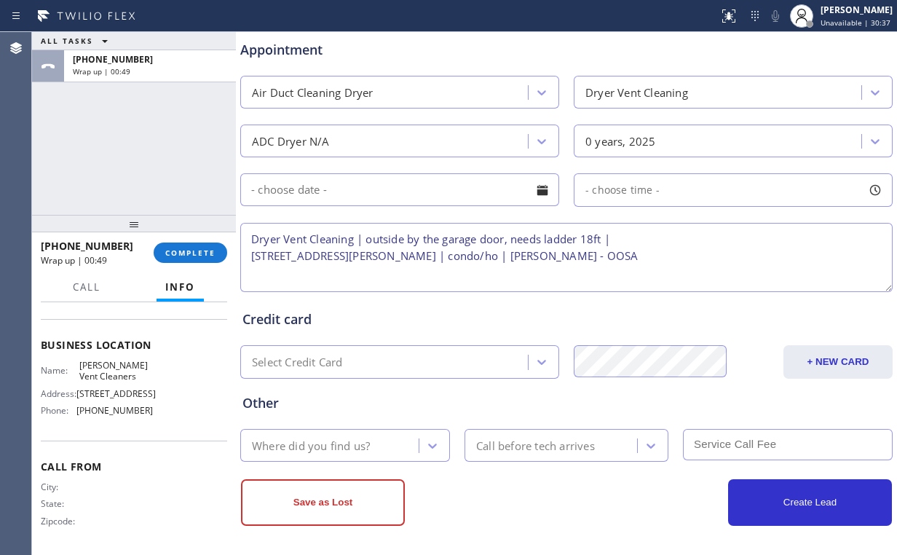
scroll to position [571, 0]
type textarea "Dryer Vent Cleaning | outside by the garage door, needs ladder 18ft | [STREET_A…"
click at [331, 436] on div "Where did you find us?" at bounding box center [311, 444] width 118 height 17
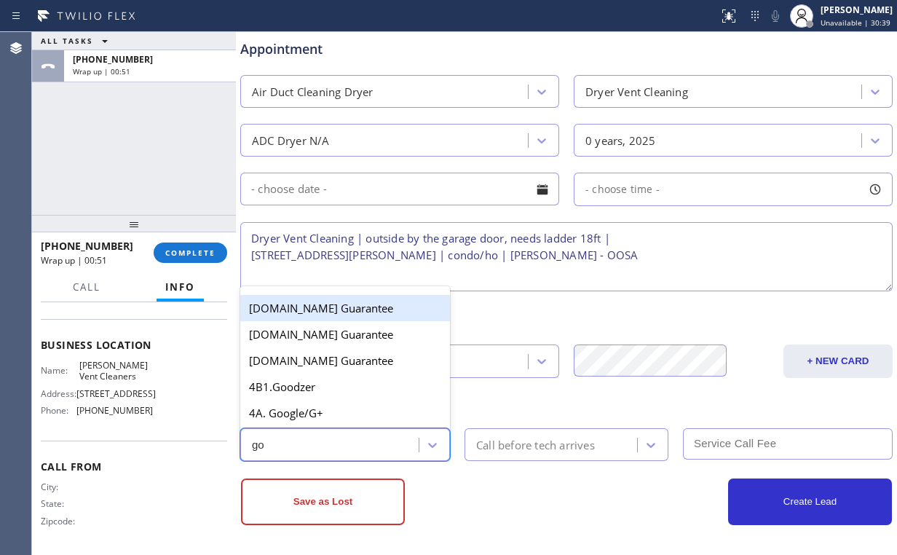
type input "goo"
click at [312, 411] on div "4A. Google/G+" at bounding box center [345, 413] width 210 height 26
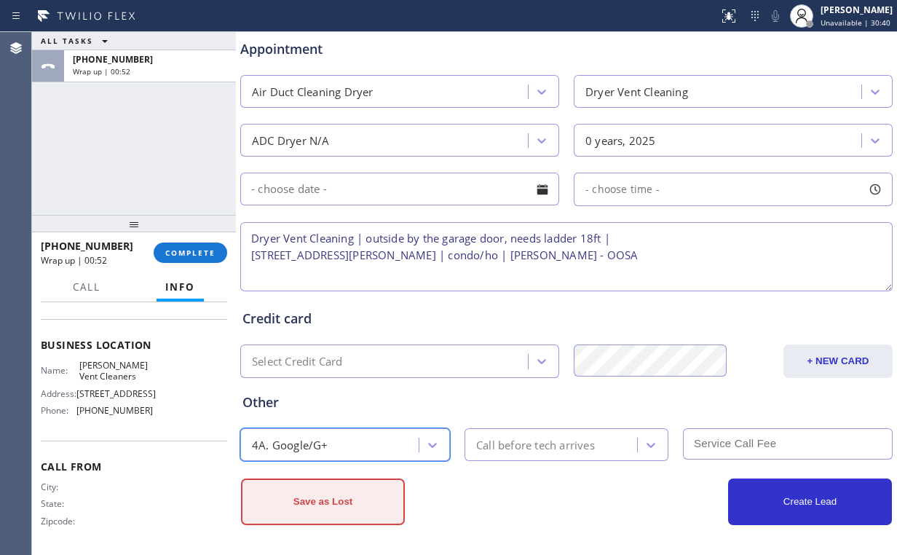
click at [349, 489] on button "Save as Lost" at bounding box center [323, 501] width 164 height 47
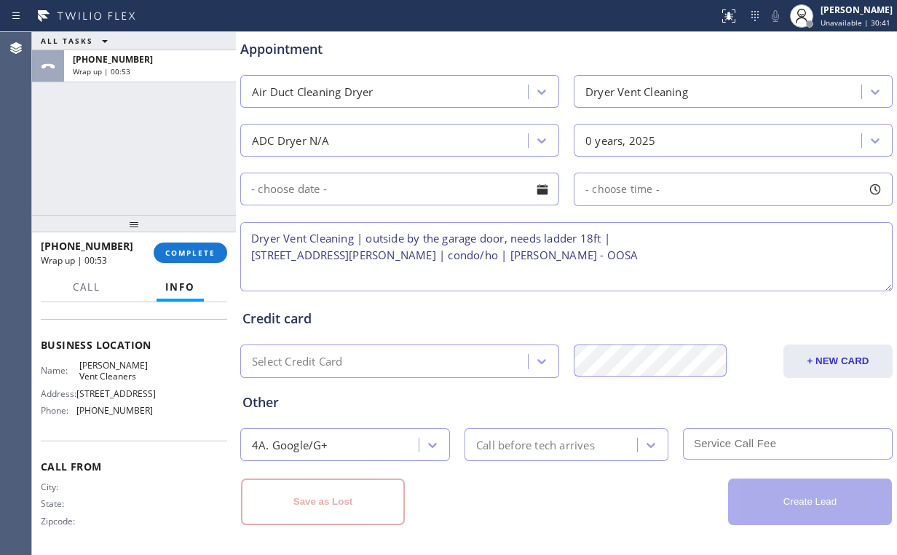
scroll to position [271, 0]
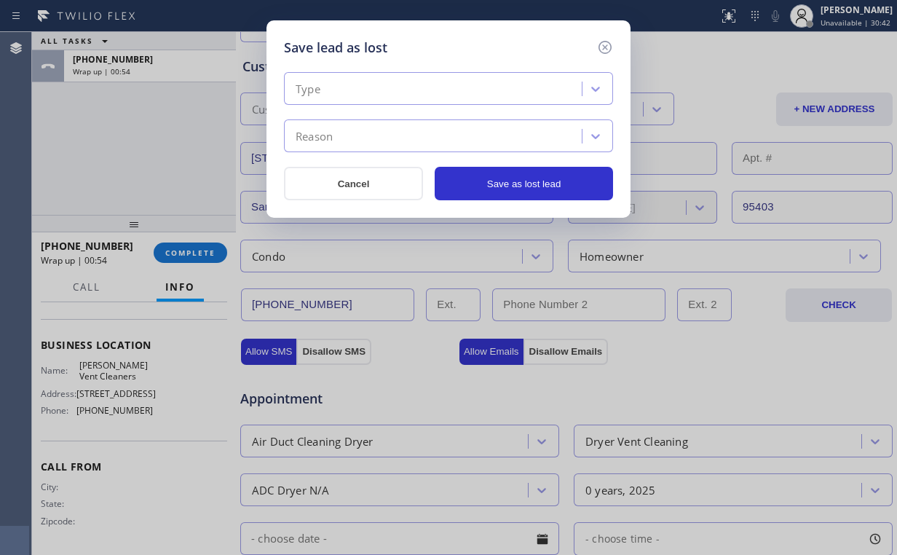
click at [378, 84] on div "Type" at bounding box center [434, 88] width 293 height 25
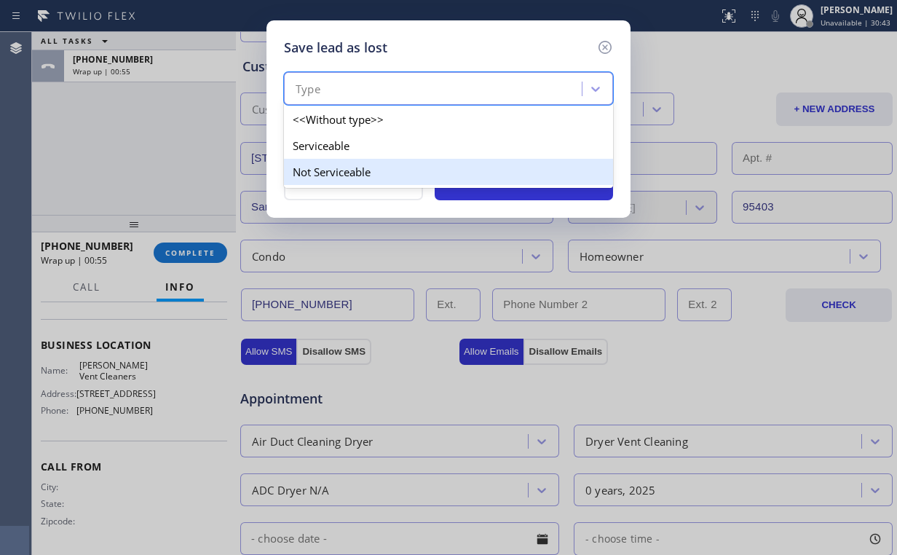
click at [341, 175] on div "Not Serviceable" at bounding box center [448, 172] width 329 height 26
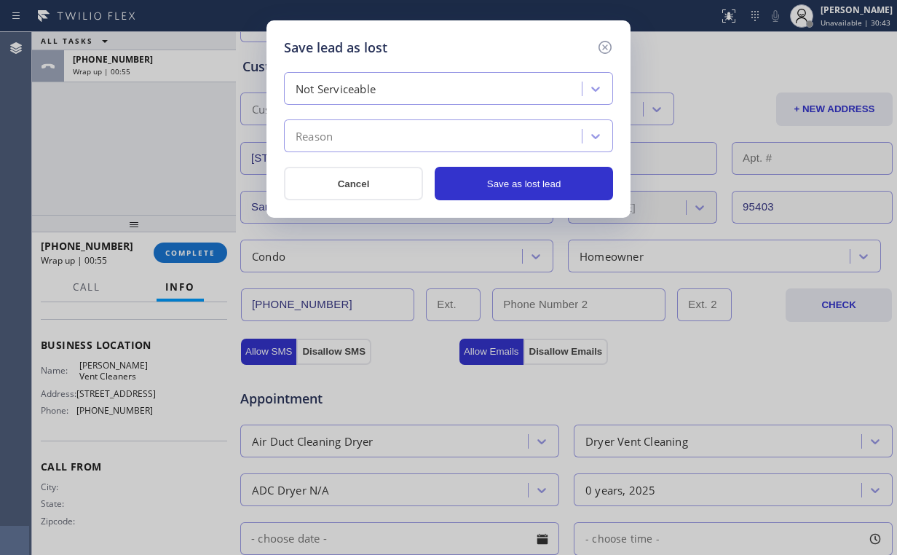
click at [383, 116] on div "Not Serviceable Reason" at bounding box center [448, 112] width 329 height 80
click at [376, 132] on div "Reason" at bounding box center [434, 136] width 293 height 25
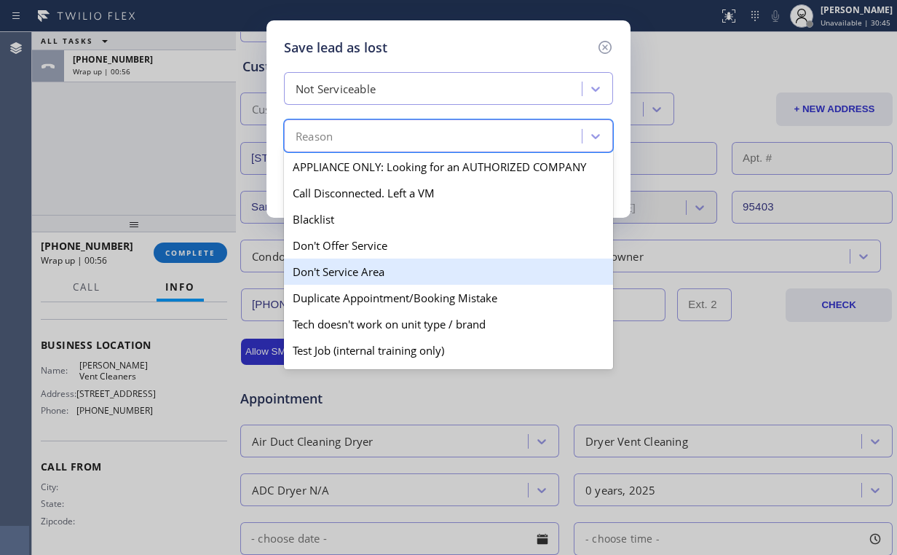
click at [382, 280] on div "Don't Service Area" at bounding box center [448, 271] width 329 height 26
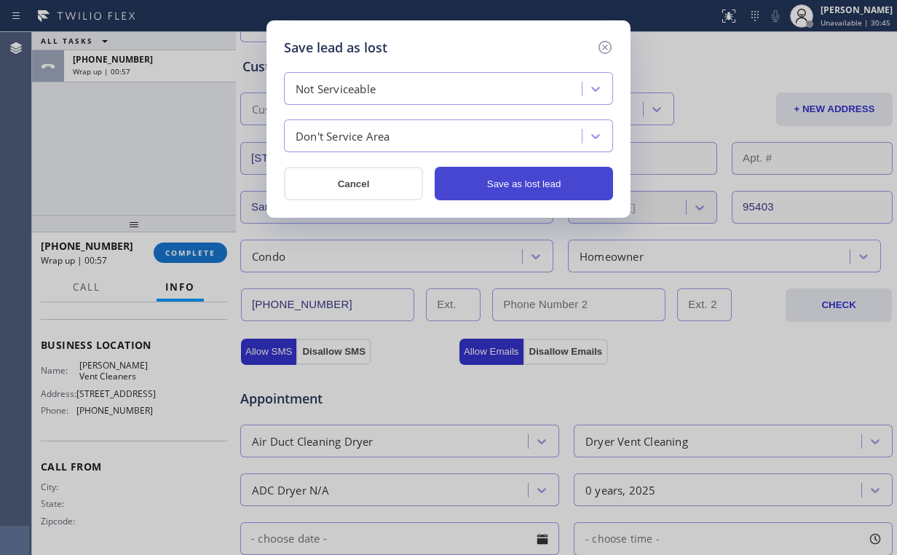
click at [516, 188] on button "Save as lost lead" at bounding box center [524, 183] width 178 height 33
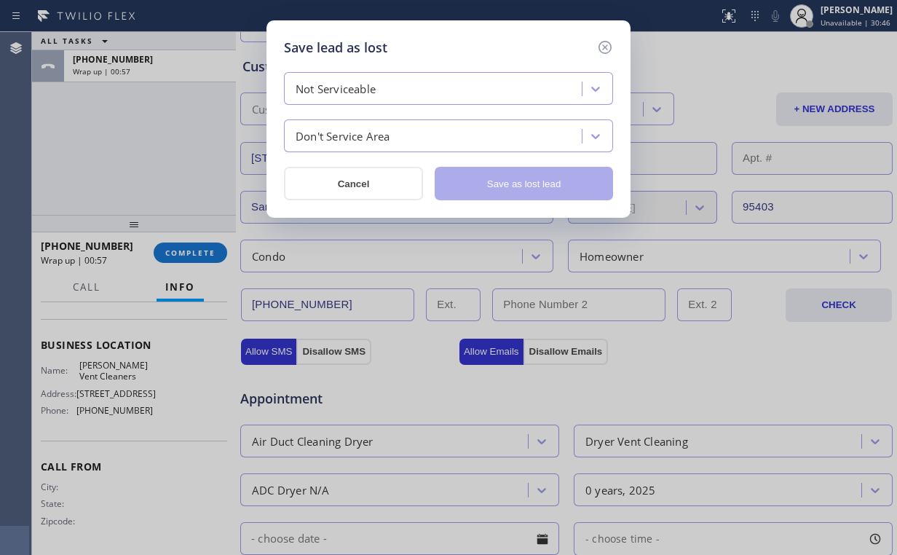
click at [0, 0] on div "Success! Booking Success! [URL][DOMAIN_NAME] close copy link" at bounding box center [0, 0] width 0 height 0
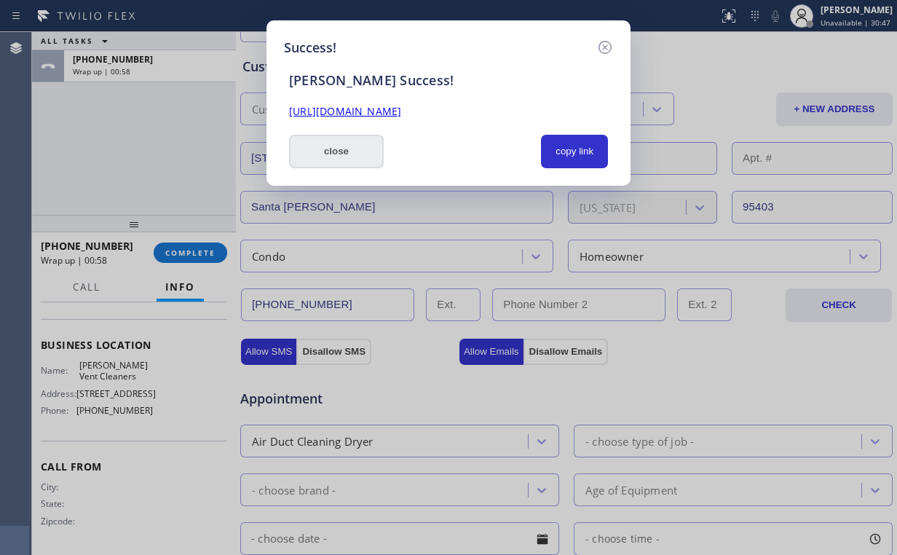
click at [349, 134] on div "[PERSON_NAME] Success! [URL][DOMAIN_NAME] close copy link" at bounding box center [448, 113] width 329 height 111
click at [347, 155] on button "close" at bounding box center [336, 151] width 95 height 33
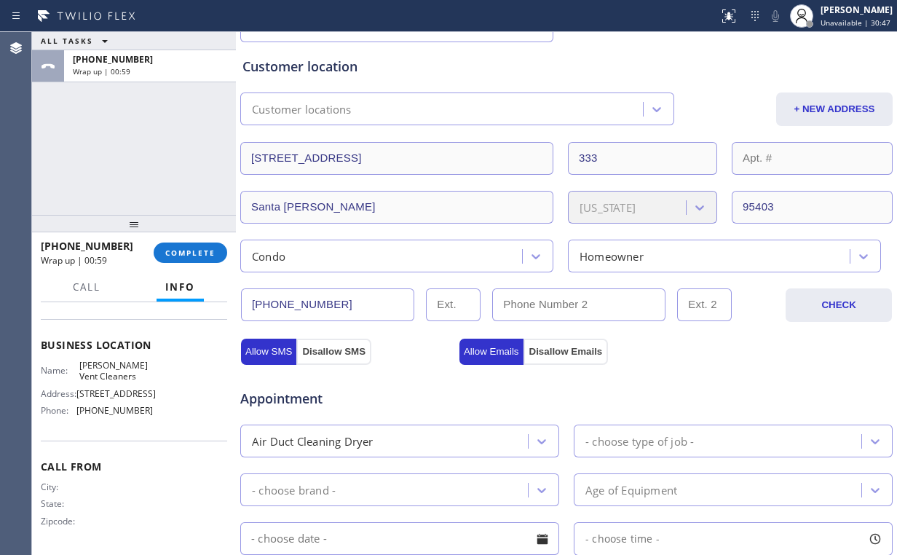
click at [165, 173] on div "ALL TASKS ALL TASKS ACTIVE TASKS TASKS IN WRAP UP [PHONE_NUMBER] Wrap up | 00:59" at bounding box center [134, 123] width 204 height 183
click at [189, 252] on span "COMPLETE" at bounding box center [190, 253] width 50 height 10
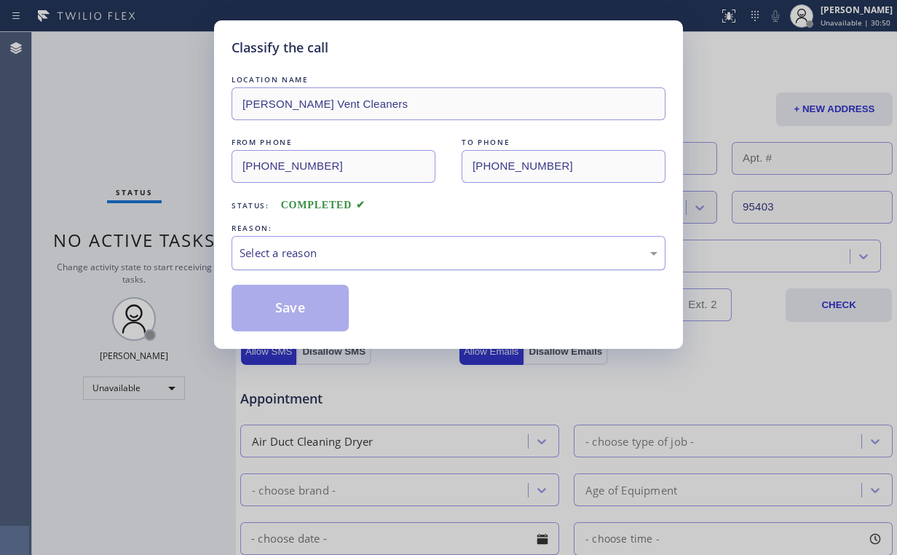
click at [304, 268] on div "Select a reason" at bounding box center [449, 253] width 434 height 34
click at [315, 248] on div "Select a reason" at bounding box center [449, 253] width 418 height 17
click at [339, 240] on div "Select a reason" at bounding box center [449, 253] width 434 height 34
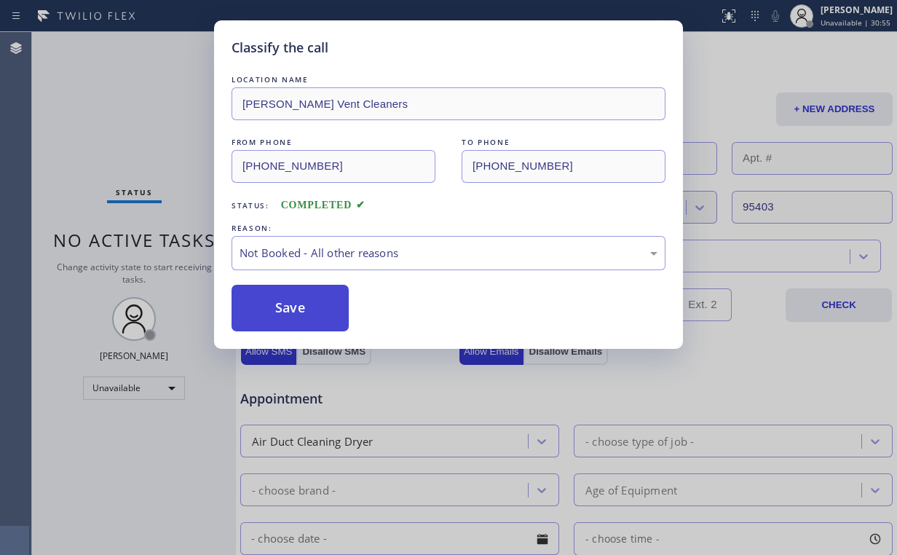
click at [297, 304] on button "Save" at bounding box center [290, 308] width 117 height 47
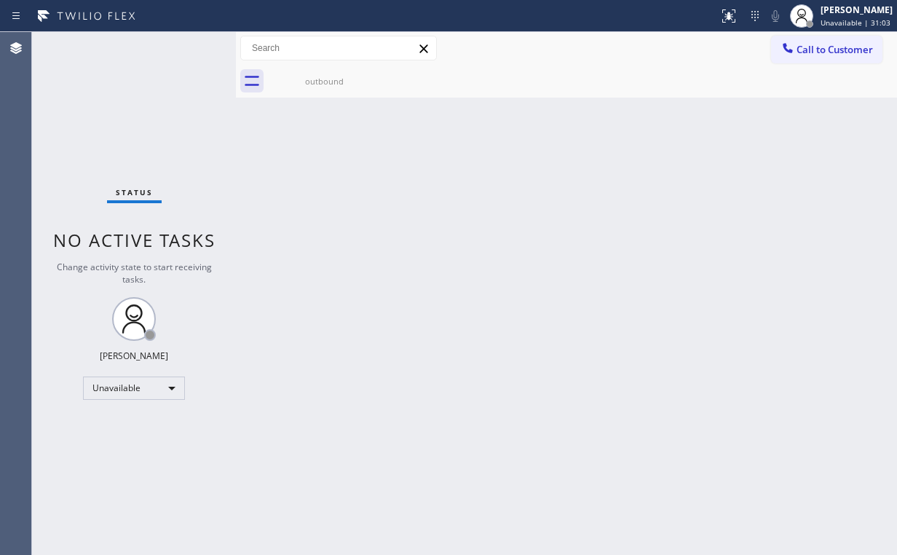
click at [224, 108] on div "Status No active tasks Change activity state to start receiving tasks. [PERSON_…" at bounding box center [134, 293] width 204 height 523
drag, startPoint x: 320, startPoint y: 71, endPoint x: 358, endPoint y: 70, distance: 37.9
click at [323, 71] on div "outbound" at bounding box center [324, 81] width 110 height 33
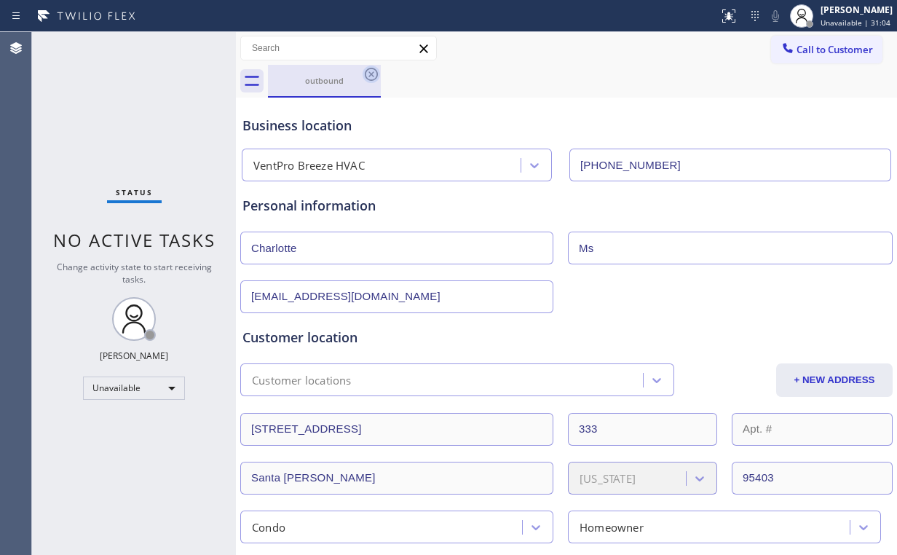
click at [367, 78] on icon at bounding box center [371, 74] width 13 height 13
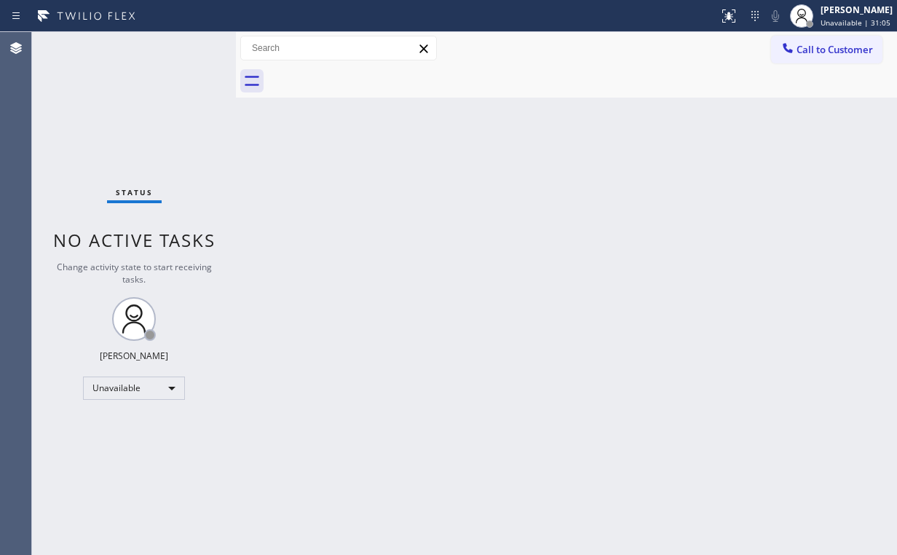
click at [644, 253] on div "Back to Dashboard Change Sender ID Customers Technicians Select a contact Outbo…" at bounding box center [566, 293] width 661 height 523
drag, startPoint x: 841, startPoint y: 44, endPoint x: 521, endPoint y: 168, distance: 343.7
click at [840, 44] on span "Call to Customer" at bounding box center [835, 49] width 76 height 13
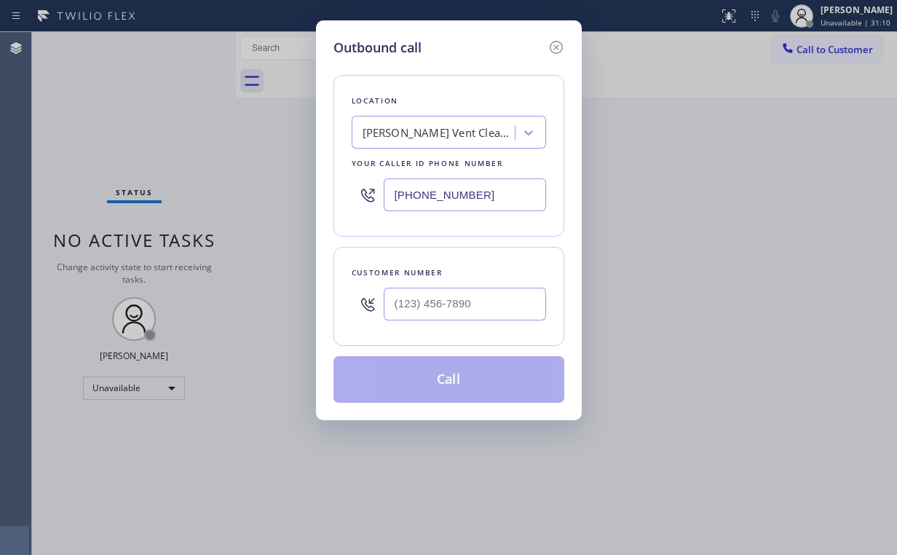
drag, startPoint x: 490, startPoint y: 195, endPoint x: 108, endPoint y: 210, distance: 382.6
click at [249, 197] on div "Outbound call Location [PERSON_NAME] Vent Cleaners Your caller id phone number …" at bounding box center [448, 277] width 897 height 555
paste input "206) 466-371"
type input "[PHONE_NUMBER]"
drag, startPoint x: 409, startPoint y: 297, endPoint x: 434, endPoint y: 295, distance: 24.9
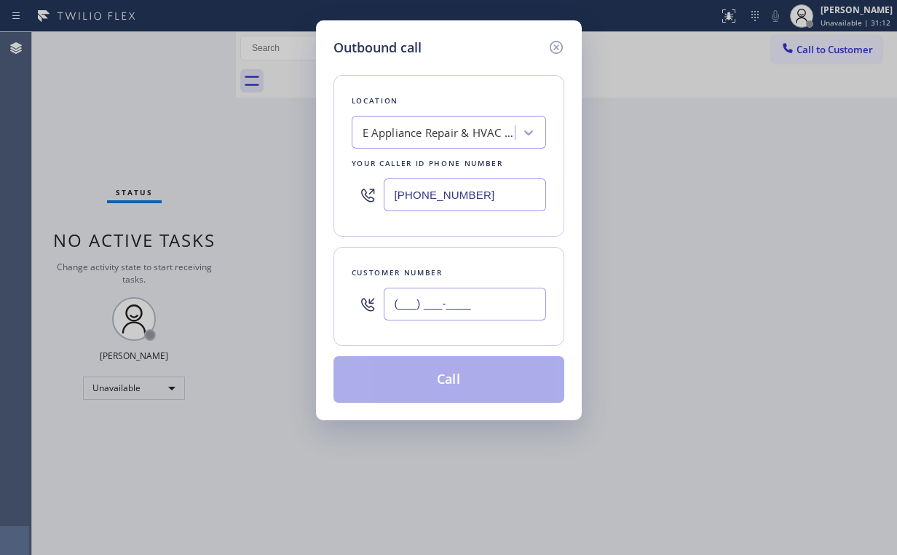
click at [410, 297] on input "(___) ___-____" at bounding box center [465, 304] width 162 height 33
paste input "406) 965-1705"
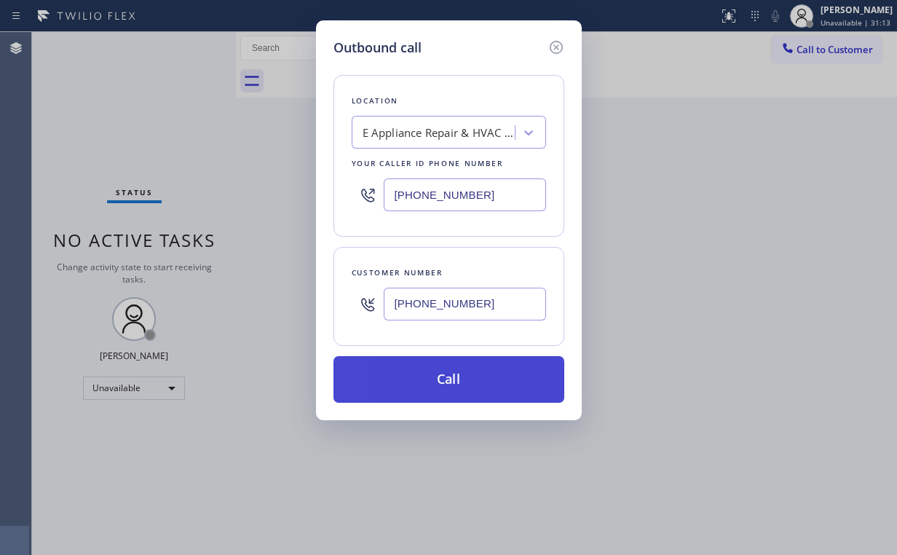
type input "[PHONE_NUMBER]"
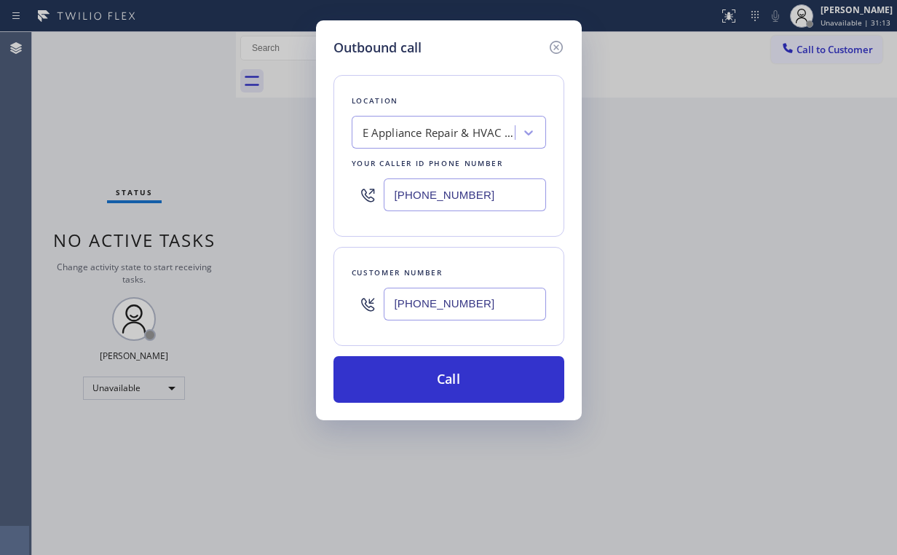
drag, startPoint x: 438, startPoint y: 378, endPoint x: 399, endPoint y: 451, distance: 82.7
click at [437, 379] on button "Call" at bounding box center [448, 379] width 231 height 47
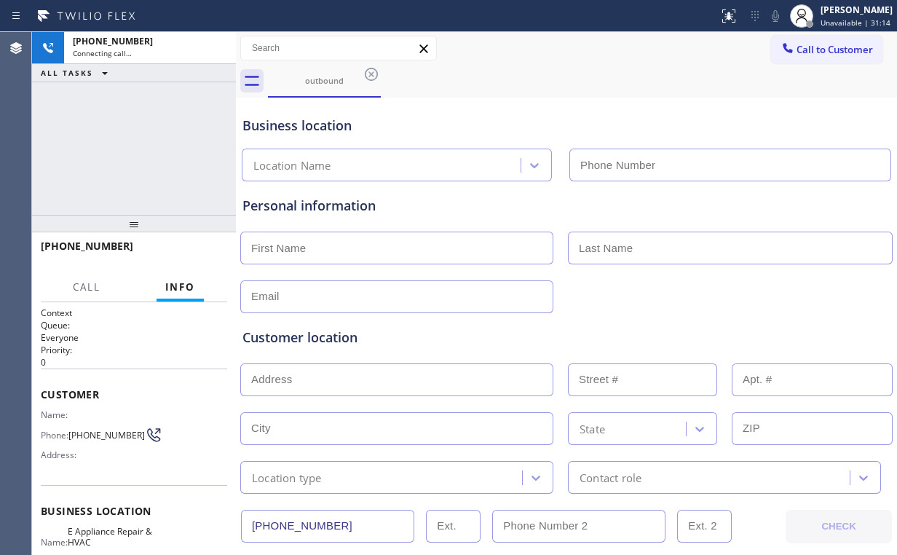
type input "[PHONE_NUMBER]"
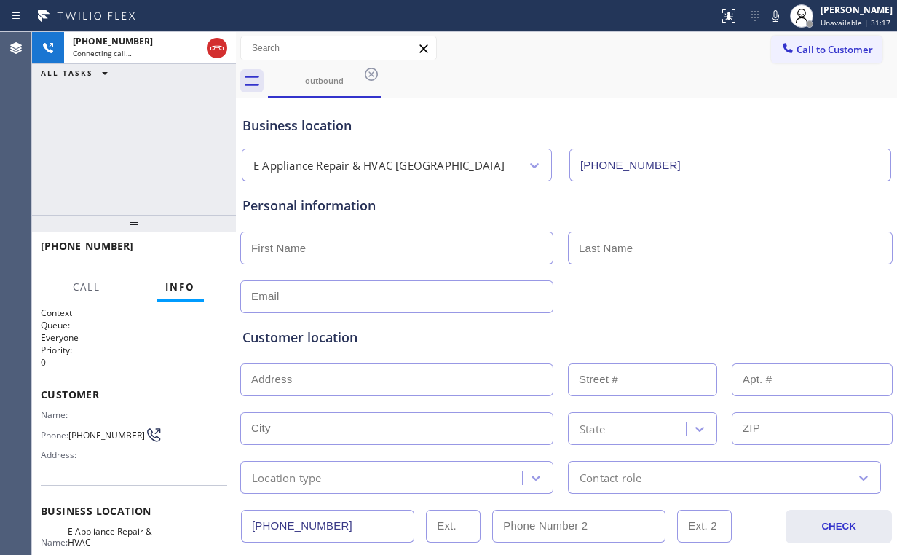
drag, startPoint x: 135, startPoint y: 157, endPoint x: 144, endPoint y: 146, distance: 14.6
click at [136, 157] on div "[PHONE_NUMBER] Connecting call… ALL TASKS ALL TASKS ACTIVE TASKS TASKS IN WRAP …" at bounding box center [134, 123] width 204 height 183
click at [194, 242] on div "[PHONE_NUMBER] Live | 00:18 HANG UP" at bounding box center [134, 253] width 186 height 38
click at [194, 242] on button "HANG UP" at bounding box center [193, 252] width 68 height 20
click at [195, 242] on button "HANG UP" at bounding box center [193, 252] width 68 height 20
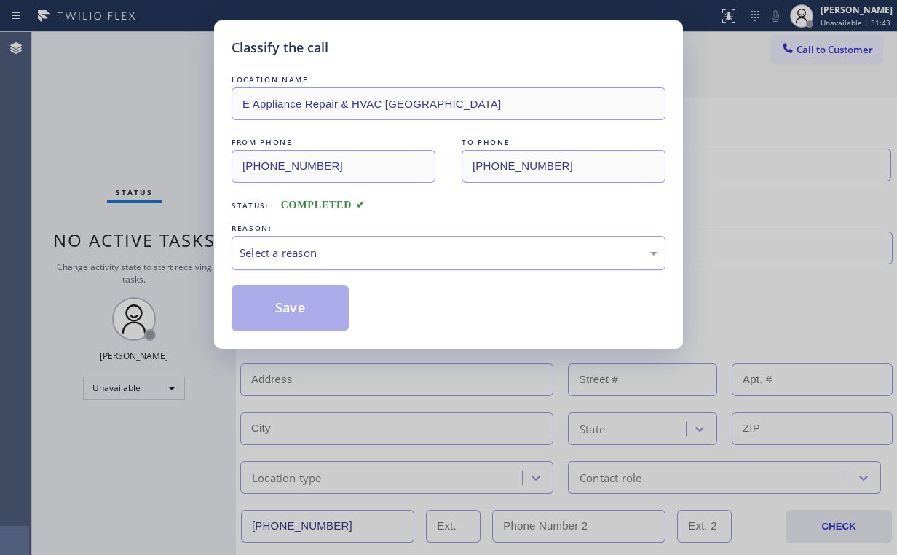
click at [309, 250] on div "Select a reason" at bounding box center [449, 253] width 418 height 17
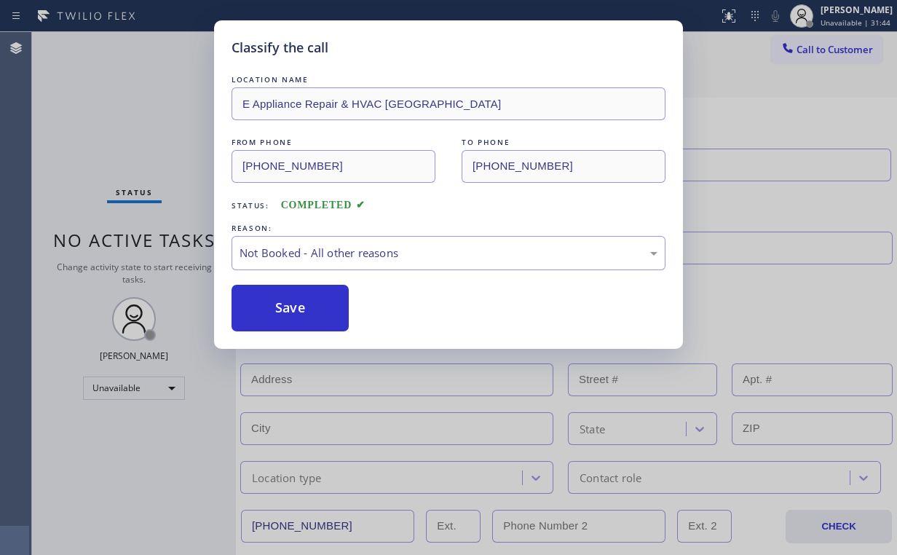
drag, startPoint x: 307, startPoint y: 317, endPoint x: 129, endPoint y: 118, distance: 267.1
click at [307, 317] on button "Save" at bounding box center [290, 308] width 117 height 47
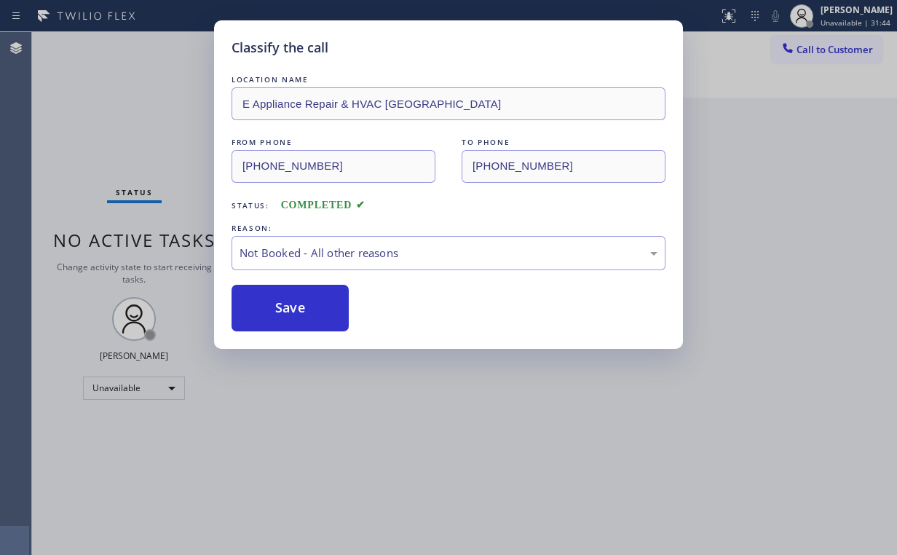
click at [97, 90] on div "Classify the call LOCATION NAME E Appliance Repair & HVAC [GEOGRAPHIC_DATA] FRO…" at bounding box center [448, 277] width 897 height 555
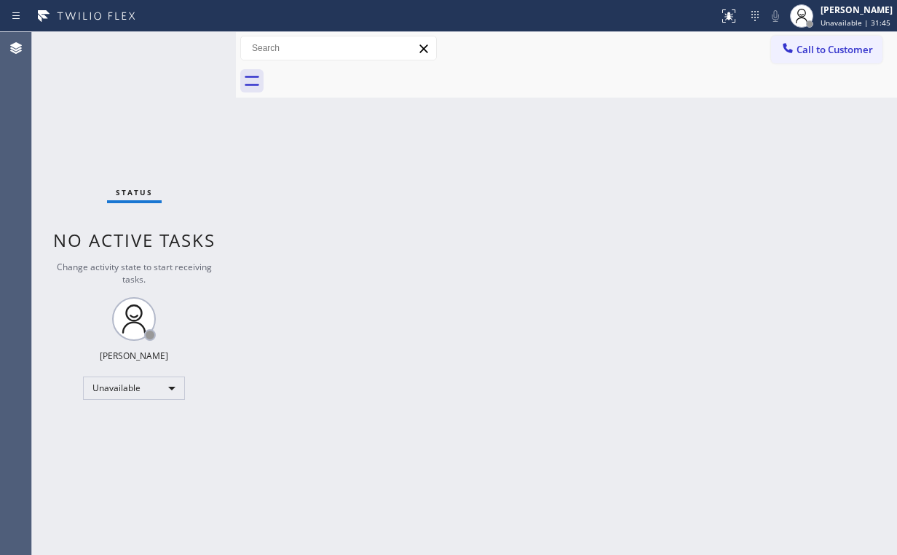
click at [746, 138] on div "Back to Dashboard Change Sender ID Customers Technicians Select a contact Outbo…" at bounding box center [566, 293] width 661 height 523
click at [818, 47] on span "Call to Customer" at bounding box center [835, 49] width 76 height 13
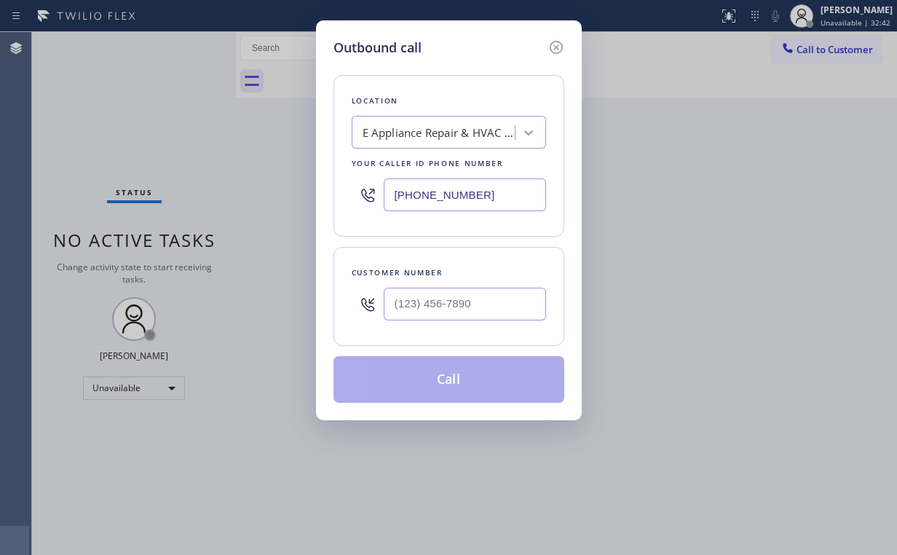
drag, startPoint x: 535, startPoint y: 174, endPoint x: 268, endPoint y: 192, distance: 267.8
click at [275, 192] on div "Outbound call Location E Appliance Repair & HVAC [GEOGRAPHIC_DATA] Your caller …" at bounding box center [448, 277] width 897 height 555
drag, startPoint x: 470, startPoint y: 200, endPoint x: 250, endPoint y: 195, distance: 219.9
click at [250, 195] on div "Outbound call Location E Appliance Repair & HVAC [GEOGRAPHIC_DATA] Your caller …" at bounding box center [448, 277] width 897 height 555
paste input "310) 340-154"
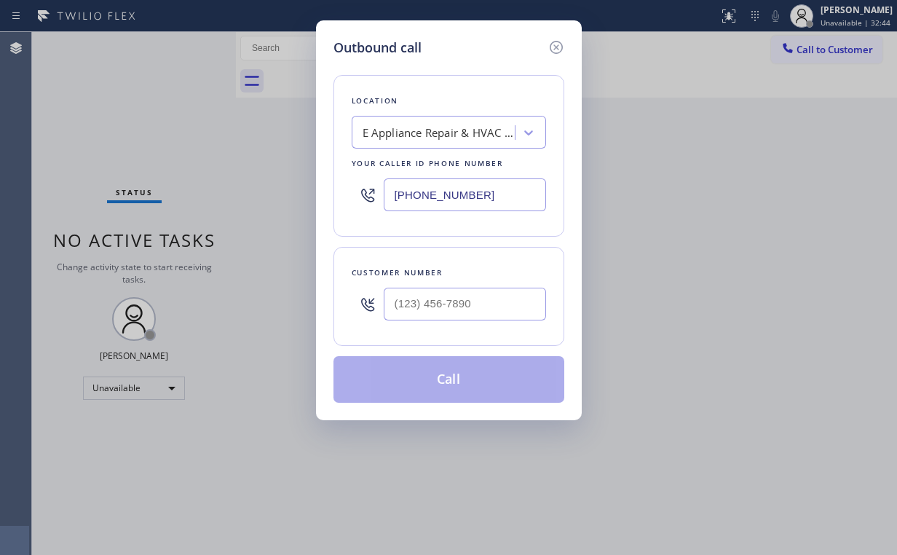
type input "[PHONE_NUMBER]"
click at [462, 306] on input "(___) ___-____" at bounding box center [465, 304] width 162 height 33
paste input "text"
click at [489, 305] on input "(___) ___-____" at bounding box center [465, 304] width 162 height 33
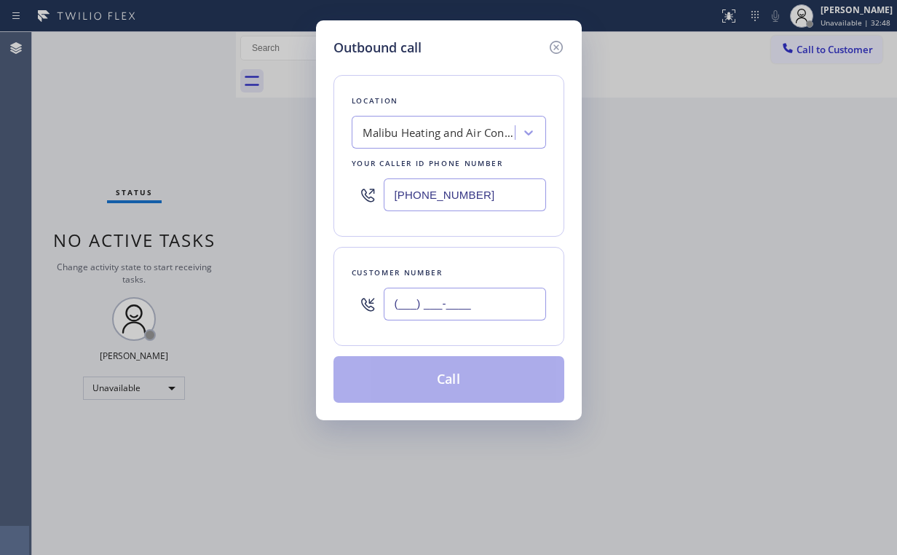
type input "(___) ___-____"
click at [484, 309] on input "(___) ___-____" at bounding box center [465, 304] width 162 height 33
paste input "831) 241-2682"
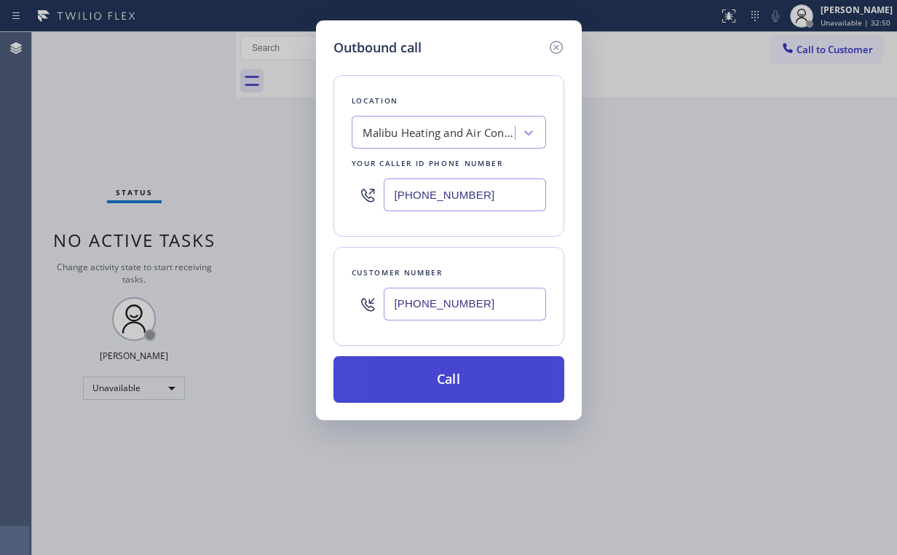
type input "[PHONE_NUMBER]"
click at [431, 373] on button "Call" at bounding box center [448, 379] width 231 height 47
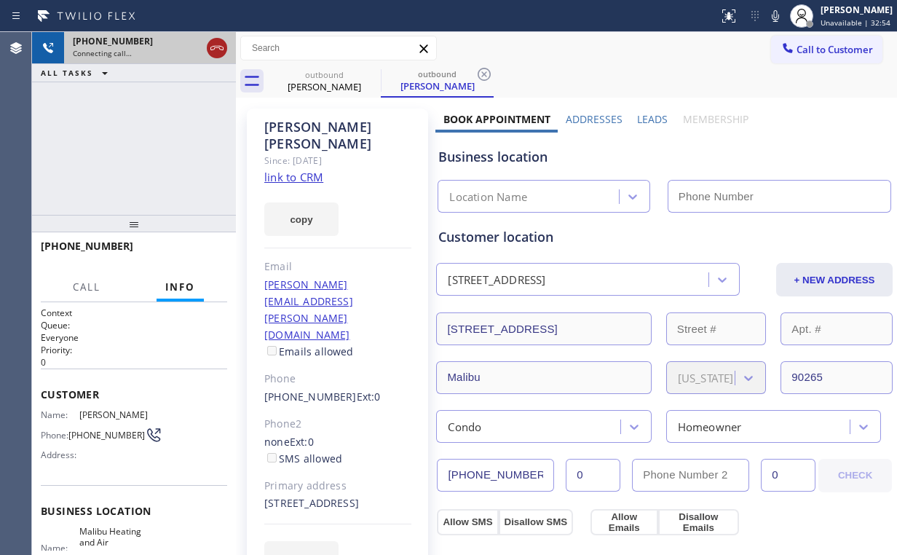
click at [212, 50] on icon at bounding box center [216, 47] width 17 height 17
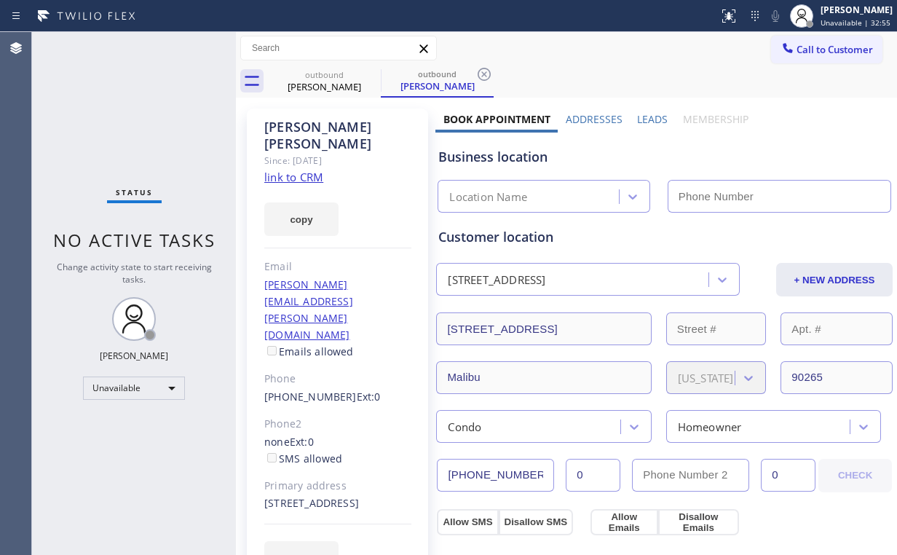
click at [297, 170] on link "link to CRM" at bounding box center [293, 177] width 59 height 15
type input "[PHONE_NUMBER]"
drag, startPoint x: 792, startPoint y: 47, endPoint x: 758, endPoint y: 81, distance: 48.4
click at [797, 47] on span "Call to Customer" at bounding box center [835, 49] width 76 height 13
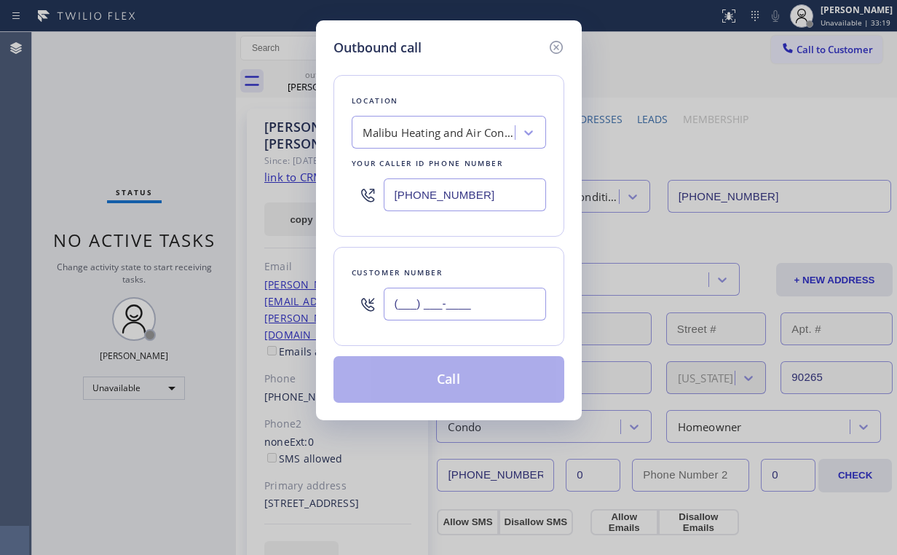
click at [497, 301] on input "(___) ___-____" at bounding box center [465, 304] width 162 height 33
paste input "831) 241-2682"
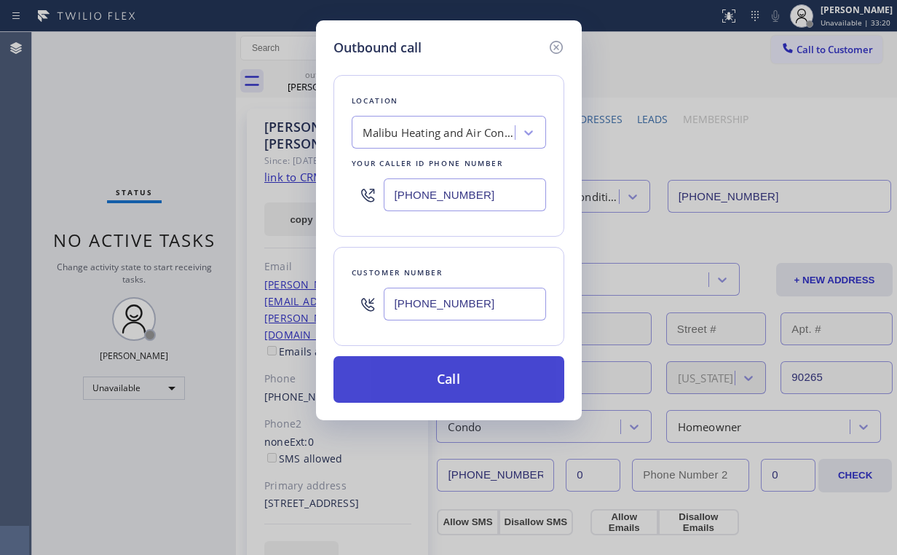
type input "[PHONE_NUMBER]"
click at [460, 381] on button "Call" at bounding box center [448, 379] width 231 height 47
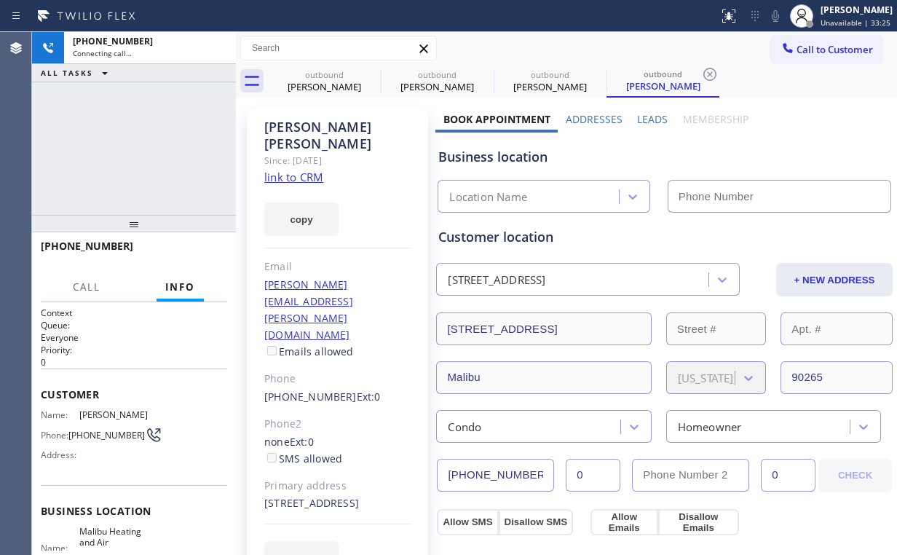
type input "[PHONE_NUMBER]"
drag, startPoint x: 146, startPoint y: 119, endPoint x: 310, endPoint y: 99, distance: 165.0
click at [150, 121] on div "[PHONE_NUMBER] Connecting call… ALL TASKS ALL TASKS ACTIVE TASKS TASKS IN WRAP …" at bounding box center [134, 123] width 204 height 183
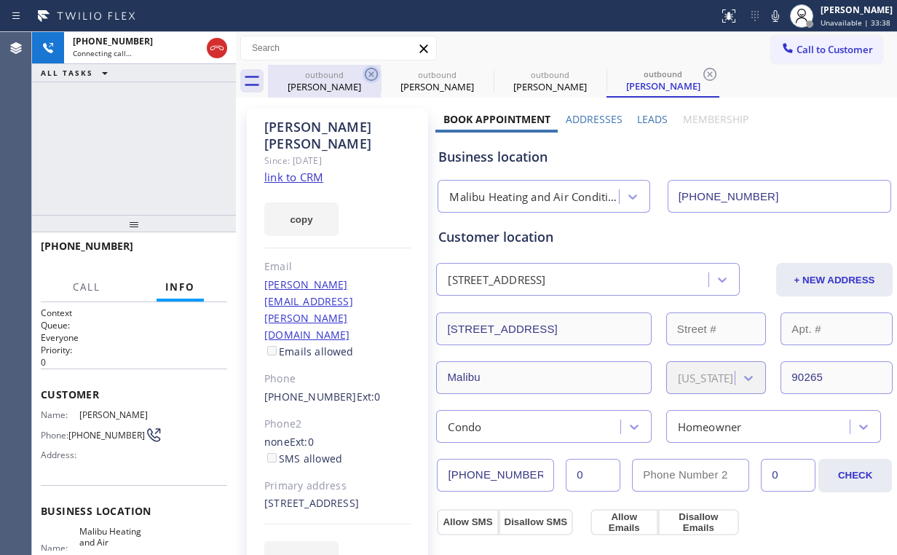
click at [329, 82] on div "[PERSON_NAME]" at bounding box center [324, 86] width 110 height 13
click at [369, 73] on icon at bounding box center [371, 74] width 17 height 17
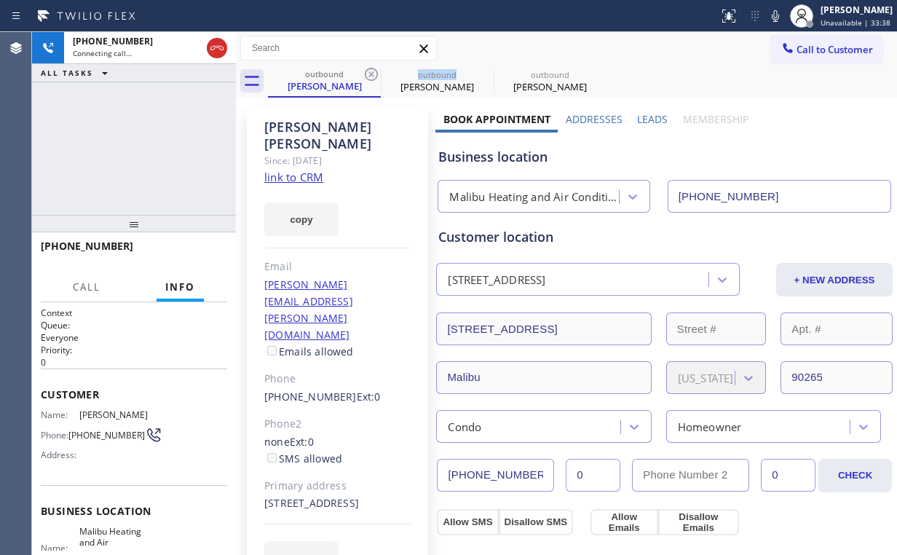
click at [369, 73] on icon at bounding box center [371, 74] width 17 height 17
click at [173, 131] on div "[PHONE_NUMBER] Connecting call… ALL TASKS ALL TASKS ACTIVE TASKS TASKS IN WRAP …" at bounding box center [134, 123] width 204 height 183
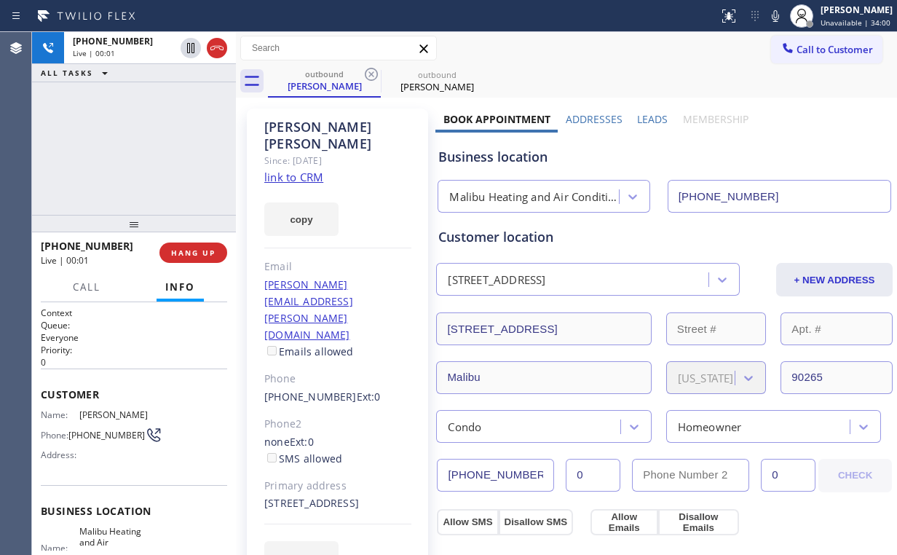
click at [159, 143] on div "[PHONE_NUMBER] Live | 00:01 ALL TASKS ALL TASKS ACTIVE TASKS TASKS IN WRAP UP" at bounding box center [134, 123] width 204 height 183
click at [143, 146] on div "[PHONE_NUMBER] Live | 00:06 ALL TASKS ALL TASKS ACTIVE TASKS TASKS IN WRAP UP" at bounding box center [134, 123] width 204 height 183
click at [143, 146] on div "[PHONE_NUMBER] Live | 00:09 ALL TASKS ALL TASKS ACTIVE TASKS TASKS IN WRAP UP" at bounding box center [134, 123] width 204 height 183
click at [143, 146] on div "[PHONE_NUMBER] Live | 00:10 ALL TASKS ALL TASKS ACTIVE TASKS TASKS IN WRAP UP" at bounding box center [134, 123] width 204 height 183
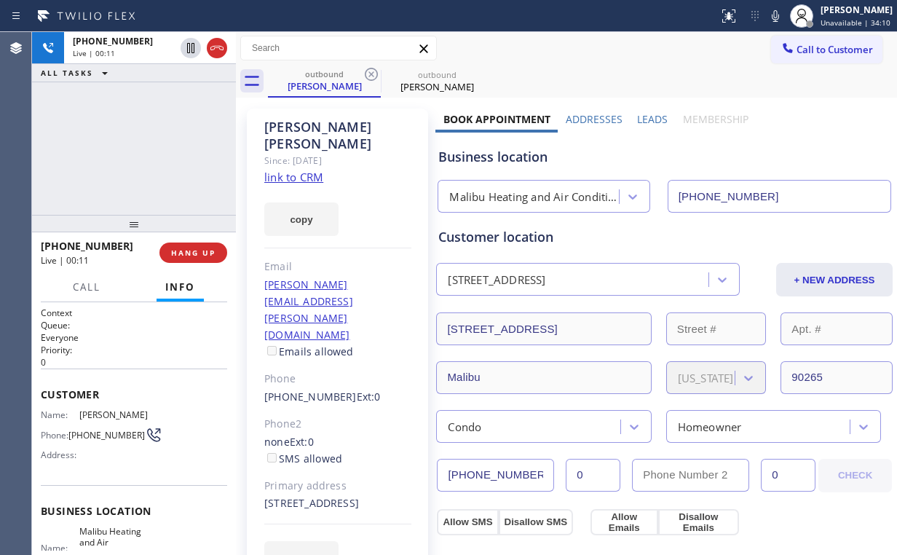
click at [143, 146] on div "[PHONE_NUMBER] Live | 00:11 ALL TASKS ALL TASKS ACTIVE TASKS TASKS IN WRAP UP" at bounding box center [134, 123] width 204 height 183
click at [143, 146] on div "[PHONE_NUMBER] Live | 00:12 ALL TASKS ALL TASKS ACTIVE TASKS TASKS IN WRAP UP" at bounding box center [134, 123] width 204 height 183
click at [188, 252] on span "HANG UP" at bounding box center [193, 253] width 44 height 10
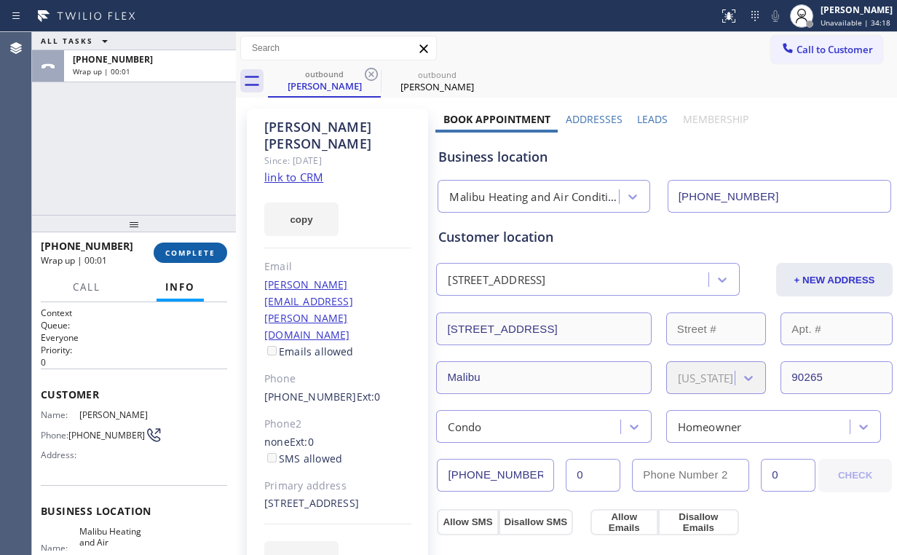
click at [188, 252] on span "COMPLETE" at bounding box center [190, 253] width 50 height 10
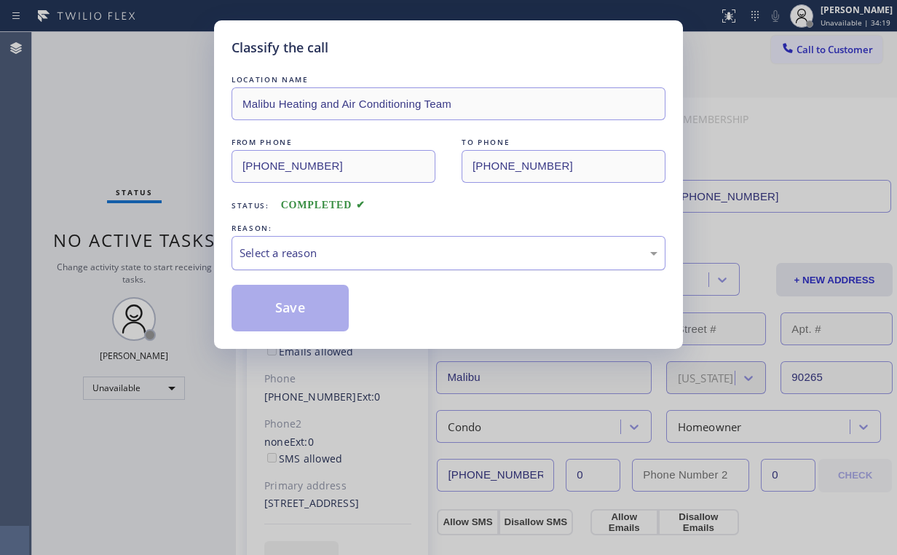
click at [341, 255] on div "Select a reason" at bounding box center [449, 253] width 418 height 17
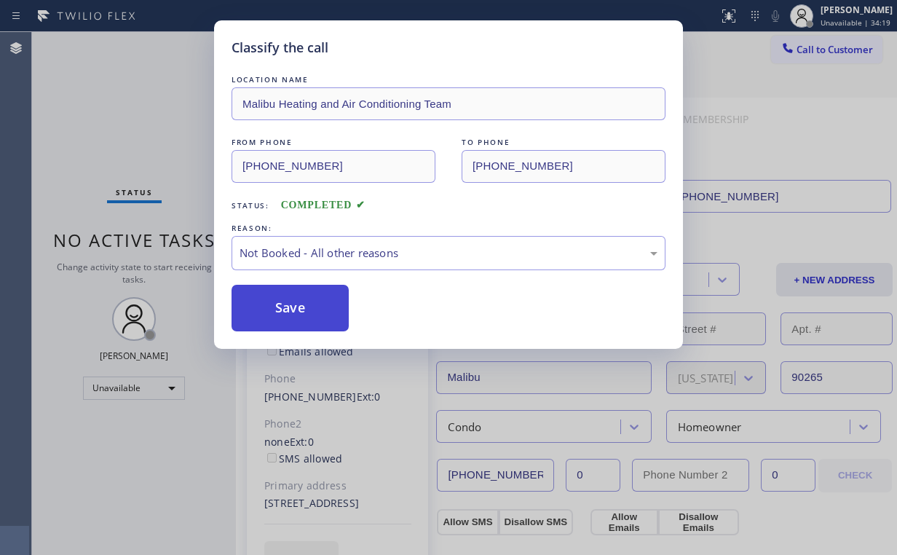
click at [323, 315] on button "Save" at bounding box center [290, 308] width 117 height 47
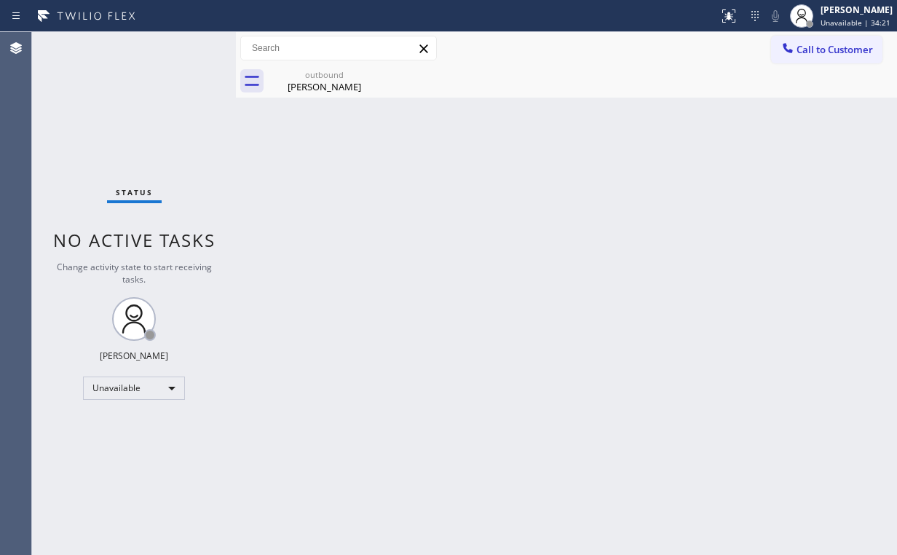
drag, startPoint x: 315, startPoint y: 78, endPoint x: 389, endPoint y: 69, distance: 74.1
click at [323, 79] on div "outbound [PERSON_NAME]" at bounding box center [324, 81] width 110 height 33
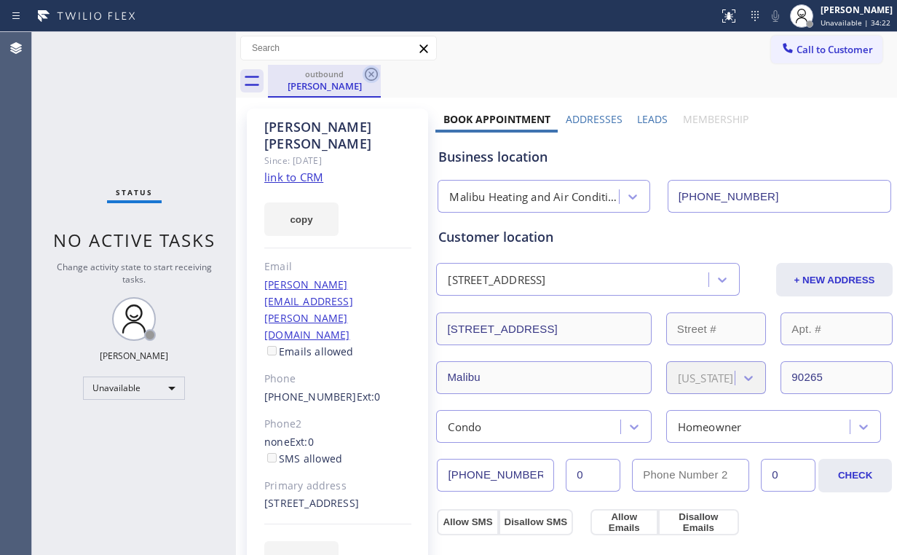
click at [373, 71] on icon at bounding box center [371, 74] width 17 height 17
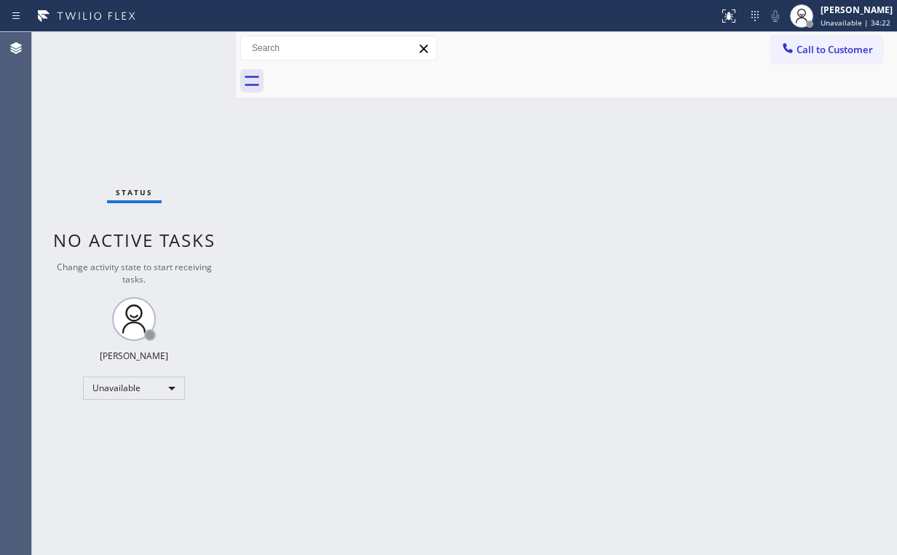
click at [414, 187] on div "Back to Dashboard Change Sender ID Customers Technicians Select a contact Outbo…" at bounding box center [566, 293] width 661 height 523
drag, startPoint x: 246, startPoint y: 163, endPoint x: 309, endPoint y: 125, distance: 73.2
click at [246, 162] on div "Back to Dashboard Change Sender ID Customers Technicians Select a contact Outbo…" at bounding box center [566, 293] width 661 height 523
drag, startPoint x: 809, startPoint y: 52, endPoint x: 802, endPoint y: 57, distance: 8.5
click at [810, 52] on span "Call to Customer" at bounding box center [835, 49] width 76 height 13
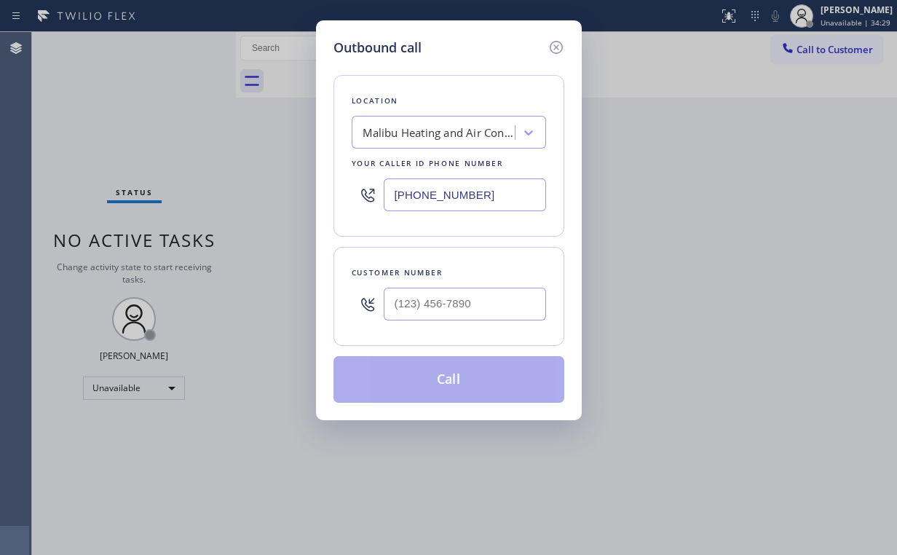
click at [464, 320] on div at bounding box center [465, 303] width 162 height 47
click at [470, 291] on input "(___) ___-____" at bounding box center [465, 304] width 162 height 33
paste input "831) 241-2682"
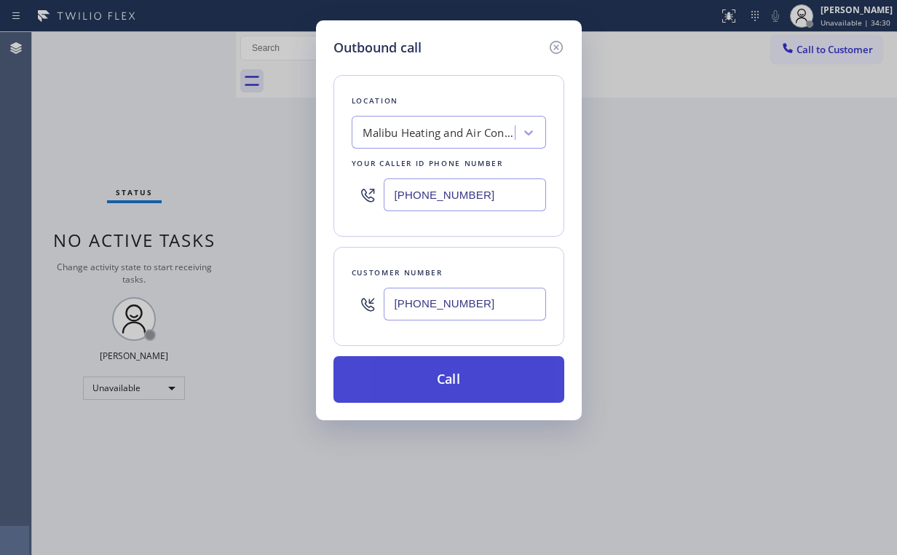
type input "[PHONE_NUMBER]"
click at [448, 381] on button "Call" at bounding box center [448, 379] width 231 height 47
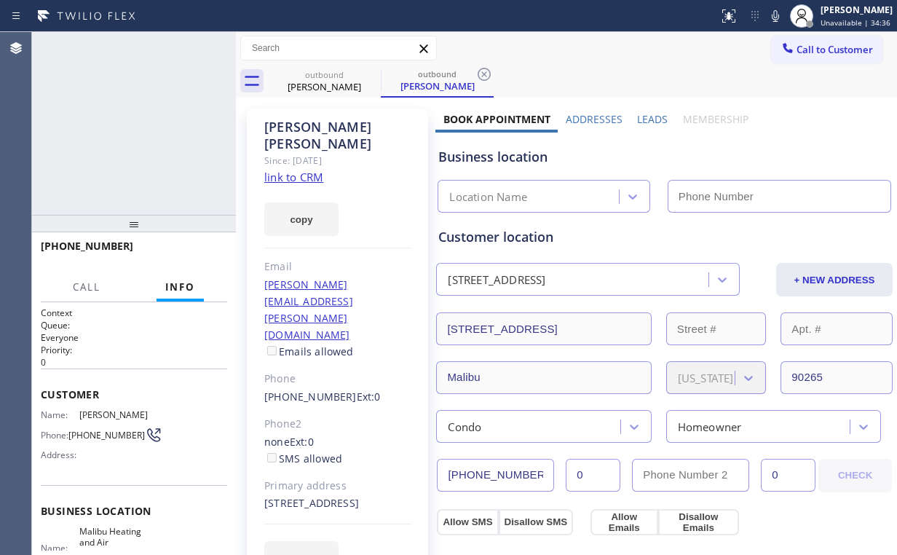
type input "[PHONE_NUMBER]"
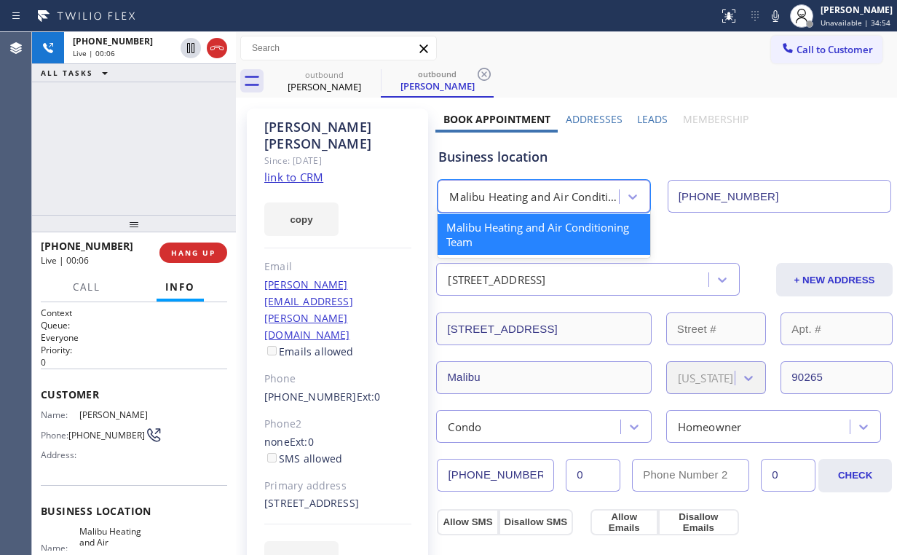
click at [533, 200] on div "Malibu Heating and Air Conditioning Team" at bounding box center [534, 197] width 170 height 17
click at [147, 144] on div "[PHONE_NUMBER] Live | 00:08 ALL TASKS ALL TASKS ACTIVE TASKS TASKS IN WRAP UP" at bounding box center [134, 123] width 204 height 183
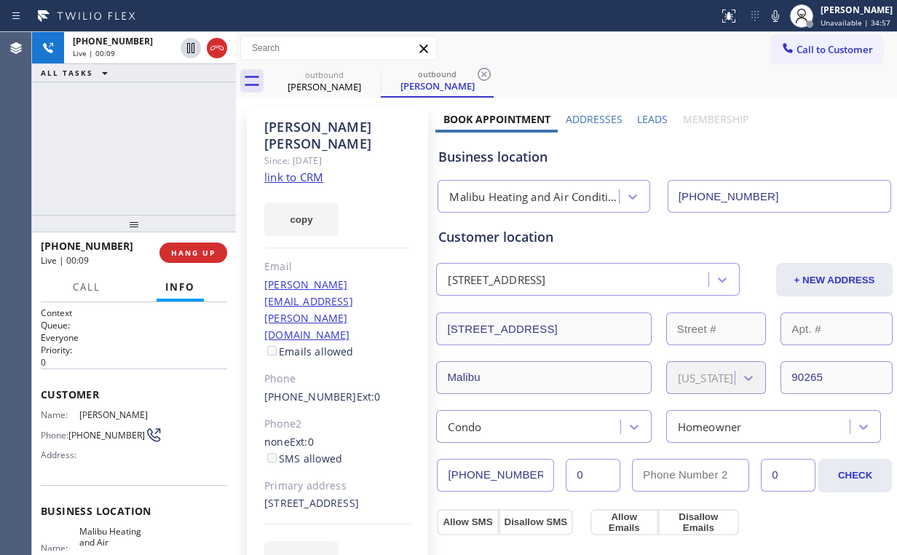
click at [143, 151] on div "[PHONE_NUMBER] Live | 00:09 ALL TASKS ALL TASKS ACTIVE TASKS TASKS IN WRAP UP" at bounding box center [134, 123] width 204 height 183
click at [142, 151] on div "[PHONE_NUMBER] Live | 00:11 ALL TASKS ALL TASKS ACTIVE TASKS TASKS IN WRAP UP" at bounding box center [134, 123] width 204 height 183
click at [142, 133] on div "[PHONE_NUMBER] Live | 00:19 ALL TASKS ALL TASKS ACTIVE TASKS TASKS IN WRAP UP" at bounding box center [134, 123] width 204 height 183
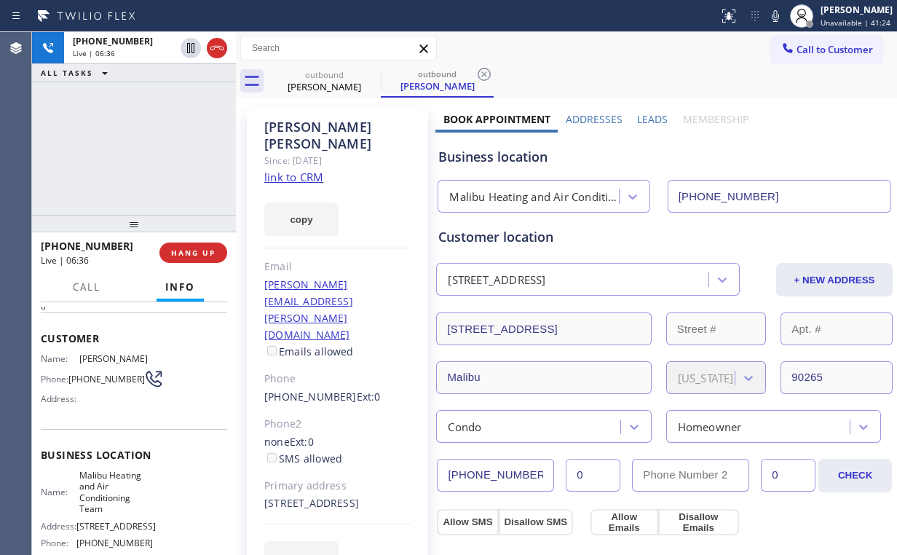
scroll to position [58, 0]
drag, startPoint x: 74, startPoint y: 368, endPoint x: 98, endPoint y: 382, distance: 27.4
click at [98, 382] on span "[PHONE_NUMBER]" at bounding box center [106, 376] width 76 height 11
copy span "831) 241-2682"
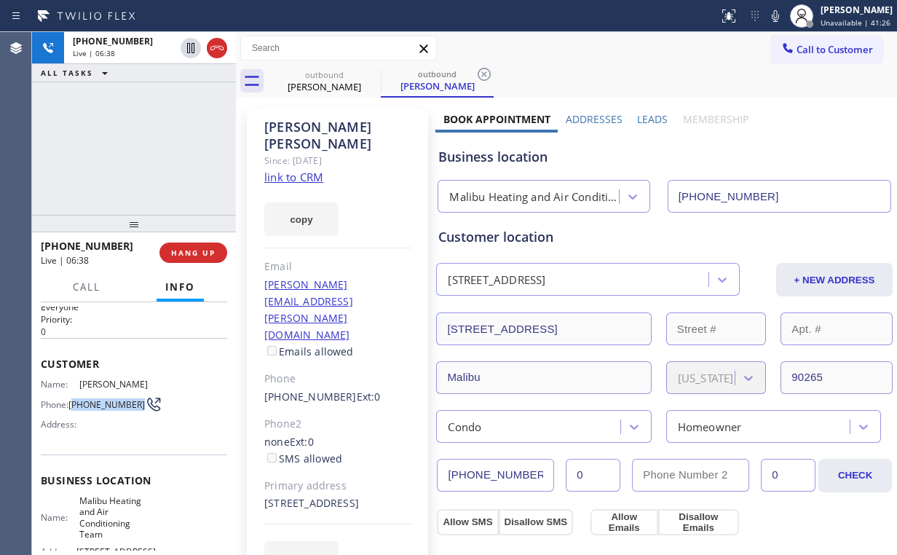
scroll to position [0, 0]
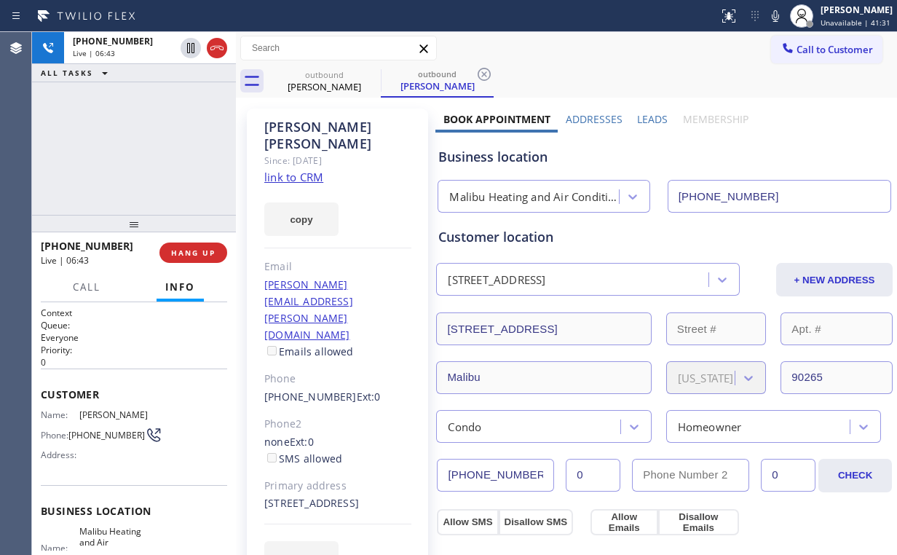
drag, startPoint x: 151, startPoint y: 154, endPoint x: 258, endPoint y: 364, distance: 235.1
click at [153, 155] on div "[PHONE_NUMBER] Live | 06:43 ALL TASKS ALL TASKS ACTIVE TASKS TASKS IN WRAP UP" at bounding box center [134, 123] width 204 height 183
click at [109, 153] on div "[PHONE_NUMBER] Live | 08:26 ALL TASKS ALL TASKS ACTIVE TASKS TASKS IN WRAP UP" at bounding box center [134, 123] width 204 height 183
click at [146, 151] on div "[PHONE_NUMBER] Live | 08:55 ALL TASKS ALL TASKS ACTIVE TASKS TASKS IN WRAP UP" at bounding box center [134, 123] width 204 height 183
click at [144, 147] on div "[PHONE_NUMBER] Live | 08:57 ALL TASKS ALL TASKS ACTIVE TASKS TASKS IN WRAP UP" at bounding box center [134, 123] width 204 height 183
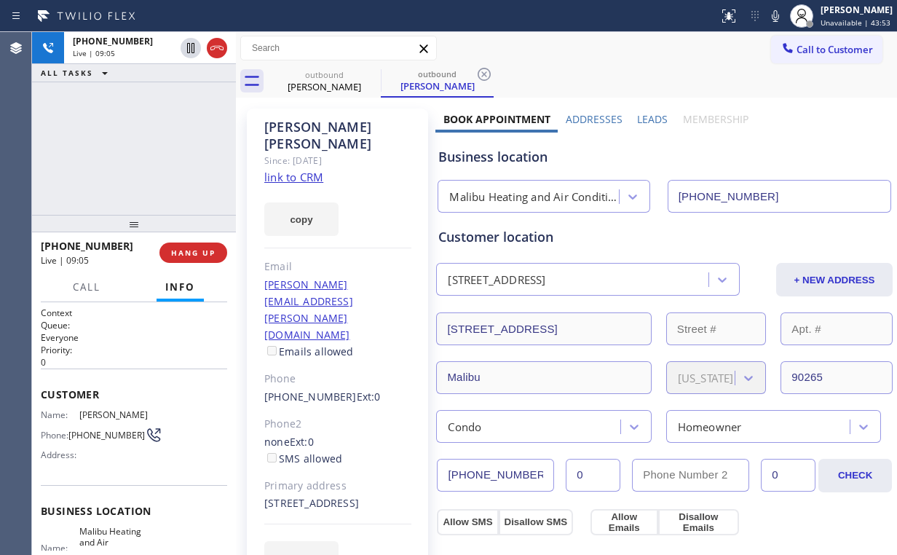
click at [144, 149] on div "[PHONE_NUMBER] Live | 09:05 ALL TASKS ALL TASKS ACTIVE TASKS TASKS IN WRAP UP" at bounding box center [134, 123] width 204 height 183
click at [144, 149] on div "[PHONE_NUMBER] Live | 09:06 ALL TASKS ALL TASKS ACTIVE TASKS TASKS IN WRAP UP" at bounding box center [134, 123] width 204 height 183
click at [144, 149] on div "[PHONE_NUMBER] Live | 09:07 ALL TASKS ALL TASKS ACTIVE TASKS TASKS IN WRAP UP" at bounding box center [134, 123] width 204 height 183
click at [144, 149] on div "[PHONE_NUMBER] Live | 09:08 ALL TASKS ALL TASKS ACTIVE TASKS TASKS IN WRAP UP" at bounding box center [134, 123] width 204 height 183
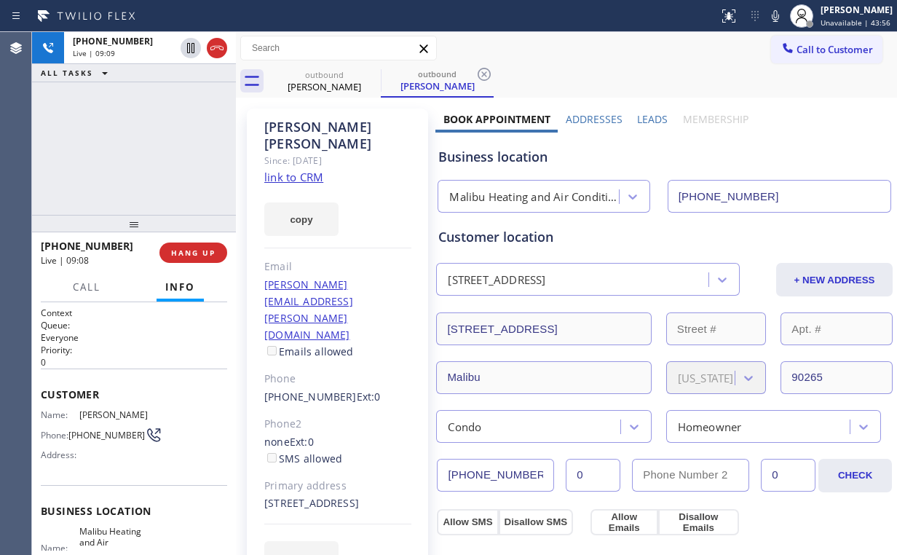
click at [144, 149] on div "[PHONE_NUMBER] Live | 09:09 ALL TASKS ALL TASKS ACTIVE TASKS TASKS IN WRAP UP" at bounding box center [134, 123] width 204 height 183
drag, startPoint x: 125, startPoint y: 162, endPoint x: 157, endPoint y: 167, distance: 31.8
click at [132, 163] on div "[PHONE_NUMBER] Live | 09:48 ALL TASKS ALL TASKS ACTIVE TASKS TASKS IN WRAP UP" at bounding box center [134, 123] width 204 height 183
click at [194, 254] on span "HANG UP" at bounding box center [193, 253] width 44 height 10
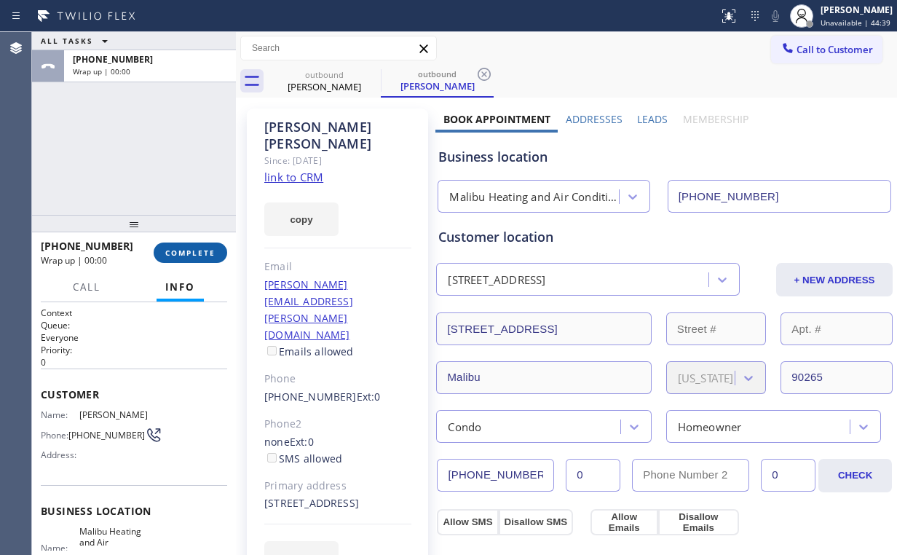
click at [194, 254] on span "COMPLETE" at bounding box center [190, 253] width 50 height 10
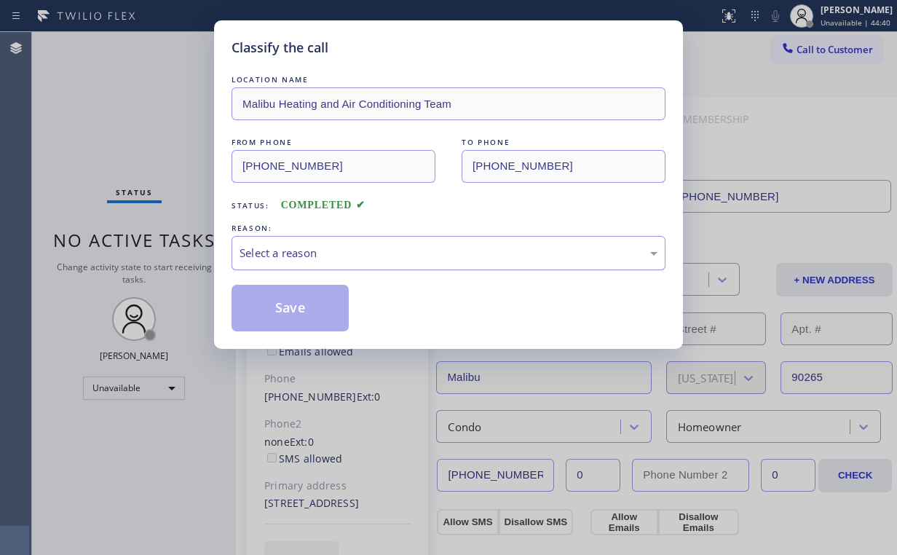
drag, startPoint x: 325, startPoint y: 242, endPoint x: 328, endPoint y: 265, distance: 22.7
click at [326, 245] on div "Select a reason" at bounding box center [449, 253] width 434 height 34
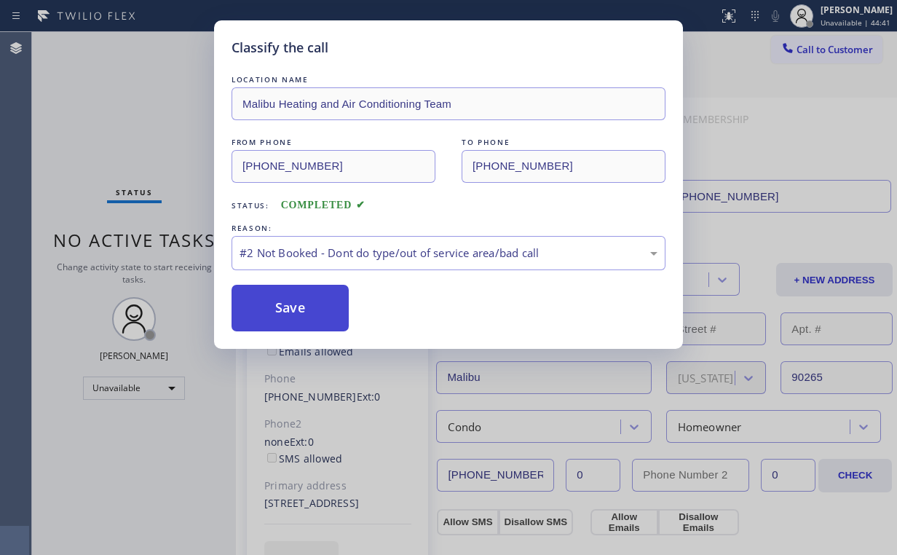
drag, startPoint x: 299, startPoint y: 309, endPoint x: 290, endPoint y: 297, distance: 15.2
click at [299, 309] on button "Save" at bounding box center [290, 308] width 117 height 47
click at [143, 131] on div "Classify the call LOCATION NAME Malibu Heating and Air Conditioning Team FROM P…" at bounding box center [448, 277] width 897 height 555
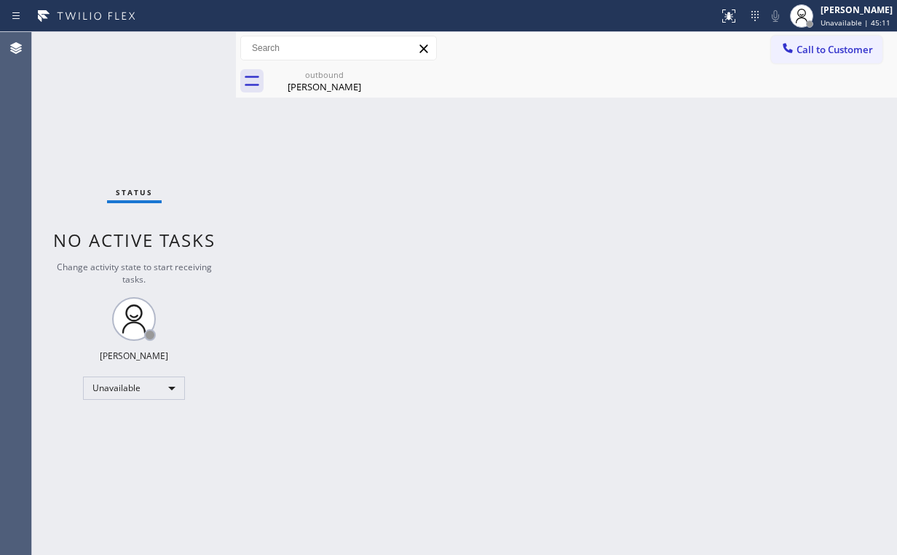
drag, startPoint x: 68, startPoint y: 103, endPoint x: 74, endPoint y: 27, distance: 76.0
click at [68, 102] on div "Status No active tasks Change activity state to start receiving tasks. [PERSON_…" at bounding box center [134, 293] width 204 height 523
drag, startPoint x: 312, startPoint y: 79, endPoint x: 377, endPoint y: 83, distance: 65.6
click at [312, 80] on div "[PERSON_NAME]" at bounding box center [324, 86] width 110 height 13
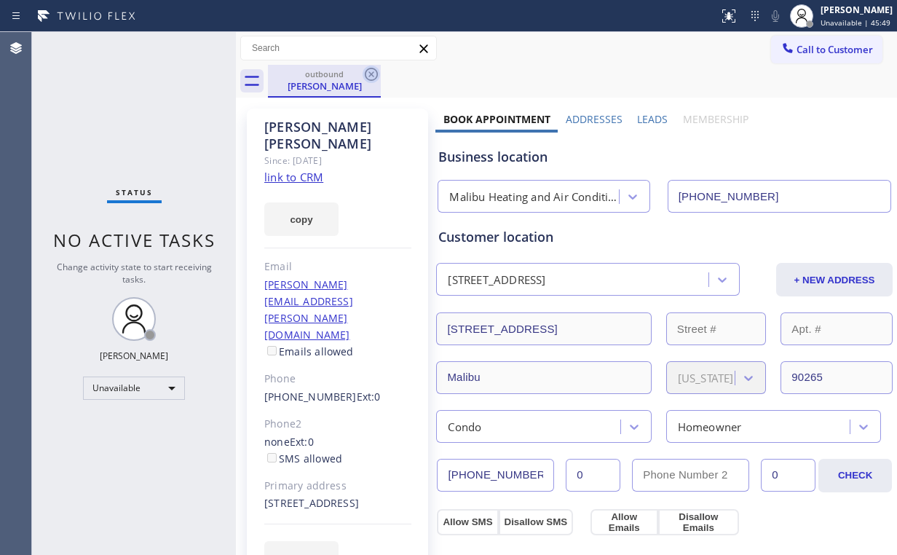
click at [374, 74] on icon at bounding box center [371, 74] width 17 height 17
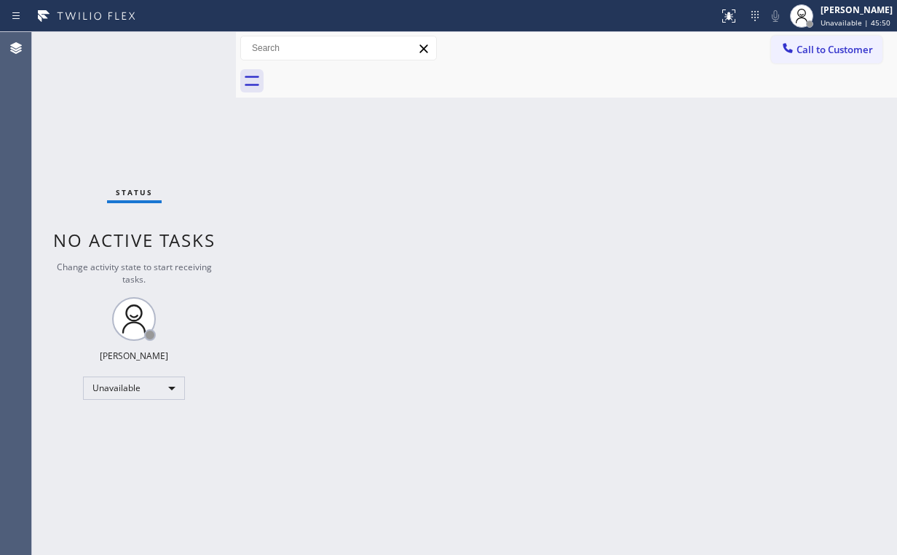
drag, startPoint x: 456, startPoint y: 310, endPoint x: 440, endPoint y: 294, distance: 22.7
click at [449, 303] on div "Back to Dashboard Change Sender ID Customers Technicians Select a contact Outbo…" at bounding box center [566, 293] width 661 height 523
click at [390, 317] on div "Back to Dashboard Change Sender ID Customers Technicians Select a contact Outbo…" at bounding box center [566, 293] width 661 height 523
drag, startPoint x: 89, startPoint y: 90, endPoint x: 99, endPoint y: 92, distance: 10.3
click at [89, 90] on div "Status No active tasks Change activity state to start receiving tasks. [PERSON_…" at bounding box center [134, 293] width 204 height 523
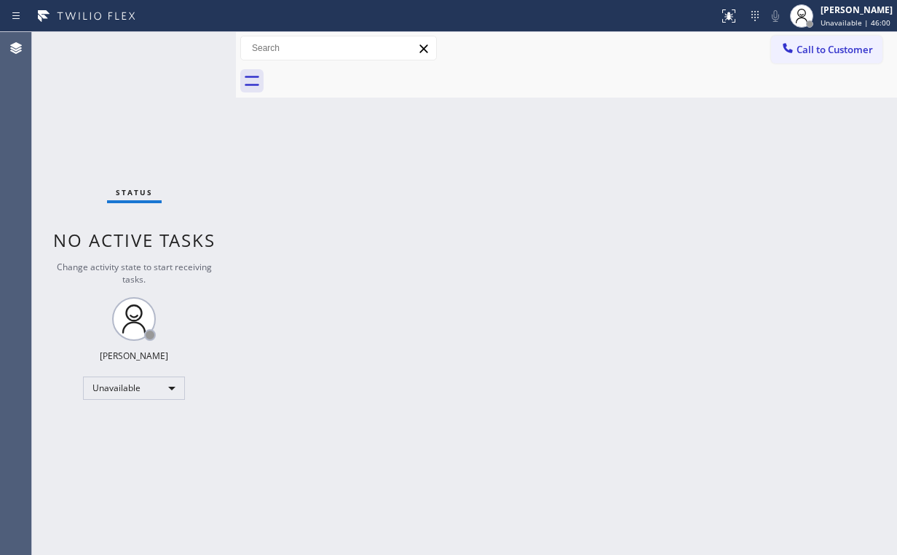
click at [677, 178] on div "Back to Dashboard Change Sender ID Customers Technicians Select a contact Outbo…" at bounding box center [566, 293] width 661 height 523
click at [75, 115] on div "Status No active tasks Change activity state to start receiving tasks. [PERSON_…" at bounding box center [134, 293] width 204 height 523
click at [831, 39] on button "Call to Customer" at bounding box center [826, 50] width 111 height 28
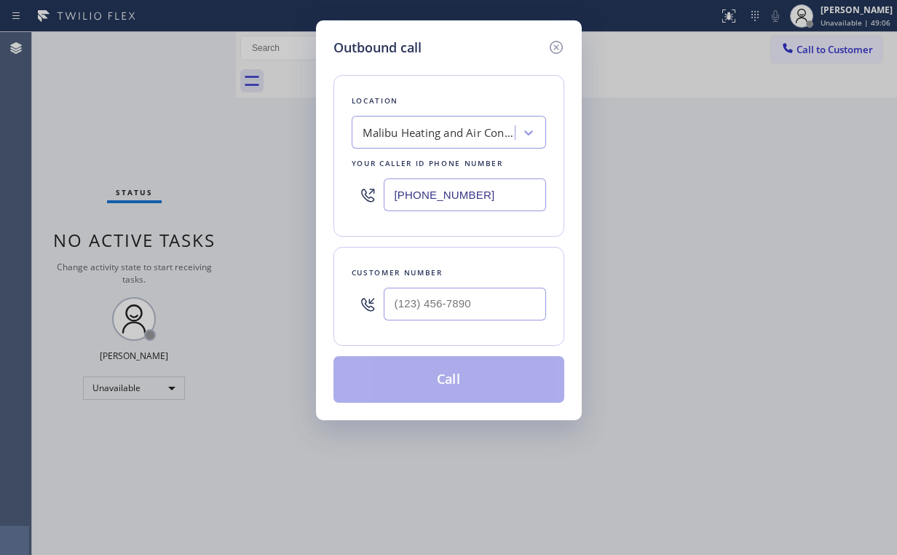
drag, startPoint x: 426, startPoint y: 198, endPoint x: 132, endPoint y: 169, distance: 295.6
click at [157, 172] on div "Outbound call Location [GEOGRAPHIC_DATA] Heating and Air Conditioning Team Your…" at bounding box center [448, 277] width 897 height 555
paste input "773) 900-8292"
type input "[PHONE_NUMBER]"
click at [505, 295] on input "(___) ___-____" at bounding box center [465, 304] width 162 height 33
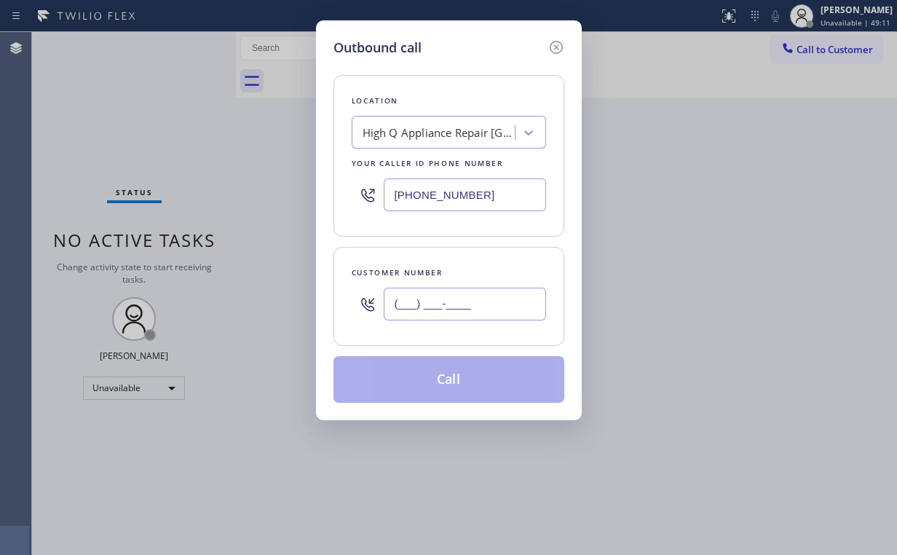
paste input "773) 954-1111"
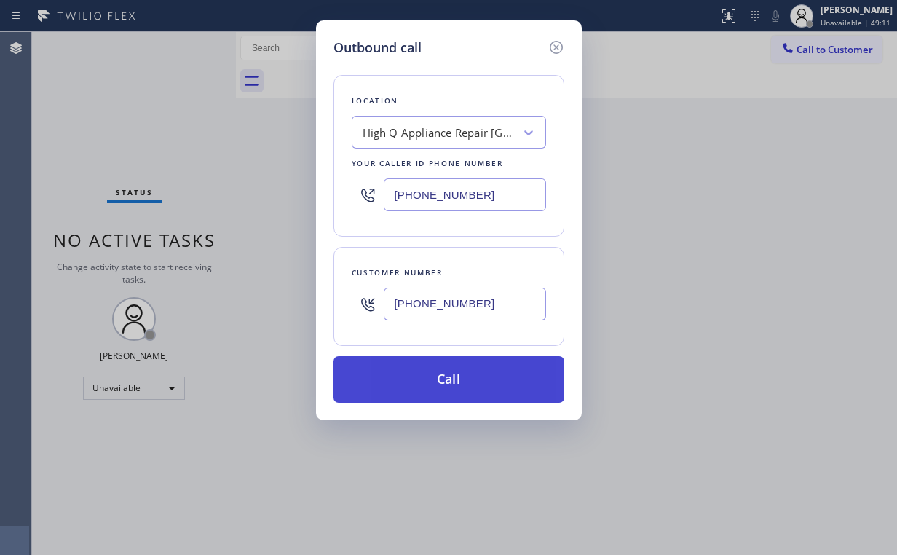
type input "[PHONE_NUMBER]"
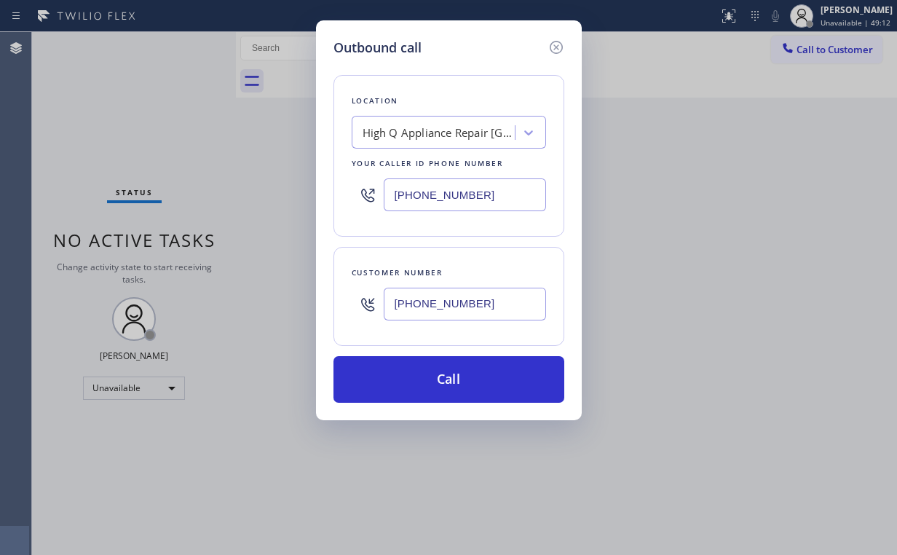
drag, startPoint x: 438, startPoint y: 380, endPoint x: 421, endPoint y: 469, distance: 90.4
click at [437, 380] on button "Call" at bounding box center [448, 379] width 231 height 47
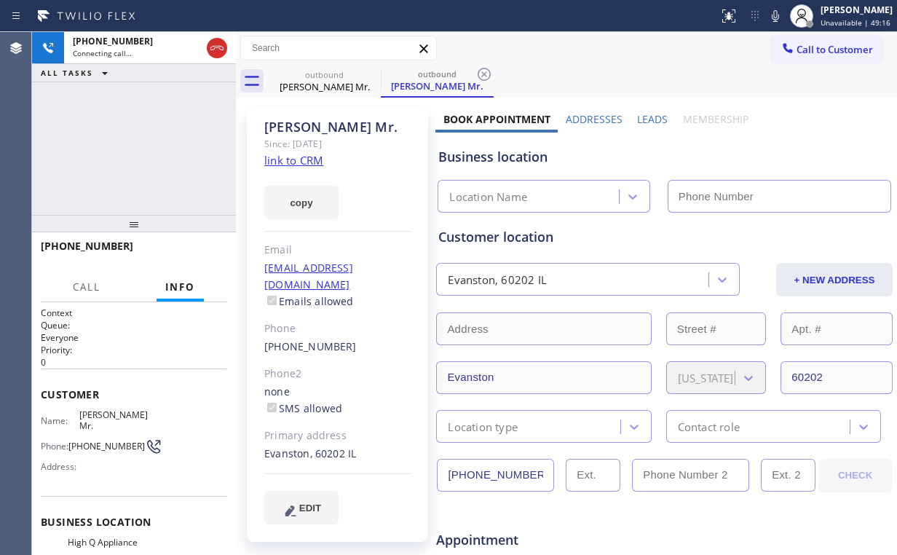
type input "[PHONE_NUMBER]"
click at [178, 158] on div "[PHONE_NUMBER] Connecting call… ALL TASKS ALL TASKS ACTIVE TASKS TASKS IN WRAP …" at bounding box center [134, 123] width 204 height 183
click at [87, 134] on div "[PHONE_NUMBER] Connecting call… ALL TASKS ALL TASKS ACTIVE TASKS TASKS IN WRAP …" at bounding box center [134, 123] width 204 height 183
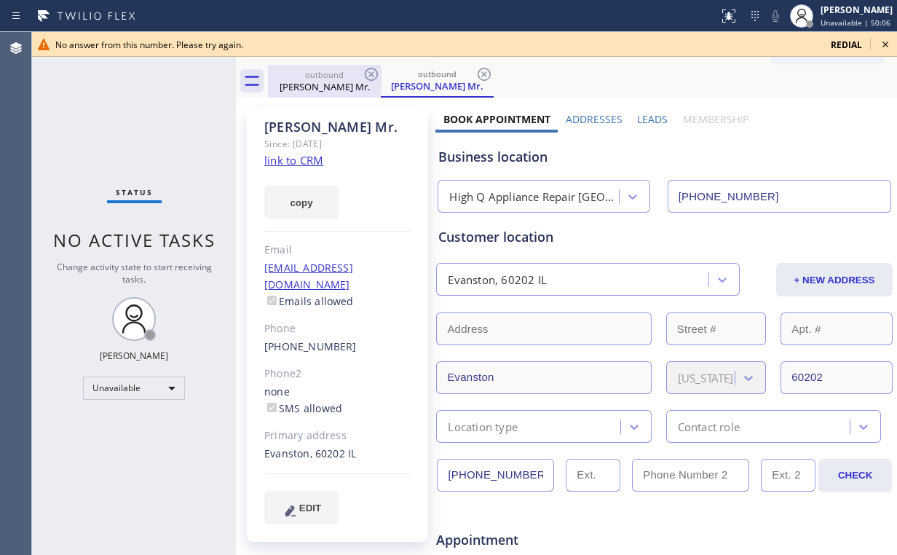
click at [336, 78] on div "outbound" at bounding box center [324, 74] width 110 height 11
click at [372, 70] on icon at bounding box center [371, 74] width 17 height 17
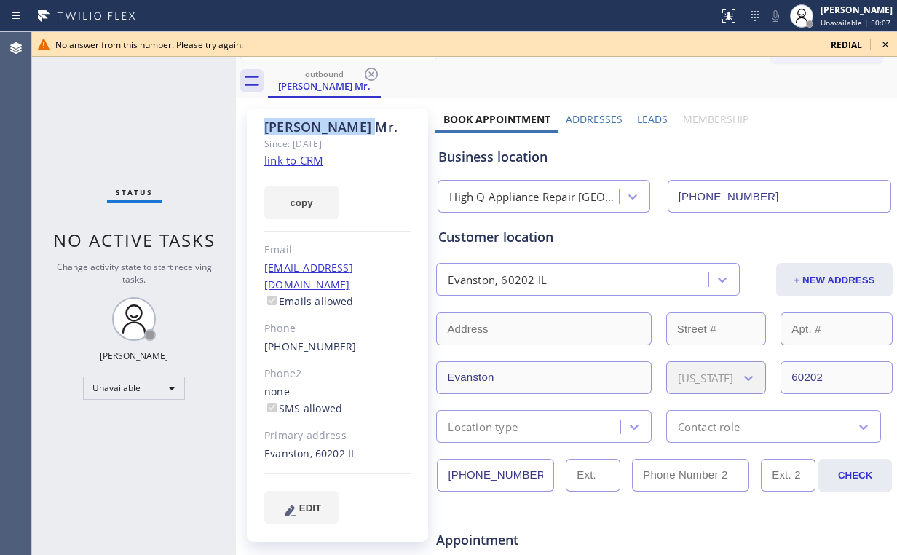
click at [372, 70] on icon at bounding box center [371, 74] width 17 height 17
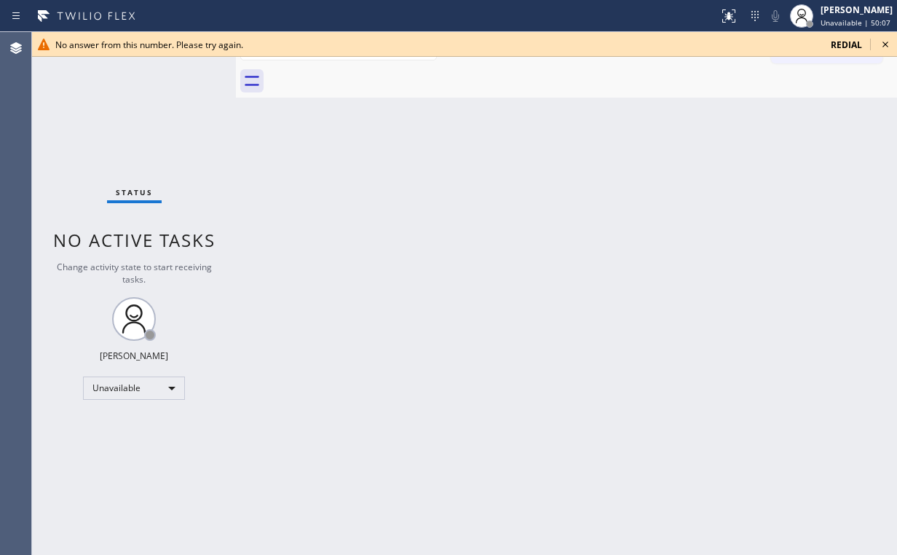
click at [747, 147] on div "Back to Dashboard Change Sender ID Customers Technicians Select a contact Outbo…" at bounding box center [566, 293] width 661 height 523
click at [884, 44] on icon at bounding box center [885, 44] width 17 height 17
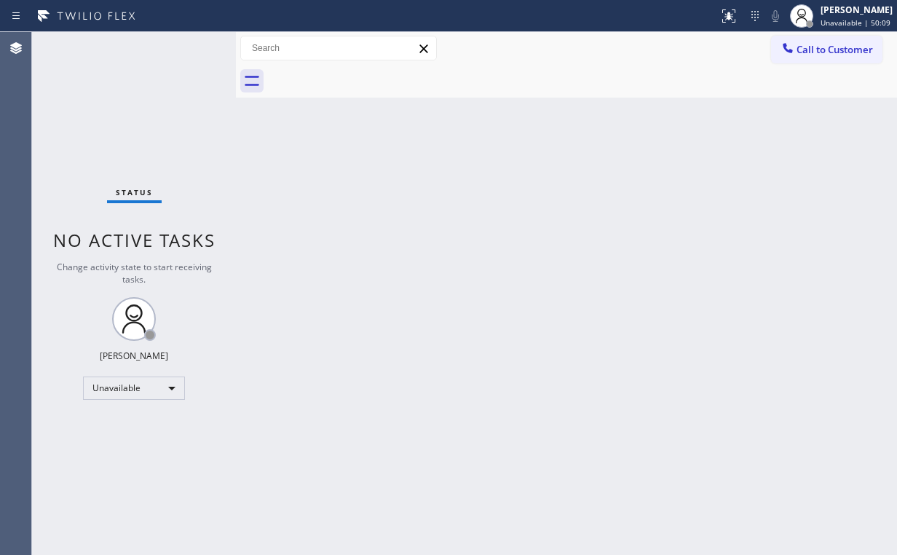
click at [705, 157] on div "Back to Dashboard Change Sender ID Customers Technicians Select a contact Outbo…" at bounding box center [566, 293] width 661 height 523
drag, startPoint x: 109, startPoint y: 140, endPoint x: 231, endPoint y: 194, distance: 133.3
click at [116, 143] on div "Status No active tasks Change activity state to start receiving tasks. [PERSON_…" at bounding box center [134, 293] width 204 height 523
drag, startPoint x: 826, startPoint y: 54, endPoint x: 814, endPoint y: 58, distance: 12.4
click at [825, 54] on span "Call to Customer" at bounding box center [835, 49] width 76 height 13
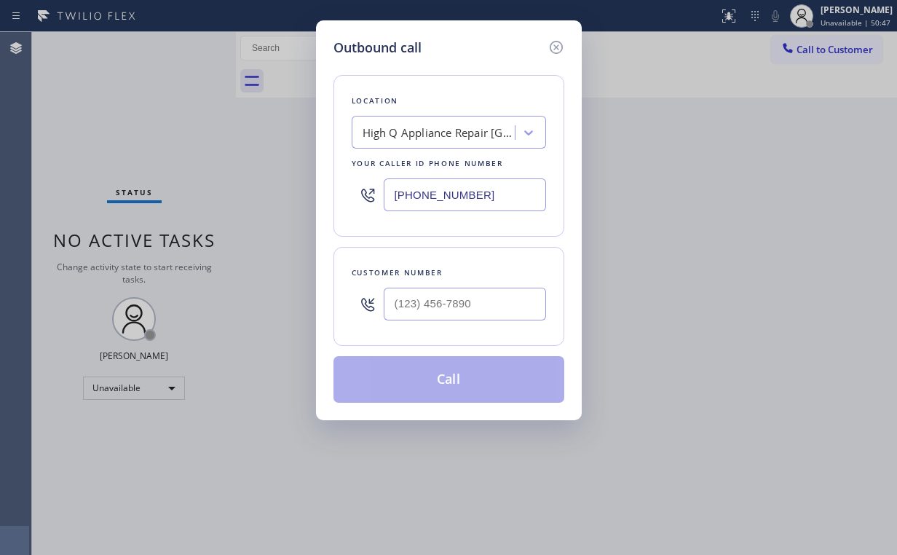
click at [390, 194] on input "[PHONE_NUMBER]" at bounding box center [465, 194] width 162 height 33
paste input "626) 548-3326"
type input "[PHONE_NUMBER]"
click at [459, 315] on input "(___) ___-____" at bounding box center [465, 304] width 162 height 33
paste input "626) 251-8190"
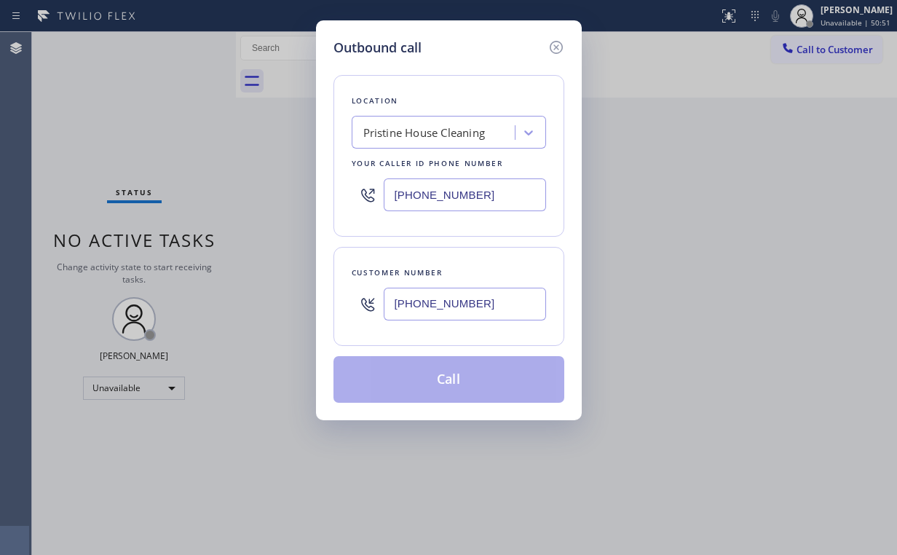
type input "[PHONE_NUMBER]"
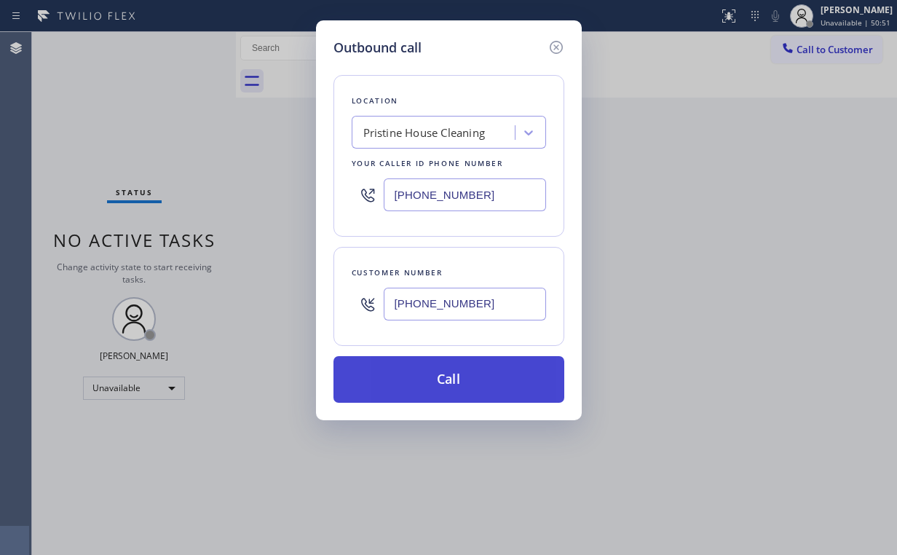
drag, startPoint x: 445, startPoint y: 379, endPoint x: 432, endPoint y: 390, distance: 16.5
click at [441, 382] on button "Call" at bounding box center [448, 379] width 231 height 47
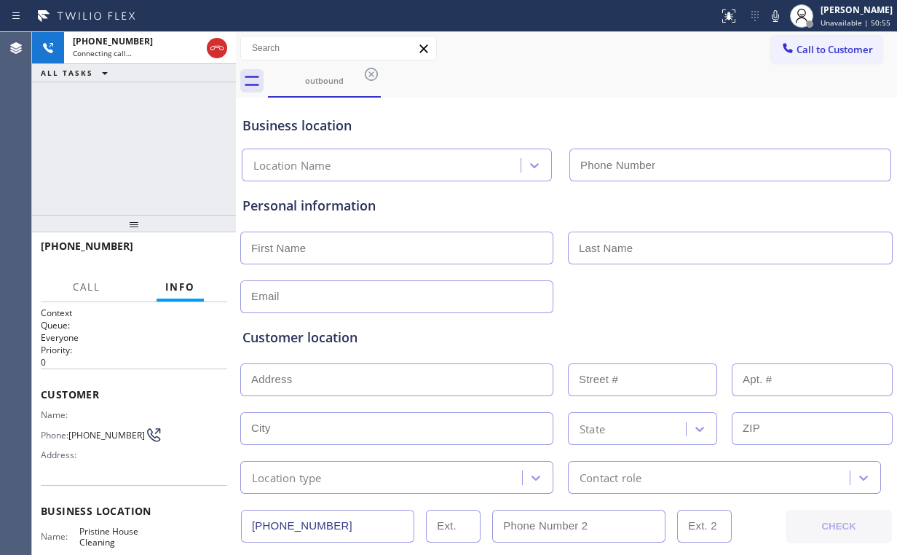
type input "[PHONE_NUMBER]"
click at [98, 116] on div "[PHONE_NUMBER] Connecting call… ALL TASKS ALL TASKS ACTIVE TASKS TASKS IN WRAP …" at bounding box center [134, 123] width 204 height 183
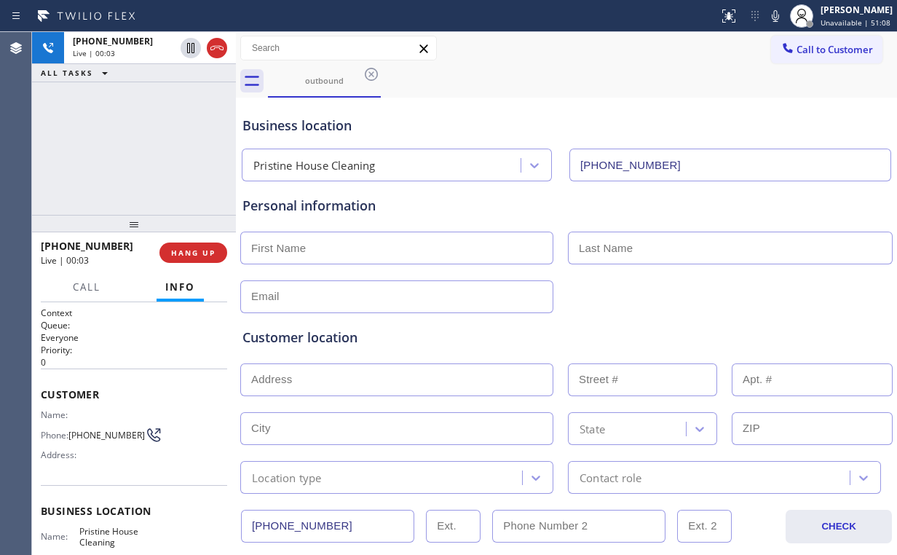
click at [124, 145] on div "[PHONE_NUMBER] Live | 00:03 ALL TASKS ALL TASKS ACTIVE TASKS TASKS IN WRAP UP" at bounding box center [134, 123] width 204 height 183
click at [149, 154] on div "[PHONE_NUMBER] Live | 00:06 ALL TASKS ALL TASKS ACTIVE TASKS TASKS IN WRAP UP" at bounding box center [134, 123] width 204 height 183
click at [144, 148] on div "[PHONE_NUMBER] Live | 00:08 ALL TASKS ALL TASKS ACTIVE TASKS TASKS IN WRAP UP" at bounding box center [134, 123] width 204 height 183
click at [144, 148] on div "[PHONE_NUMBER] Live | 00:09 ALL TASKS ALL TASKS ACTIVE TASKS TASKS IN WRAP UP" at bounding box center [134, 123] width 204 height 183
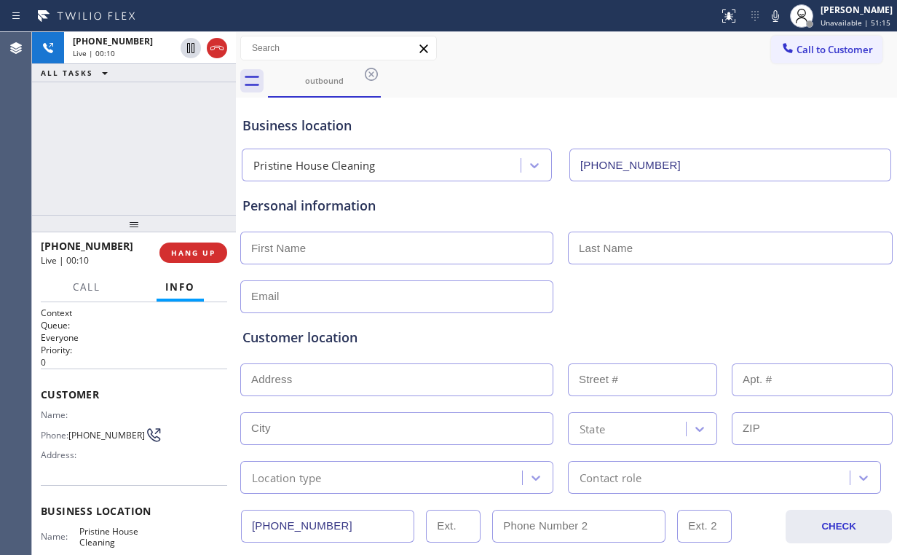
click at [144, 149] on div "[PHONE_NUMBER] Live | 00:10 ALL TASKS ALL TASKS ACTIVE TASKS TASKS IN WRAP UP" at bounding box center [134, 123] width 204 height 183
click at [144, 149] on div "[PHONE_NUMBER] Live | 00:11 ALL TASKS ALL TASKS ACTIVE TASKS TASKS IN WRAP UP" at bounding box center [134, 123] width 204 height 183
click at [144, 149] on div "[PHONE_NUMBER] Live | 00:15 ALL TASKS ALL TASKS ACTIVE TASKS TASKS IN WRAP UP" at bounding box center [134, 123] width 204 height 183
click at [144, 149] on div "[PHONE_NUMBER] Live | 00:20 ALL TASKS ALL TASKS ACTIVE TASKS TASKS IN WRAP UP" at bounding box center [134, 123] width 204 height 183
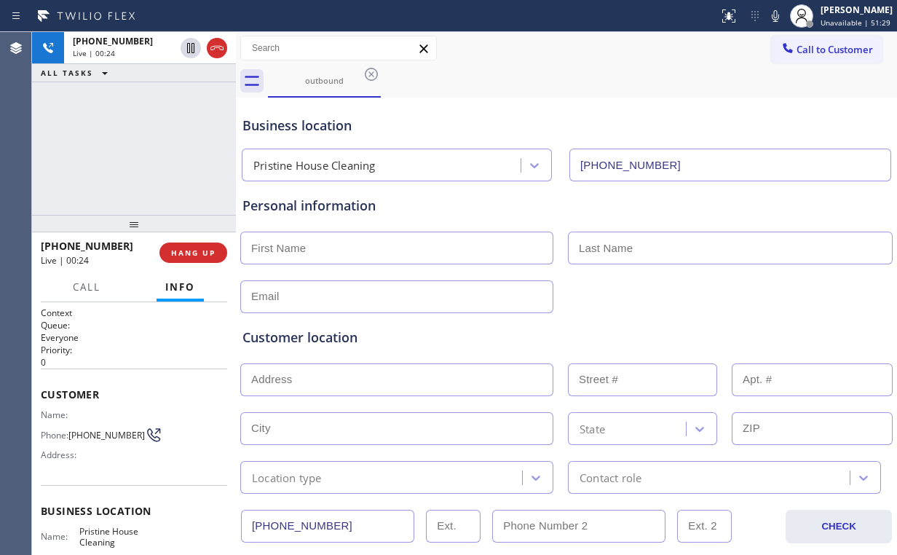
click at [144, 149] on div "[PHONE_NUMBER] Live | 00:24 ALL TASKS ALL TASKS ACTIVE TASKS TASKS IN WRAP UP" at bounding box center [134, 123] width 204 height 183
click at [144, 149] on div "[PHONE_NUMBER] Live | 00:25 ALL TASKS ALL TASKS ACTIVE TASKS TASKS IN WRAP UP" at bounding box center [134, 123] width 204 height 183
click at [151, 146] on div "[PHONE_NUMBER] Live | 00:28 ALL TASKS ALL TASKS ACTIVE TASKS TASKS IN WRAP UP" at bounding box center [134, 123] width 204 height 183
drag, startPoint x: 145, startPoint y: 146, endPoint x: 134, endPoint y: 146, distance: 10.9
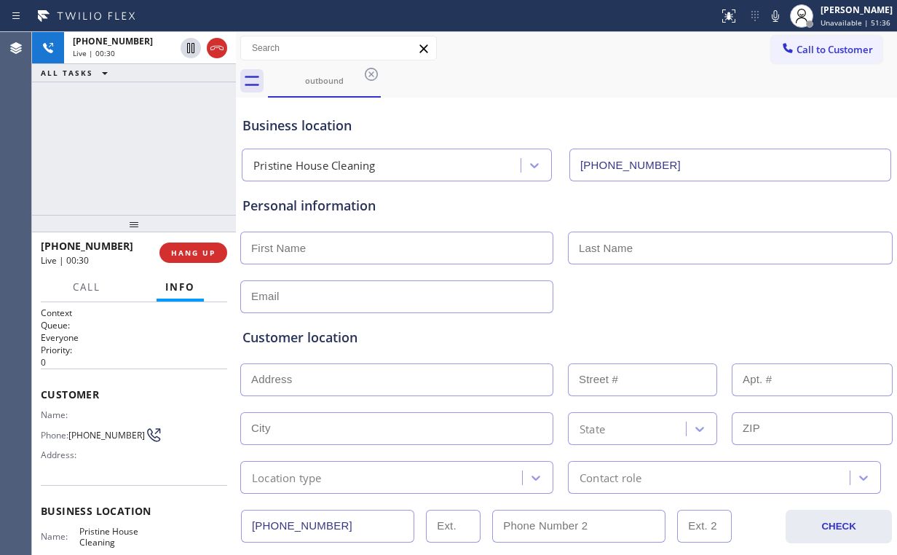
click at [136, 144] on div "[PHONE_NUMBER] Live | 00:30 ALL TASKS ALL TASKS ACTIVE TASKS TASKS IN WRAP UP" at bounding box center [134, 123] width 204 height 183
click at [140, 145] on div "[PHONE_NUMBER] Live | 00:32 ALL TASKS ALL TASKS ACTIVE TASKS TASKS IN WRAP UP" at bounding box center [134, 123] width 204 height 183
click at [143, 145] on div "[PHONE_NUMBER] Live | 00:32 ALL TASKS ALL TASKS ACTIVE TASKS TASKS IN WRAP UP" at bounding box center [134, 123] width 204 height 183
click at [143, 145] on div "[PHONE_NUMBER] Live | 00:34 ALL TASKS ALL TASKS ACTIVE TASKS TASKS IN WRAP UP" at bounding box center [134, 123] width 204 height 183
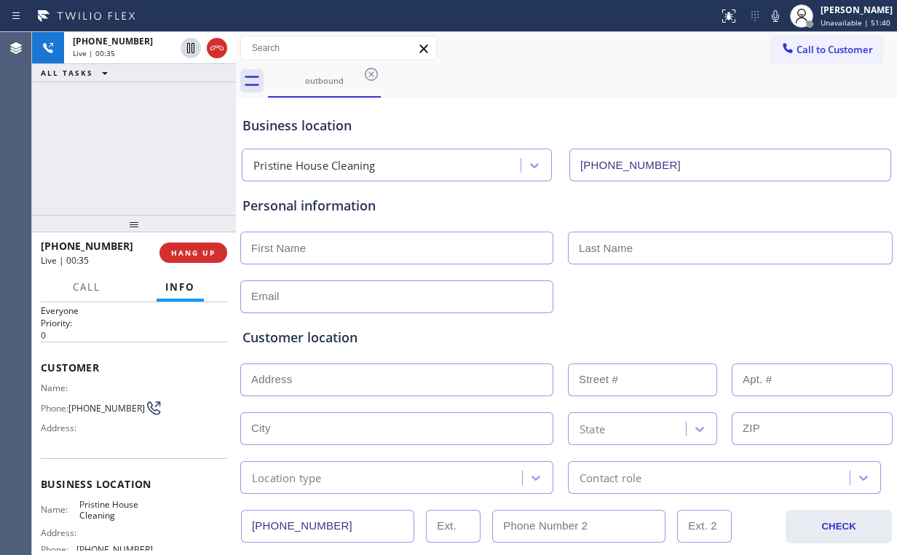
scroll to position [58, 0]
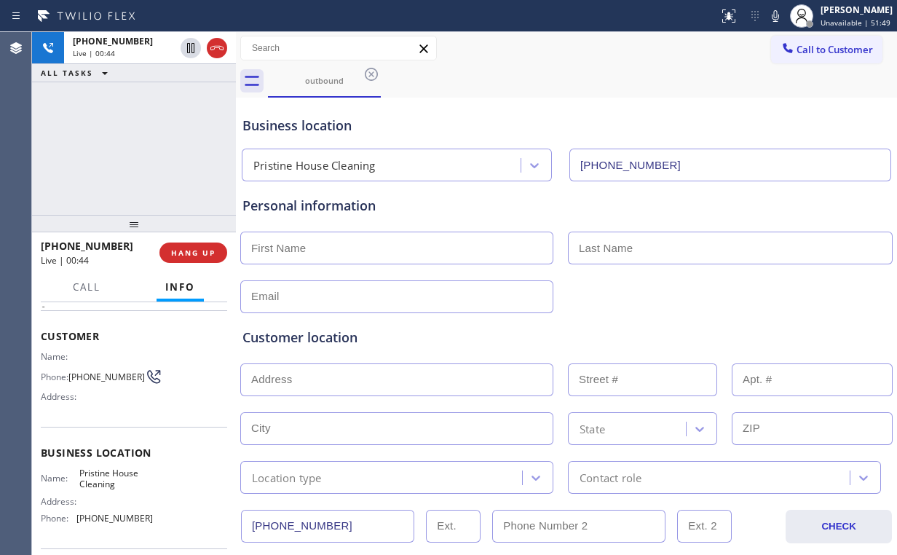
click at [140, 149] on div "[PHONE_NUMBER] Live | 00:44 ALL TASKS ALL TASKS ACTIVE TASKS TASKS IN WRAP UP" at bounding box center [134, 123] width 204 height 183
click at [143, 149] on div "[PHONE_NUMBER] Live | 00:46 ALL TASKS ALL TASKS ACTIVE TASKS TASKS IN WRAP UP" at bounding box center [134, 123] width 204 height 183
click at [146, 146] on div "[PHONE_NUMBER] Live | 00:48 ALL TASKS ALL TASKS ACTIVE TASKS TASKS IN WRAP UP" at bounding box center [134, 123] width 204 height 183
click at [146, 146] on div "[PHONE_NUMBER] Live | 00:50 ALL TASKS ALL TASKS ACTIVE TASKS TASKS IN WRAP UP" at bounding box center [134, 123] width 204 height 183
click at [203, 250] on span "HANG UP" at bounding box center [193, 253] width 44 height 10
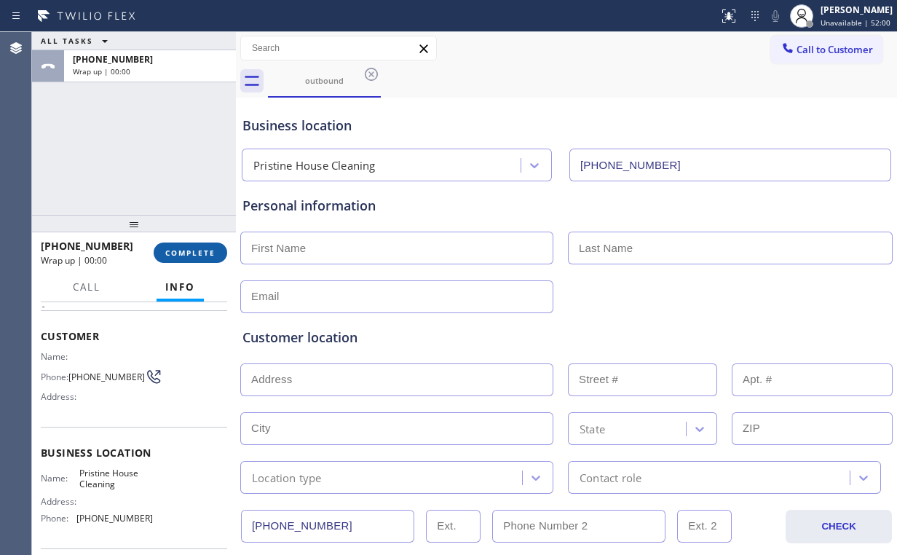
click at [203, 250] on span "COMPLETE" at bounding box center [190, 253] width 50 height 10
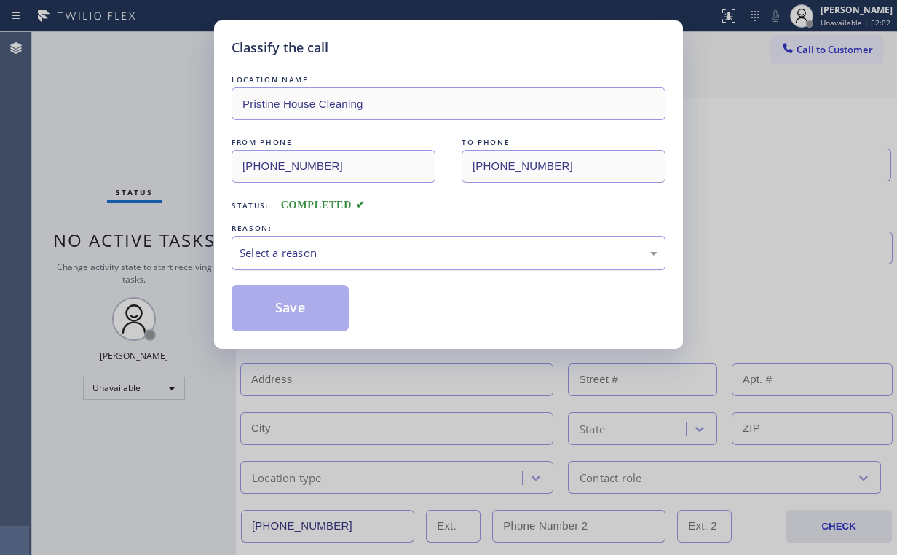
click at [307, 250] on div "Select a reason" at bounding box center [449, 253] width 418 height 17
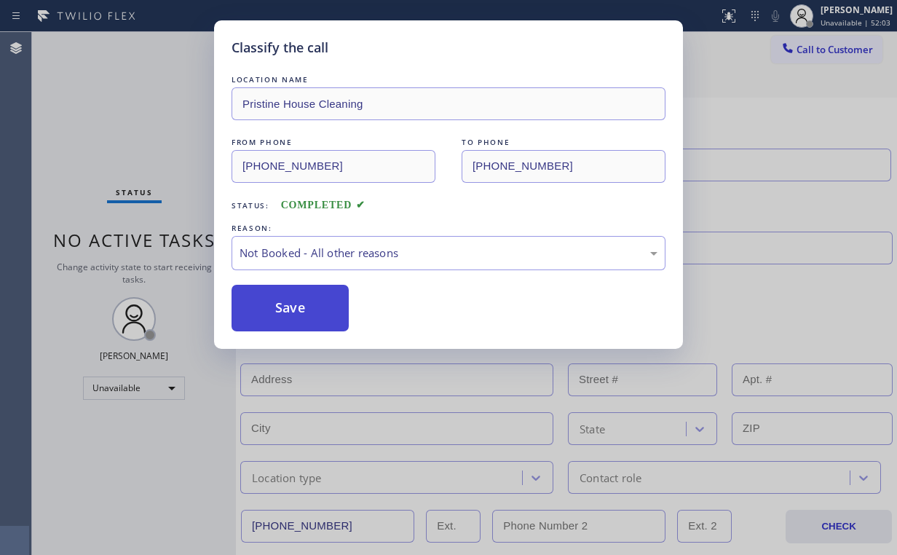
click at [291, 307] on button "Save" at bounding box center [290, 308] width 117 height 47
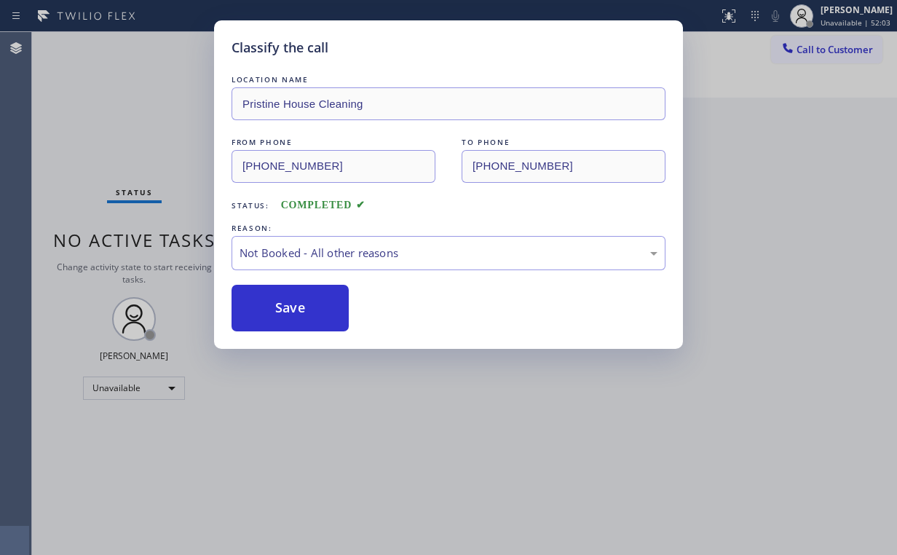
click at [194, 142] on div "Classify the call LOCATION NAME Pristine House Cleaning FROM PHONE [PHONE_NUMBE…" at bounding box center [448, 277] width 897 height 555
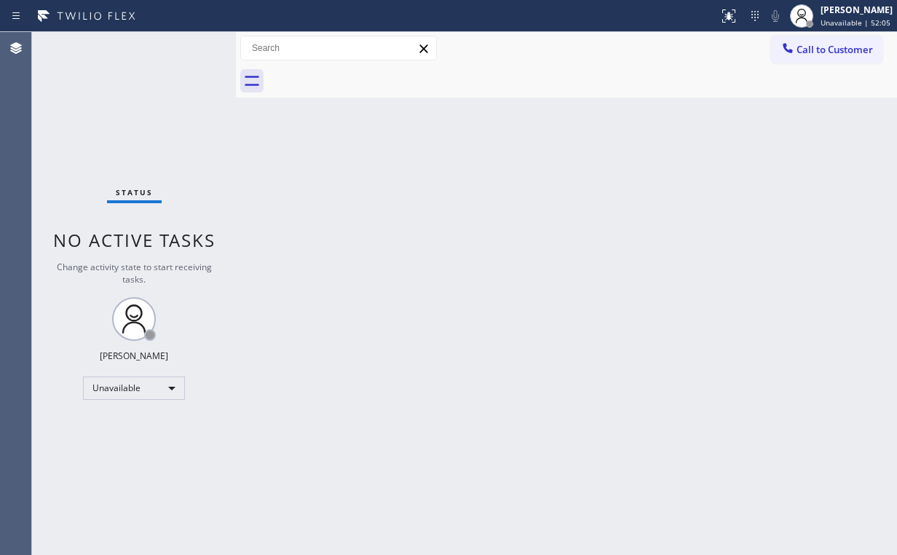
click at [376, 208] on div "Back to Dashboard Change Sender ID Customers Technicians Select a contact Outbo…" at bounding box center [566, 293] width 661 height 523
click at [823, 39] on button "Call to Customer" at bounding box center [826, 50] width 111 height 28
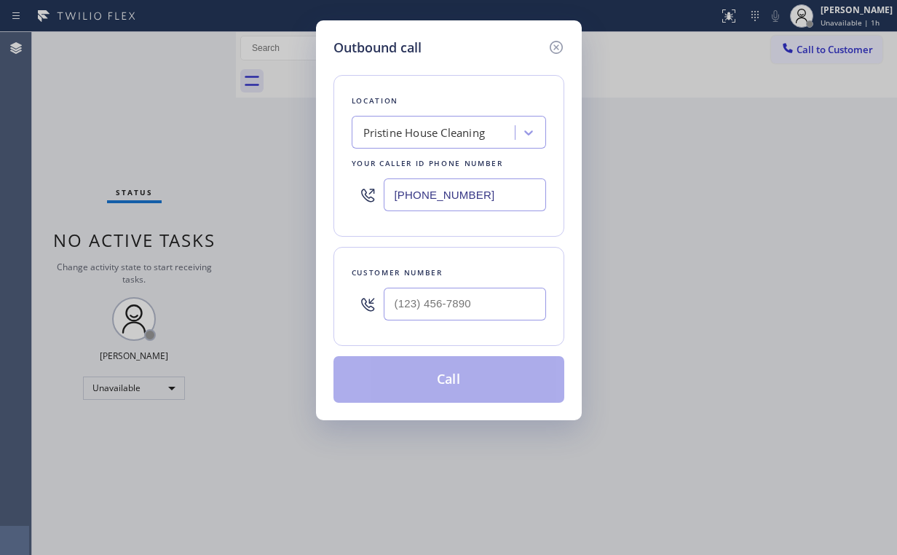
click at [285, 180] on div "Outbound call Location Pristine House Cleaning Your caller id phone number [PHO…" at bounding box center [448, 277] width 897 height 555
click at [494, 188] on input "[PHONE_NUMBER]" at bounding box center [465, 194] width 162 height 33
drag, startPoint x: 487, startPoint y: 194, endPoint x: 240, endPoint y: 188, distance: 246.9
click at [234, 191] on div "Outbound call Location Pristine House Cleaning Your caller id phone number [PHO…" at bounding box center [448, 277] width 897 height 555
paste input "818) 698-8288"
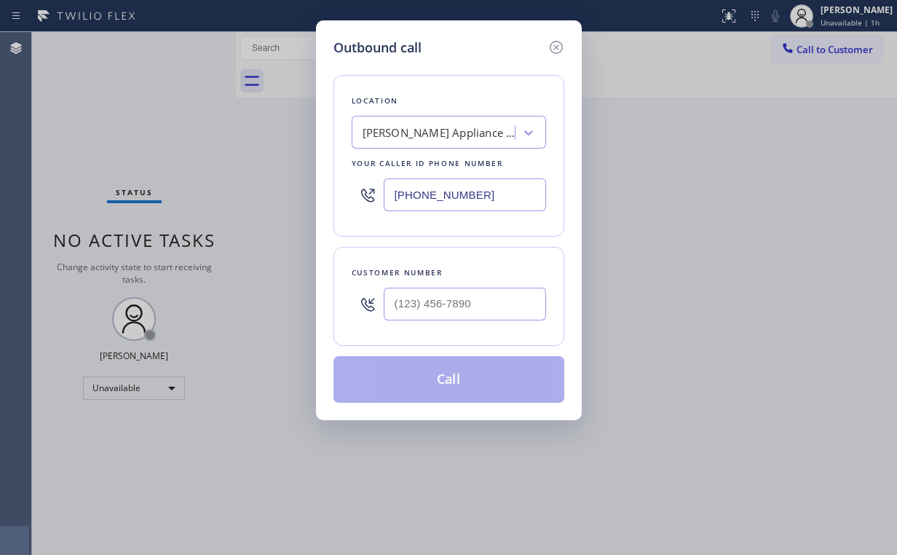
type input "[PHONE_NUMBER]"
drag, startPoint x: 471, startPoint y: 303, endPoint x: 490, endPoint y: 291, distance: 22.6
click at [472, 303] on input "(___) ___-____" at bounding box center [465, 304] width 162 height 33
paste input "323) 513-3470"
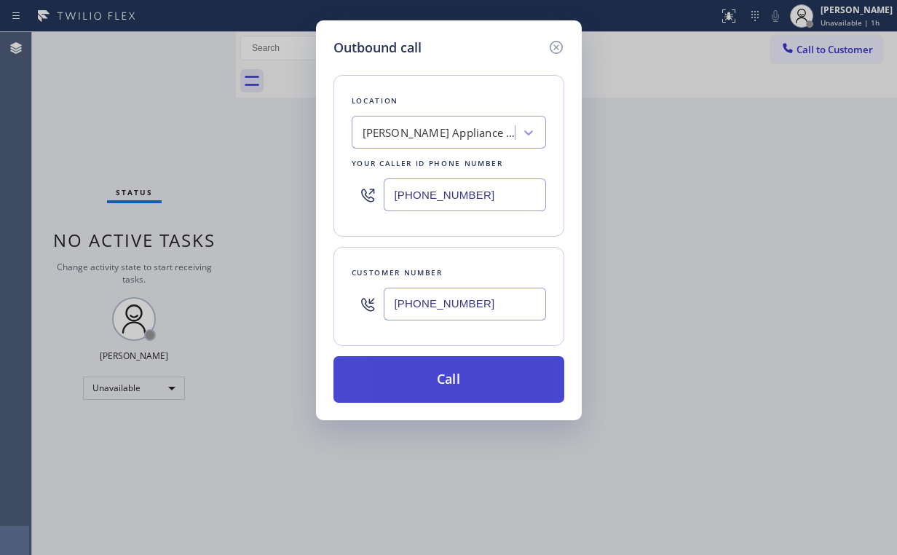
type input "[PHONE_NUMBER]"
click at [429, 380] on button "Call" at bounding box center [448, 379] width 231 height 47
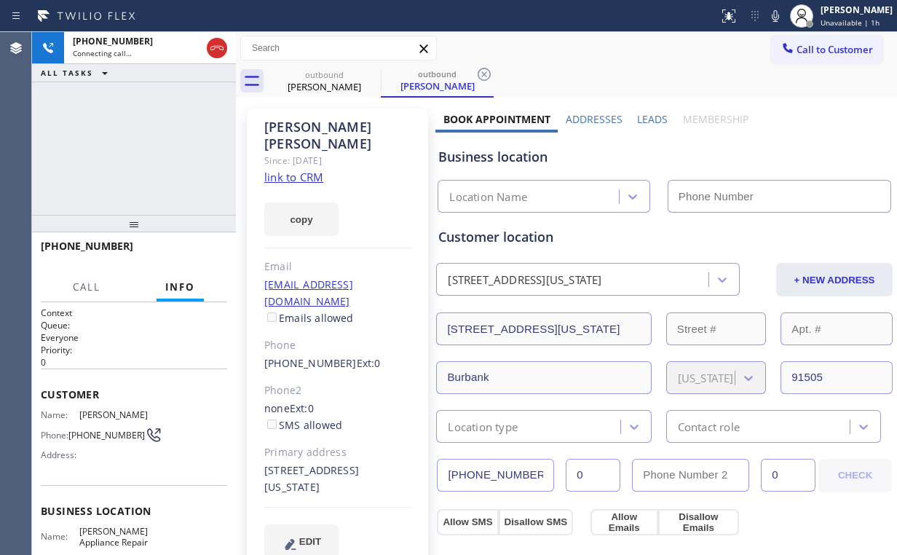
click at [184, 171] on div "[PHONE_NUMBER] Connecting call… ALL TASKS ALL TASKS ACTIVE TASKS TASKS IN WRAP …" at bounding box center [134, 123] width 204 height 183
type input "[PHONE_NUMBER]"
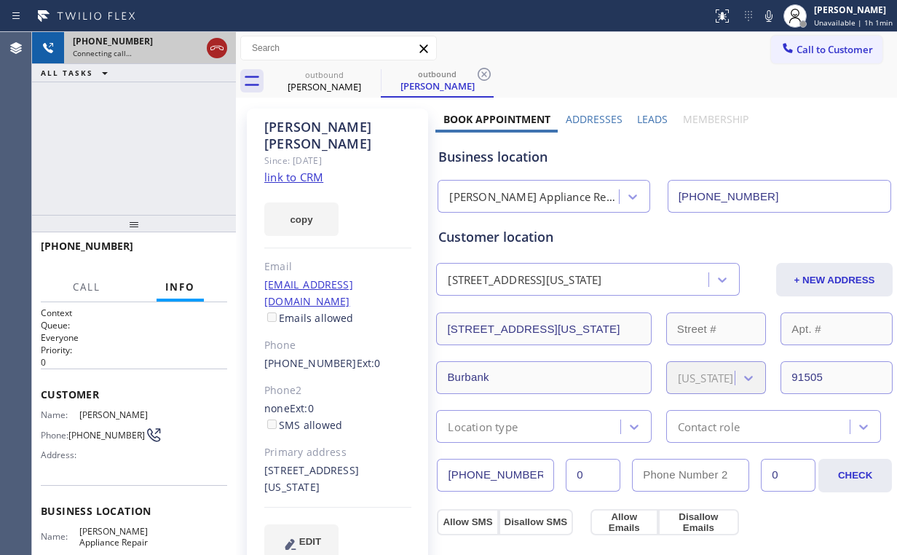
click at [217, 52] on icon at bounding box center [216, 47] width 17 height 17
click at [338, 90] on div "[PERSON_NAME]" at bounding box center [324, 86] width 110 height 13
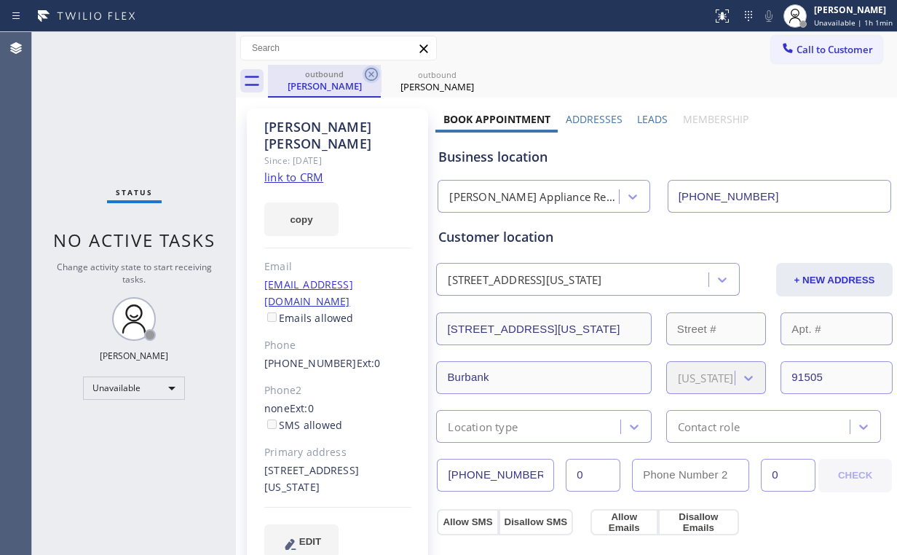
click at [374, 73] on icon at bounding box center [371, 74] width 17 height 17
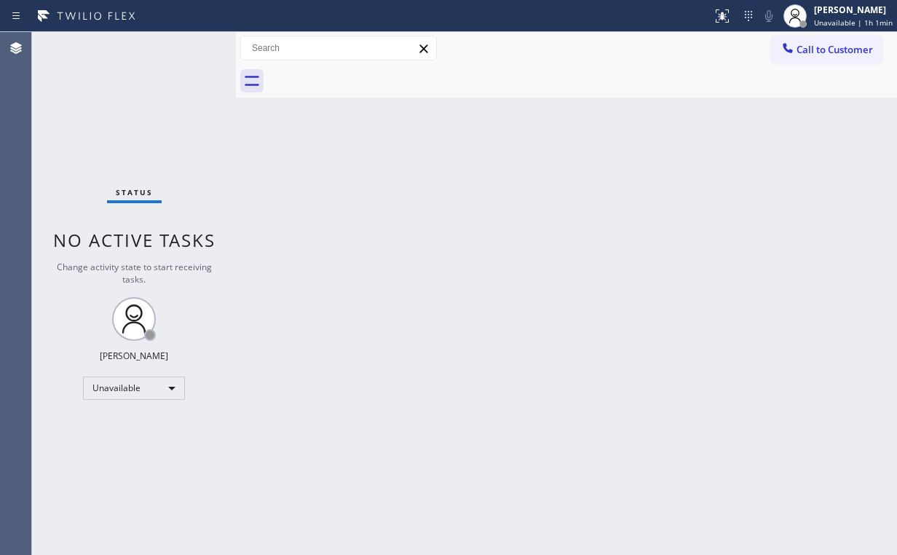
click at [635, 211] on div "Back to Dashboard Change Sender ID Customers Technicians Select a contact Outbo…" at bounding box center [566, 293] width 661 height 523
click at [818, 47] on span "Call to Customer" at bounding box center [835, 49] width 76 height 13
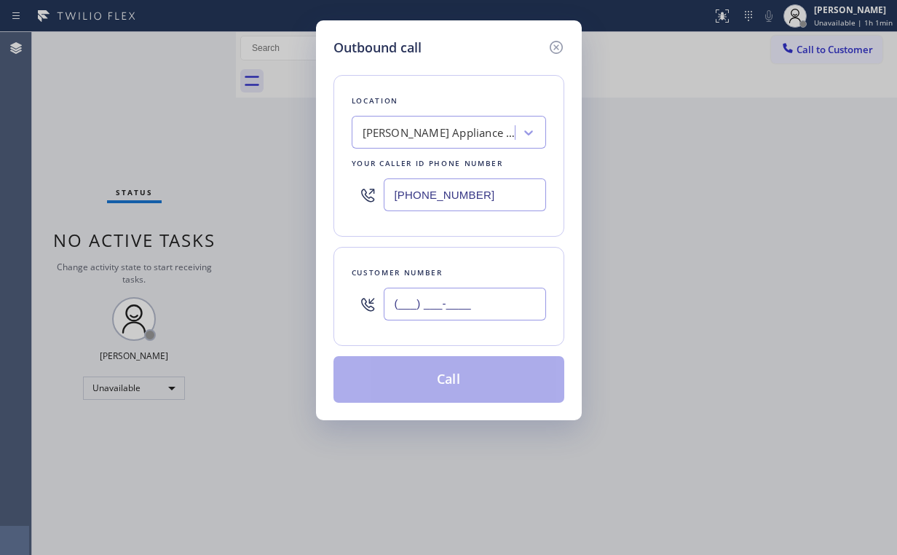
click at [478, 301] on input "(___) ___-____" at bounding box center [465, 304] width 162 height 33
paste input "323) 513-3470"
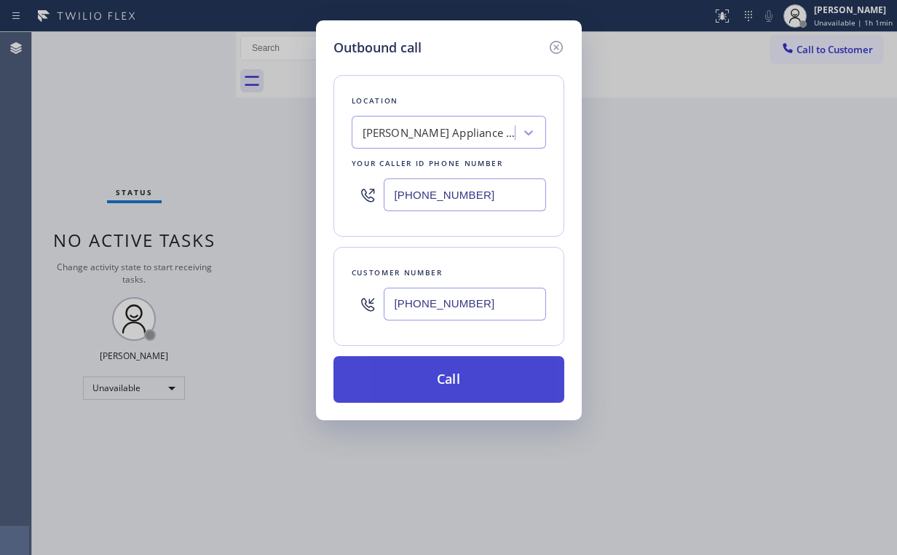
type input "[PHONE_NUMBER]"
click at [449, 396] on button "Call" at bounding box center [448, 379] width 231 height 47
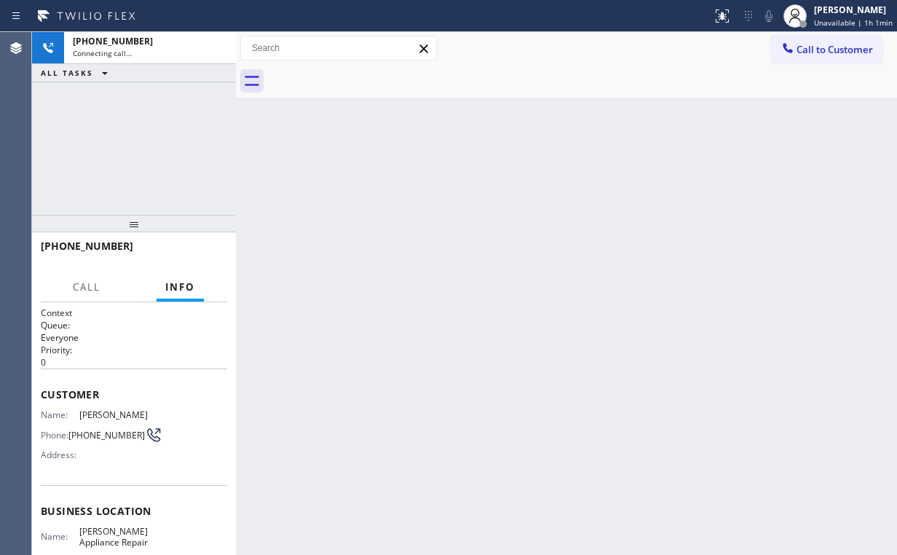
drag, startPoint x: 118, startPoint y: 172, endPoint x: 125, endPoint y: 173, distance: 7.3
click at [119, 173] on div "[PHONE_NUMBER] Connecting call… ALL TASKS ALL TASKS ACTIVE TASKS TASKS IN WRAP …" at bounding box center [134, 123] width 204 height 183
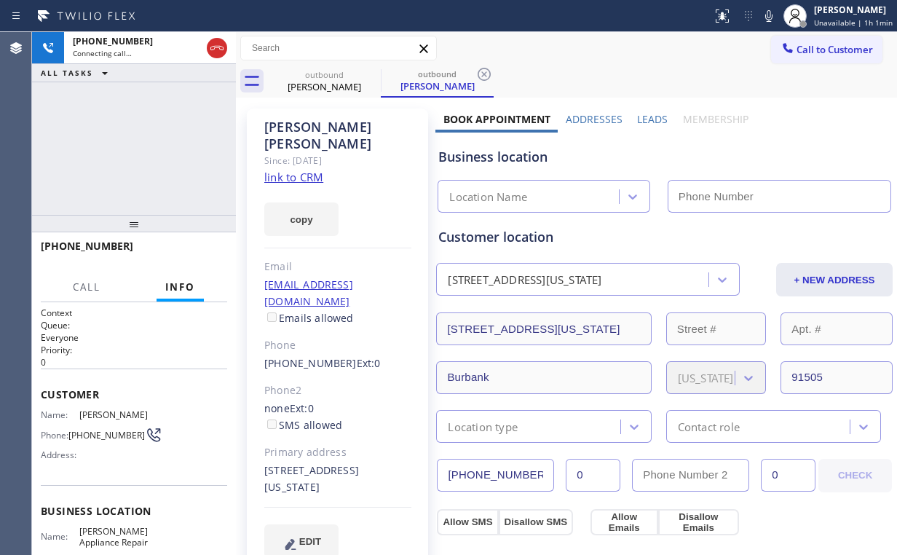
type input "[PHONE_NUMBER]"
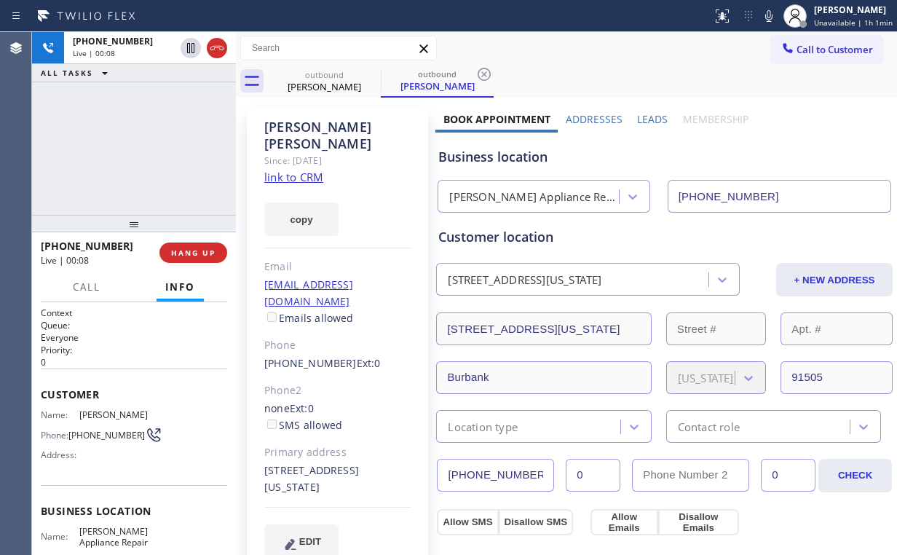
click at [178, 240] on div "[PHONE_NUMBER] Live | 00:08 HANG UP" at bounding box center [134, 253] width 186 height 38
click at [193, 251] on span "HANG UP" at bounding box center [193, 253] width 44 height 10
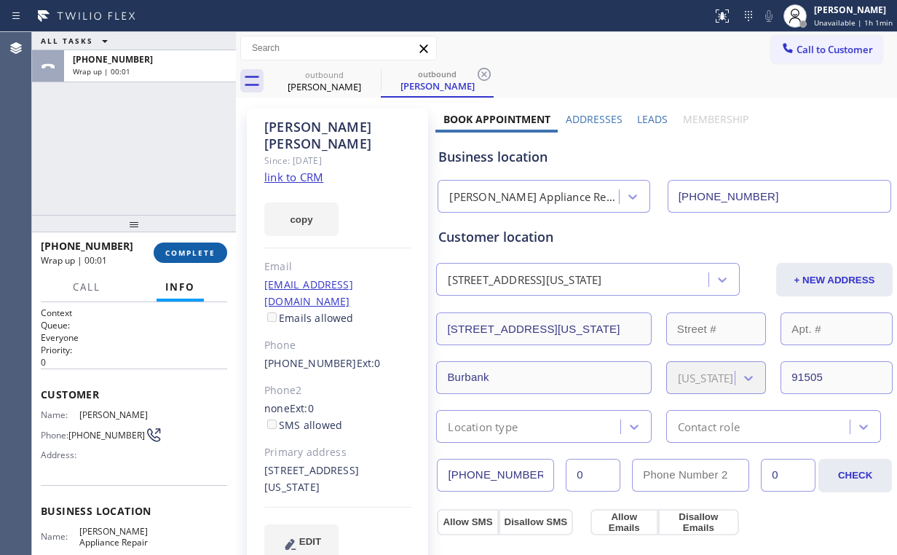
click at [192, 256] on span "COMPLETE" at bounding box center [190, 253] width 50 height 10
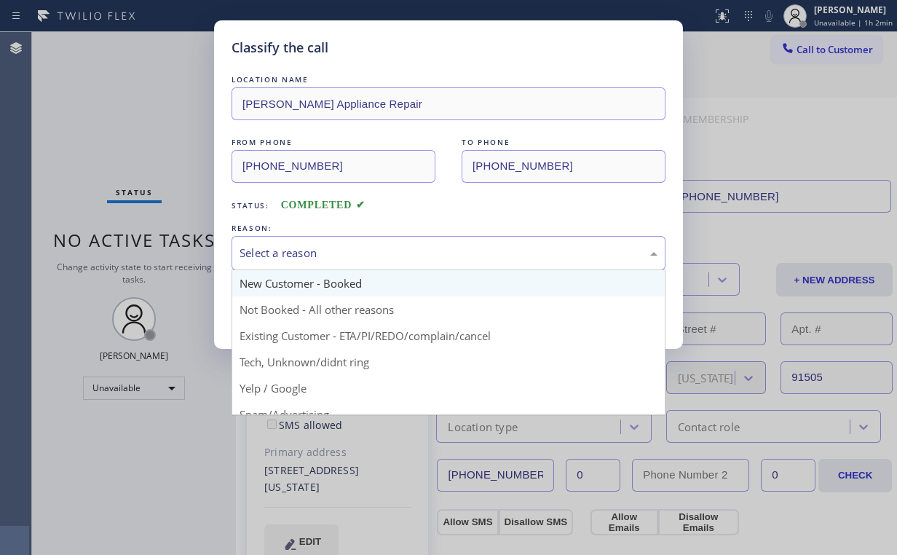
drag, startPoint x: 316, startPoint y: 240, endPoint x: 312, endPoint y: 292, distance: 52.6
click at [317, 242] on div "Select a reason" at bounding box center [449, 253] width 434 height 34
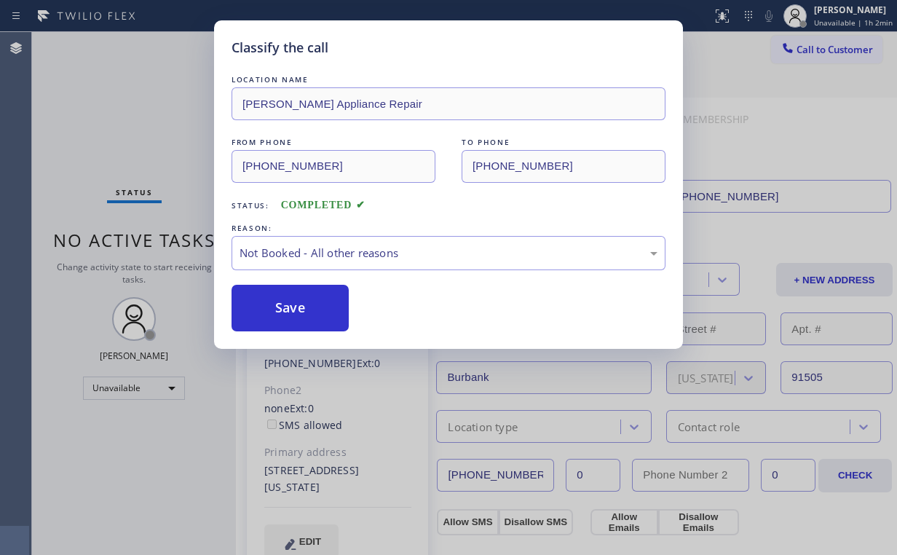
click at [310, 310] on button "Save" at bounding box center [290, 308] width 117 height 47
click at [161, 131] on div "Classify the call LOCATION NAME [PERSON_NAME] Appliance Repair FROM PHONE [PHON…" at bounding box center [448, 277] width 897 height 555
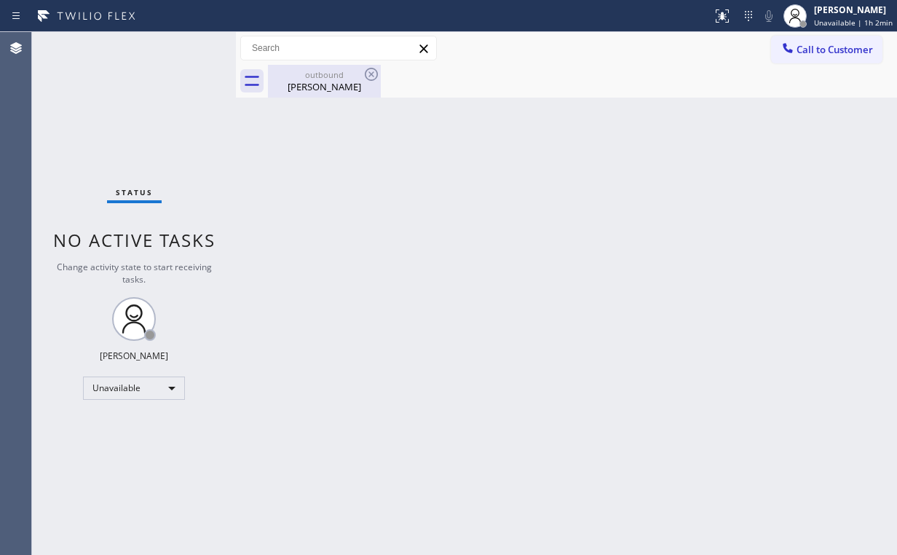
drag, startPoint x: 333, startPoint y: 67, endPoint x: 343, endPoint y: 69, distance: 9.7
click at [333, 67] on div "outbound [PERSON_NAME]" at bounding box center [324, 81] width 110 height 33
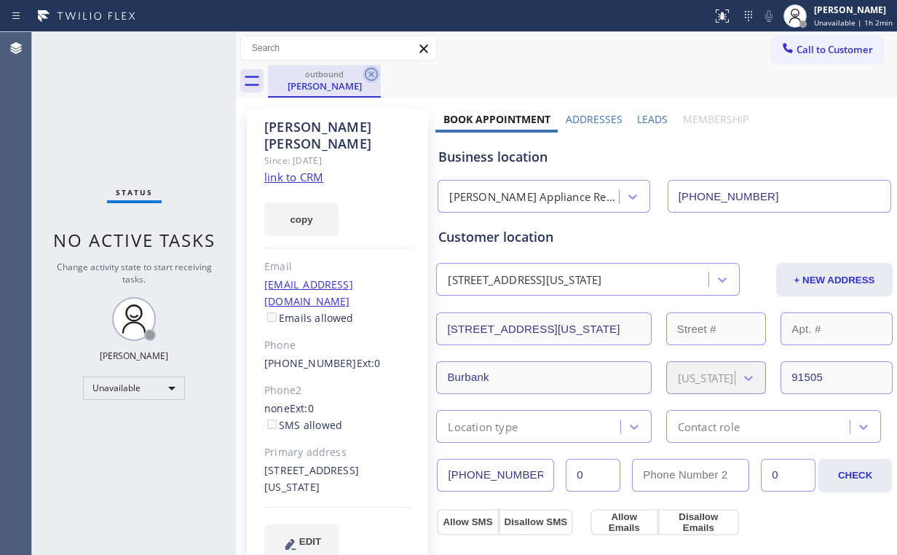
click at [376, 71] on icon at bounding box center [371, 74] width 13 height 13
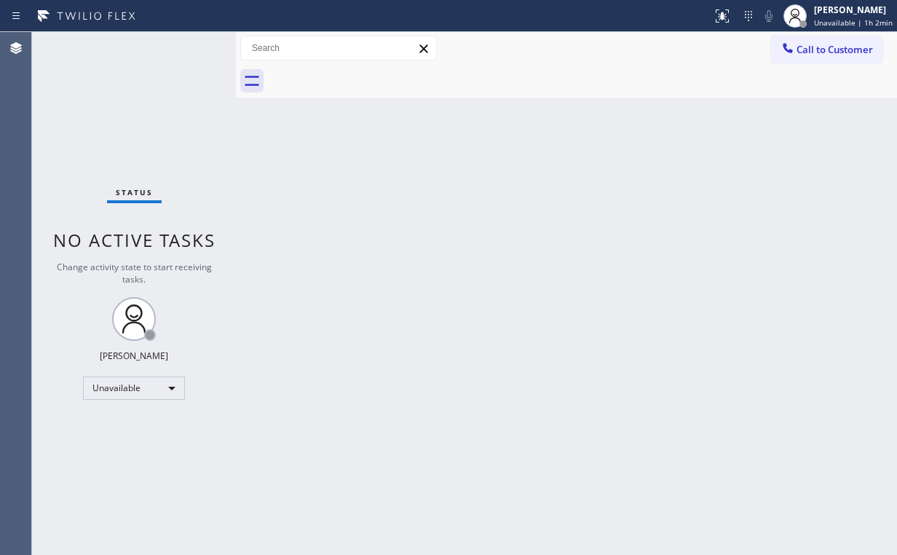
click at [443, 194] on div "Back to Dashboard Change Sender ID Customers Technicians Select a contact Outbo…" at bounding box center [566, 293] width 661 height 523
drag, startPoint x: 270, startPoint y: 248, endPoint x: 315, endPoint y: 237, distance: 45.6
click at [272, 248] on div "Back to Dashboard Change Sender ID Customers Technicians Select a contact Outbo…" at bounding box center [566, 293] width 661 height 523
drag, startPoint x: 491, startPoint y: 186, endPoint x: 509, endPoint y: 162, distance: 30.3
drag, startPoint x: 507, startPoint y: 155, endPoint x: 510, endPoint y: 145, distance: 10.8
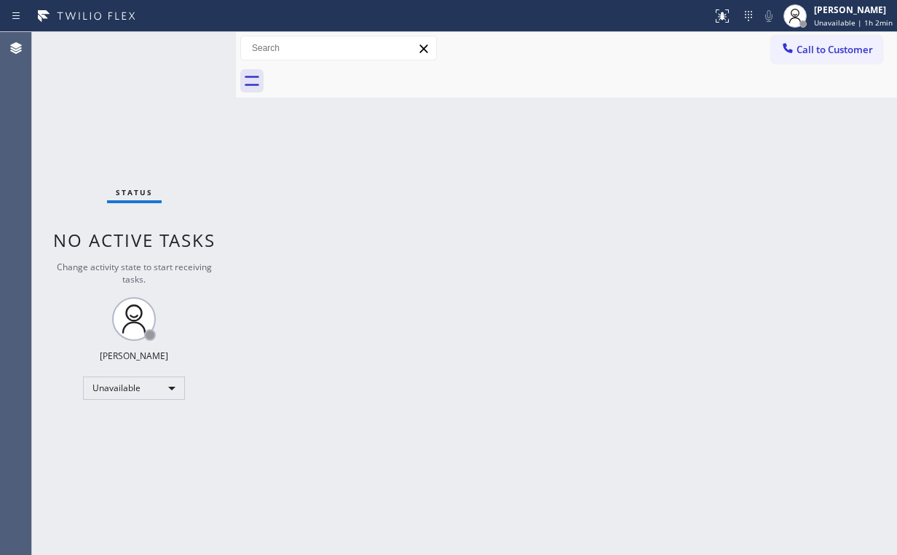
click at [507, 142] on div "Back to Dashboard Change Sender ID Customers Technicians Select a contact Outbo…" at bounding box center [566, 293] width 661 height 523
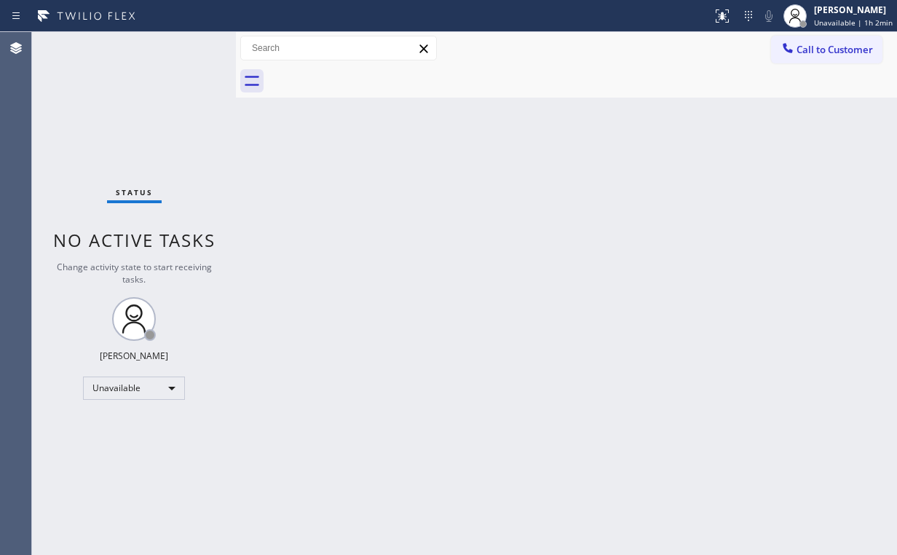
drag, startPoint x: 115, startPoint y: 128, endPoint x: 105, endPoint y: 7, distance: 122.0
click at [115, 127] on div "Status No active tasks Change activity state to start receiving tasks. [PERSON_…" at bounding box center [134, 293] width 204 height 523
click at [150, 125] on div "Status No active tasks Change activity state to start receiving tasks. [PERSON_…" at bounding box center [134, 293] width 204 height 523
click at [188, 150] on div "Status No active tasks Change activity state to start receiving tasks. [PERSON_…" at bounding box center [134, 293] width 204 height 523
click at [194, 93] on div "Status No active tasks Change activity state to start receiving tasks. [PERSON_…" at bounding box center [134, 293] width 204 height 523
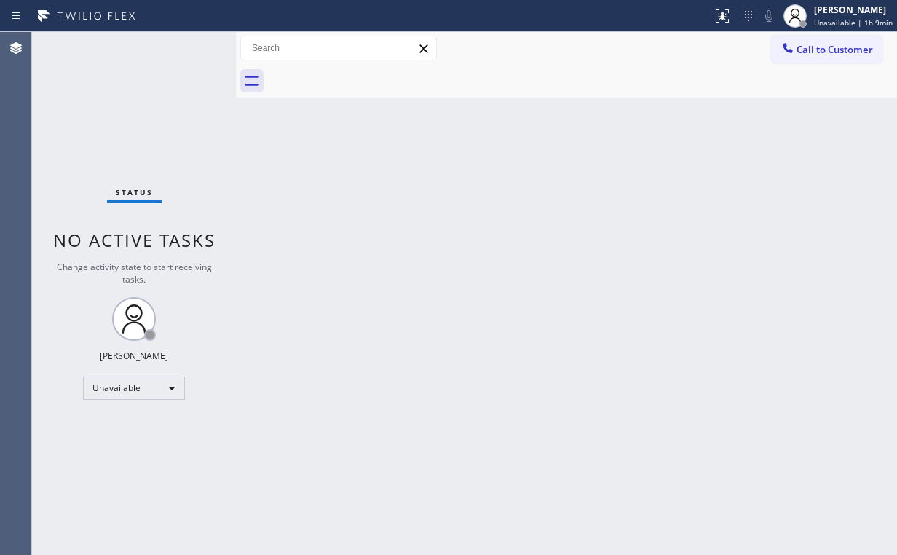
click at [783, 53] on icon at bounding box center [788, 48] width 15 height 15
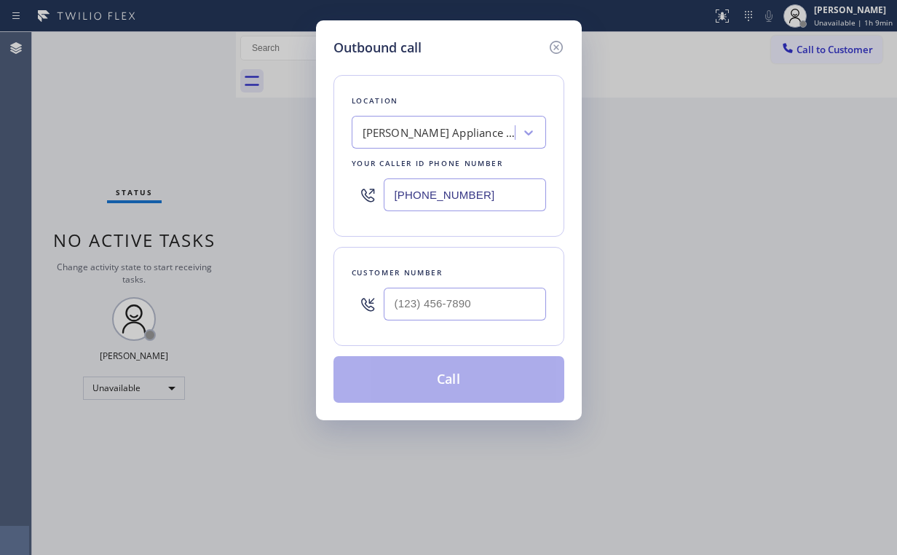
drag, startPoint x: 495, startPoint y: 187, endPoint x: 175, endPoint y: 169, distance: 320.2
click at [224, 177] on div "Outbound call Location [PERSON_NAME] Appliance Repair Your caller id phone numb…" at bounding box center [448, 277] width 897 height 555
paste input "424) 365-9075"
type input "[PHONE_NUMBER]"
click at [483, 288] on input "(___) ___-____" at bounding box center [465, 304] width 162 height 33
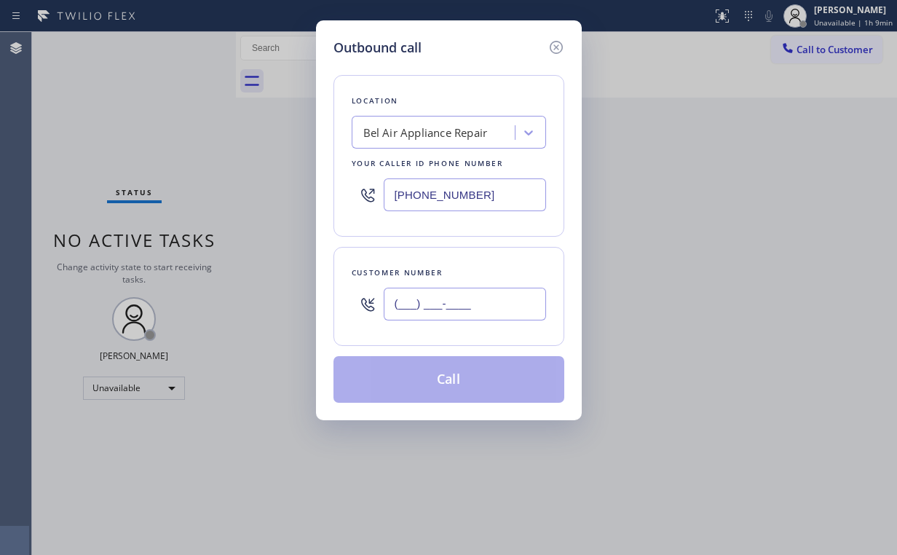
paste input "310) 766-4300"
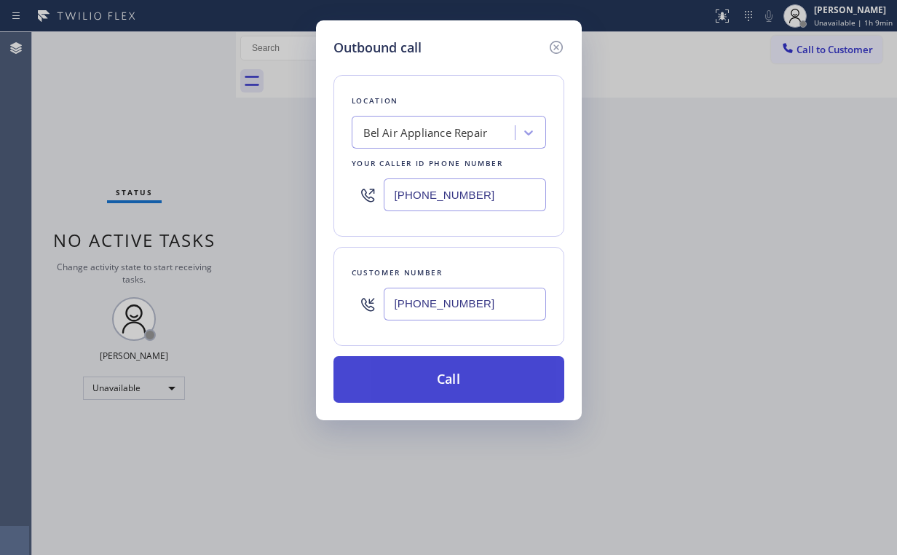
type input "[PHONE_NUMBER]"
drag, startPoint x: 426, startPoint y: 376, endPoint x: 379, endPoint y: 536, distance: 166.8
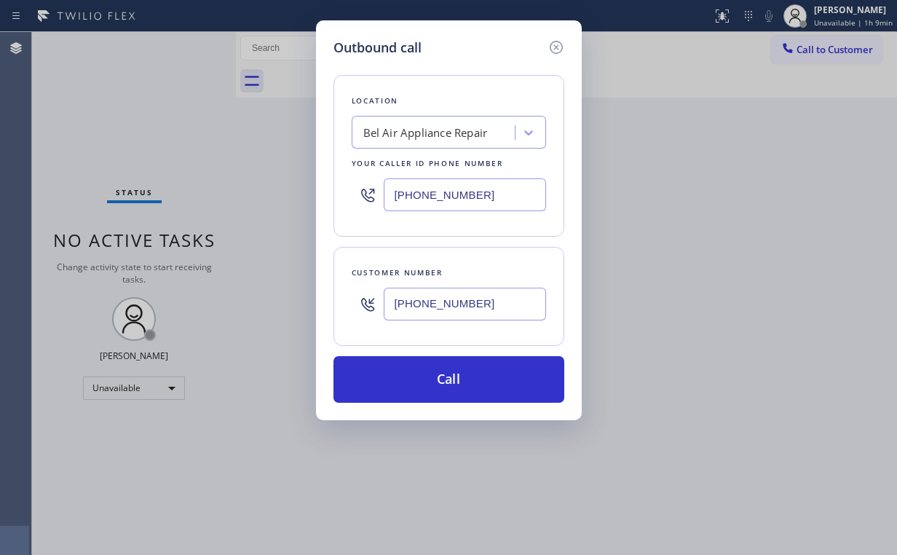
click at [426, 375] on button "Call" at bounding box center [448, 379] width 231 height 47
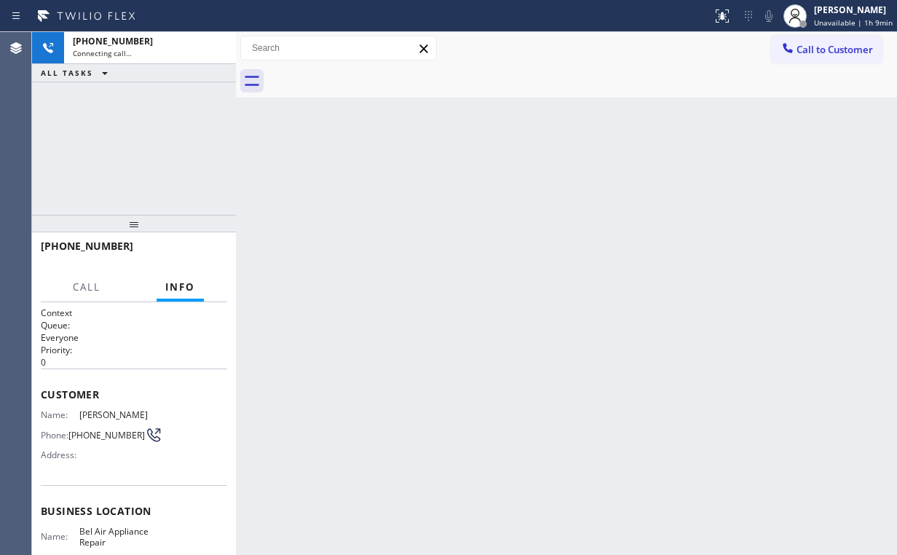
click at [195, 150] on div "[PHONE_NUMBER] Connecting call… ALL TASKS ALL TASKS ACTIVE TASKS TASKS IN WRAP …" at bounding box center [134, 123] width 204 height 183
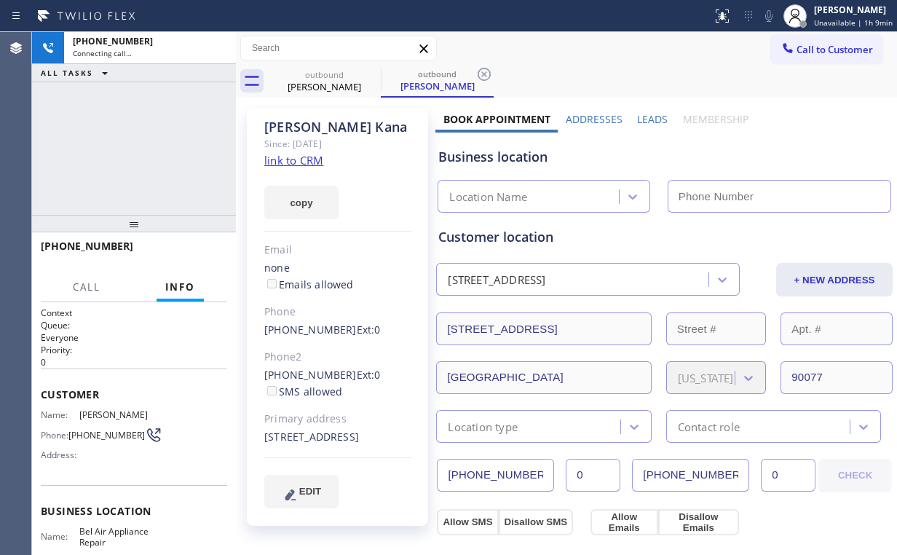
type input "[PHONE_NUMBER]"
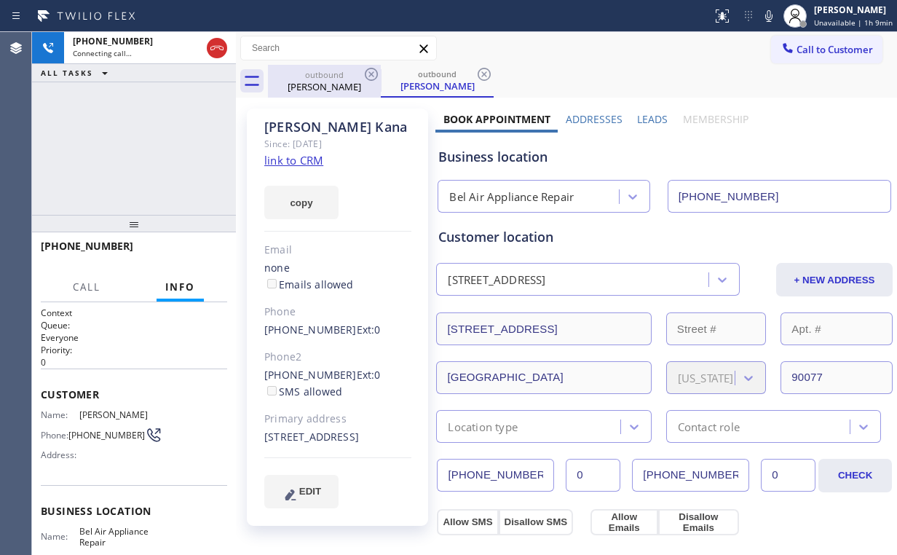
drag, startPoint x: 224, startPoint y: 43, endPoint x: 280, endPoint y: 95, distance: 76.8
click at [224, 44] on icon at bounding box center [216, 47] width 17 height 17
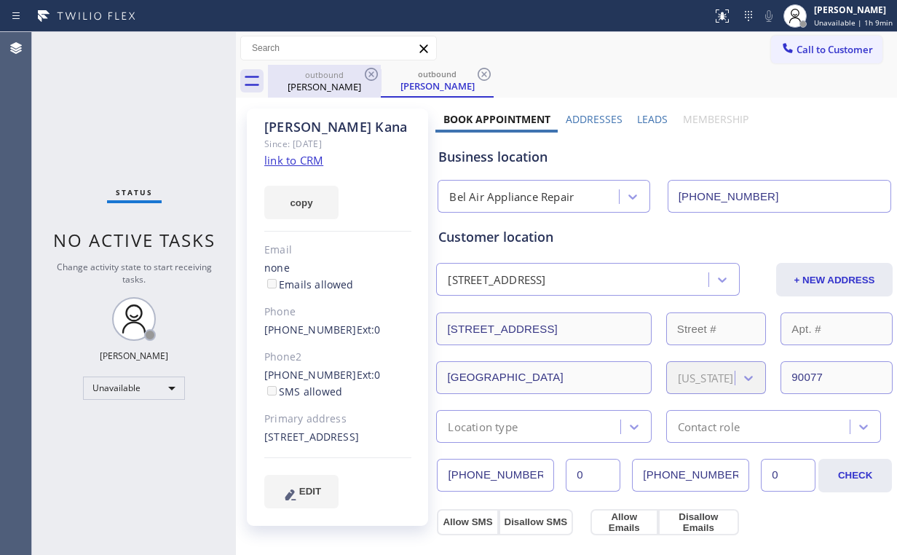
click at [330, 81] on div "[PERSON_NAME]" at bounding box center [324, 86] width 110 height 13
click at [372, 69] on icon at bounding box center [371, 74] width 17 height 17
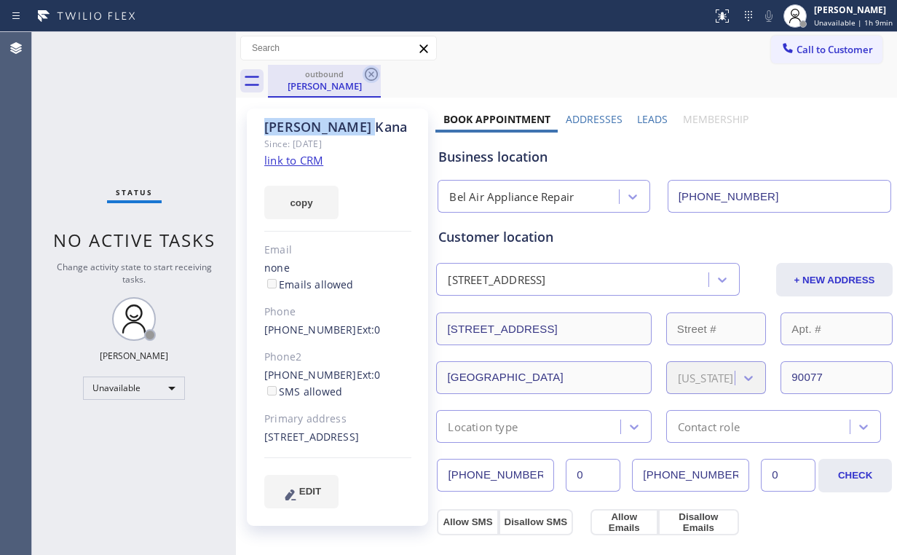
click at [373, 70] on icon at bounding box center [371, 74] width 17 height 17
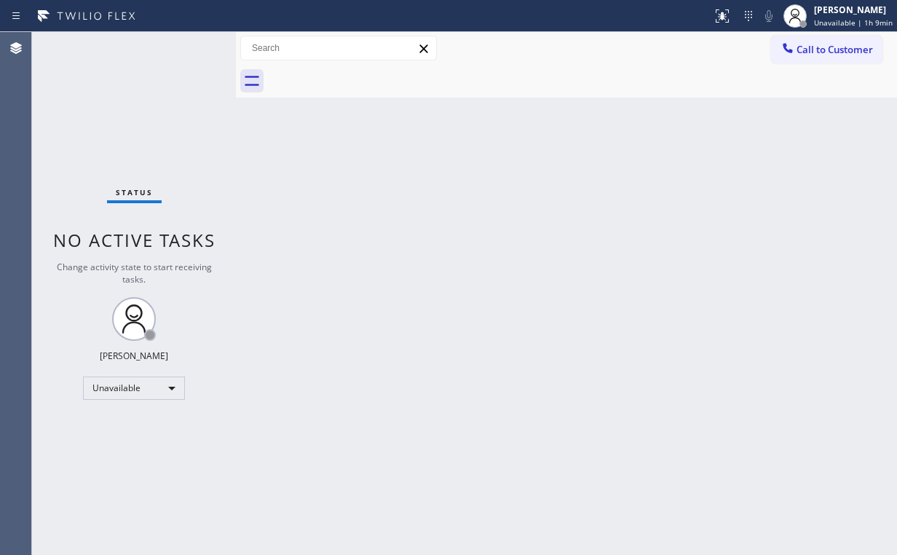
click at [661, 189] on div "Back to Dashboard Change Sender ID Customers Technicians Select a contact Outbo…" at bounding box center [566, 293] width 661 height 523
click at [810, 45] on span "Call to Customer" at bounding box center [835, 49] width 76 height 13
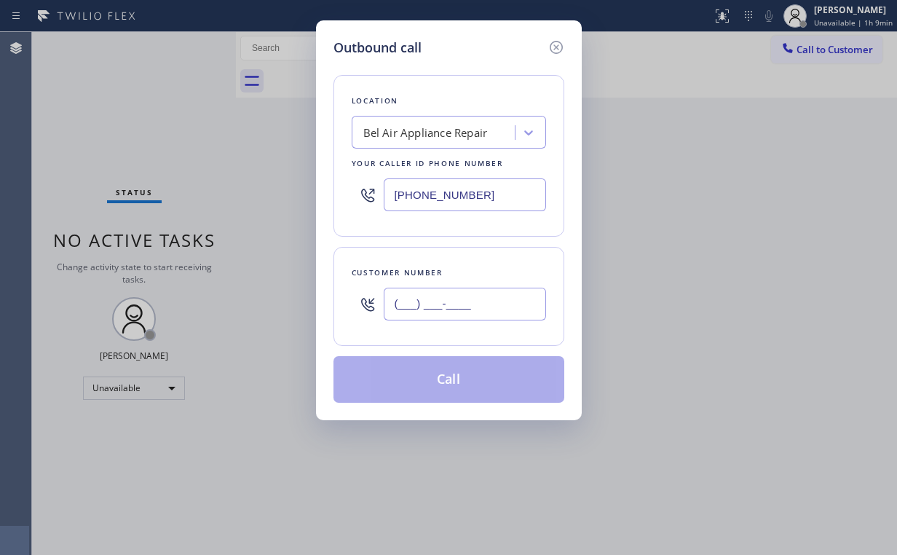
drag, startPoint x: 478, startPoint y: 303, endPoint x: 469, endPoint y: 303, distance: 9.5
click at [478, 304] on input "(___) ___-____" at bounding box center [465, 304] width 162 height 33
paste input "310) 766-4300"
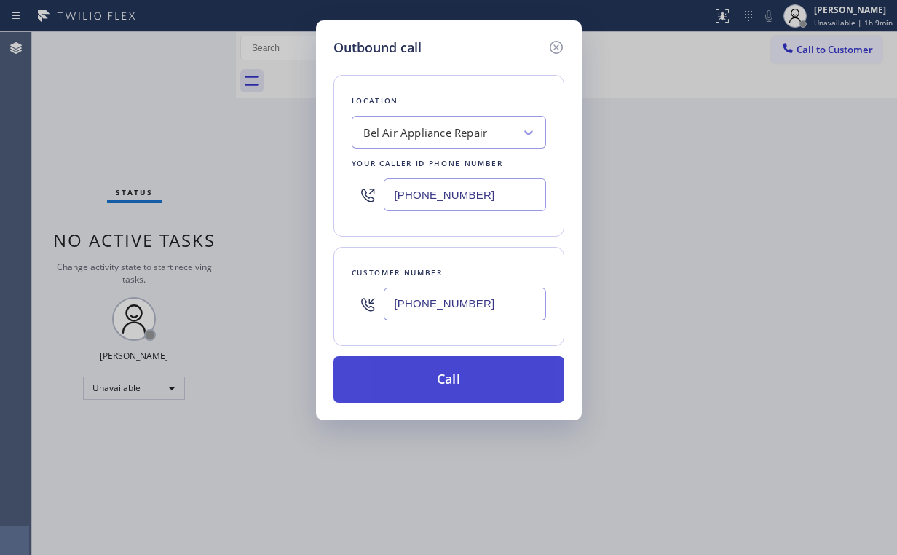
type input "[PHONE_NUMBER]"
click at [426, 377] on button "Call" at bounding box center [448, 379] width 231 height 47
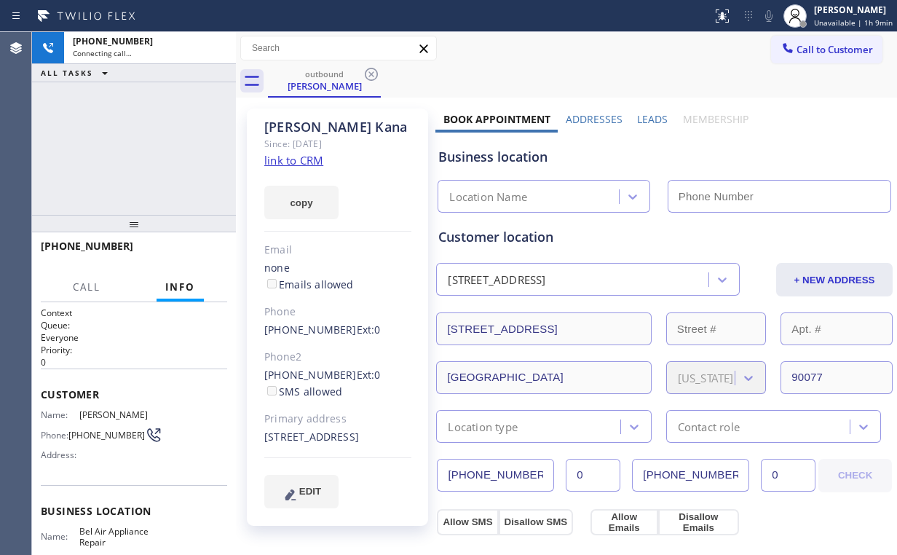
drag, startPoint x: 105, startPoint y: 153, endPoint x: 121, endPoint y: 154, distance: 16.1
click at [105, 154] on div "[PHONE_NUMBER] Connecting call… ALL TASKS ALL TASKS ACTIVE TASKS TASKS IN WRAP …" at bounding box center [134, 123] width 204 height 183
type input "[PHONE_NUMBER]"
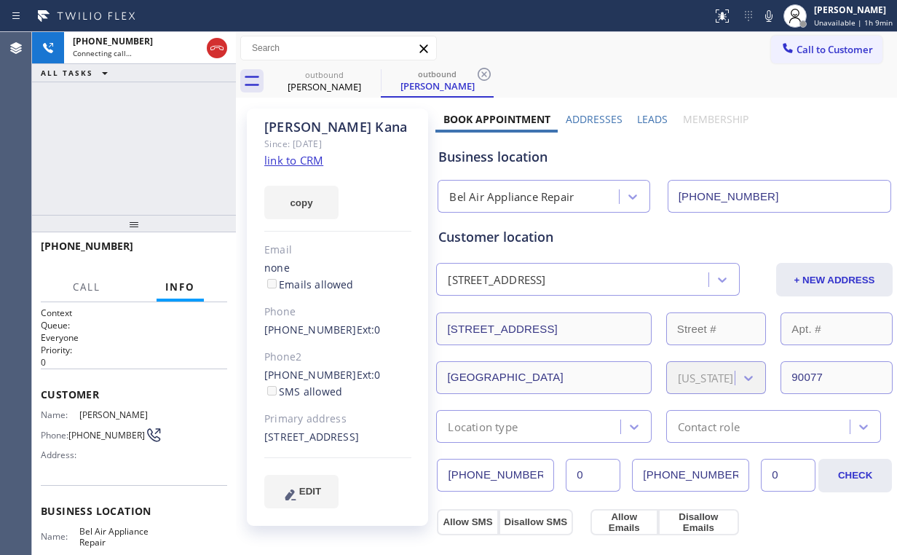
drag, startPoint x: 95, startPoint y: 160, endPoint x: 103, endPoint y: 163, distance: 8.5
click at [95, 160] on div "[PHONE_NUMBER] Connecting call… ALL TASKS ALL TASKS ACTIVE TASKS TASKS IN WRAP …" at bounding box center [134, 123] width 204 height 183
click at [146, 147] on div "[PHONE_NUMBER] Live | 00:07 ALL TASKS ALL TASKS ACTIVE TASKS TASKS IN WRAP UP" at bounding box center [134, 123] width 204 height 183
click at [198, 253] on span "HANG UP" at bounding box center [193, 253] width 44 height 10
click at [197, 253] on span "HANG UP" at bounding box center [193, 253] width 44 height 10
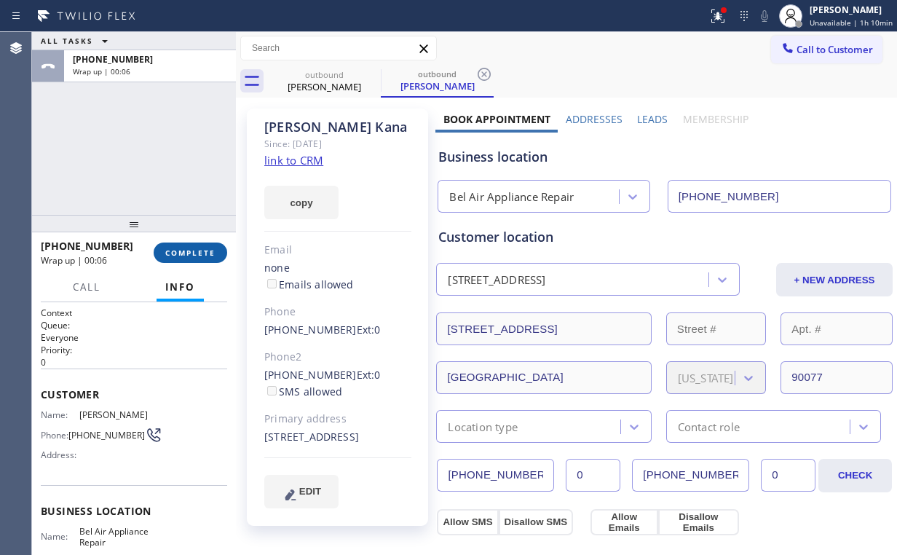
click at [201, 245] on button "COMPLETE" at bounding box center [191, 252] width 74 height 20
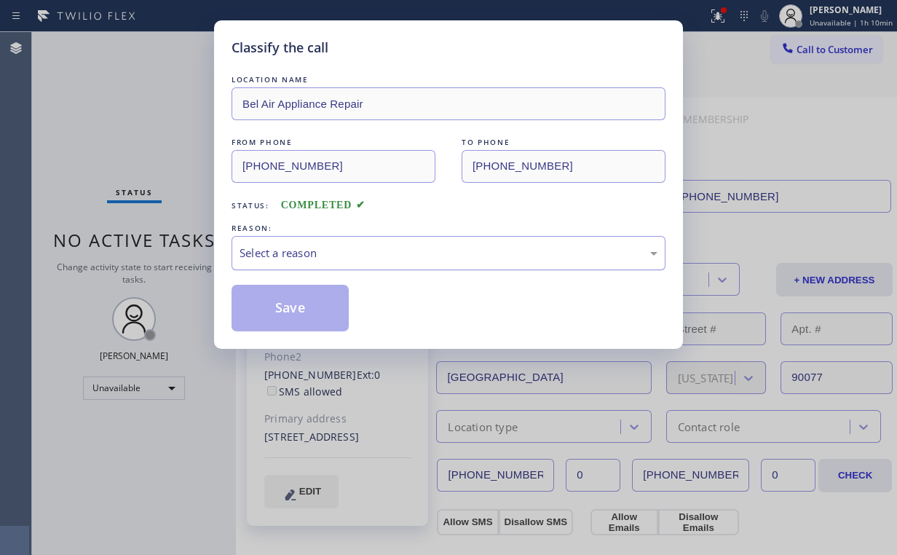
click at [284, 256] on div "Select a reason" at bounding box center [449, 253] width 418 height 17
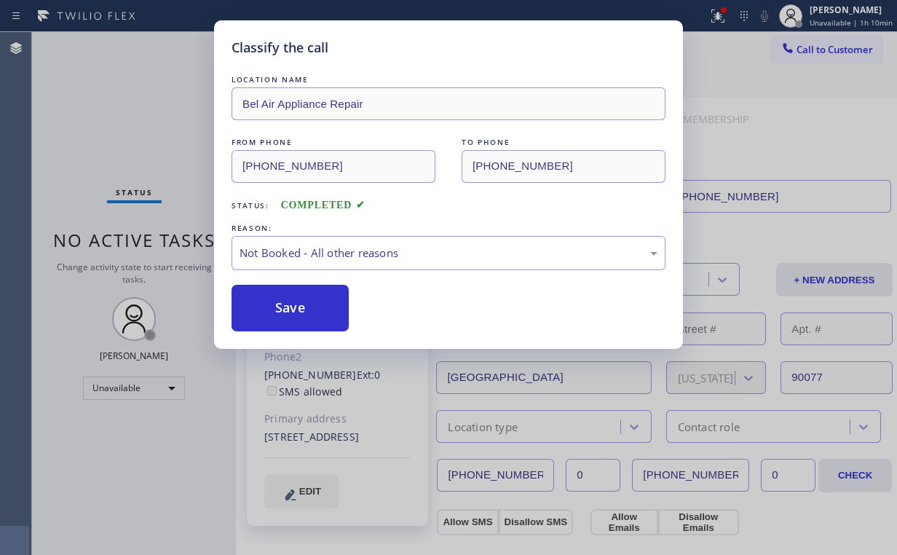
click at [273, 305] on button "Save" at bounding box center [290, 308] width 117 height 47
drag, startPoint x: 119, startPoint y: 138, endPoint x: 216, endPoint y: 154, distance: 97.3
click at [123, 140] on div "Classify the call LOCATION NAME Bel Air Appliance Repair FROM PHONE [PHONE_NUMB…" at bounding box center [448, 277] width 897 height 555
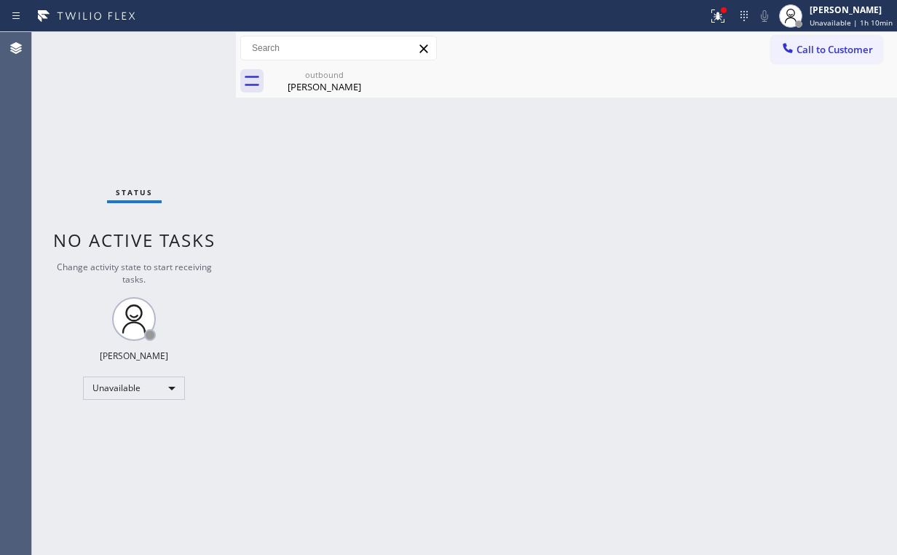
click at [740, 104] on div "Back to Dashboard Change Sender ID Customers Technicians Select a contact Outbo…" at bounding box center [566, 293] width 661 height 523
drag, startPoint x: 807, startPoint y: 50, endPoint x: 636, endPoint y: 151, distance: 199.2
click at [807, 50] on span "Call to Customer" at bounding box center [835, 49] width 76 height 13
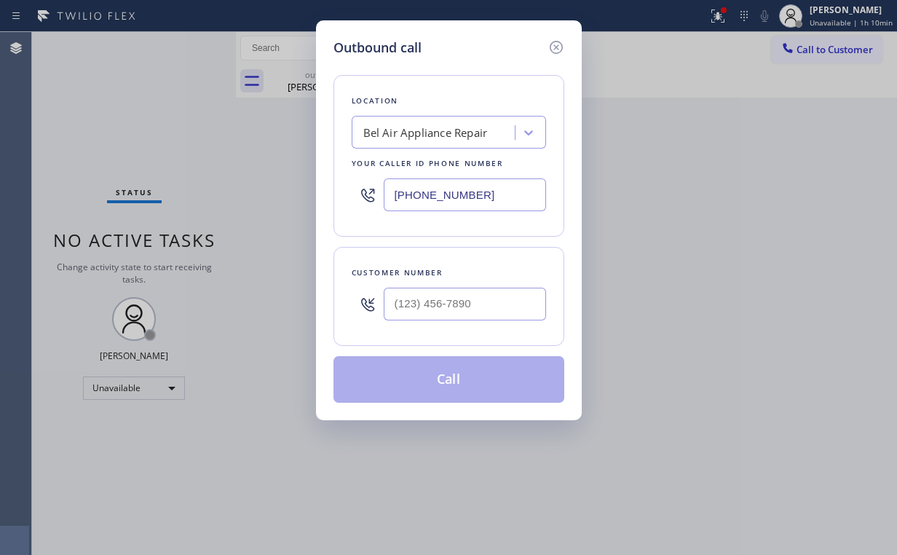
drag, startPoint x: 557, startPoint y: 49, endPoint x: 734, endPoint y: 40, distance: 177.1
click at [557, 49] on icon at bounding box center [555, 47] width 13 height 13
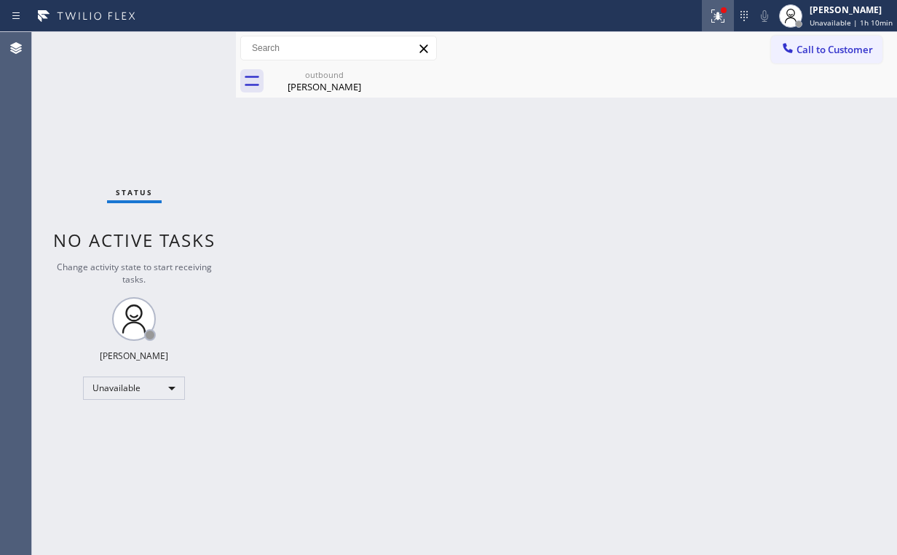
click at [725, 17] on icon at bounding box center [717, 15] width 17 height 17
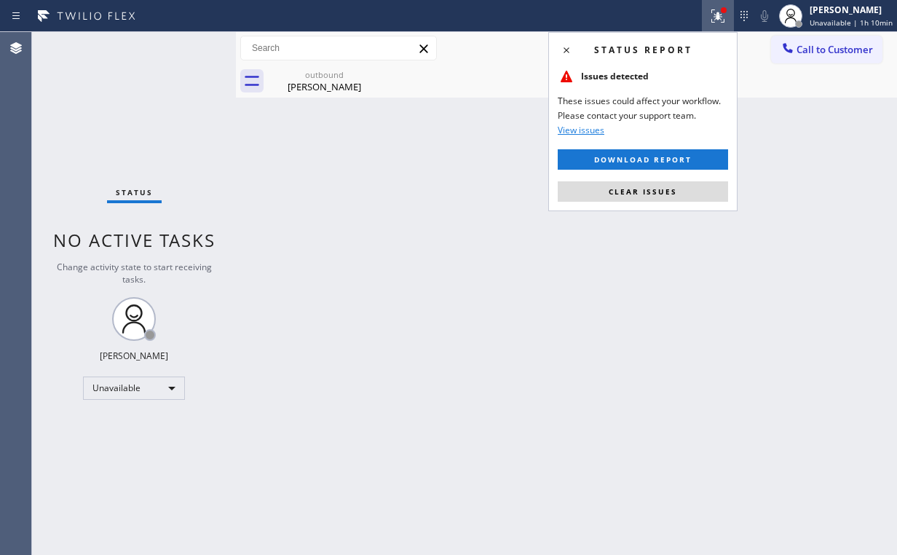
drag, startPoint x: 683, startPoint y: 189, endPoint x: 779, endPoint y: 125, distance: 115.5
click at [684, 189] on button "Clear issues" at bounding box center [643, 191] width 170 height 20
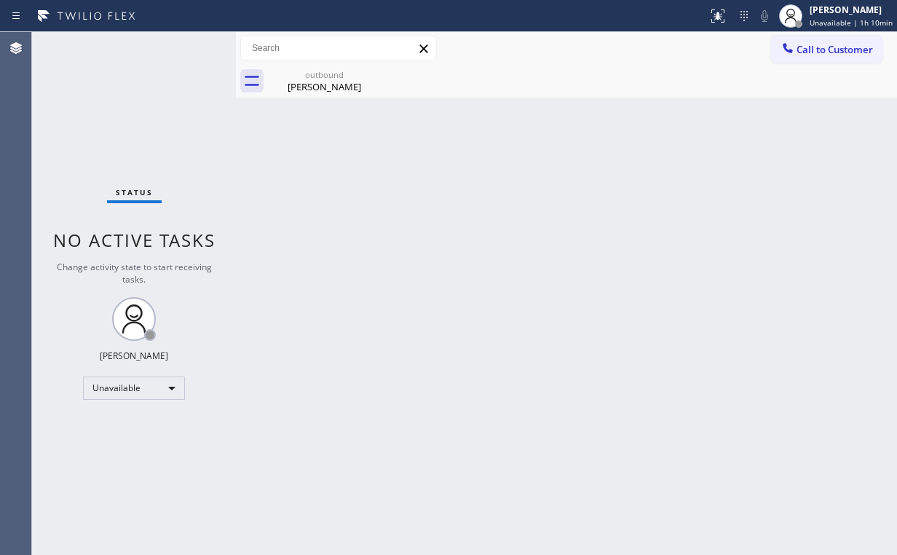
drag, startPoint x: 779, startPoint y: 125, endPoint x: 781, endPoint y: 70, distance: 55.4
click at [779, 119] on div "Back to Dashboard Change Sender ID Customers Technicians Select a contact Outbo…" at bounding box center [566, 293] width 661 height 523
click at [783, 52] on icon at bounding box center [788, 48] width 15 height 15
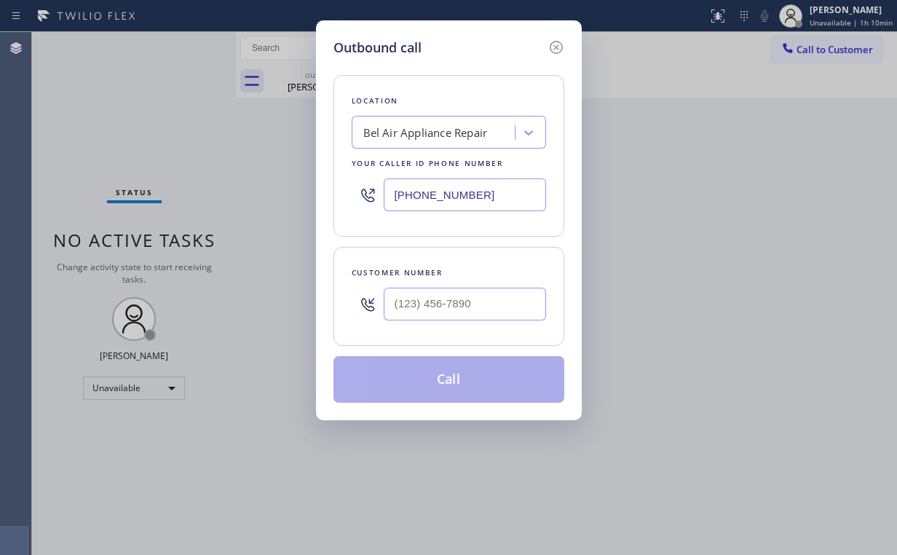
drag, startPoint x: 505, startPoint y: 189, endPoint x: 150, endPoint y: 214, distance: 356.2
click at [220, 211] on div "Outbound call Location Bel Air Appliance Repair Your caller id phone number [PH…" at bounding box center [448, 277] width 897 height 555
paste input "347) 284-6179"
type input "[PHONE_NUMBER]"
click at [469, 306] on input "(___) ___-____" at bounding box center [465, 304] width 162 height 33
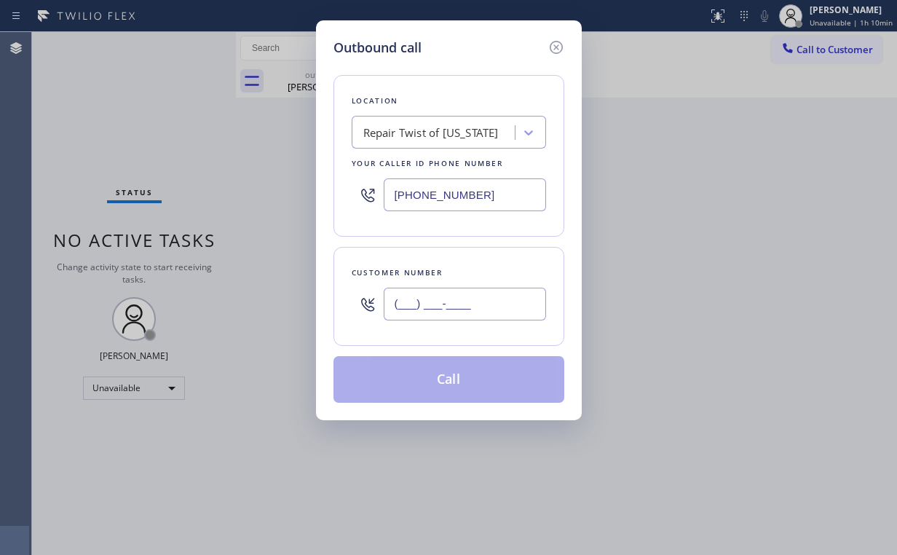
paste input "718) 974-0095"
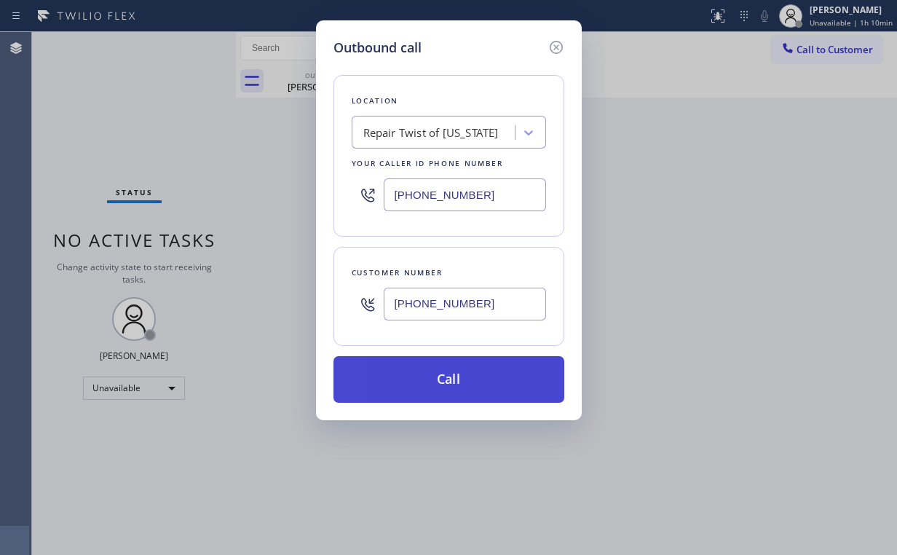
type input "[PHONE_NUMBER]"
click at [417, 393] on button "Call" at bounding box center [448, 379] width 231 height 47
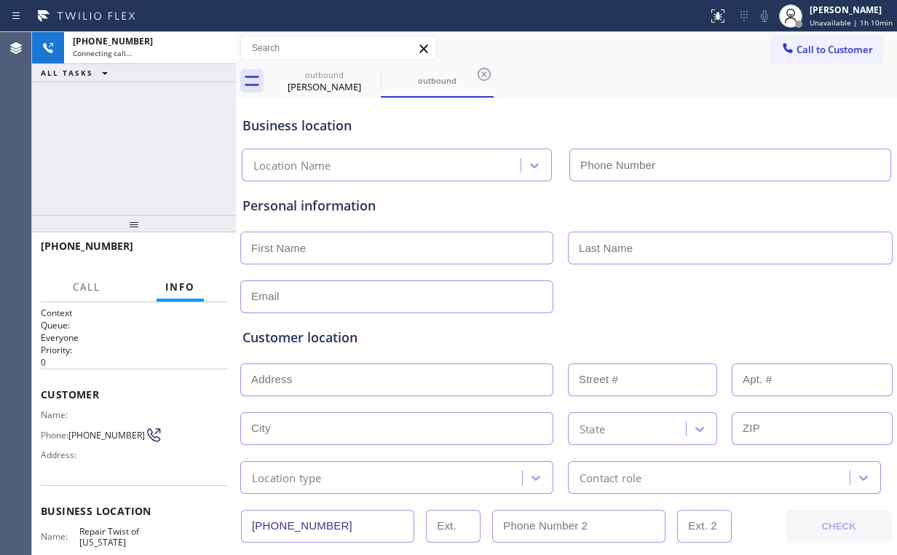
type input "[PHONE_NUMBER]"
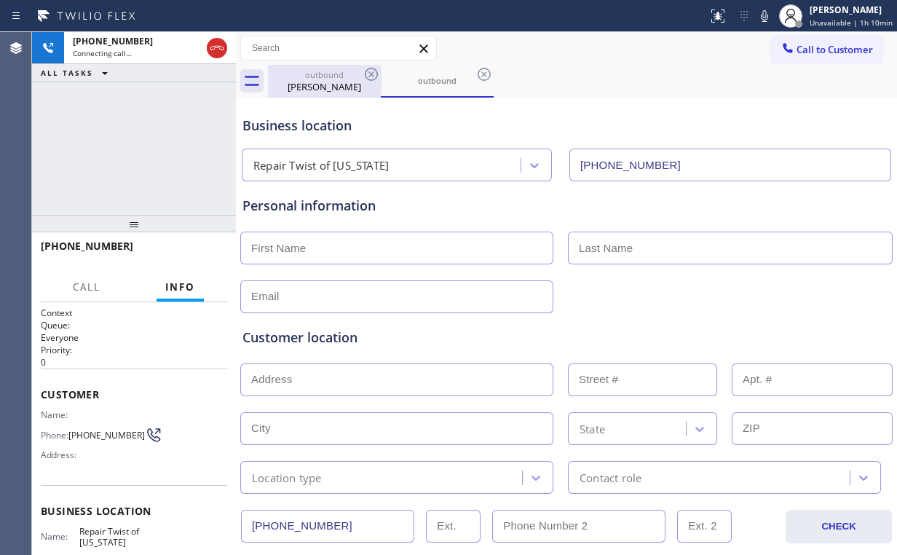
click at [329, 87] on div "[PERSON_NAME]" at bounding box center [324, 86] width 110 height 13
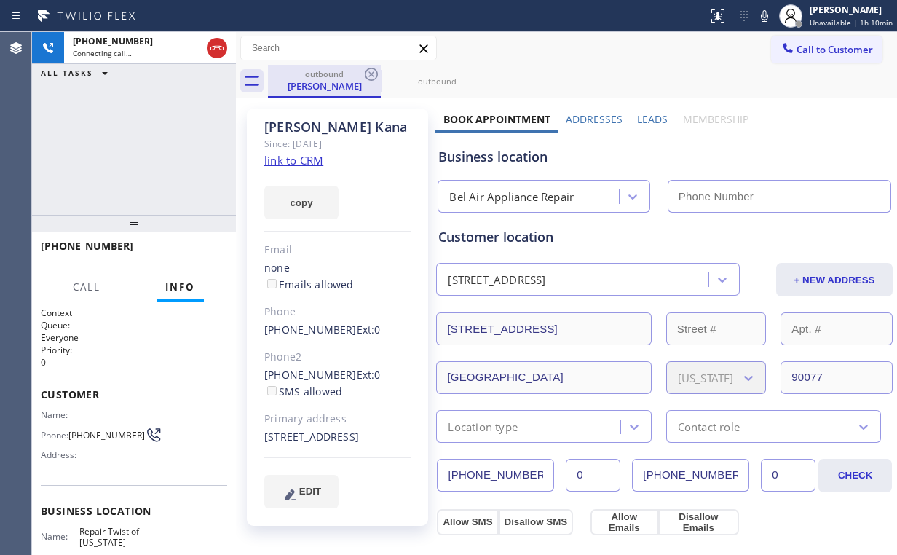
type input "[PHONE_NUMBER]"
click at [367, 73] on icon at bounding box center [371, 74] width 17 height 17
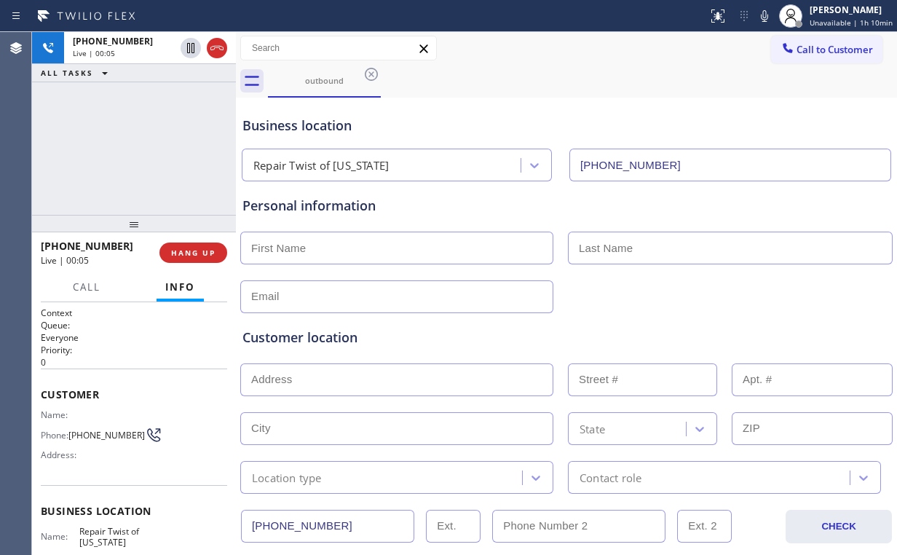
click at [160, 146] on div "[PHONE_NUMBER] Live | 00:05 ALL TASKS ALL TASKS ACTIVE TASKS TASKS IN WRAP UP" at bounding box center [134, 123] width 204 height 183
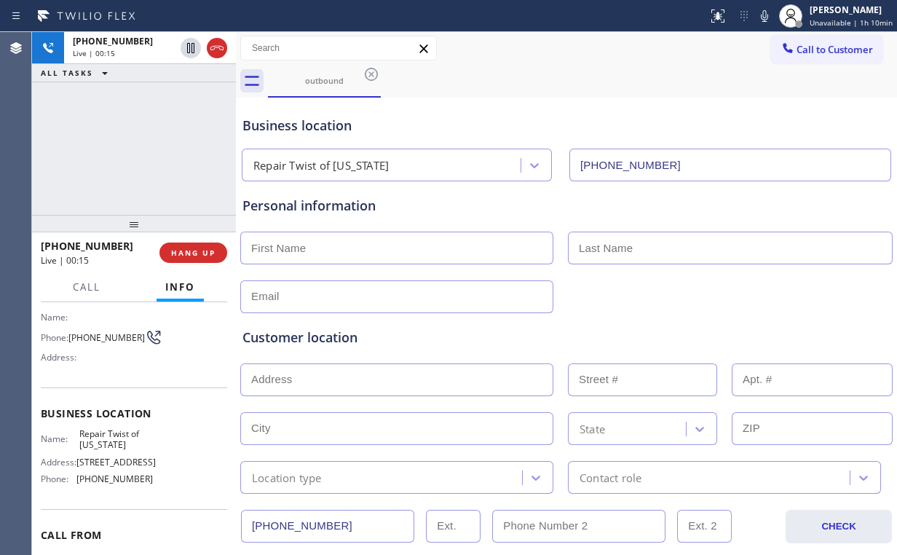
scroll to position [116, 0]
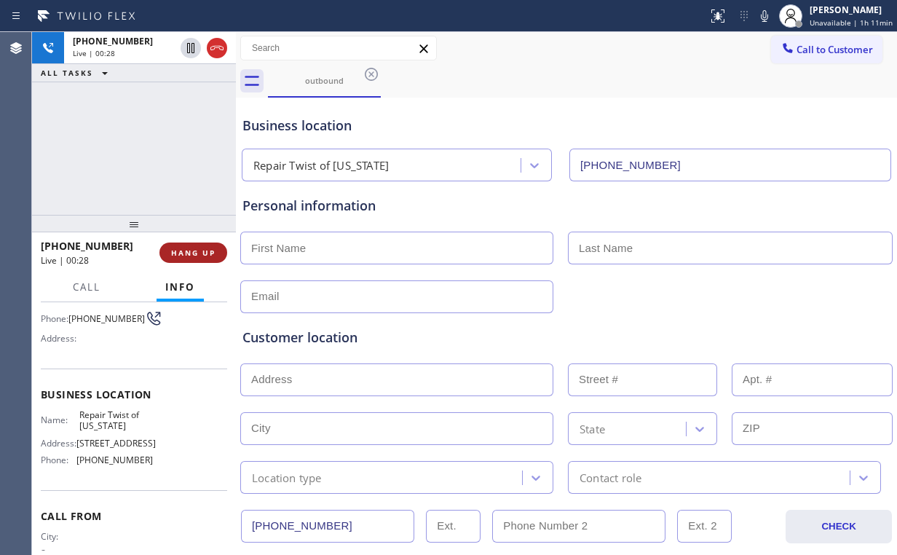
click at [186, 253] on span "HANG UP" at bounding box center [193, 253] width 44 height 10
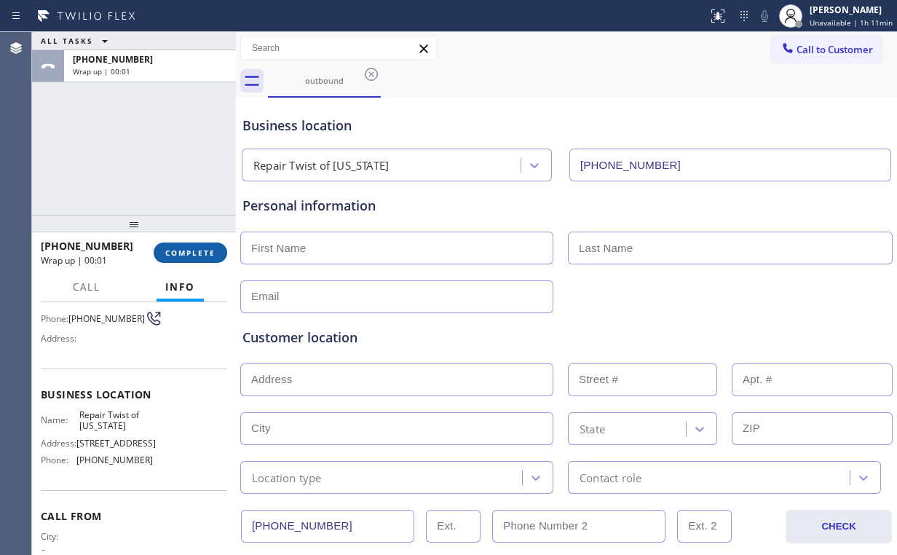
click at [198, 250] on span "COMPLETE" at bounding box center [190, 253] width 50 height 10
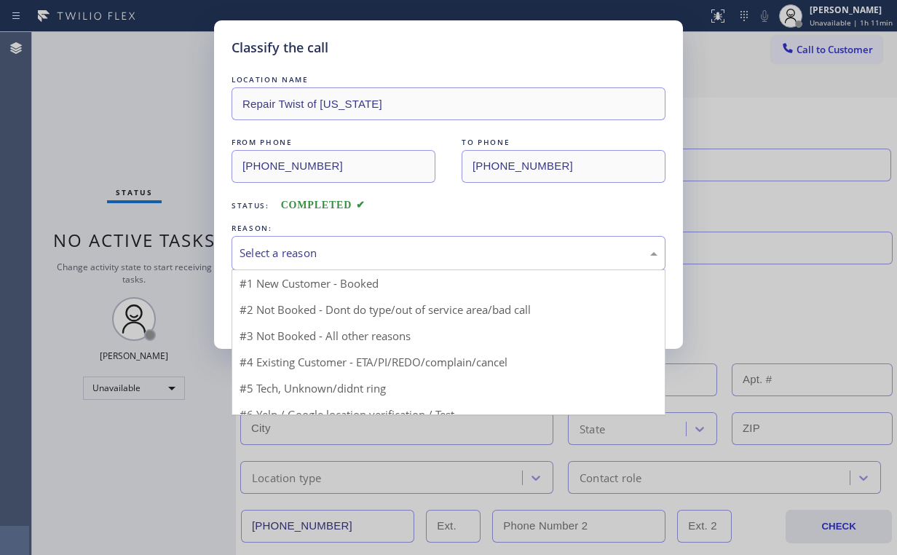
click at [280, 256] on div "Select a reason" at bounding box center [449, 253] width 418 height 17
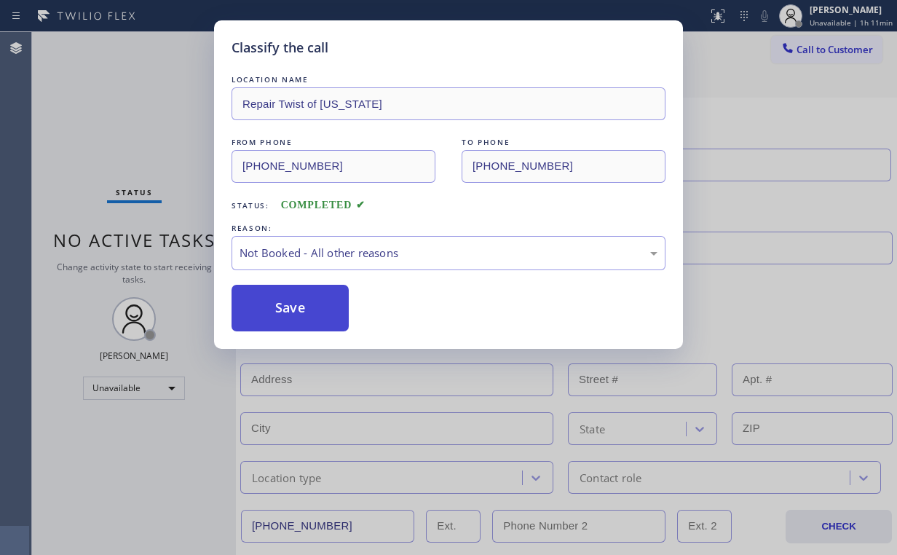
click at [294, 300] on button "Save" at bounding box center [290, 308] width 117 height 47
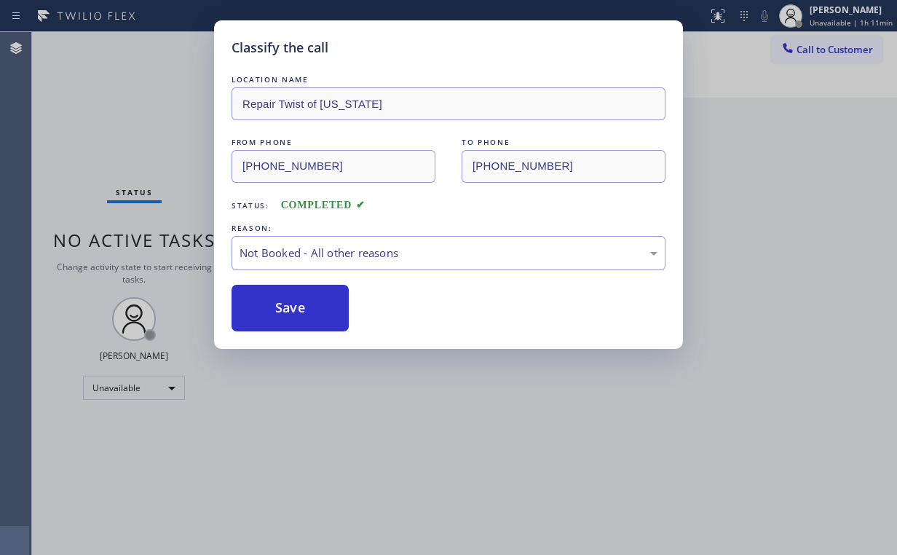
click at [157, 134] on div "Classify the call LOCATION NAME Repair Twist of [US_STATE] FROM PHONE [PHONE_NU…" at bounding box center [448, 277] width 897 height 555
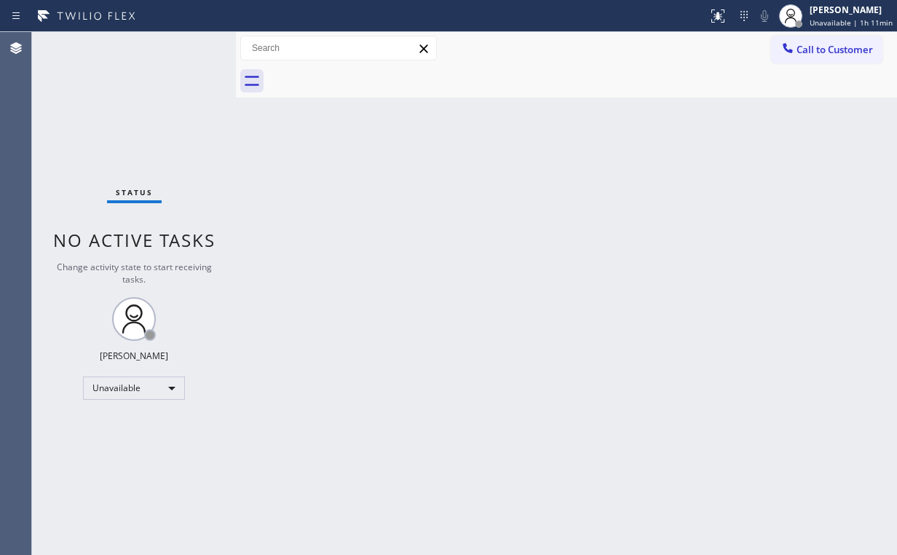
click at [811, 63] on div "Call to Customer Outbound call Location Repair Twist of [US_STATE] Your caller …" at bounding box center [566, 48] width 661 height 33
click at [830, 44] on span "Call to Customer" at bounding box center [835, 49] width 76 height 13
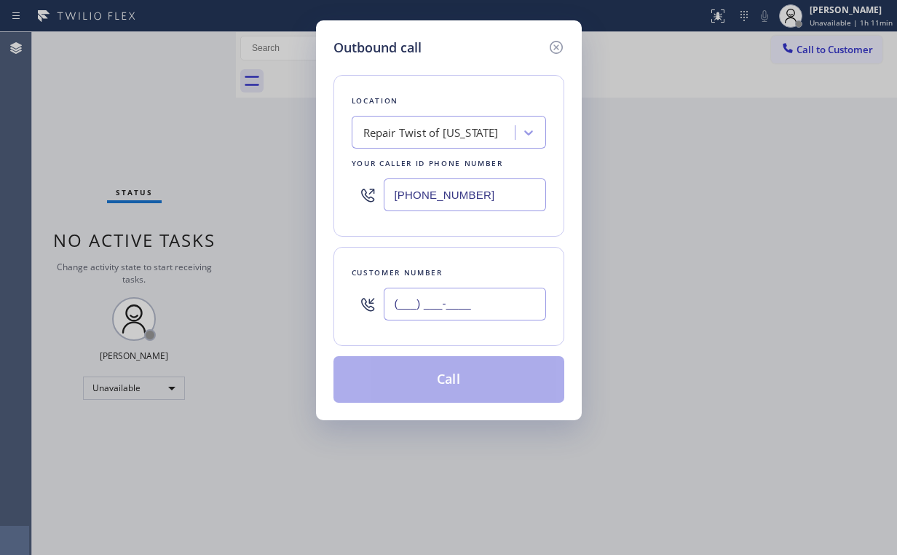
click at [471, 297] on input "(___) ___-____" at bounding box center [465, 304] width 162 height 33
paste input "718) 974-0095"
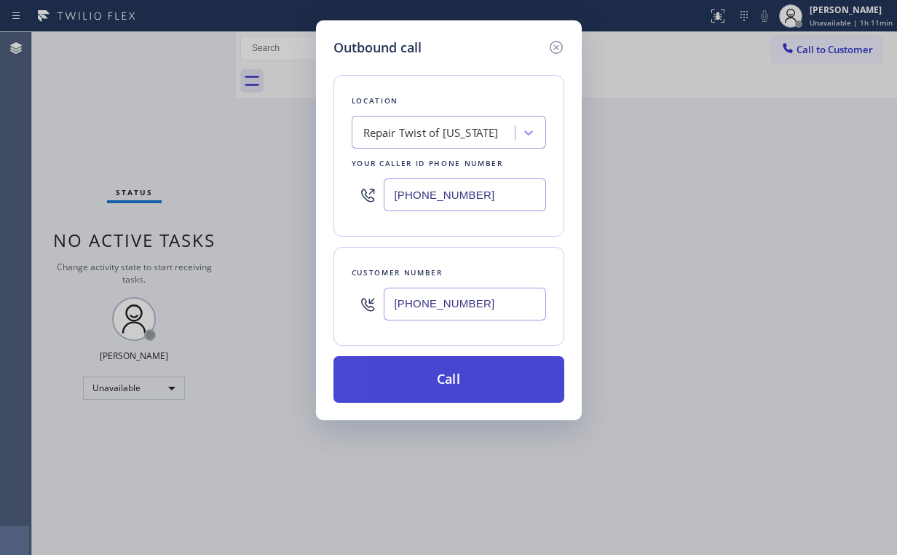
type input "[PHONE_NUMBER]"
click at [461, 387] on button "Call" at bounding box center [448, 379] width 231 height 47
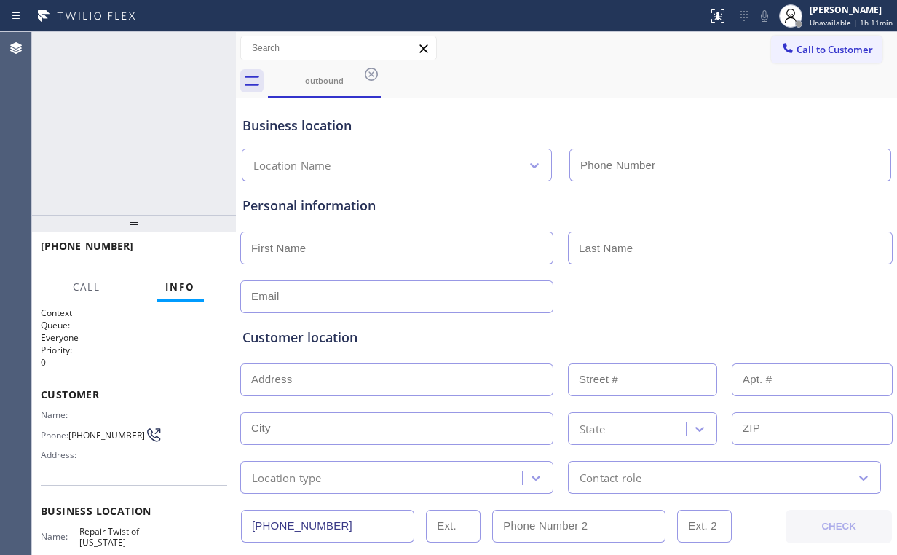
type input "[PHONE_NUMBER]"
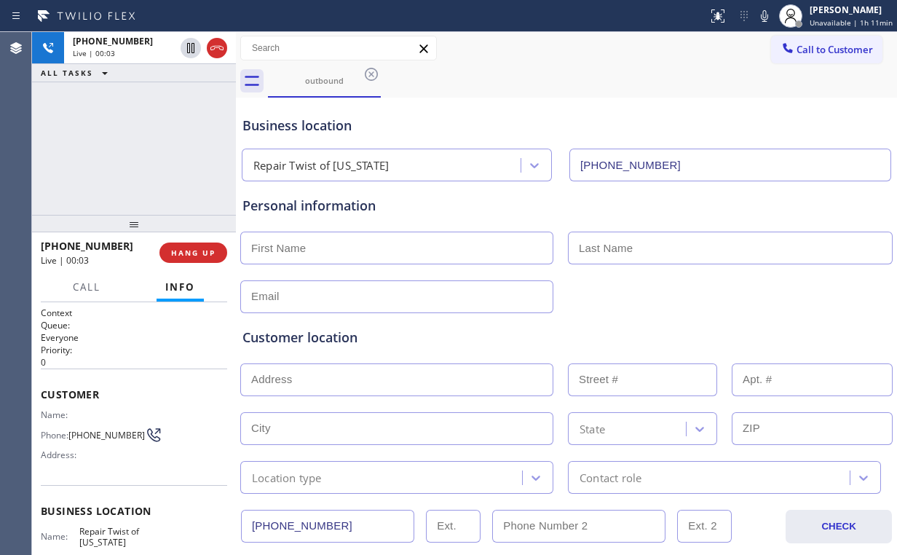
click at [124, 159] on div "[PHONE_NUMBER] Live | 00:03 ALL TASKS ALL TASKS ACTIVE TASKS TASKS IN WRAP UP" at bounding box center [134, 123] width 204 height 183
click at [165, 166] on div "[PHONE_NUMBER] Live | 00:08 ALL TASKS ALL TASKS ACTIVE TASKS TASKS IN WRAP UP" at bounding box center [134, 123] width 204 height 183
click at [145, 145] on div "[PHONE_NUMBER] Live | 00:10 ALL TASKS ALL TASKS ACTIVE TASKS TASKS IN WRAP UP" at bounding box center [134, 123] width 204 height 183
click at [142, 144] on div "[PHONE_NUMBER] Live | 00:11 ALL TASKS ALL TASKS ACTIVE TASKS TASKS IN WRAP UP" at bounding box center [134, 123] width 204 height 183
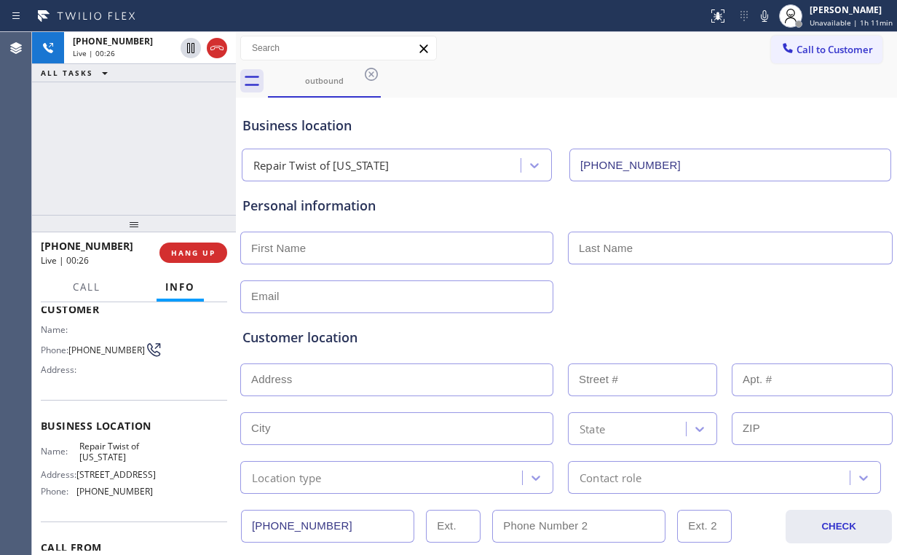
scroll to position [116, 0]
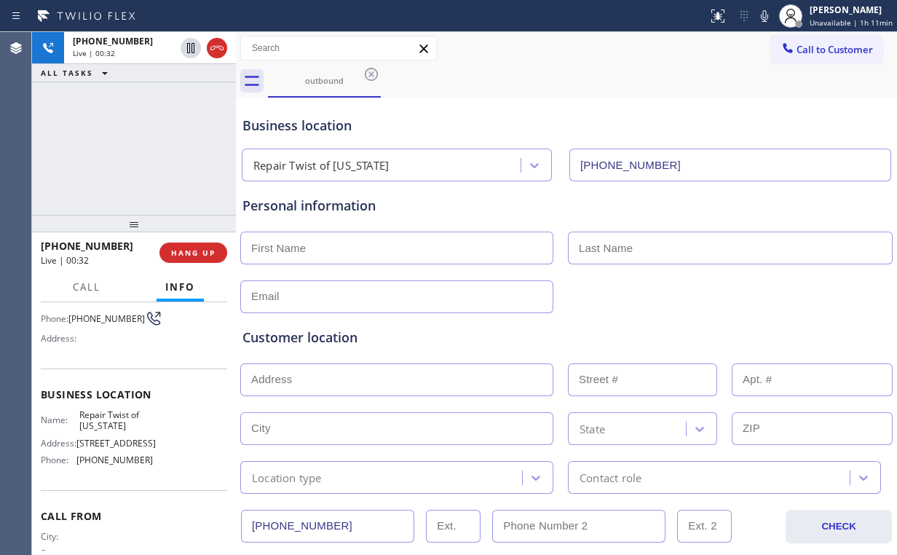
click at [112, 122] on div "[PHONE_NUMBER] Live | 00:32 ALL TASKS ALL TASKS ACTIVE TASKS TASKS IN WRAP UP" at bounding box center [134, 123] width 204 height 183
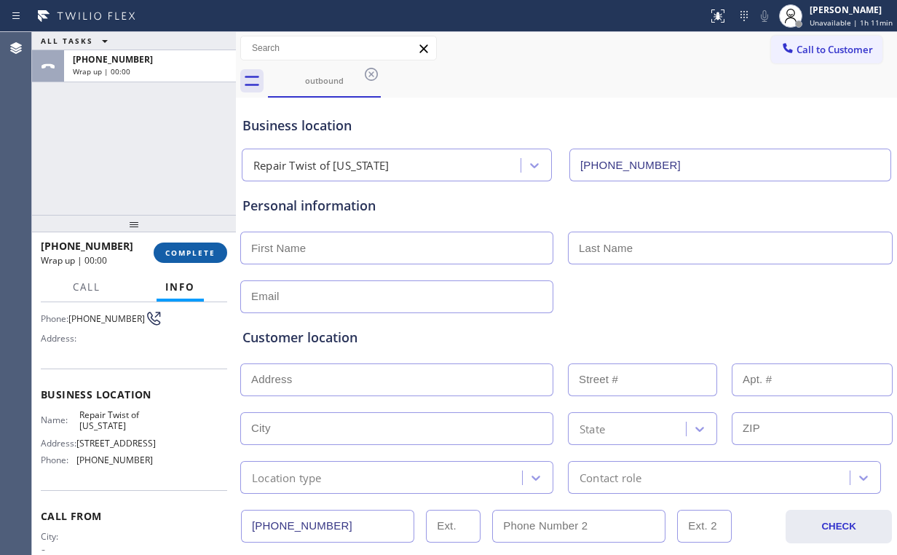
click at [200, 253] on span "COMPLETE" at bounding box center [190, 253] width 50 height 10
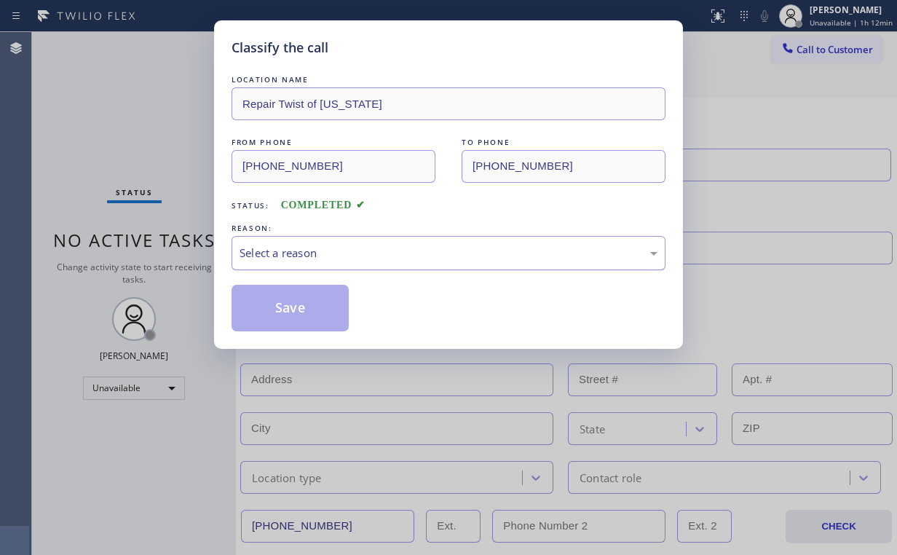
click at [264, 255] on div "Select a reason" at bounding box center [449, 253] width 418 height 17
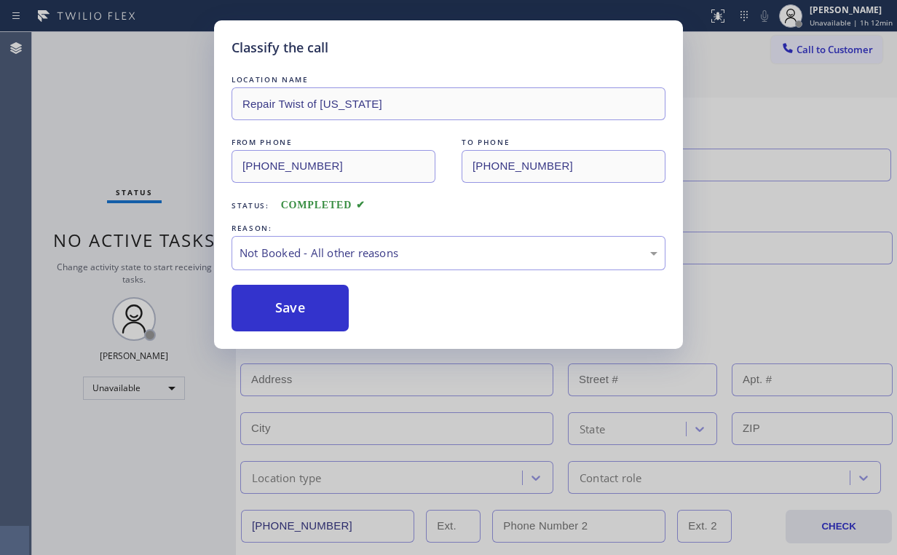
drag, startPoint x: 288, startPoint y: 307, endPoint x: 142, endPoint y: 118, distance: 238.8
click at [288, 307] on button "Save" at bounding box center [290, 308] width 117 height 47
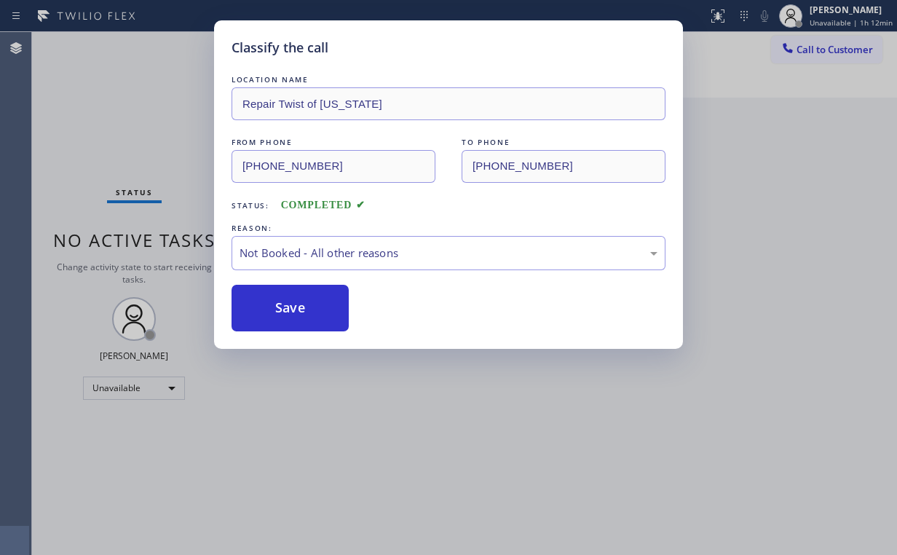
click at [134, 112] on div "Classify the call LOCATION NAME Repair Twist of [US_STATE] FROM PHONE [PHONE_NU…" at bounding box center [448, 277] width 897 height 555
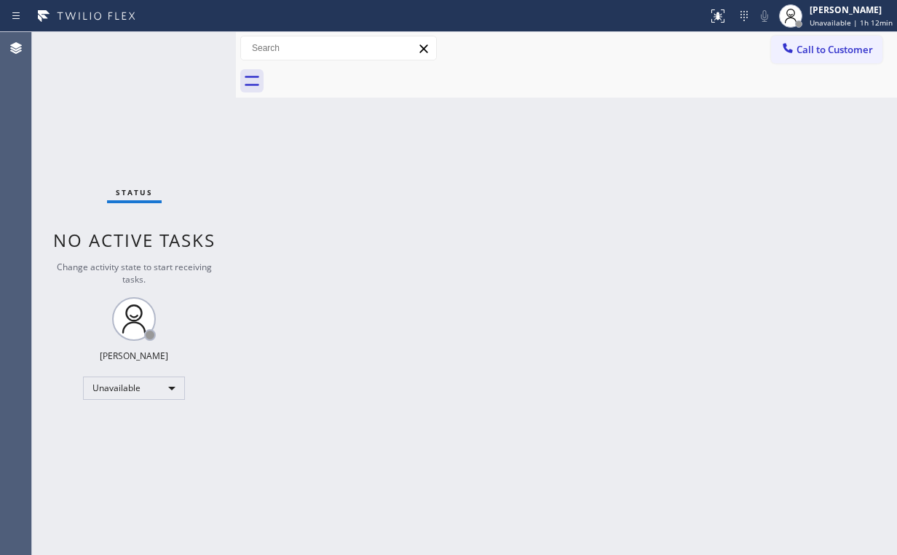
click at [550, 115] on div "Back to Dashboard Change Sender ID Customers Technicians Select a contact Outbo…" at bounding box center [566, 293] width 661 height 523
click at [856, 41] on button "Call to Customer" at bounding box center [826, 50] width 111 height 28
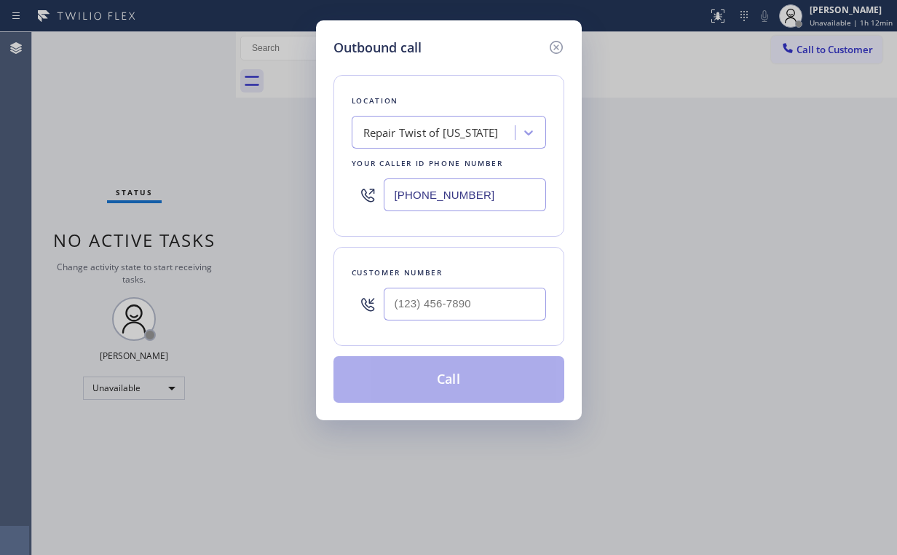
drag, startPoint x: 498, startPoint y: 187, endPoint x: 242, endPoint y: 189, distance: 256.3
click at [299, 189] on div "Outbound call Location Repair Twist of [US_STATE] Your caller id phone number […" at bounding box center [448, 277] width 897 height 555
paste input "206) 202-1006"
type input "[PHONE_NUMBER]"
click at [315, 250] on div "Outbound call Location [GEOGRAPHIC_DATA] Appliance Mending Your caller id phone…" at bounding box center [448, 277] width 897 height 555
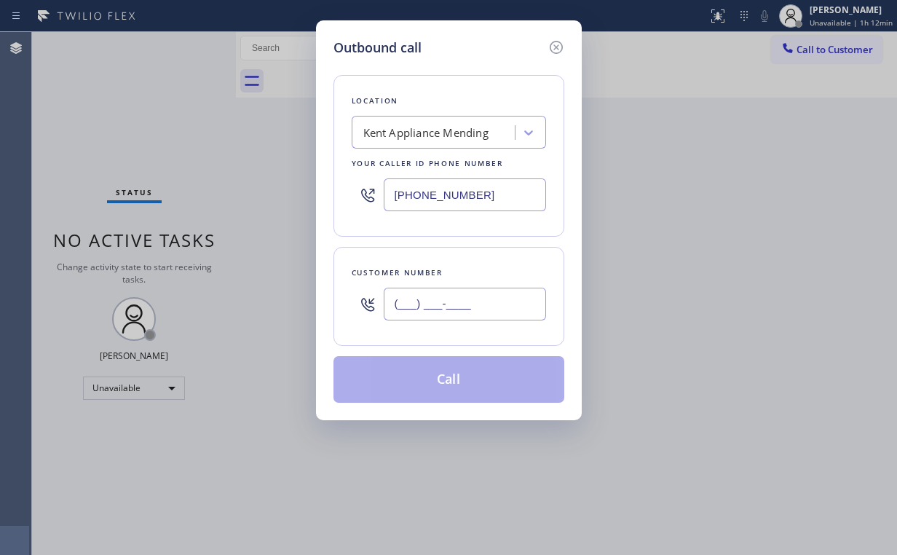
click at [451, 305] on input "(___) ___-____" at bounding box center [465, 304] width 162 height 33
paste input "206) 939-0346"
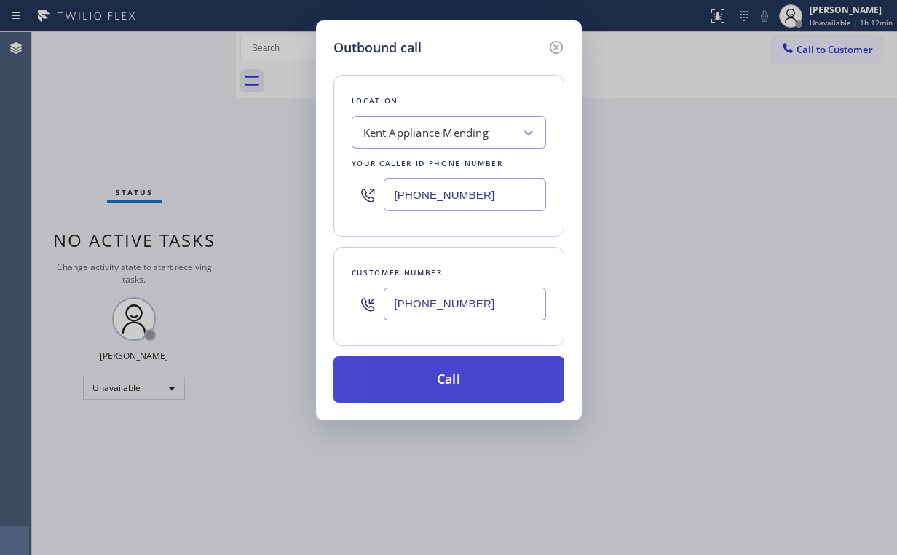
type input "[PHONE_NUMBER]"
click at [471, 366] on button "Call" at bounding box center [448, 379] width 231 height 47
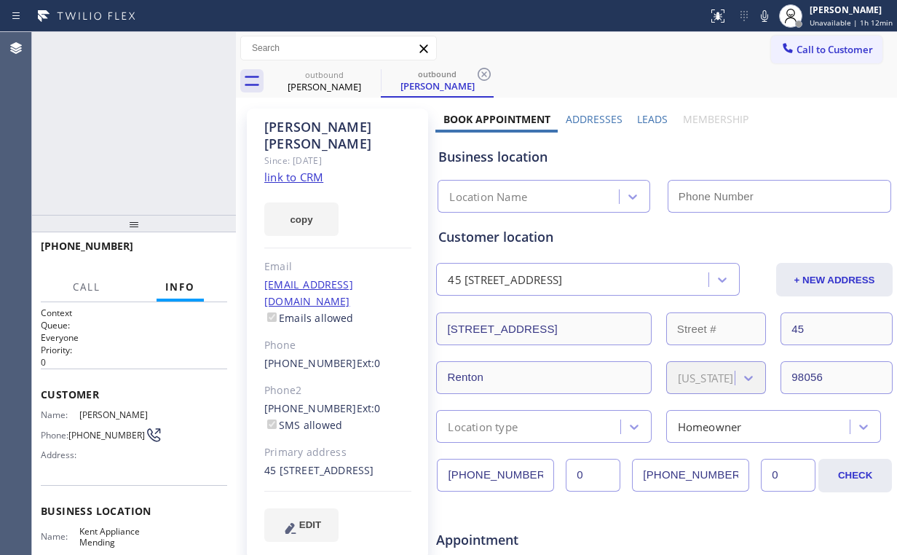
type input "[PHONE_NUMBER]"
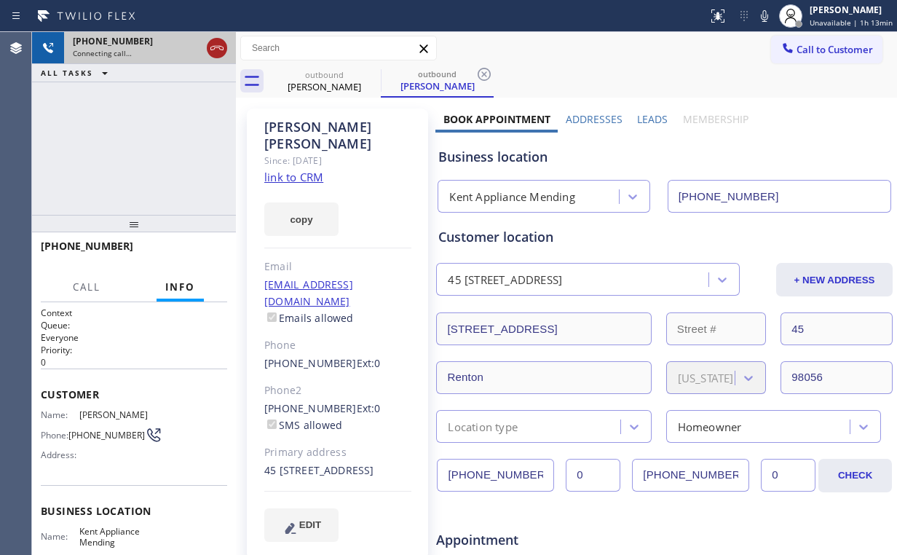
click at [209, 44] on icon at bounding box center [216, 47] width 17 height 17
click at [291, 170] on link "link to CRM" at bounding box center [293, 177] width 59 height 15
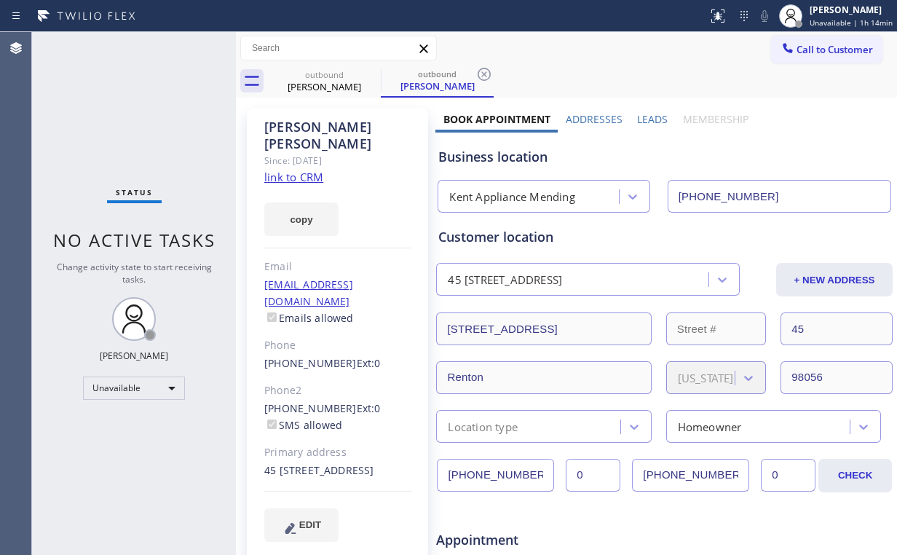
click at [801, 52] on span "Call to Customer" at bounding box center [835, 49] width 76 height 13
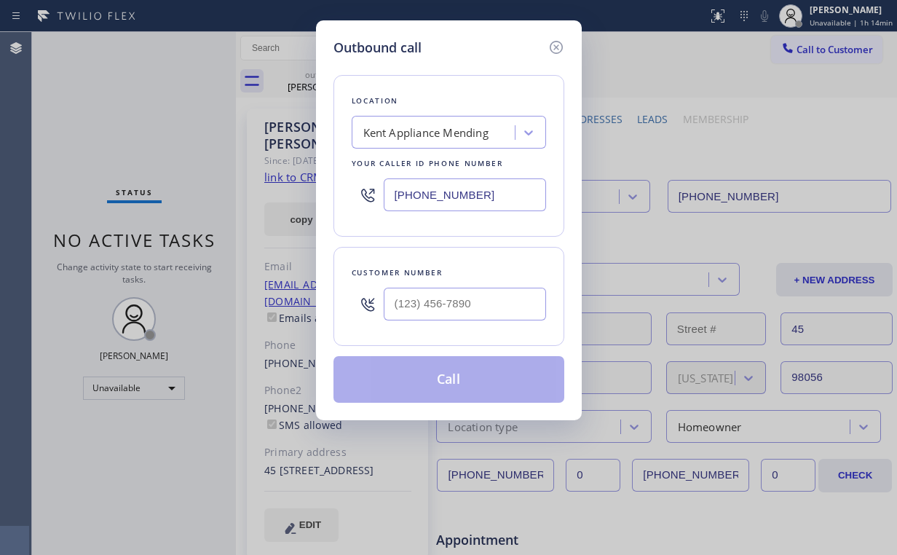
drag, startPoint x: 282, startPoint y: 193, endPoint x: 583, endPoint y: 192, distance: 301.4
click at [191, 193] on div "Outbound call Location [GEOGRAPHIC_DATA] Appliance Mending Your caller id phone…" at bounding box center [448, 277] width 897 height 555
paste input "650) 684-5162"
type input "[PHONE_NUMBER]"
click at [454, 295] on input "(___) ___-____" at bounding box center [465, 304] width 162 height 33
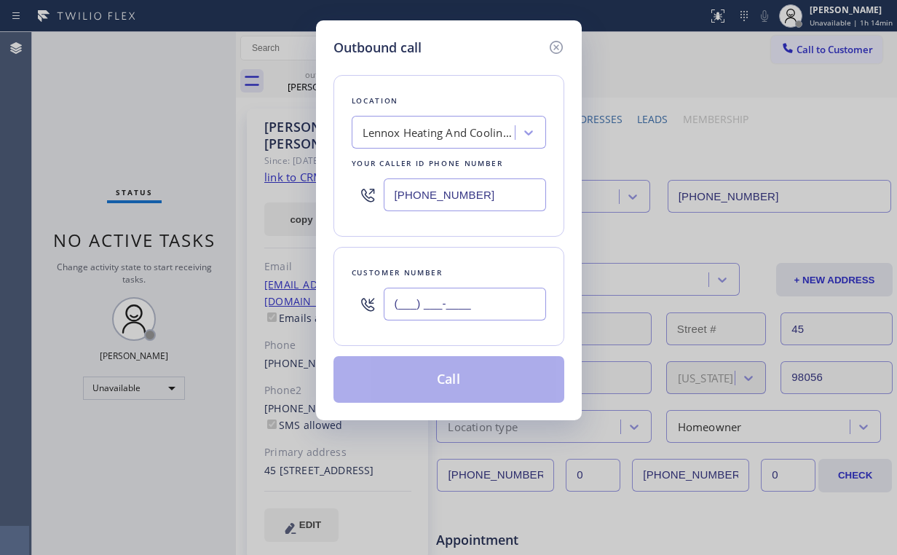
paste input "650) 853-1204"
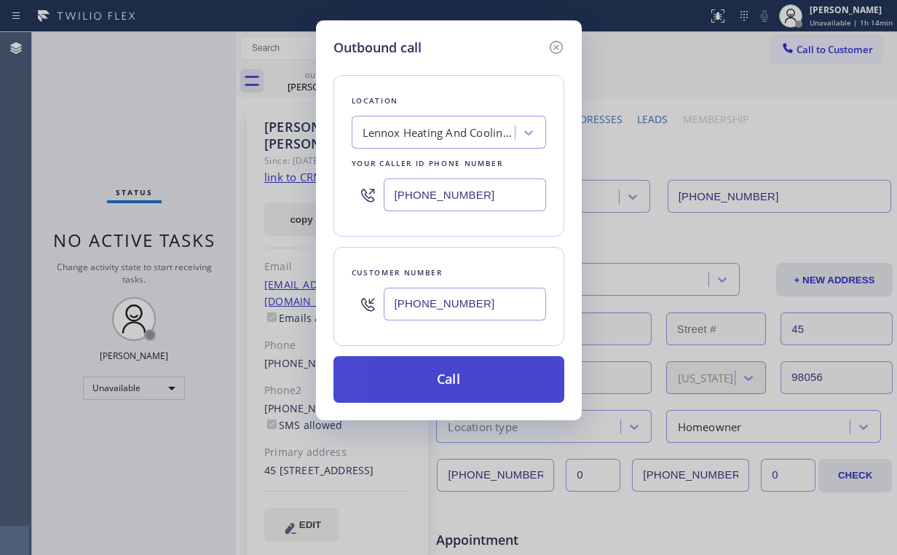
type input "[PHONE_NUMBER]"
click at [407, 379] on button "Call" at bounding box center [448, 379] width 231 height 47
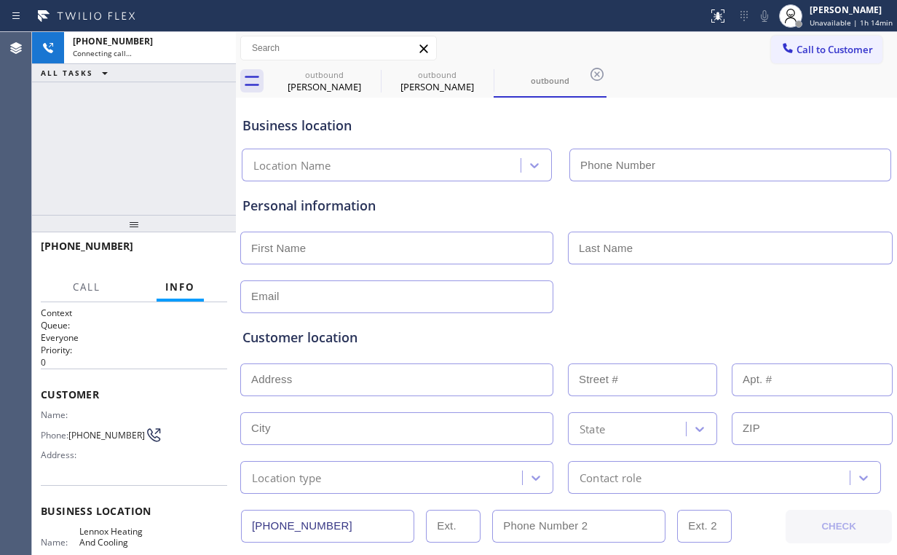
click at [104, 132] on div "[PHONE_NUMBER] Connecting call… ALL TASKS ALL TASKS ACTIVE TASKS TASKS IN WRAP …" at bounding box center [134, 123] width 204 height 183
type input "[PHONE_NUMBER]"
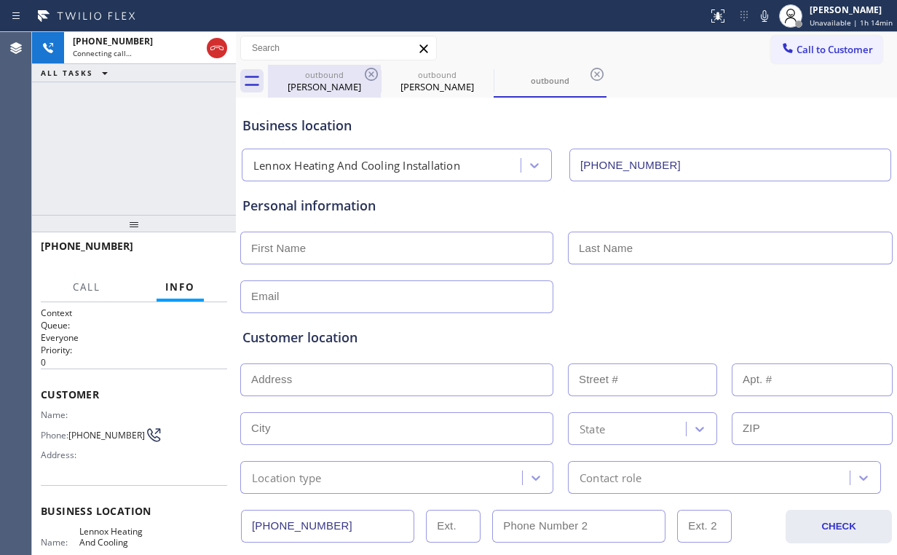
click at [326, 84] on div "[PERSON_NAME]" at bounding box center [324, 86] width 110 height 13
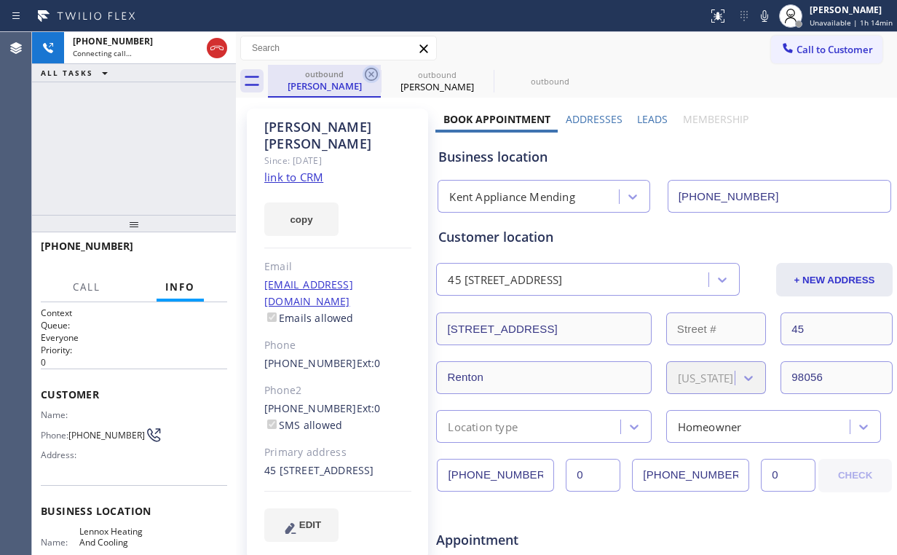
click at [371, 69] on icon at bounding box center [371, 74] width 17 height 17
click at [373, 72] on icon at bounding box center [371, 74] width 13 height 13
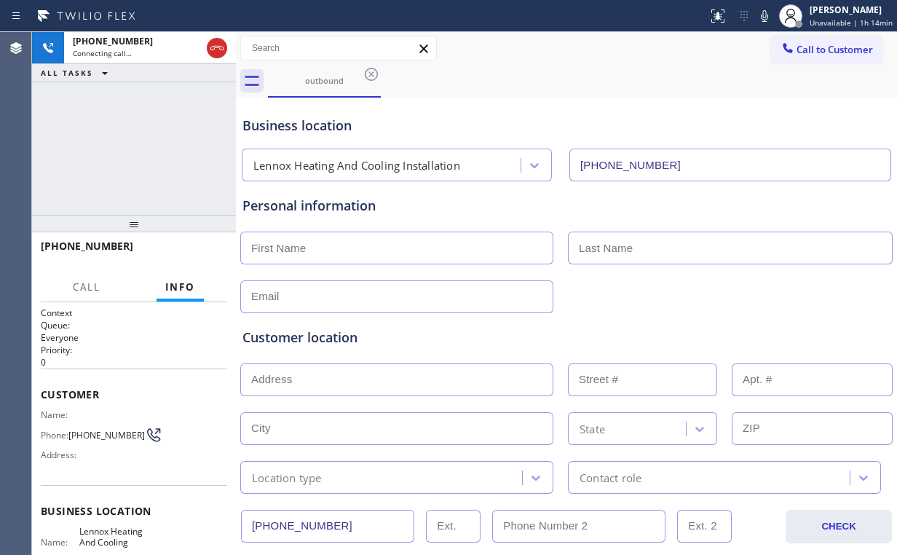
drag, startPoint x: 141, startPoint y: 96, endPoint x: 159, endPoint y: 111, distance: 24.3
click at [141, 96] on div "[PHONE_NUMBER] Connecting call… ALL TASKS ALL TASKS ACTIVE TASKS TASKS IN WRAP …" at bounding box center [134, 123] width 204 height 183
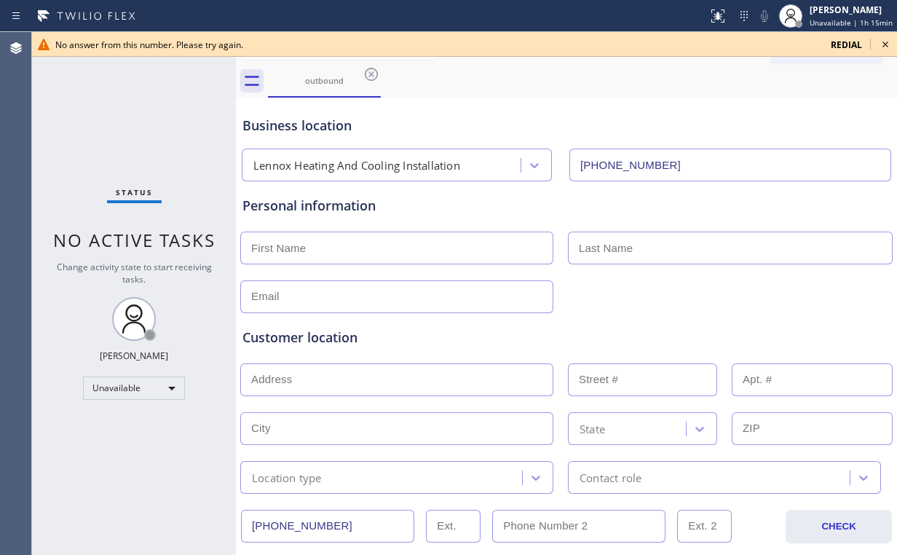
click at [887, 47] on icon at bounding box center [885, 45] width 6 height 6
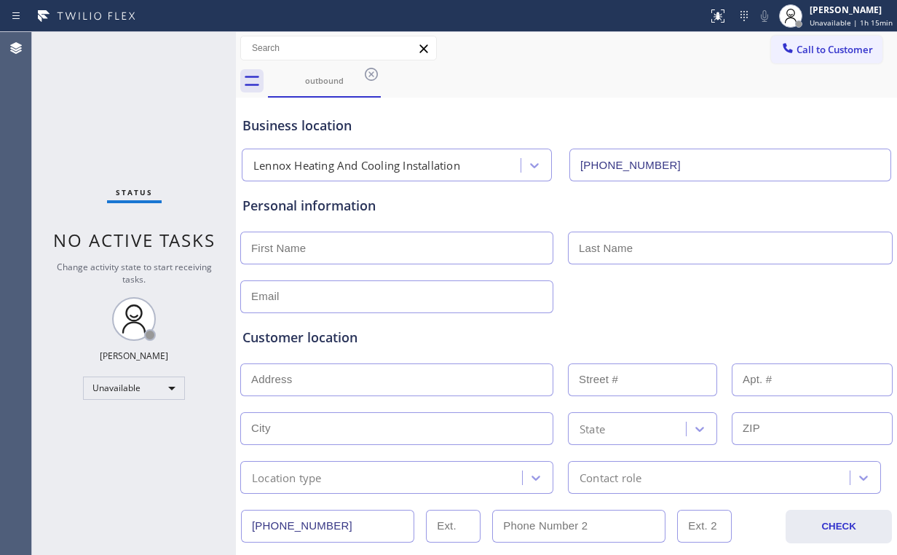
click at [797, 55] on span "Call to Customer" at bounding box center [835, 49] width 76 height 13
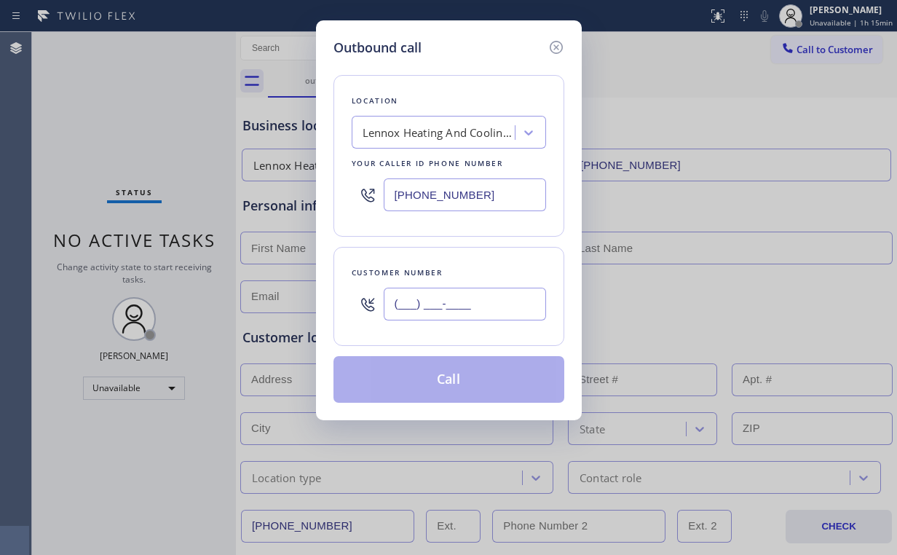
drag, startPoint x: 476, startPoint y: 290, endPoint x: 504, endPoint y: 289, distance: 27.7
click at [476, 291] on input "(___) ___-____" at bounding box center [465, 304] width 162 height 33
paste input "650) 853-1204"
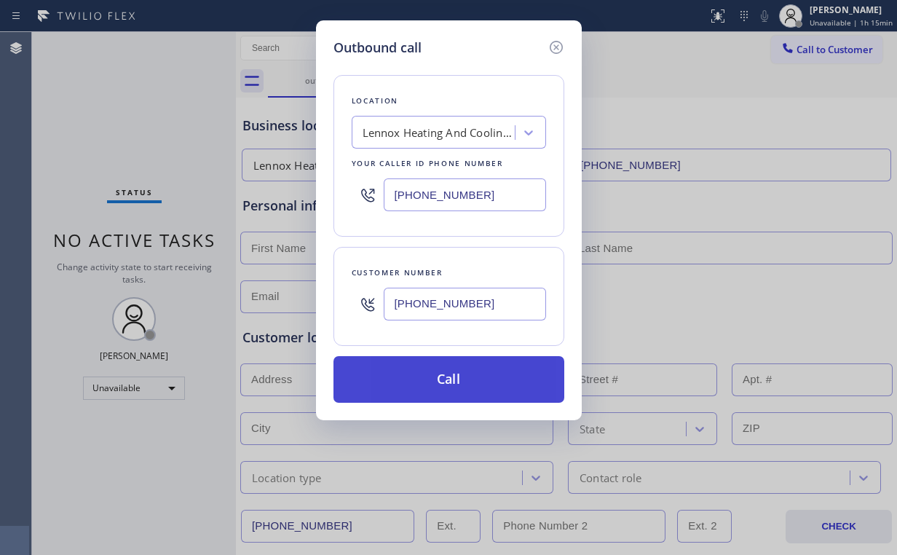
type input "[PHONE_NUMBER]"
click at [467, 379] on button "Call" at bounding box center [448, 379] width 231 height 47
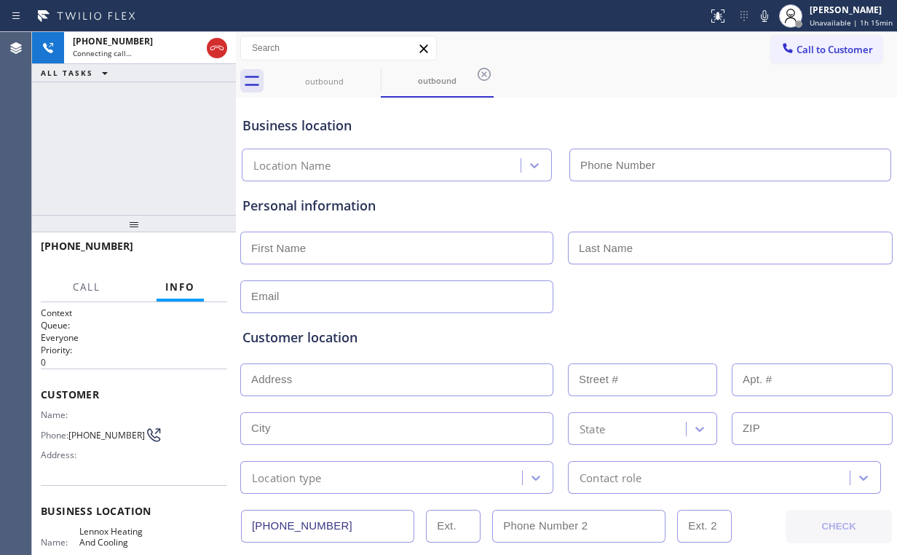
type input "[PHONE_NUMBER]"
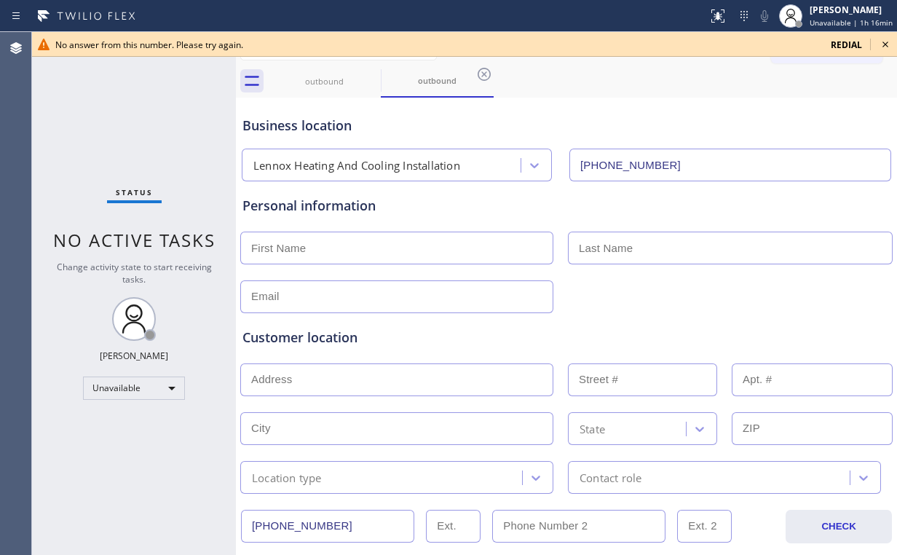
click at [883, 42] on icon at bounding box center [885, 45] width 6 height 6
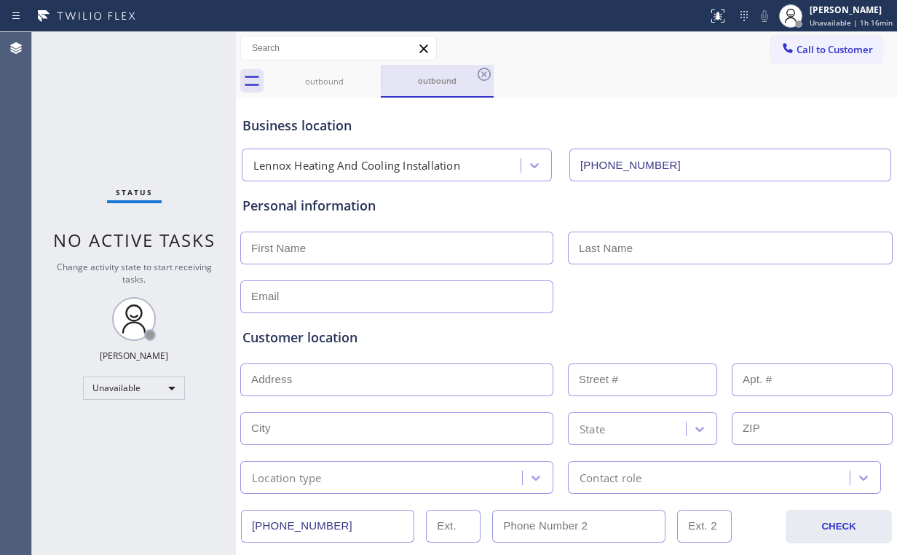
drag, startPoint x: 687, startPoint y: 91, endPoint x: 486, endPoint y: 91, distance: 201.0
click at [686, 91] on div "outbound outbound" at bounding box center [582, 81] width 629 height 33
drag, startPoint x: 321, startPoint y: 73, endPoint x: 363, endPoint y: 75, distance: 41.6
click at [320, 73] on div "outbound" at bounding box center [324, 81] width 110 height 33
click at [383, 76] on div "outbound" at bounding box center [437, 81] width 110 height 11
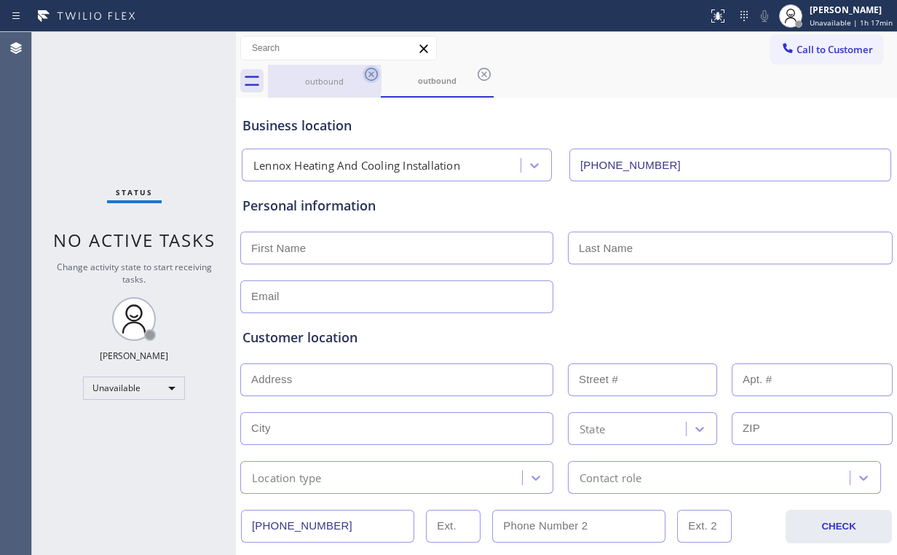
click at [374, 72] on icon at bounding box center [371, 74] width 13 height 13
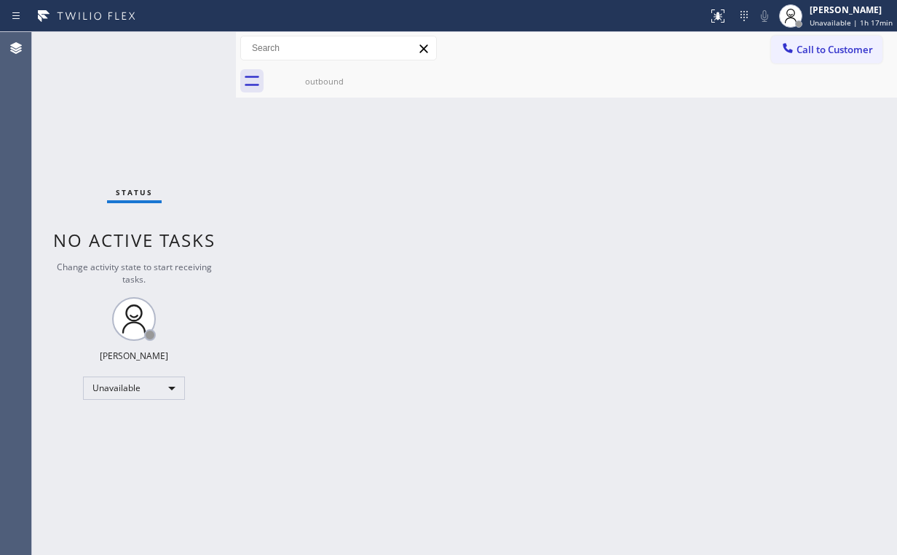
drag, startPoint x: 60, startPoint y: 107, endPoint x: 69, endPoint y: 107, distance: 8.7
click at [66, 107] on div "Status No active tasks Change activity state to start receiving tasks. [PERSON_…" at bounding box center [134, 293] width 204 height 523
drag, startPoint x: 300, startPoint y: 87, endPoint x: 342, endPoint y: 86, distance: 42.3
click at [307, 90] on div "outbound" at bounding box center [324, 81] width 110 height 33
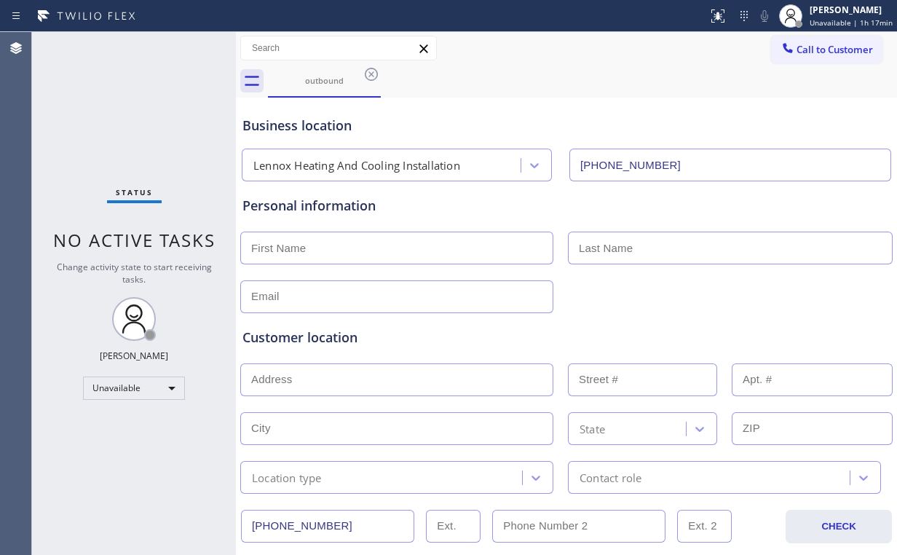
click at [382, 74] on div "outbound" at bounding box center [582, 81] width 629 height 33
click at [374, 74] on icon at bounding box center [371, 74] width 17 height 17
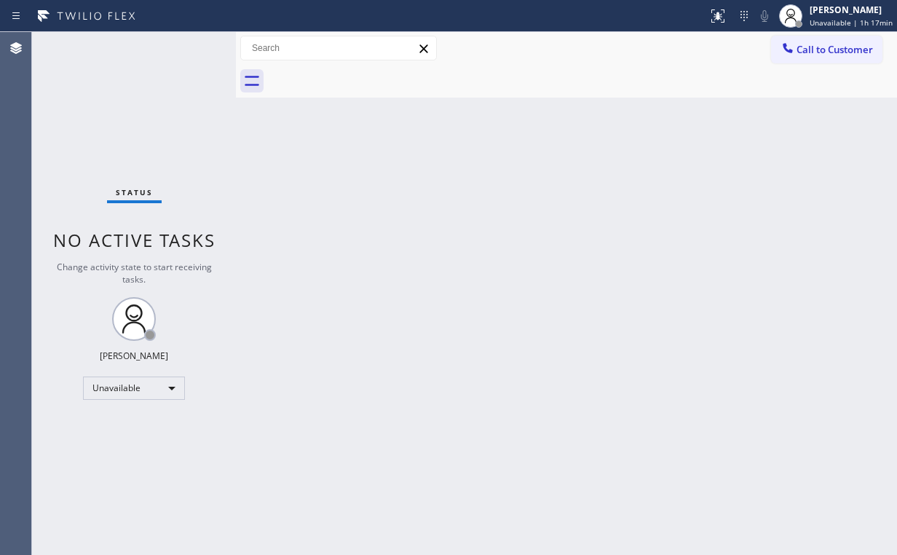
click at [146, 84] on div "Status No active tasks Change activity state to start receiving tasks. [PERSON_…" at bounding box center [134, 293] width 204 height 523
click at [160, 392] on div "Unavailable" at bounding box center [134, 387] width 102 height 23
click at [132, 459] on li "Break" at bounding box center [133, 461] width 99 height 17
